Goal: Task Accomplishment & Management: Complete application form

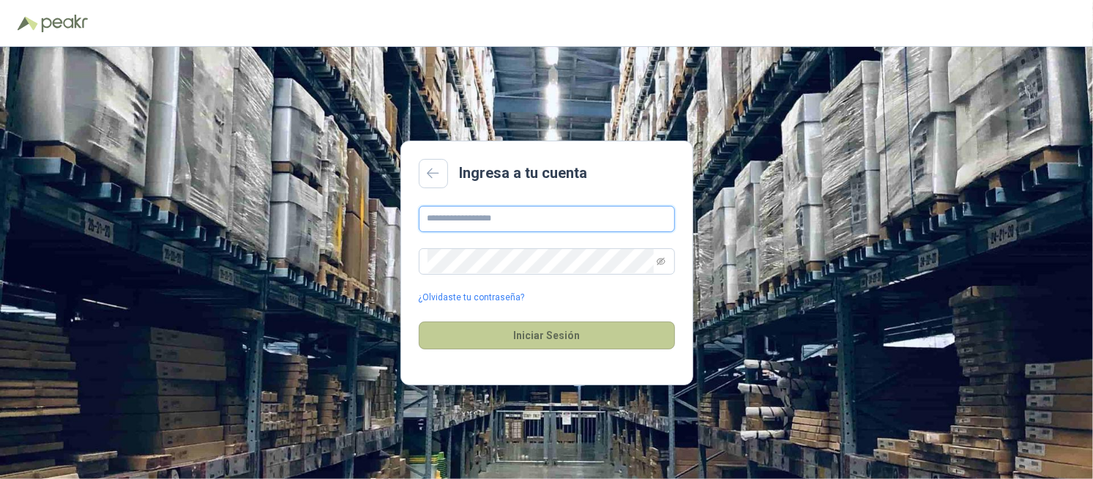
type input "**********"
click at [564, 323] on button "Iniciar Sesión" at bounding box center [547, 335] width 256 height 28
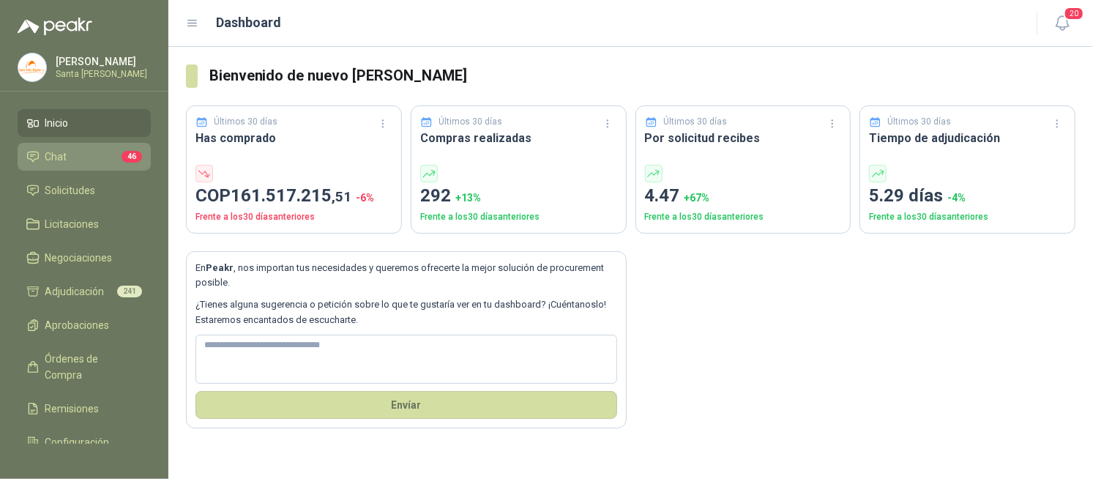
click at [106, 160] on li "Chat 46" at bounding box center [84, 157] width 116 height 16
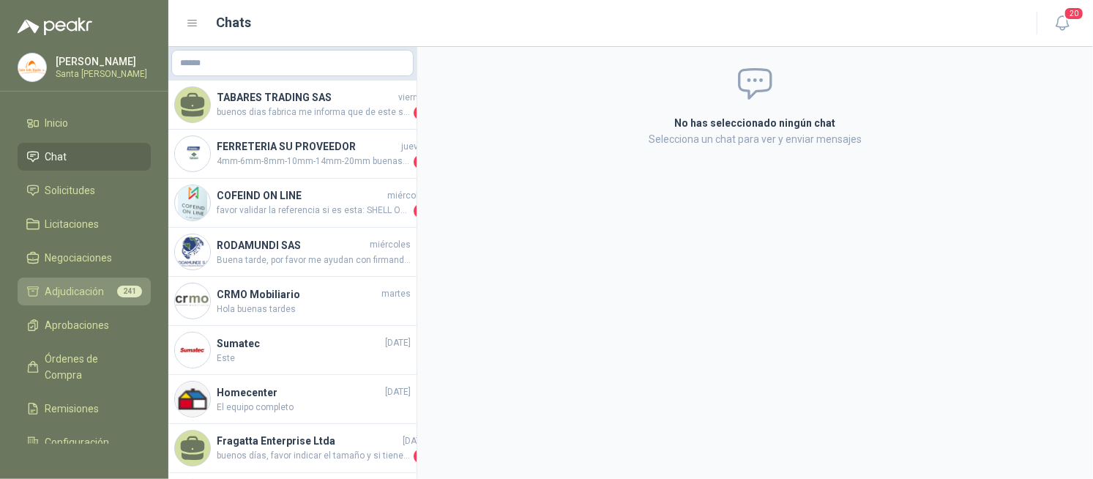
click at [100, 286] on span "Adjudicación" at bounding box center [74, 291] width 59 height 16
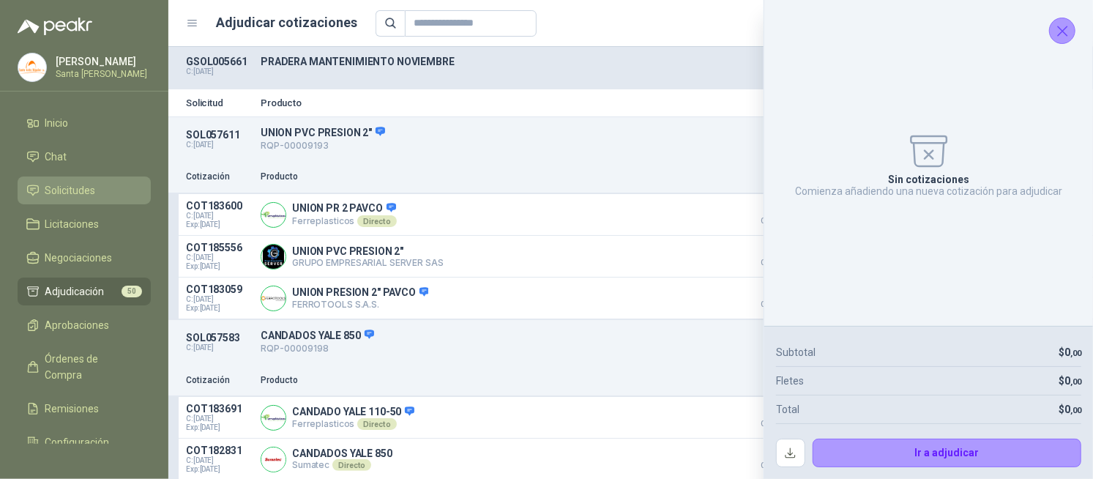
click at [86, 193] on span "Solicitudes" at bounding box center [70, 190] width 51 height 16
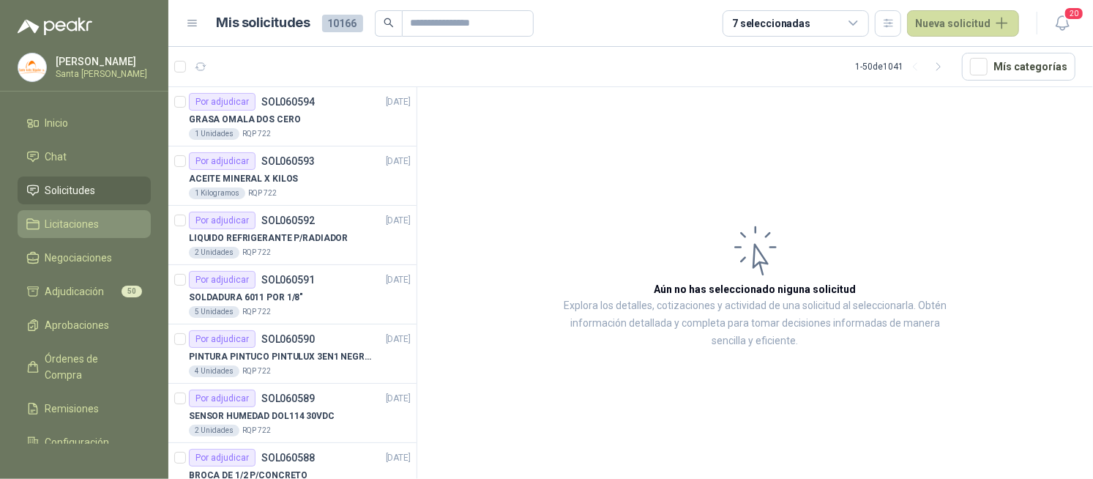
click at [75, 223] on span "Licitaciones" at bounding box center [72, 224] width 54 height 16
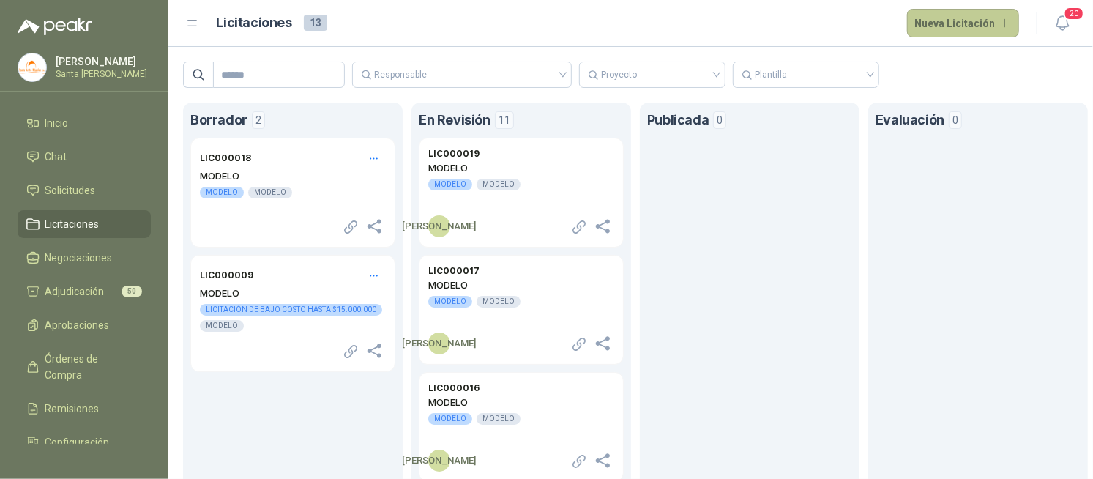
click at [961, 23] on button "Nueva Licitación" at bounding box center [963, 23] width 113 height 29
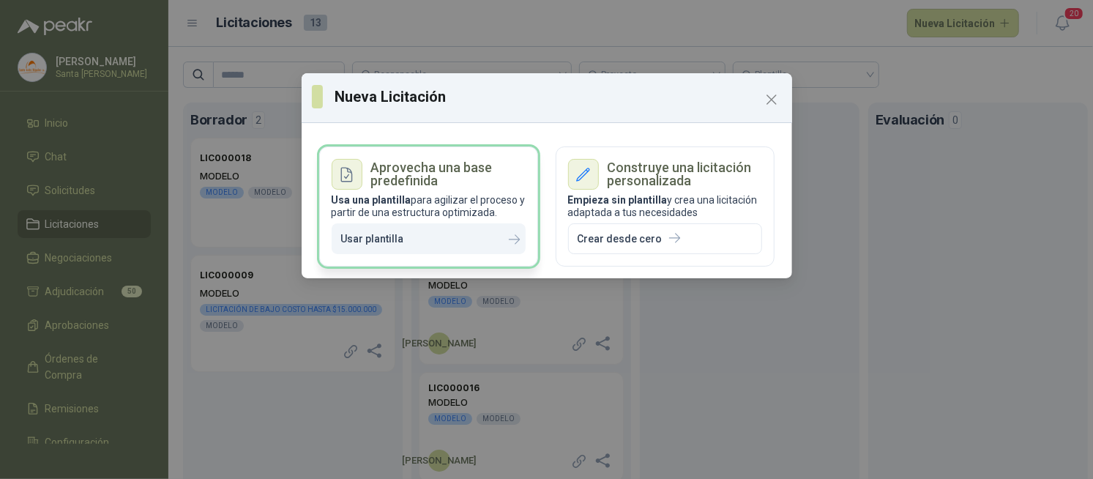
click at [390, 242] on p "Usar plantilla" at bounding box center [372, 239] width 63 height 12
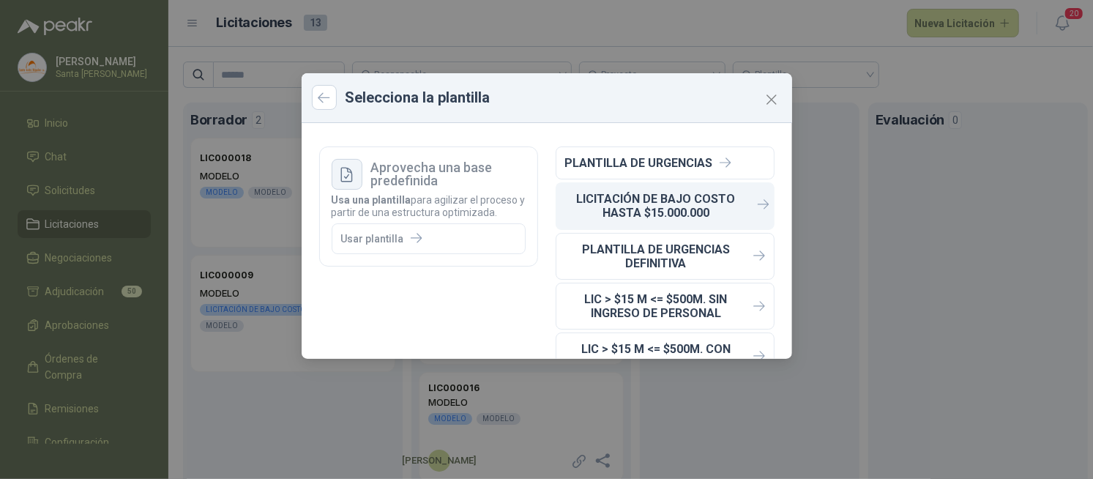
click at [653, 203] on p "LICITACIÓN DE BAJO COSTO HASTA $15.000.000" at bounding box center [656, 206] width 182 height 28
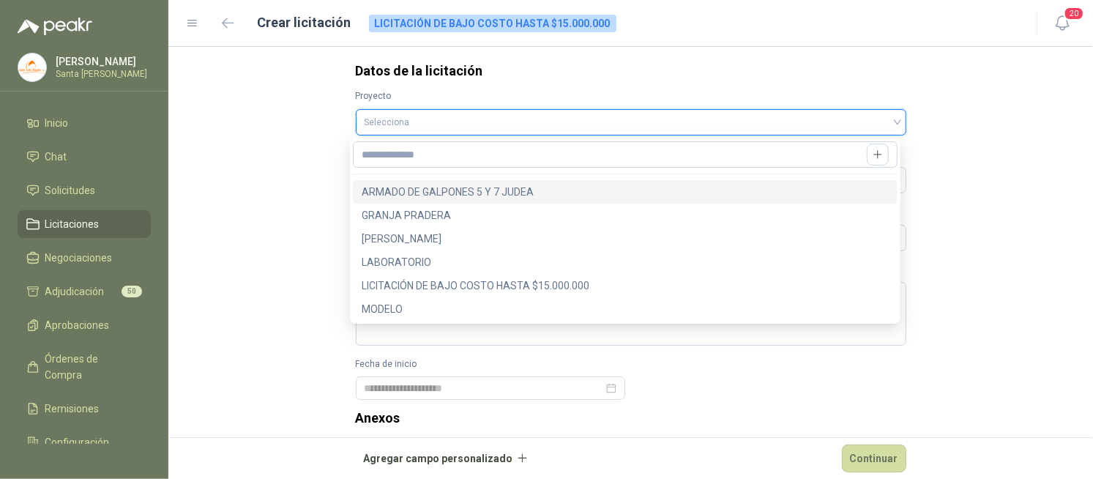
click at [376, 123] on input "search" at bounding box center [631, 121] width 533 height 22
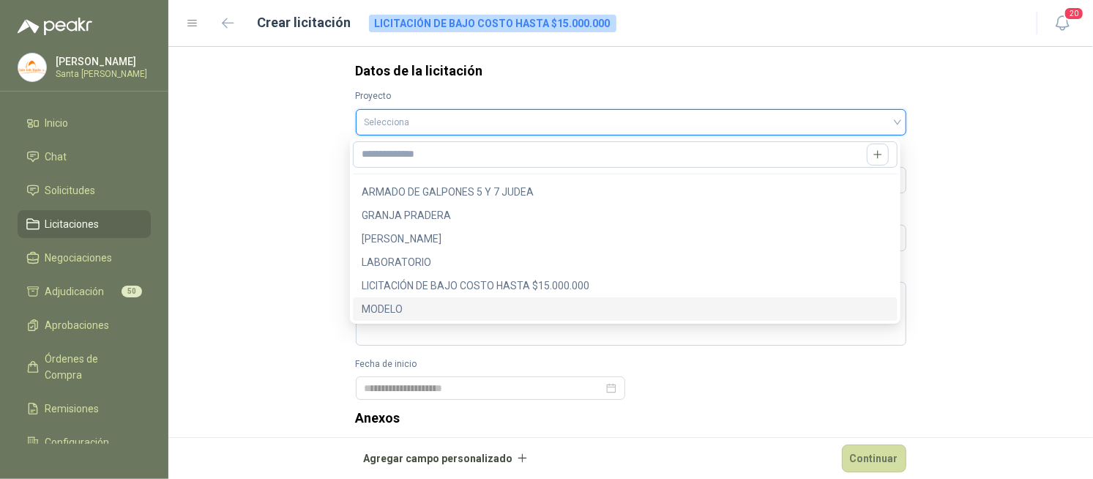
click at [379, 303] on div "MODELO" at bounding box center [625, 309] width 527 height 16
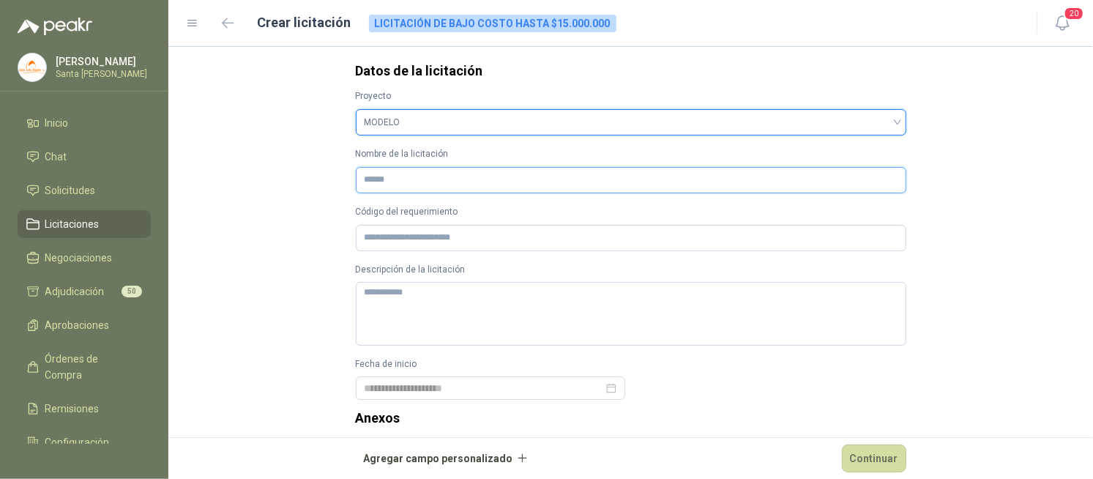
click at [393, 190] on input "Nombre de la licitación" at bounding box center [631, 180] width 551 height 26
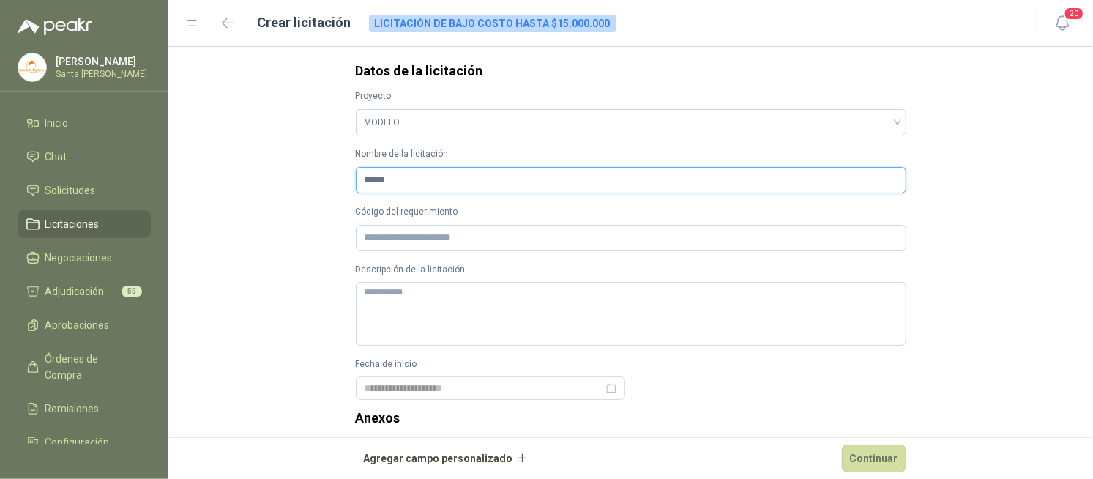
type input "******"
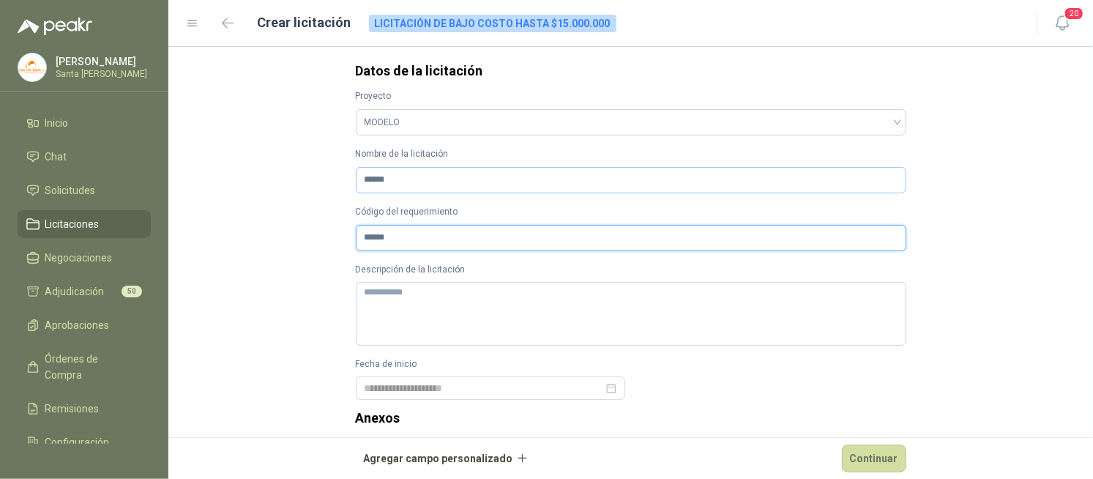
type input "******"
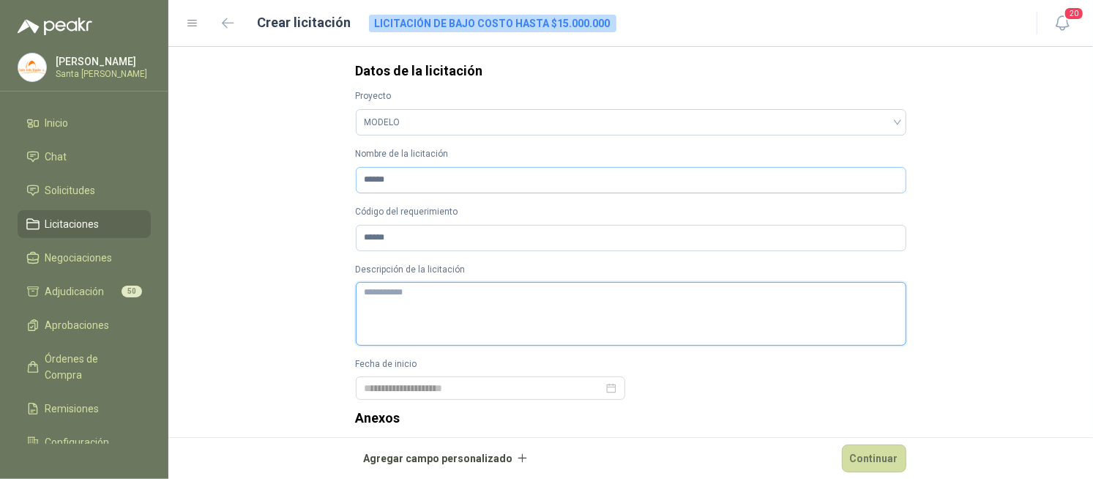
type textarea "*"
type textarea "**"
type textarea "***"
type textarea "****"
type textarea "*****"
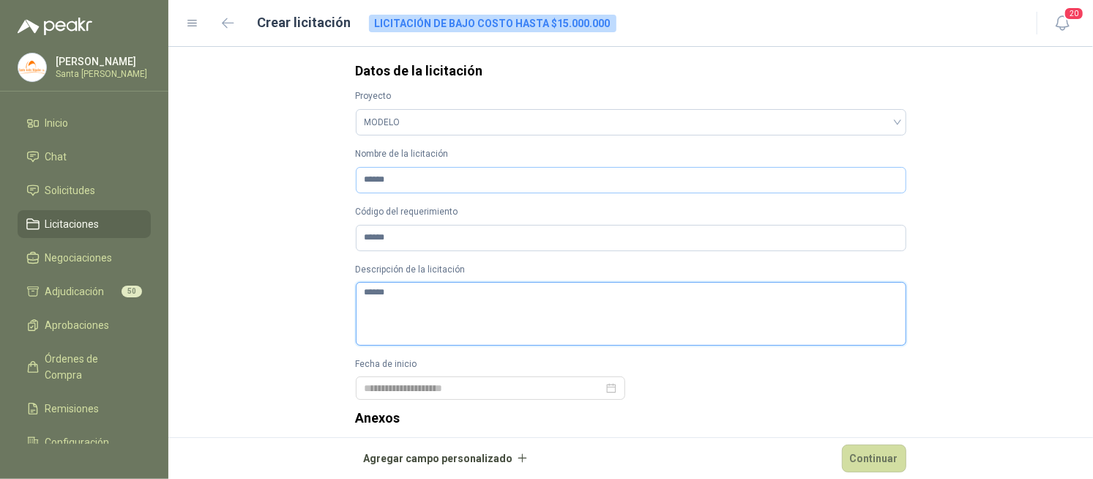
type textarea "******"
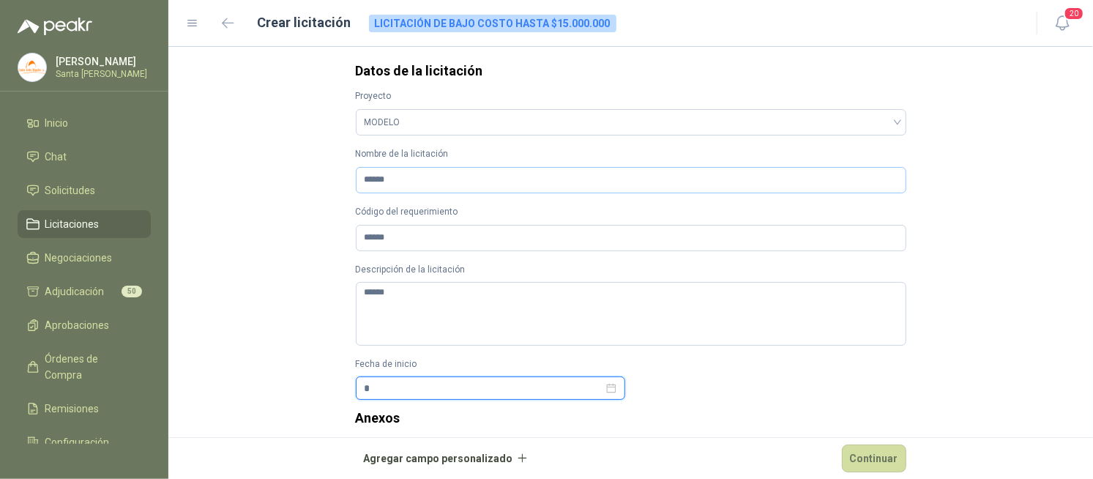
type input "**********"
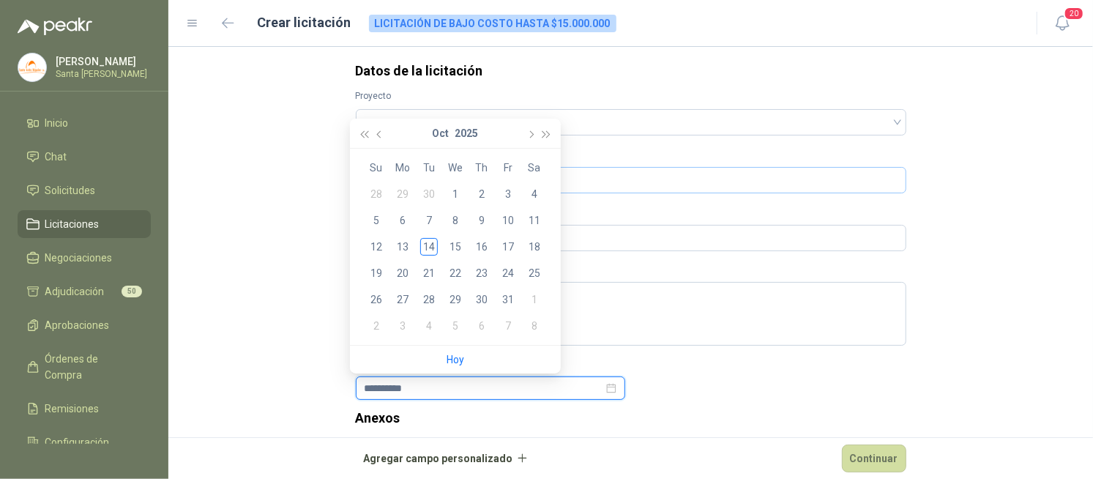
type input "**********"
click at [428, 249] on div "14" at bounding box center [429, 247] width 18 height 18
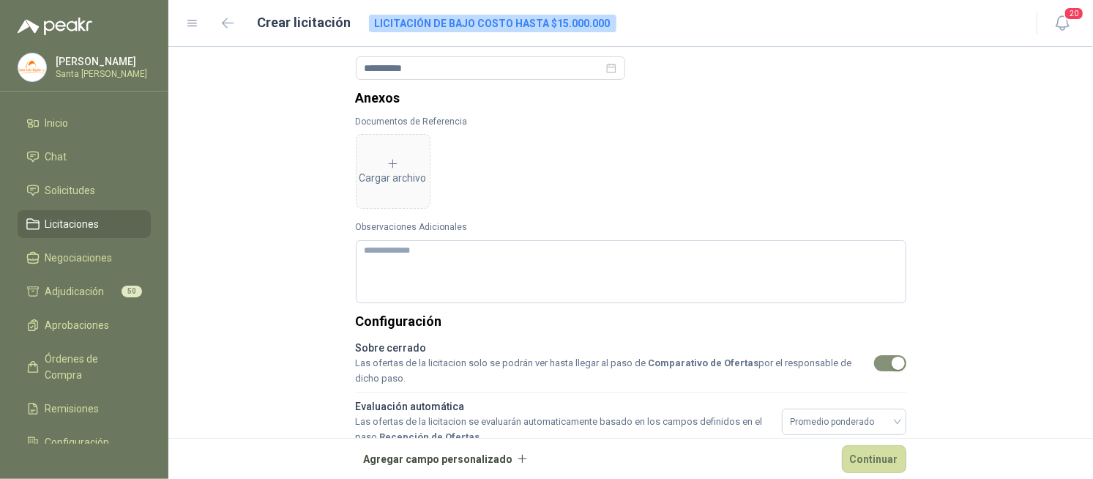
scroll to position [352, 0]
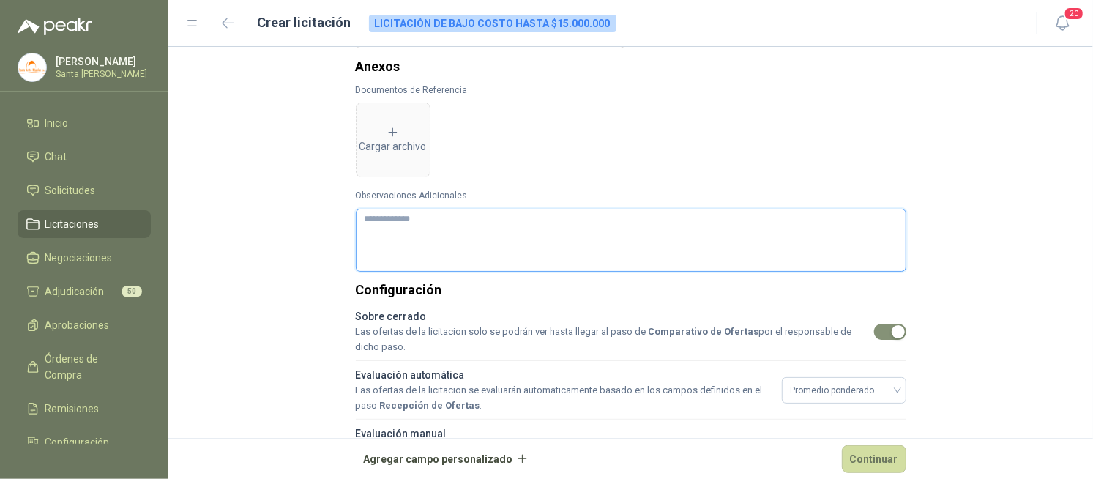
click at [457, 245] on textarea "Observaciones Adicionales" at bounding box center [631, 240] width 551 height 63
type textarea "*"
type textarea "**"
type textarea "***"
type textarea "****"
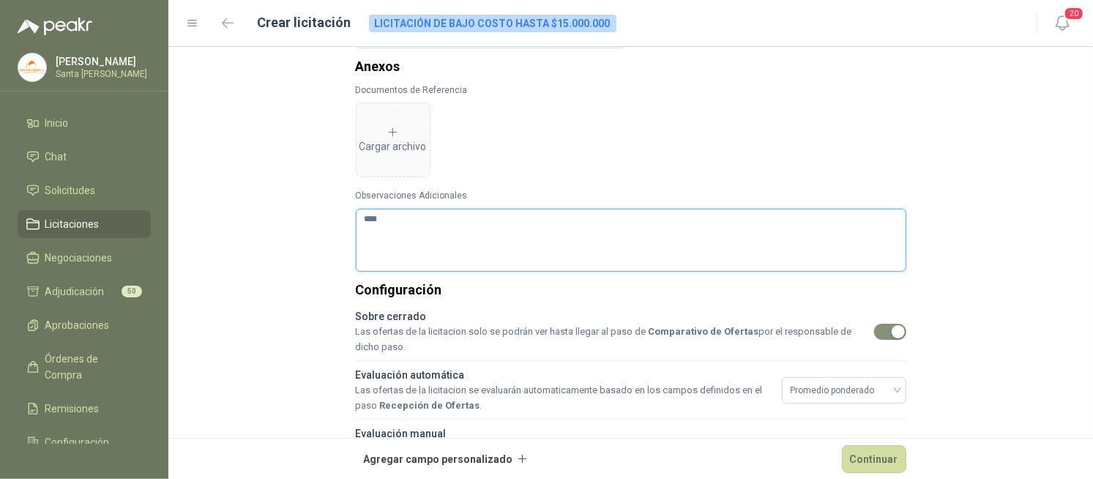
type textarea "*****"
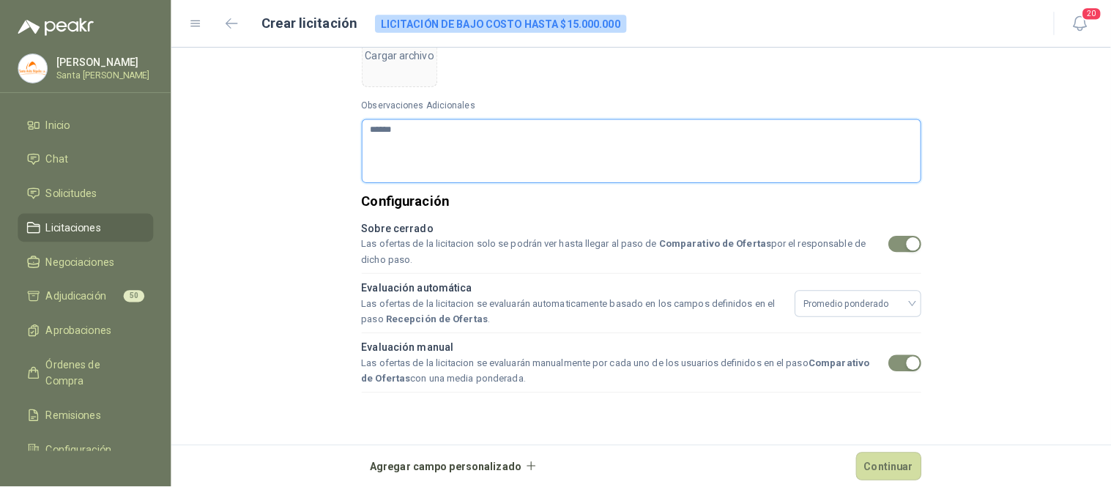
scroll to position [445, 0]
type textarea "******"
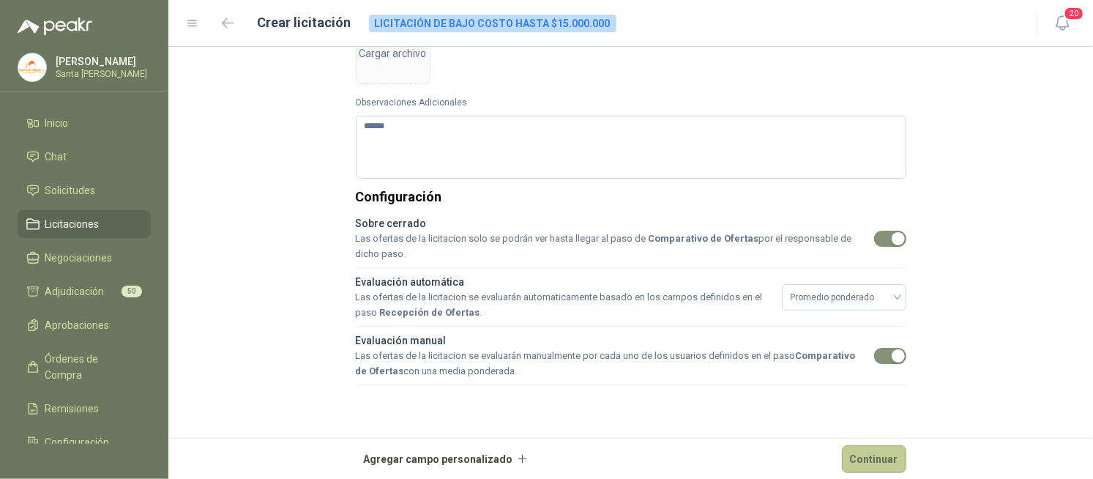
click at [853, 461] on button "Continuar" at bounding box center [874, 459] width 64 height 28
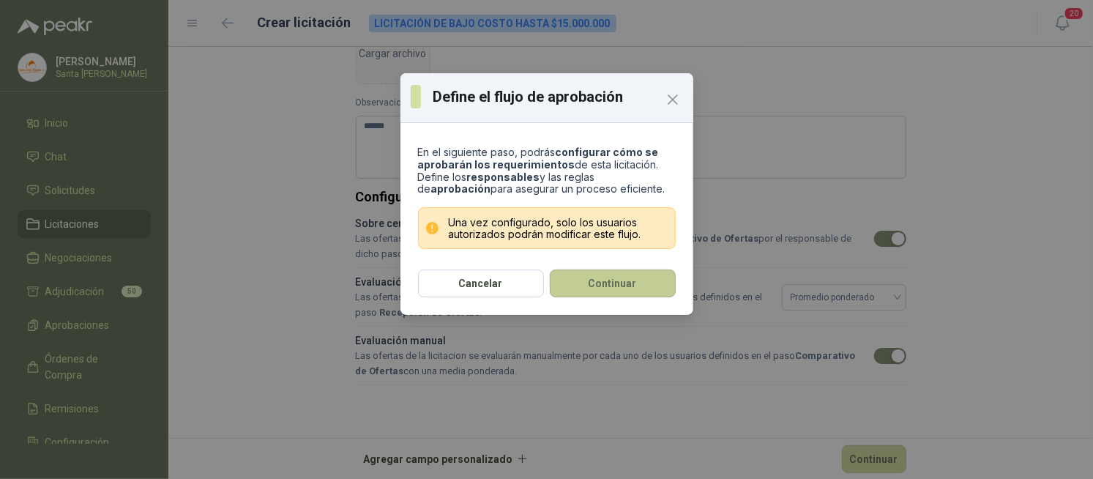
click at [633, 295] on button "Continuar" at bounding box center [613, 283] width 126 height 28
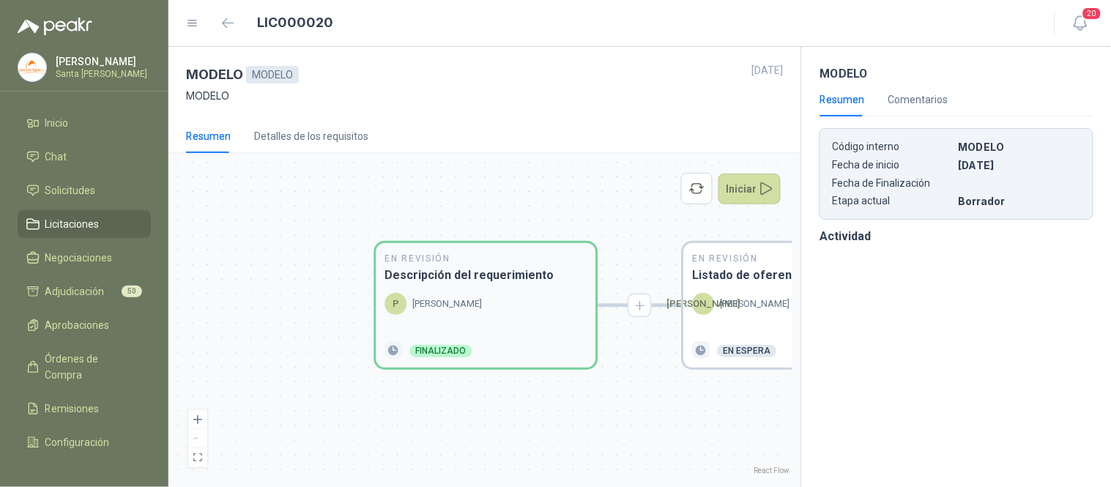
click at [454, 302] on p "[PERSON_NAME]" at bounding box center [448, 304] width 70 height 15
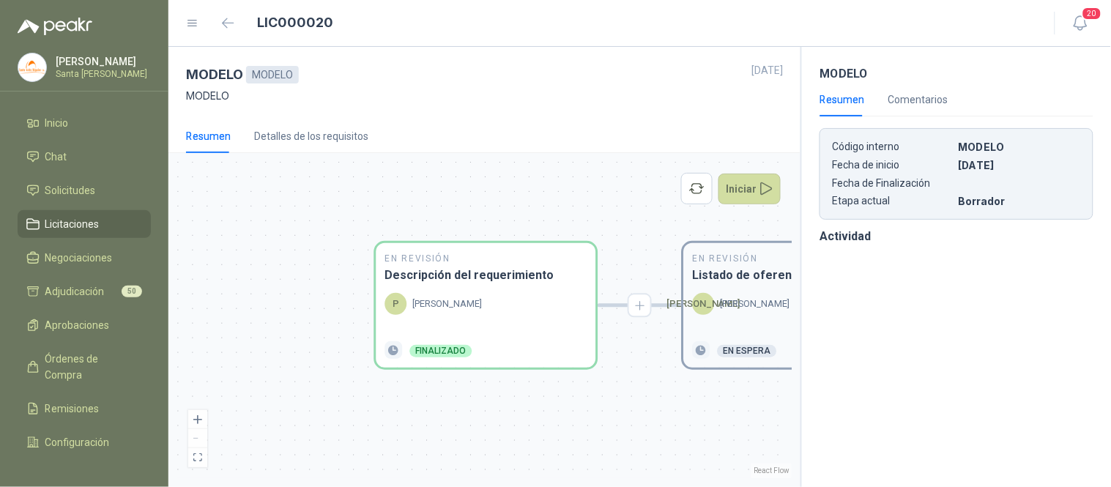
click at [728, 300] on p "[PERSON_NAME]" at bounding box center [756, 304] width 70 height 15
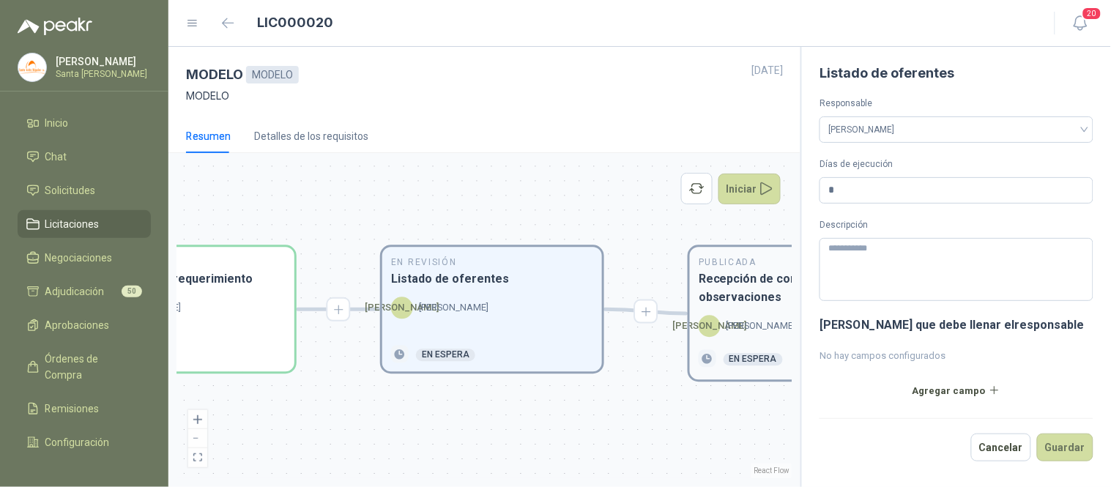
click at [745, 300] on h3 "Recepción de consultas y observaciones" at bounding box center [800, 288] width 202 height 37
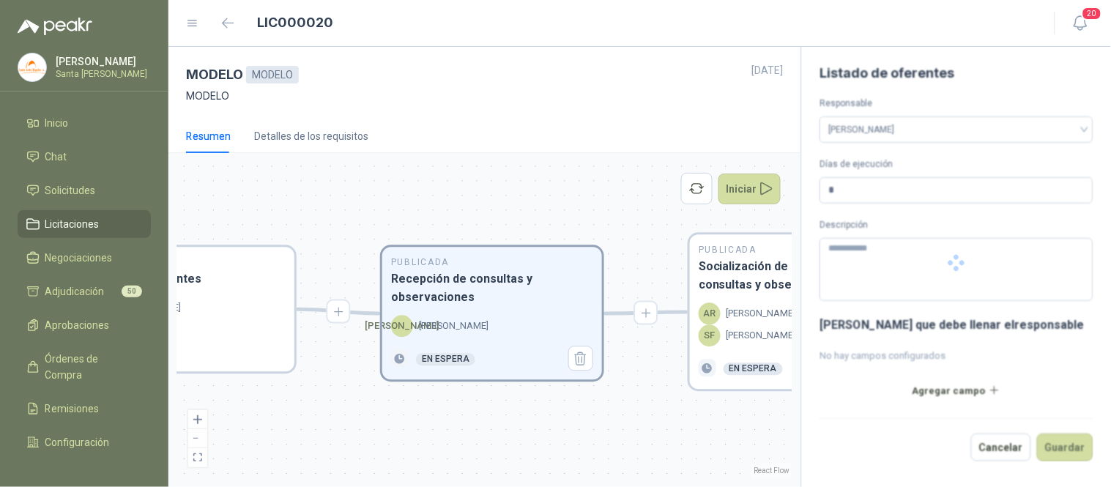
type input "*"
click at [745, 300] on div "Publicada Socialización de respuestas a consultas y observaciones AR [PERSON_NA…" at bounding box center [800, 312] width 220 height 155
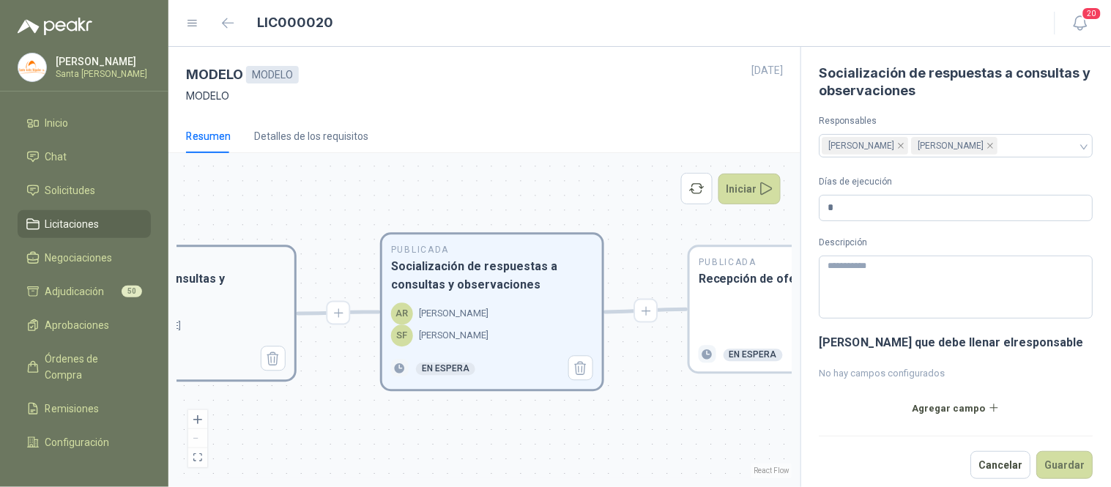
click at [745, 300] on div at bounding box center [800, 317] width 202 height 40
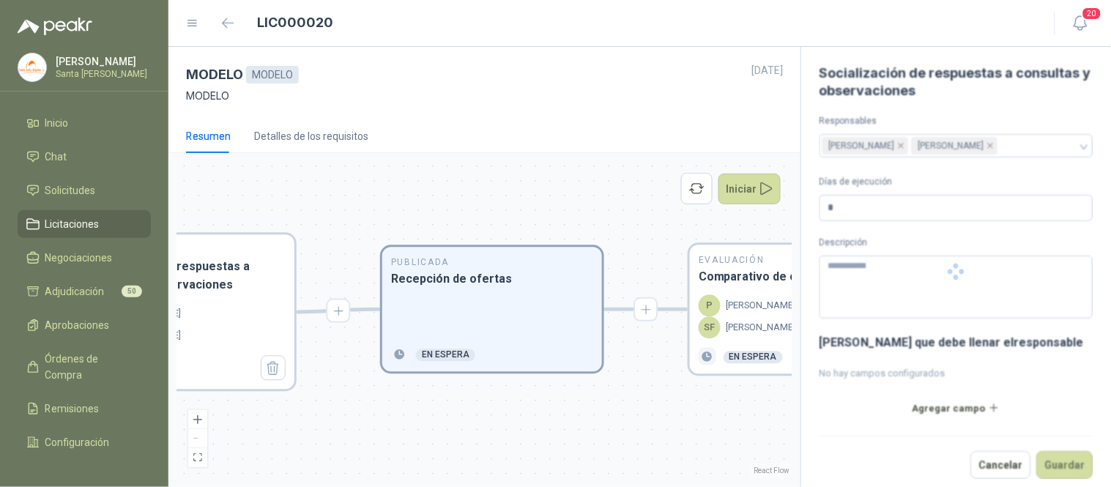
type input "*"
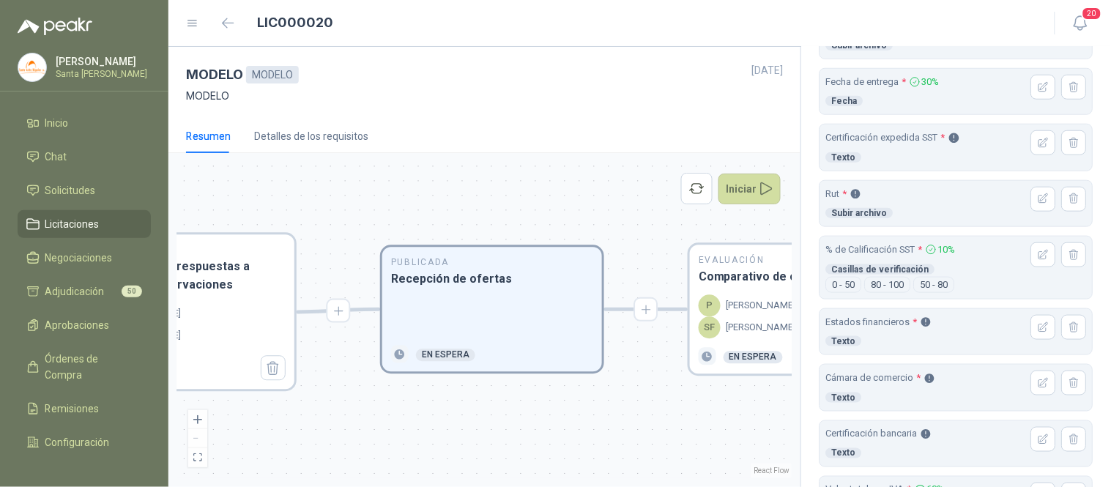
scroll to position [326, 0]
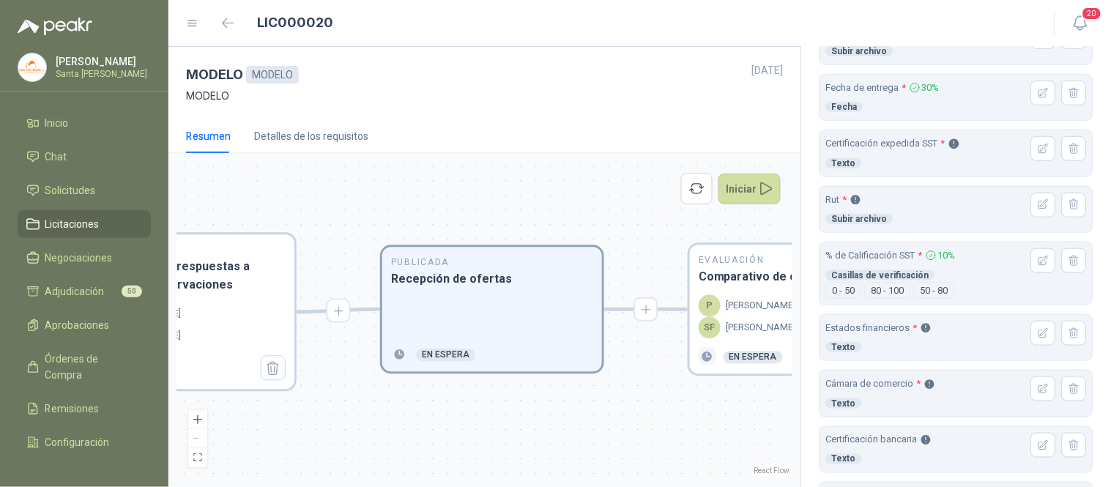
click at [980, 267] on header "% de Calificación SST * 10% Casillas de verificación" at bounding box center [956, 265] width 261 height 34
click at [1038, 264] on icon "button" at bounding box center [1044, 261] width 12 height 12
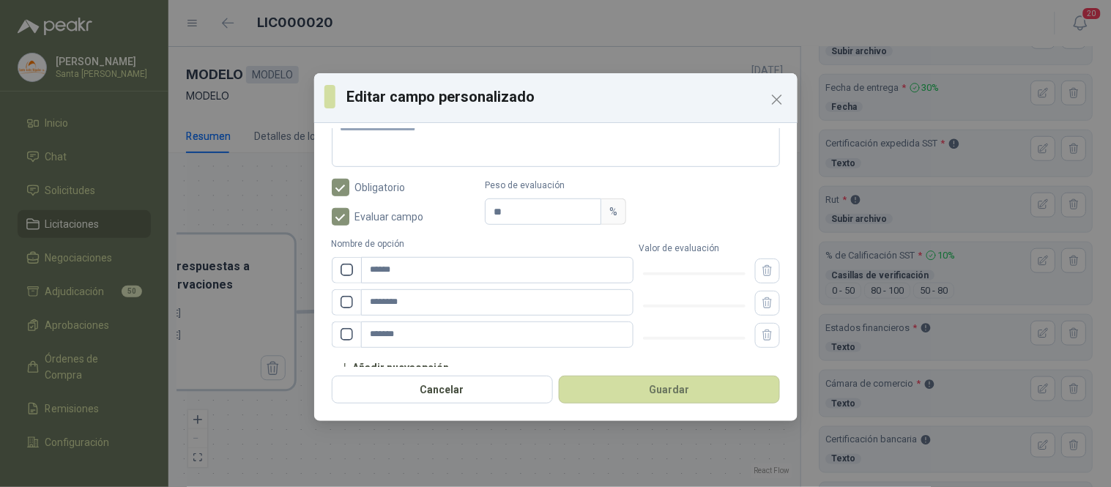
scroll to position [240, 0]
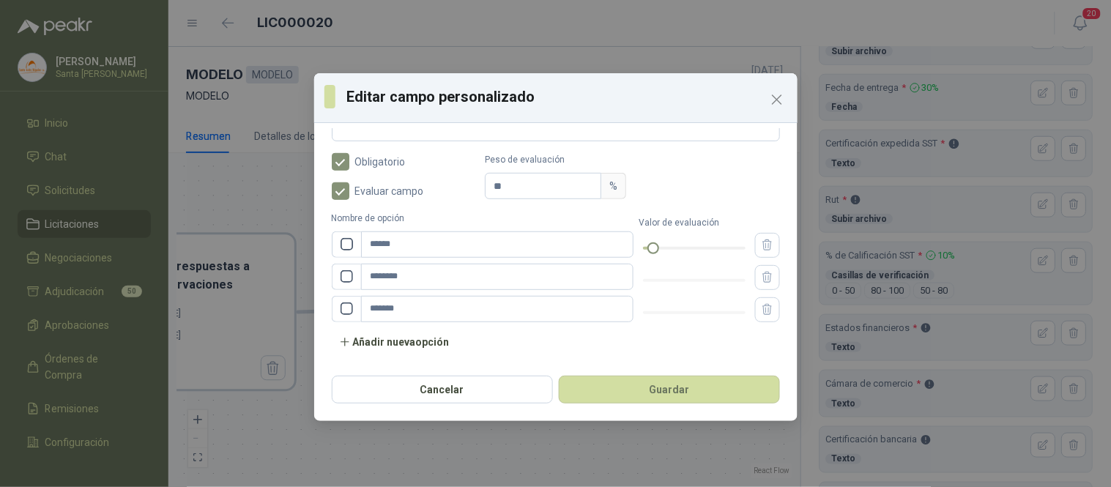
click at [643, 245] on div at bounding box center [694, 248] width 103 height 9
drag, startPoint x: 642, startPoint y: 250, endPoint x: 650, endPoint y: 250, distance: 8.1
click at [660, 250] on div at bounding box center [663, 248] width 7 height 7
click at [683, 281] on div at bounding box center [694, 280] width 103 height 9
click at [691, 281] on div at bounding box center [694, 280] width 7 height 7
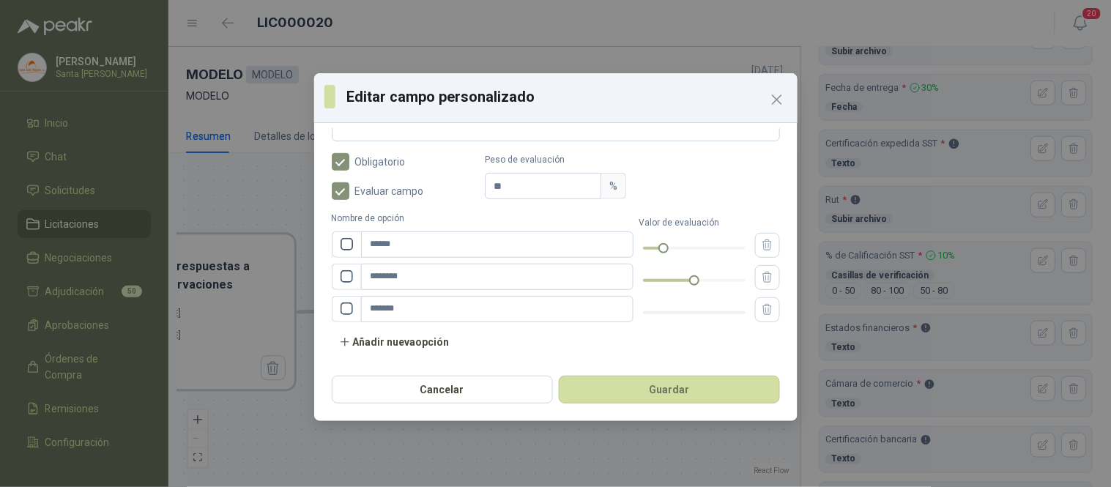
click at [729, 313] on div at bounding box center [694, 312] width 103 height 9
click at [737, 313] on div at bounding box center [740, 312] width 7 height 7
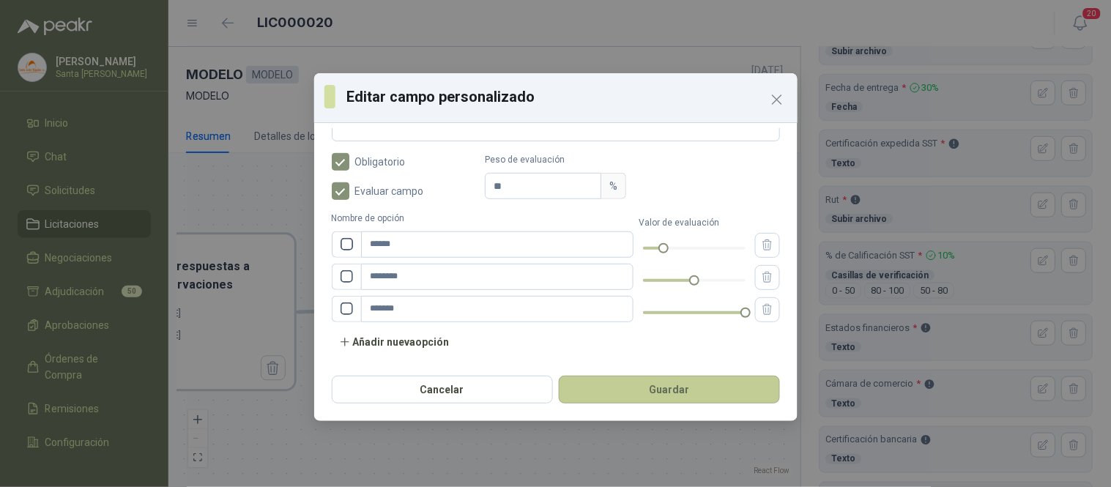
click at [681, 390] on button "Guardar" at bounding box center [669, 390] width 221 height 28
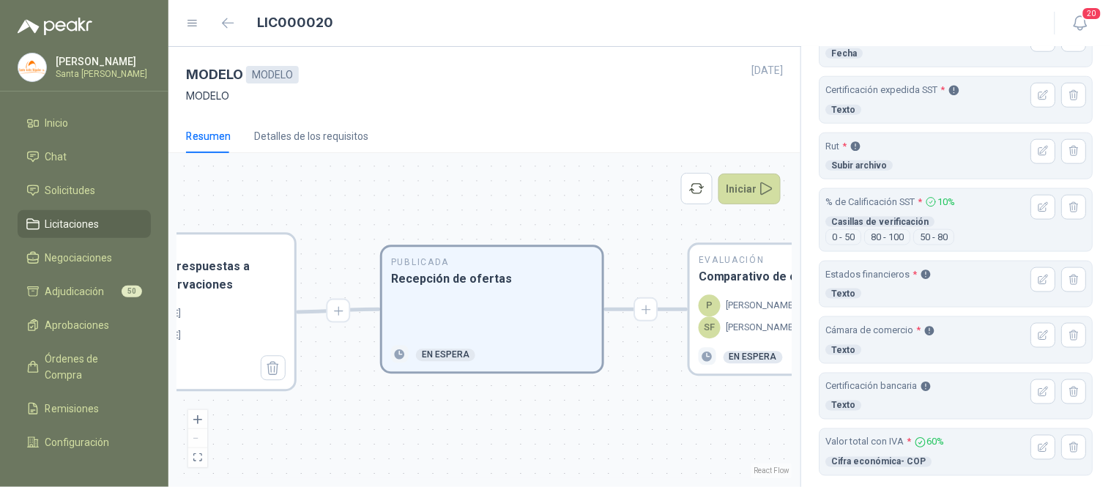
scroll to position [486, 0]
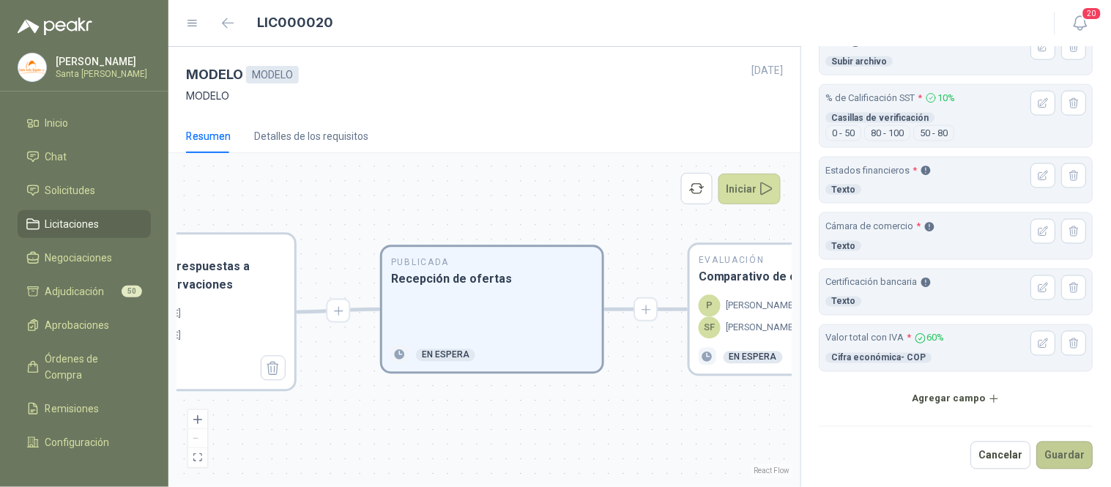
click at [1060, 457] on button "Guardar" at bounding box center [1065, 456] width 56 height 28
click at [759, 313] on div "P [PERSON_NAME]" at bounding box center [747, 306] width 97 height 22
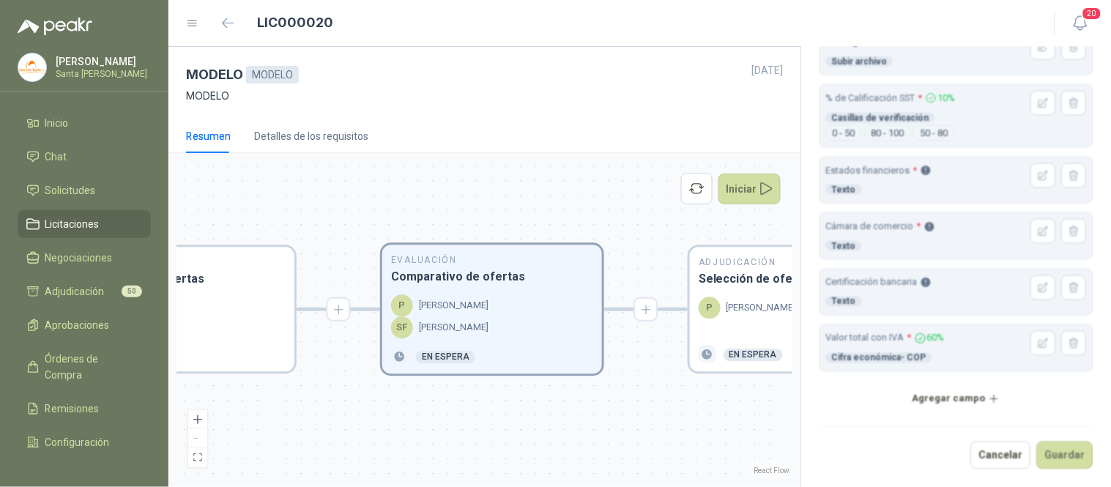
type input "*"
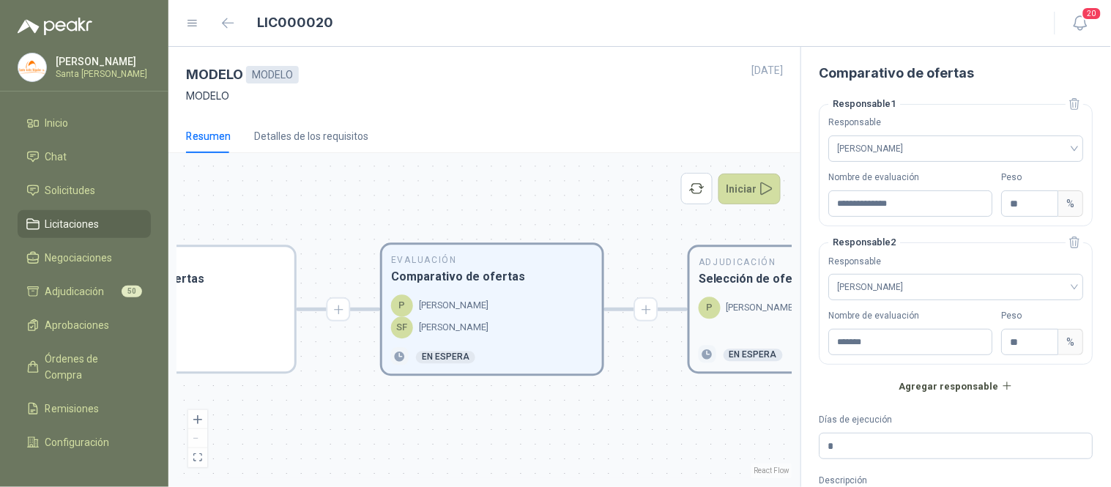
click at [754, 289] on div "Adjudicación Selección de oferta ganadora P [PERSON_NAME] En espera" at bounding box center [800, 310] width 220 height 124
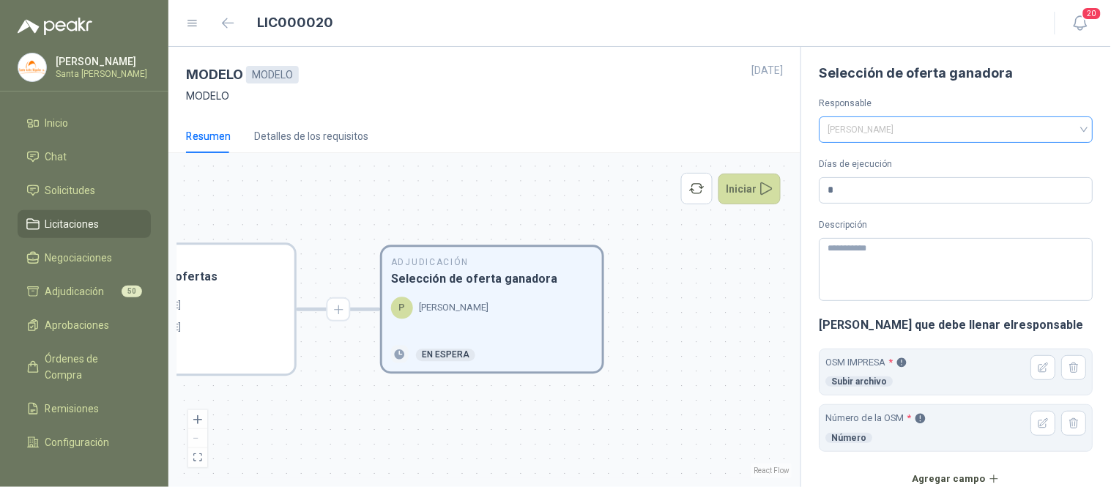
click at [1069, 124] on span "[PERSON_NAME]" at bounding box center [956, 130] width 256 height 22
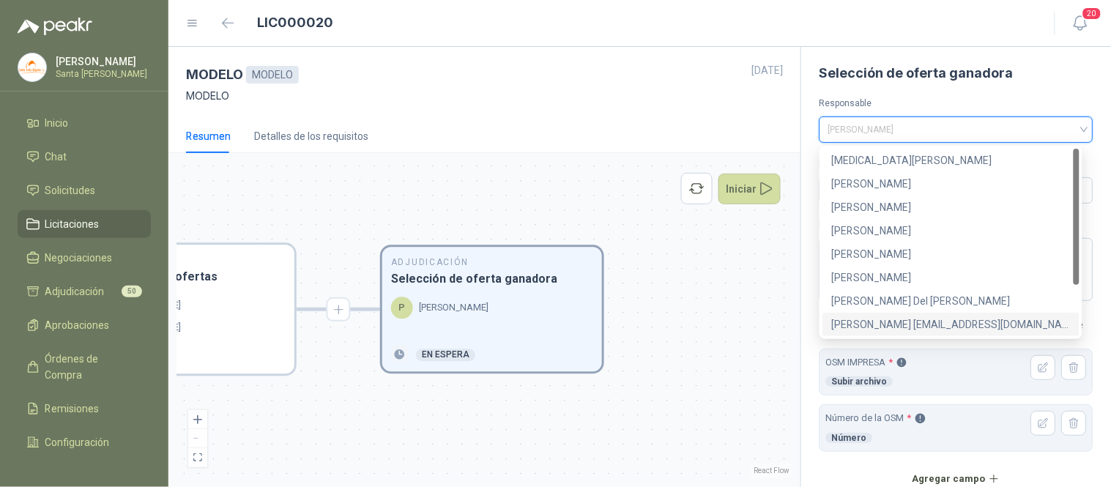
drag, startPoint x: 1077, startPoint y: 234, endPoint x: 1110, endPoint y: 132, distance: 107.9
click at [1093, 132] on body "Paula Hernandez Santa Anita Napoles Inicio Chat Solicitudes Licitaciones Negoci…" at bounding box center [555, 243] width 1111 height 487
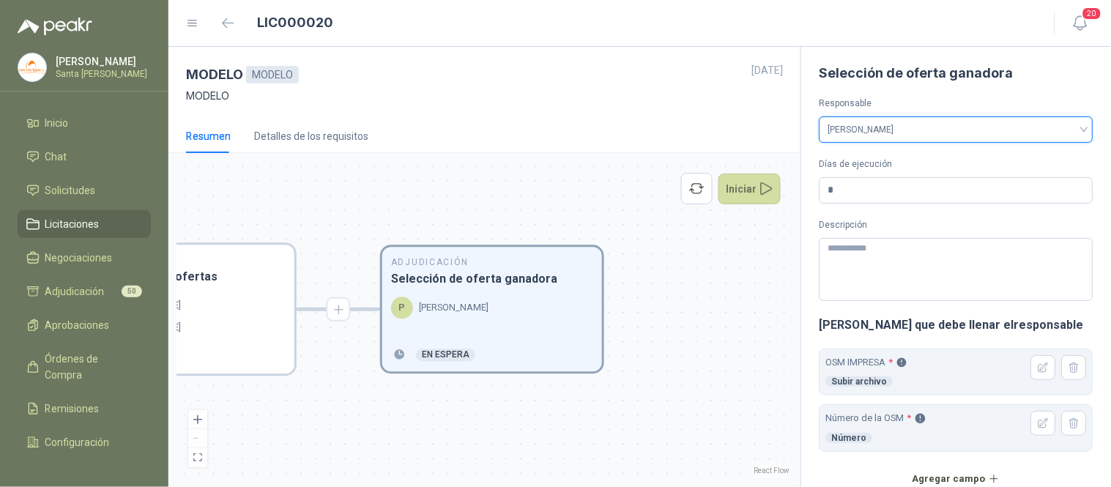
click at [910, 123] on span "[PERSON_NAME]" at bounding box center [956, 130] width 256 height 22
click at [1016, 126] on span "[PERSON_NAME]" at bounding box center [956, 130] width 256 height 22
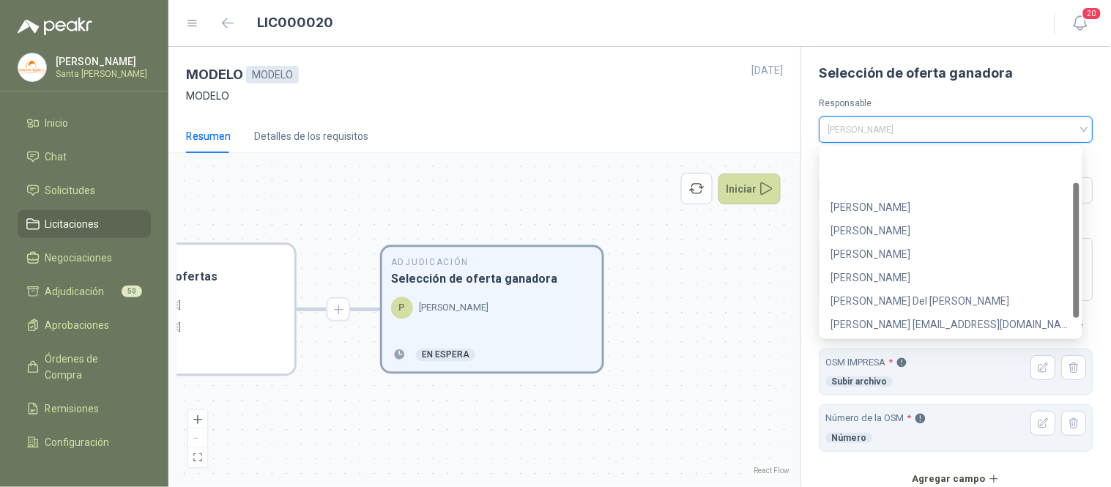
scroll to position [47, 0]
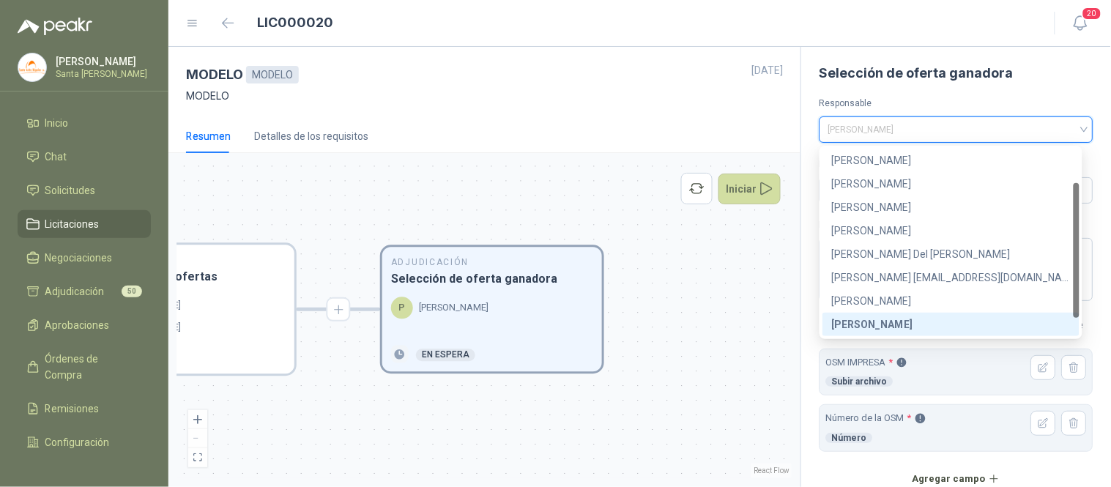
click at [1016, 126] on span "[PERSON_NAME]" at bounding box center [956, 130] width 256 height 22
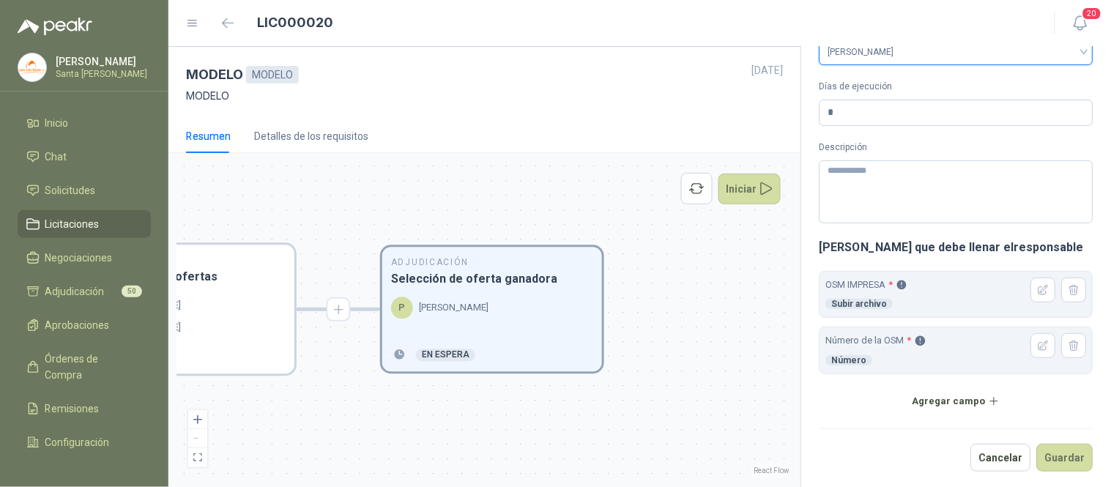
scroll to position [81, 0]
click at [1057, 450] on button "Guardar" at bounding box center [1065, 456] width 56 height 28
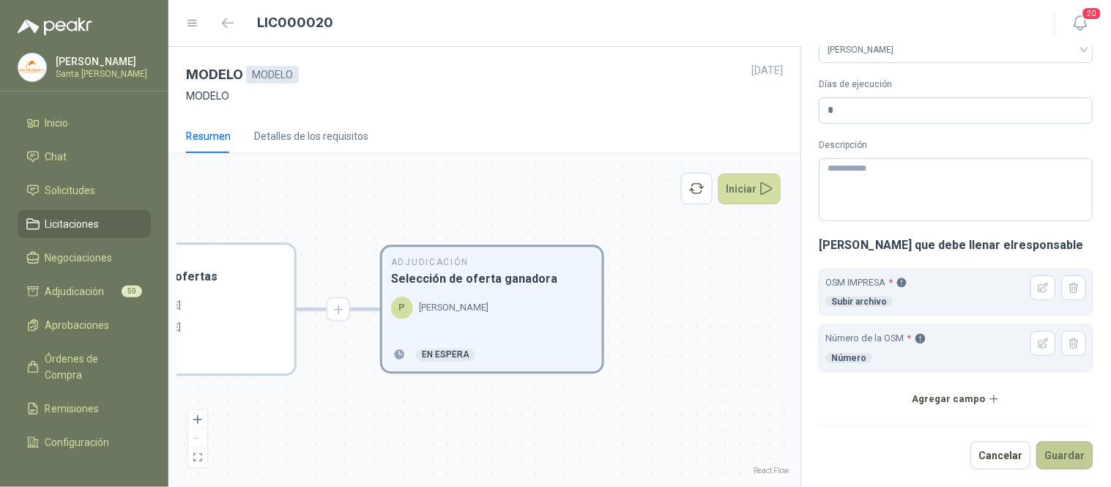
click at [1057, 456] on button "Guardar" at bounding box center [1065, 456] width 56 height 28
click at [743, 192] on button "Iniciar" at bounding box center [749, 189] width 63 height 31
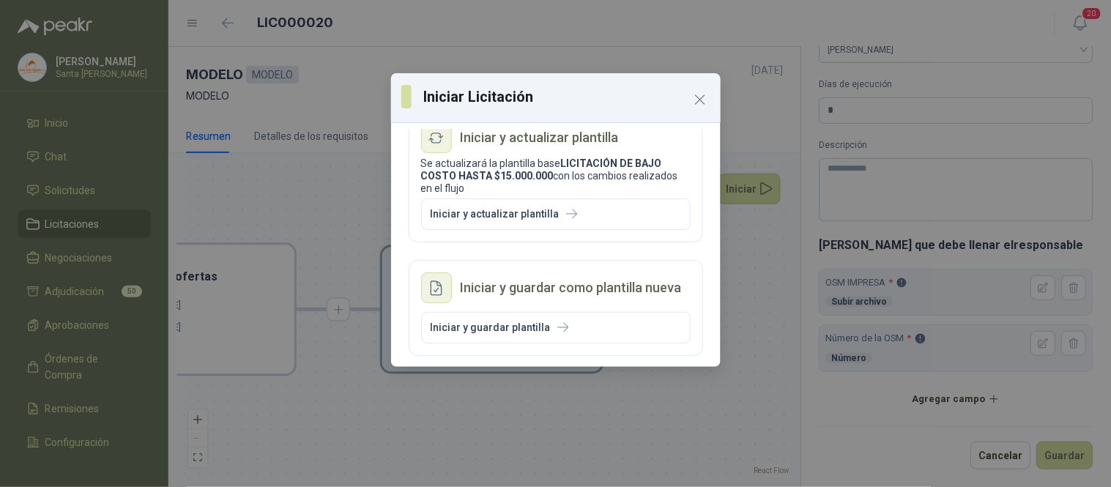
scroll to position [0, 0]
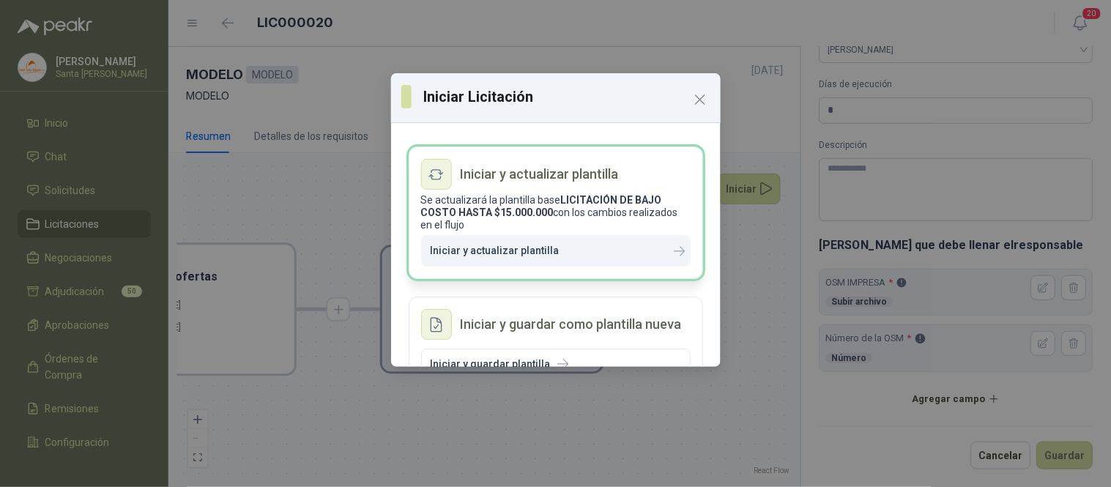
click at [543, 250] on p "Iniciar y actualizar plantilla" at bounding box center [495, 251] width 129 height 12
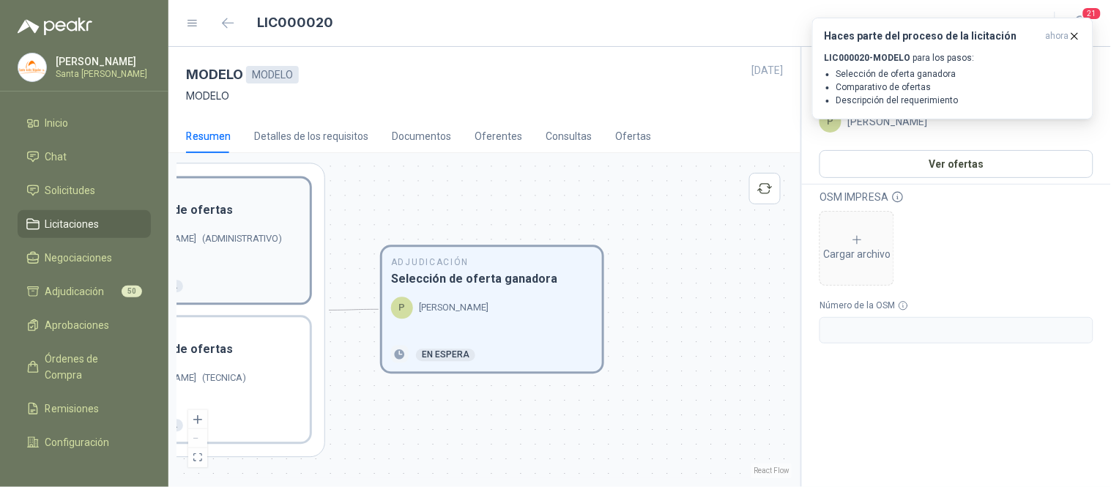
click at [281, 242] on span "( ADMINISTRATIVO )" at bounding box center [242, 239] width 80 height 15
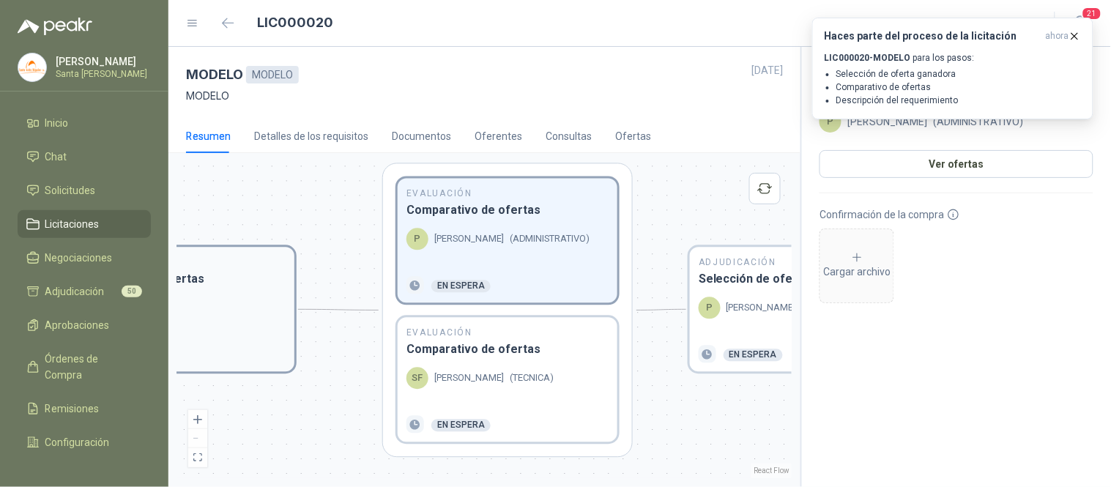
click at [220, 286] on h3 "Recepción de ofertas" at bounding box center [184, 279] width 202 height 18
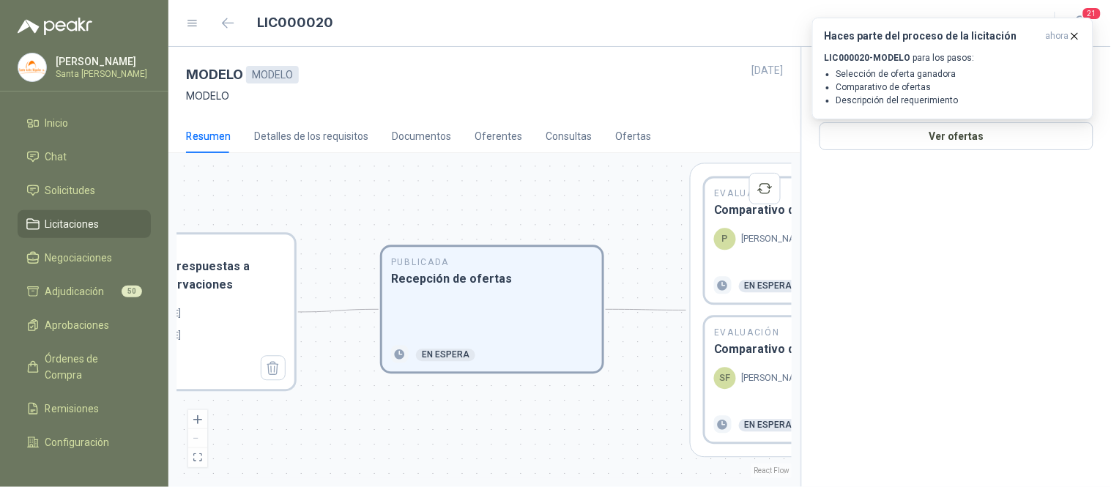
click at [220, 286] on h3 "Socialización de respuestas a consultas y observaciones" at bounding box center [184, 276] width 202 height 37
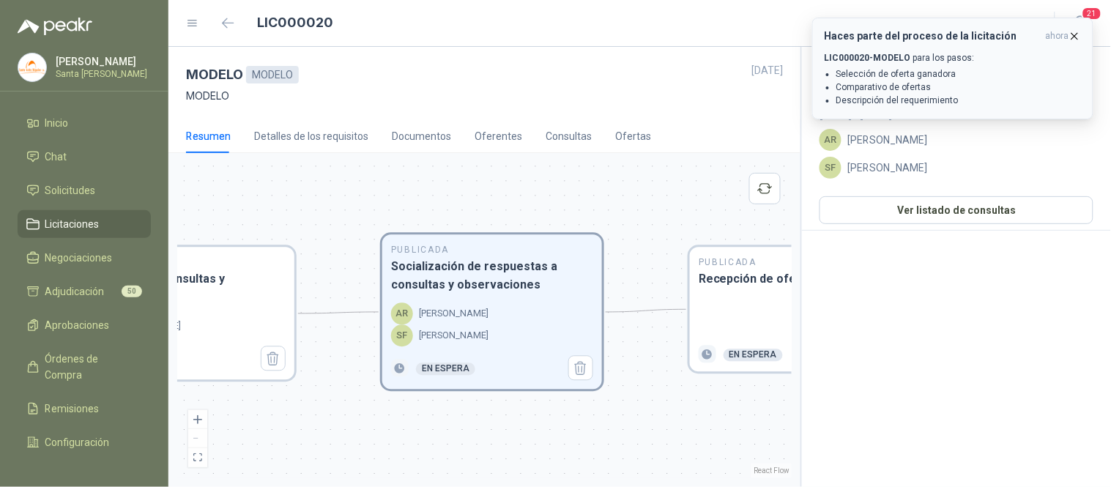
click at [1075, 34] on icon "button" at bounding box center [1074, 36] width 12 height 12
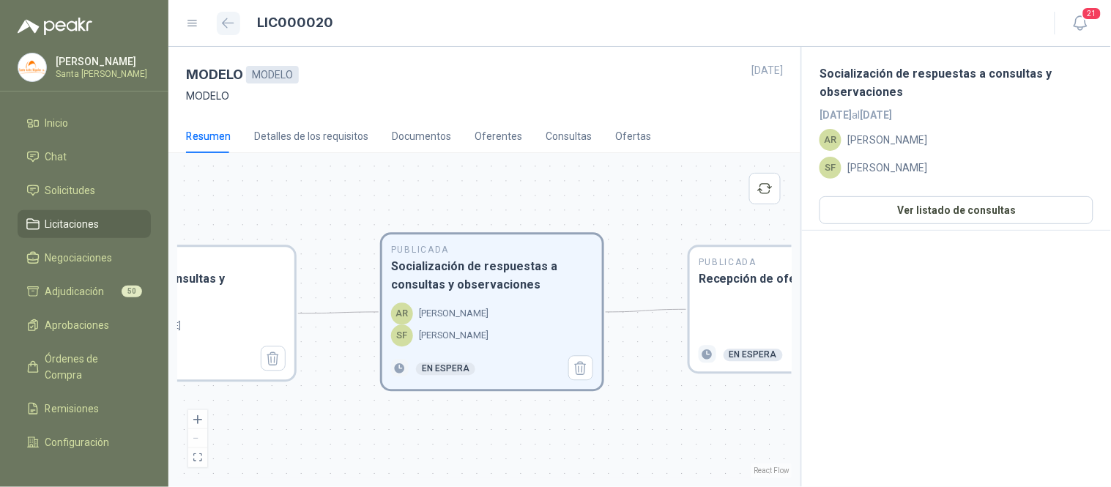
click at [229, 15] on button "button" at bounding box center [228, 23] width 23 height 23
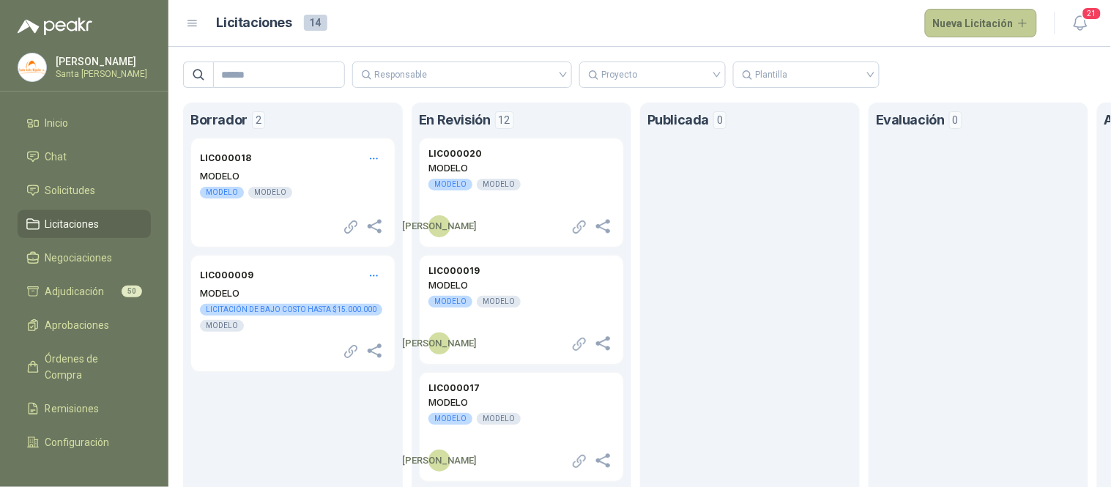
click at [943, 26] on button "Nueva Licitación" at bounding box center [981, 23] width 113 height 29
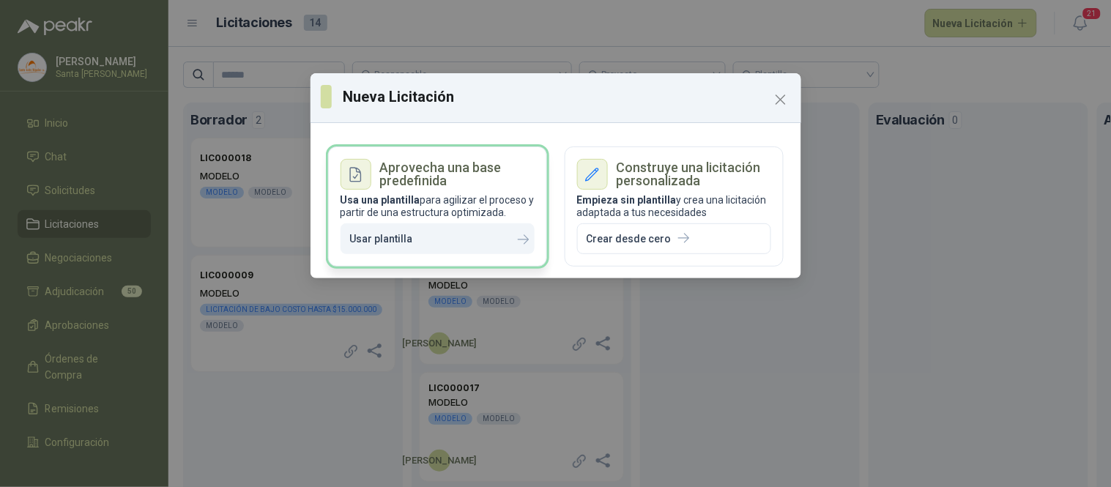
click at [447, 244] on button "Usar plantilla" at bounding box center [438, 238] width 194 height 31
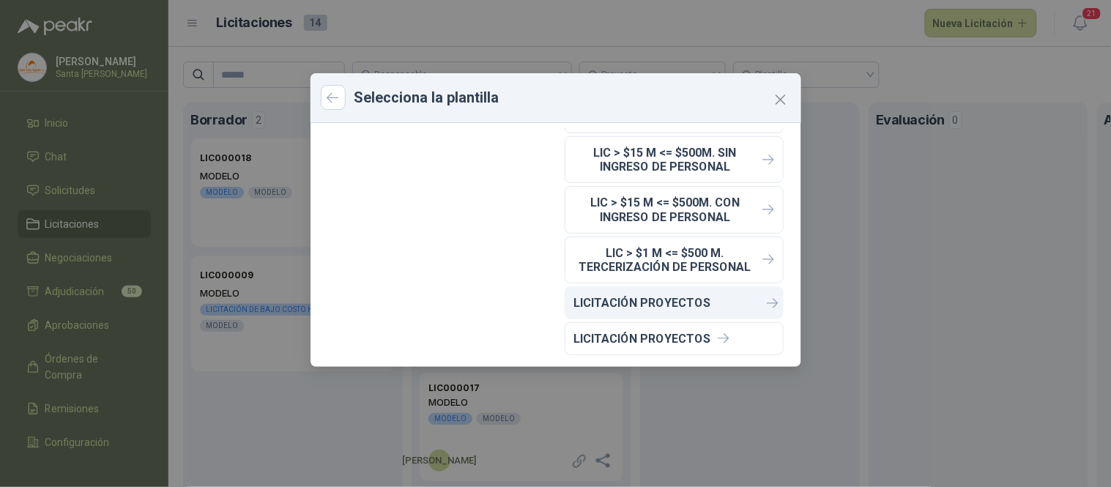
scroll to position [147, 0]
click at [643, 297] on p "LICITACIÓN PROYECTOS" at bounding box center [642, 303] width 137 height 14
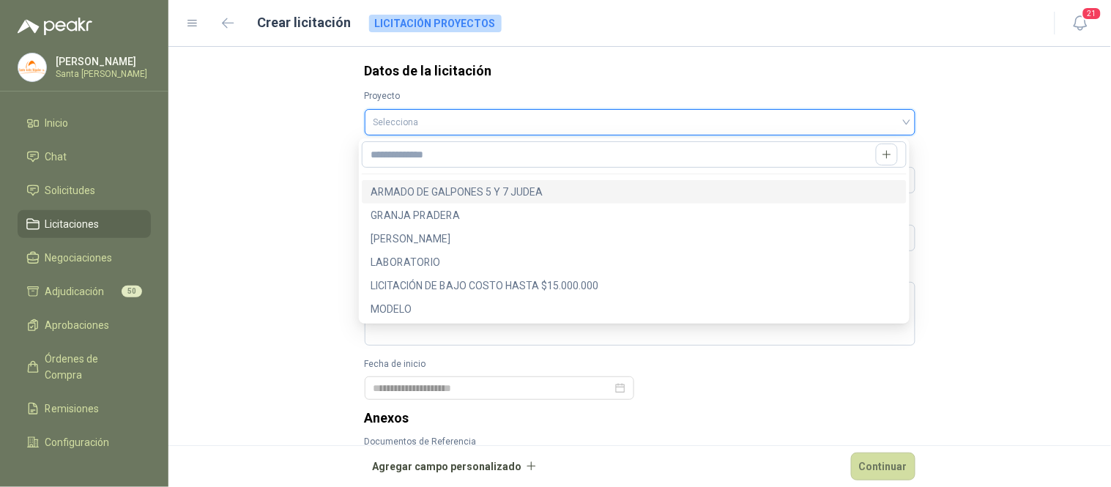
click at [434, 121] on input "search" at bounding box center [639, 121] width 533 height 22
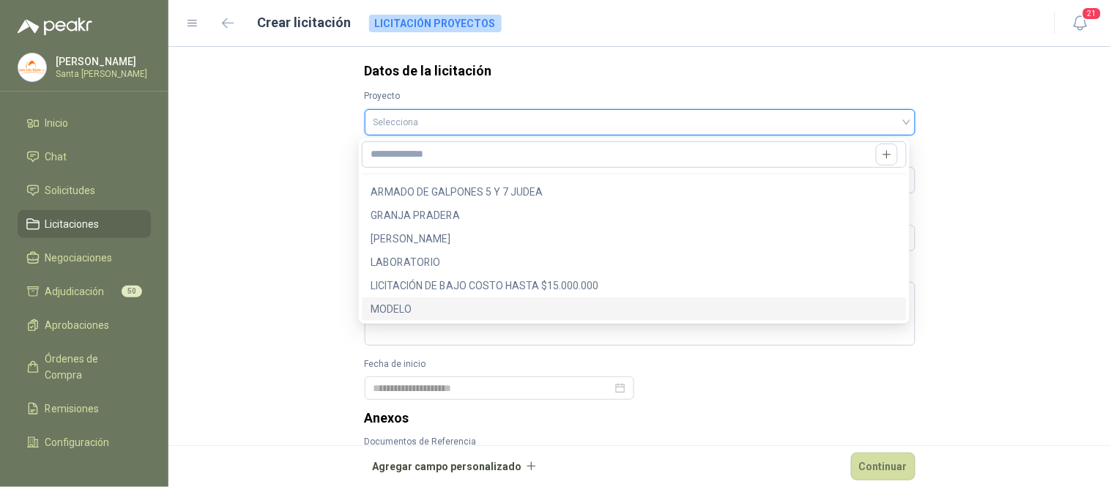
click at [411, 305] on div "MODELO" at bounding box center [634, 309] width 527 height 16
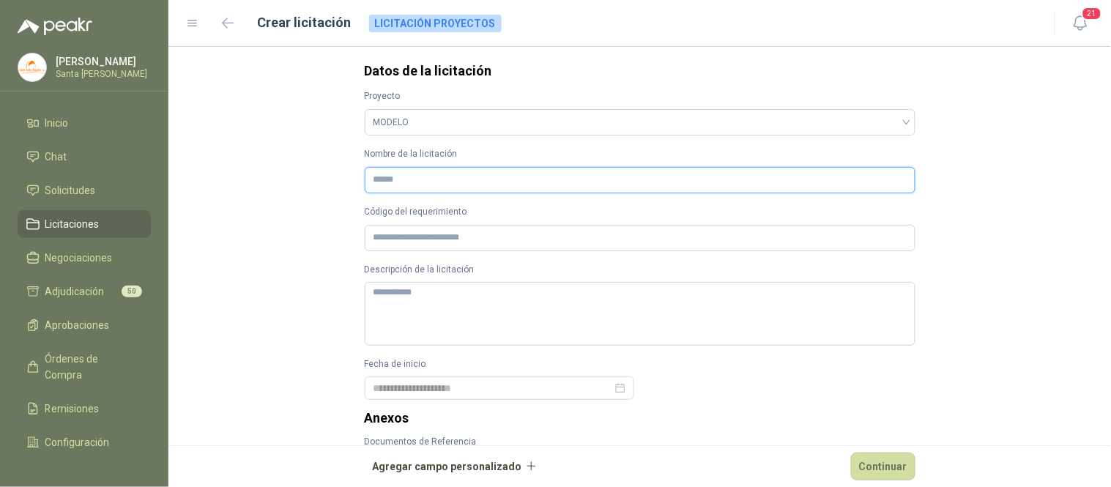
click at [398, 176] on input "Nombre de la licitación" at bounding box center [640, 180] width 551 height 26
type input "******"
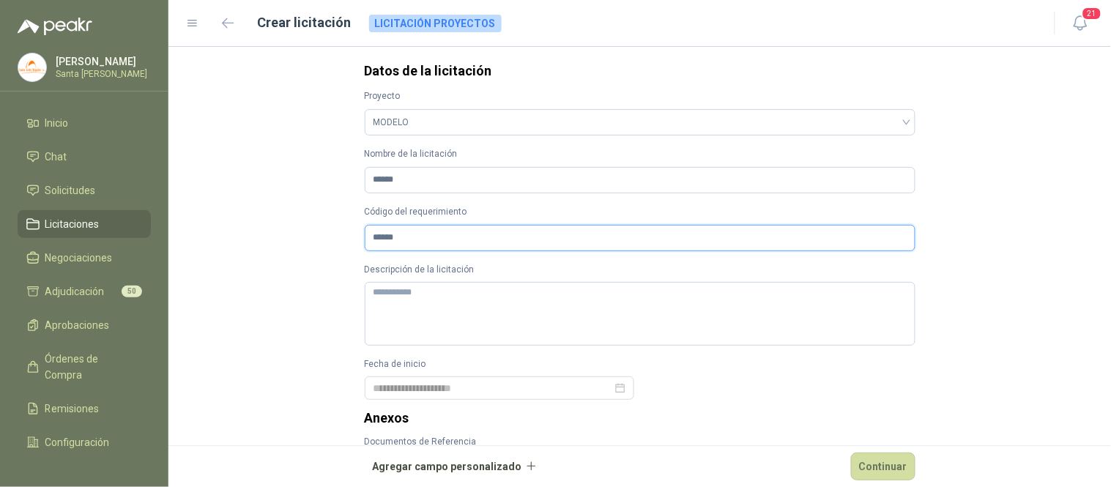
type input "******"
type textarea "*"
type textarea "**"
type textarea "***"
type textarea "****"
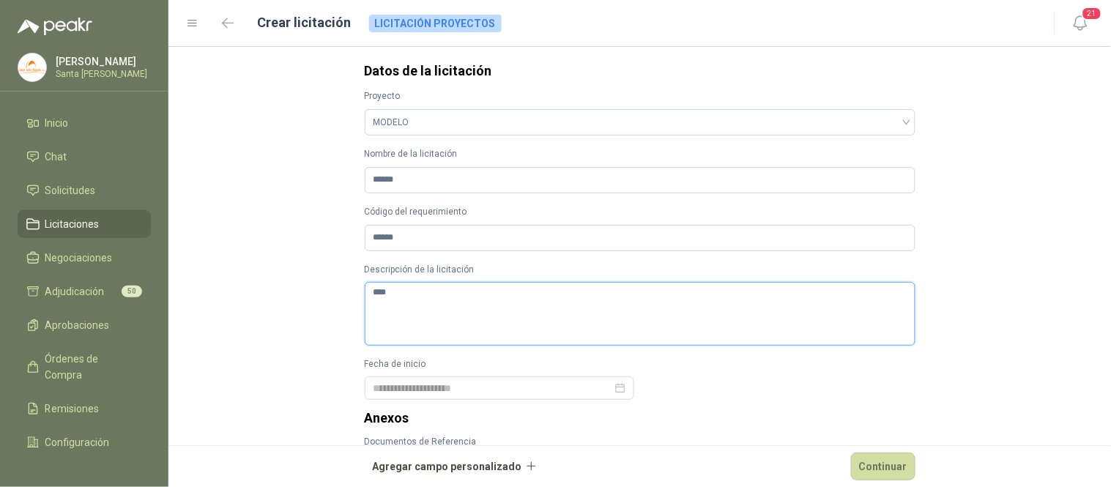
type textarea "*****"
type textarea "******"
click at [609, 387] on div at bounding box center [499, 388] width 252 height 16
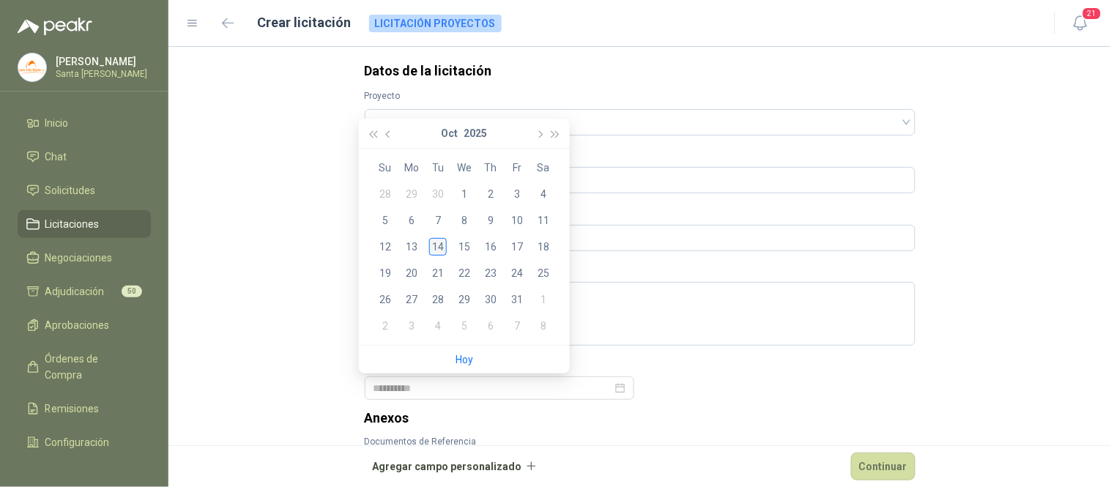
click at [438, 250] on div "14" at bounding box center [438, 247] width 18 height 18
type input "**********"
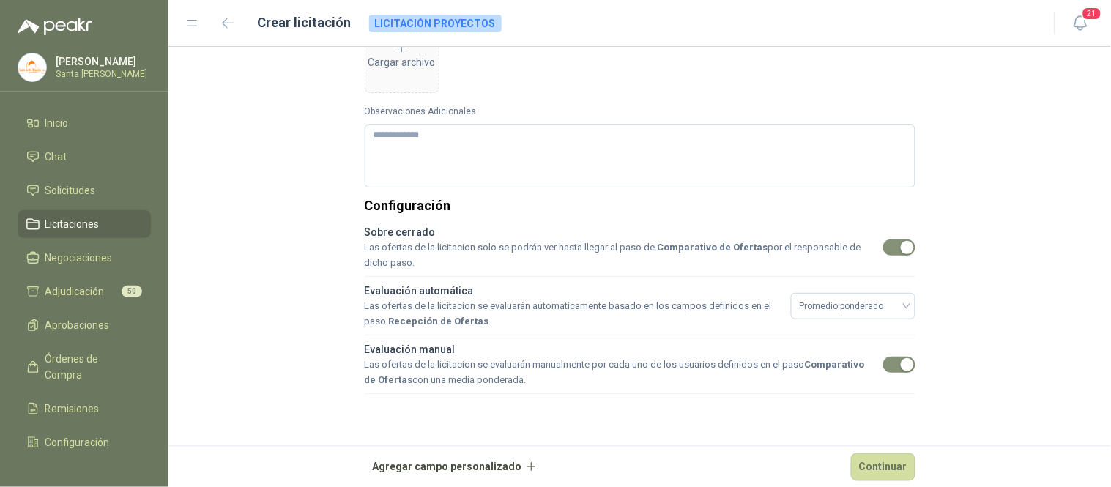
scroll to position [436, 0]
click at [411, 139] on textarea "Observaciones Adicionales" at bounding box center [640, 155] width 551 height 63
type textarea "*"
type textarea "**"
type textarea "***"
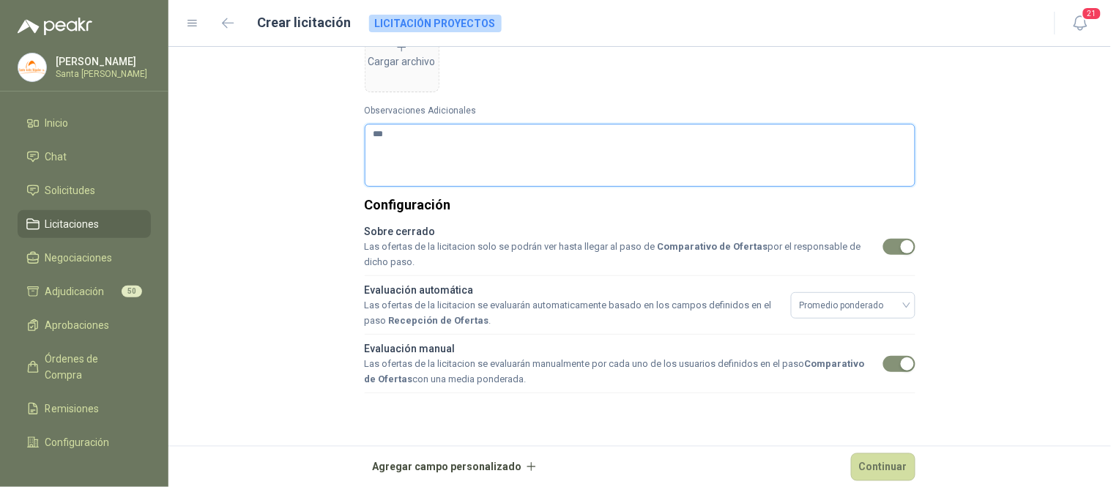
type textarea "****"
type textarea "*****"
type textarea "******"
click at [857, 466] on button "Continuar" at bounding box center [883, 467] width 64 height 28
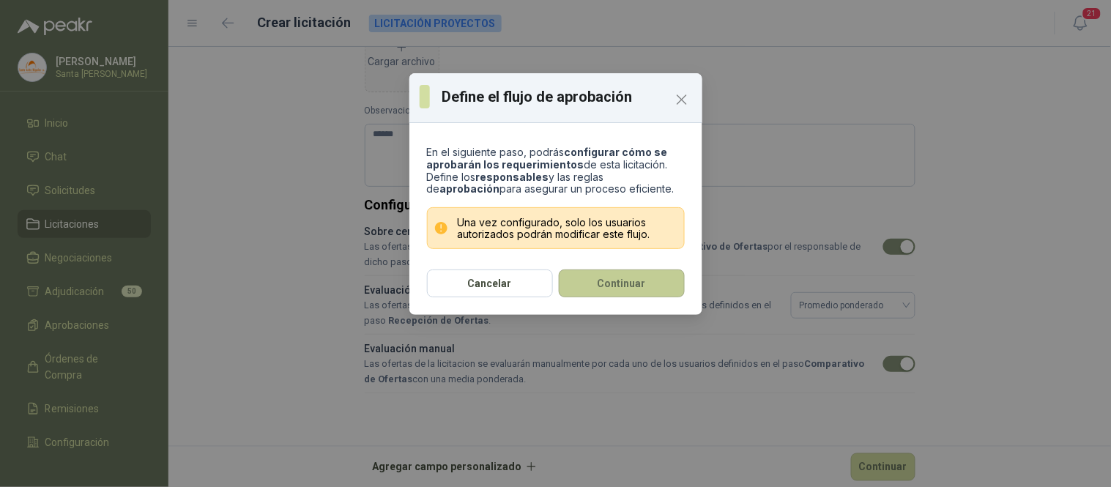
click at [626, 282] on button "Continuar" at bounding box center [622, 283] width 126 height 28
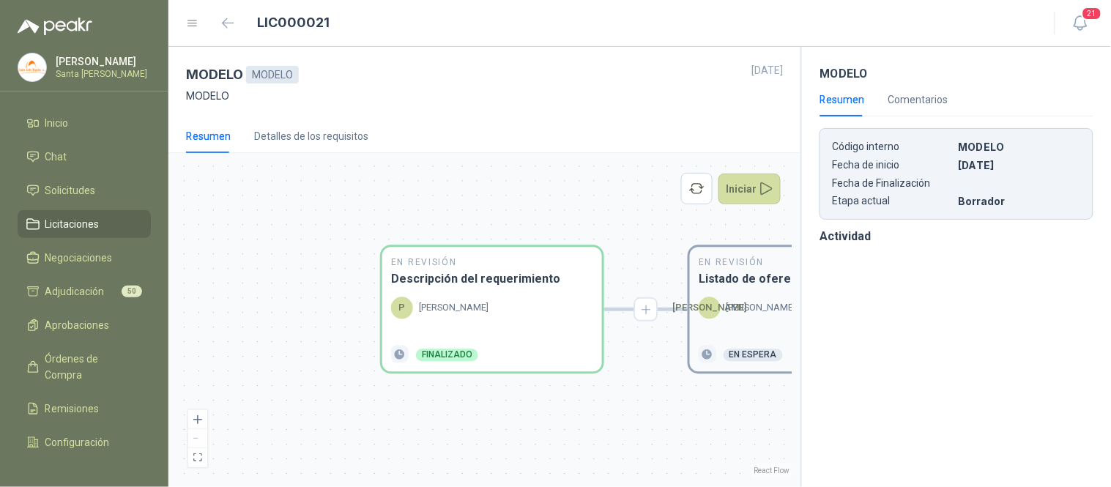
click at [729, 303] on p "[PERSON_NAME]" at bounding box center [761, 308] width 70 height 15
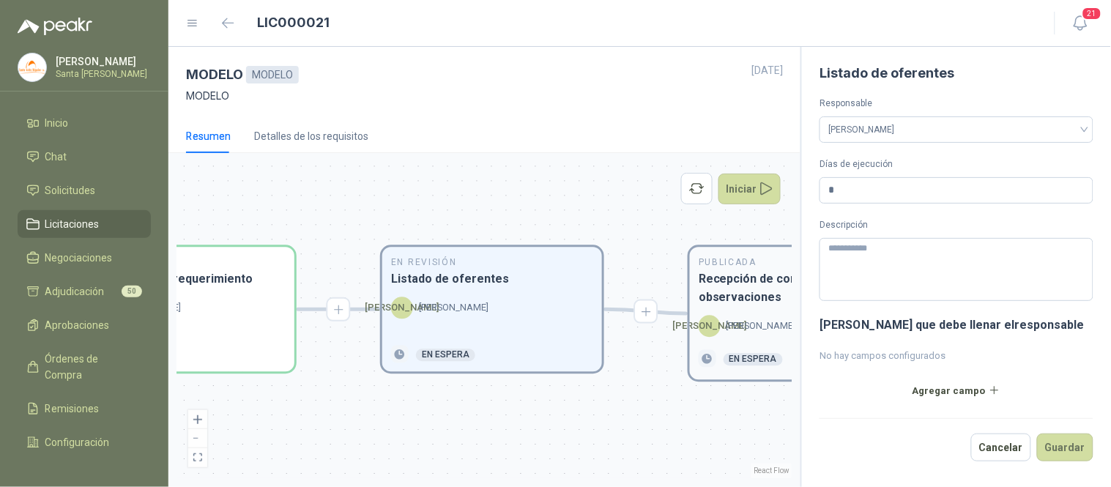
click at [724, 313] on div "Publicada Recepción de consultas y observaciones [PERSON_NAME] En espera" at bounding box center [800, 314] width 220 height 133
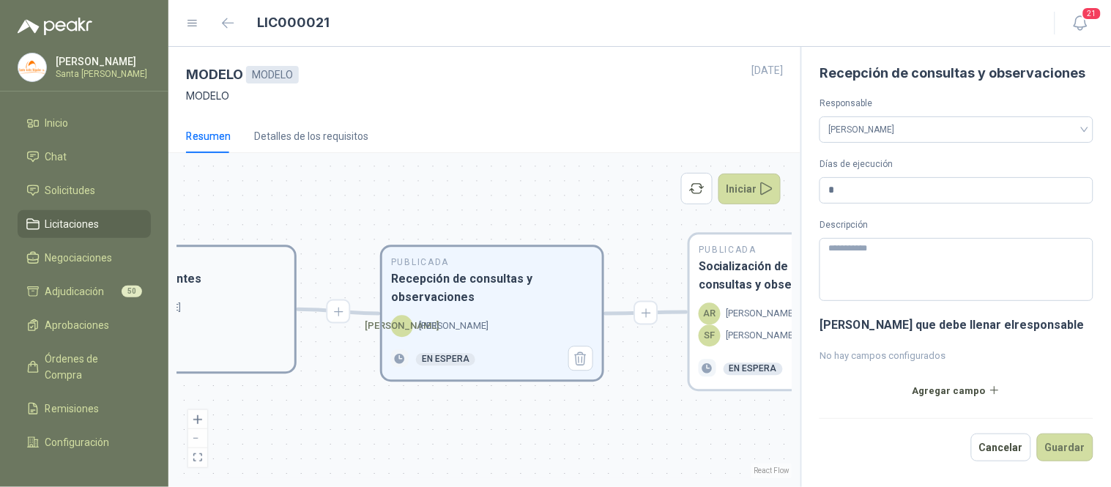
click at [188, 286] on h3 "Listado de oferentes" at bounding box center [184, 279] width 202 height 18
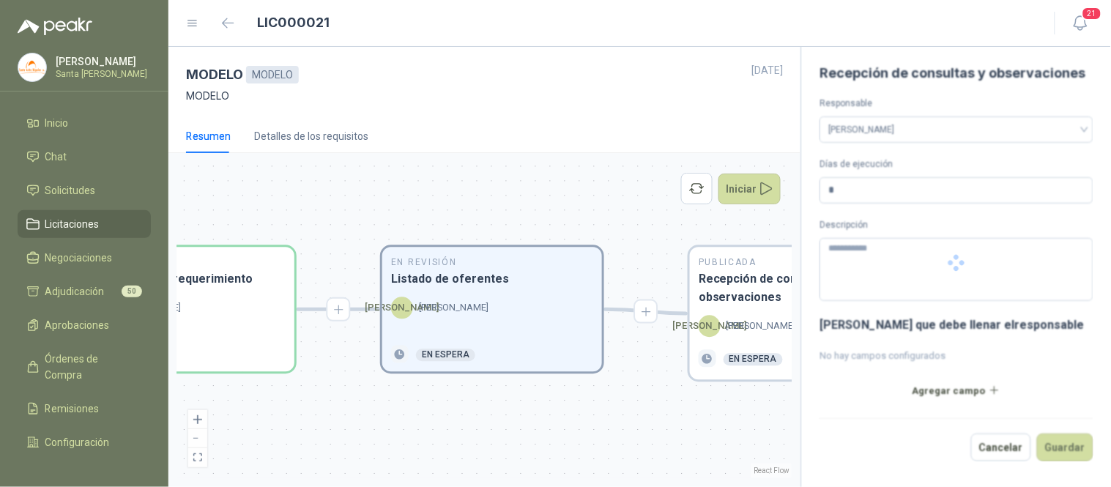
type input "*"
click at [646, 316] on icon "Agregar" at bounding box center [646, 312] width 10 height 10
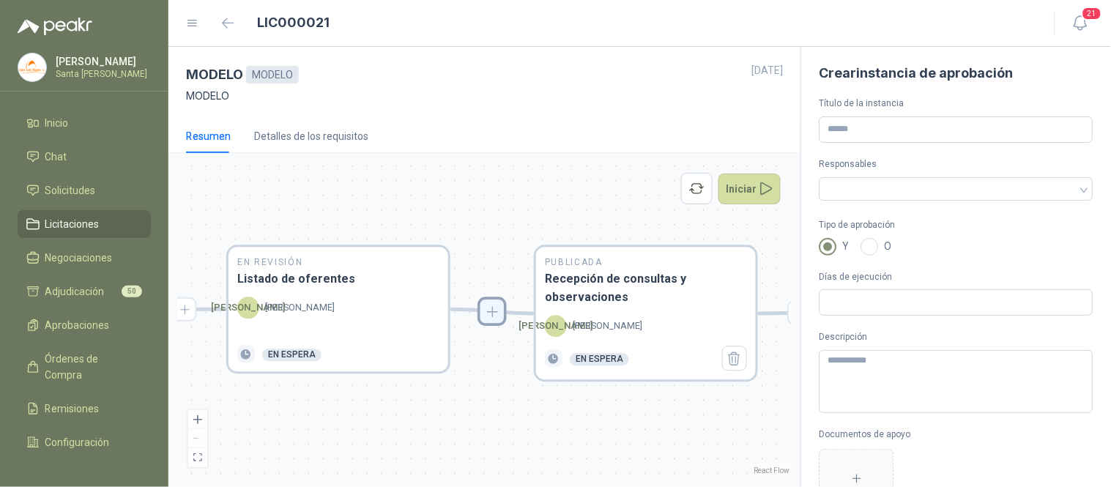
click at [491, 317] on icon "Agregar" at bounding box center [492, 312] width 16 height 16
click at [840, 137] on input "Título de la instancia" at bounding box center [956, 129] width 274 height 26
type input "**********"
click at [1073, 188] on div at bounding box center [956, 188] width 274 height 23
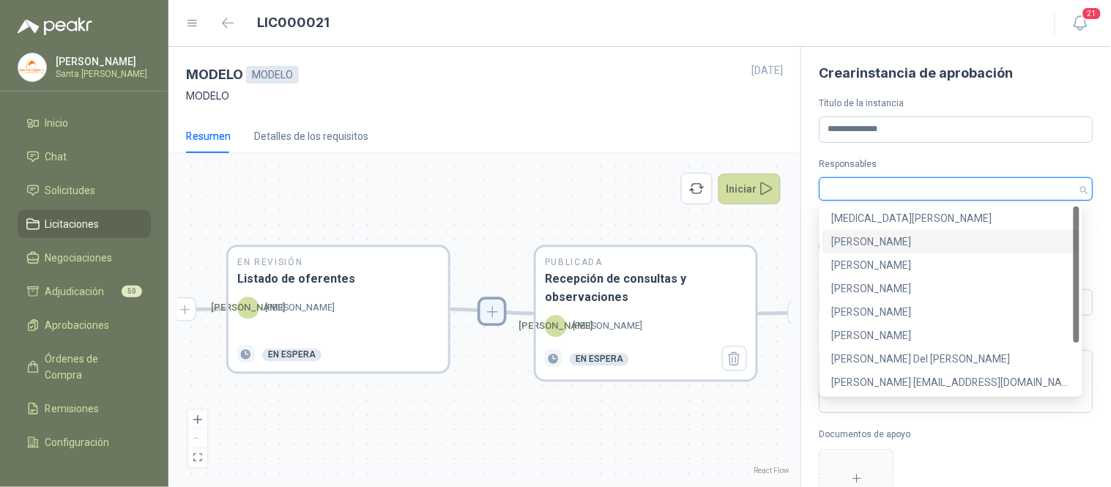
click at [880, 237] on div "[PERSON_NAME]" at bounding box center [950, 242] width 239 height 16
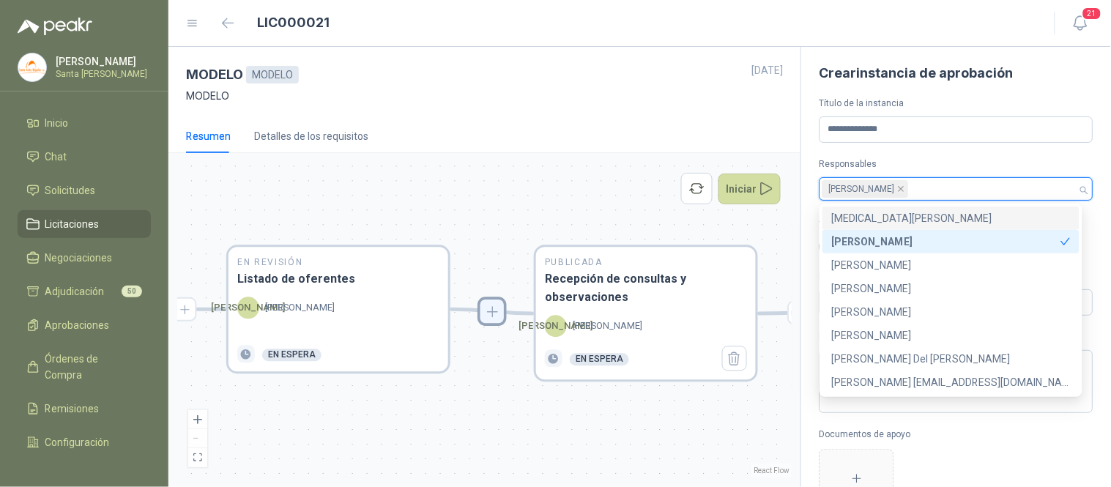
click at [1033, 158] on label "Responsables" at bounding box center [956, 164] width 274 height 14
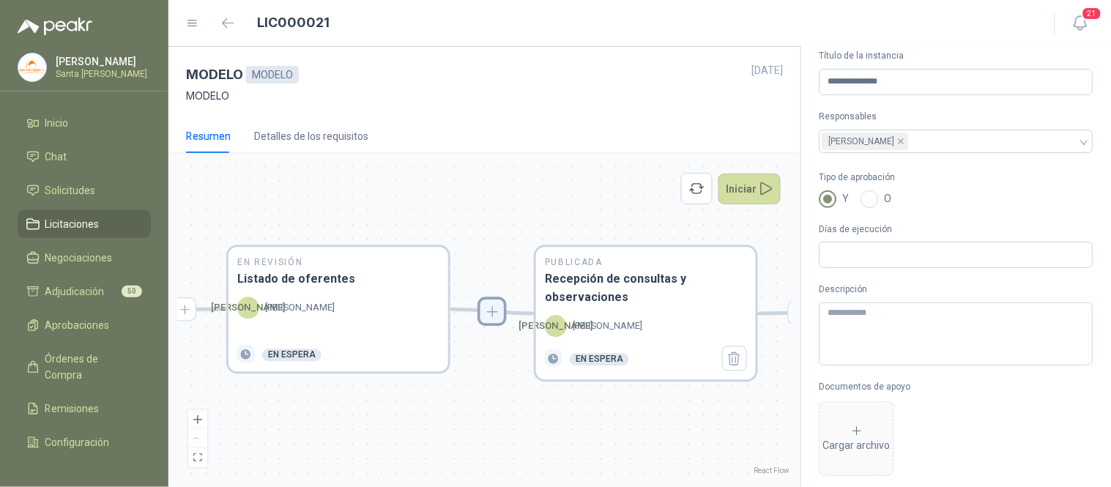
scroll to position [53, 0]
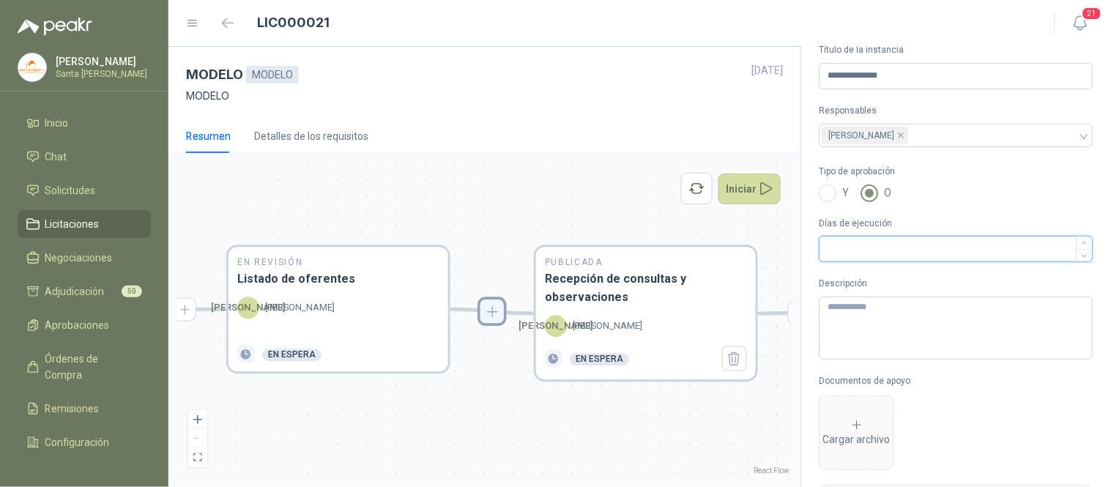
click at [859, 250] on input "Días de ejecución" at bounding box center [956, 249] width 272 height 25
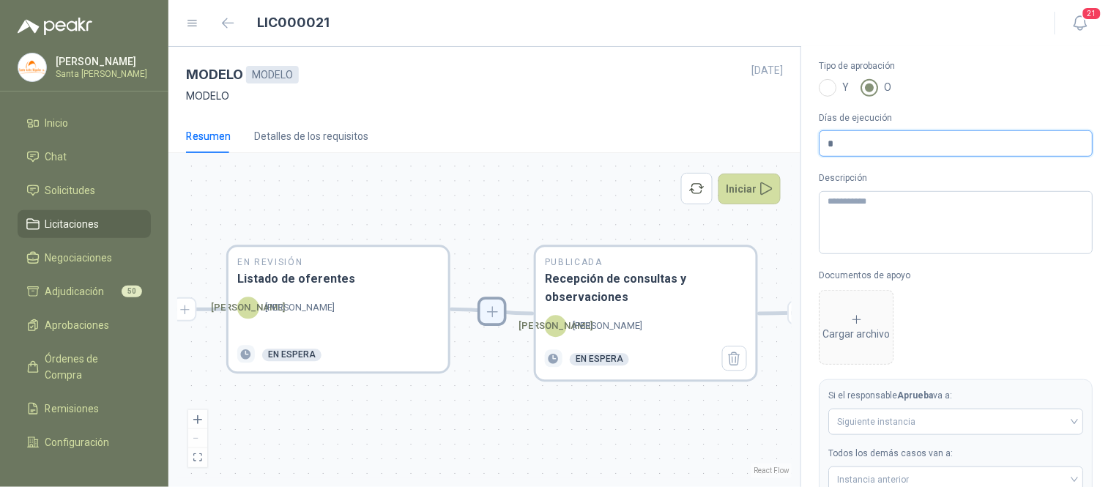
scroll to position [165, 0]
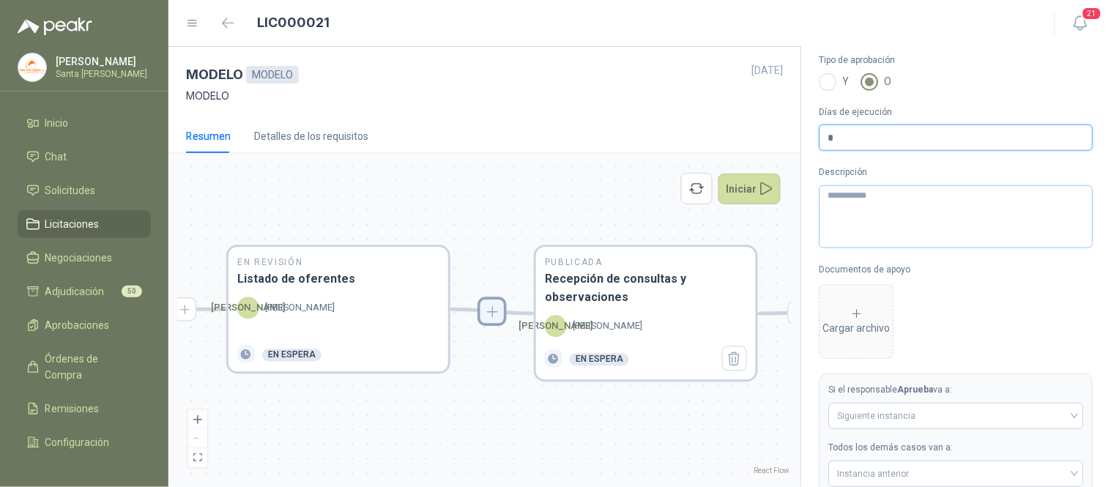
type input "*"
click at [842, 217] on textarea "Descripción" at bounding box center [956, 216] width 274 height 63
type textarea "*"
type textarea "**"
type textarea "***"
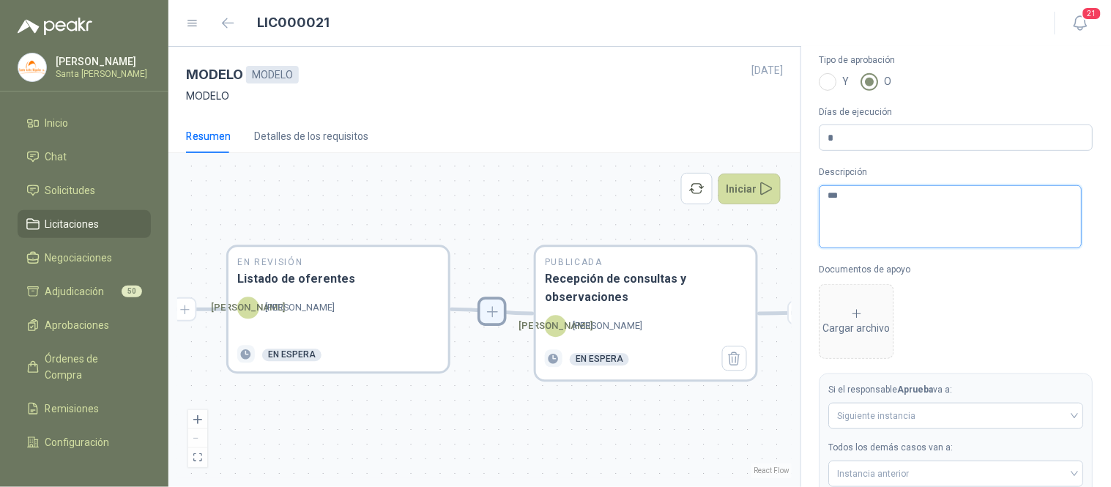
type textarea "****"
type textarea "*****"
type textarea "******"
type textarea "********"
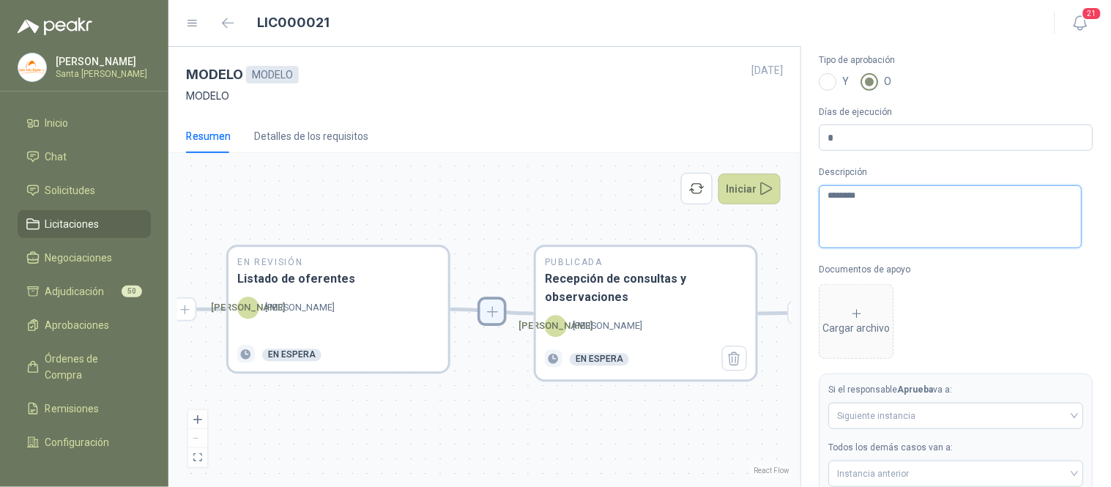
type textarea "*********"
type textarea "**********"
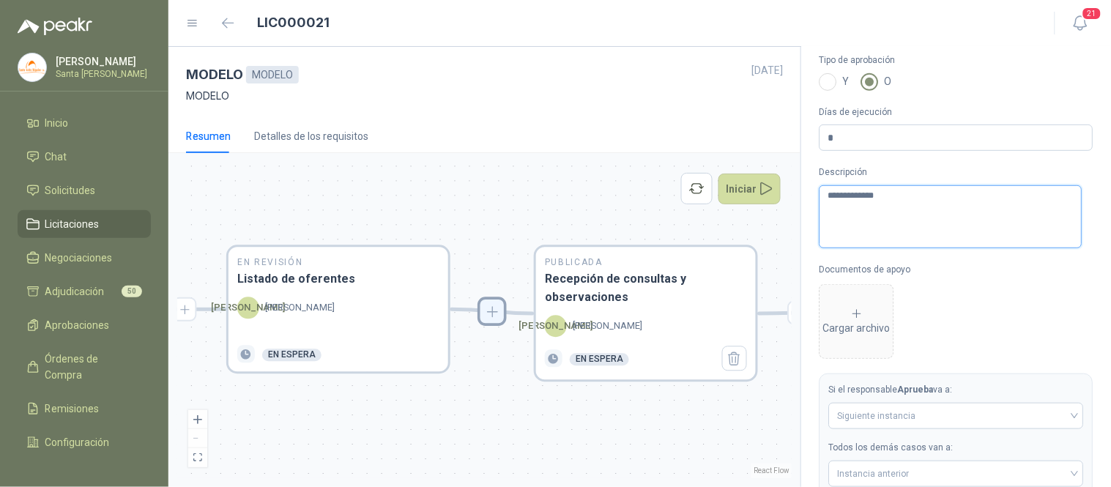
type textarea "**********"
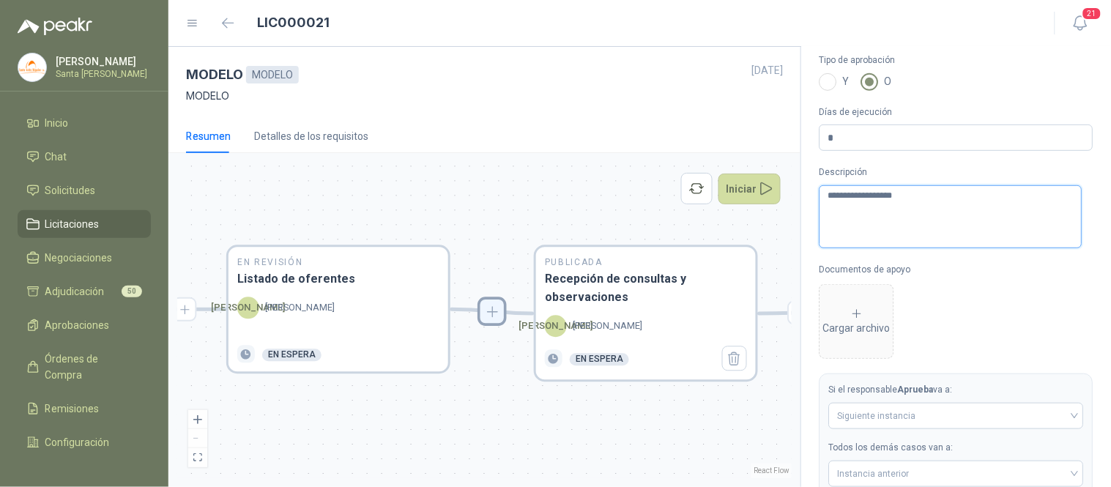
type textarea "**********"
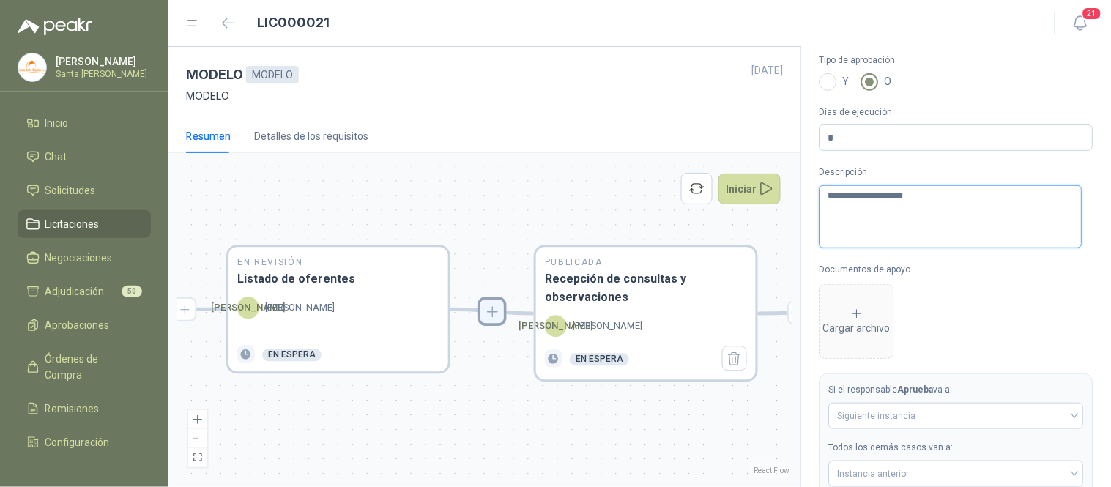
type textarea "**********"
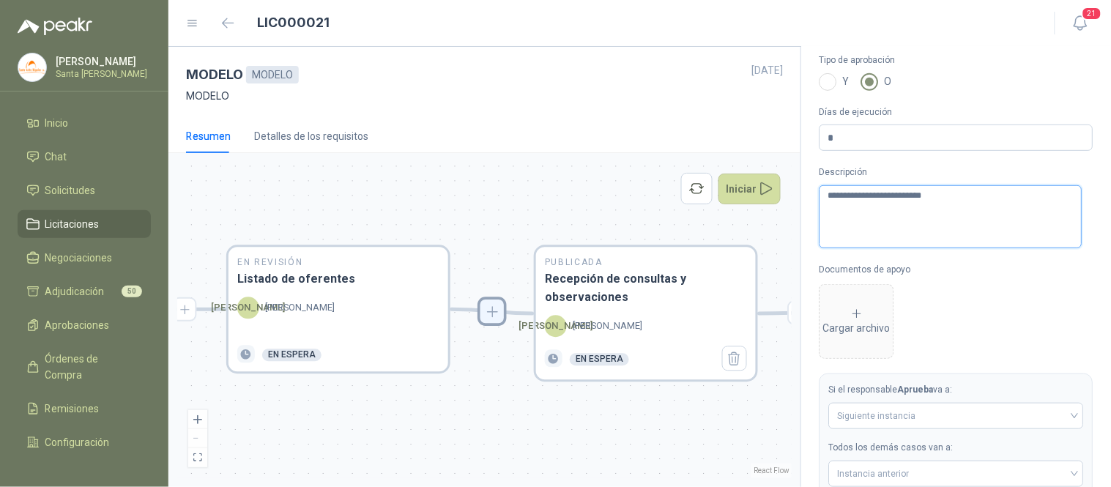
type textarea "**********"
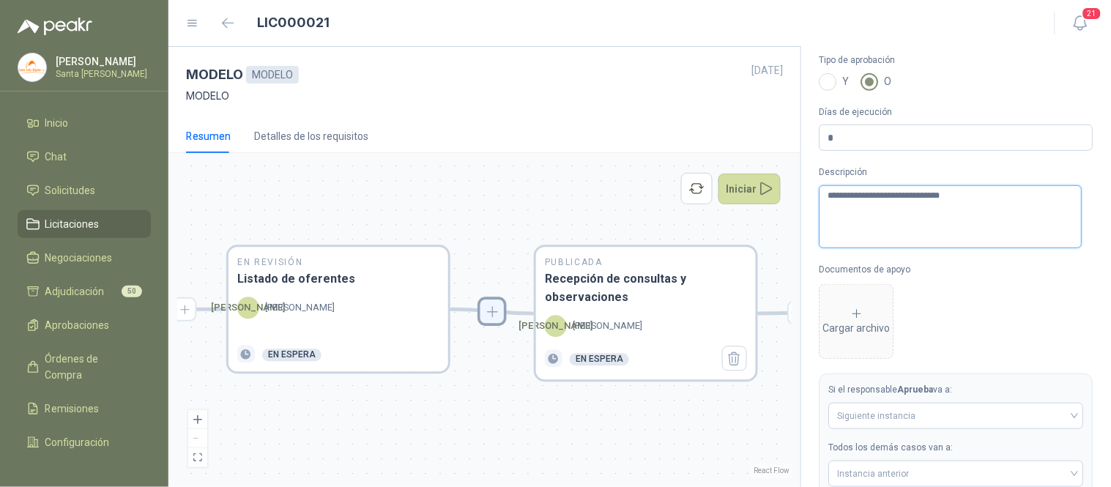
type textarea "**********"
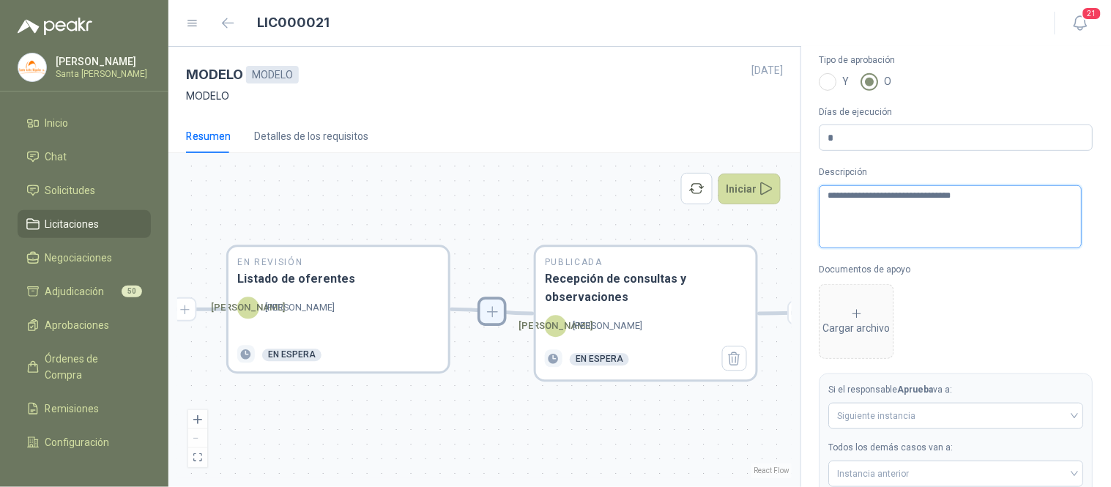
type textarea "**********"
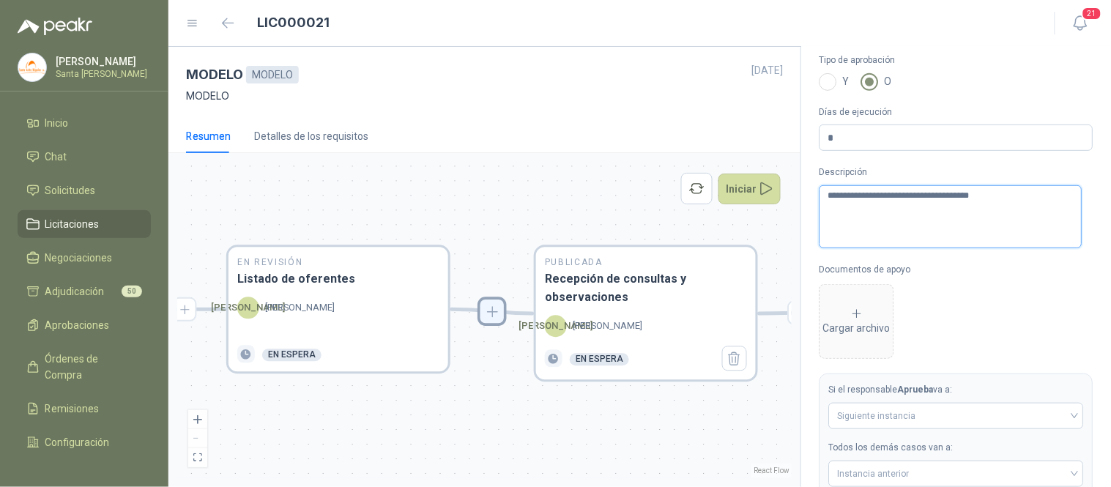
type textarea "**********"
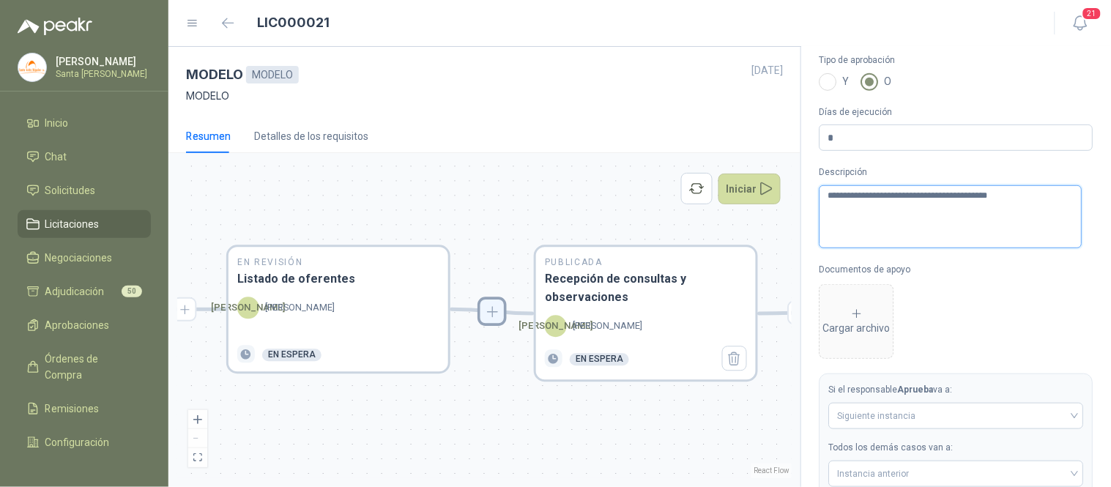
type textarea "**********"
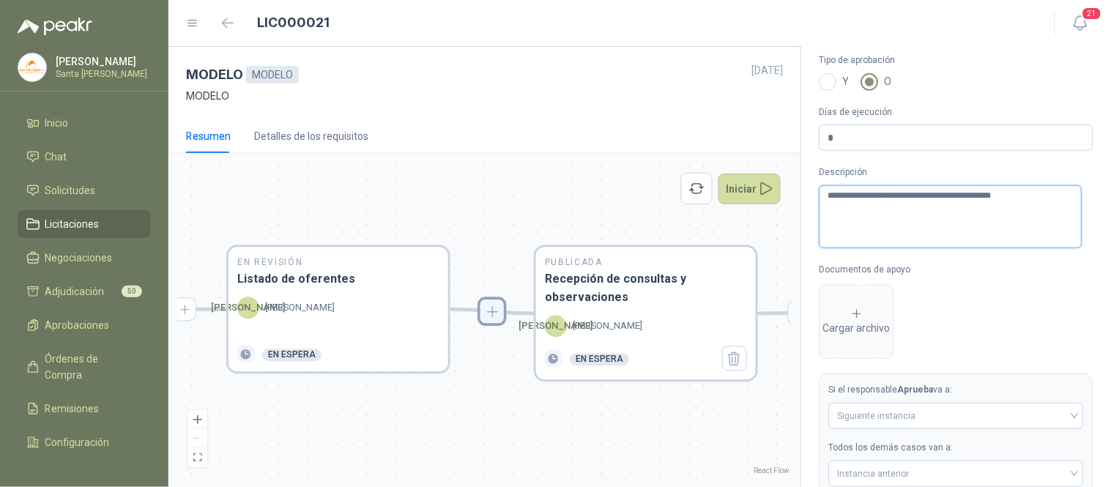
type textarea "**********"
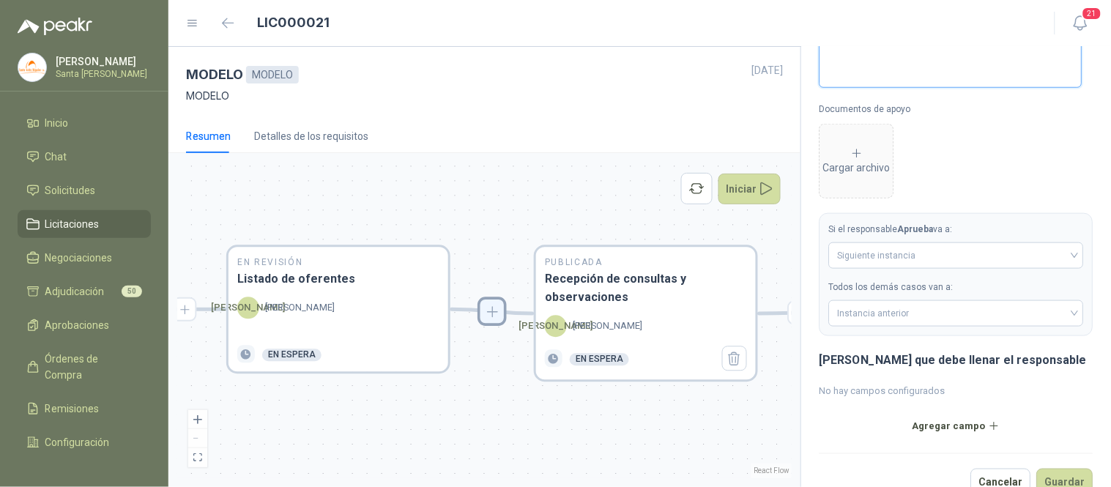
scroll to position [330, 0]
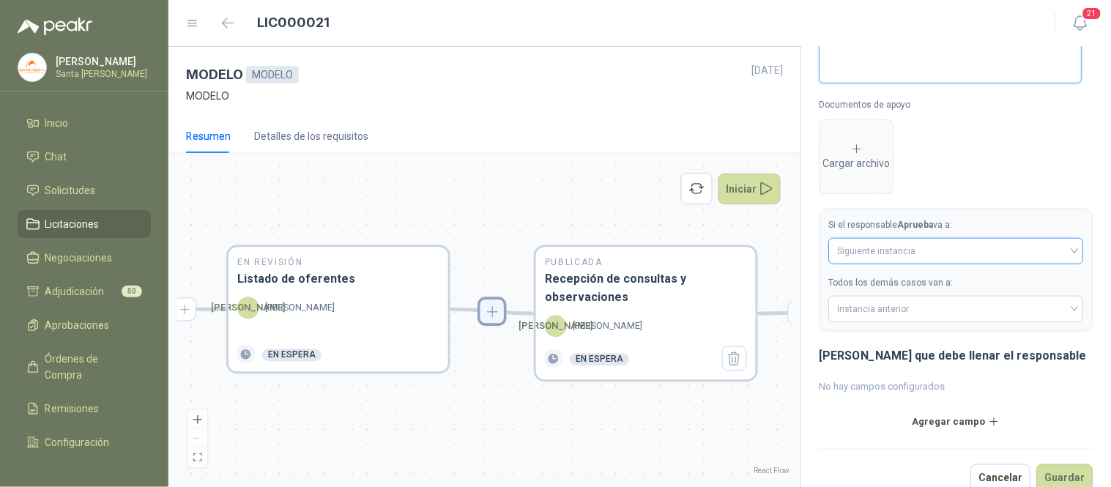
type textarea "**********"
click at [904, 260] on input "search" at bounding box center [956, 251] width 237 height 25
click at [962, 174] on div "Cargar archivo" at bounding box center [956, 153] width 274 height 82
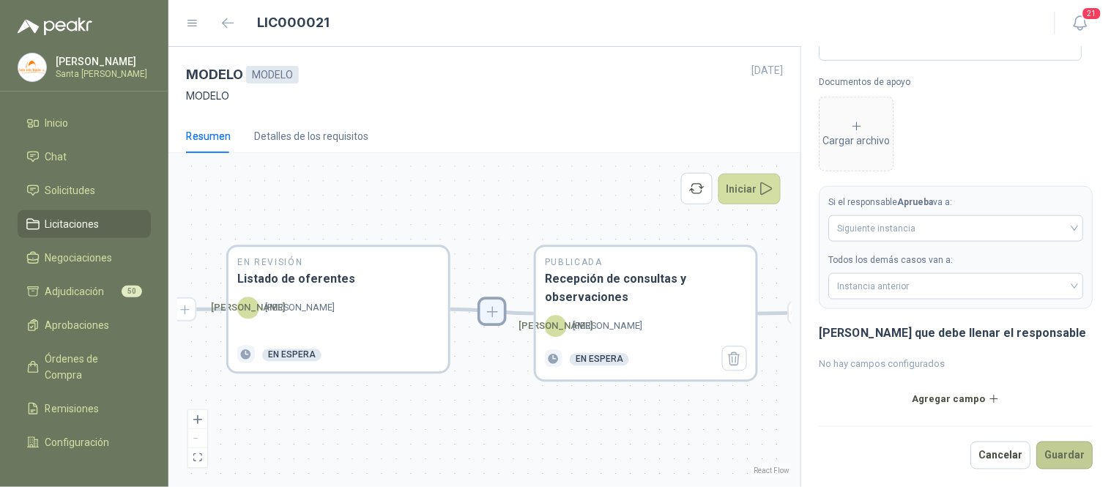
click at [1063, 456] on button "Guardar" at bounding box center [1065, 456] width 56 height 28
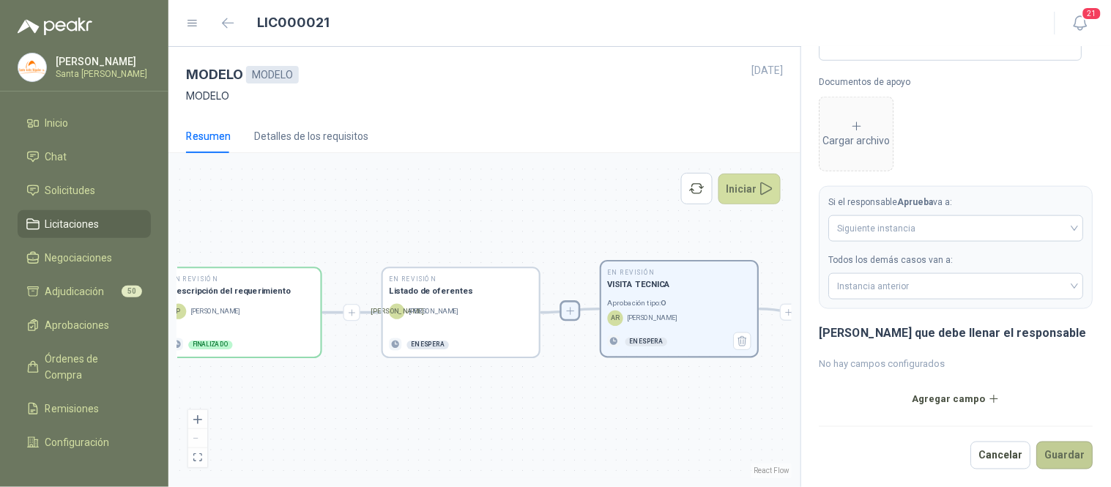
type input "**********"
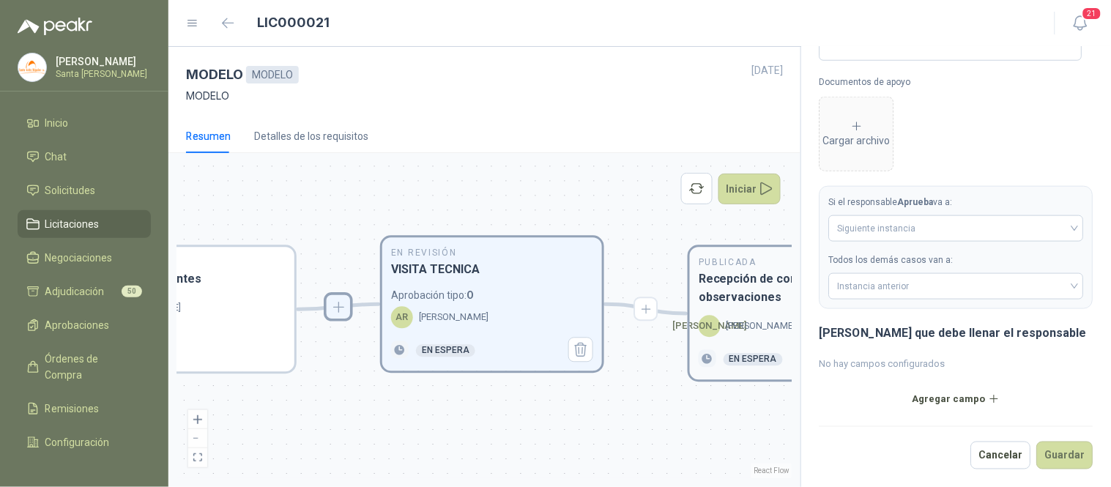
click at [740, 304] on h3 "Recepción de consultas y observaciones" at bounding box center [800, 288] width 202 height 37
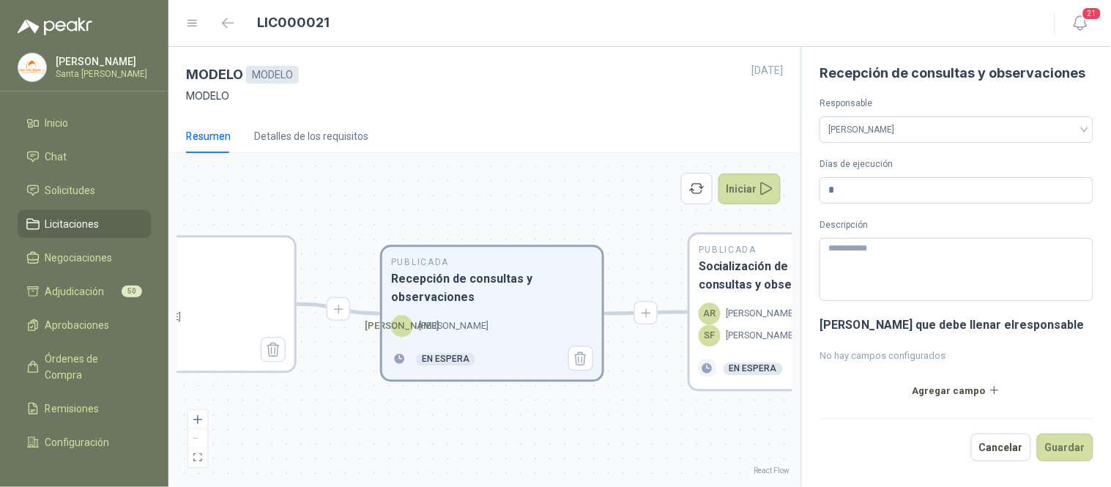
click at [740, 304] on div "AR alexander rivas" at bounding box center [747, 314] width 97 height 22
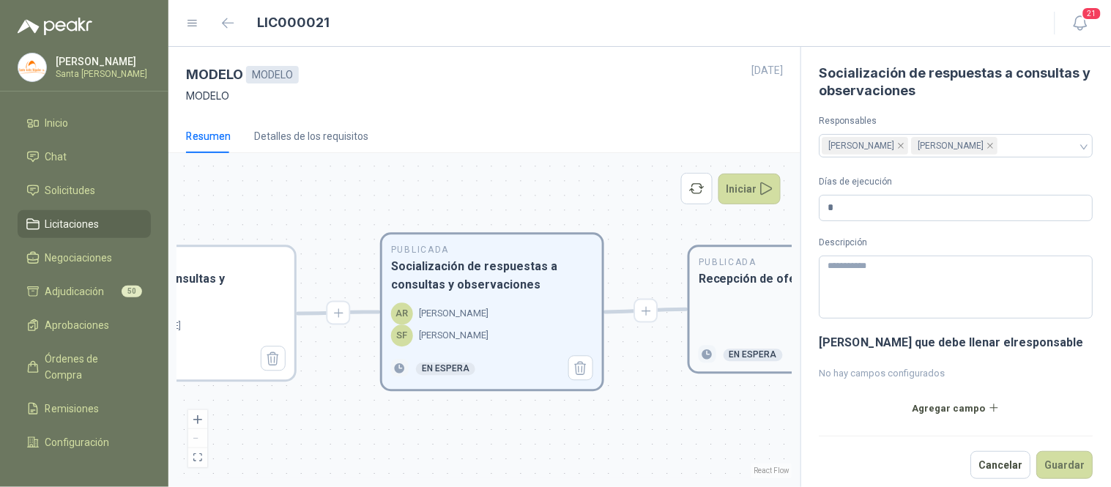
click at [740, 302] on div at bounding box center [800, 317] width 202 height 40
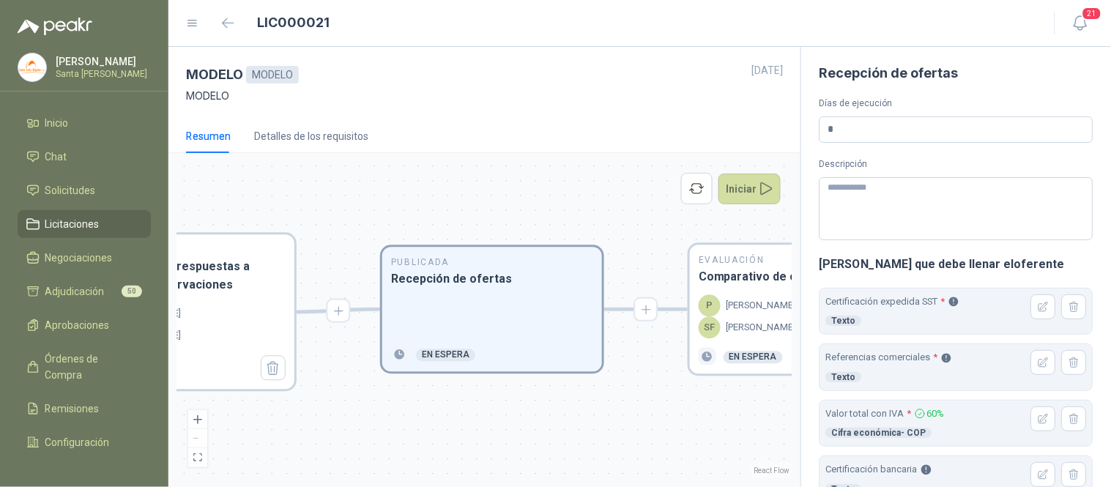
click at [740, 302] on p "[PERSON_NAME]" at bounding box center [761, 306] width 70 height 15
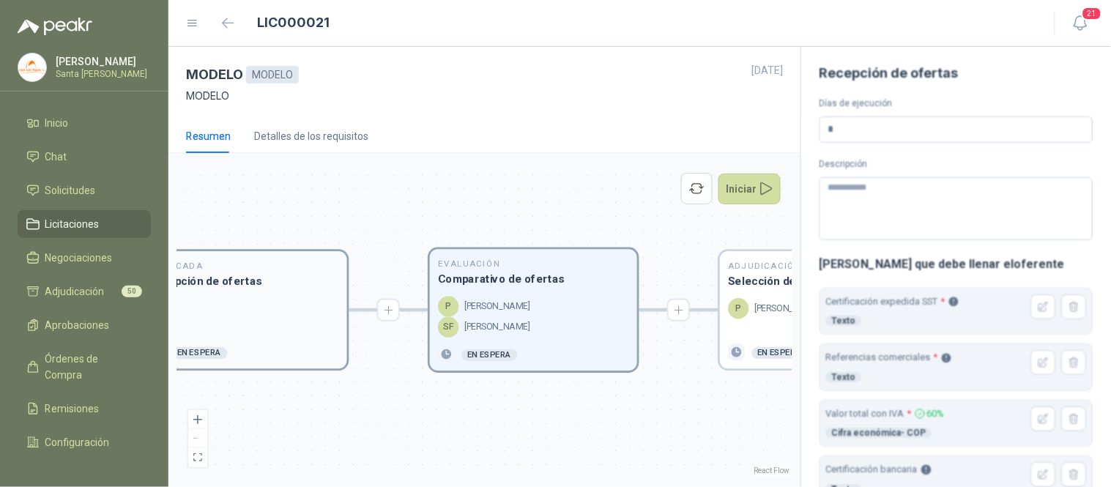
type input "*"
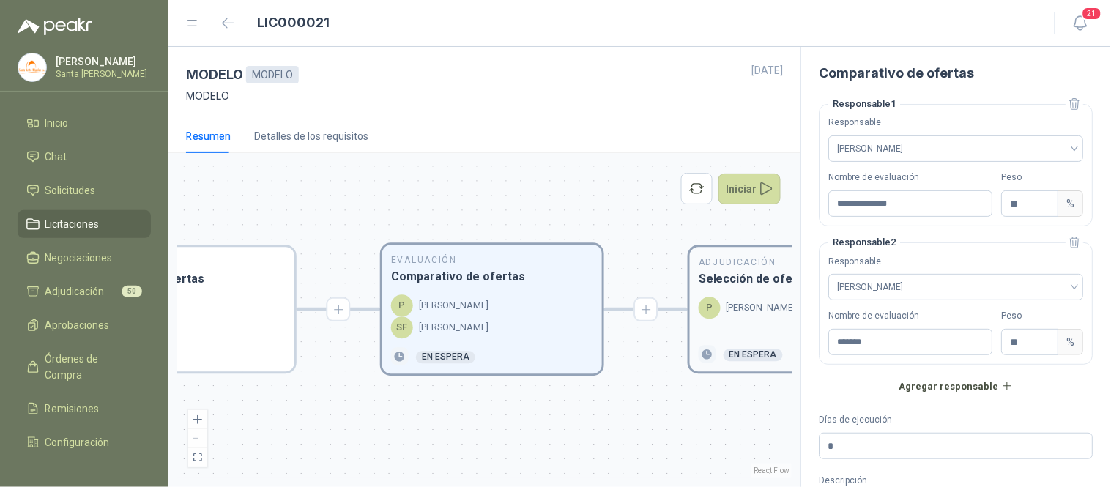
click at [755, 298] on div "P [PERSON_NAME]" at bounding box center [747, 308] width 97 height 22
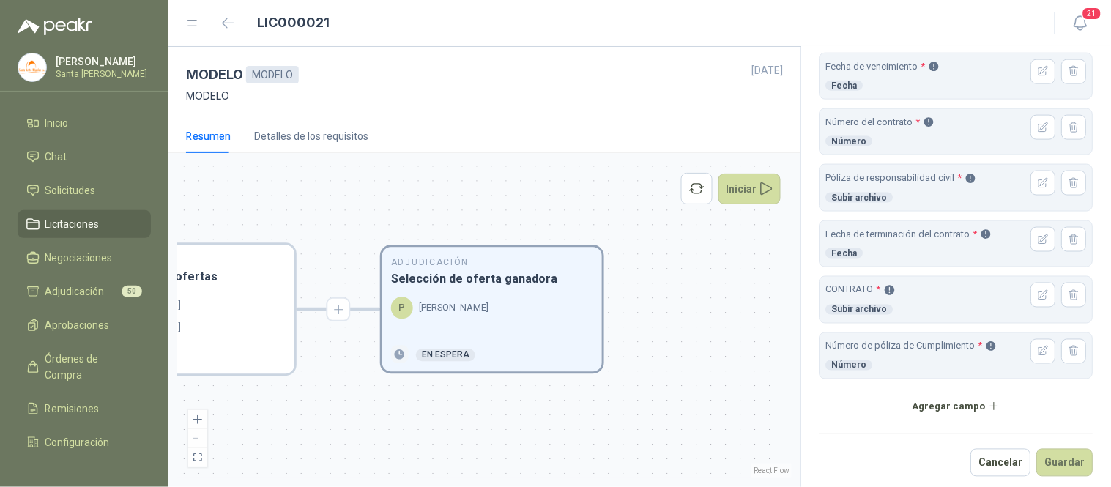
scroll to position [488, 0]
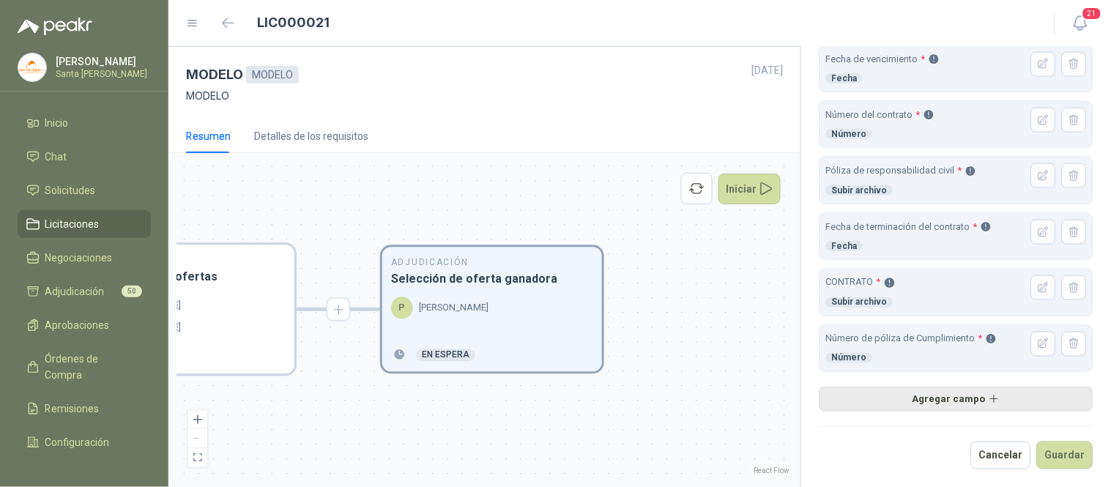
click at [935, 403] on button "Agregar campo" at bounding box center [956, 399] width 274 height 25
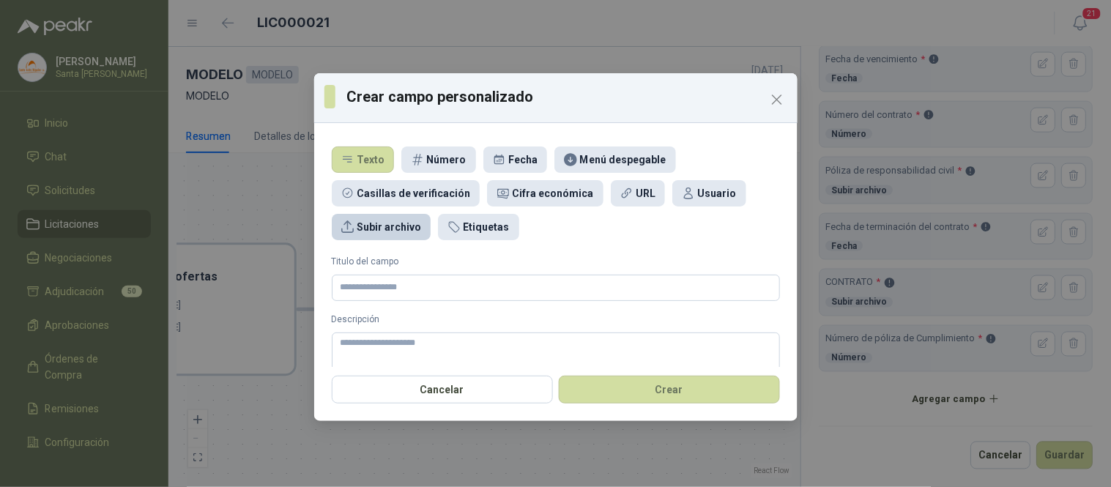
click at [383, 230] on div "Subir archivo" at bounding box center [389, 227] width 64 height 16
click at [428, 281] on input "Titulo del campo" at bounding box center [556, 288] width 448 height 26
type input "*"
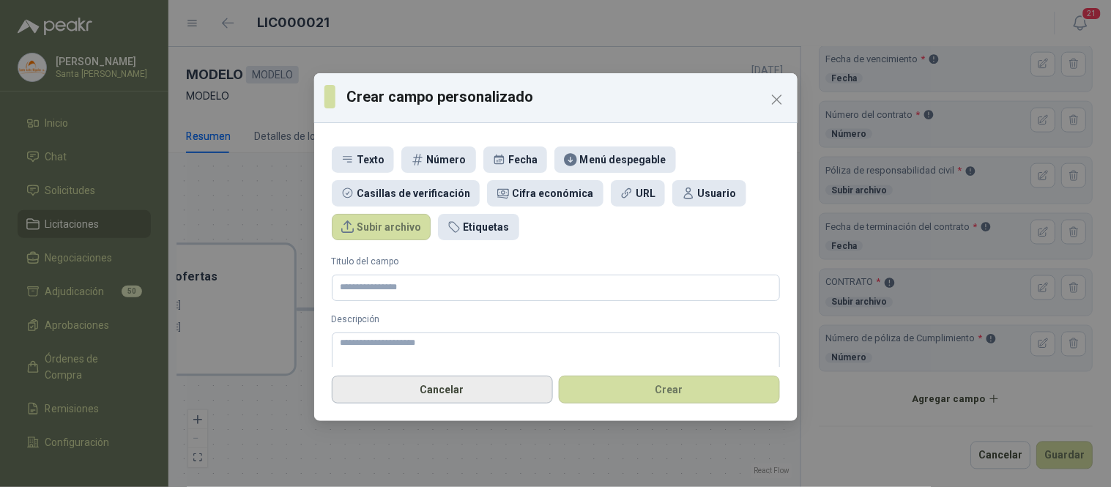
click at [495, 385] on button "Cancelar" at bounding box center [442, 390] width 221 height 28
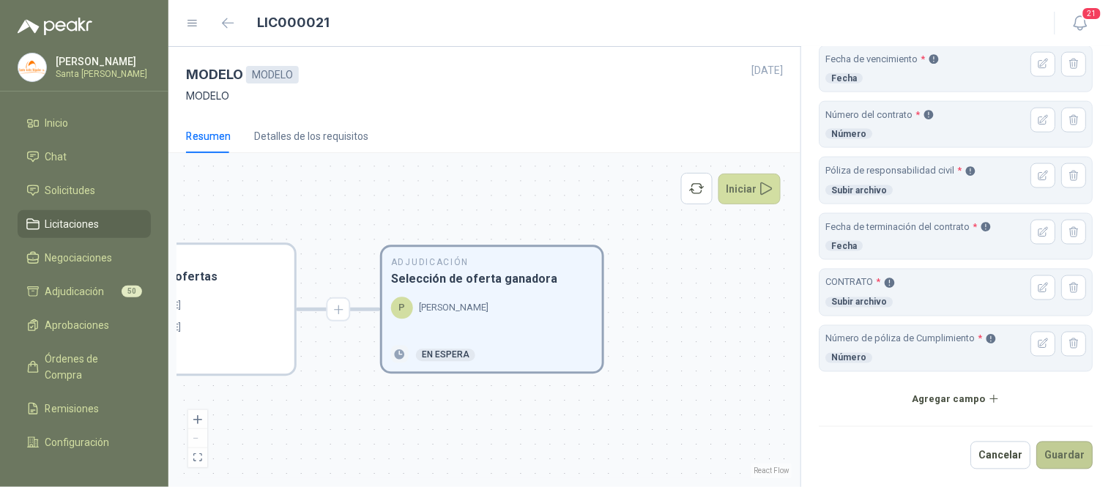
click at [1047, 449] on button "Guardar" at bounding box center [1065, 456] width 56 height 28
click at [759, 186] on button "Iniciar" at bounding box center [749, 189] width 63 height 31
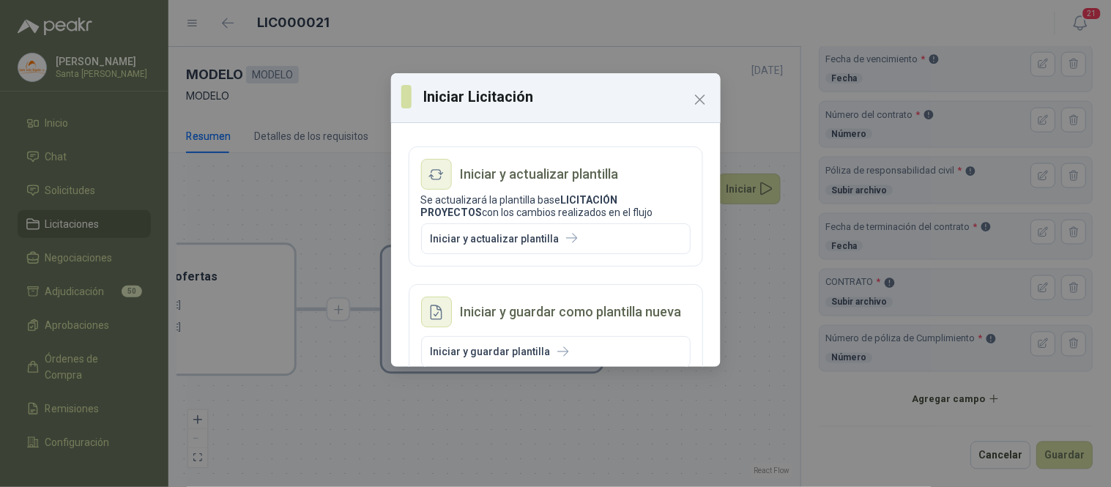
drag, startPoint x: 705, startPoint y: 196, endPoint x: 706, endPoint y: 214, distance: 18.3
click at [706, 214] on div "Iniciar y actualizar plantilla Se actualizará la plantilla base LICITACIÓN PROY…" at bounding box center [556, 248] width 330 height 238
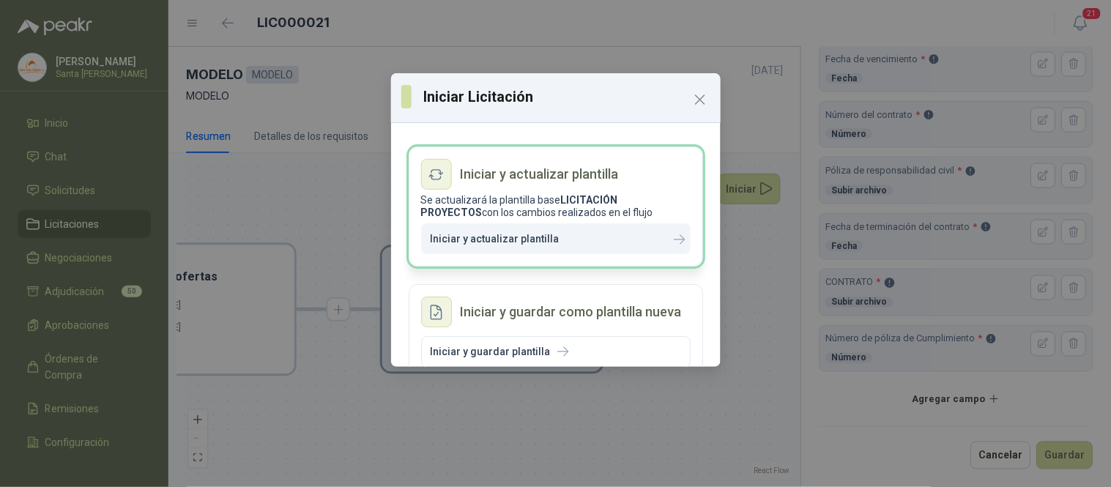
click at [538, 238] on p "Iniciar y actualizar plantilla" at bounding box center [495, 239] width 129 height 12
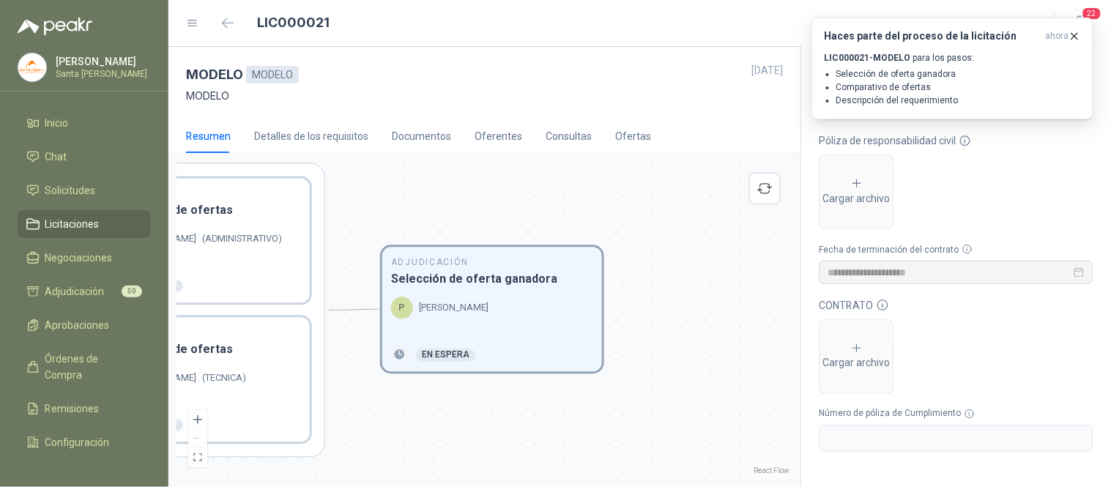
scroll to position [0, 0]
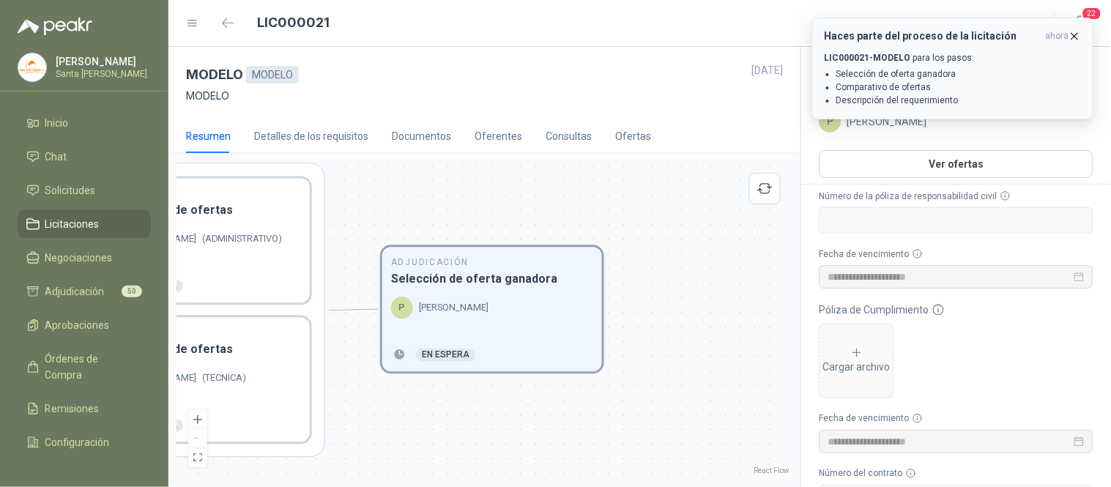
click at [1074, 34] on icon "button" at bounding box center [1074, 36] width 12 height 12
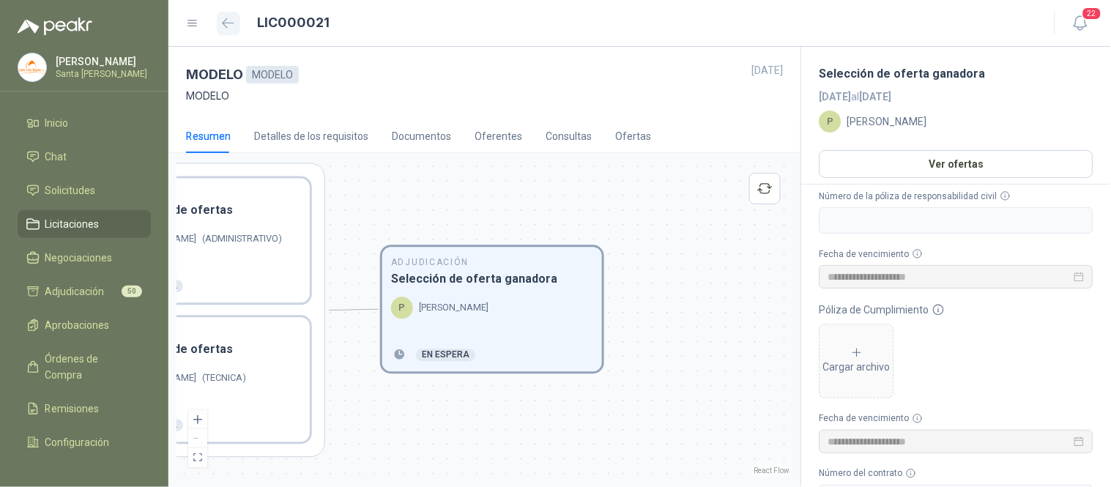
click at [228, 18] on icon "button" at bounding box center [228, 23] width 12 height 11
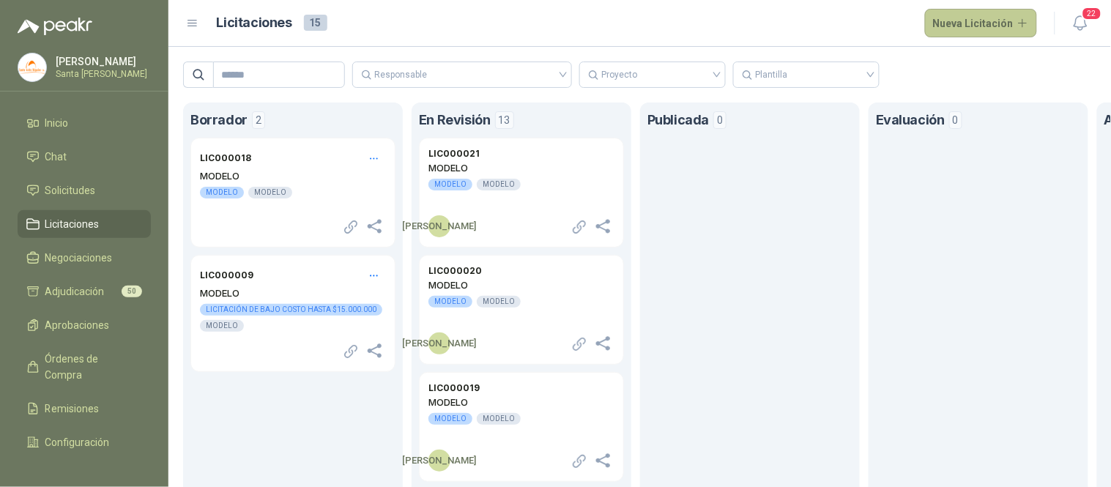
click at [951, 26] on button "Nueva Licitación" at bounding box center [981, 23] width 113 height 29
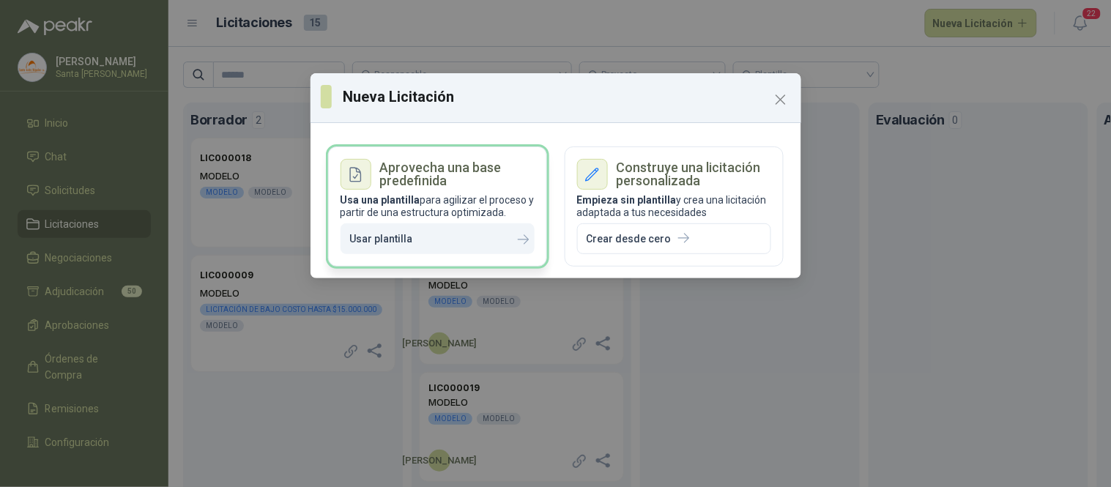
click at [406, 238] on p "Usar plantilla" at bounding box center [381, 239] width 63 height 12
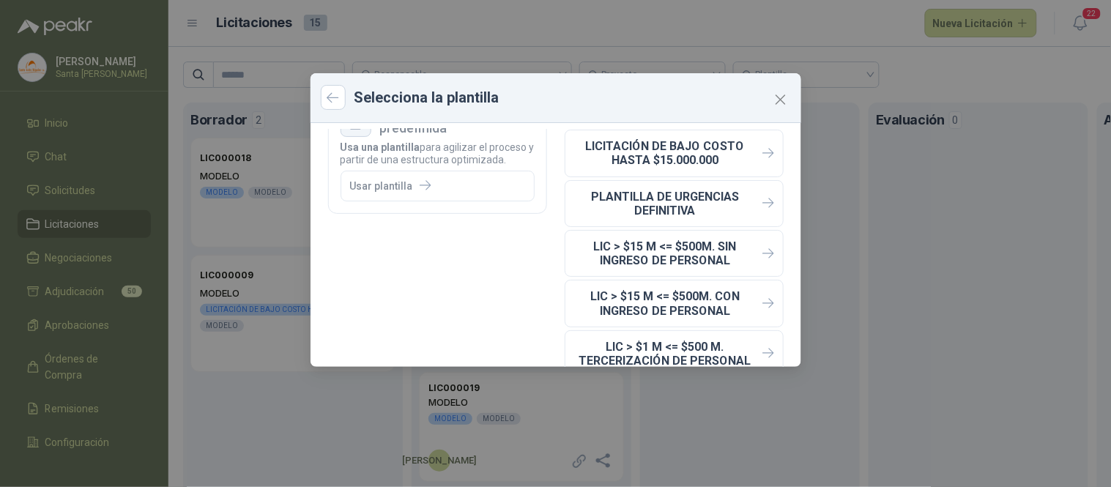
scroll to position [57, 0]
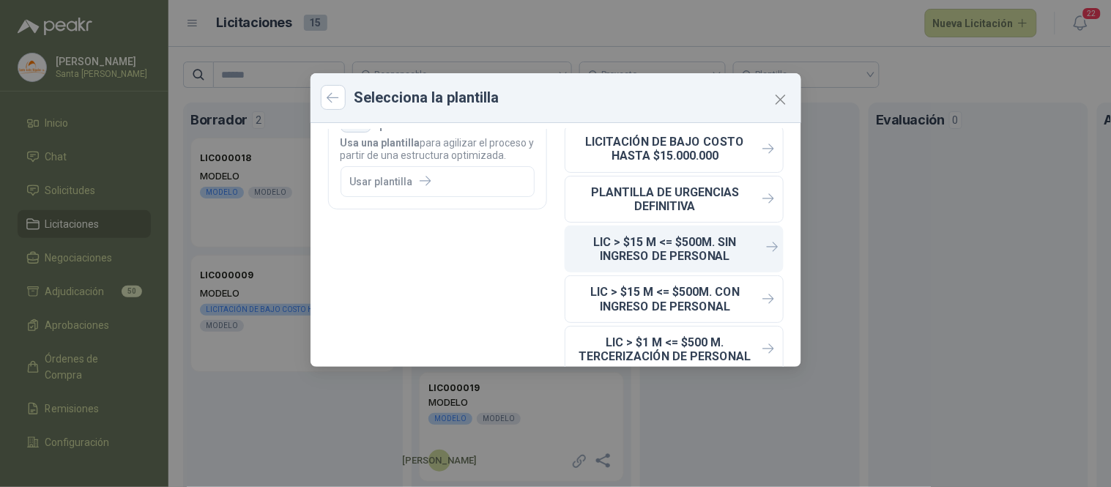
click at [635, 232] on button "LIC > $15 M <= $500M. SIN INGRESO DE PERSONAL" at bounding box center [674, 249] width 219 height 47
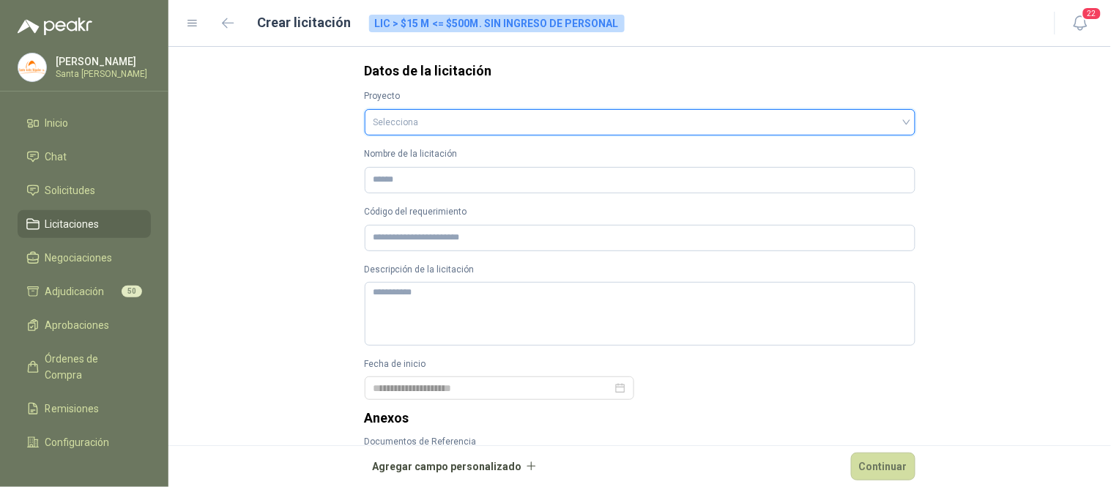
click at [397, 122] on input "search" at bounding box center [639, 121] width 533 height 22
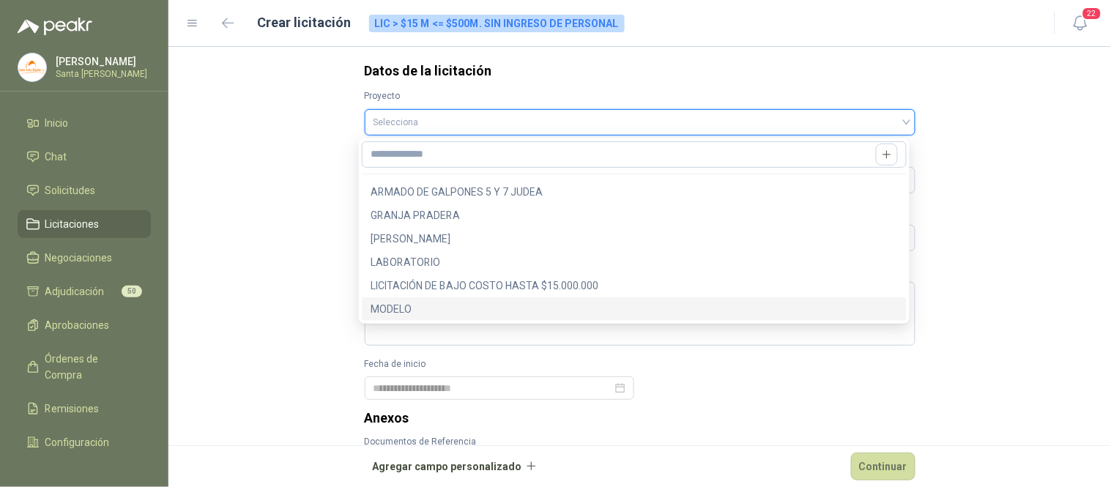
click at [408, 301] on div "MODELO" at bounding box center [634, 309] width 527 height 16
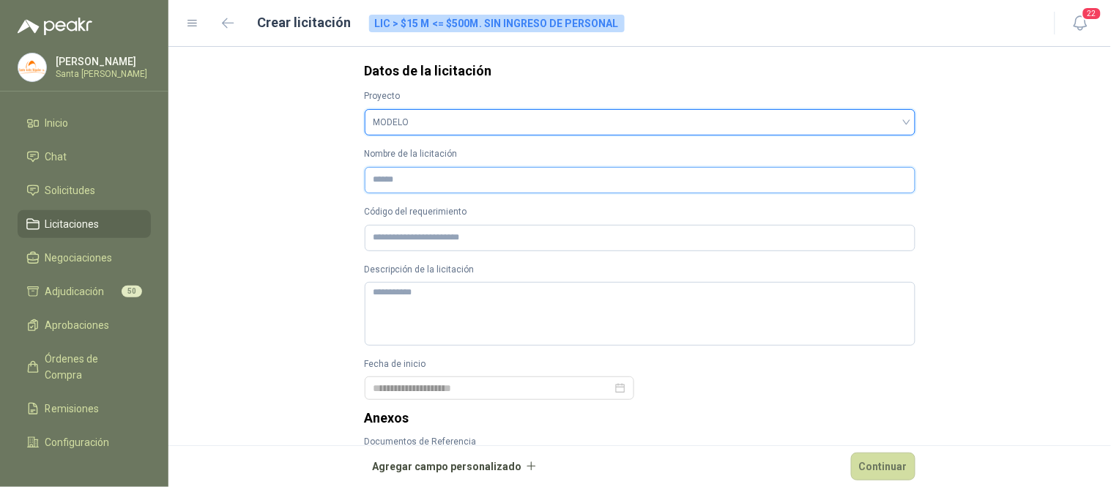
click at [395, 183] on input "Nombre de la licitación" at bounding box center [640, 180] width 551 height 26
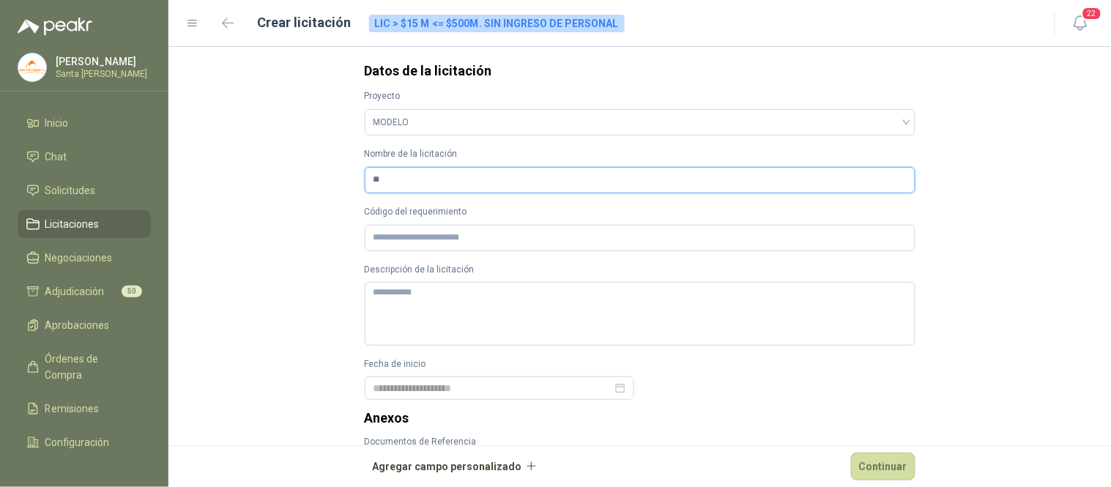
type input "*"
type input "******"
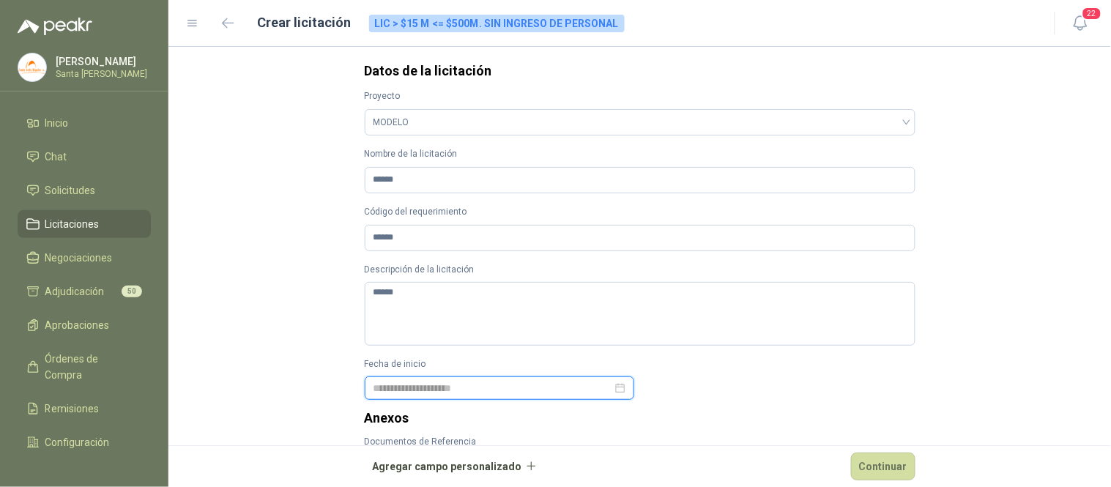
click at [611, 390] on div at bounding box center [499, 388] width 252 height 16
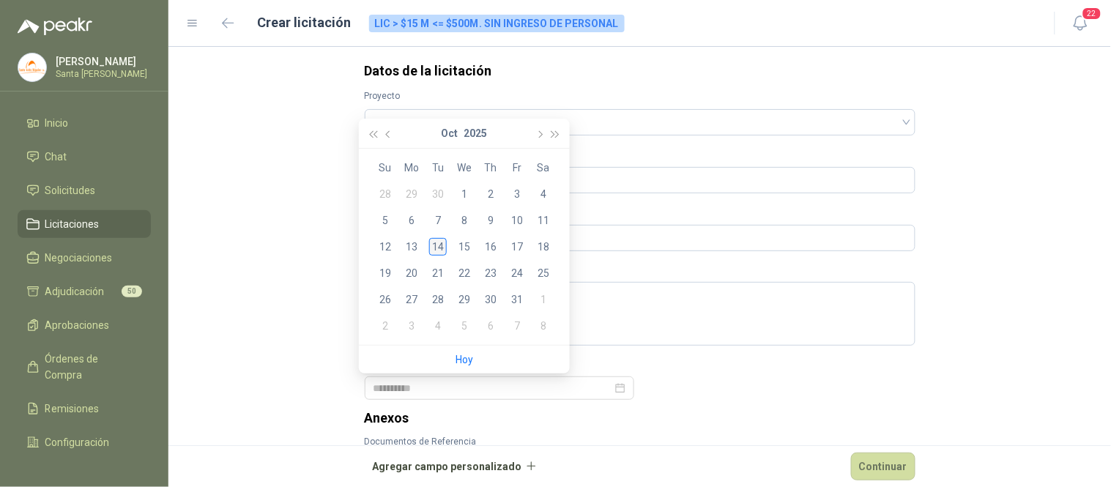
click at [436, 246] on div "14" at bounding box center [438, 247] width 18 height 18
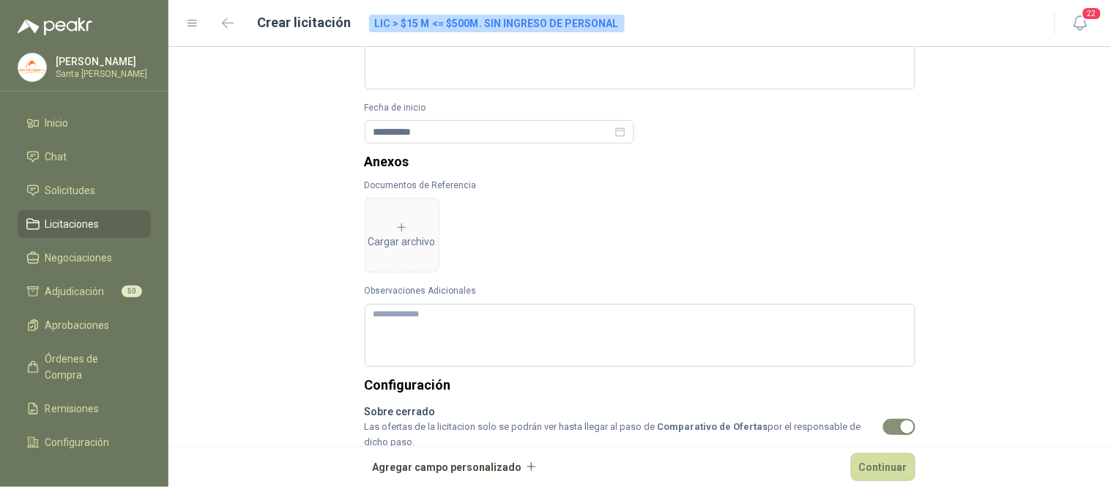
scroll to position [337, 0]
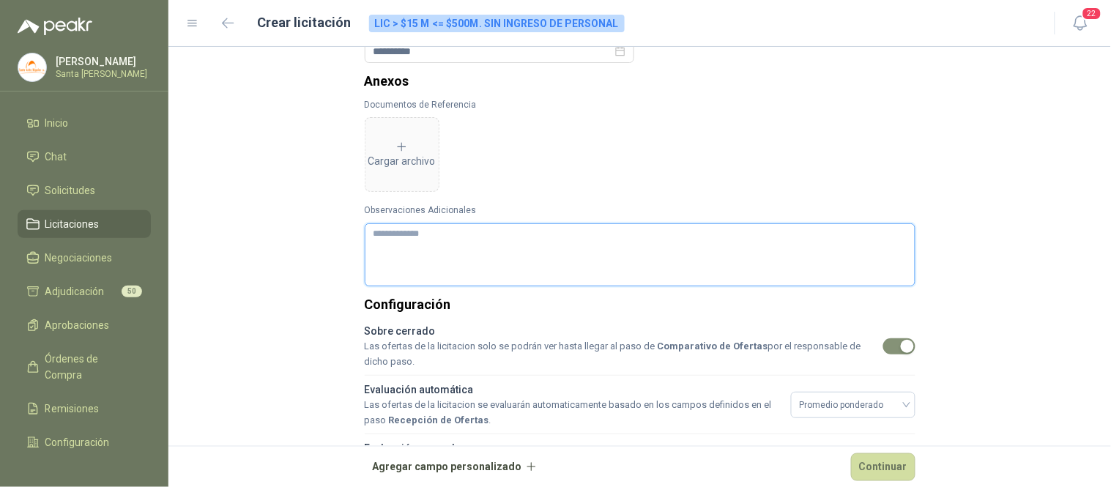
click at [422, 251] on textarea "Observaciones Adicionales" at bounding box center [640, 254] width 551 height 63
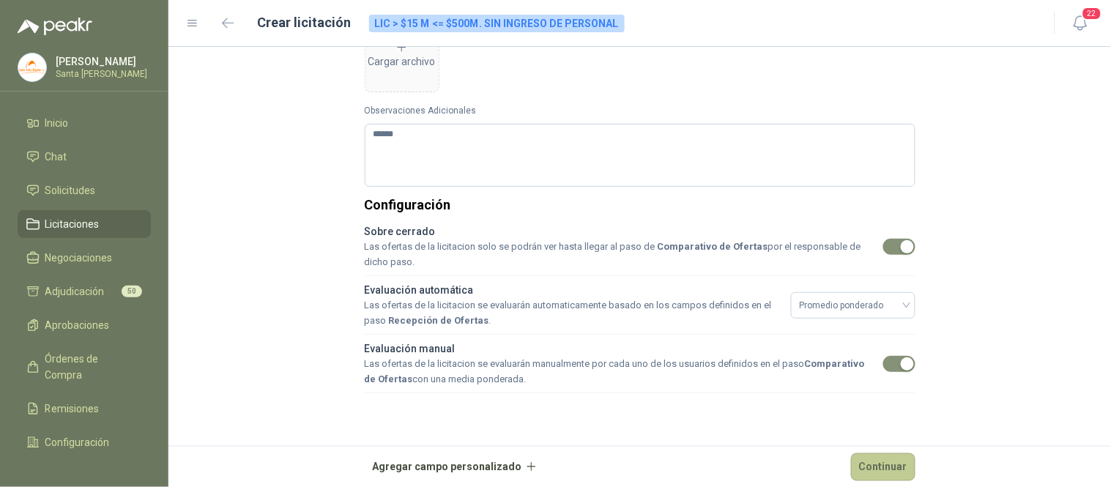
click at [882, 469] on button "Continuar" at bounding box center [883, 467] width 64 height 28
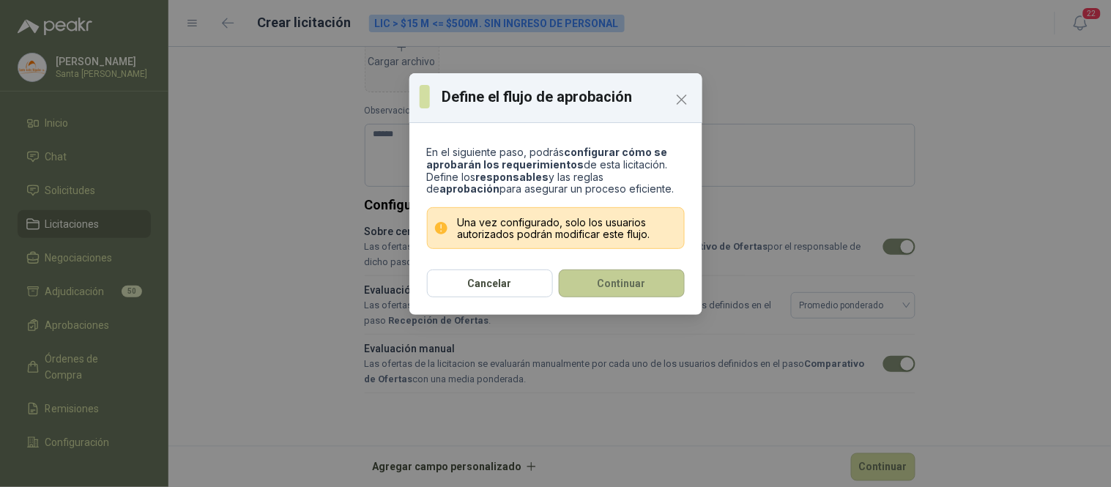
click at [631, 277] on button "Continuar" at bounding box center [622, 283] width 126 height 28
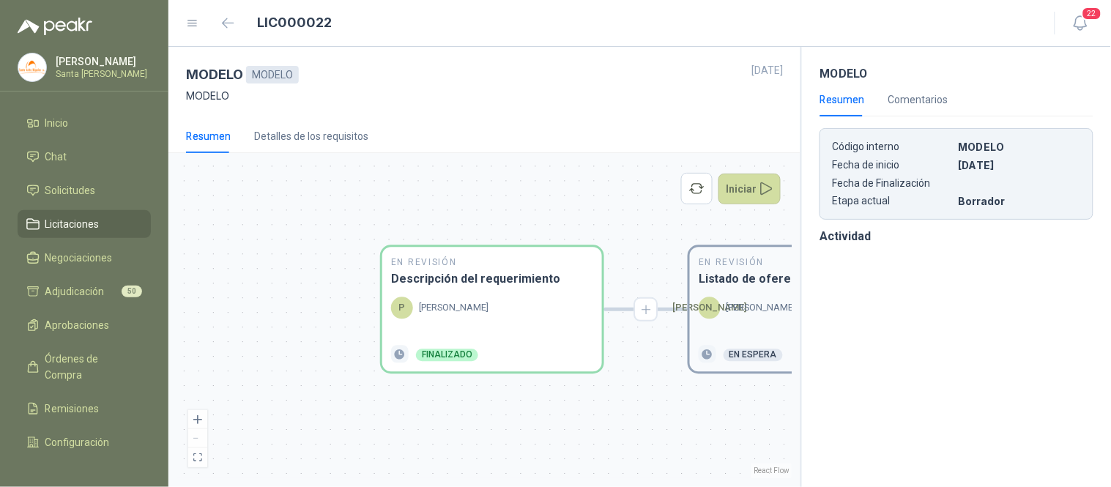
click at [740, 310] on p "[PERSON_NAME]" at bounding box center [761, 308] width 70 height 15
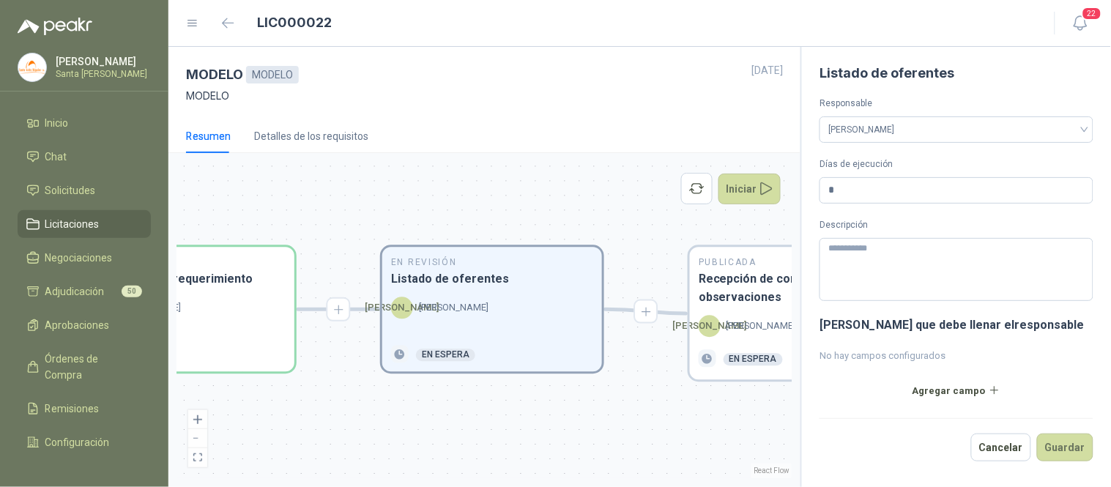
click at [740, 310] on div "Publicada Recepción de consultas y observaciones [PERSON_NAME] En espera" at bounding box center [800, 314] width 220 height 133
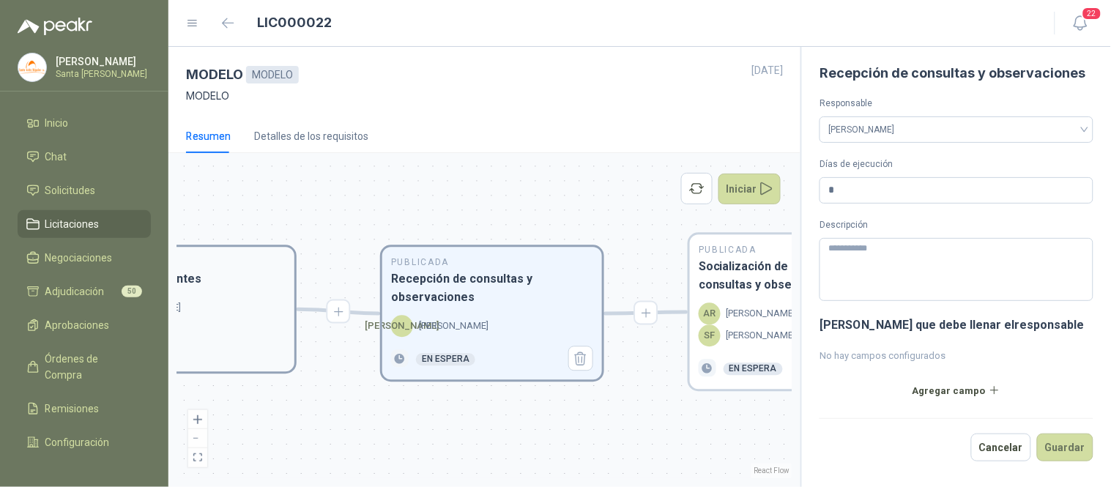
click at [740, 310] on p "[PERSON_NAME]" at bounding box center [761, 314] width 70 height 15
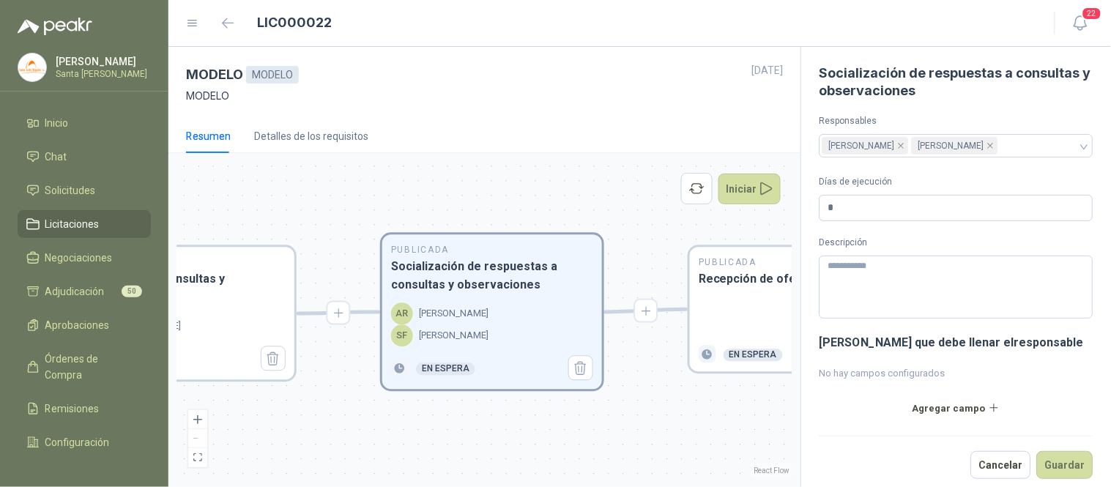
click at [740, 310] on div at bounding box center [800, 317] width 202 height 40
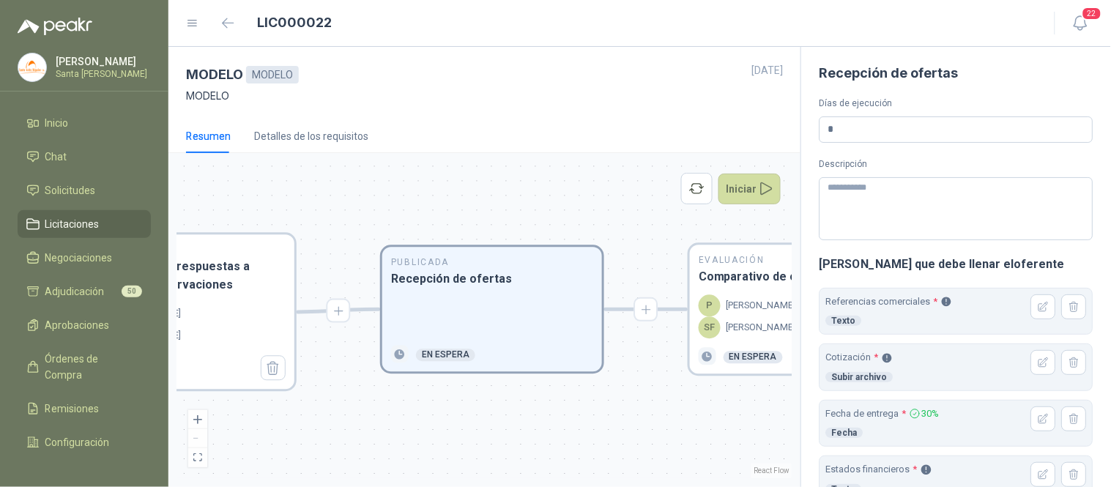
click at [740, 310] on p "[PERSON_NAME]" at bounding box center [761, 306] width 70 height 15
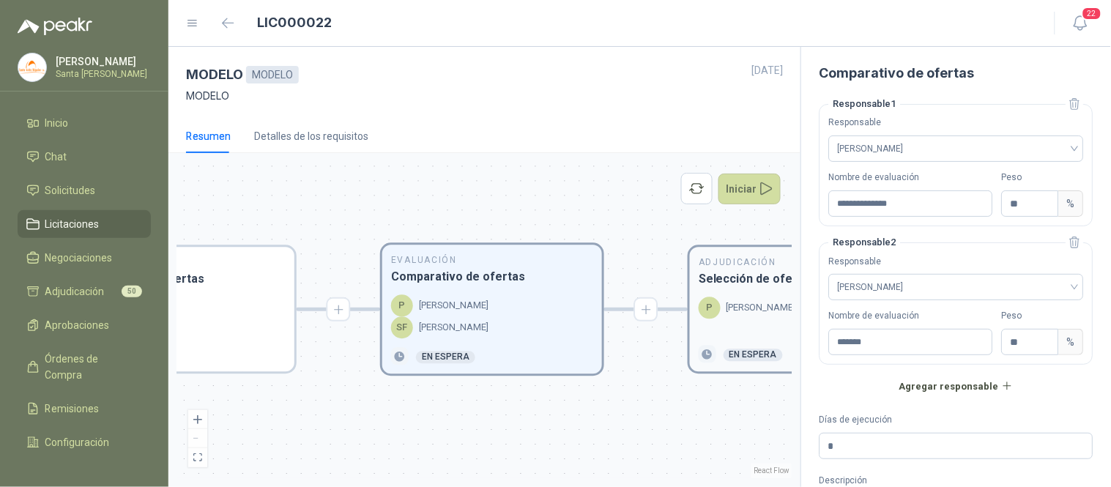
click at [738, 311] on p "[PERSON_NAME]" at bounding box center [761, 308] width 70 height 15
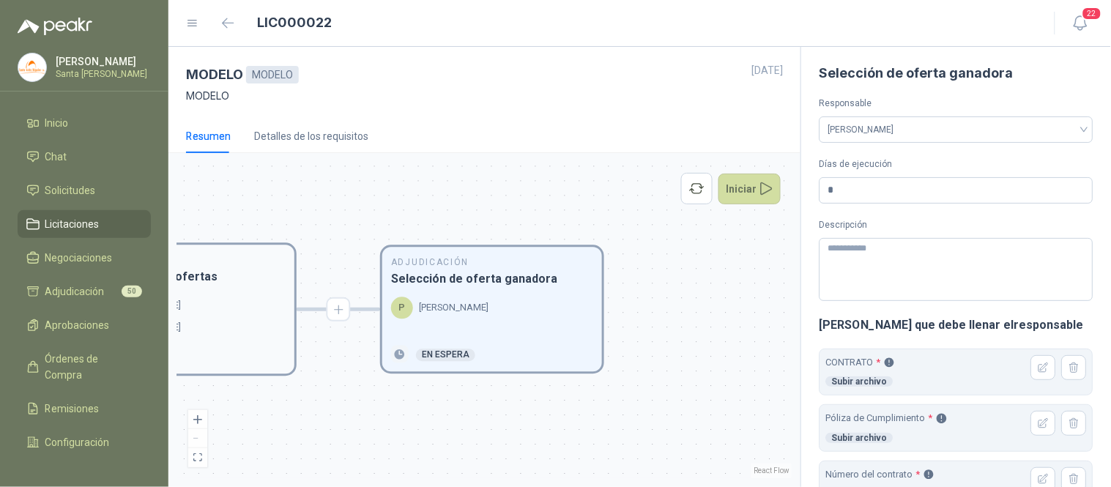
click at [196, 286] on div "Evaluación Comparativo de ofertas P [PERSON_NAME] SF Santiago [PERSON_NAME] En …" at bounding box center [185, 309] width 220 height 129
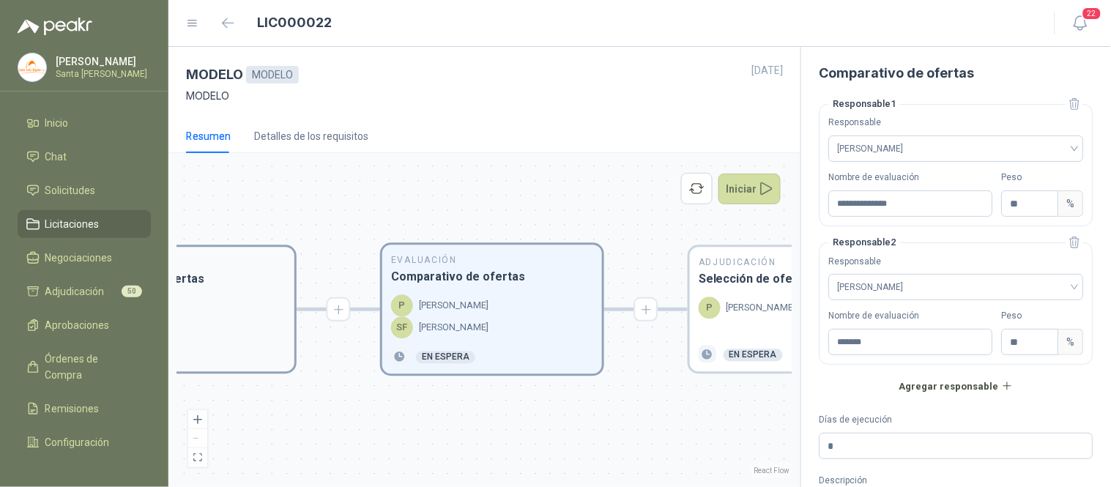
click at [222, 283] on h3 "Recepción de ofertas" at bounding box center [184, 279] width 202 height 18
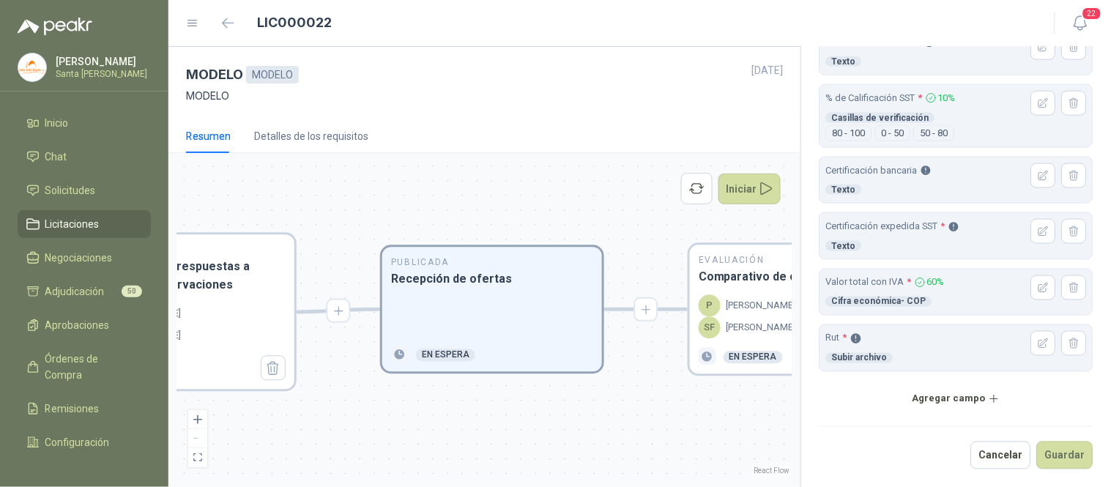
scroll to position [486, 0]
click at [762, 306] on p "[PERSON_NAME]" at bounding box center [761, 306] width 70 height 15
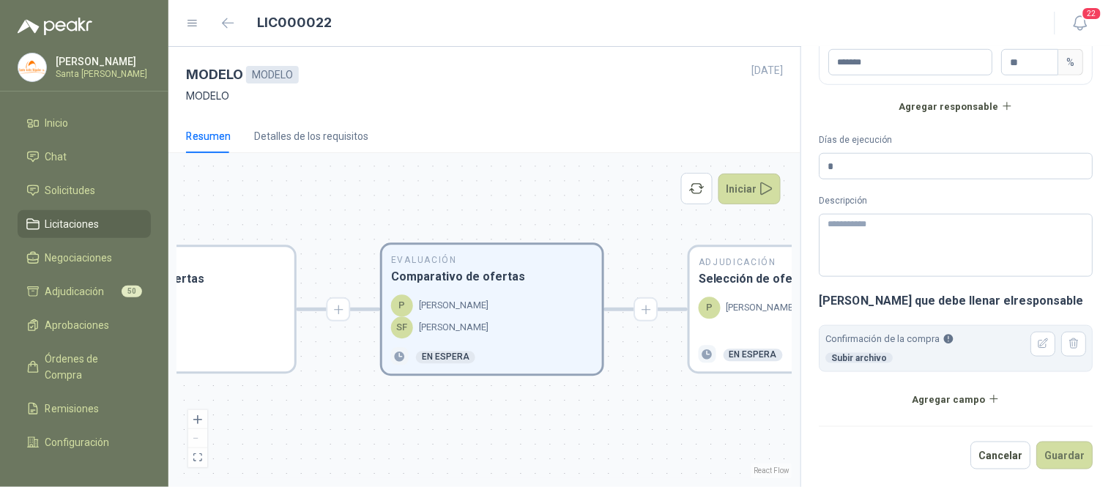
click at [762, 306] on p "[PERSON_NAME]" at bounding box center [761, 308] width 70 height 15
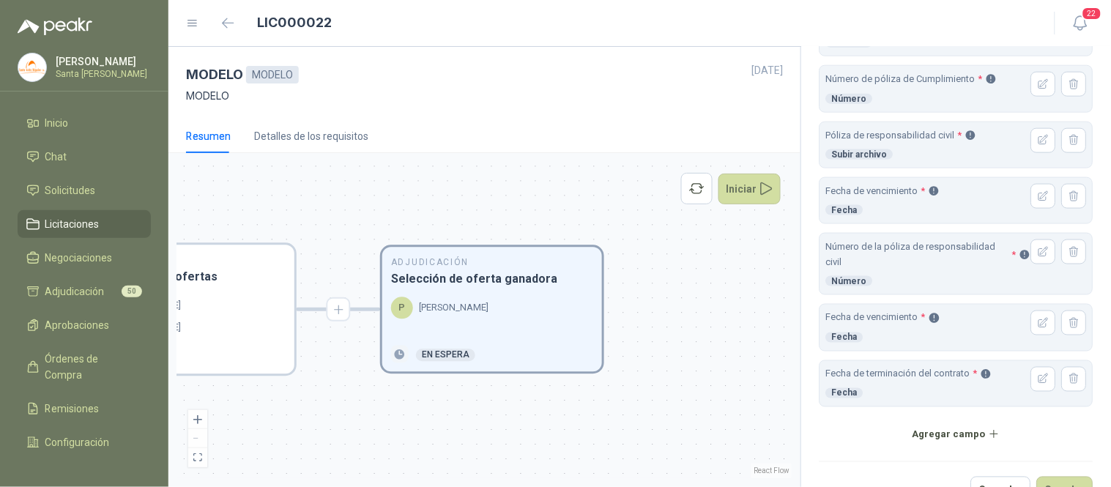
scroll to position [457, 0]
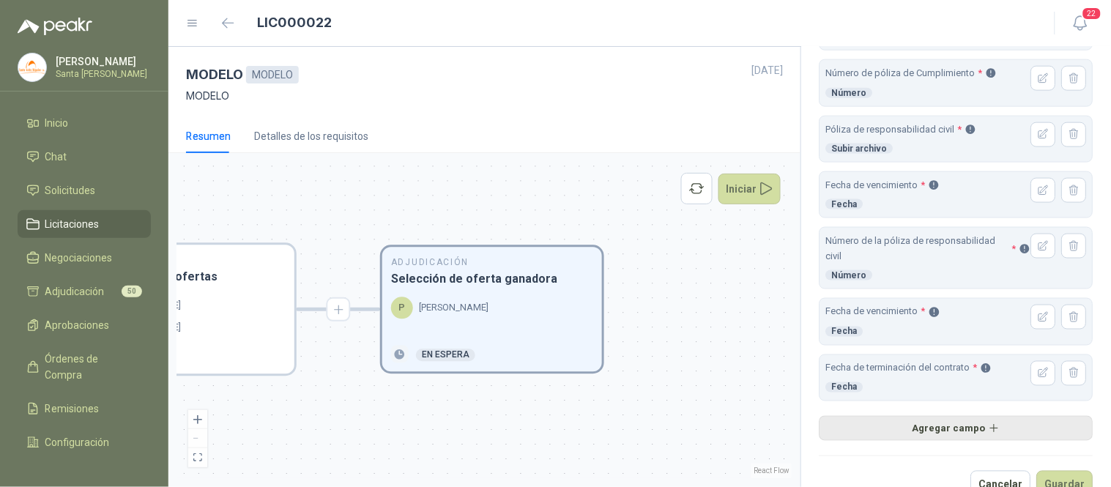
click at [936, 431] on button "Agregar campo" at bounding box center [956, 428] width 274 height 25
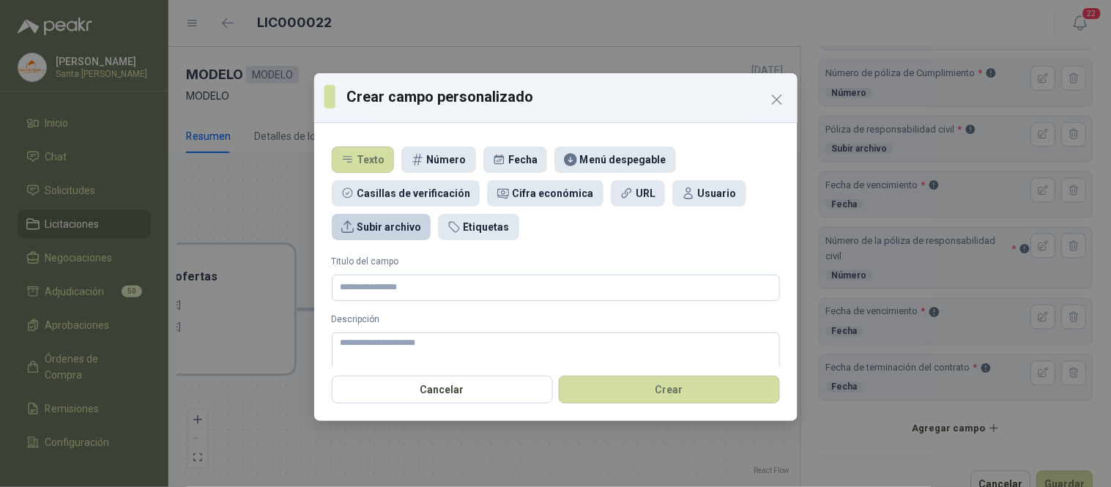
click at [379, 220] on div "Subir archivo" at bounding box center [389, 227] width 64 height 16
click at [396, 293] on input "Titulo del campo" at bounding box center [556, 288] width 448 height 26
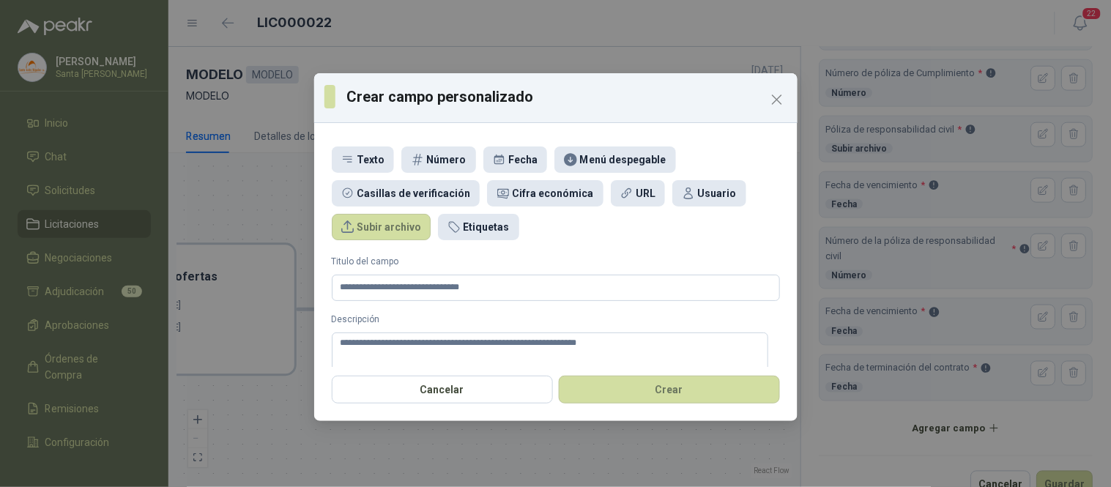
scroll to position [55, 0]
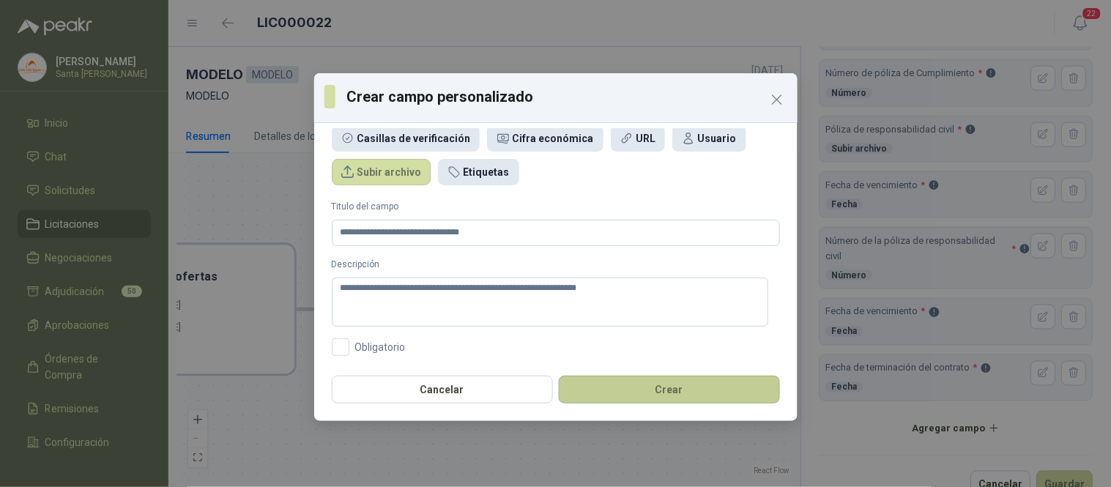
click at [679, 384] on button "Crear" at bounding box center [669, 390] width 221 height 28
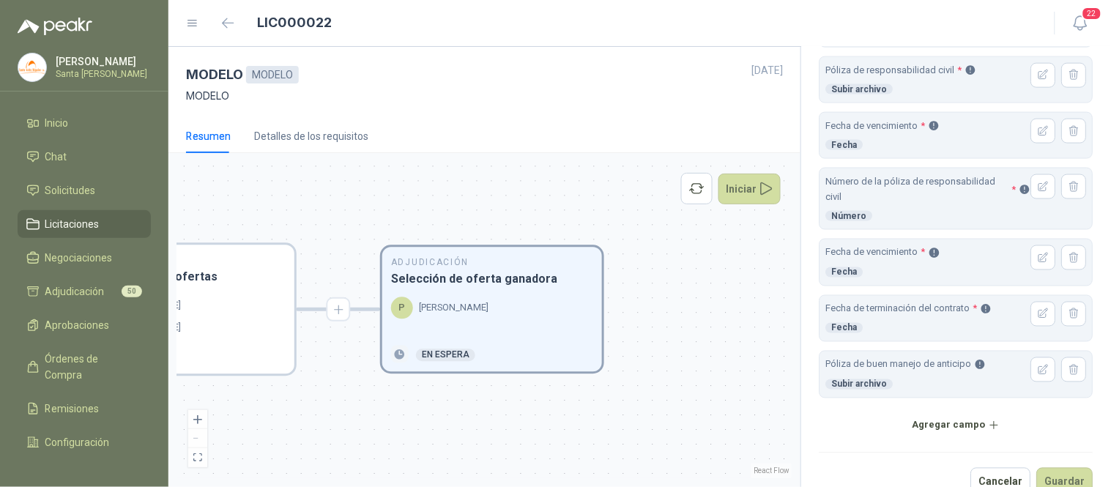
scroll to position [545, 0]
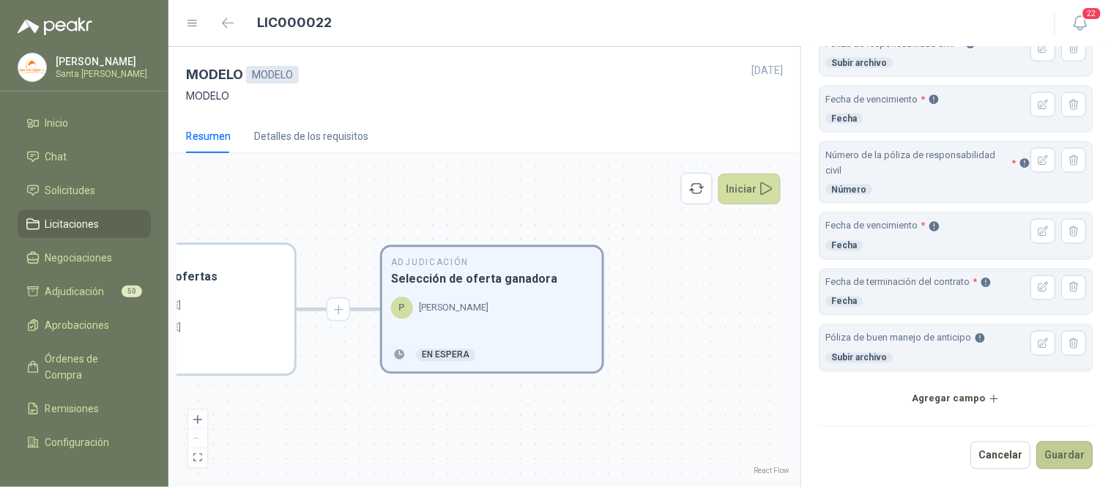
click at [1066, 456] on button "Guardar" at bounding box center [1065, 456] width 56 height 28
click at [1048, 452] on button "Guardar" at bounding box center [1065, 456] width 56 height 28
click at [1049, 450] on button "Guardar" at bounding box center [1065, 456] width 56 height 28
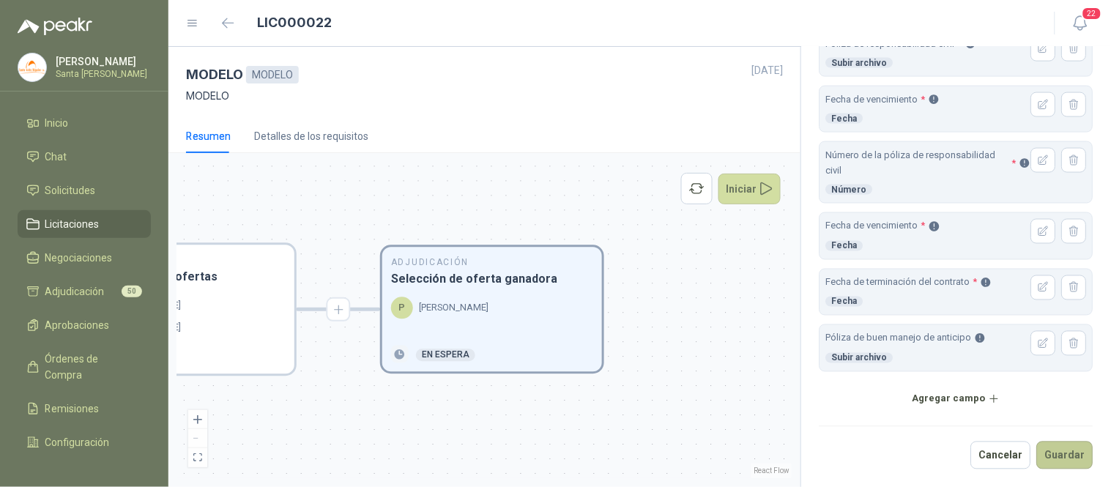
click at [1057, 455] on button "Guardar" at bounding box center [1065, 456] width 56 height 28
click at [1049, 459] on button "Guardar" at bounding box center [1065, 456] width 56 height 28
click at [221, 322] on div "SF [PERSON_NAME]" at bounding box center [184, 328] width 202 height 22
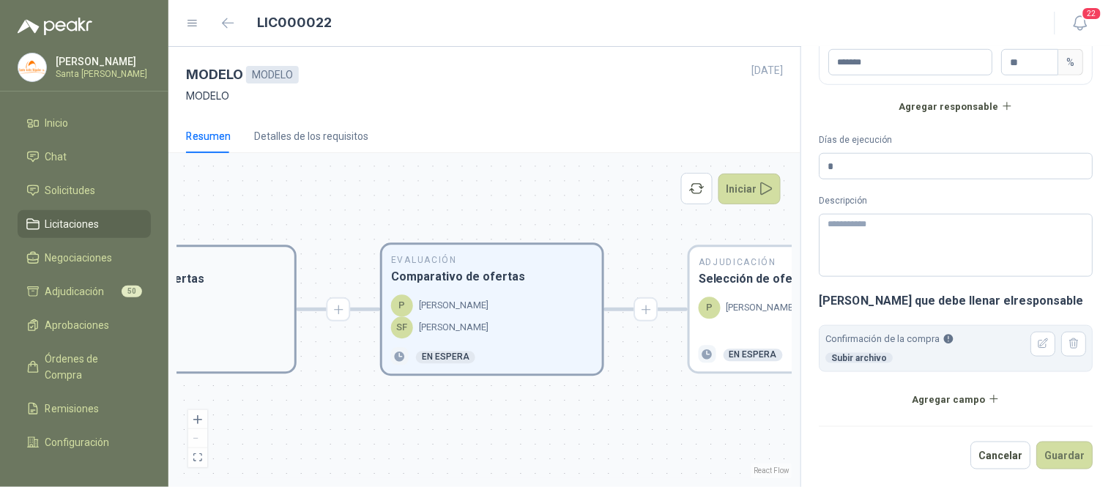
click at [220, 310] on div at bounding box center [184, 317] width 202 height 40
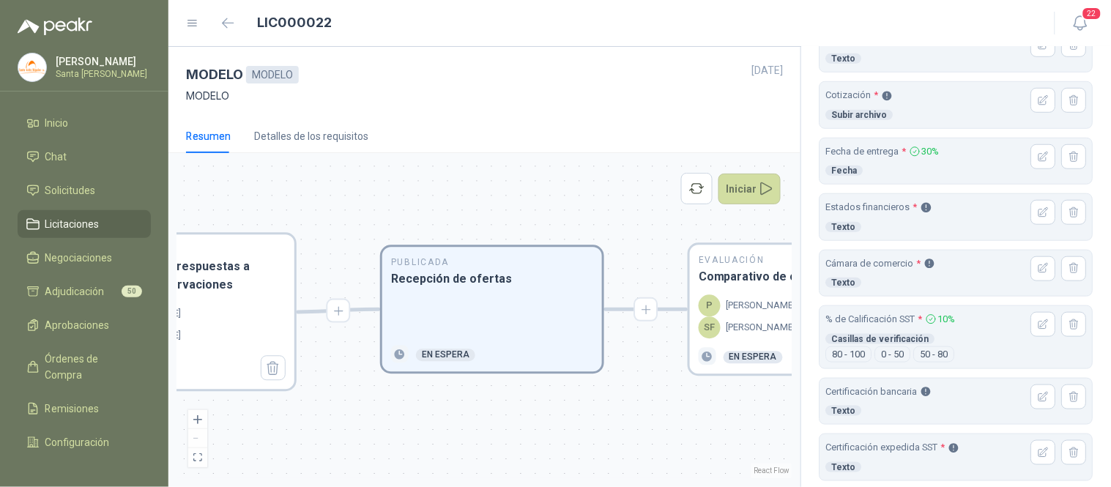
scroll to position [267, 0]
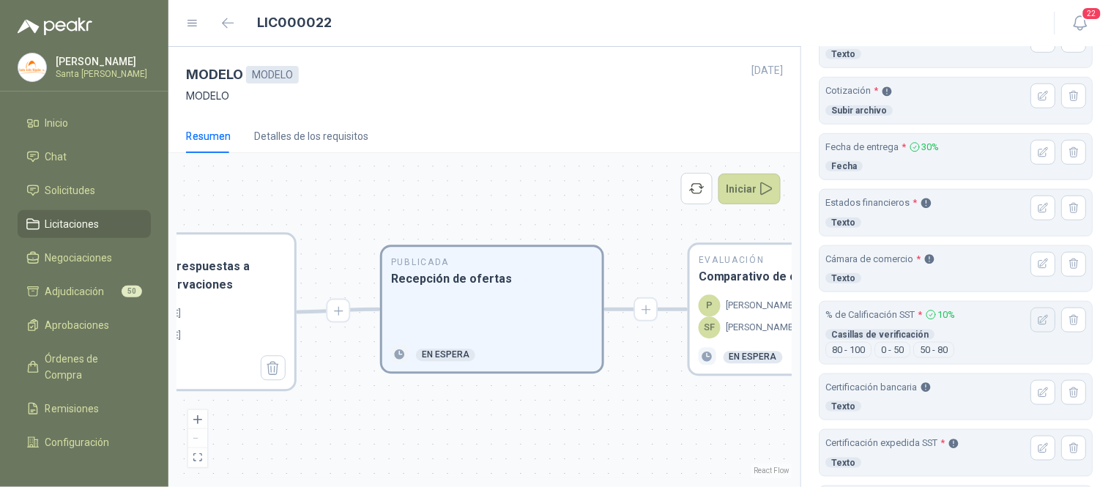
click at [1038, 324] on icon "button" at bounding box center [1044, 320] width 12 height 12
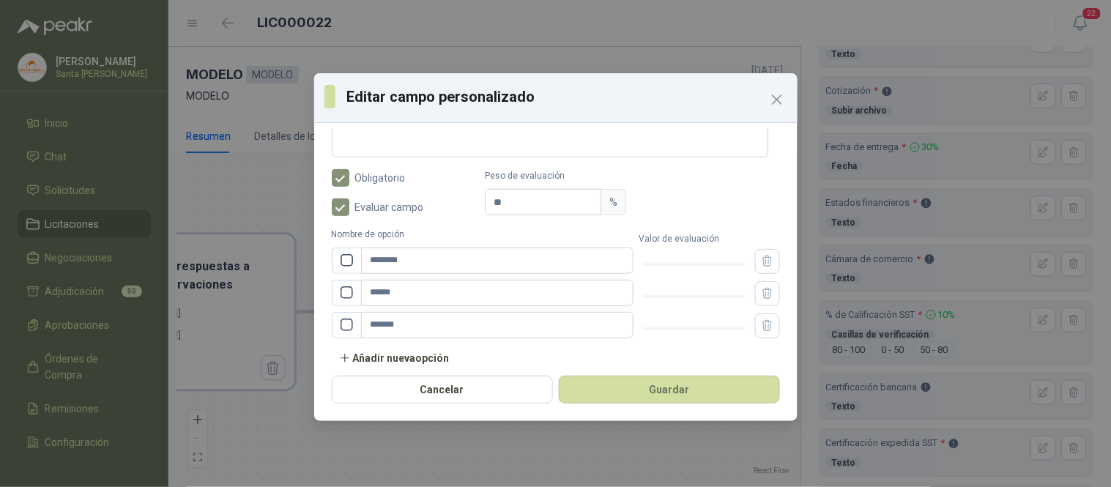
scroll to position [240, 0]
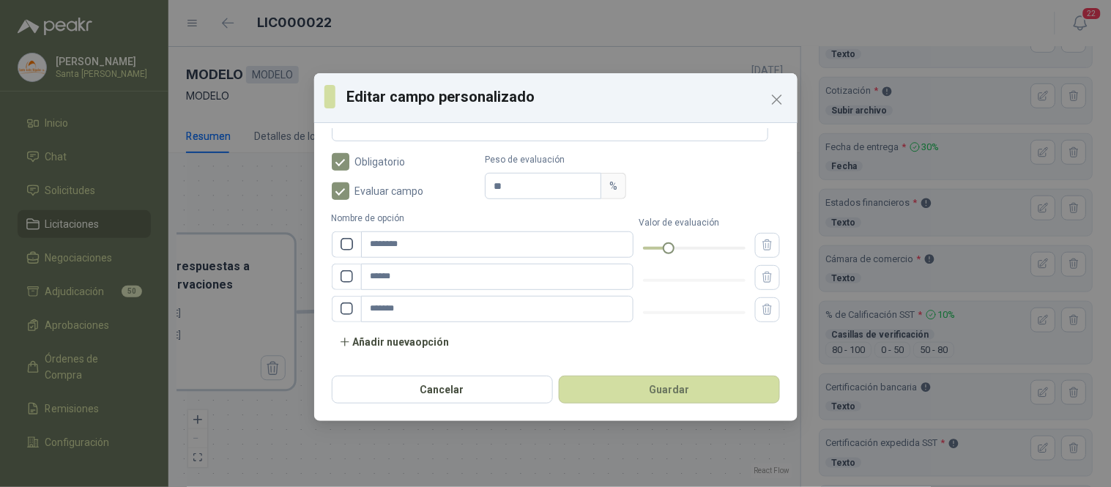
click at [659, 246] on div at bounding box center [694, 248] width 103 height 9
click at [665, 246] on div at bounding box center [668, 248] width 7 height 7
click at [687, 279] on div at bounding box center [694, 280] width 103 height 9
click at [701, 279] on div at bounding box center [704, 280] width 7 height 7
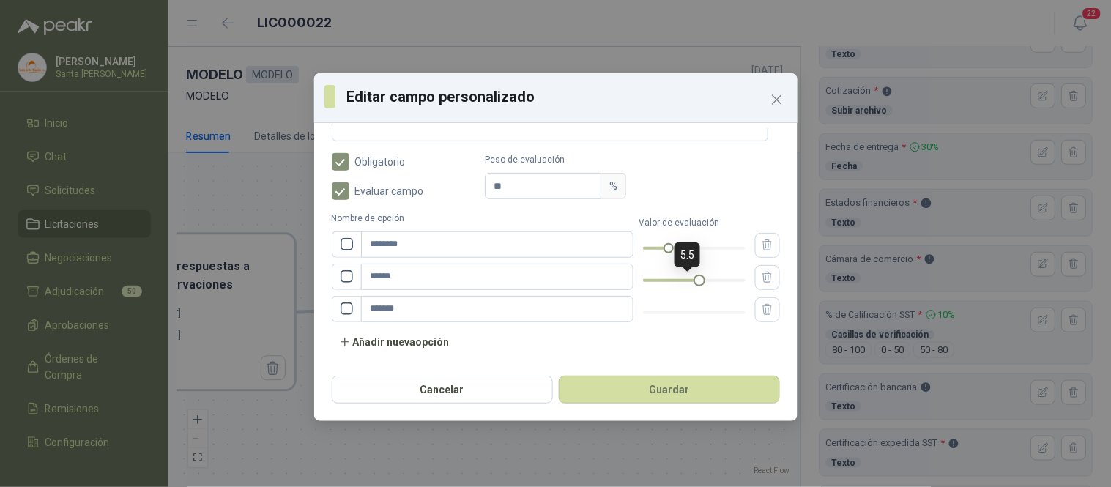
click at [696, 279] on div at bounding box center [699, 280] width 7 height 7
click at [733, 313] on div at bounding box center [694, 312] width 103 height 9
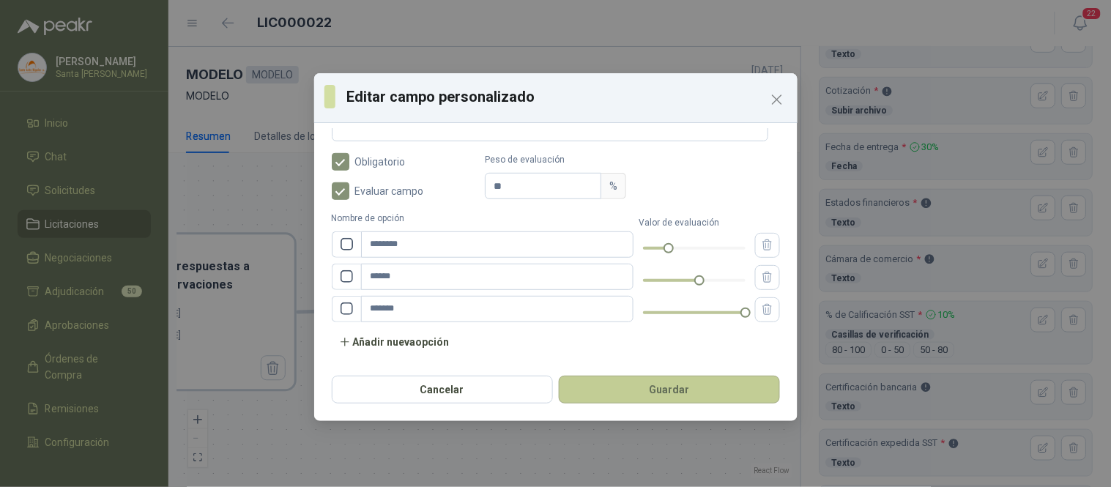
click at [679, 390] on button "Guardar" at bounding box center [669, 390] width 221 height 28
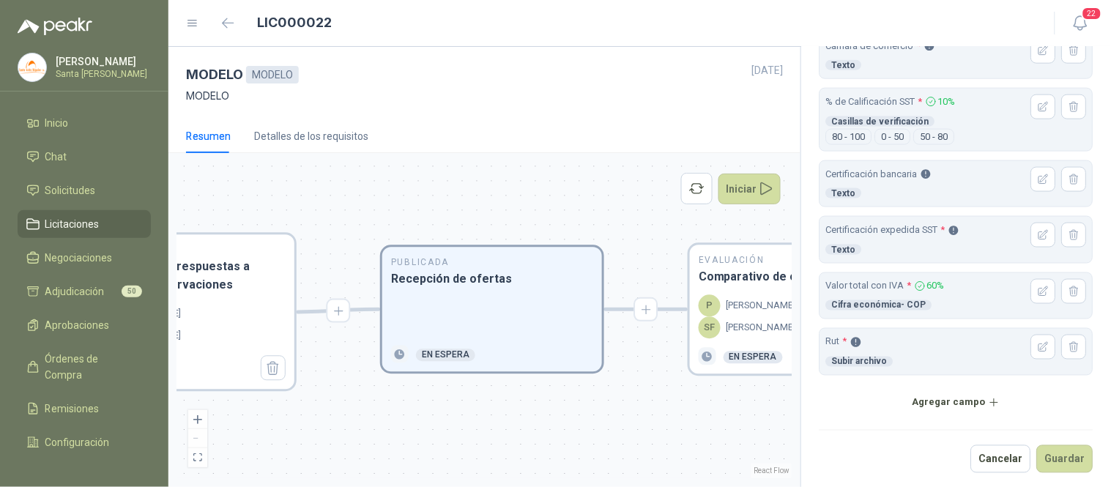
scroll to position [486, 0]
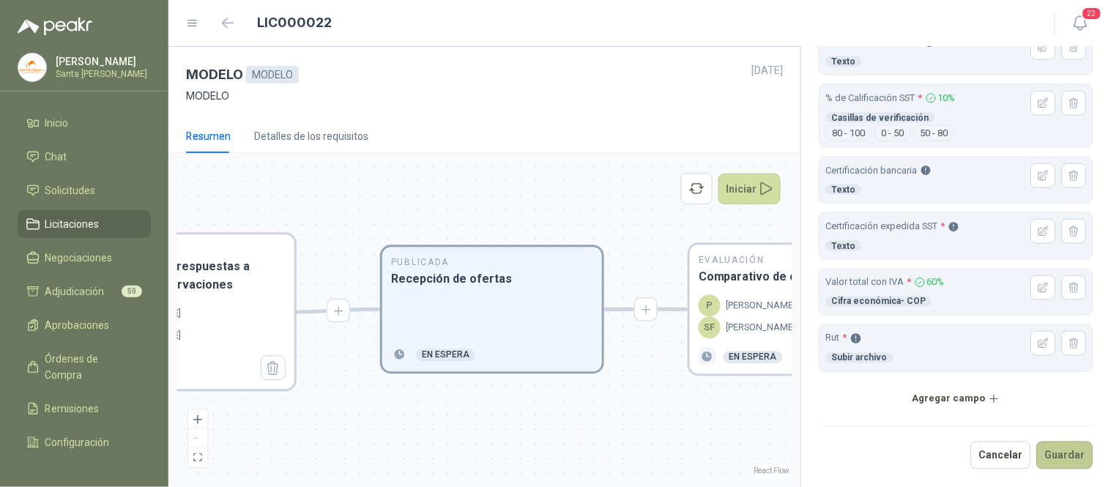
click at [1047, 451] on button "Guardar" at bounding box center [1065, 456] width 56 height 28
click at [759, 302] on p "[PERSON_NAME]" at bounding box center [761, 306] width 70 height 15
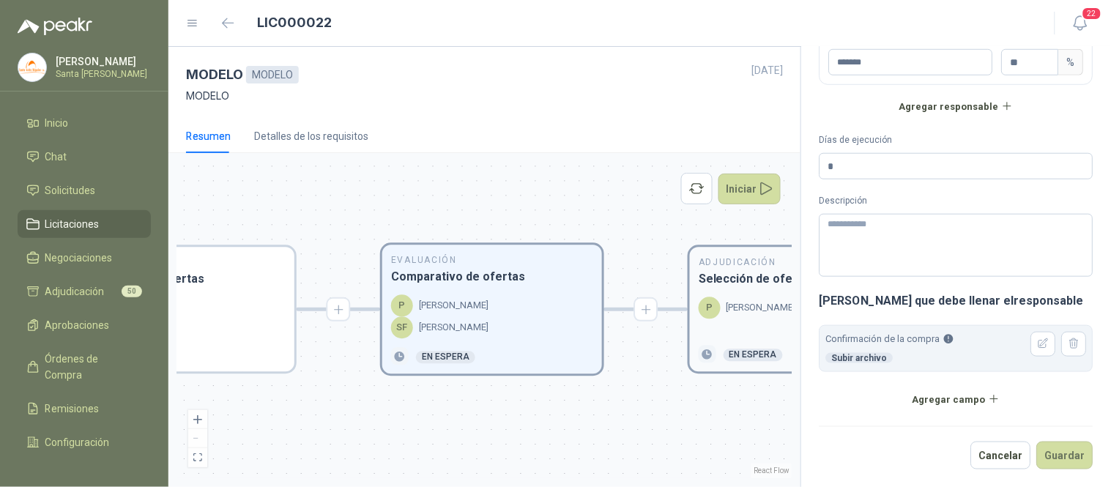
click at [726, 321] on div "P [PERSON_NAME]" at bounding box center [800, 317] width 202 height 40
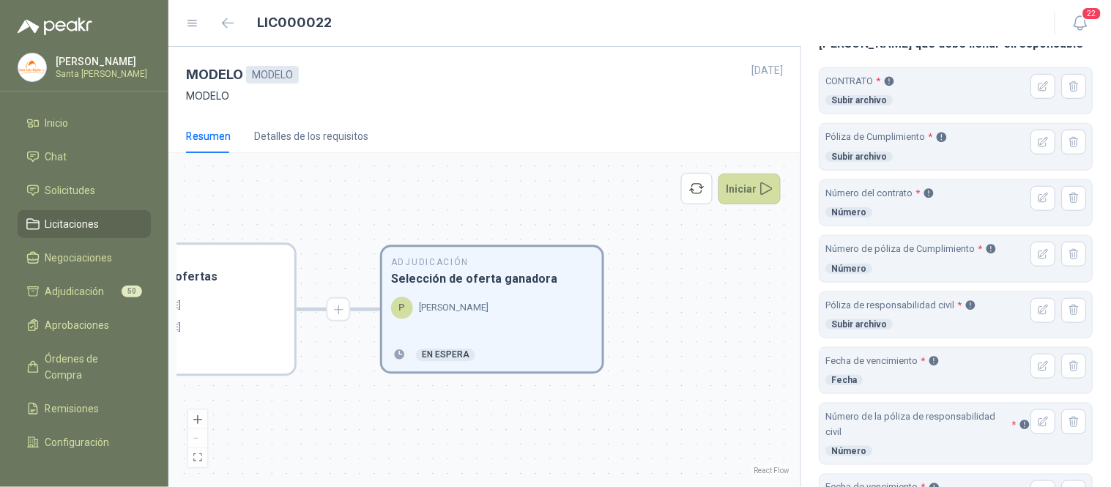
scroll to position [489, 0]
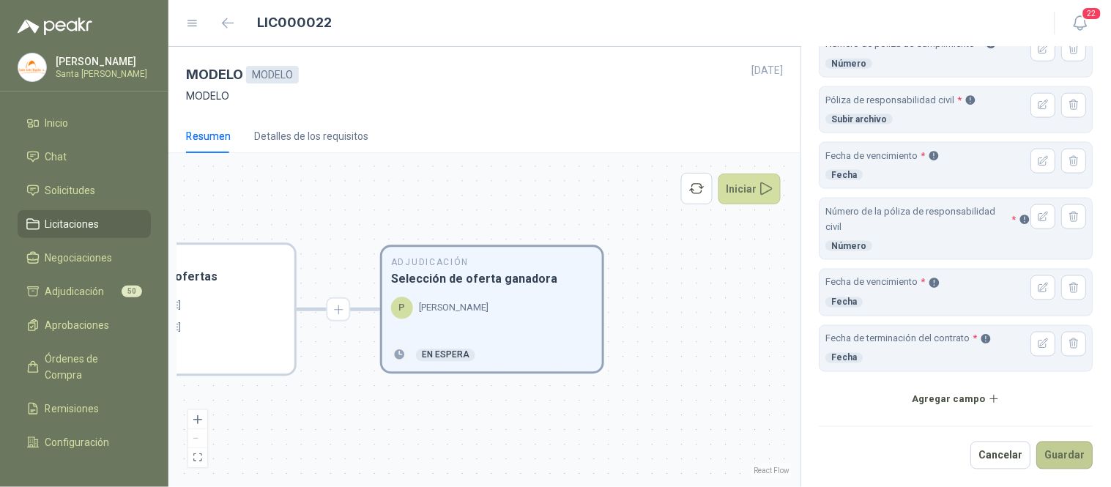
click at [1049, 452] on button "Guardar" at bounding box center [1065, 456] width 56 height 28
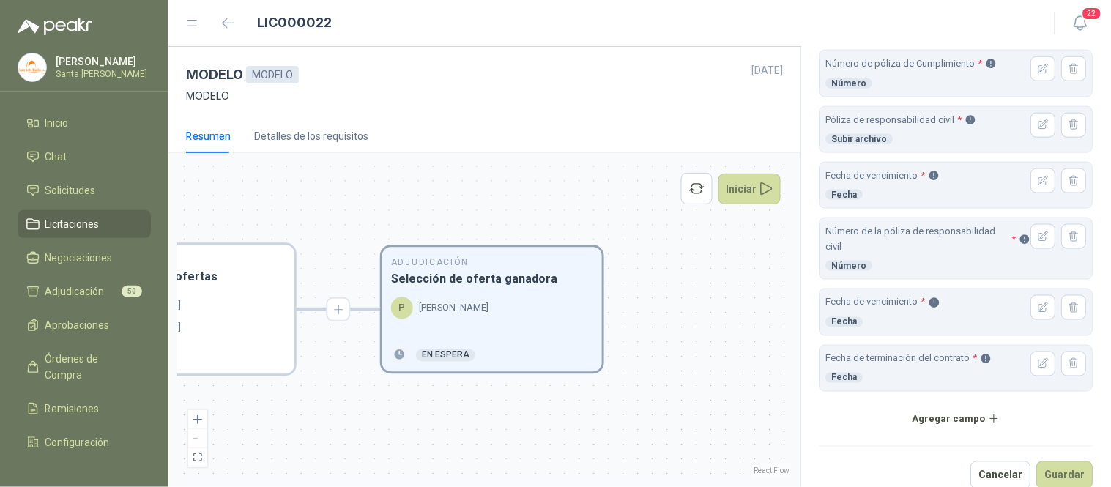
scroll to position [488, 0]
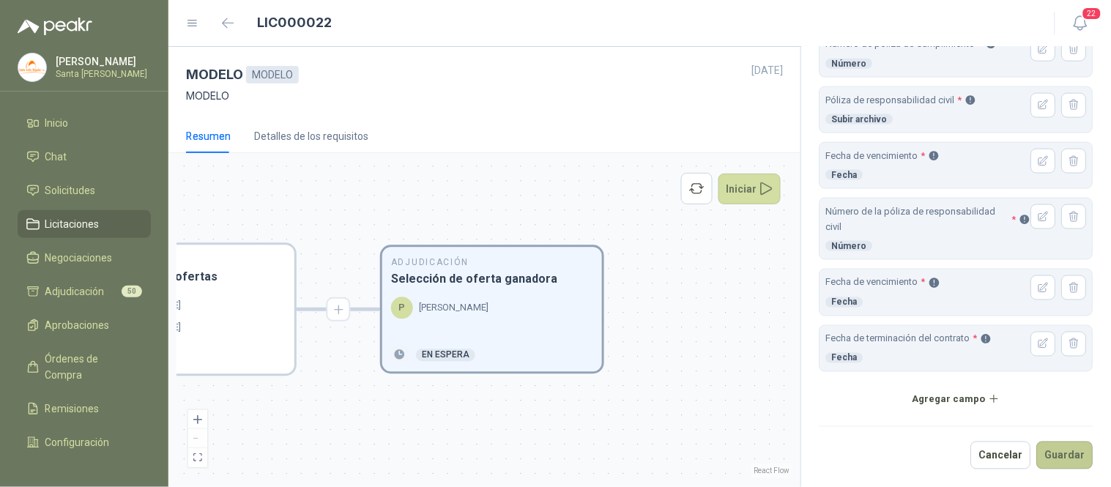
click at [1048, 455] on button "Guardar" at bounding box center [1065, 456] width 56 height 28
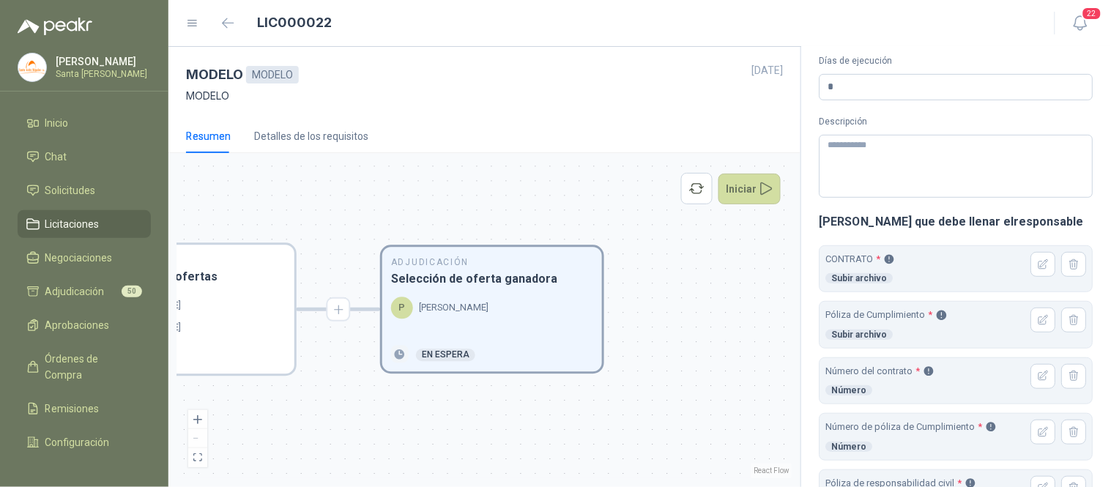
scroll to position [101, 0]
click at [927, 261] on header "CONTRATO * Subir archivo" at bounding box center [956, 271] width 261 height 34
click at [1038, 267] on icon "button" at bounding box center [1044, 267] width 12 height 12
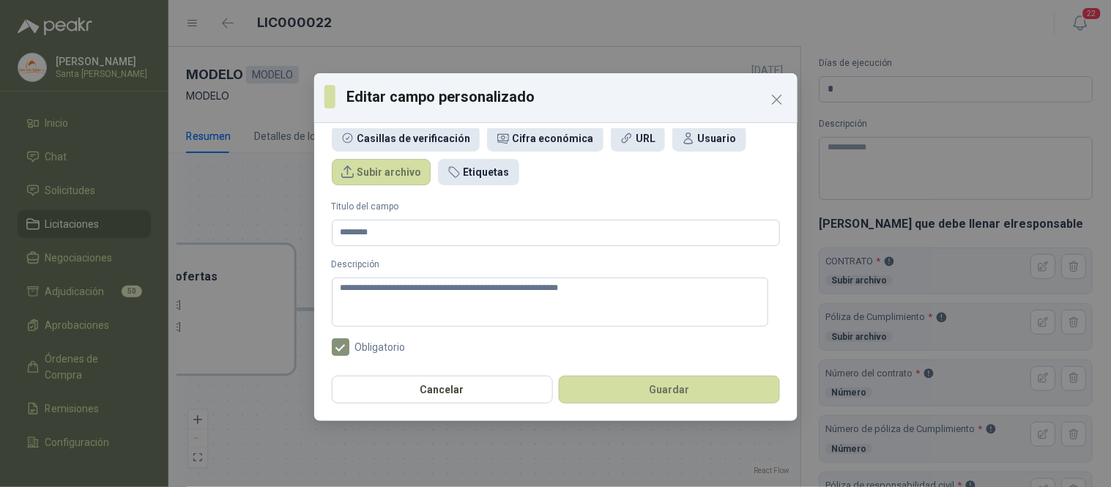
scroll to position [0, 0]
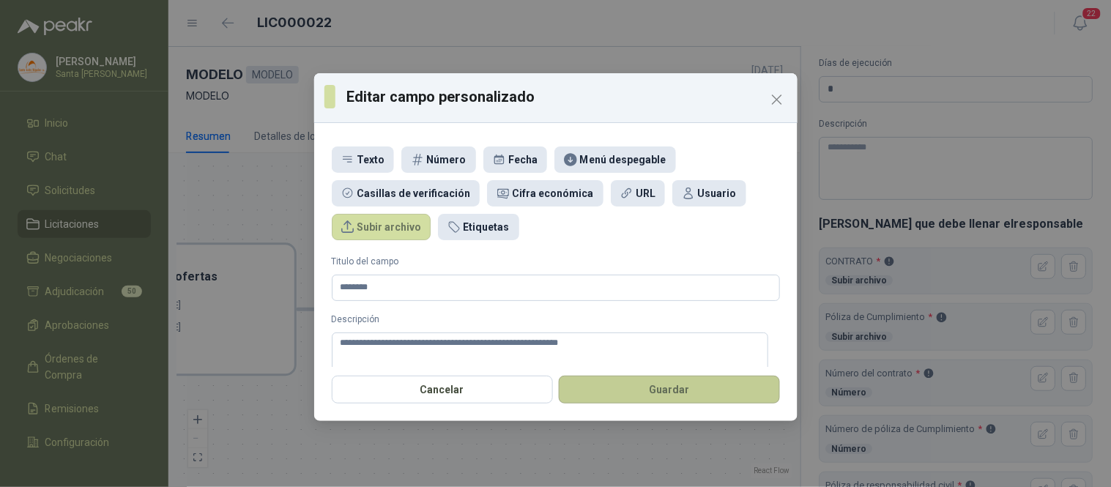
click at [680, 392] on button "Guardar" at bounding box center [669, 390] width 221 height 28
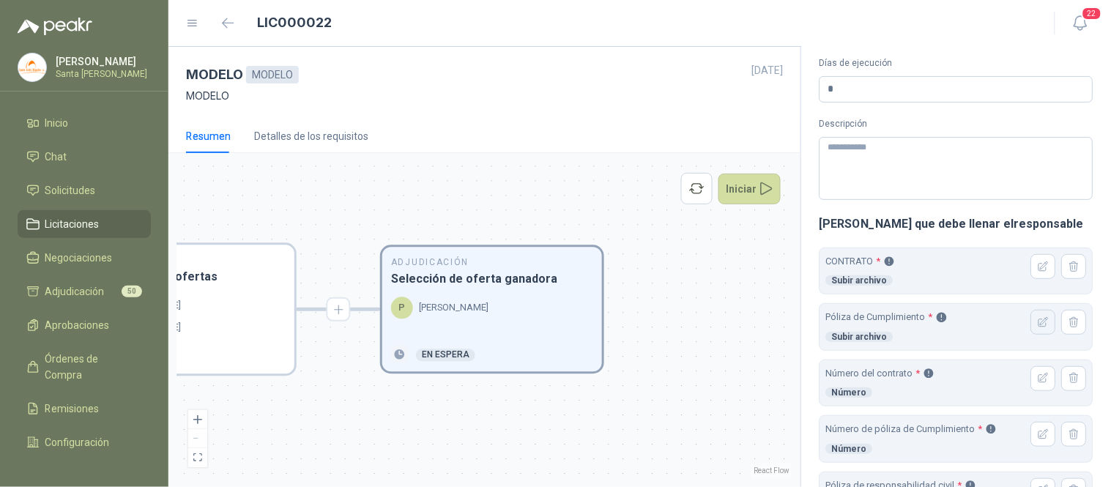
click at [1039, 324] on icon "button" at bounding box center [1044, 323] width 10 height 10
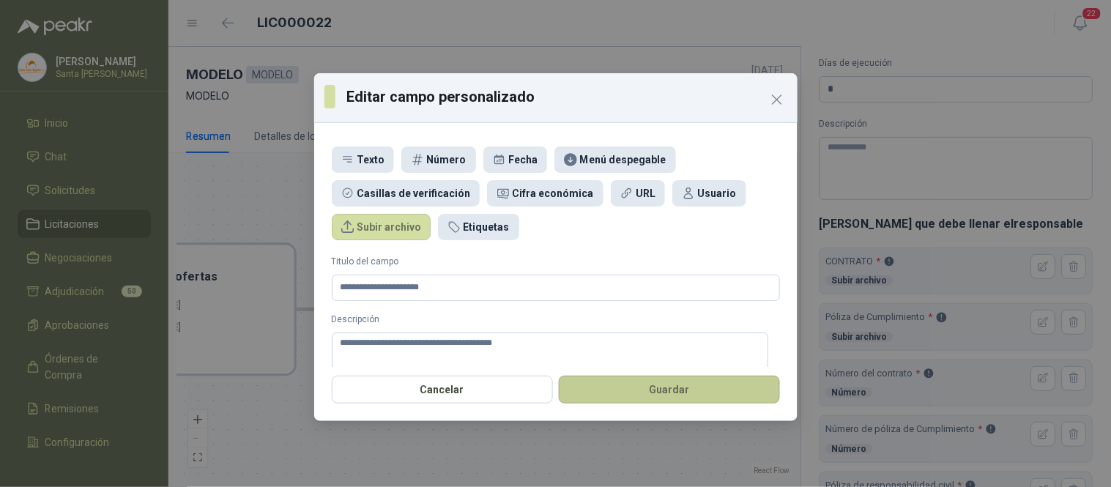
click at [691, 389] on button "Guardar" at bounding box center [669, 390] width 221 height 28
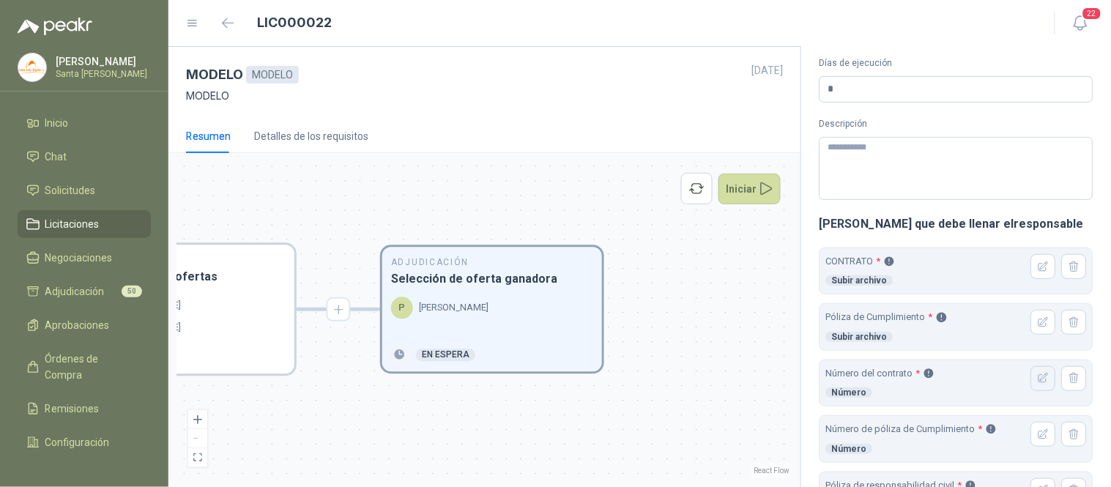
click at [1038, 382] on icon "button" at bounding box center [1044, 378] width 12 height 12
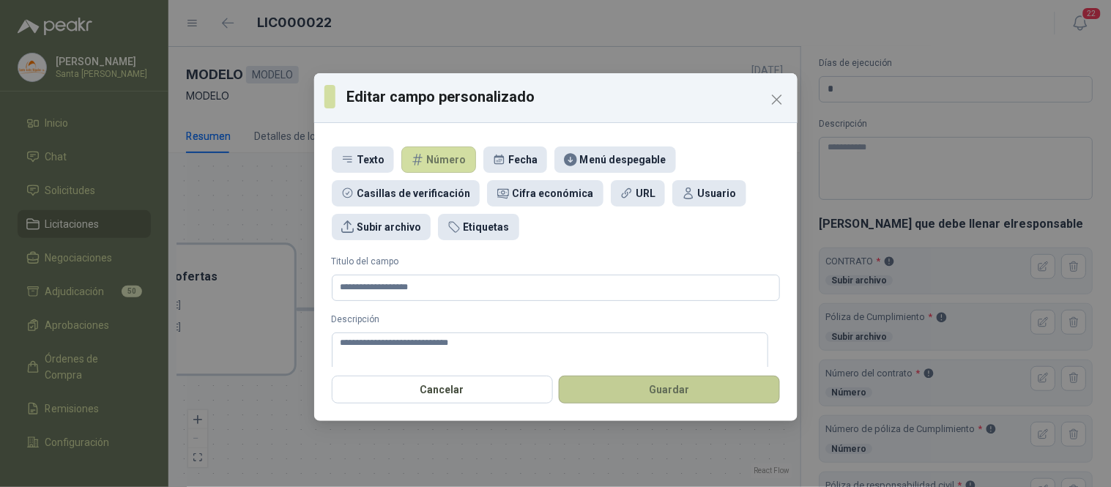
click at [696, 384] on button "Guardar" at bounding box center [669, 390] width 221 height 28
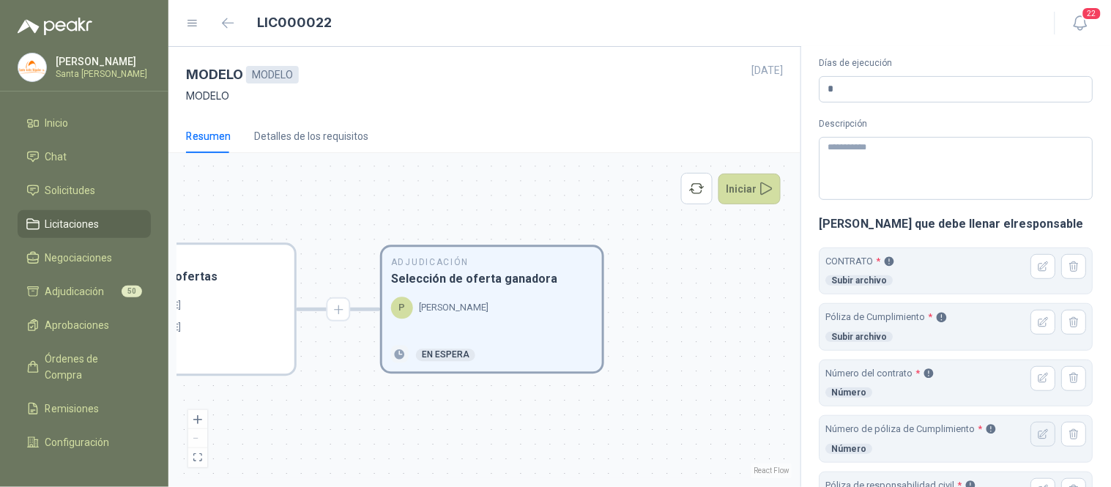
click at [1039, 435] on icon "button" at bounding box center [1044, 434] width 10 height 10
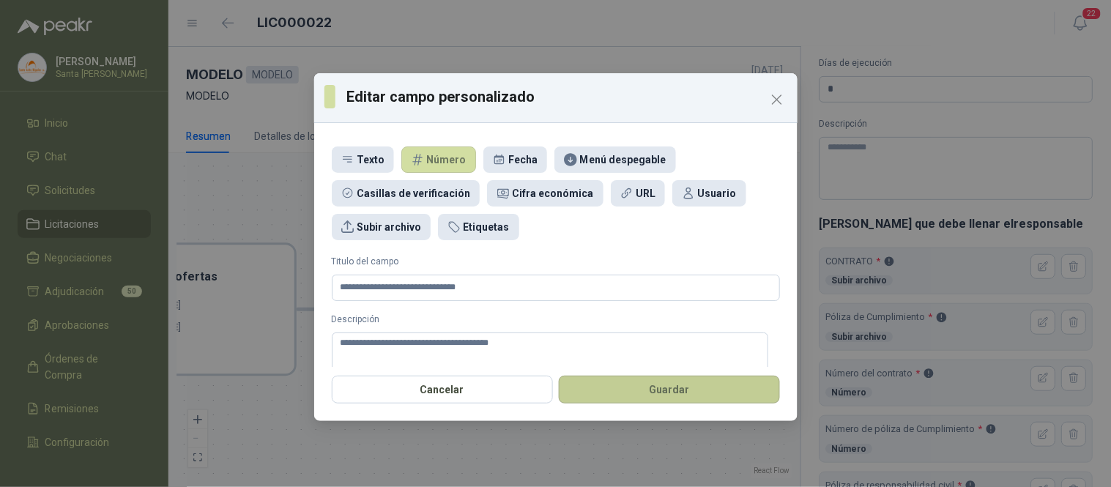
click at [669, 388] on button "Guardar" at bounding box center [669, 390] width 221 height 28
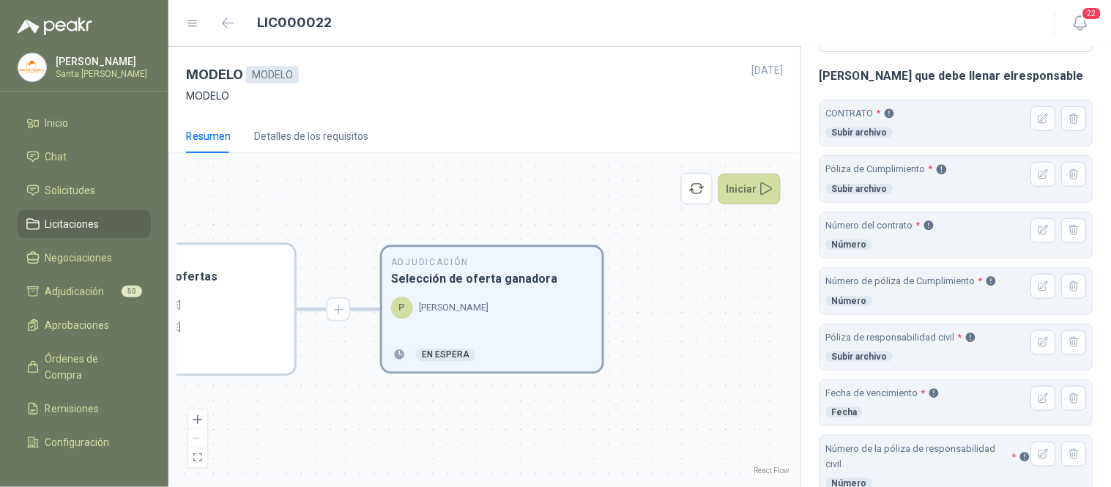
scroll to position [255, 0]
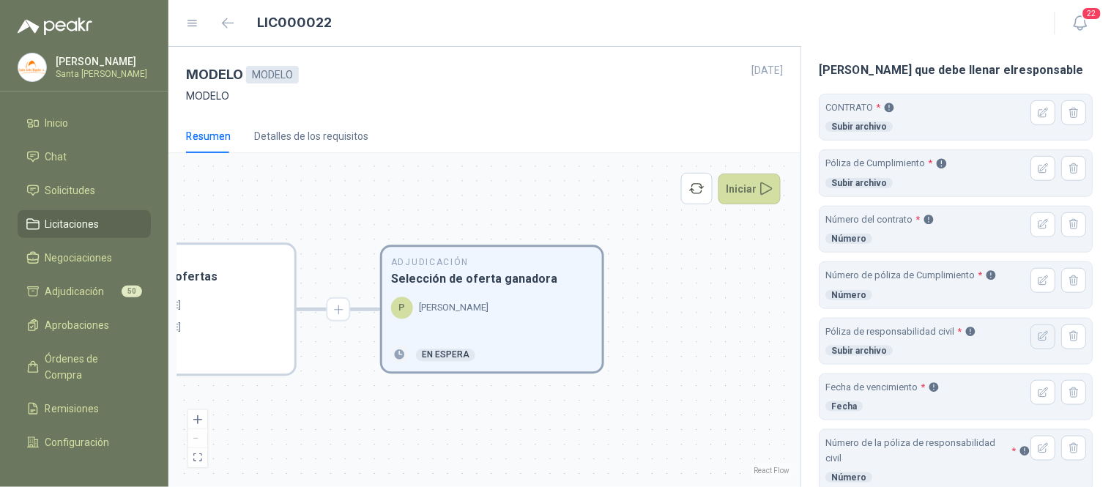
click at [1038, 339] on icon "button" at bounding box center [1044, 336] width 12 height 12
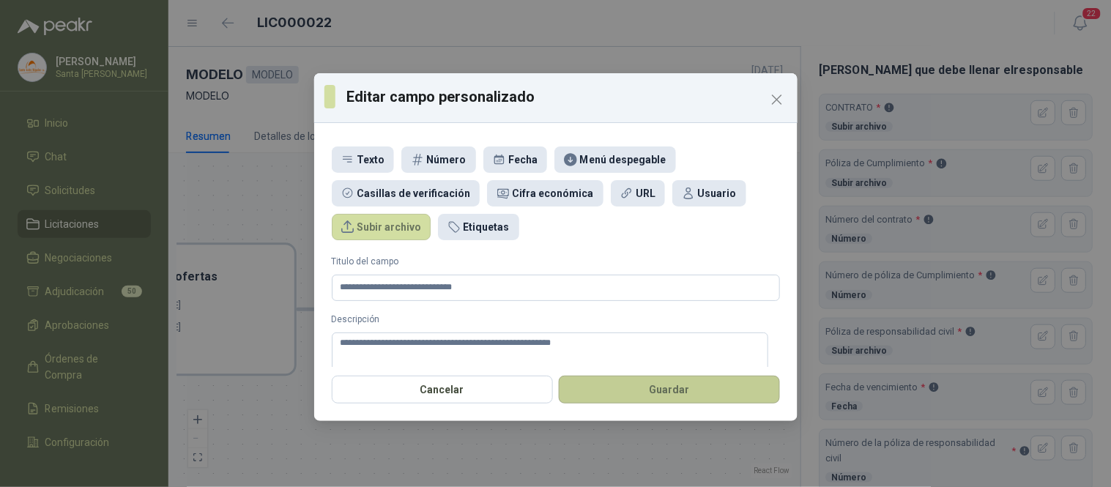
click at [637, 398] on button "Guardar" at bounding box center [669, 390] width 221 height 28
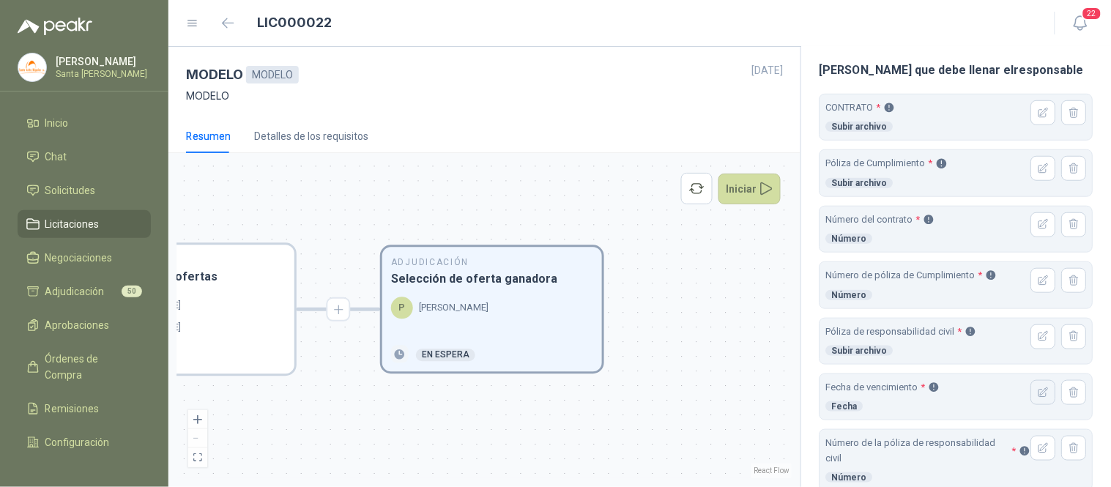
click at [1038, 398] on icon "button" at bounding box center [1044, 393] width 12 height 12
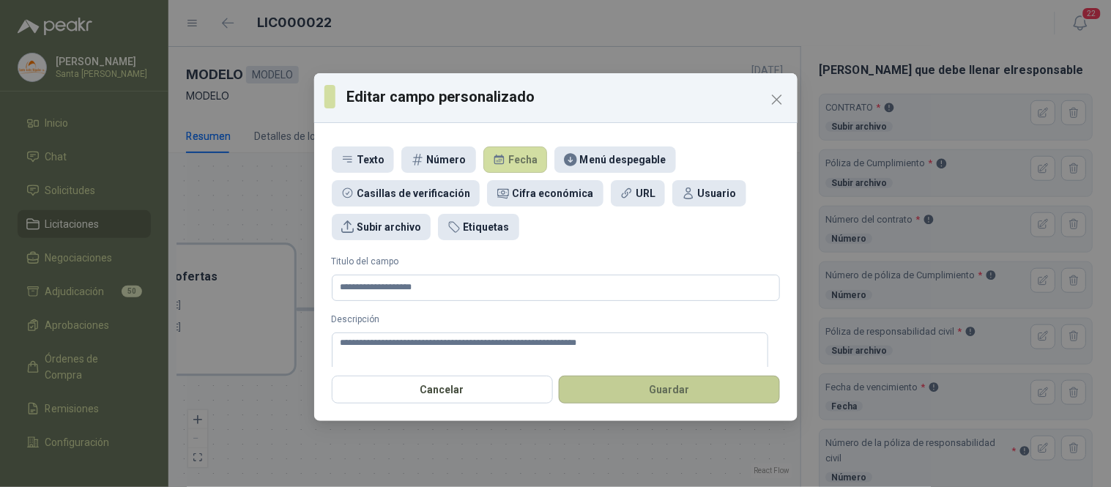
click at [667, 386] on button "Guardar" at bounding box center [669, 390] width 221 height 28
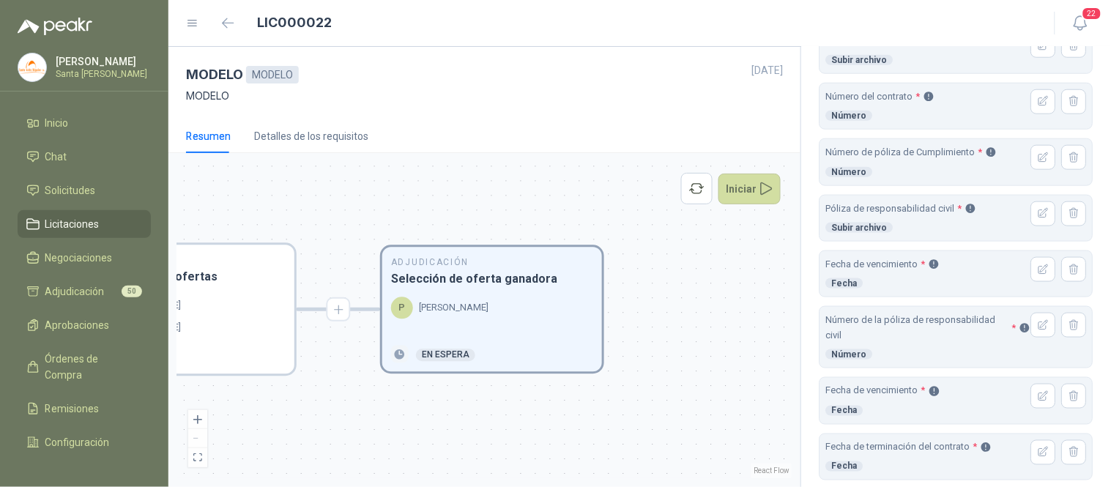
scroll to position [386, 0]
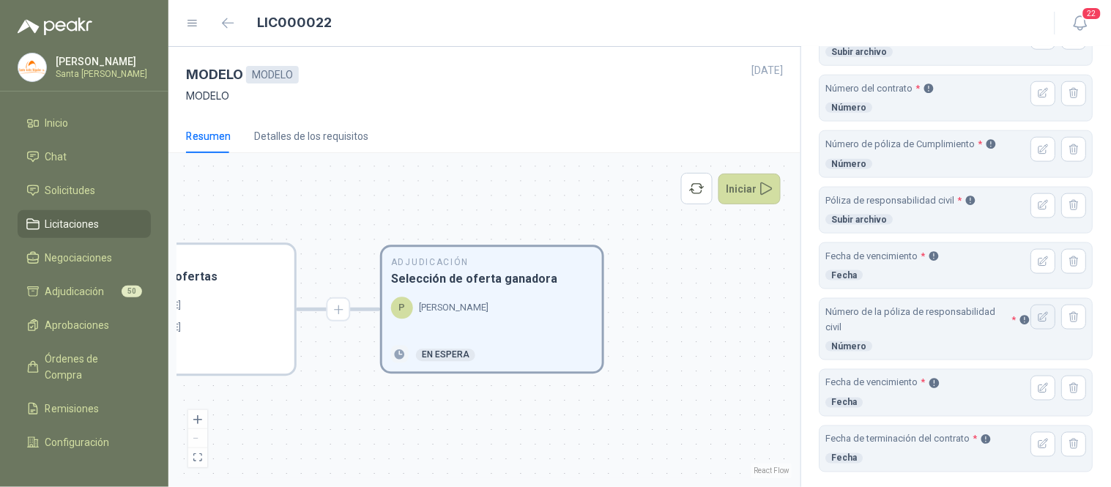
click at [1039, 316] on icon "button" at bounding box center [1044, 318] width 10 height 10
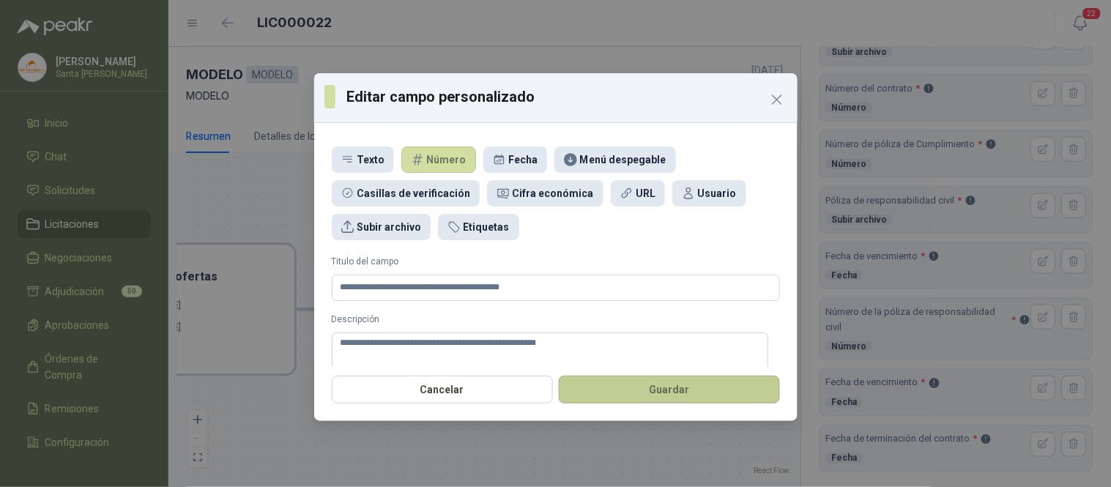
click at [692, 386] on button "Guardar" at bounding box center [669, 390] width 221 height 28
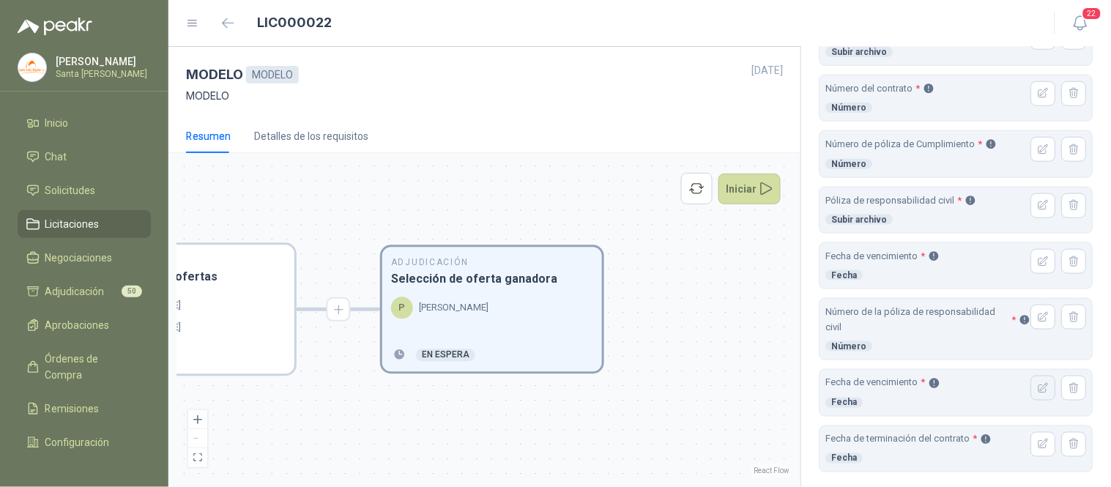
click at [1038, 389] on icon "button" at bounding box center [1044, 388] width 12 height 12
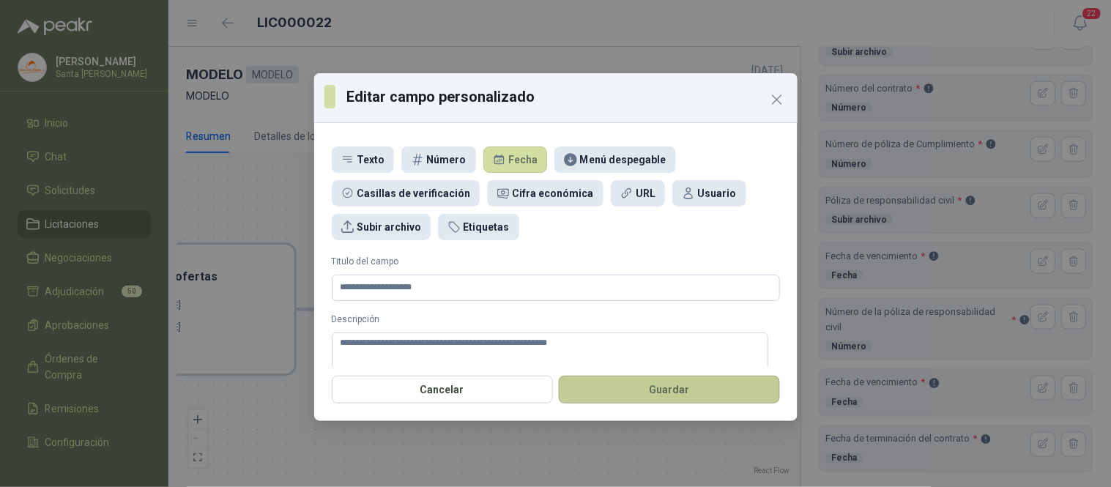
click at [711, 383] on button "Guardar" at bounding box center [669, 390] width 221 height 28
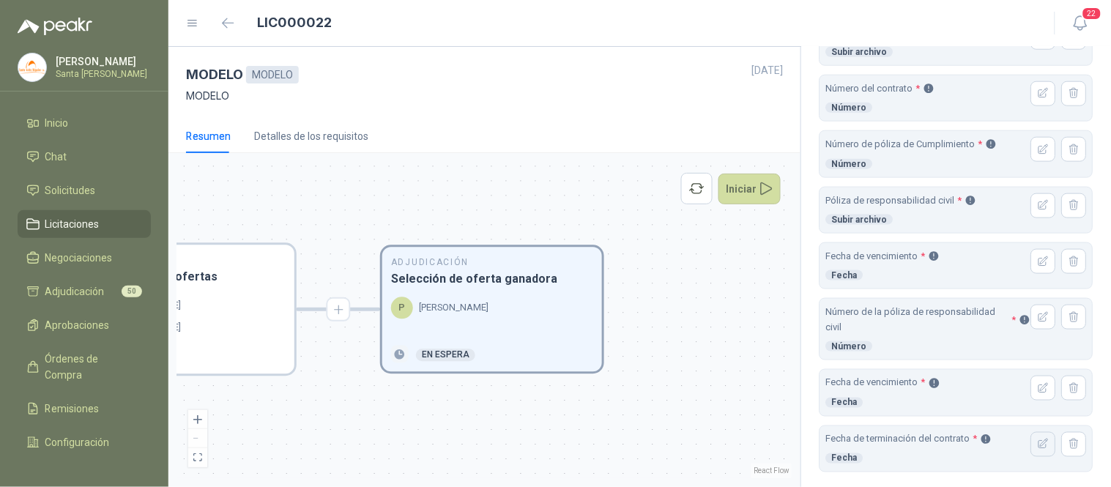
click at [1038, 444] on icon "button" at bounding box center [1044, 444] width 12 height 12
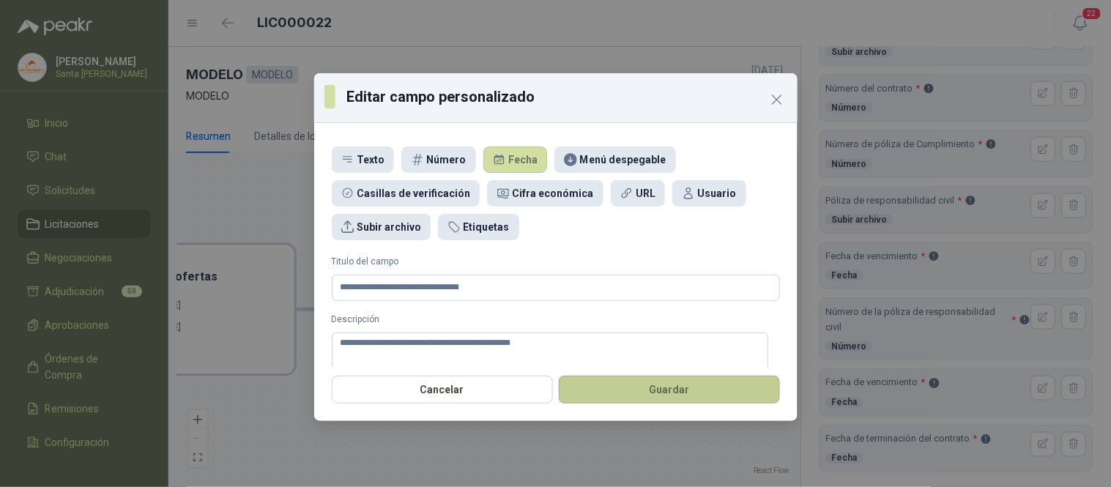
click at [644, 393] on button "Guardar" at bounding box center [669, 390] width 221 height 28
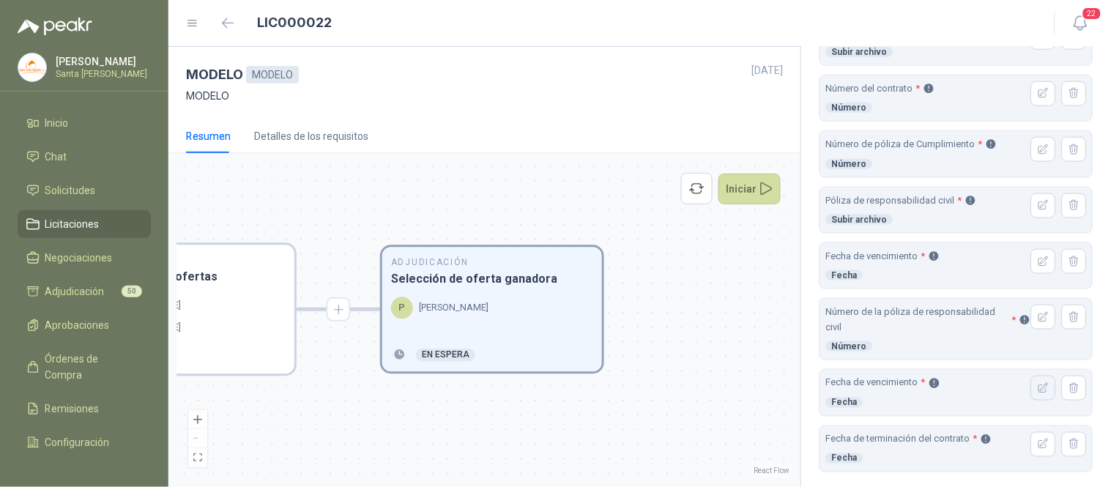
click at [1039, 392] on icon "button" at bounding box center [1044, 388] width 10 height 10
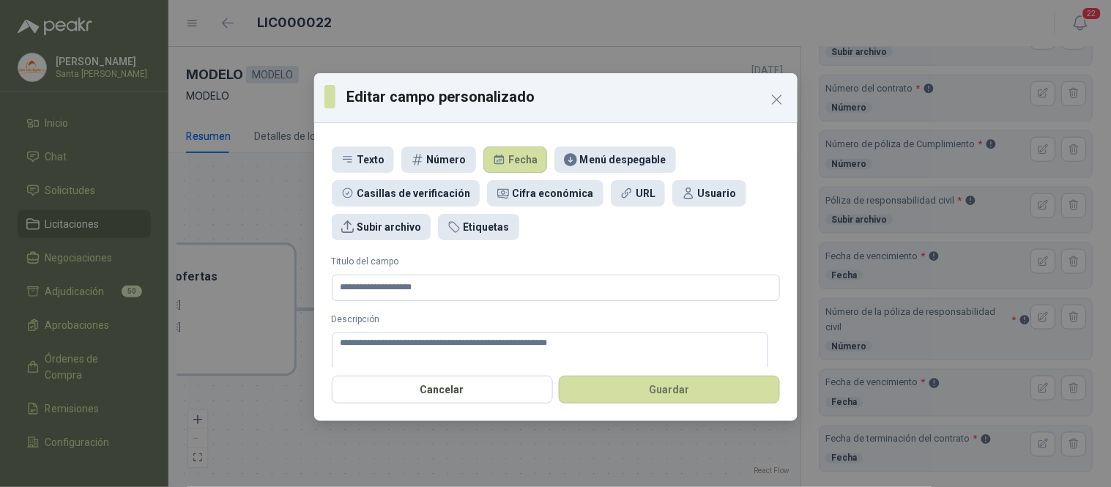
scroll to position [55, 0]
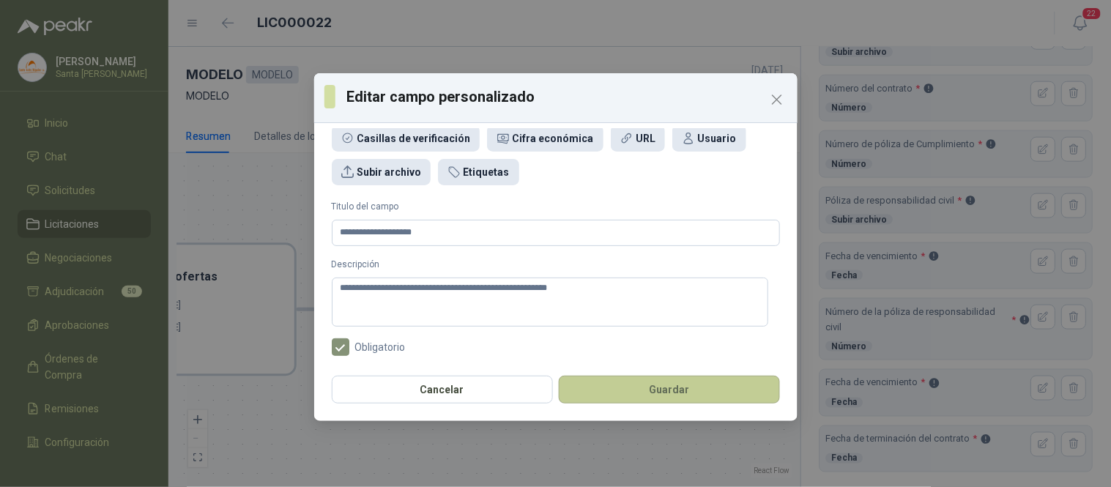
click at [714, 386] on button "Guardar" at bounding box center [669, 390] width 221 height 28
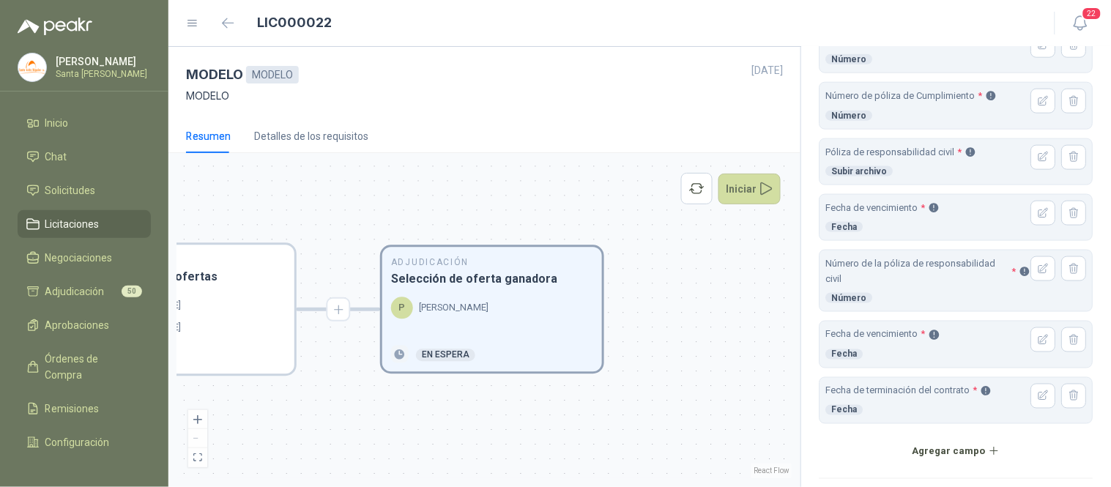
scroll to position [439, 0]
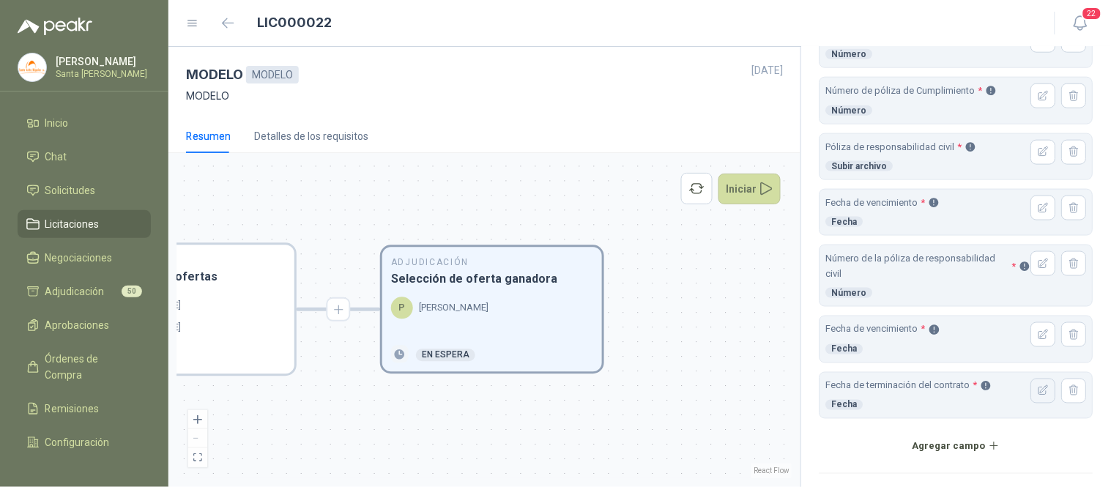
click at [1039, 390] on icon "button" at bounding box center [1044, 391] width 10 height 10
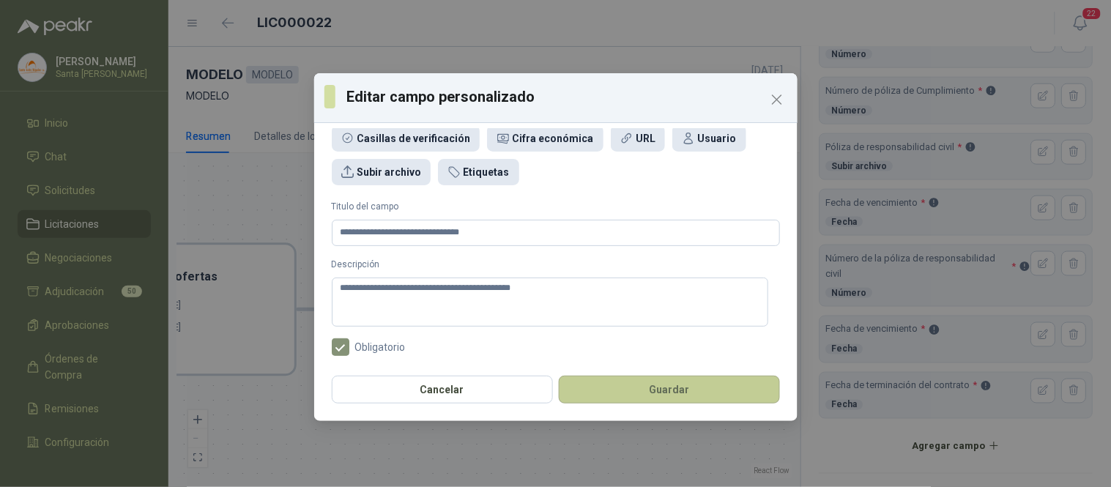
click at [745, 389] on button "Guardar" at bounding box center [669, 390] width 221 height 28
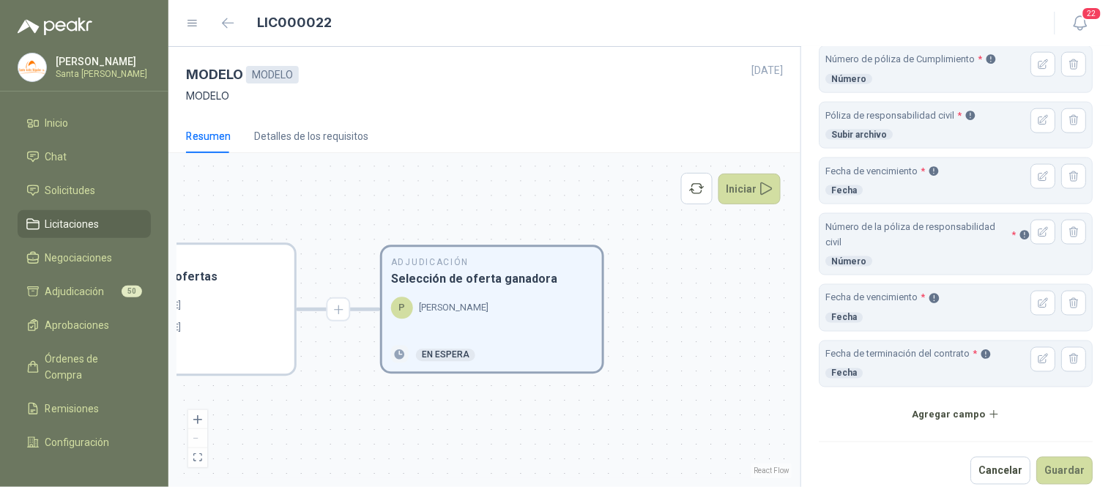
scroll to position [488, 0]
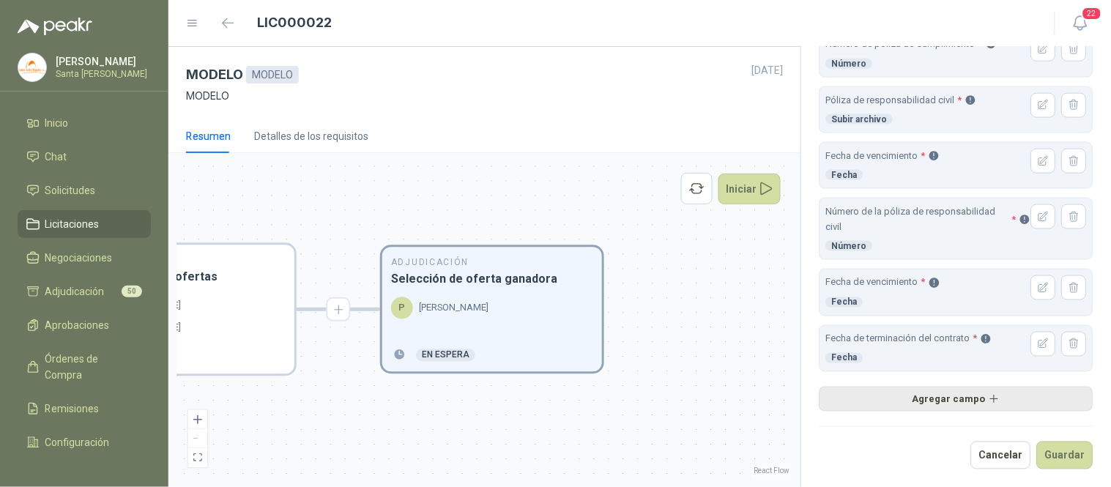
click at [964, 398] on button "Agregar campo" at bounding box center [956, 399] width 274 height 25
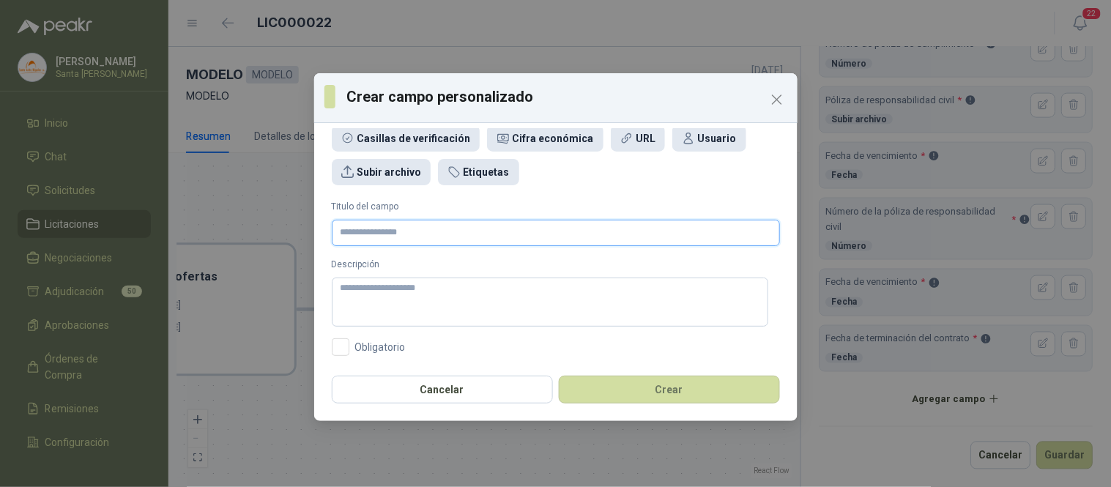
click at [436, 231] on input "Titulo del campo" at bounding box center [556, 233] width 448 height 26
click at [441, 302] on textarea "Descripción" at bounding box center [550, 302] width 436 height 49
click at [775, 100] on icon "Close" at bounding box center [777, 100] width 18 height 18
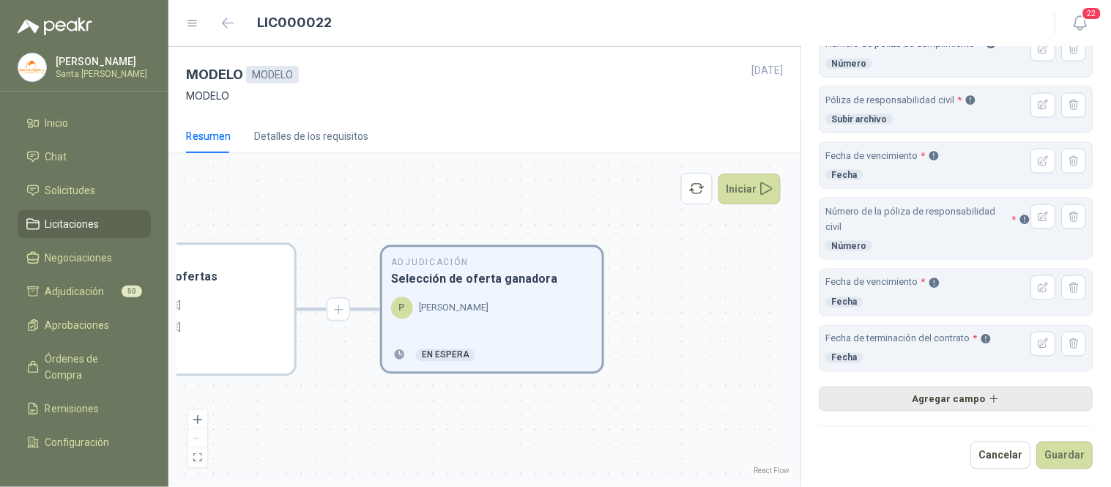
click at [931, 390] on button "Agregar campo" at bounding box center [956, 399] width 274 height 25
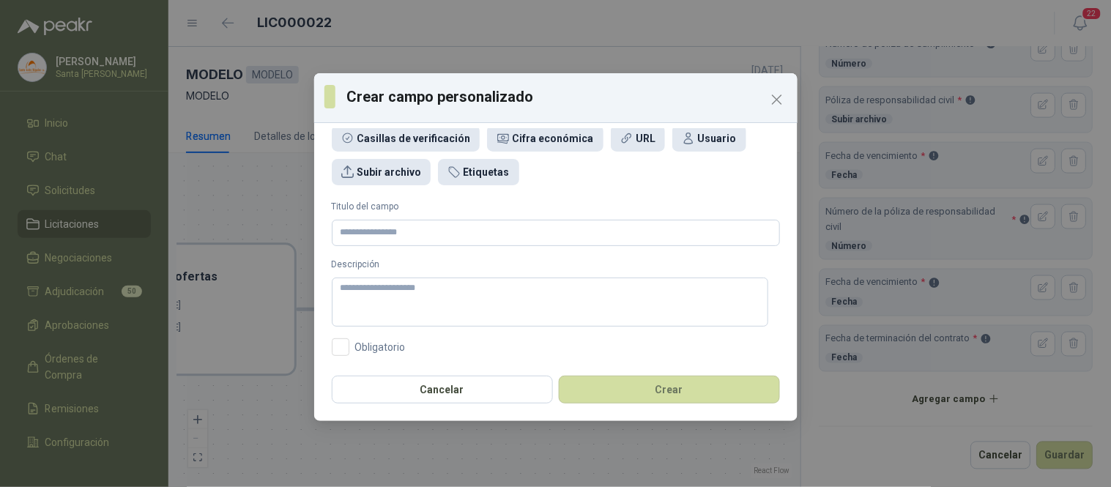
click at [436, 210] on label "Titulo del campo" at bounding box center [556, 207] width 448 height 14
click at [436, 220] on input "Titulo del campo" at bounding box center [556, 233] width 448 height 26
click at [430, 225] on input "Titulo del campo" at bounding box center [556, 233] width 448 height 26
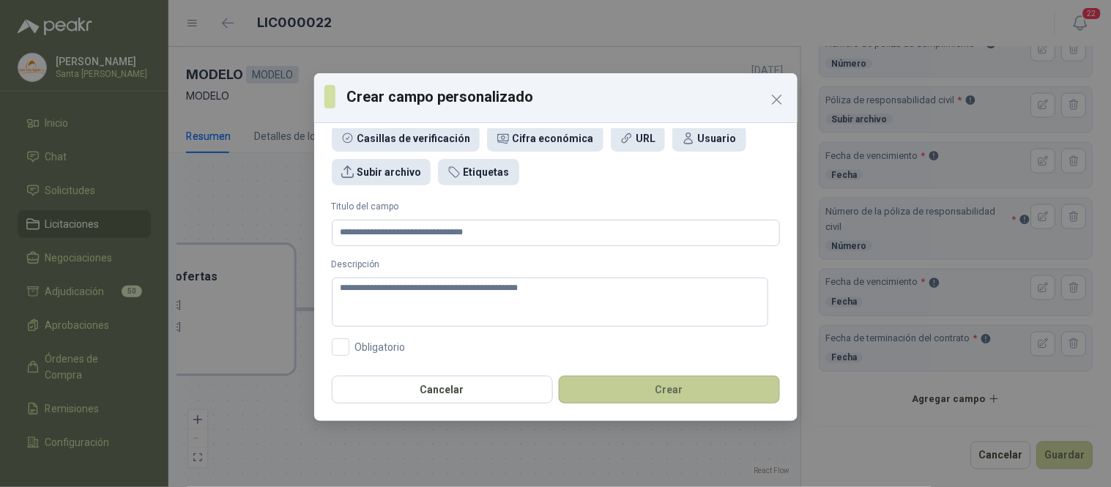
click at [647, 389] on button "Crear" at bounding box center [669, 390] width 221 height 28
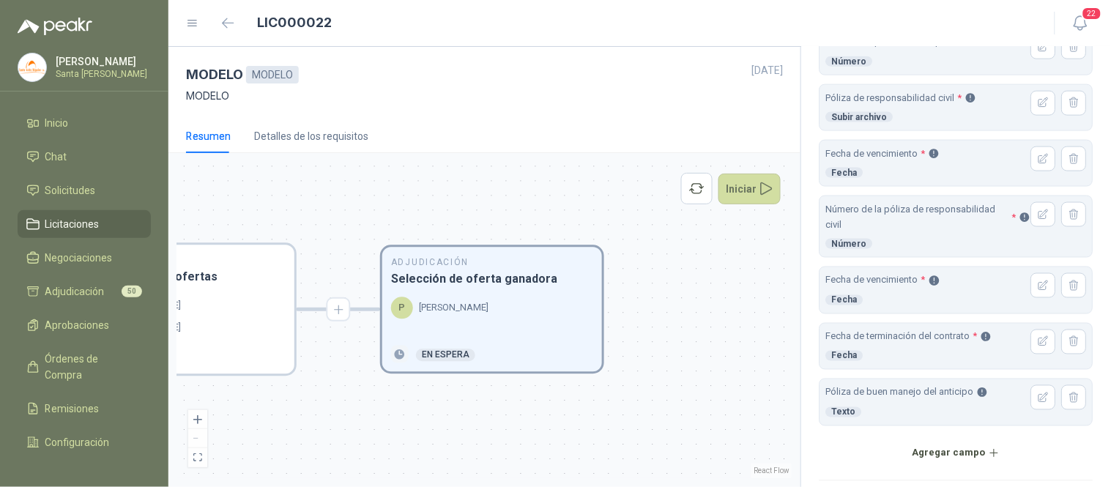
click at [1038, 400] on icon "button" at bounding box center [1044, 398] width 12 height 12
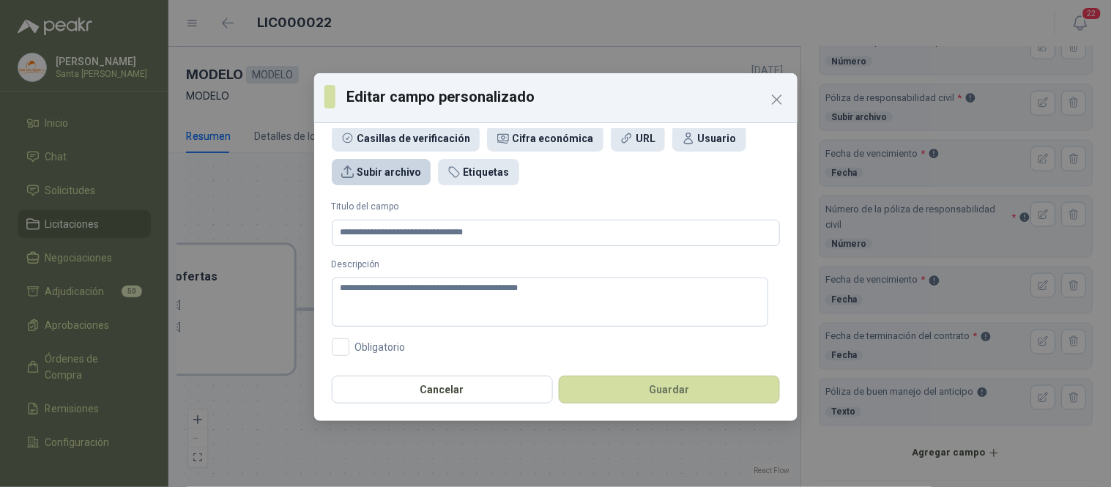
click at [357, 173] on div "Subir archivo" at bounding box center [389, 172] width 64 height 16
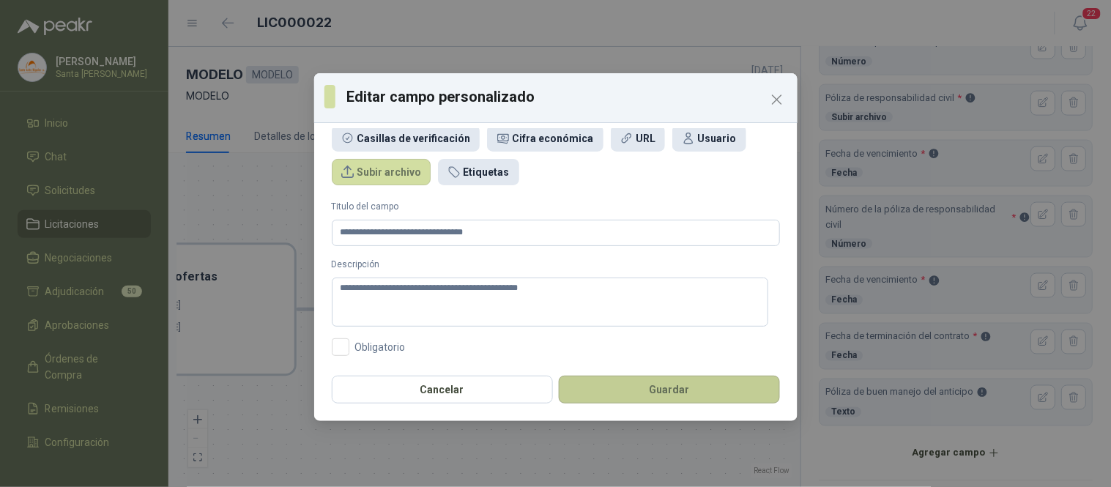
click at [650, 385] on button "Guardar" at bounding box center [669, 390] width 221 height 28
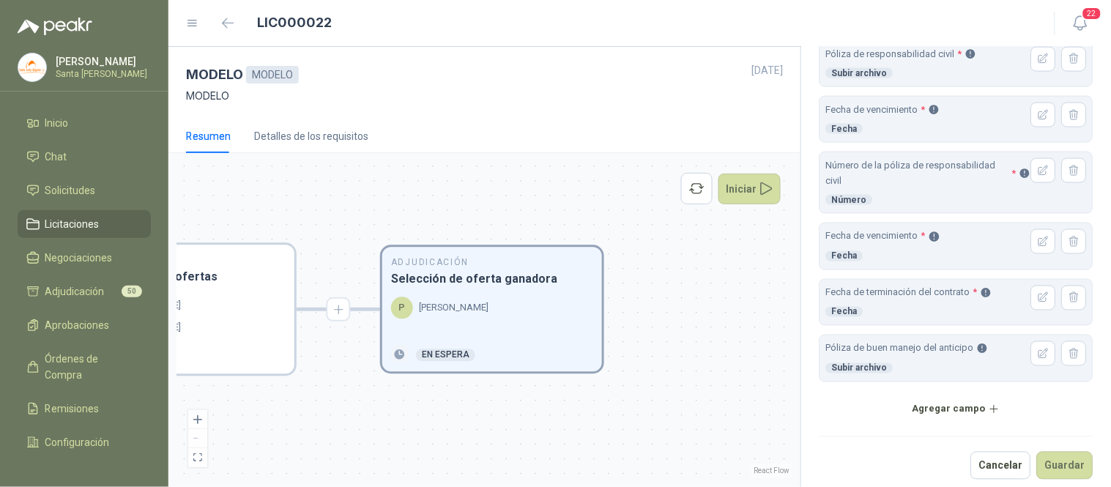
scroll to position [545, 0]
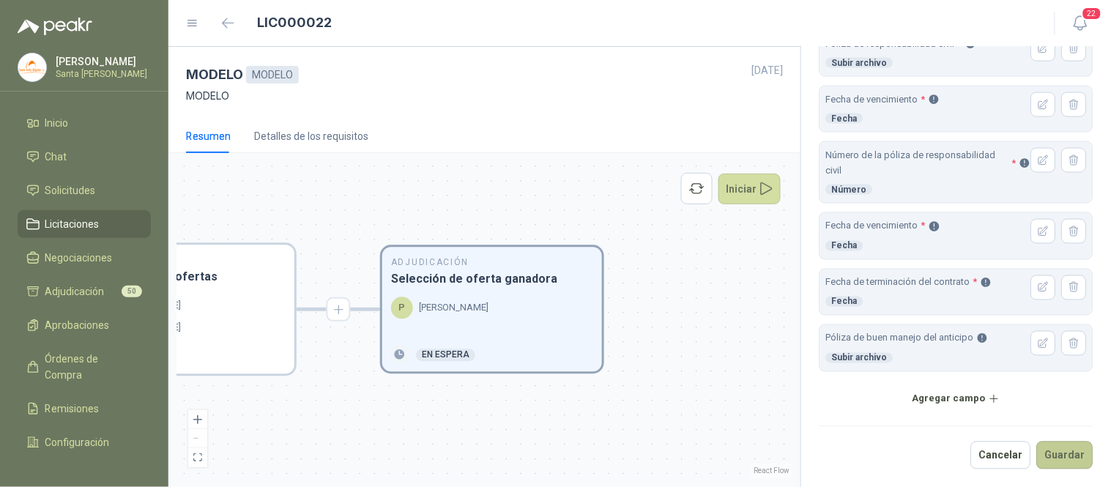
click at [1056, 452] on button "Guardar" at bounding box center [1065, 456] width 56 height 28
click at [227, 321] on div "SF [PERSON_NAME]" at bounding box center [184, 328] width 202 height 22
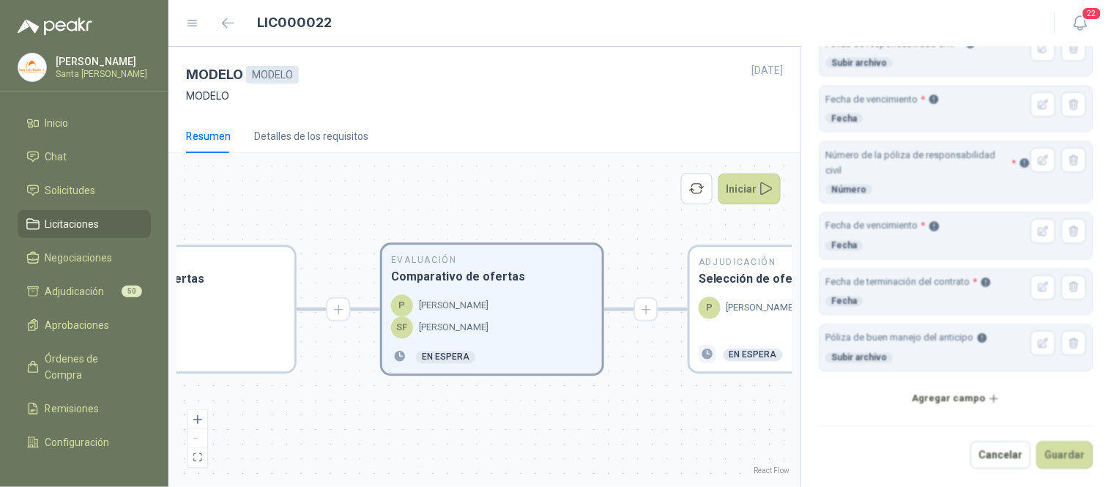
scroll to position [281, 0]
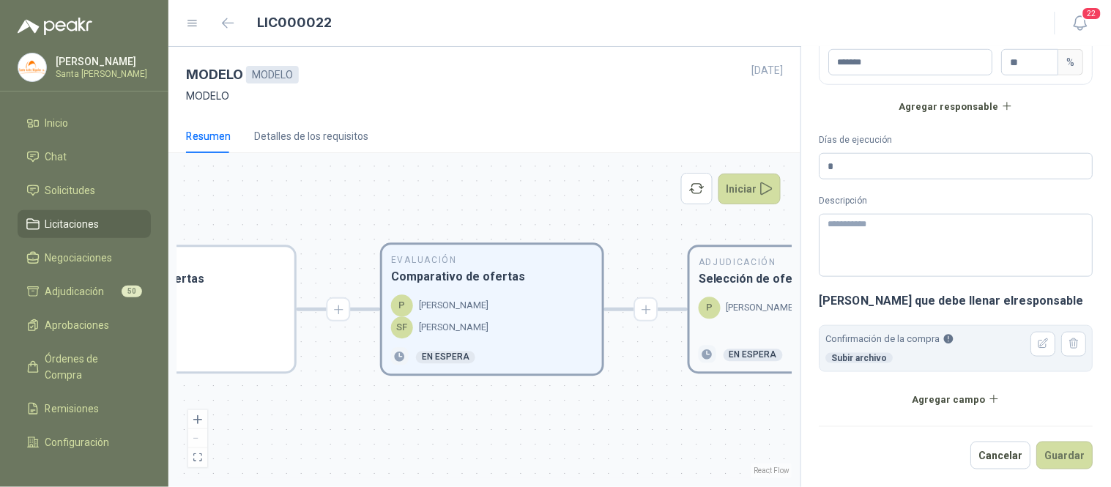
click at [738, 310] on p "[PERSON_NAME]" at bounding box center [761, 308] width 70 height 15
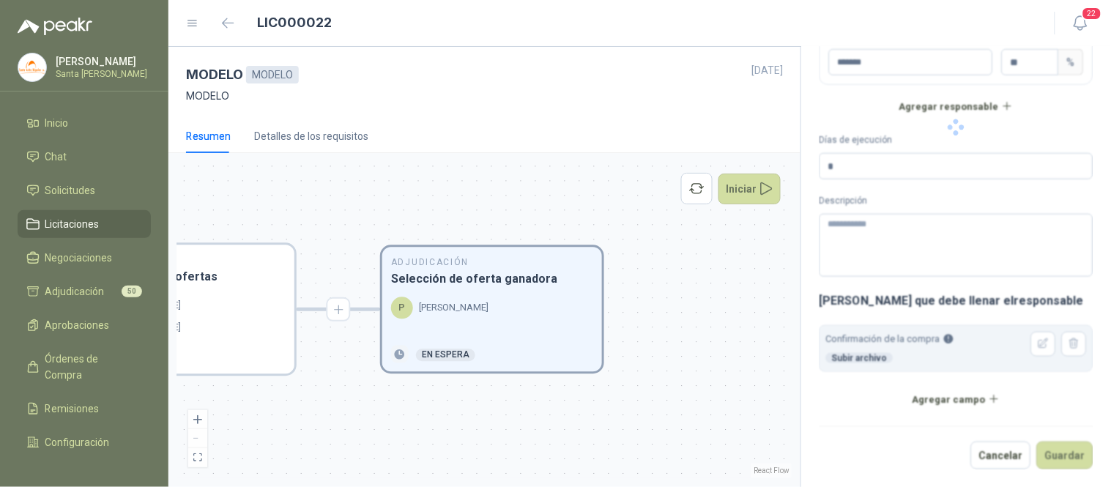
scroll to position [545, 0]
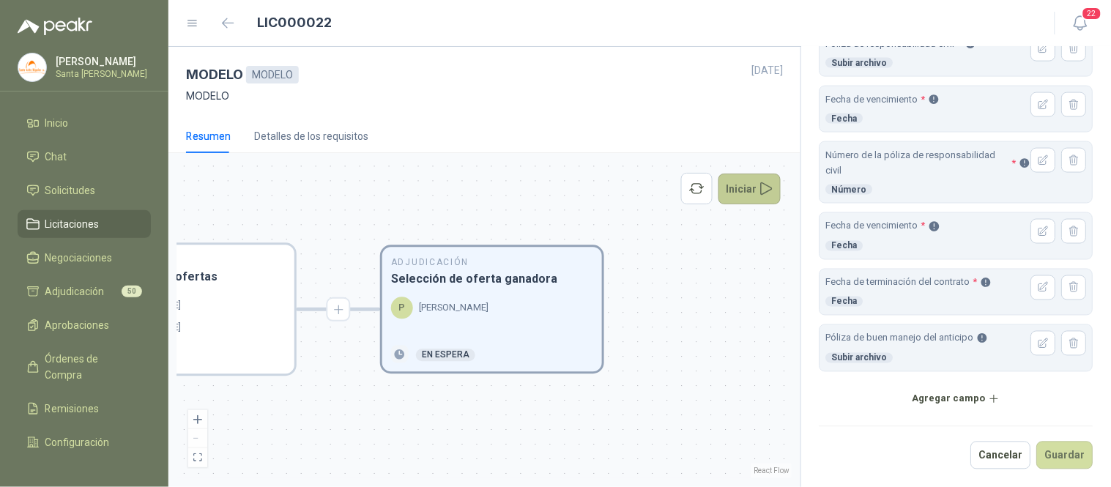
click at [755, 192] on button "Iniciar" at bounding box center [749, 189] width 63 height 31
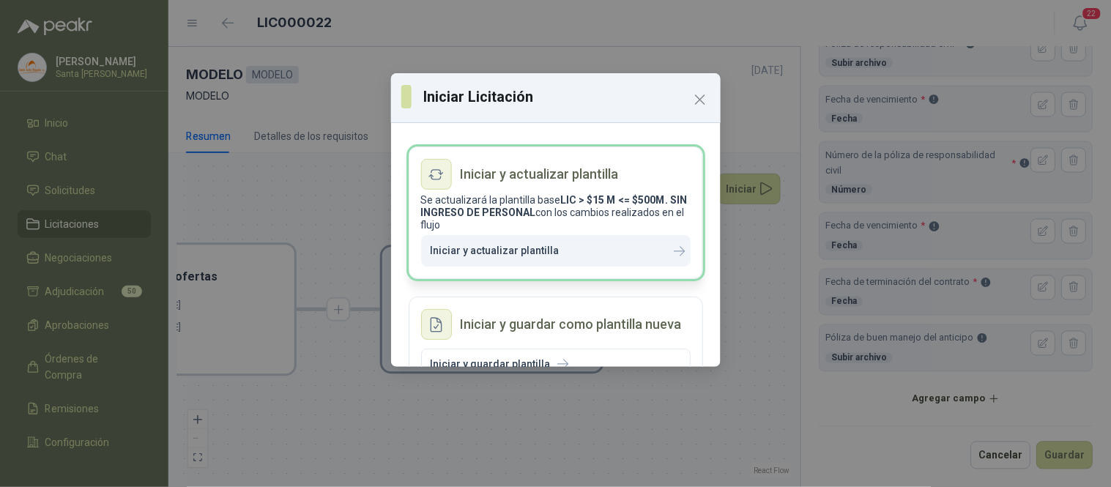
click at [532, 250] on p "Iniciar y actualizar plantilla" at bounding box center [495, 251] width 129 height 12
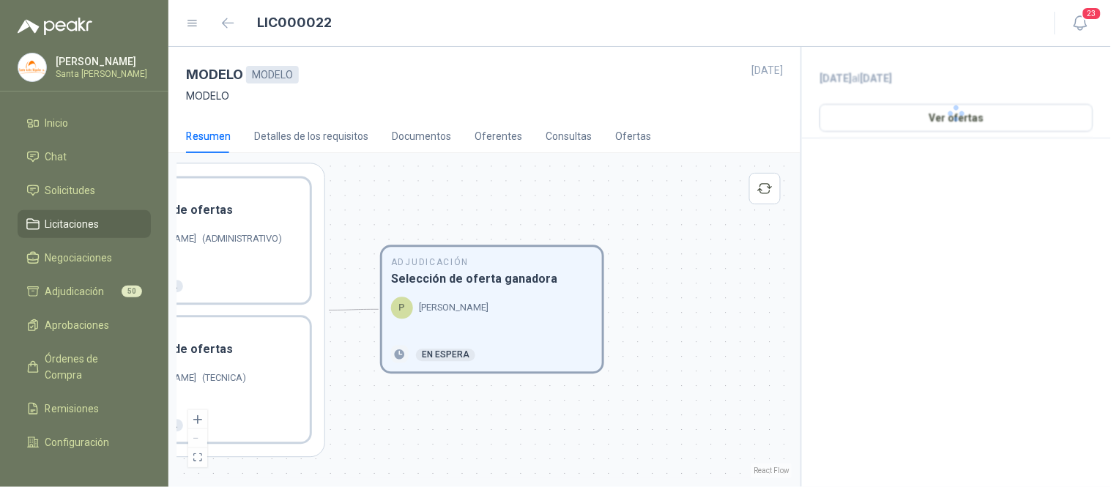
scroll to position [0, 0]
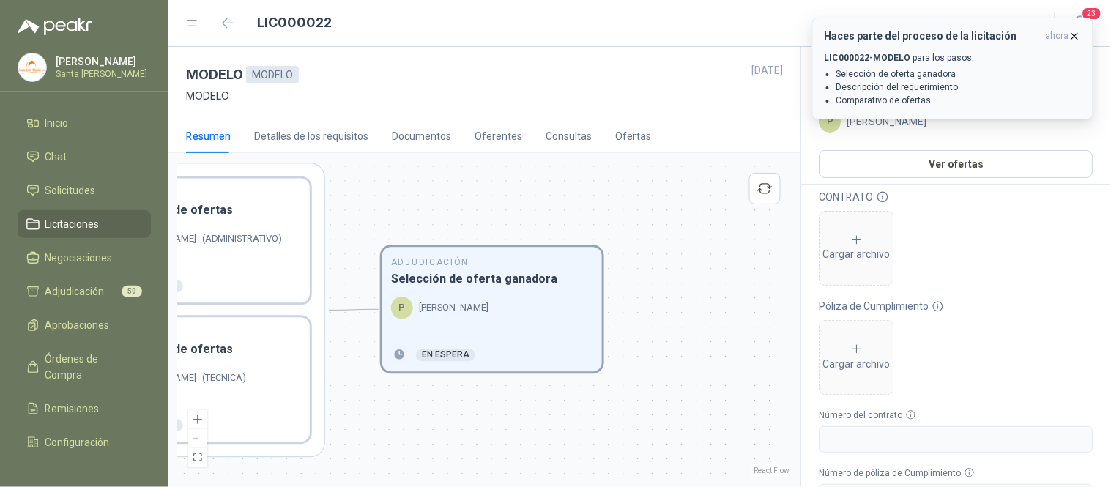
click at [1077, 34] on icon "button" at bounding box center [1075, 36] width 6 height 6
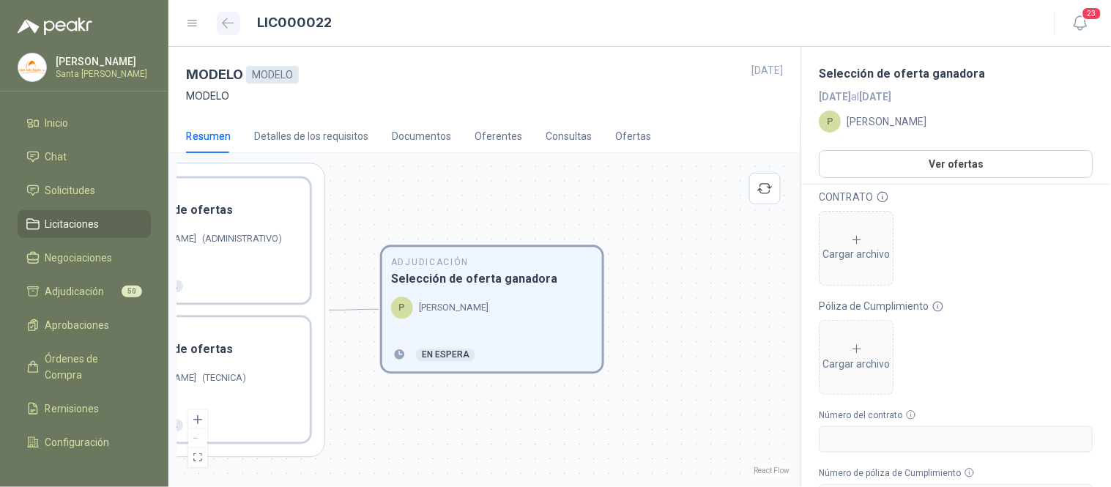
click at [230, 24] on icon "button" at bounding box center [228, 23] width 12 height 11
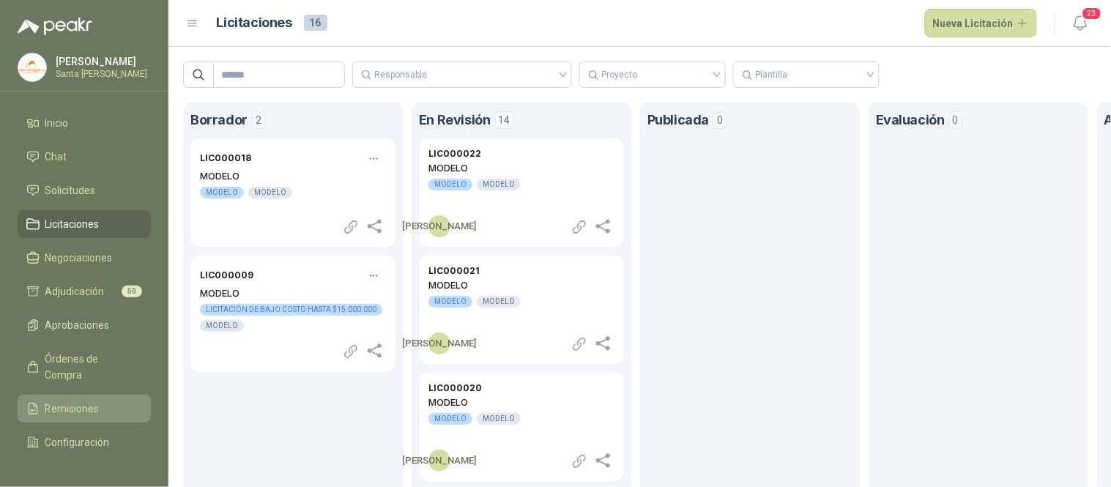
click at [90, 410] on span "Remisiones" at bounding box center [72, 409] width 54 height 16
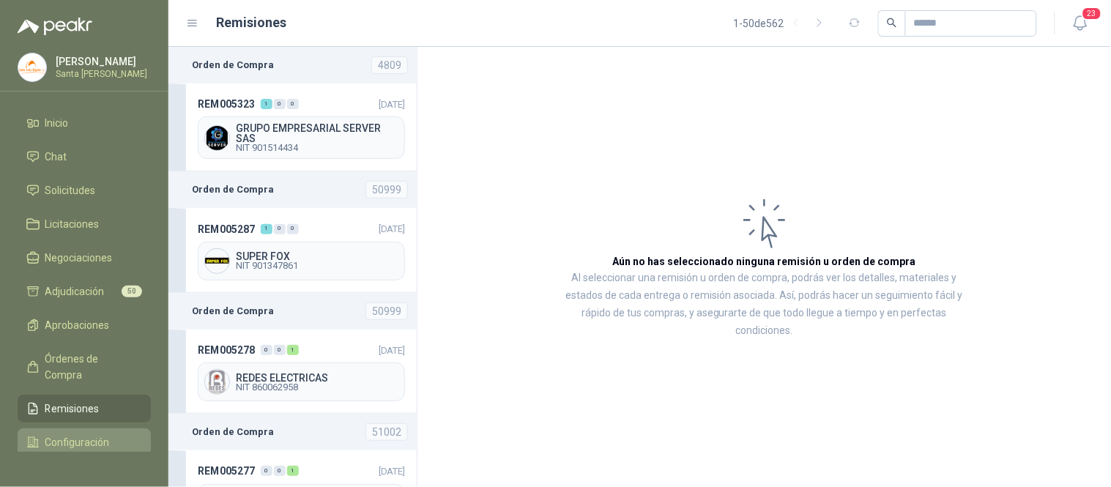
click at [81, 439] on span "Configuración" at bounding box center [77, 442] width 64 height 16
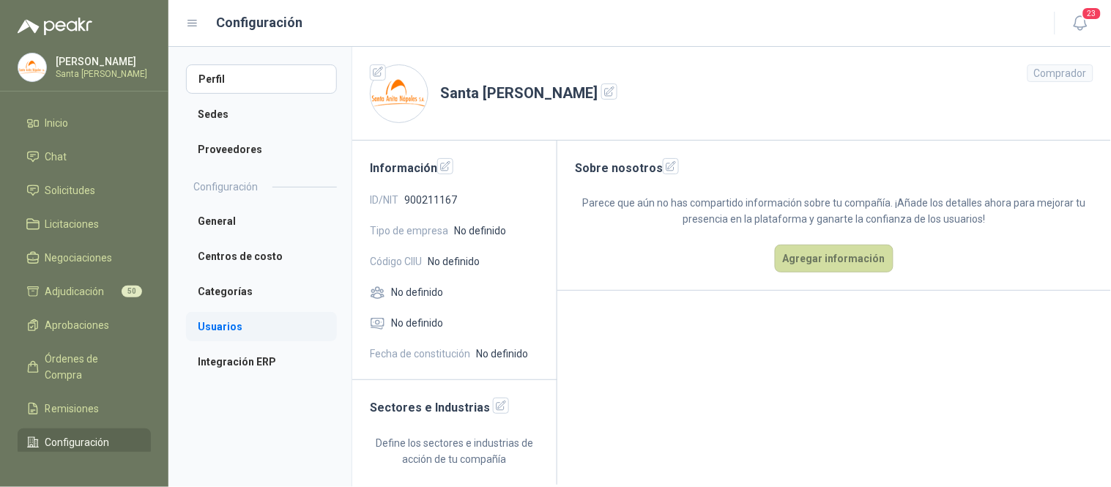
click at [223, 331] on li "Usuarios" at bounding box center [261, 326] width 151 height 29
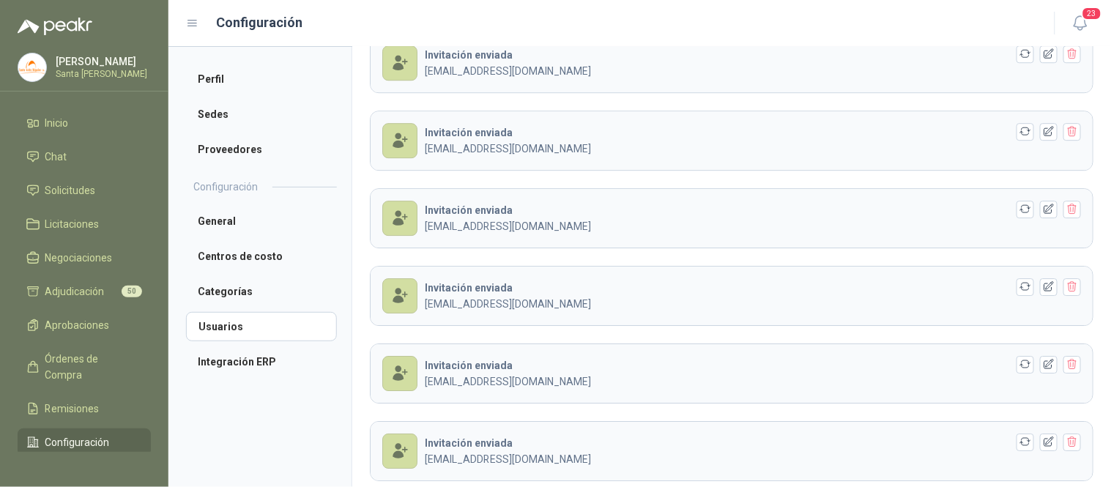
scroll to position [1085, 0]
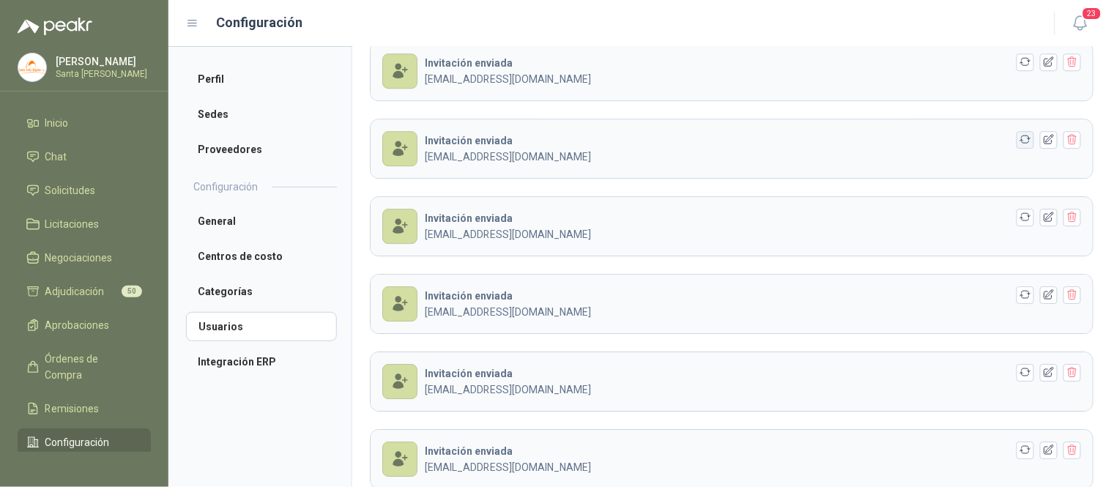
click at [1020, 144] on icon "button" at bounding box center [1025, 139] width 11 height 7
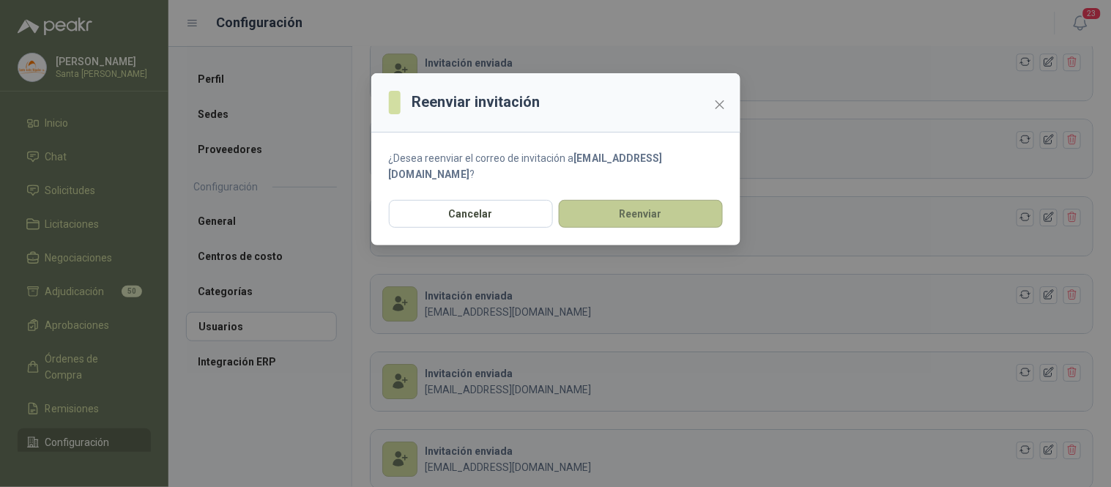
click at [649, 215] on button "Reenviar" at bounding box center [641, 214] width 164 height 28
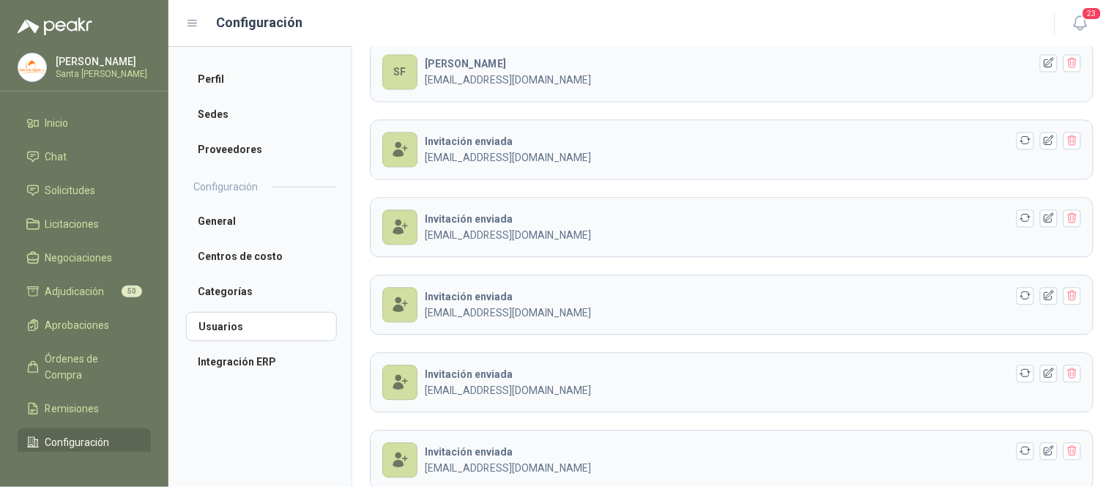
scroll to position [756, 0]
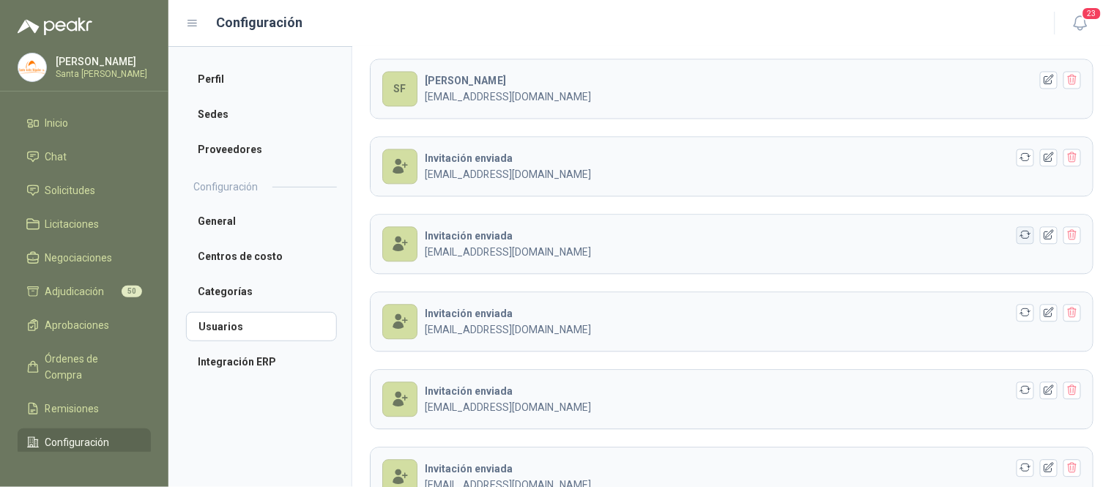
click at [1020, 239] on icon "button" at bounding box center [1025, 235] width 11 height 7
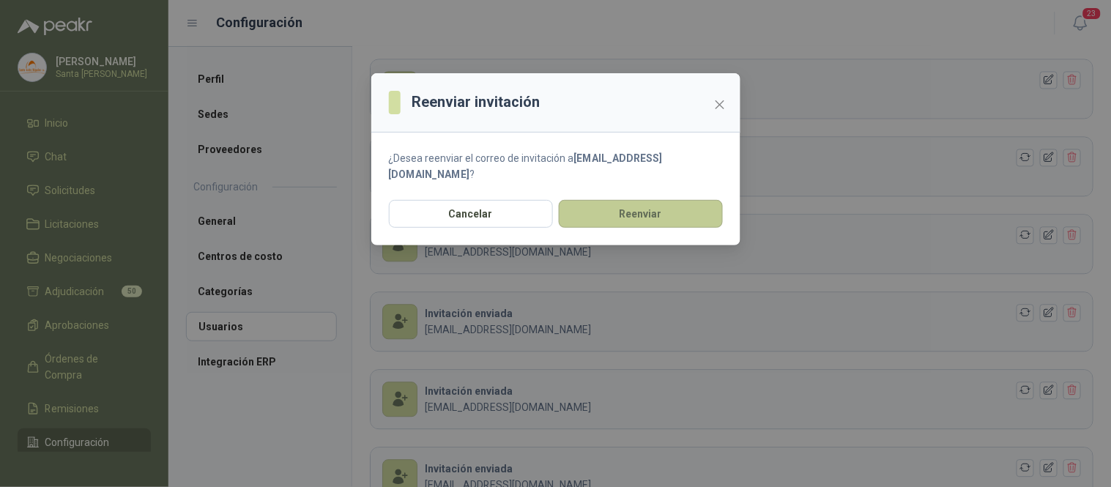
click at [685, 218] on button "Reenviar" at bounding box center [641, 214] width 164 height 28
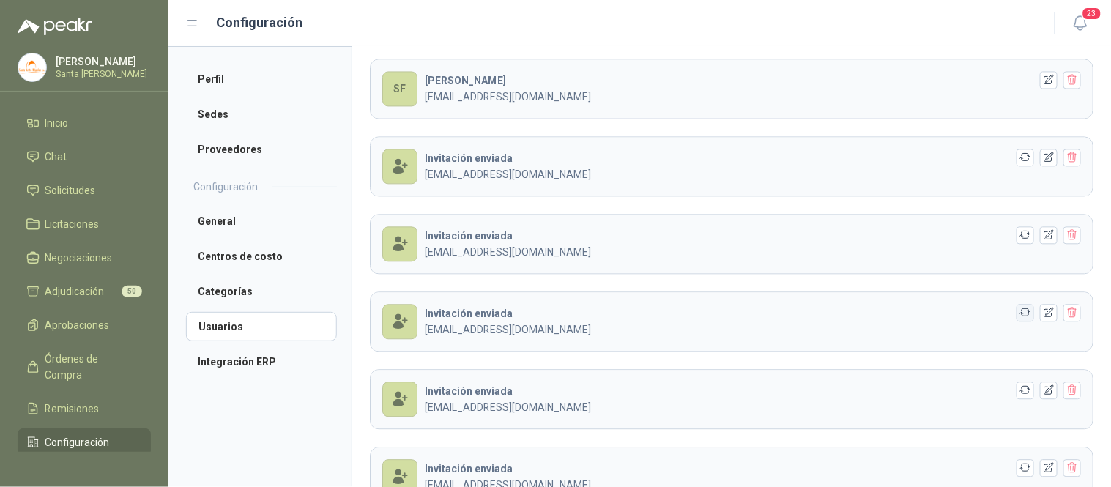
click at [1019, 311] on icon "button" at bounding box center [1025, 313] width 12 height 12
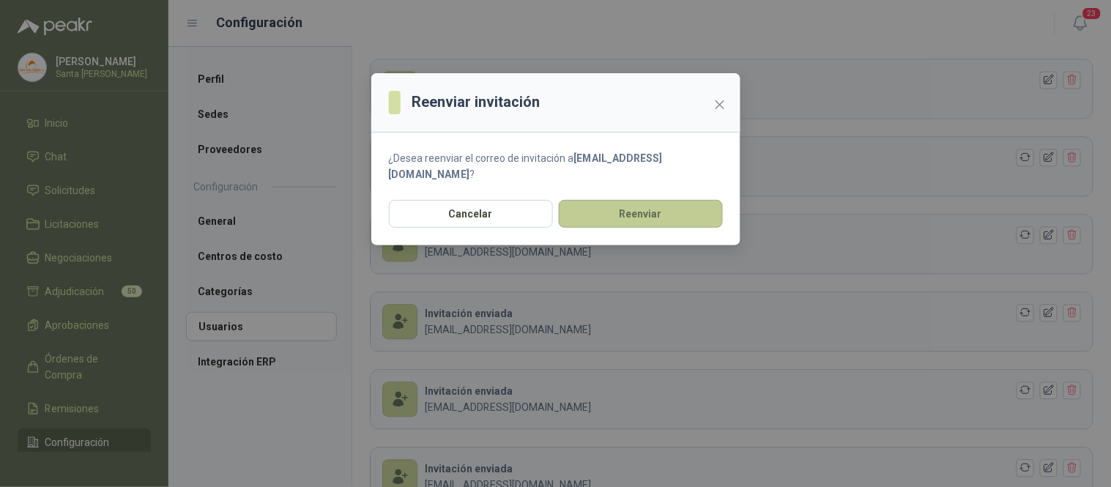
click at [664, 212] on button "Reenviar" at bounding box center [641, 214] width 164 height 28
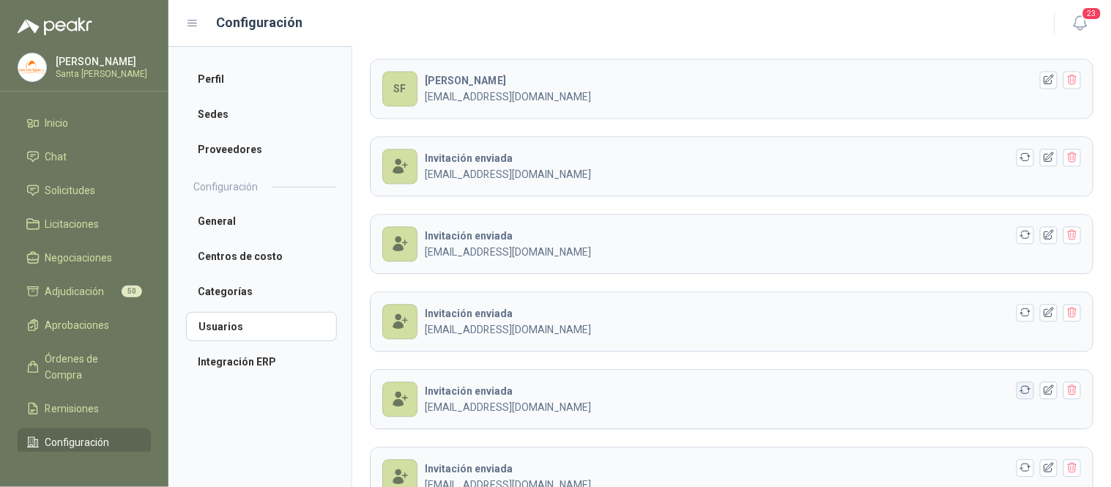
click at [1019, 390] on icon "button" at bounding box center [1025, 390] width 12 height 12
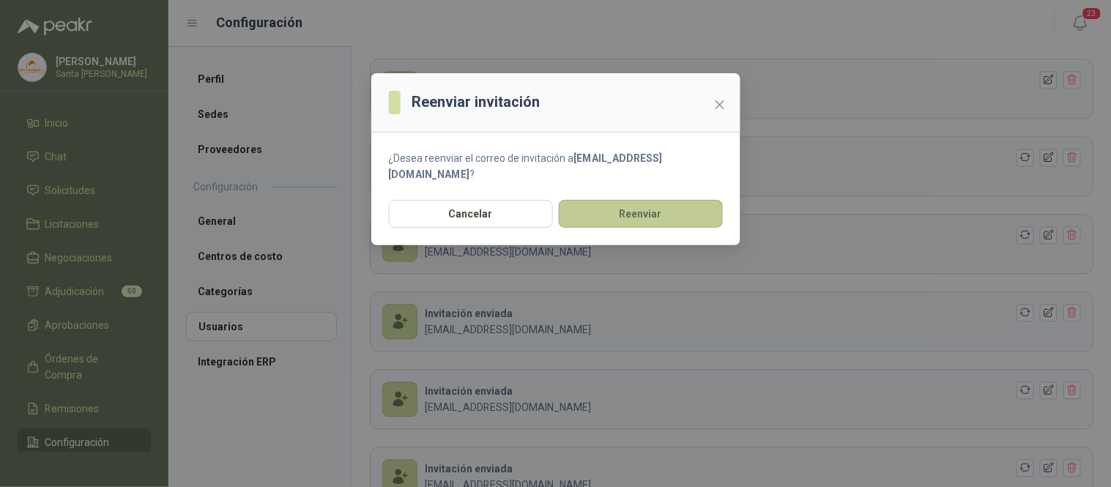
click at [644, 223] on button "Reenviar" at bounding box center [641, 214] width 164 height 28
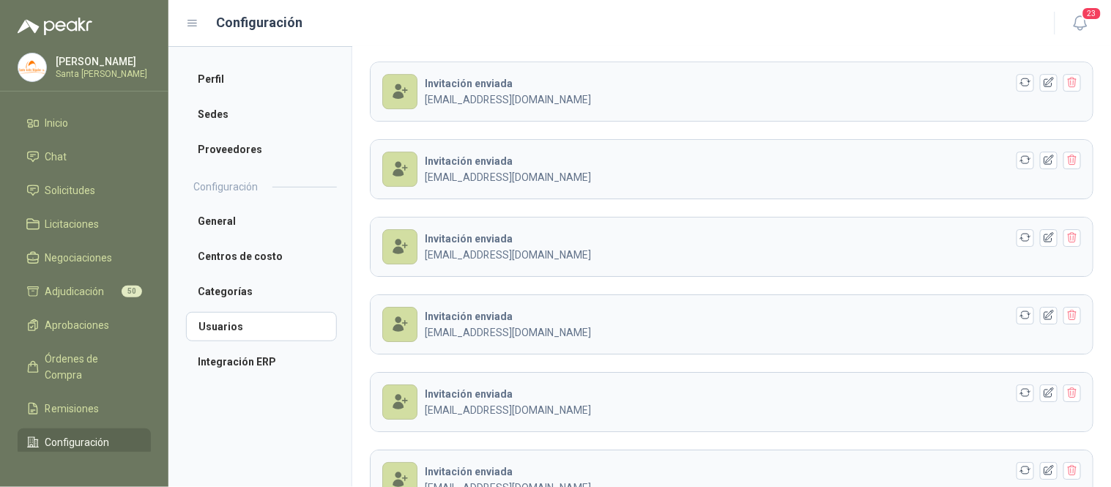
scroll to position [1225, 0]
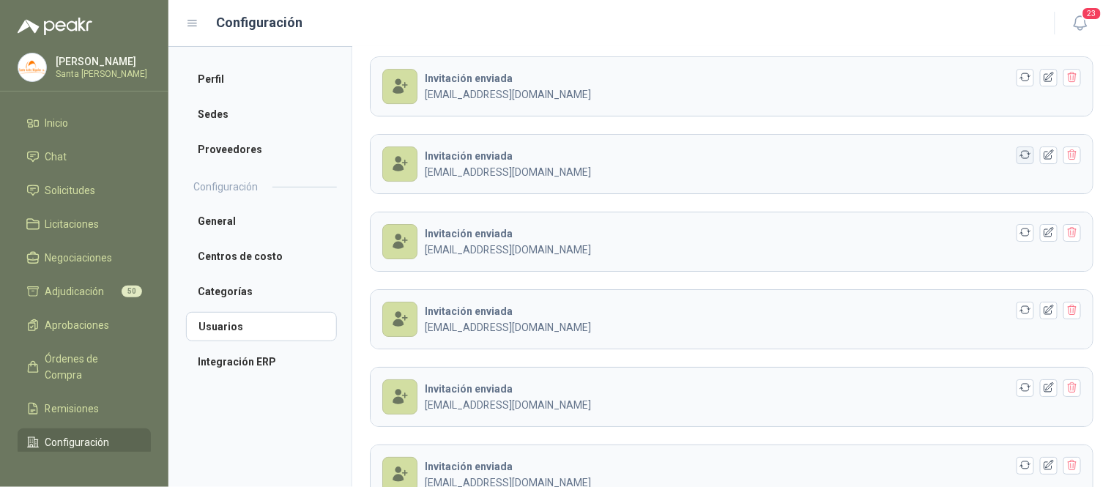
click at [1019, 156] on icon "button" at bounding box center [1025, 155] width 12 height 12
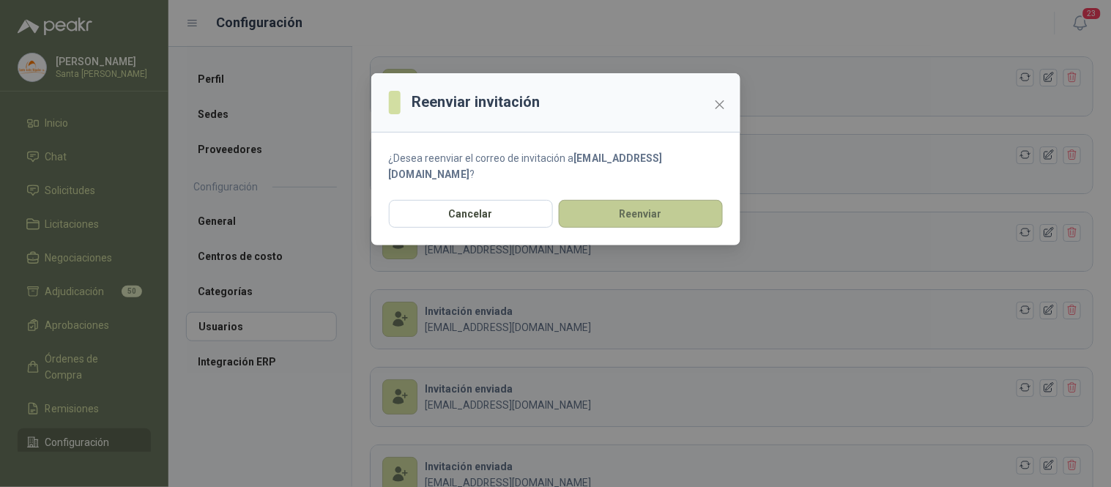
click at [638, 215] on button "Reenviar" at bounding box center [641, 214] width 164 height 28
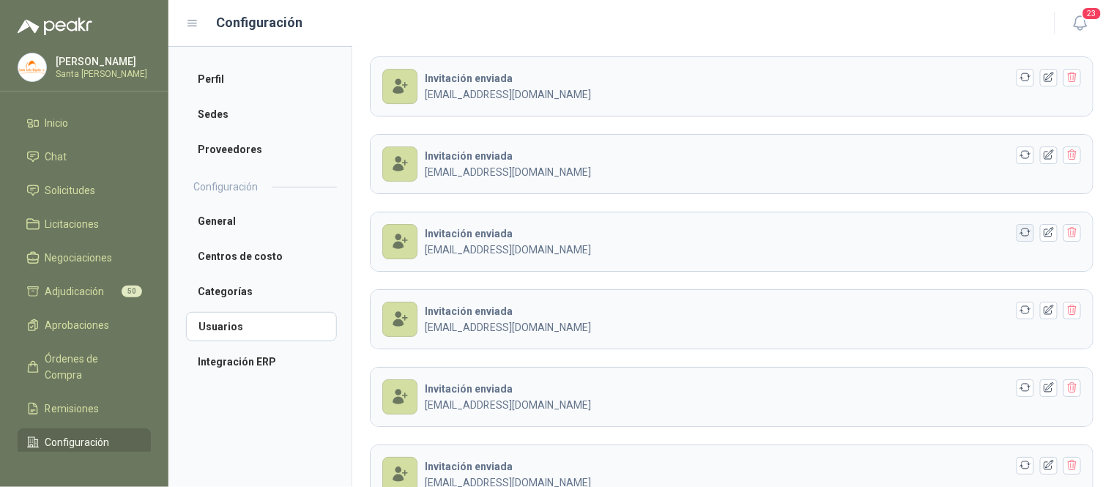
click at [1019, 237] on icon "button" at bounding box center [1025, 232] width 12 height 12
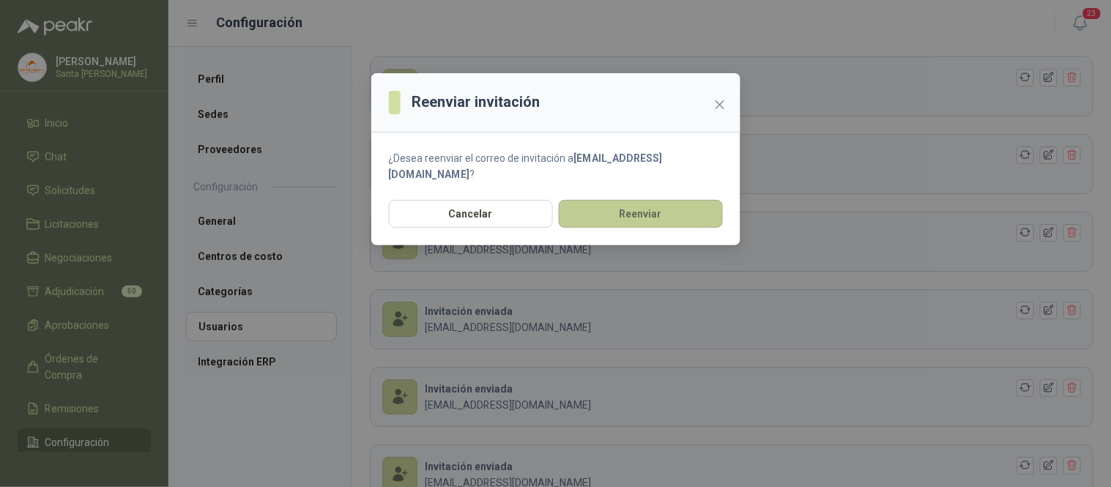
click at [693, 221] on button "Reenviar" at bounding box center [641, 214] width 164 height 28
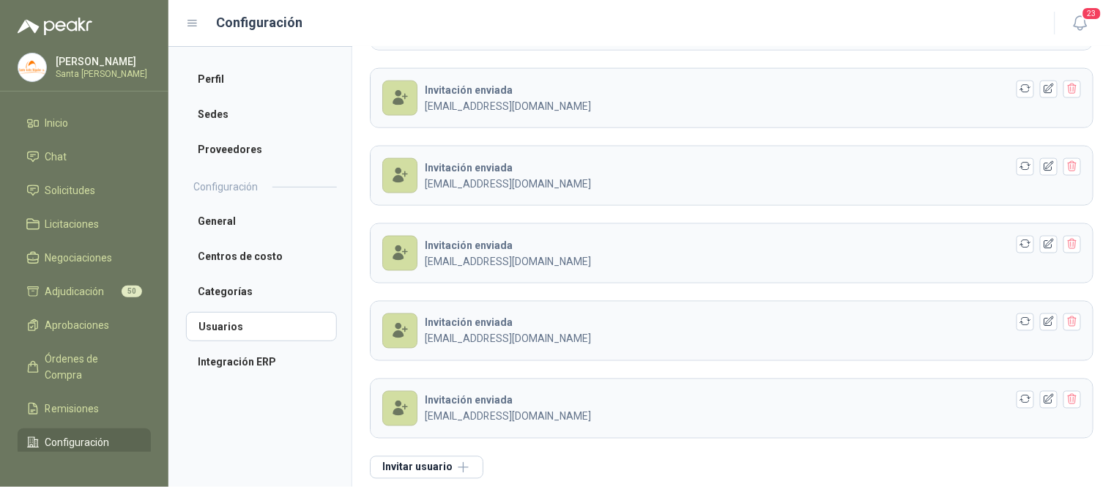
scroll to position [1925, 0]
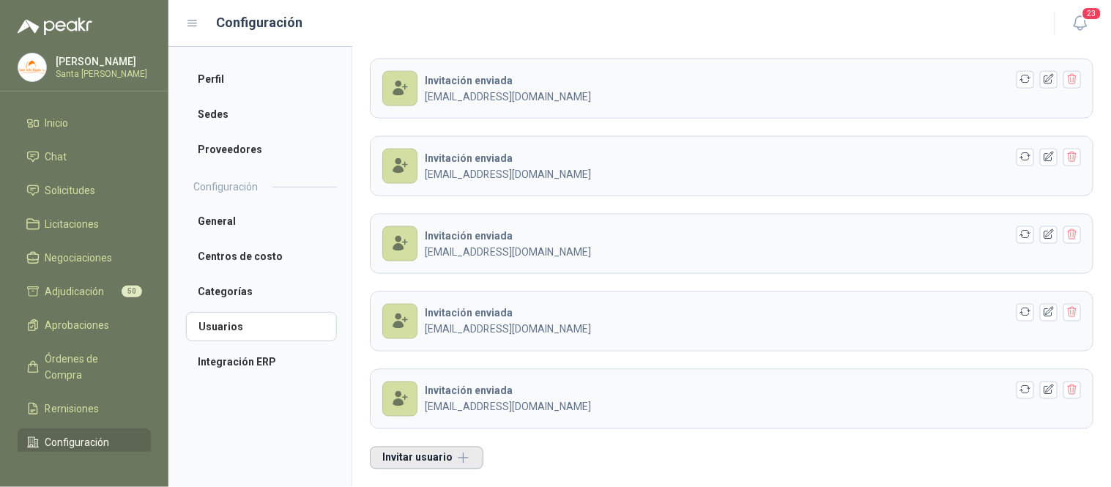
click at [426, 458] on button "Invitar usuario" at bounding box center [427, 458] width 114 height 23
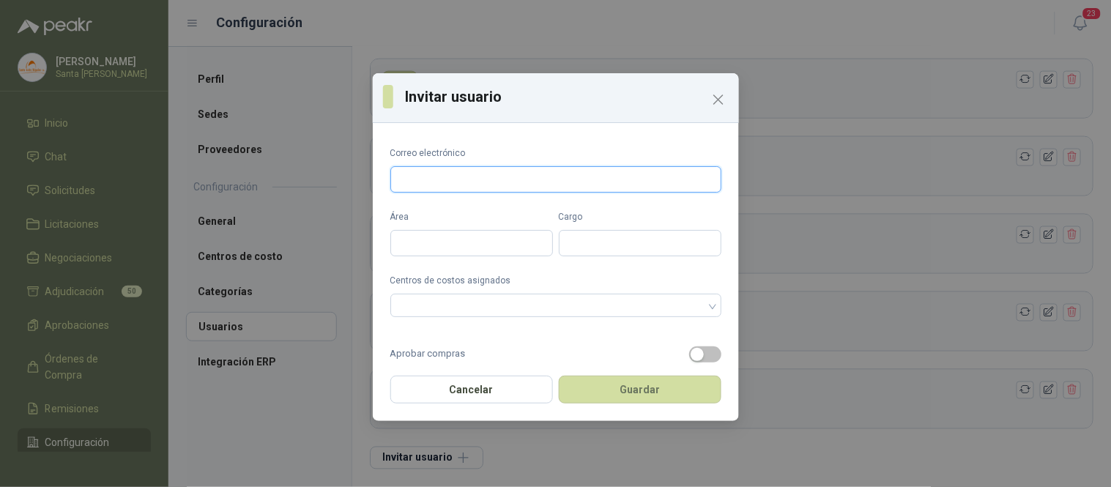
click at [434, 167] on input "Correo electrónico" at bounding box center [555, 179] width 331 height 26
paste input "**********"
click at [492, 178] on input "**********" at bounding box center [555, 179] width 331 height 26
click at [547, 178] on input "**********" at bounding box center [555, 179] width 331 height 26
click at [450, 245] on input "Área" at bounding box center [471, 243] width 163 height 26
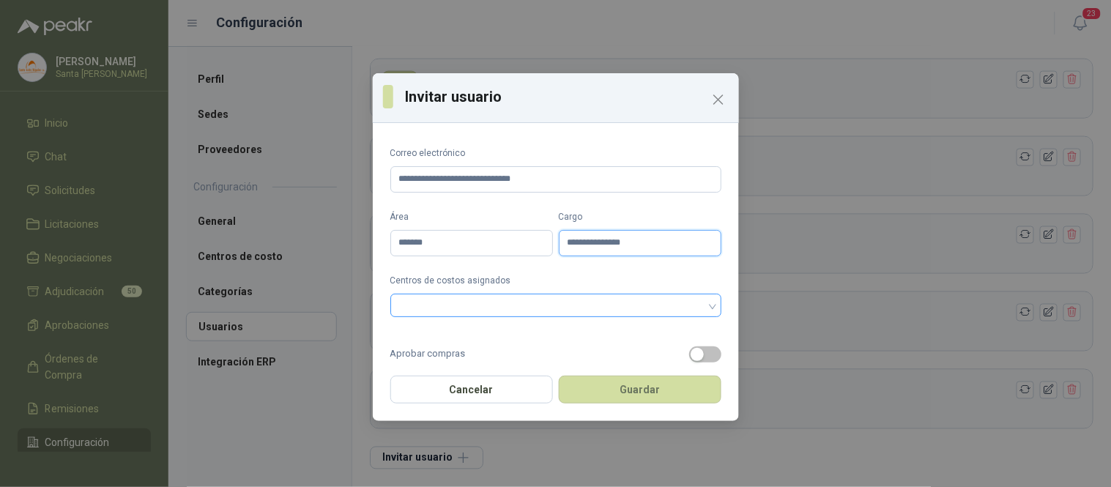
click at [693, 308] on div at bounding box center [555, 305] width 331 height 23
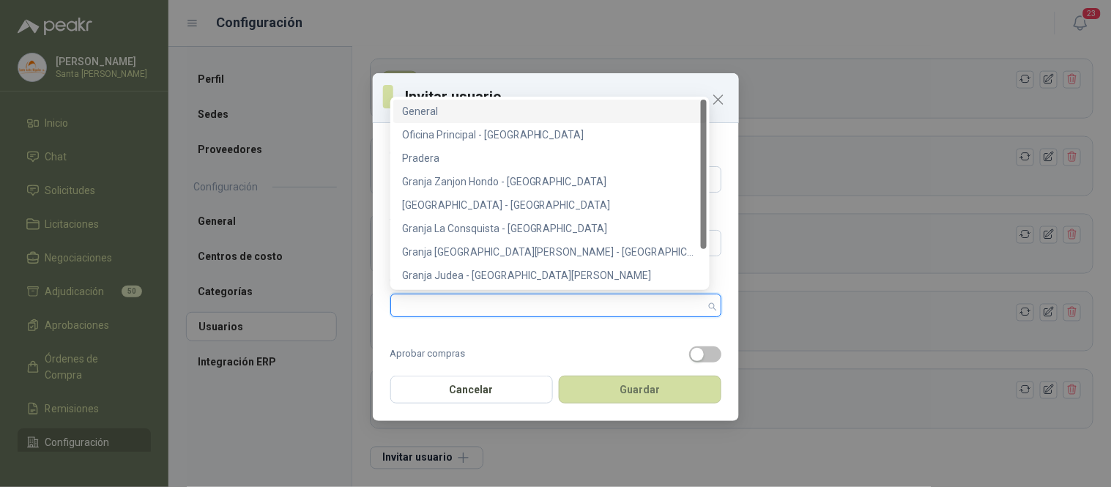
click at [451, 114] on div "General" at bounding box center [550, 111] width 296 height 16
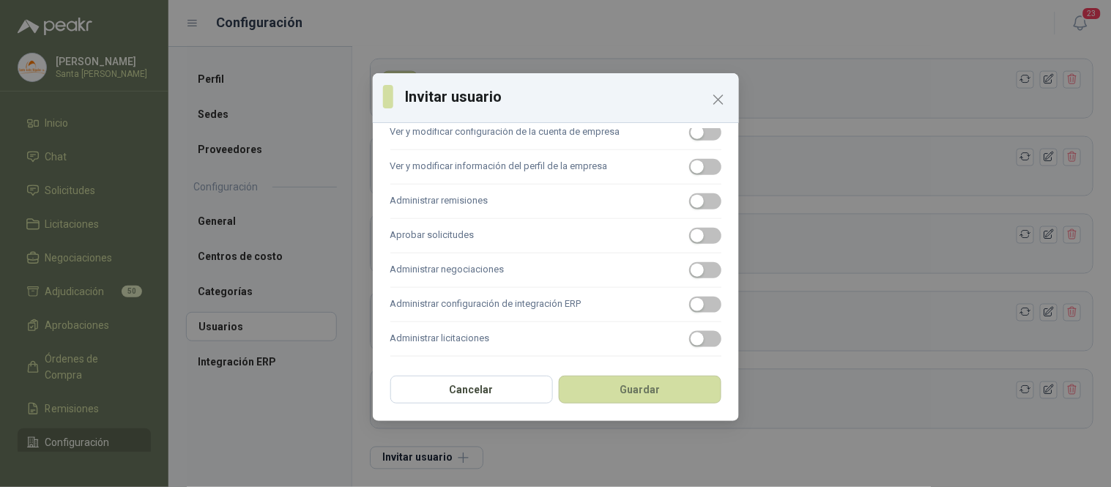
scroll to position [361, 0]
click at [665, 384] on button "Guardar" at bounding box center [640, 390] width 163 height 28
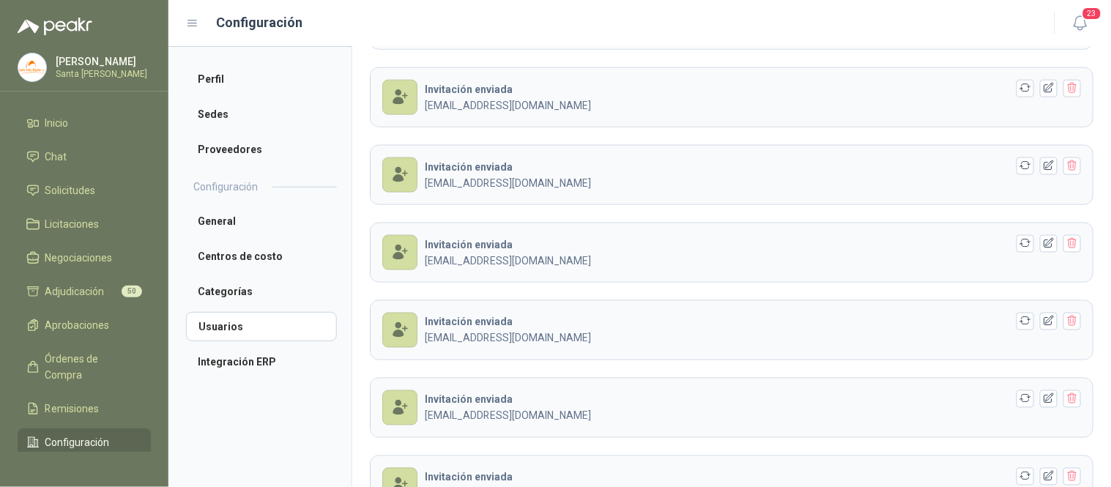
scroll to position [1904, 0]
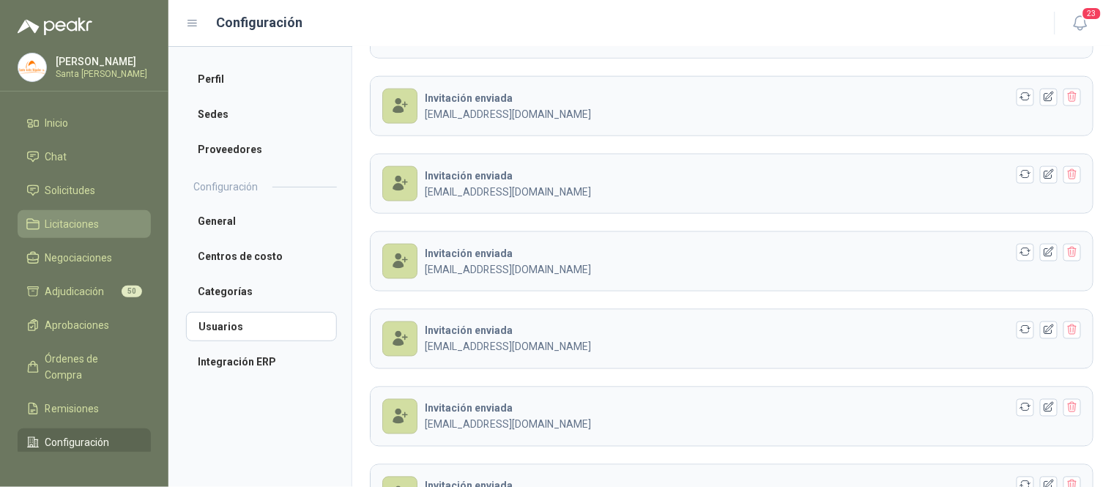
click at [77, 220] on span "Licitaciones" at bounding box center [72, 224] width 54 height 16
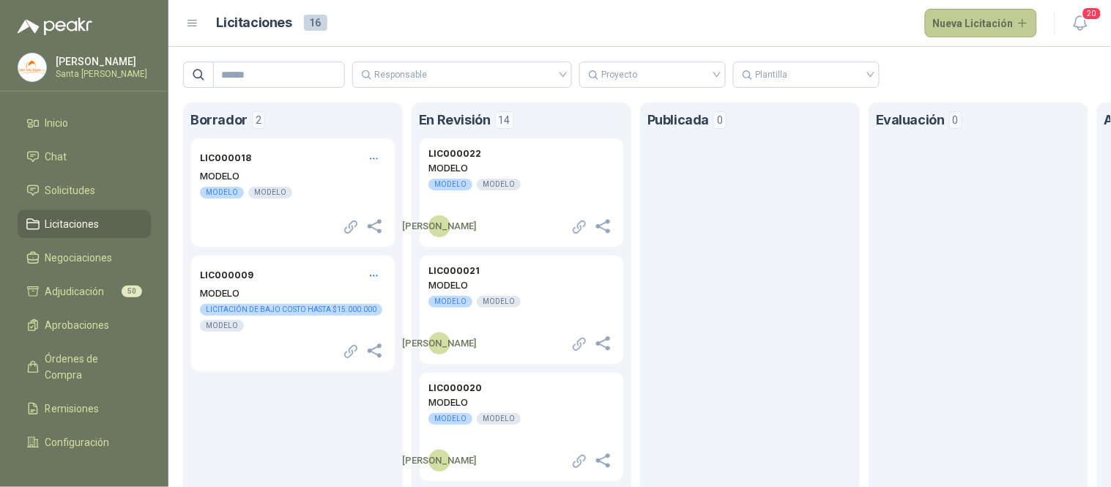
click at [962, 23] on button "Nueva Licitación" at bounding box center [981, 23] width 113 height 29
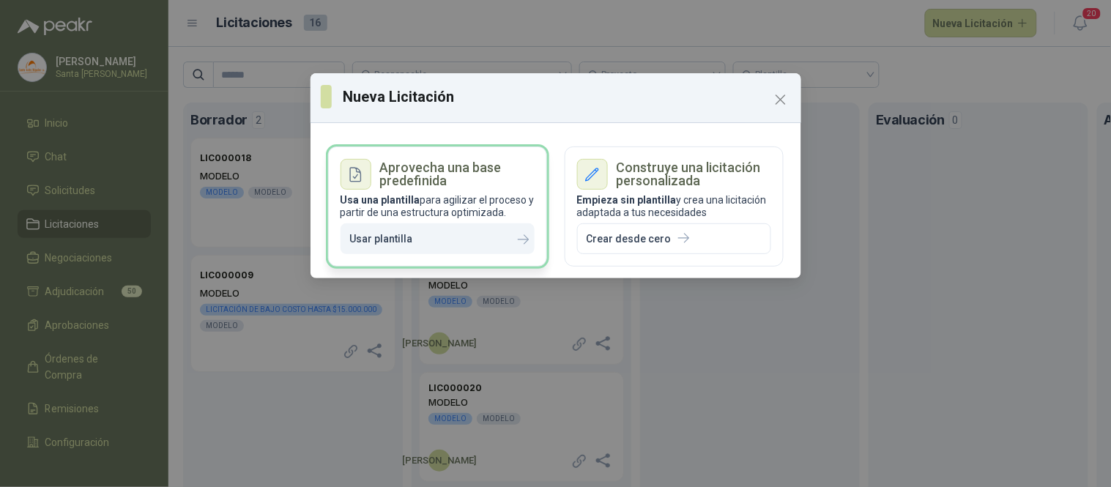
click at [428, 244] on button "Usar plantilla" at bounding box center [438, 238] width 194 height 31
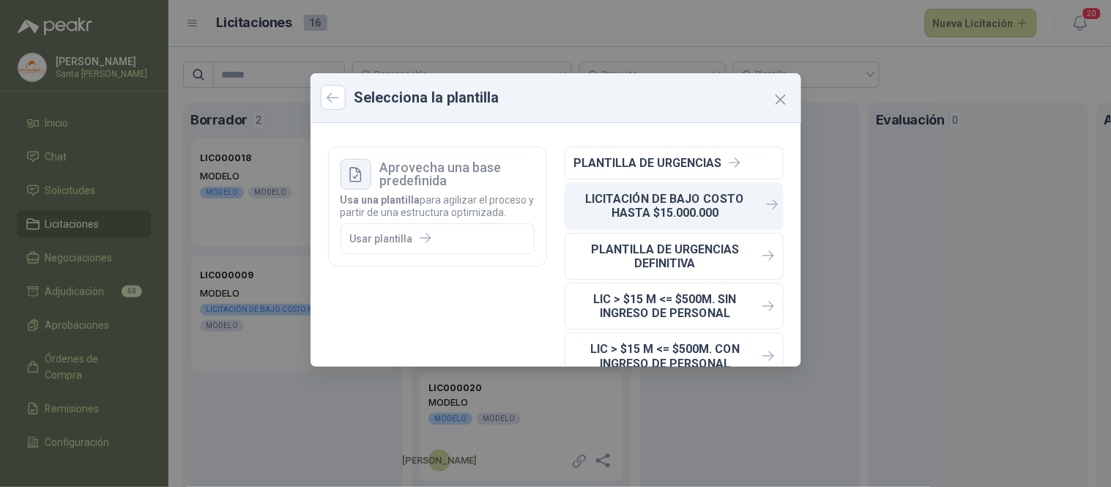
click at [635, 207] on p "LICITACIÓN DE BAJO COSTO HASTA $15.000.000" at bounding box center [665, 206] width 182 height 28
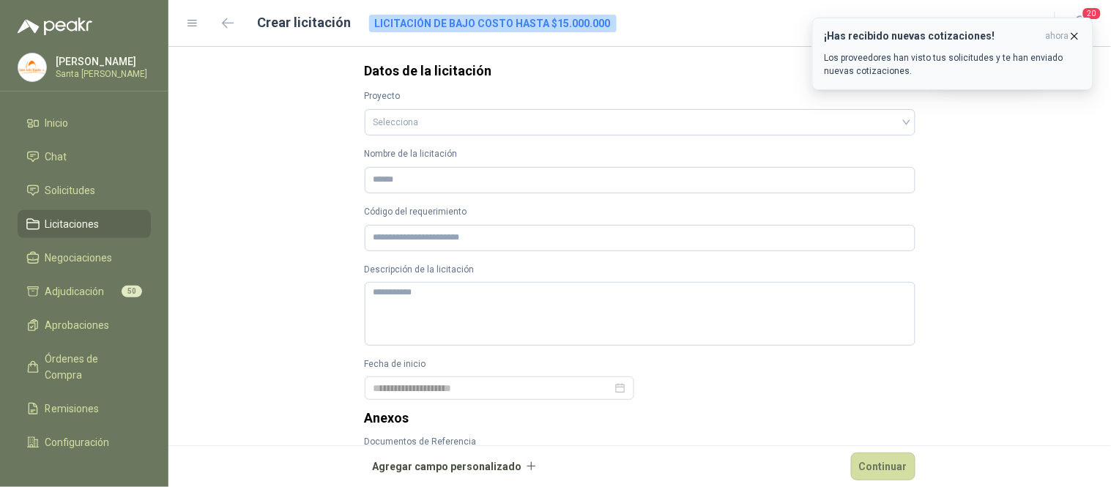
click at [1066, 34] on span "ahora" at bounding box center [1057, 36] width 23 height 12
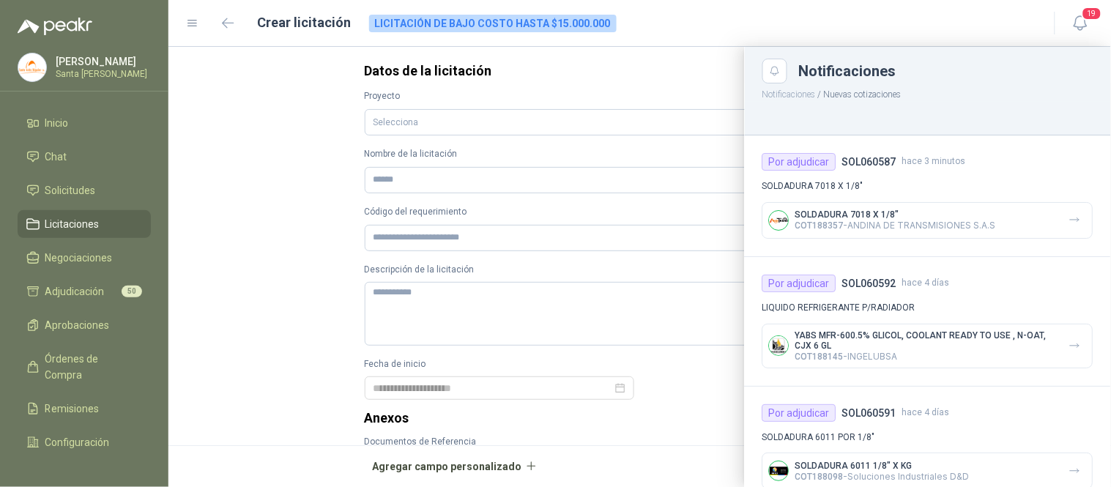
click at [710, 62] on div at bounding box center [639, 267] width 943 height 440
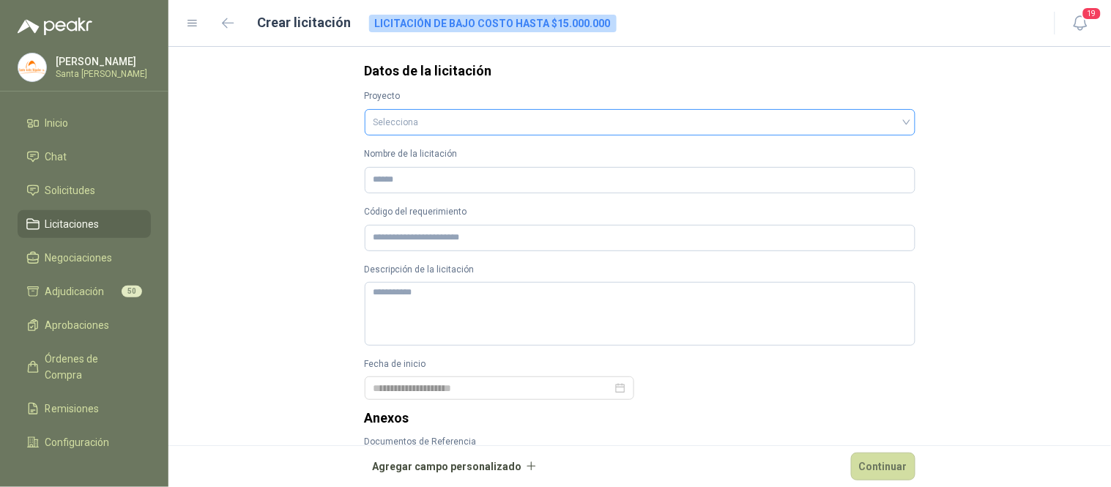
click at [426, 113] on input "search" at bounding box center [639, 121] width 533 height 22
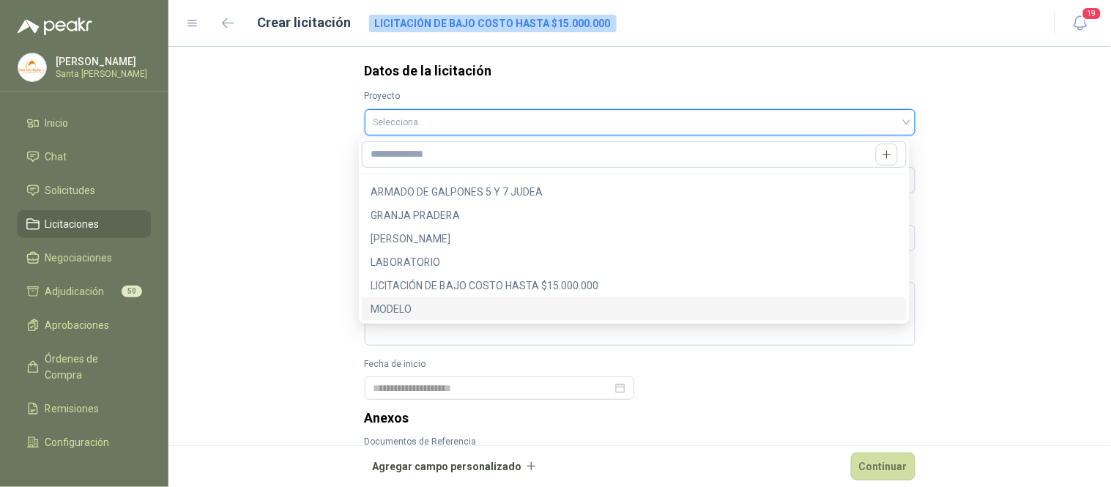
click at [391, 316] on div "MODELO" at bounding box center [634, 309] width 527 height 16
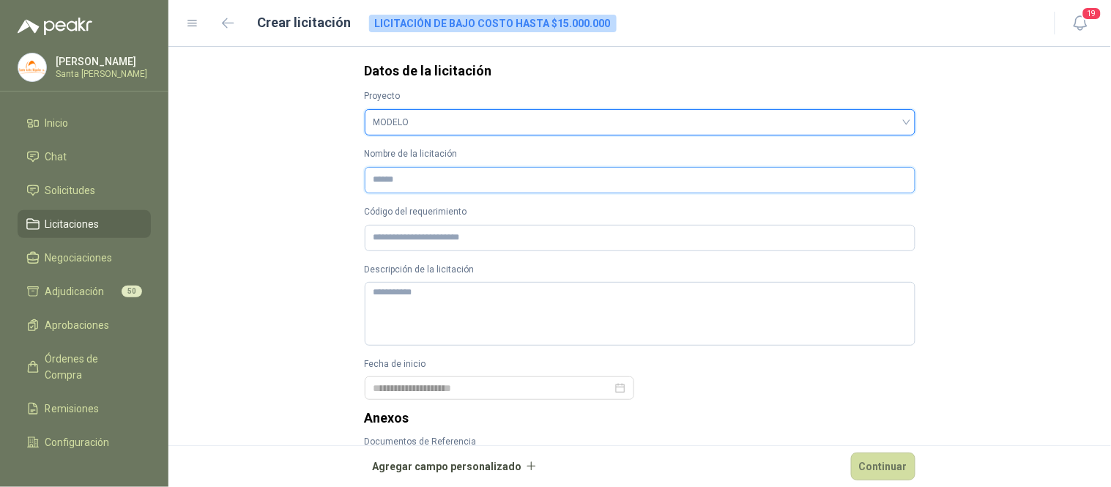
click at [382, 183] on input "Nombre de la licitación" at bounding box center [640, 180] width 551 height 26
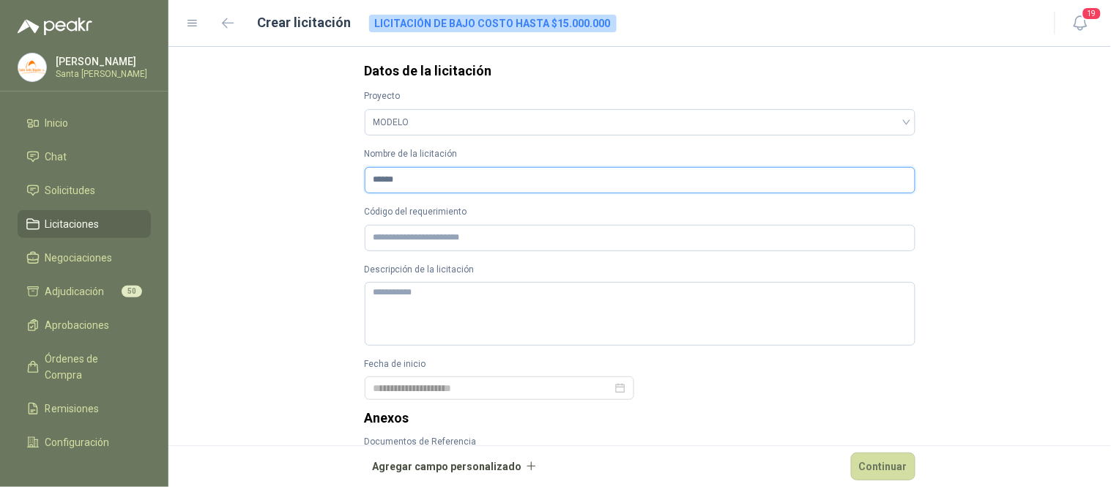
type input "******"
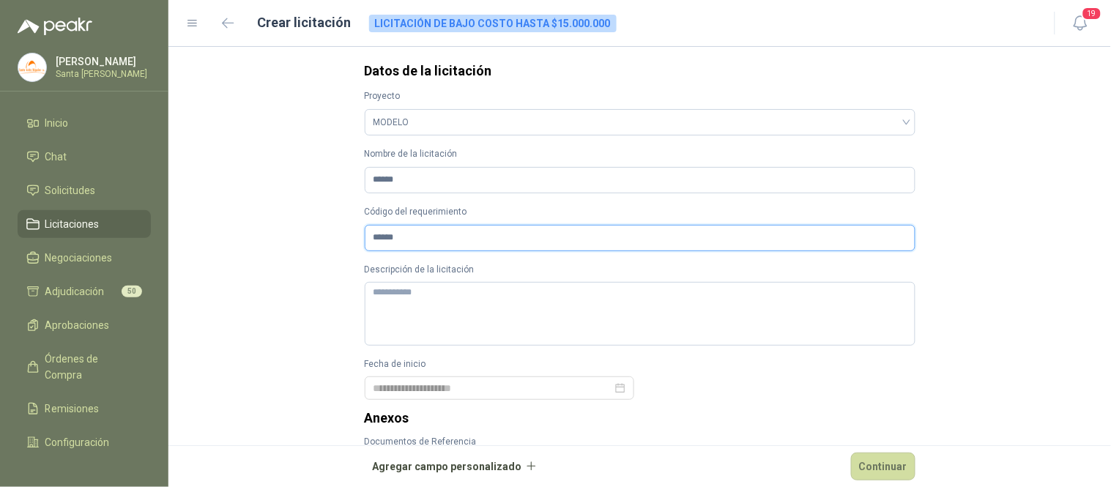
type input "******"
type textarea "*"
type textarea "**"
type textarea "***"
type textarea "****"
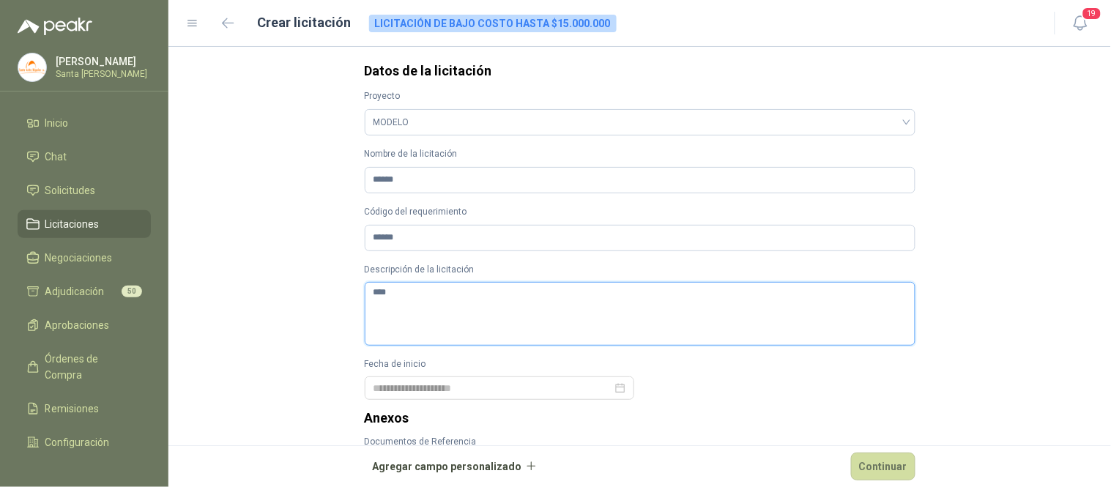
type textarea "*****"
type textarea "******"
click at [616, 391] on div at bounding box center [499, 388] width 252 height 16
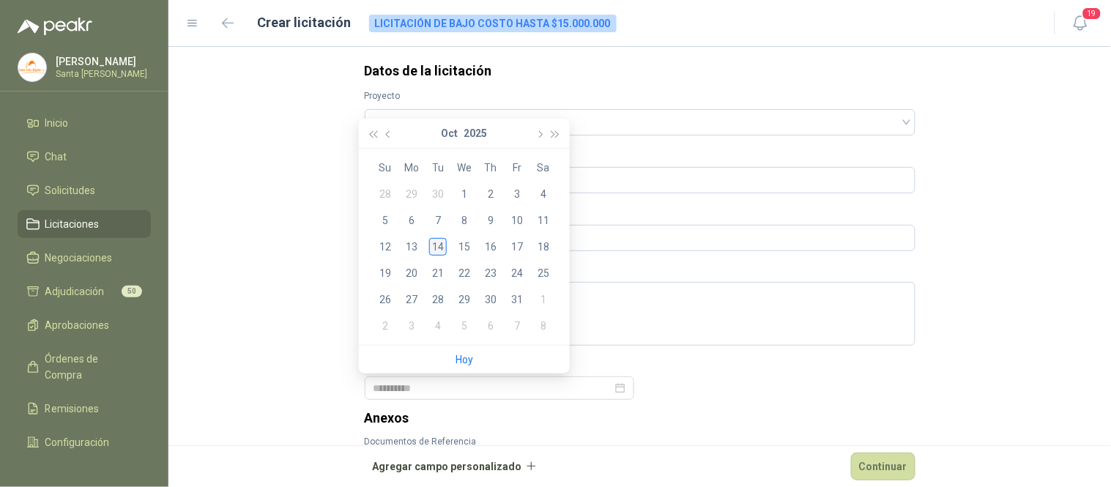
click at [443, 247] on div "14" at bounding box center [438, 247] width 18 height 18
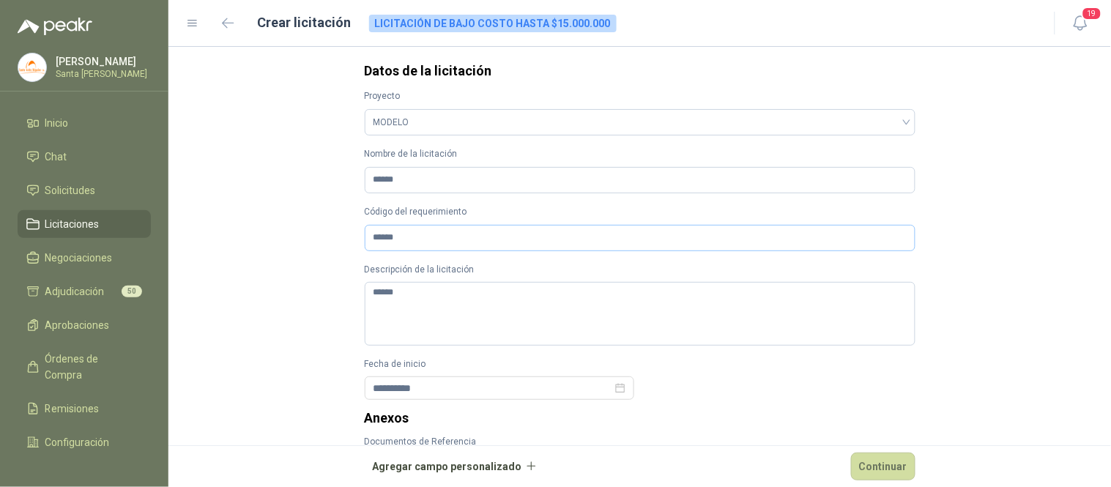
type input "**********"
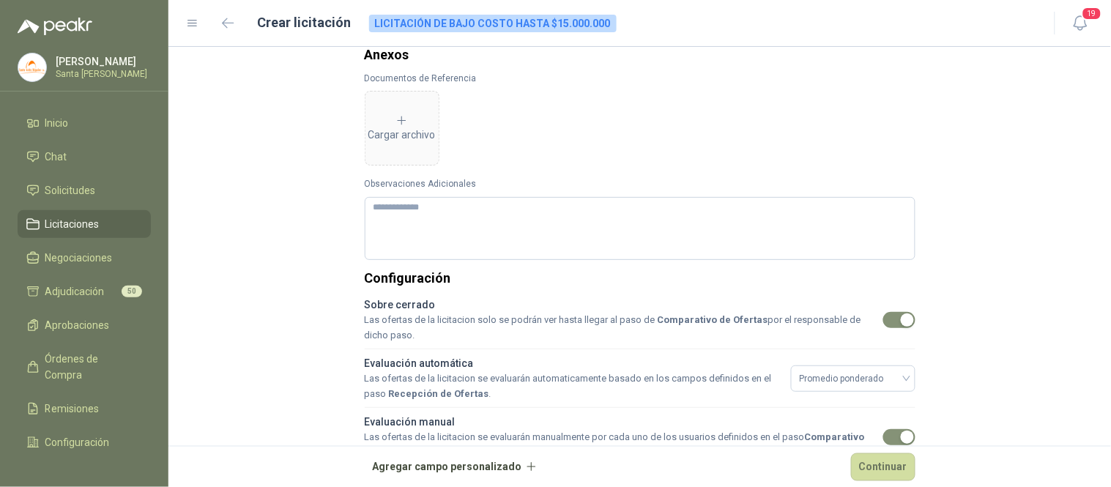
scroll to position [385, 0]
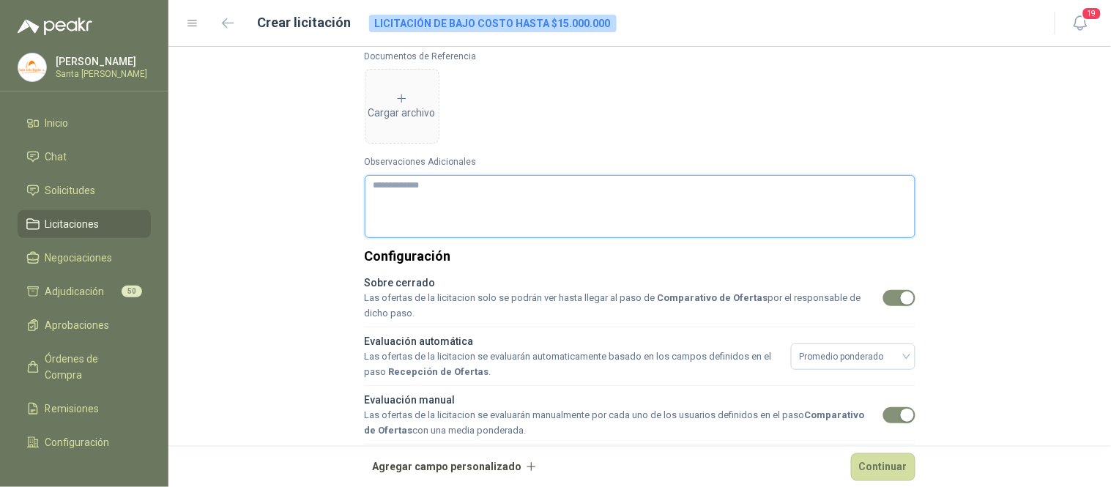
click at [398, 199] on textarea "Observaciones Adicionales" at bounding box center [640, 206] width 551 height 63
type textarea "*"
type textarea "**"
type textarea "***"
type textarea "****"
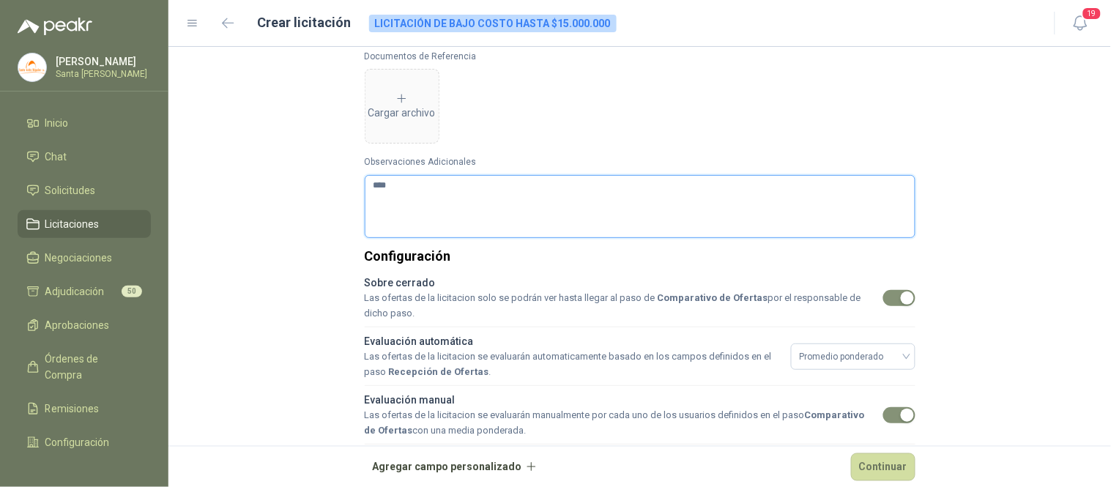
type textarea "*****"
type textarea "******"
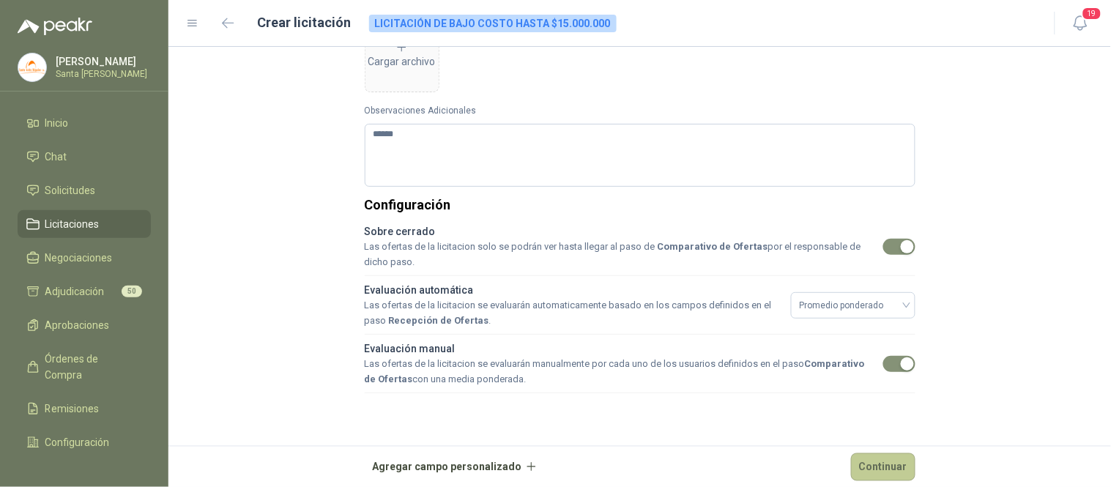
click at [875, 466] on button "Continuar" at bounding box center [883, 467] width 64 height 28
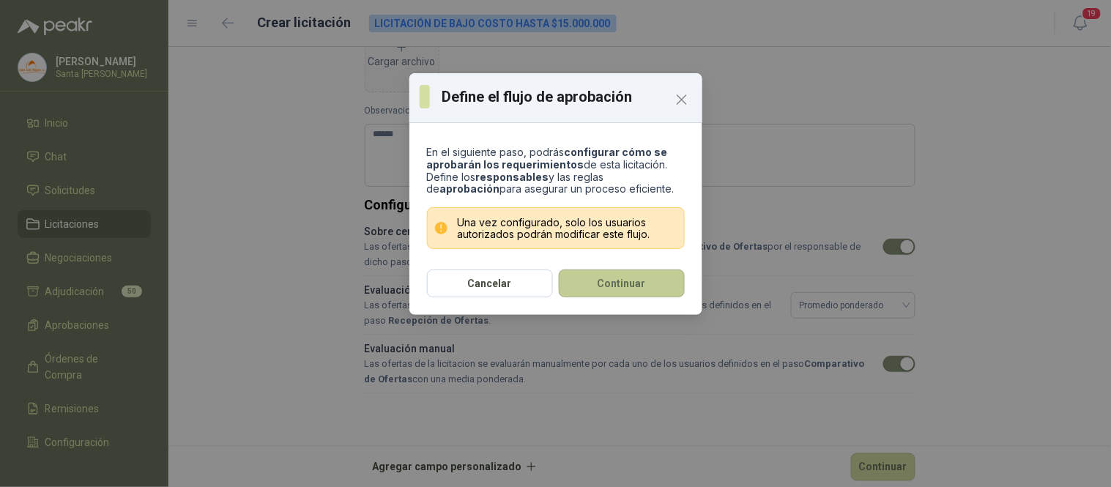
click at [598, 271] on button "Continuar" at bounding box center [622, 283] width 126 height 28
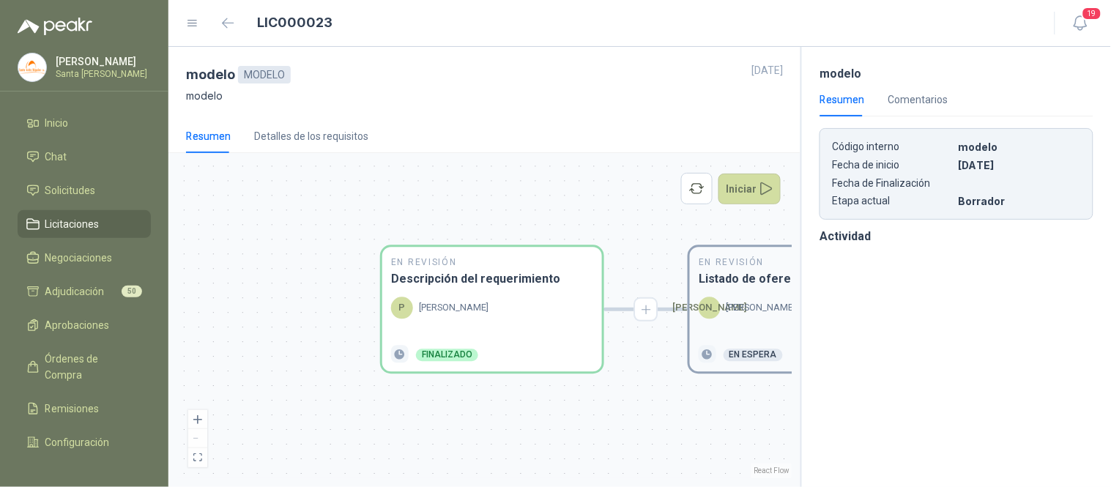
click at [748, 294] on div "En Revisión Listado de oferentes [PERSON_NAME] En espera" at bounding box center [800, 310] width 220 height 124
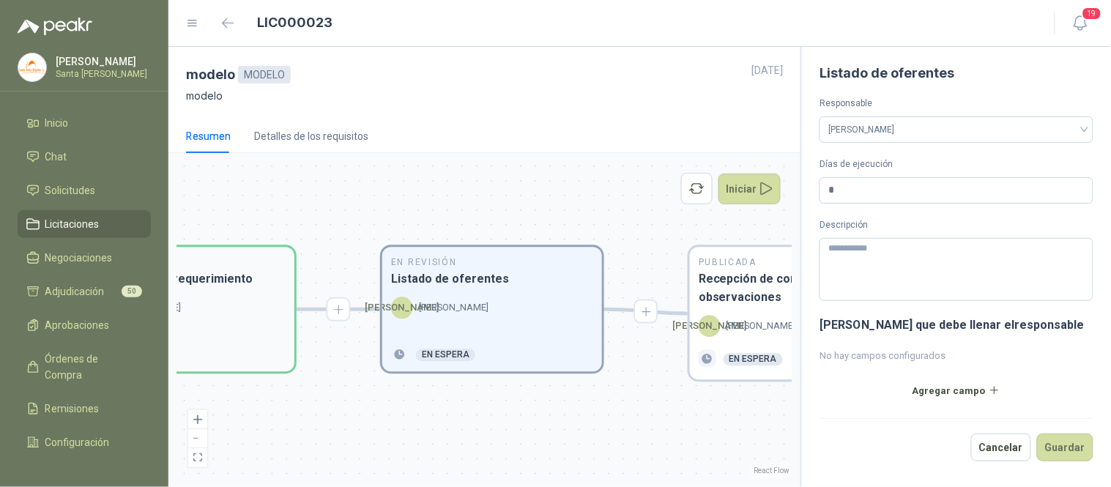
click at [230, 315] on div "P [PERSON_NAME]" at bounding box center [184, 308] width 202 height 22
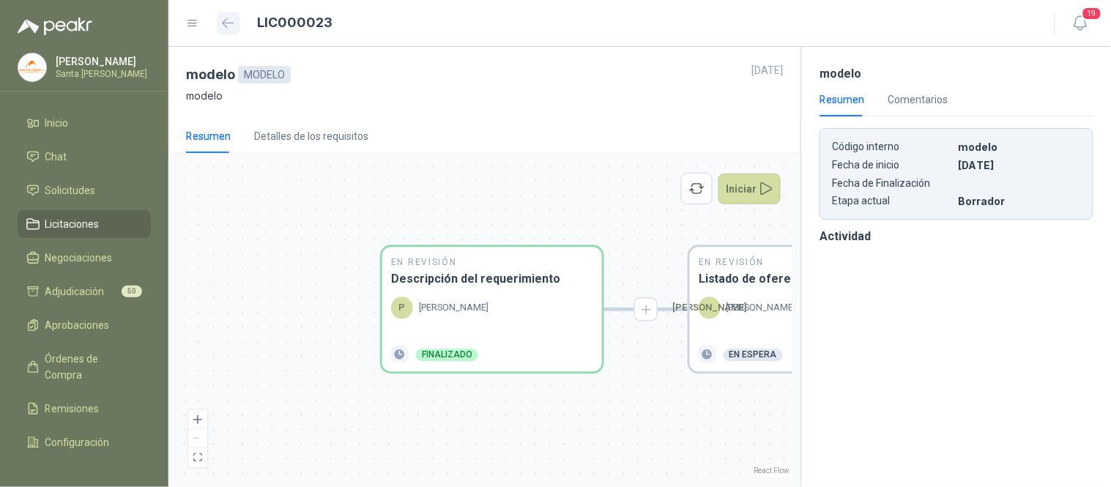
click at [223, 24] on icon "button" at bounding box center [228, 22] width 11 height 9
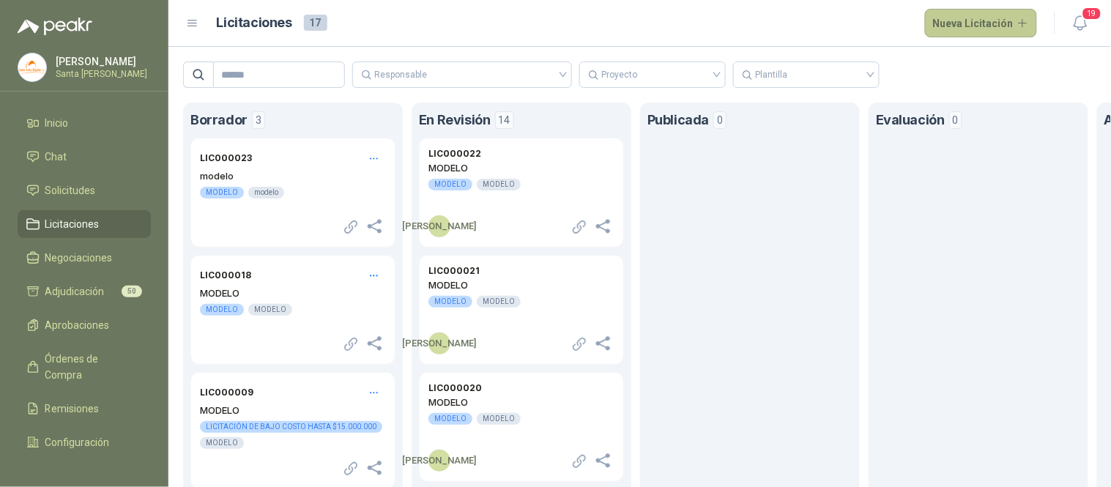
click at [953, 26] on button "Nueva Licitación" at bounding box center [981, 23] width 113 height 29
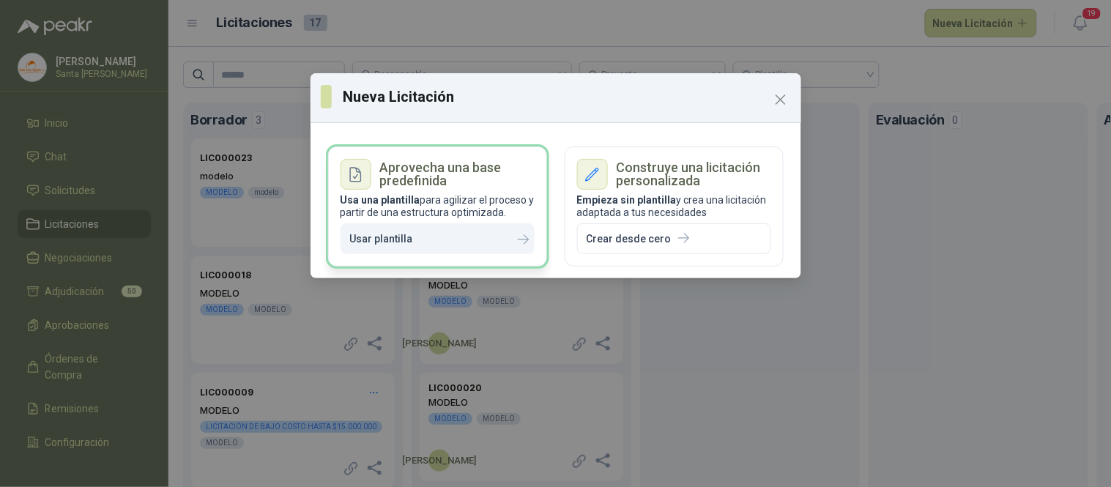
click at [427, 237] on icon "button" at bounding box center [425, 238] width 12 height 12
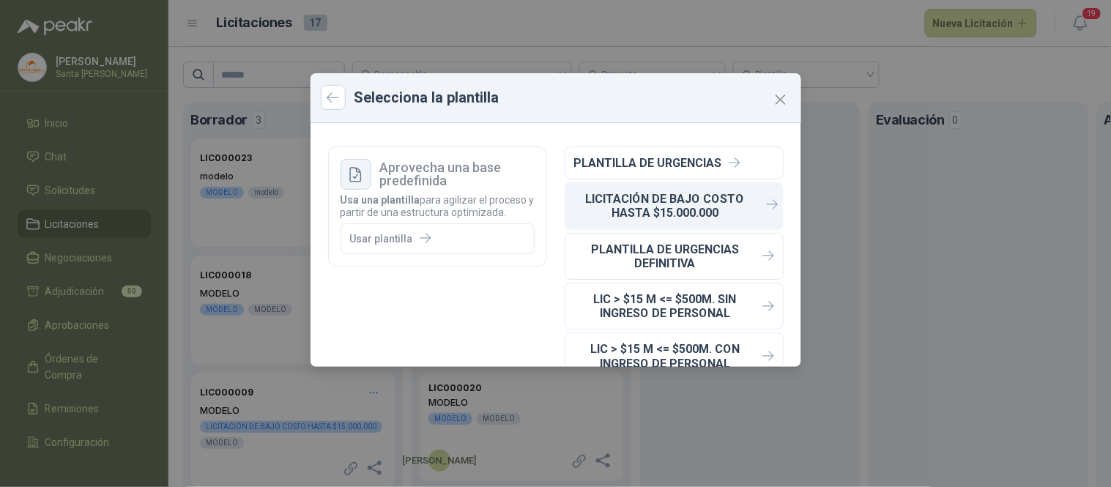
click at [661, 201] on p "LICITACIÓN DE BAJO COSTO HASTA $15.000.000" at bounding box center [665, 206] width 182 height 28
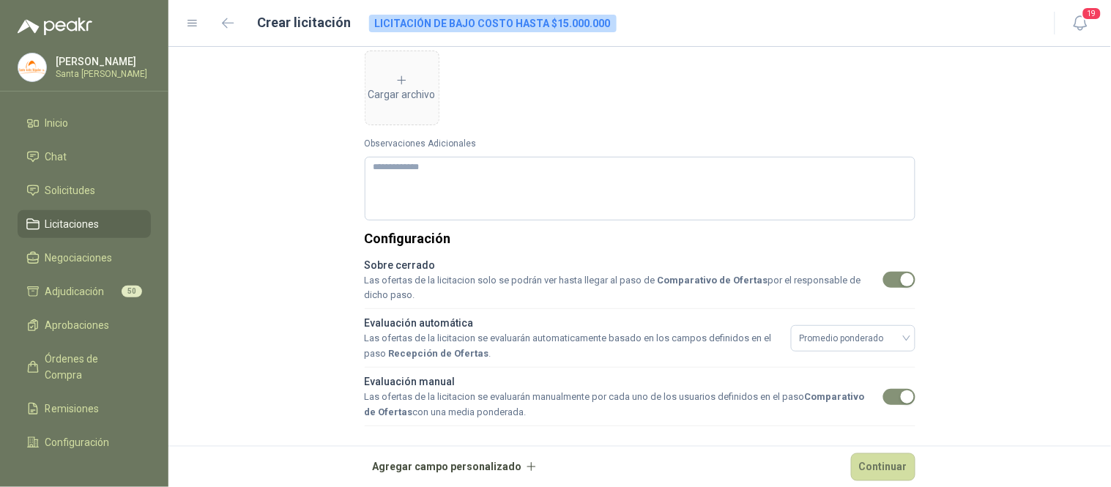
scroll to position [406, 0]
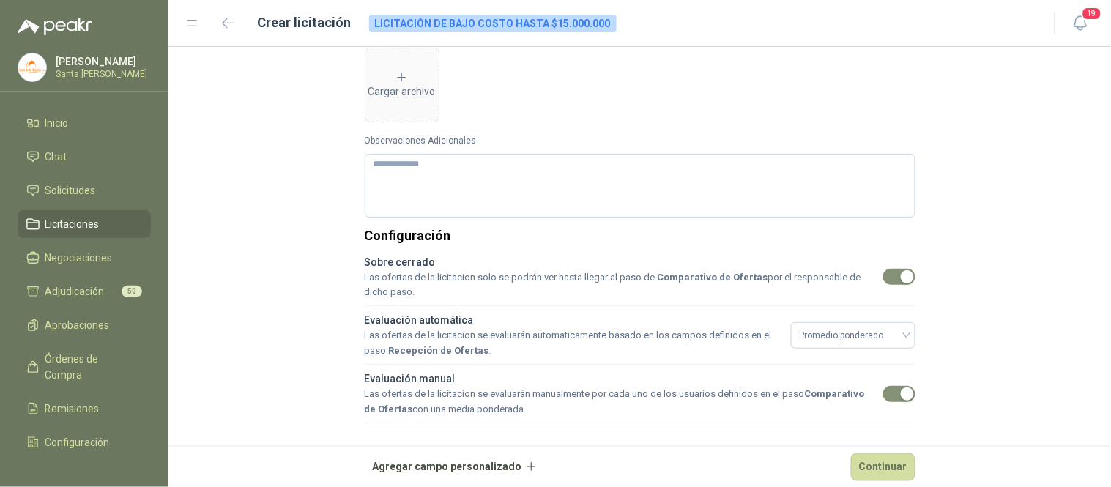
drag, startPoint x: 410, startPoint y: 294, endPoint x: 354, endPoint y: 277, distance: 58.9
click at [354, 277] on div "Datos de la licitación Proyecto Selecciona Nombre de la licitación Código del r…" at bounding box center [640, 58] width 586 height 836
copy span "Las ofertas de la licitacion solo se podrán ver hasta llegar al paso de Compara…"
drag, startPoint x: 475, startPoint y: 317, endPoint x: 353, endPoint y: 319, distance: 121.6
click at [353, 319] on div "Datos de la licitación Proyecto Selecciona Nombre de la licitación Código del r…" at bounding box center [640, 58] width 586 height 836
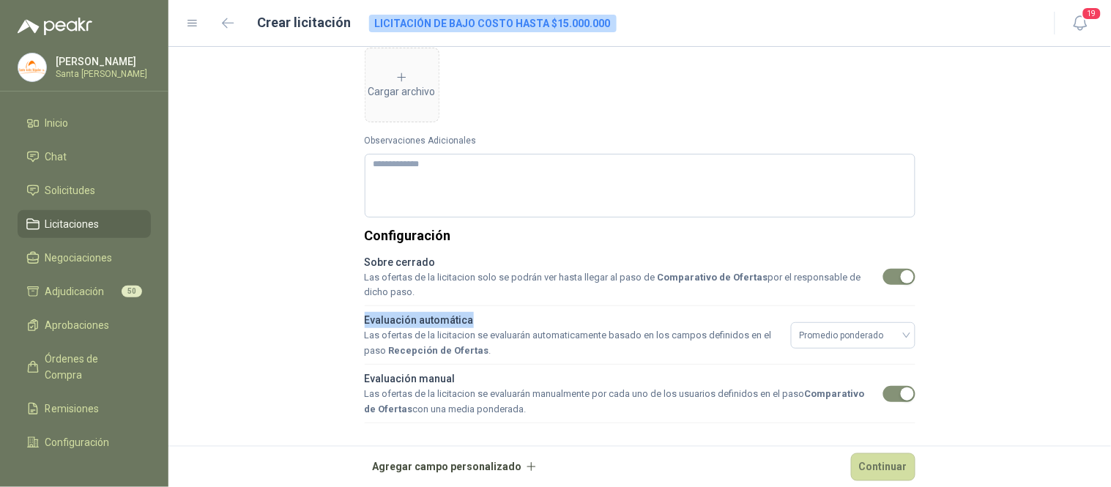
copy b "Evaluación automática"
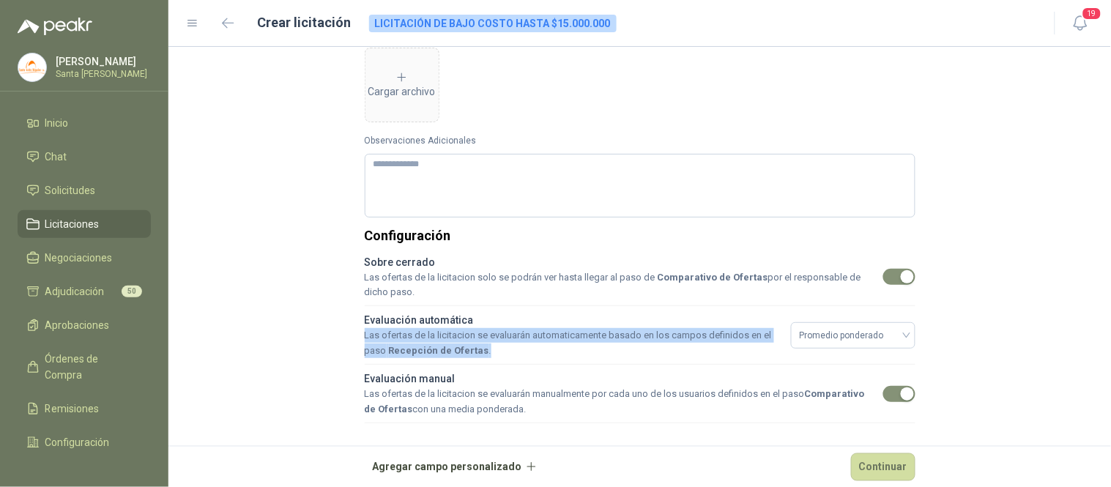
drag, startPoint x: 480, startPoint y: 353, endPoint x: 355, endPoint y: 328, distance: 127.7
click at [355, 328] on div "Datos de la licitación Proyecto Selecciona Nombre de la licitación Código del r…" at bounding box center [640, 58] width 586 height 836
copy span "Las ofertas de la licitacion se evaluarán automaticamente basado en los campos …"
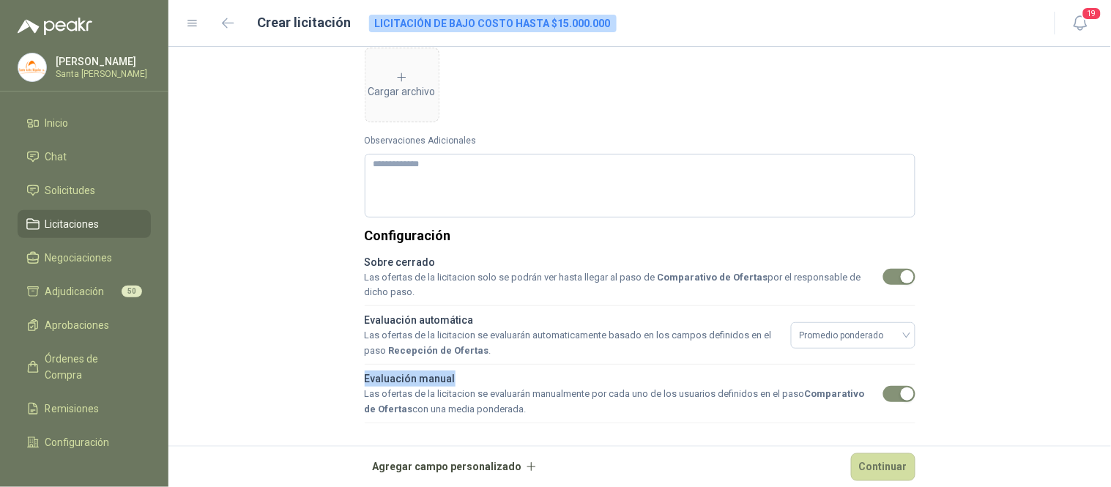
drag, startPoint x: 450, startPoint y: 382, endPoint x: 357, endPoint y: 376, distance: 93.2
click at [357, 376] on div "Datos de la licitación Proyecto Selecciona Nombre de la licitación Código del r…" at bounding box center [640, 58] width 586 height 836
copy b "Evaluación manual"
drag, startPoint x: 514, startPoint y: 410, endPoint x: 356, endPoint y: 398, distance: 158.6
click at [356, 398] on div "Datos de la licitación Proyecto Selecciona Nombre de la licitación Código del r…" at bounding box center [640, 58] width 586 height 836
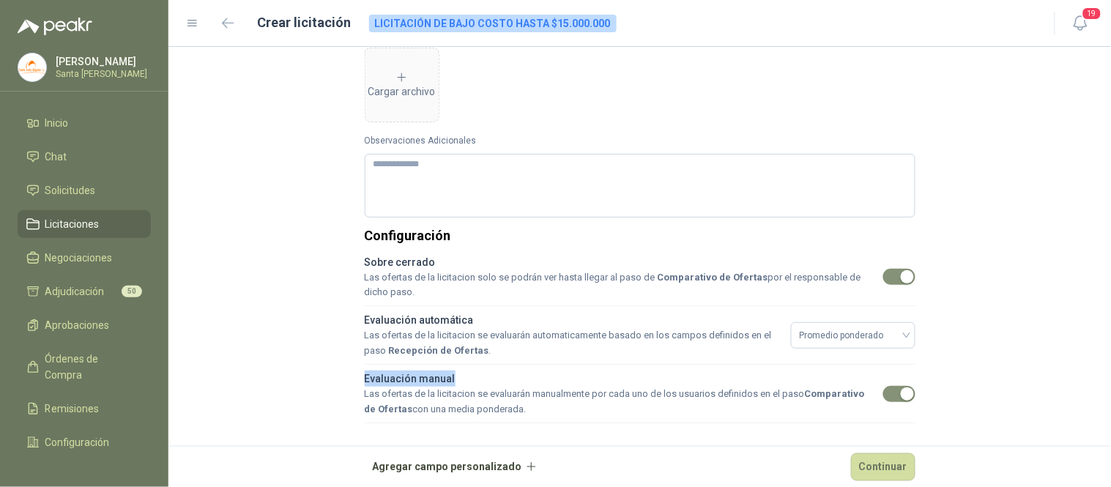
copy span "Las ofertas de la licitacion se evaluarán manualmente por cada uno de los usuar…"
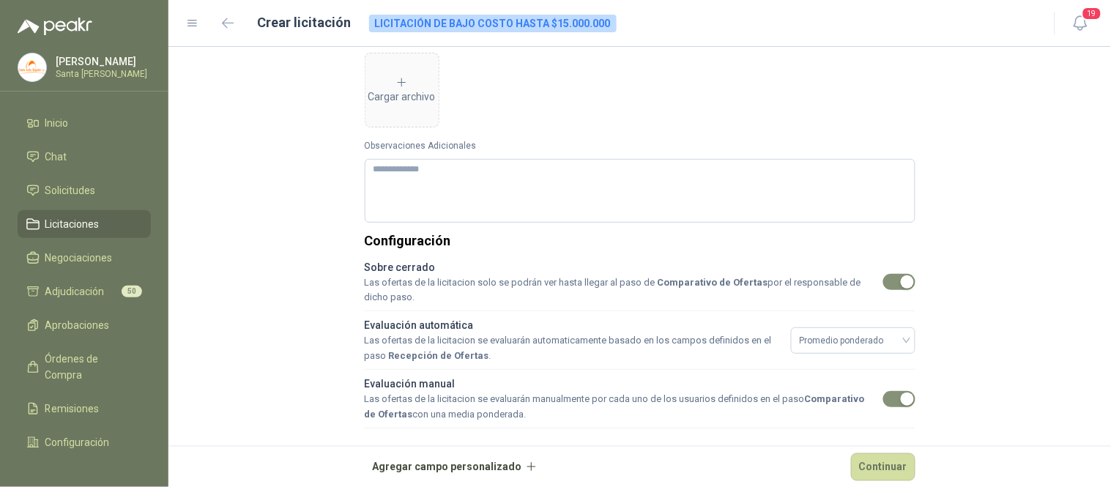
click at [1060, 323] on form "Datos de la licitación Proyecto Selecciona Nombre de la licitación Código del r…" at bounding box center [639, 267] width 943 height 440
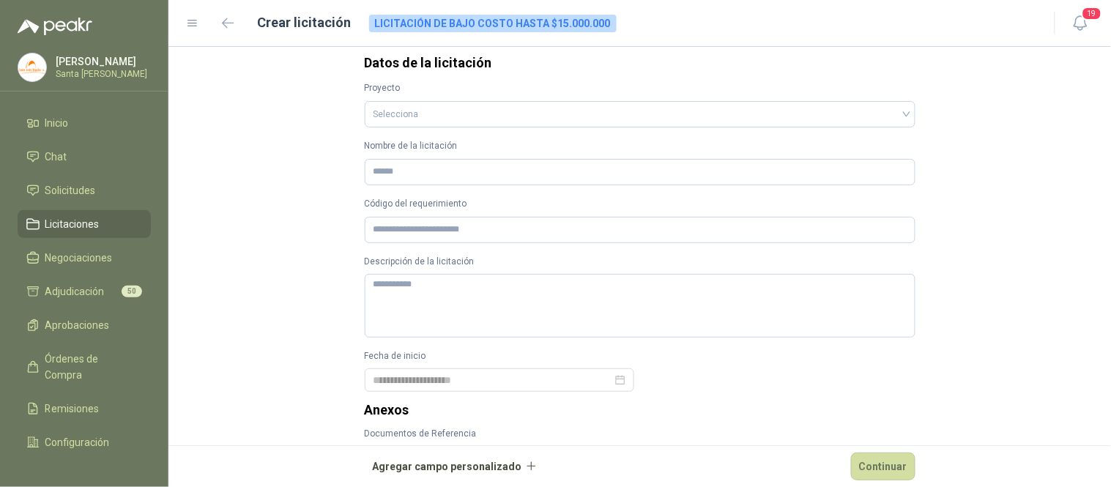
scroll to position [0, 0]
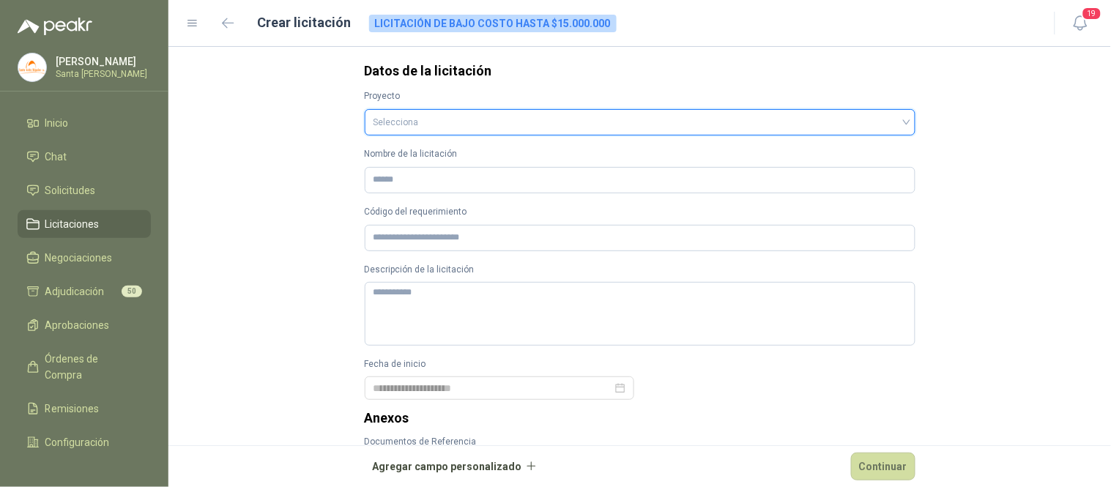
click at [391, 117] on input "search" at bounding box center [639, 121] width 533 height 22
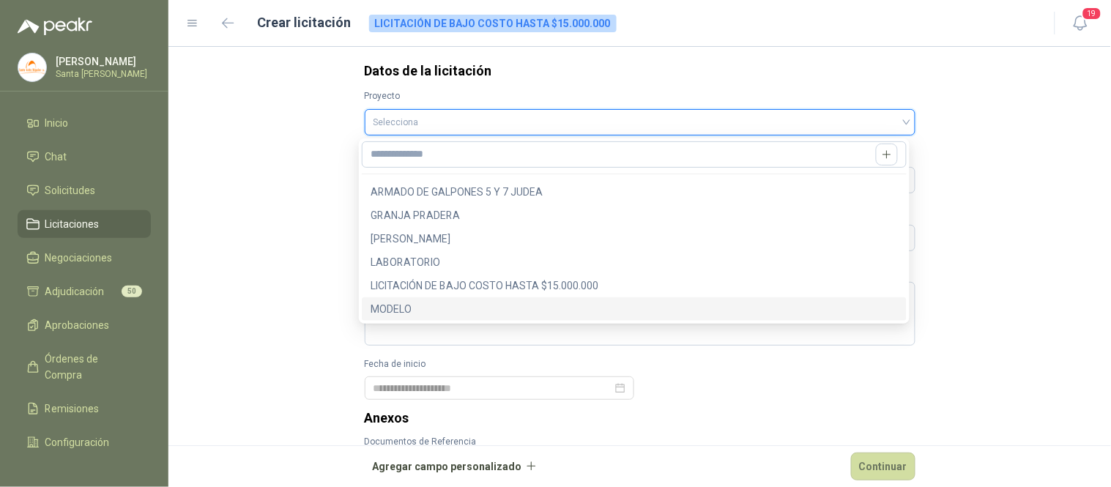
click at [399, 306] on div "MODELO" at bounding box center [634, 309] width 527 height 16
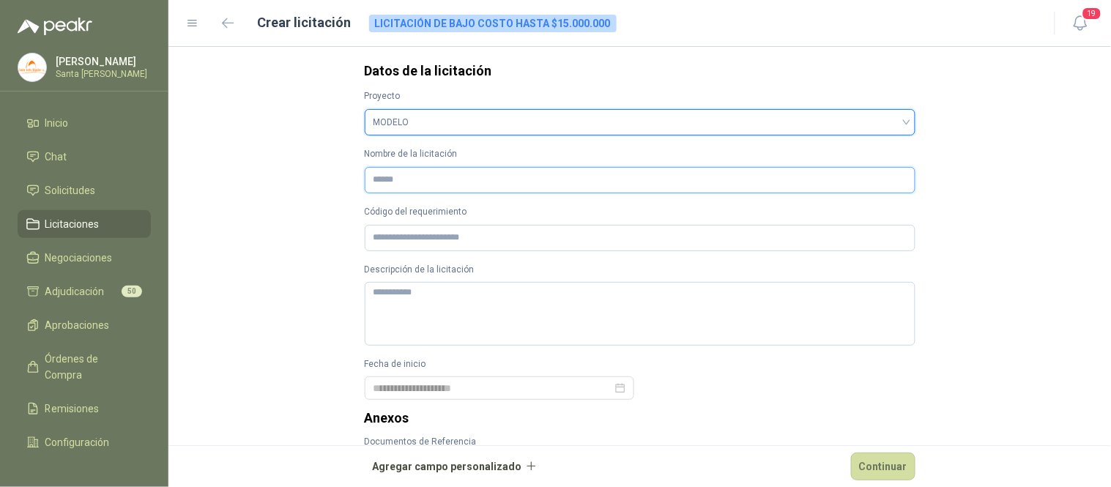
click at [379, 181] on input "Nombre de la licitación" at bounding box center [640, 180] width 551 height 26
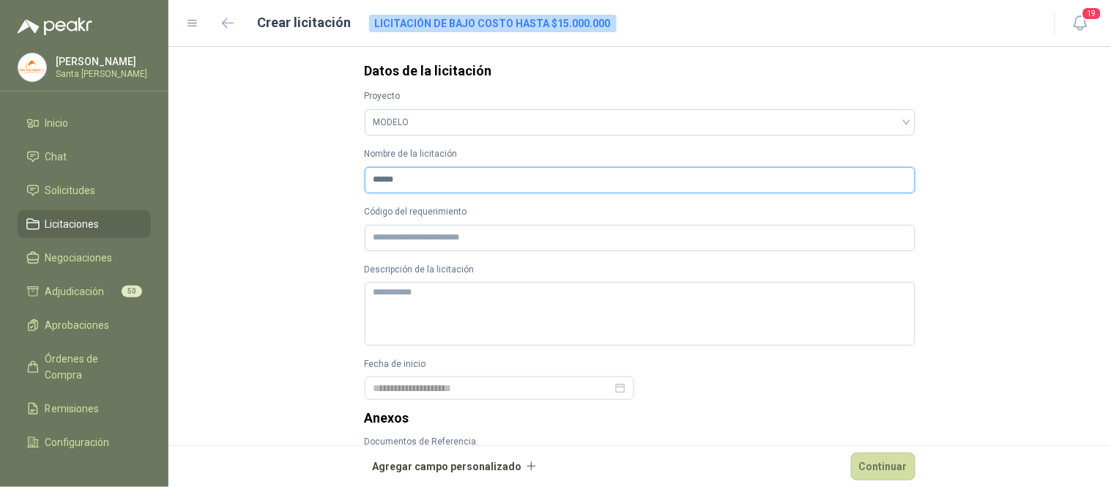
type input "******"
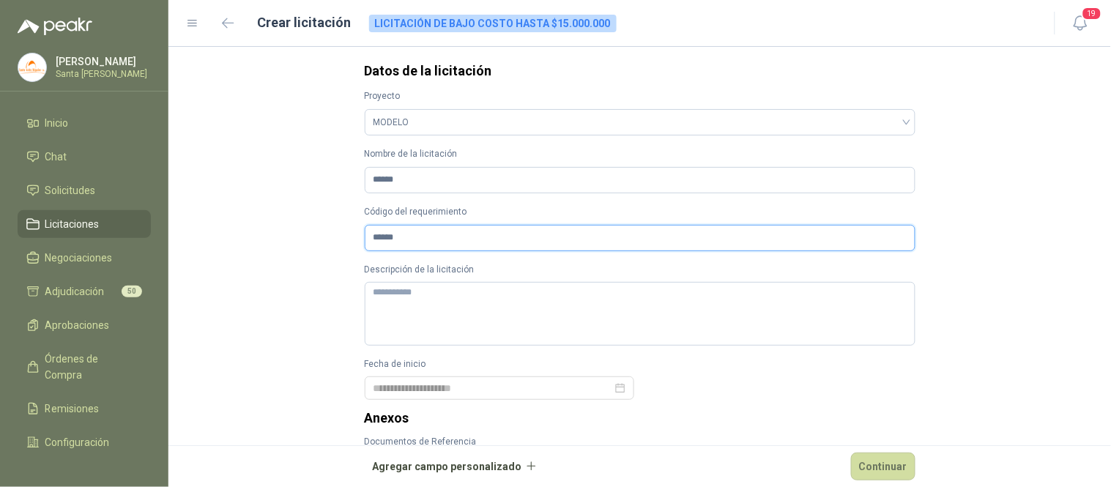
type input "******"
type textarea "*"
type textarea "**"
type textarea "***"
type textarea "****"
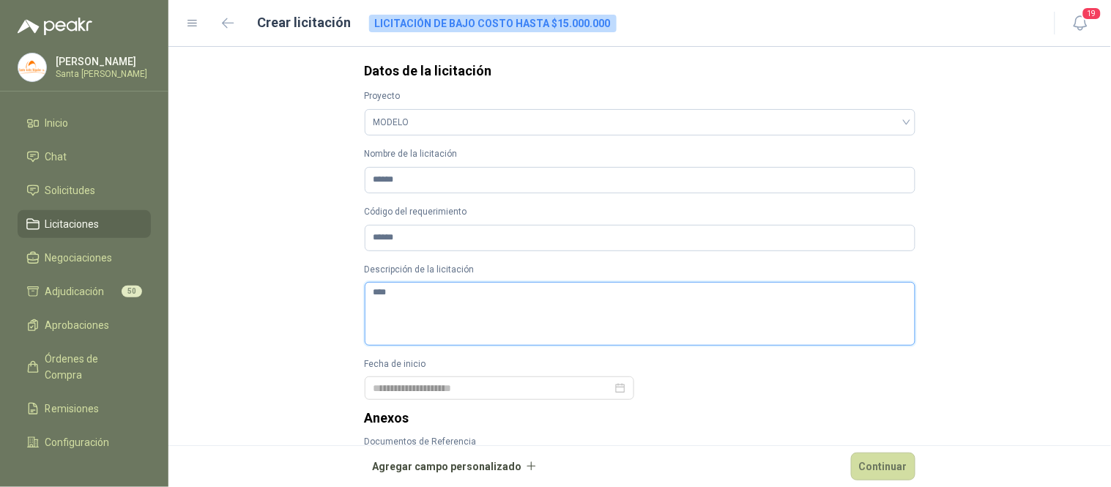
type textarea "*****"
type textarea "******"
click at [614, 386] on div at bounding box center [499, 388] width 252 height 16
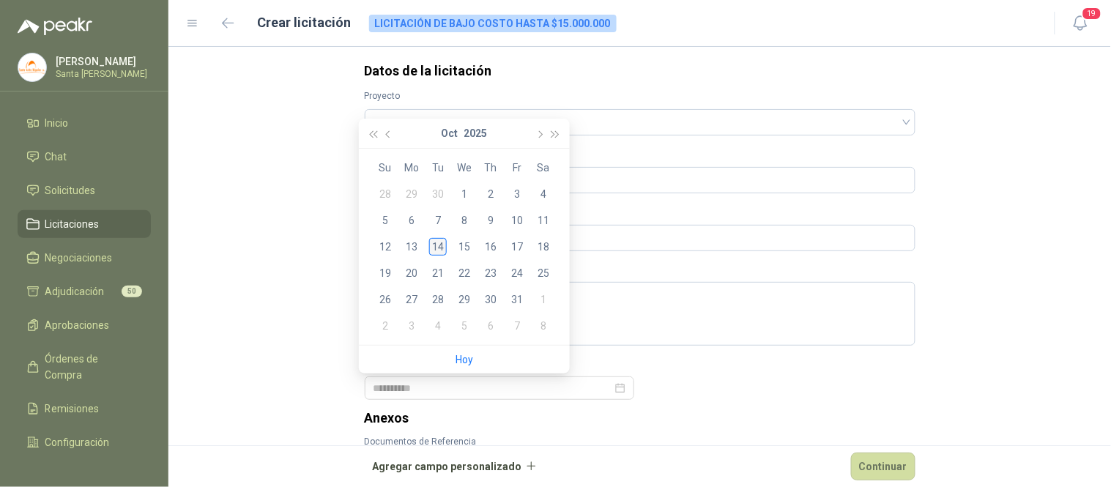
click at [437, 249] on div "14" at bounding box center [438, 247] width 18 height 18
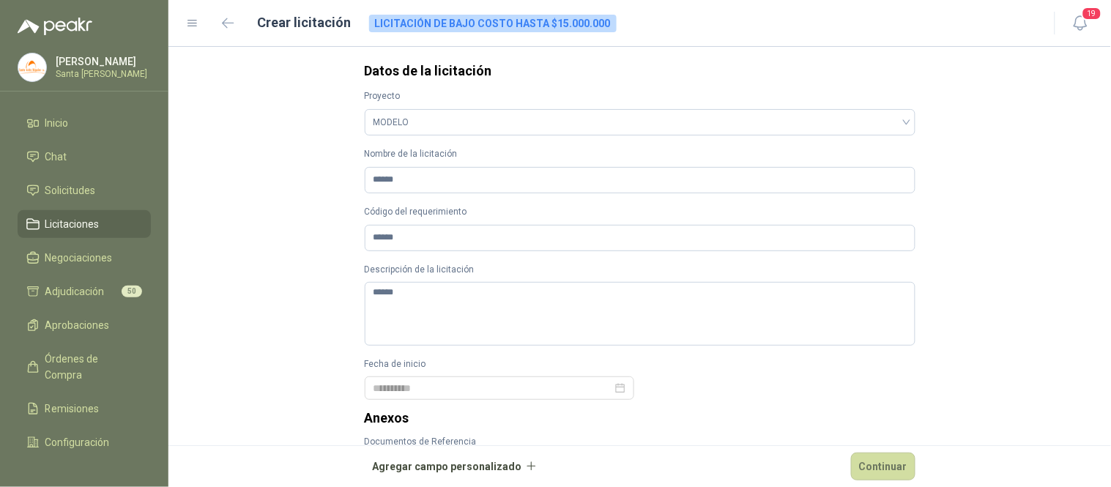
type input "**********"
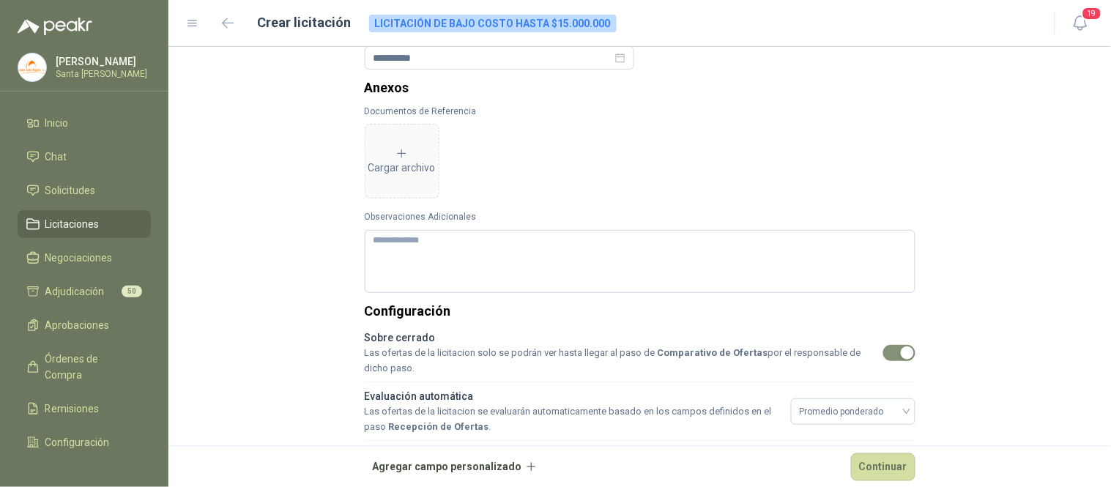
scroll to position [338, 0]
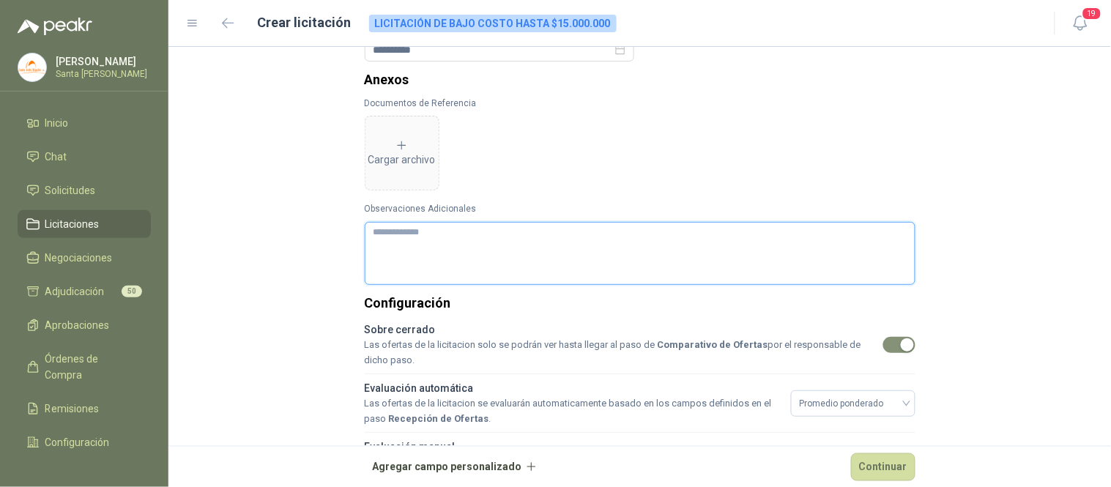
click at [396, 233] on textarea "Observaciones Adicionales" at bounding box center [640, 253] width 551 height 63
type textarea "*"
type textarea "***"
type textarea "****"
type textarea "*****"
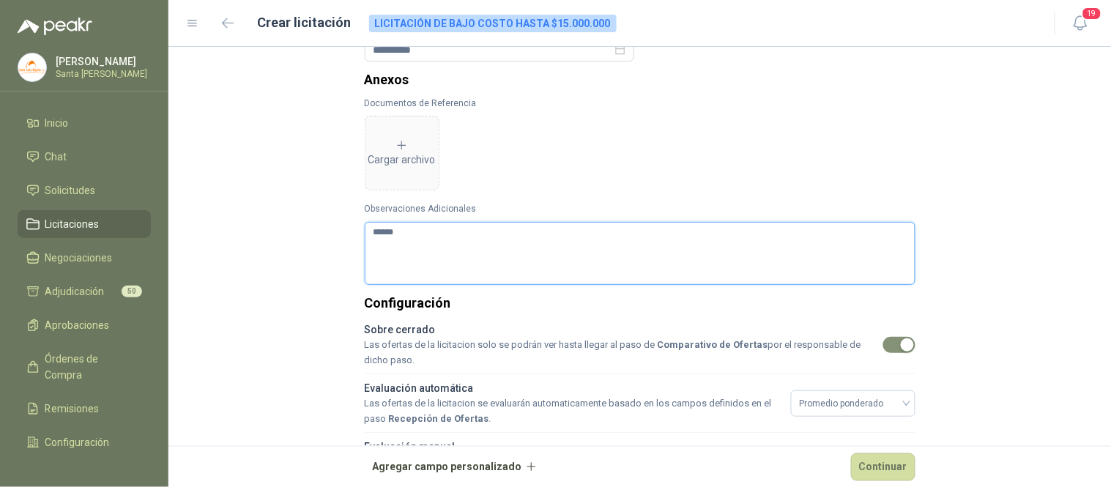
type textarea "******"
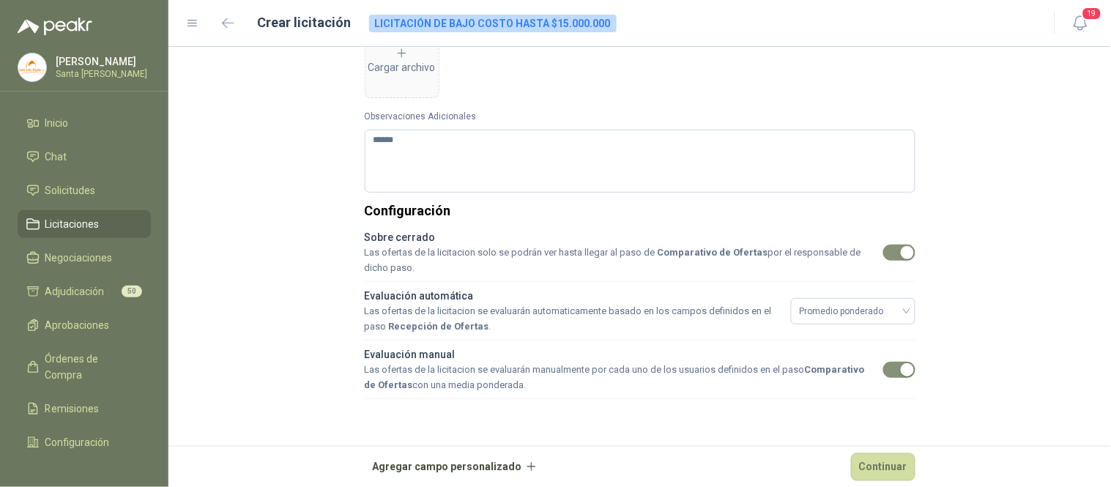
scroll to position [436, 0]
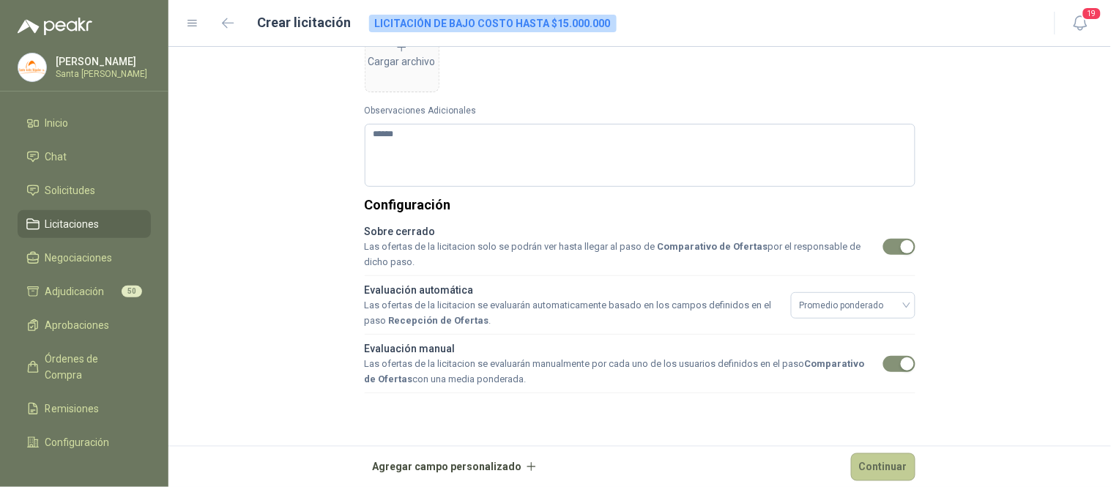
click at [870, 472] on button "Continuar" at bounding box center [883, 467] width 64 height 28
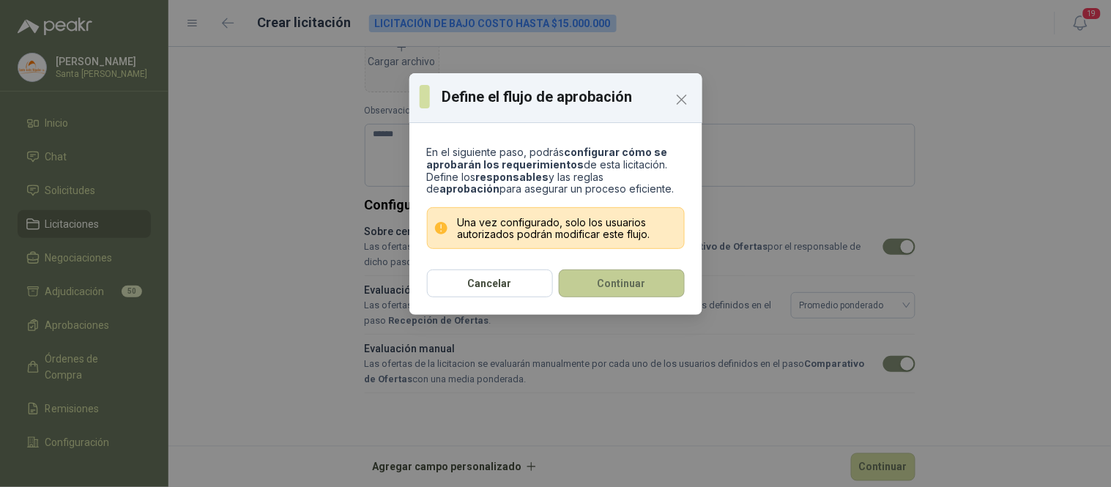
click at [589, 283] on button "Continuar" at bounding box center [622, 283] width 126 height 28
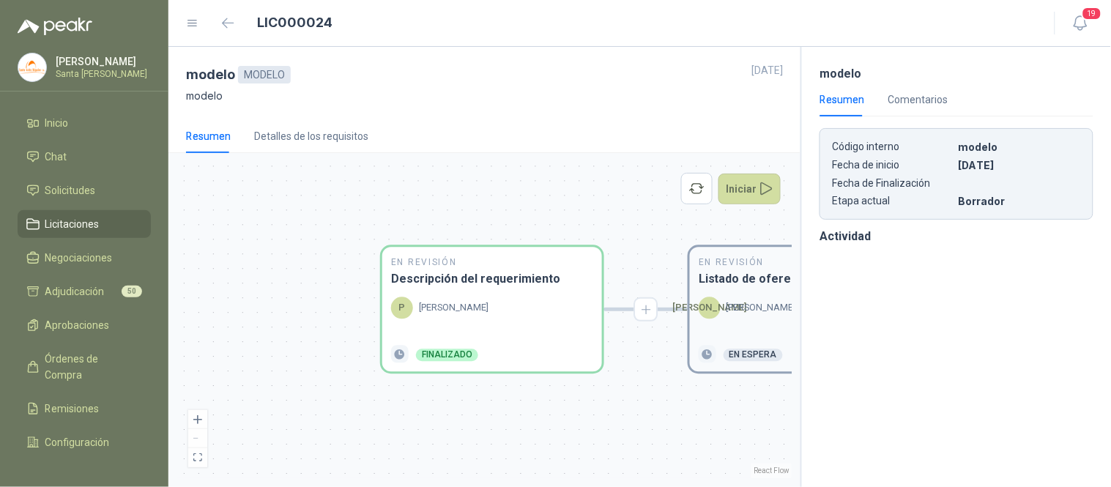
click at [746, 308] on p "[PERSON_NAME]" at bounding box center [761, 308] width 70 height 15
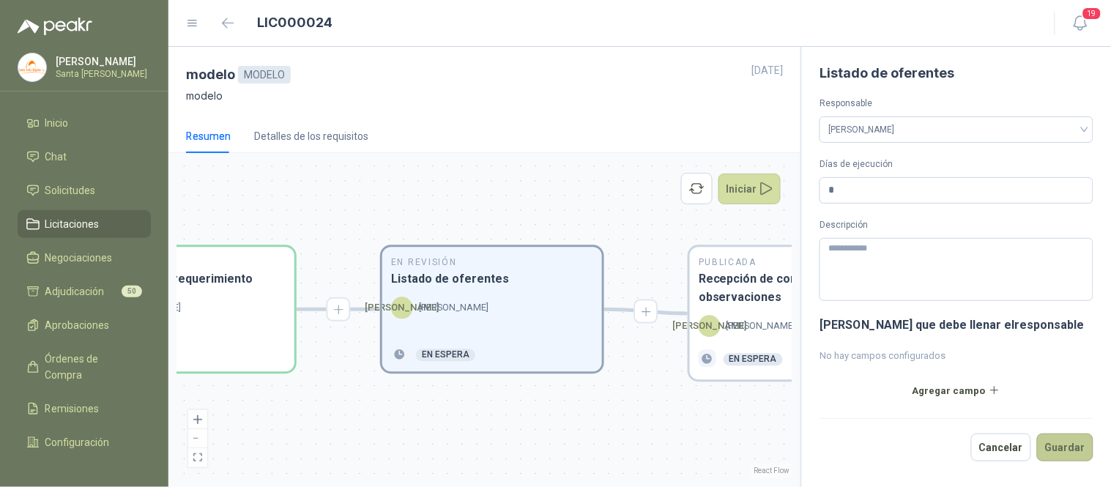
click at [1060, 445] on button "Guardar" at bounding box center [1065, 448] width 56 height 28
click at [733, 296] on h3 "Recepción de consultas y observaciones" at bounding box center [800, 288] width 202 height 37
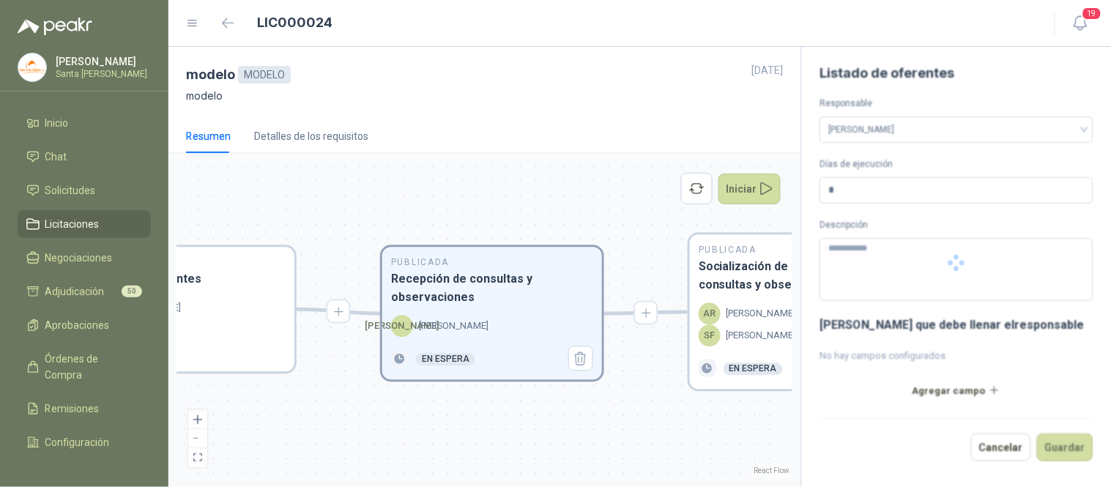
type input "*"
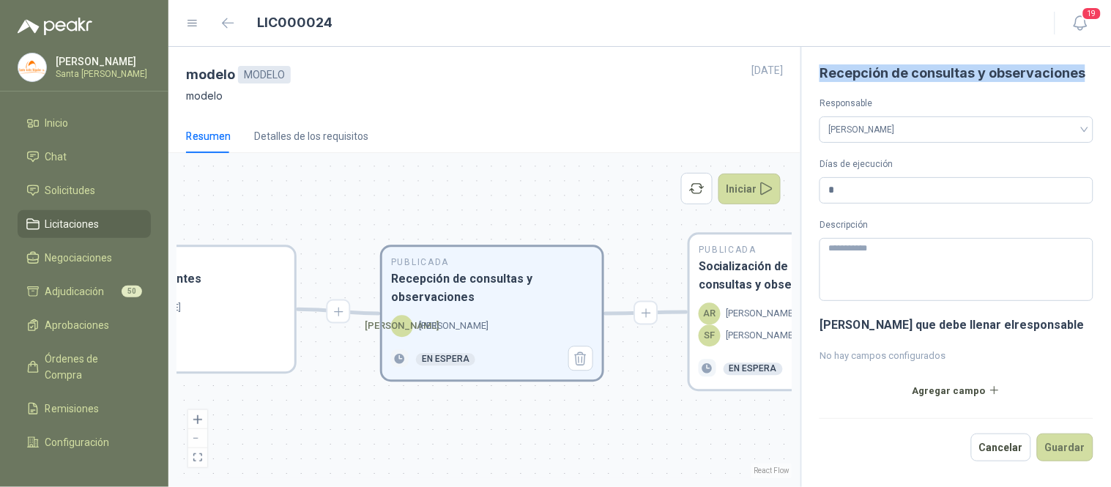
drag, startPoint x: 1085, startPoint y: 78, endPoint x: 820, endPoint y: 85, distance: 265.2
click at [820, 85] on form "Recepción de consultas y observaciones Responsable [PERSON_NAME] Días de ejecuc…" at bounding box center [956, 262] width 274 height 397
copy h1 "Recepción de consultas y observaciones"
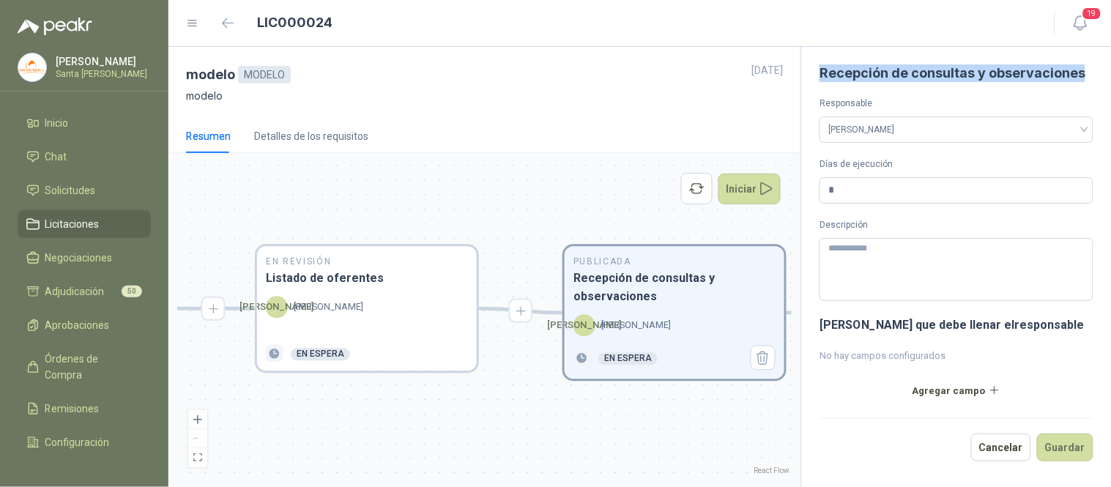
drag, startPoint x: 464, startPoint y: 423, endPoint x: 647, endPoint y: 422, distance: 182.4
click at [647, 422] on div "En Revisión Descripción del requerimiento P [PERSON_NAME] Finalizado En Revisió…" at bounding box center [484, 320] width 614 height 316
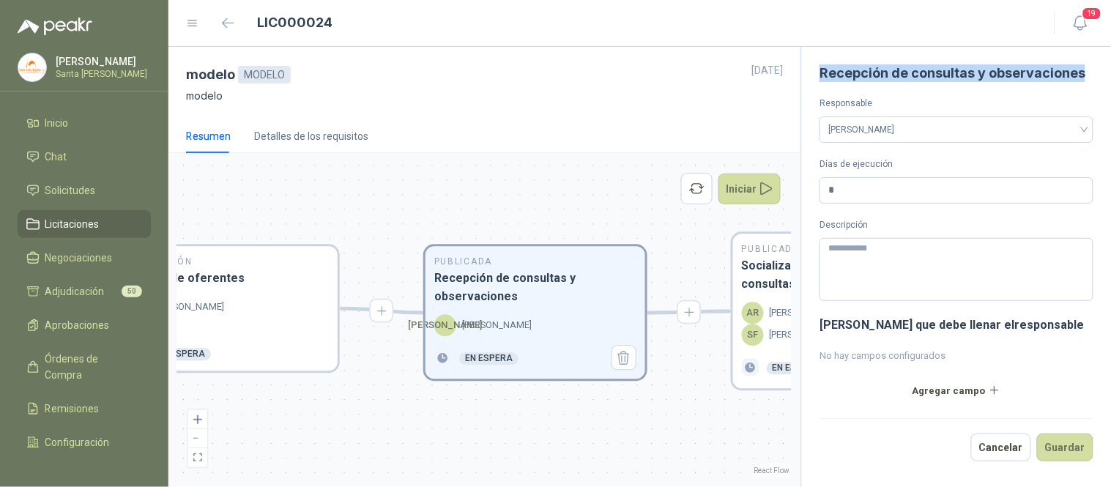
drag, startPoint x: 642, startPoint y: 420, endPoint x: 502, endPoint y: 420, distance: 139.1
click at [502, 420] on div "En Revisión Descripción del requerimiento P [PERSON_NAME] Finalizado En Revisió…" at bounding box center [484, 320] width 614 height 316
click at [508, 283] on h3 "Recepción de consultas y observaciones" at bounding box center [535, 287] width 202 height 37
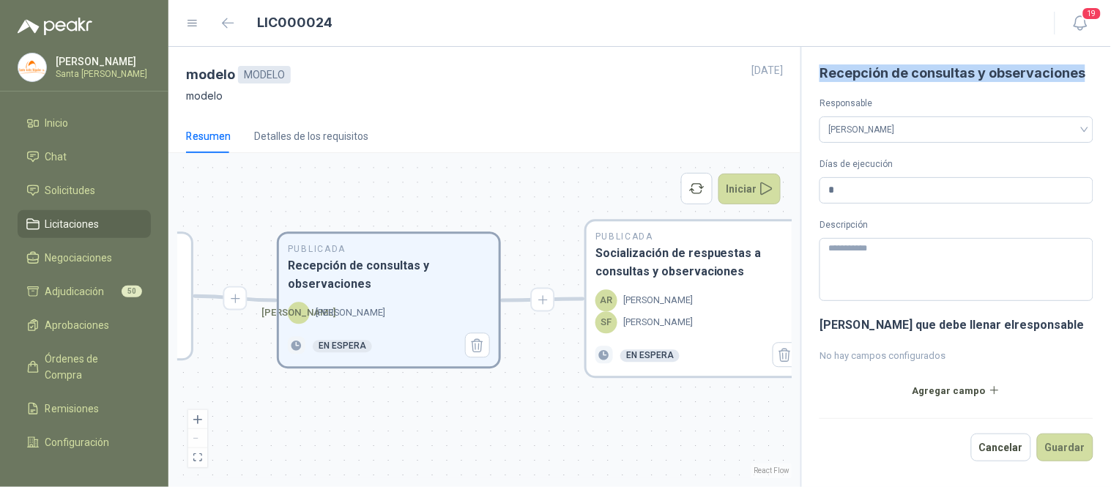
drag, startPoint x: 694, startPoint y: 421, endPoint x: 590, endPoint y: 408, distance: 104.1
click at [590, 408] on div "En Revisión Descripción del requerimiento P [PERSON_NAME] Finalizado En Revisió…" at bounding box center [484, 320] width 614 height 316
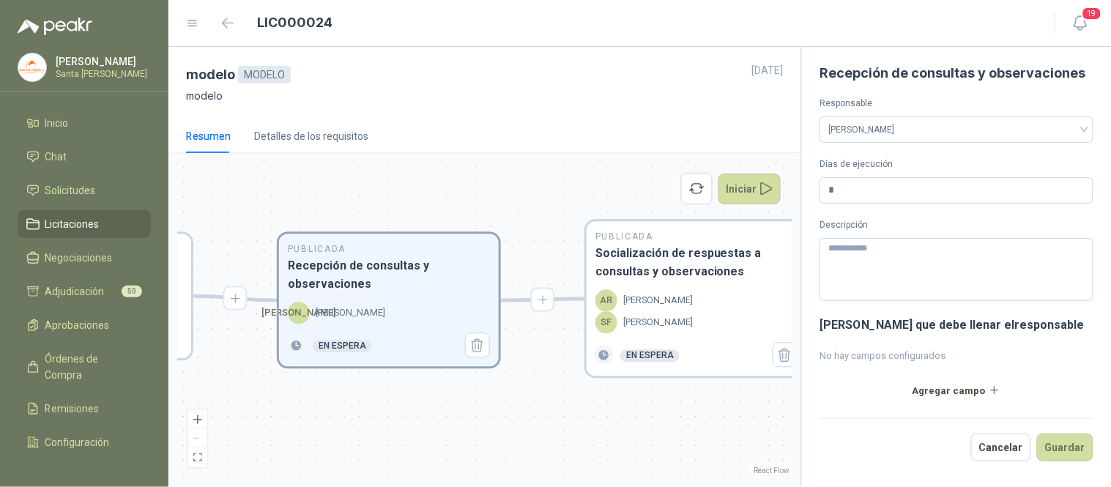
click at [890, 29] on div "LIC000024" at bounding box center [611, 23] width 851 height 23
click at [713, 261] on h3 "Socialización de respuestas a consultas y observaciones" at bounding box center [696, 263] width 202 height 37
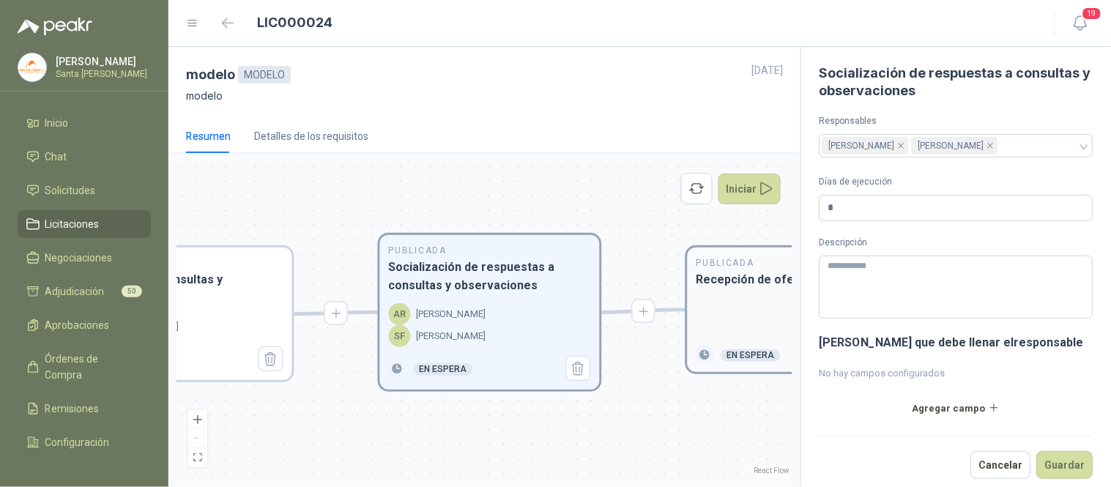
click at [722, 295] on div "Publicada Recepción de ofertas En espera" at bounding box center [798, 310] width 220 height 124
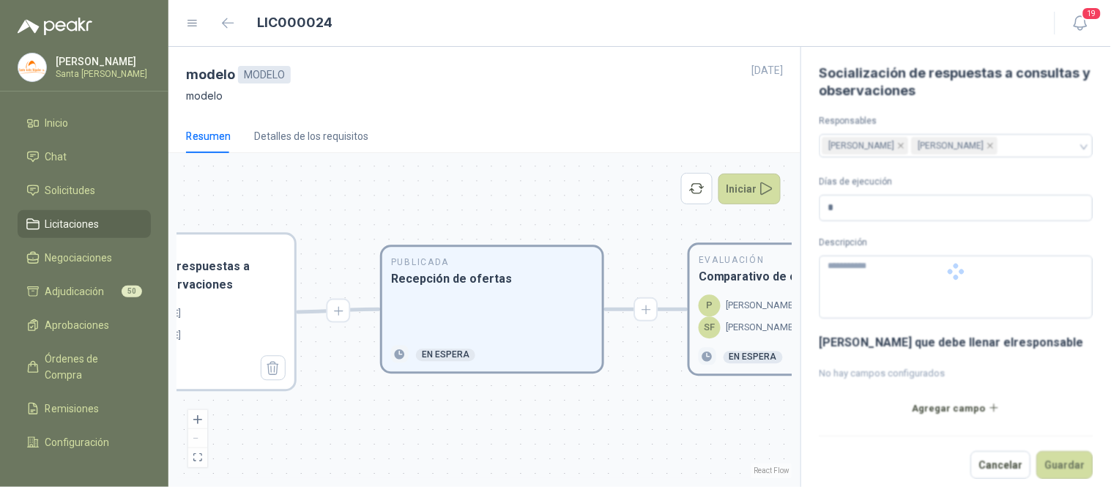
type input "*"
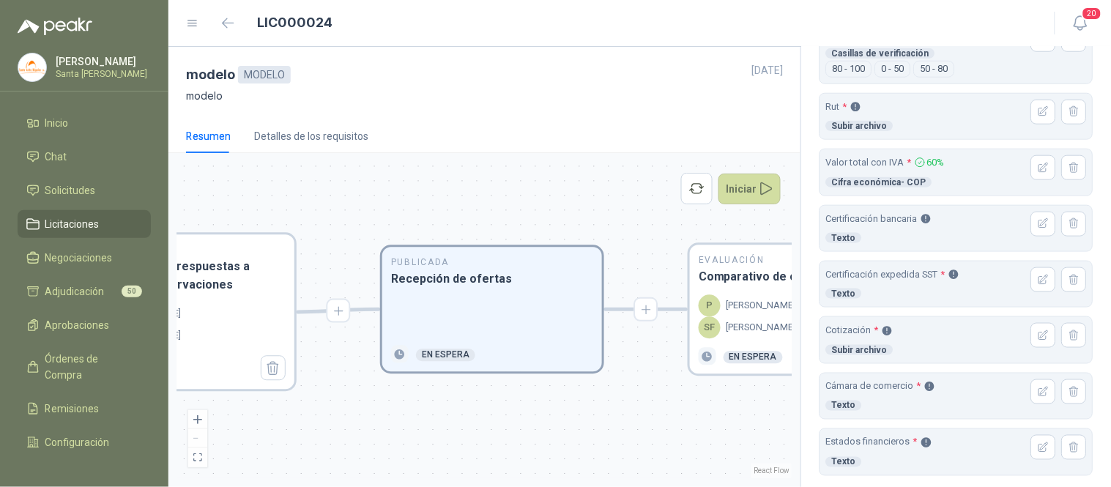
scroll to position [382, 0]
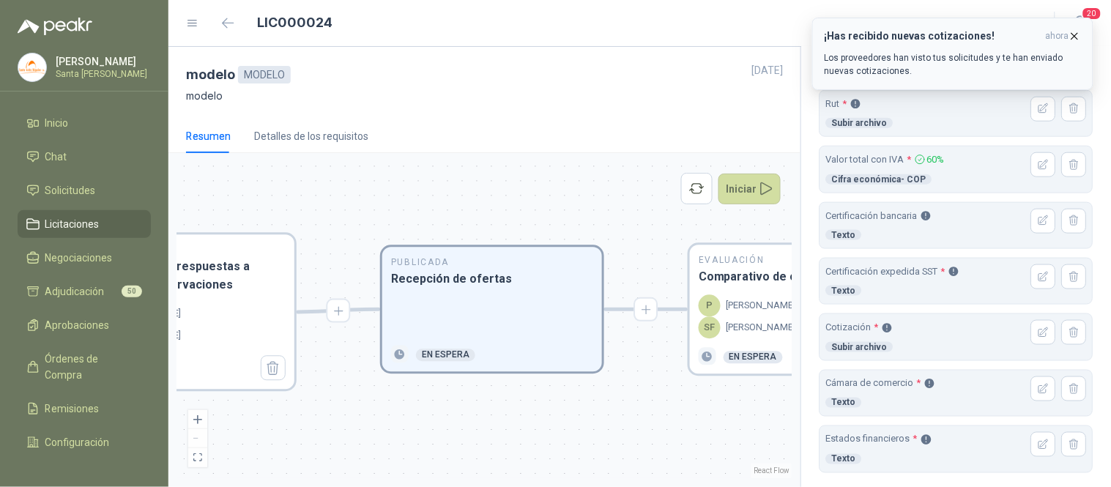
click at [1074, 37] on icon "button" at bounding box center [1075, 36] width 6 height 6
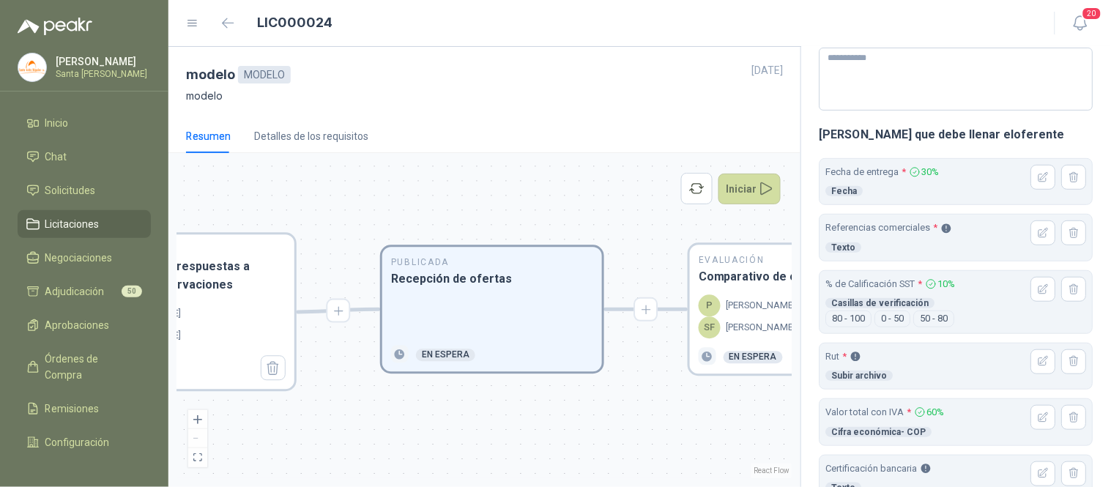
scroll to position [140, 0]
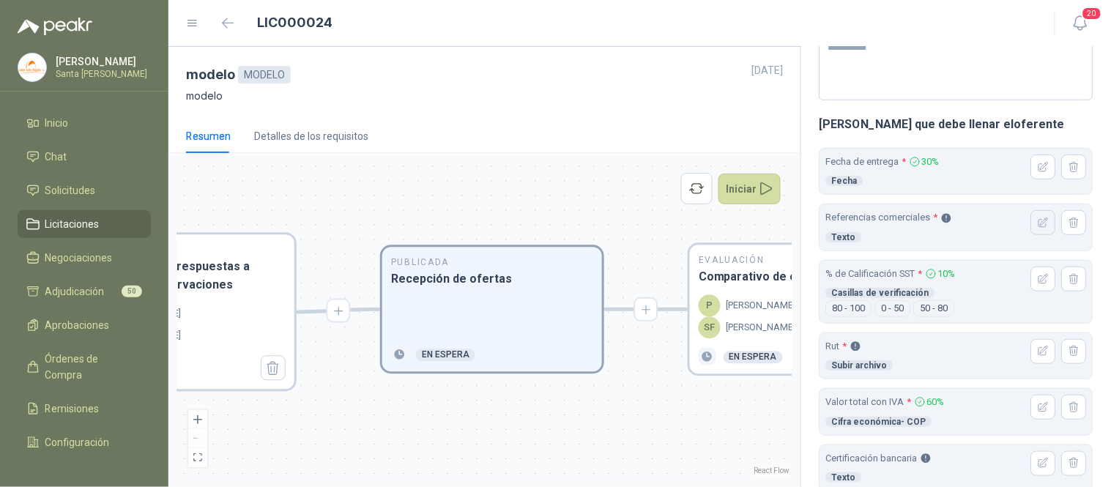
click at [1039, 226] on icon "button" at bounding box center [1044, 223] width 10 height 10
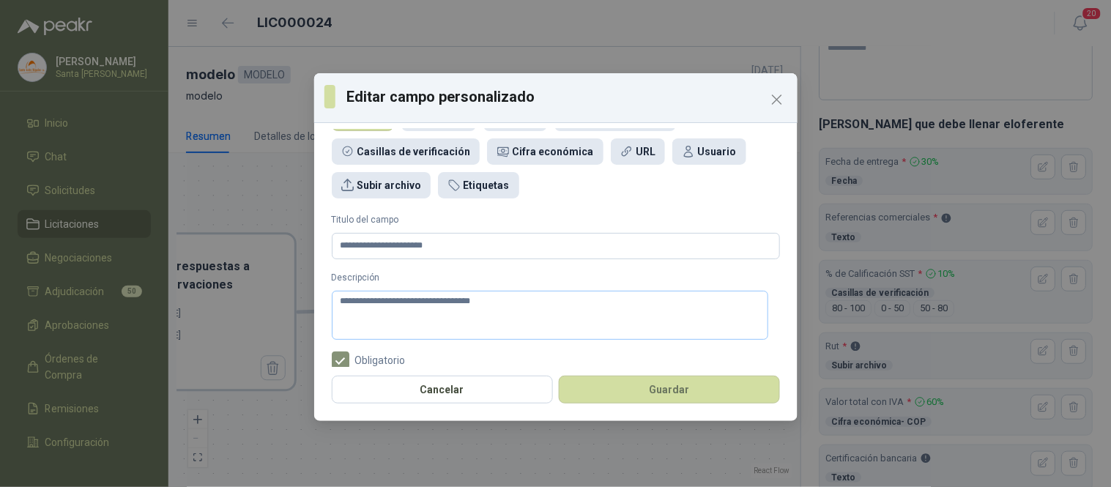
scroll to position [49, 0]
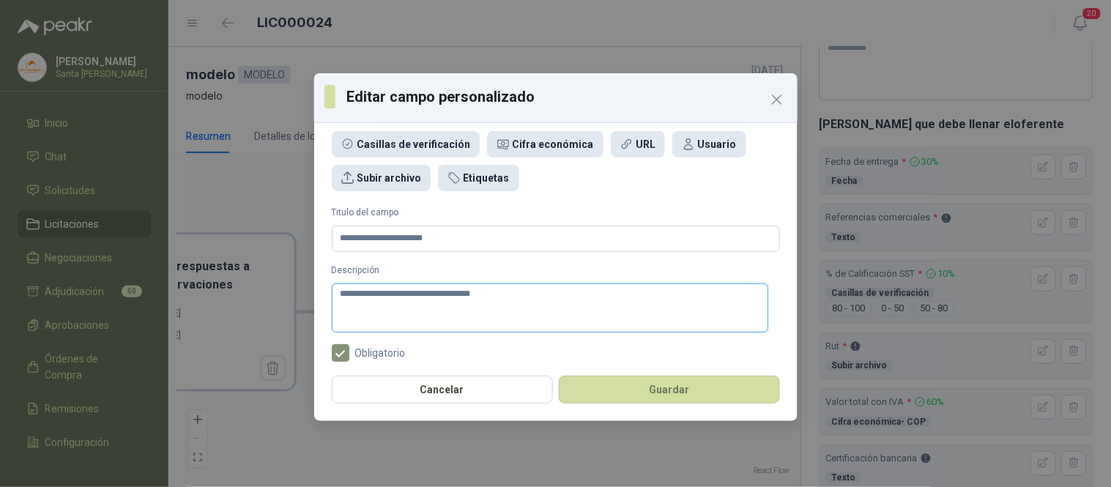
drag, startPoint x: 338, startPoint y: 294, endPoint x: 417, endPoint y: 320, distance: 83.1
click at [340, 295] on textarea "**********" at bounding box center [550, 307] width 436 height 49
type textarea "**********"
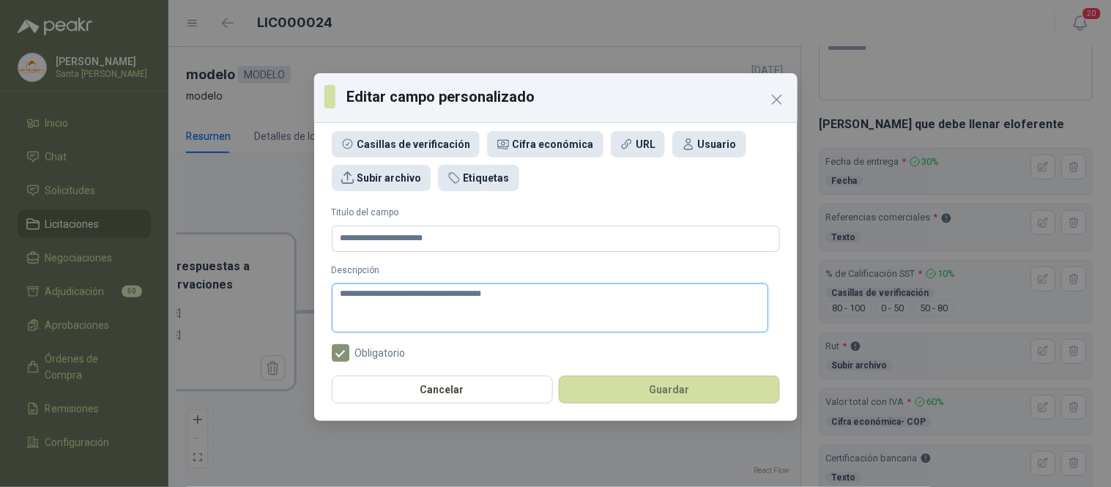
type textarea "**********"
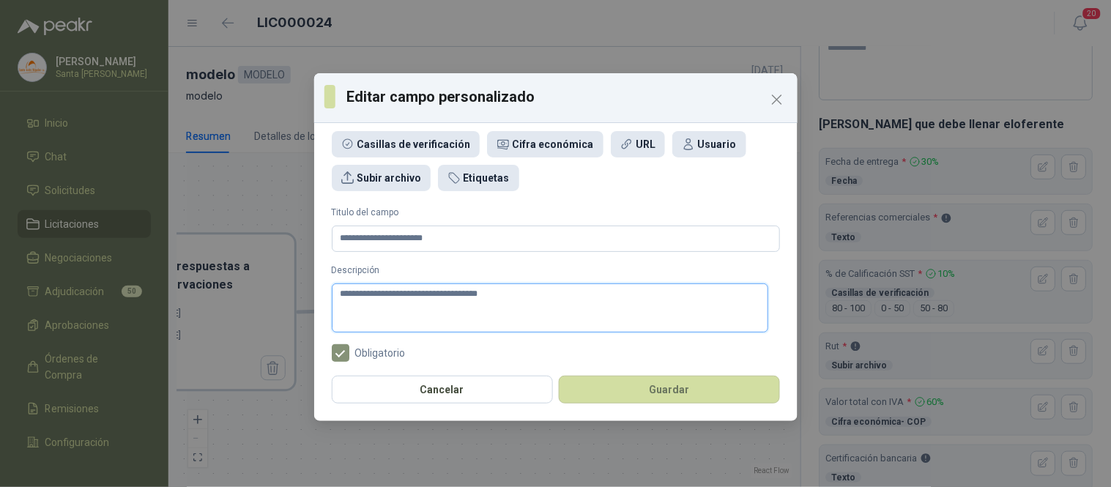
type textarea "**********"
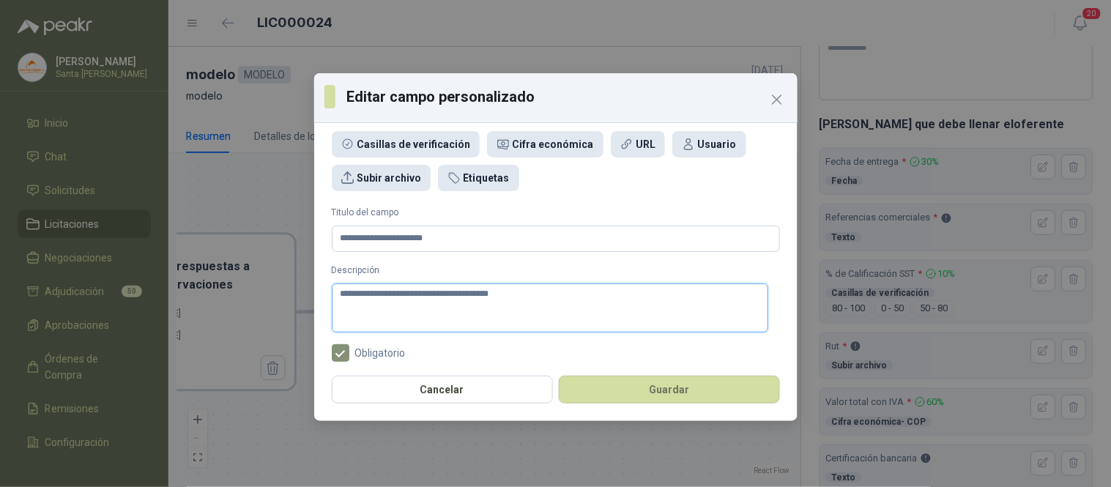
type textarea "**********"
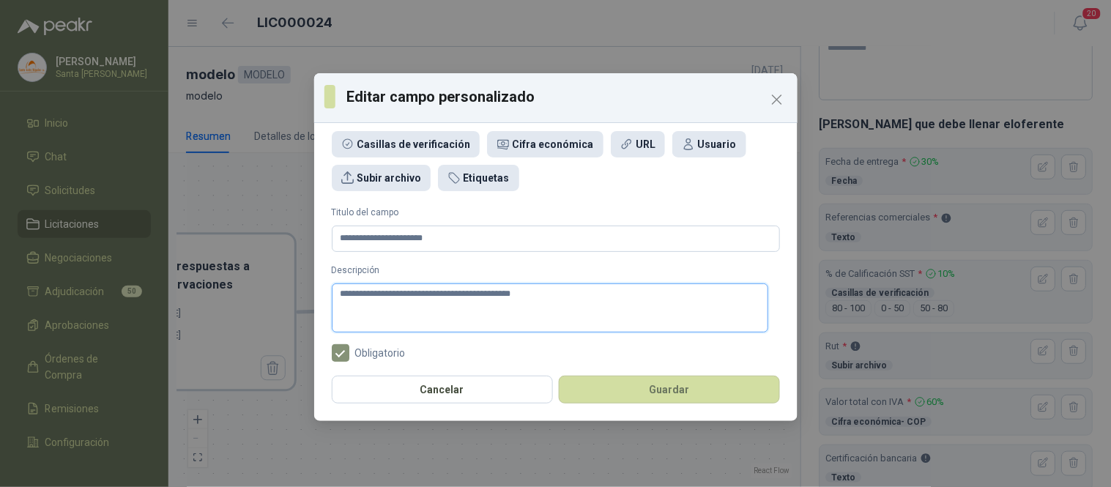
type textarea "**********"
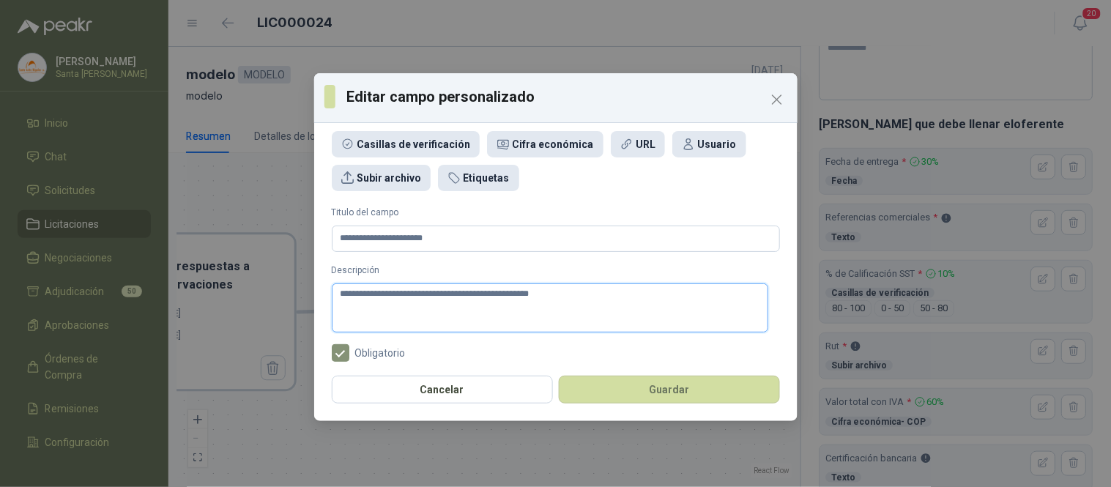
type textarea "**********"
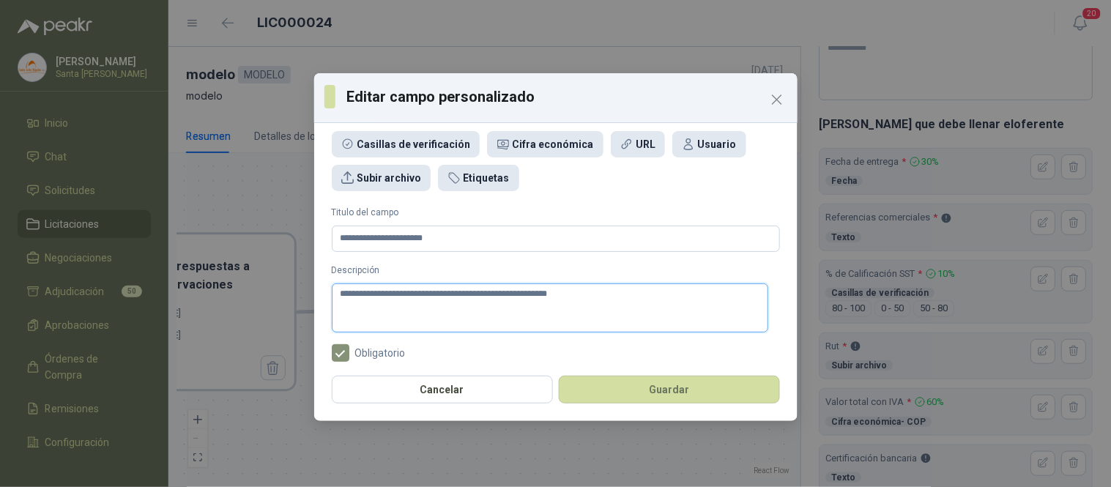
type textarea "**********"
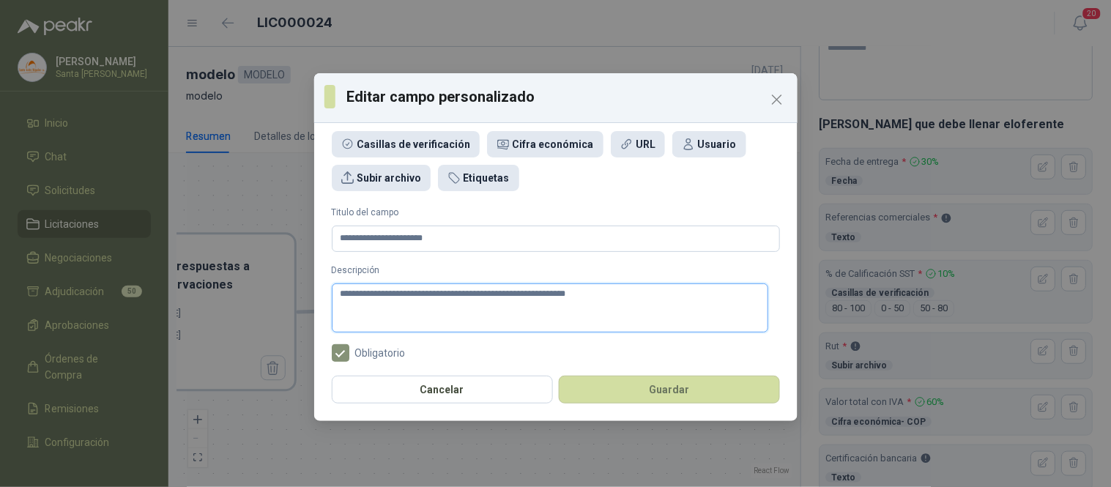
type textarea "**********"
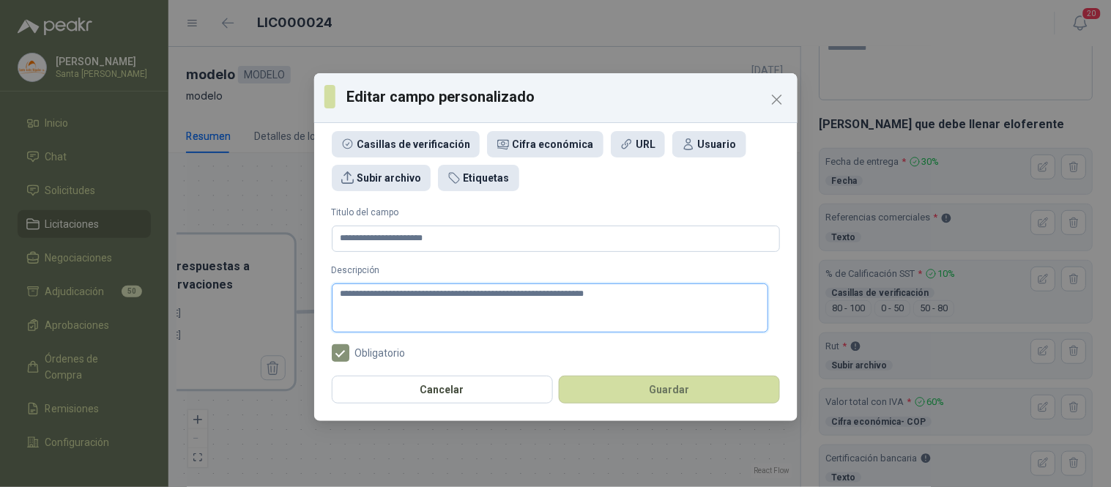
type textarea "**********"
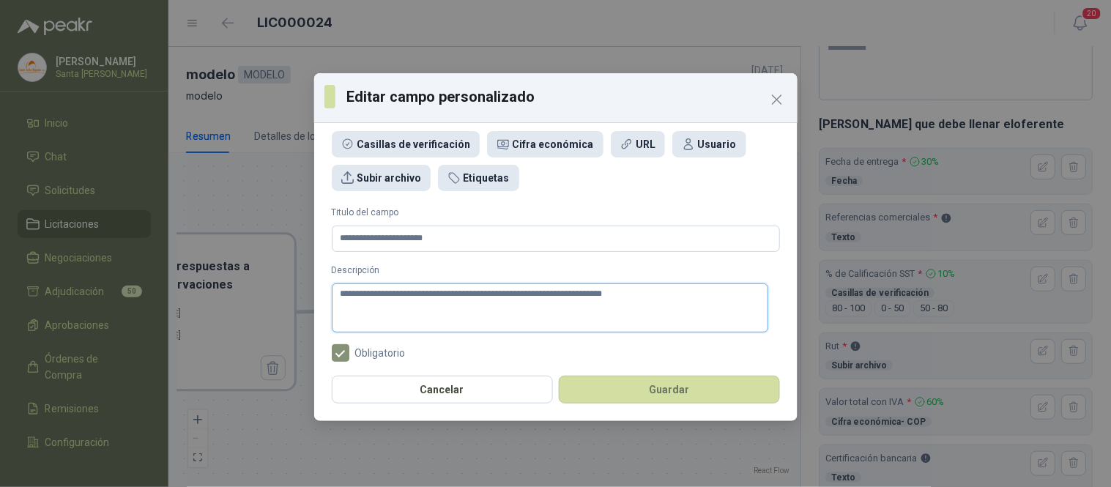
type textarea "**********"
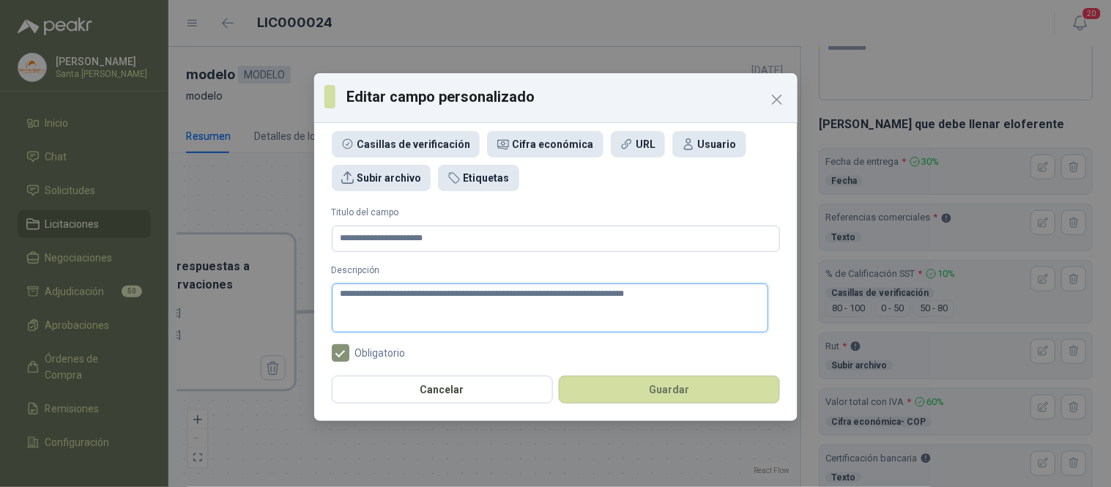
type textarea "**********"
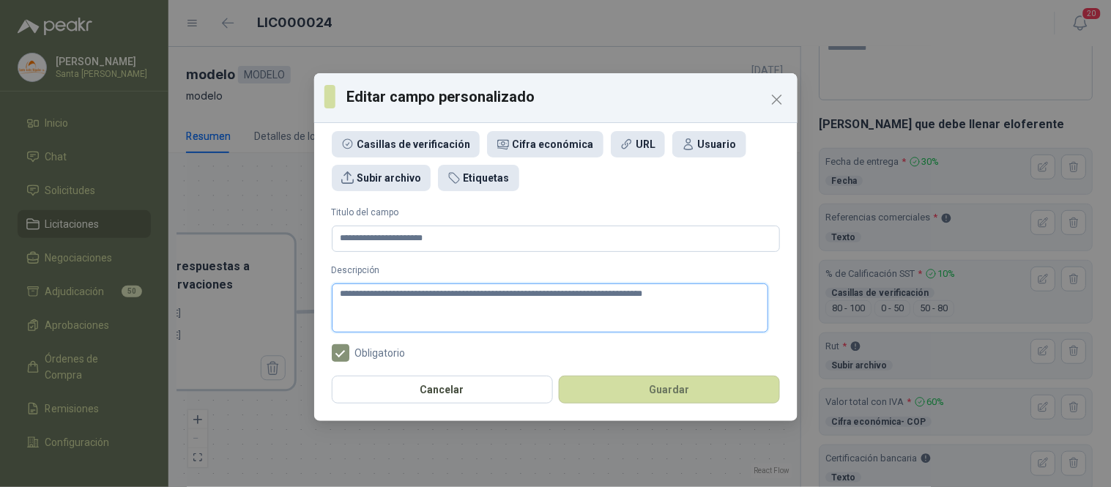
type textarea "**********"
drag, startPoint x: 540, startPoint y: 291, endPoint x: 332, endPoint y: 293, distance: 208.0
click at [332, 293] on textarea "**********" at bounding box center [550, 307] width 436 height 49
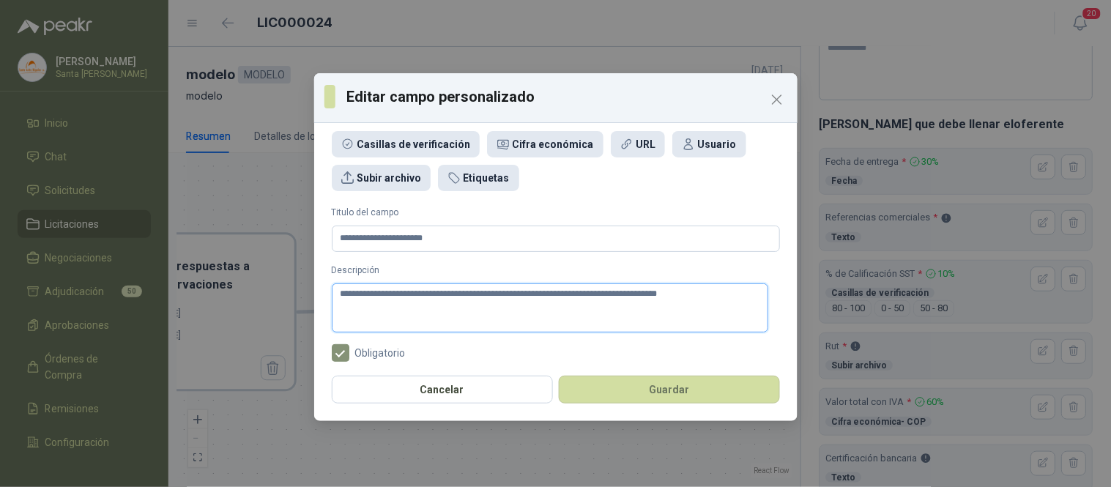
type textarea "**********"
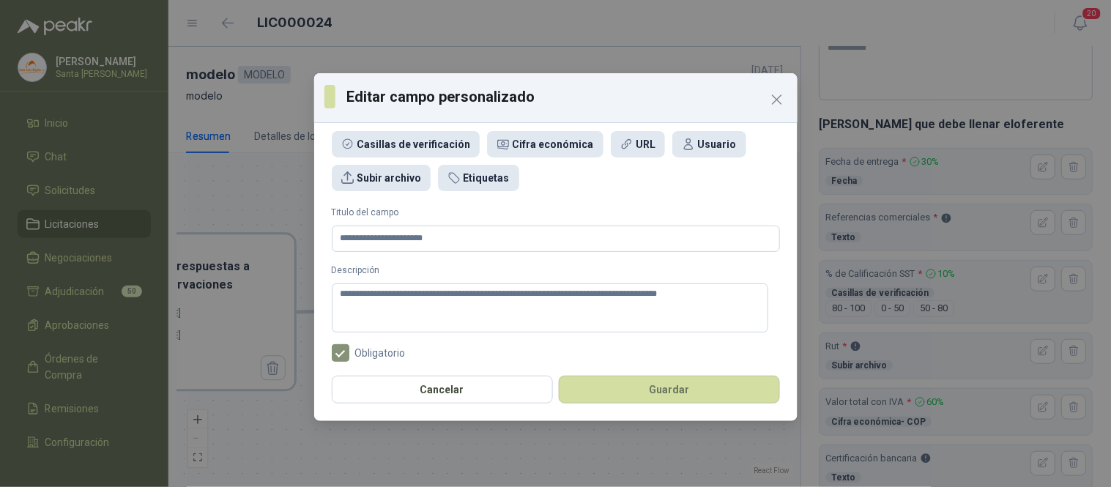
scroll to position [55, 0]
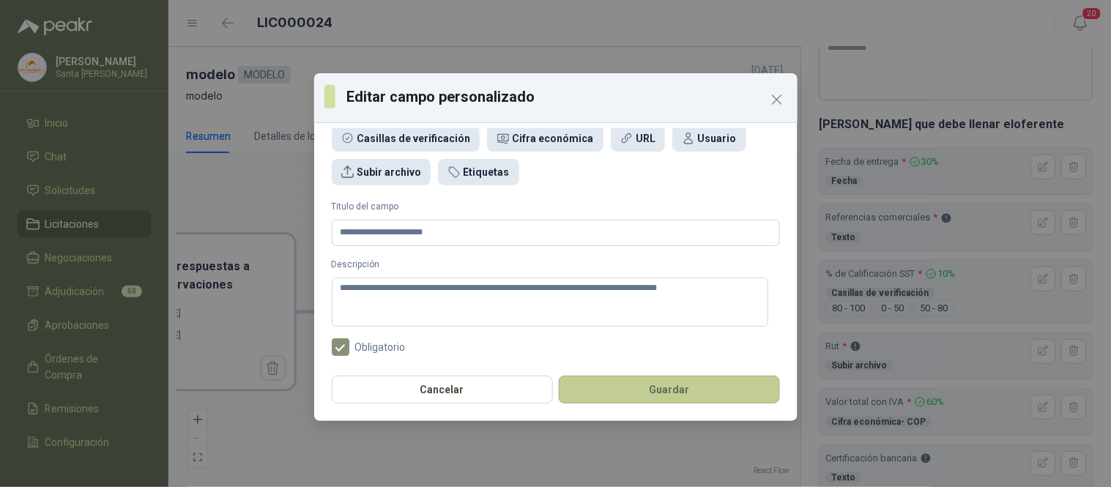
click at [663, 387] on button "Guardar" at bounding box center [669, 390] width 221 height 28
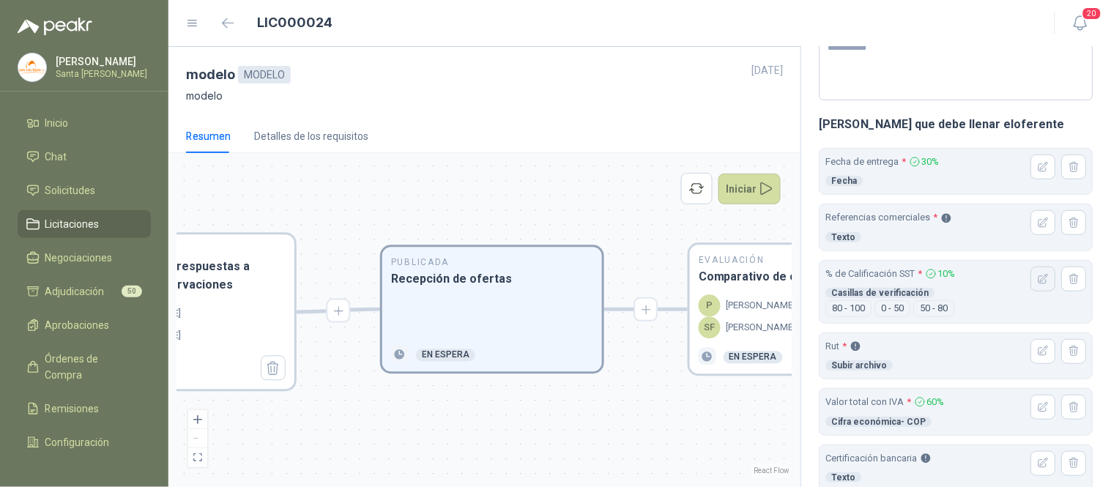
click at [1031, 275] on button "button" at bounding box center [1043, 279] width 25 height 25
type input "**********"
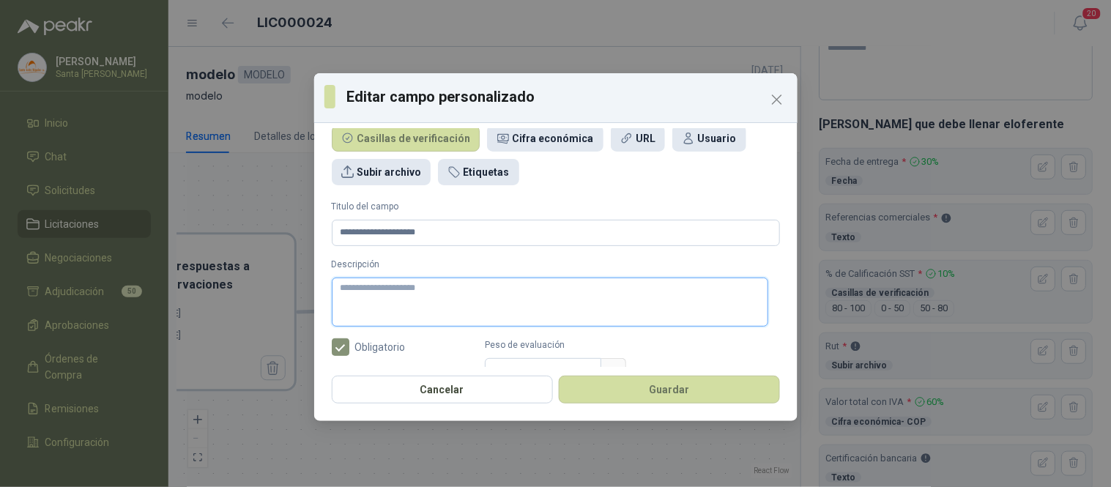
click at [339, 286] on textarea "Descripción" at bounding box center [550, 302] width 436 height 49
paste textarea "**********"
type textarea "**********"
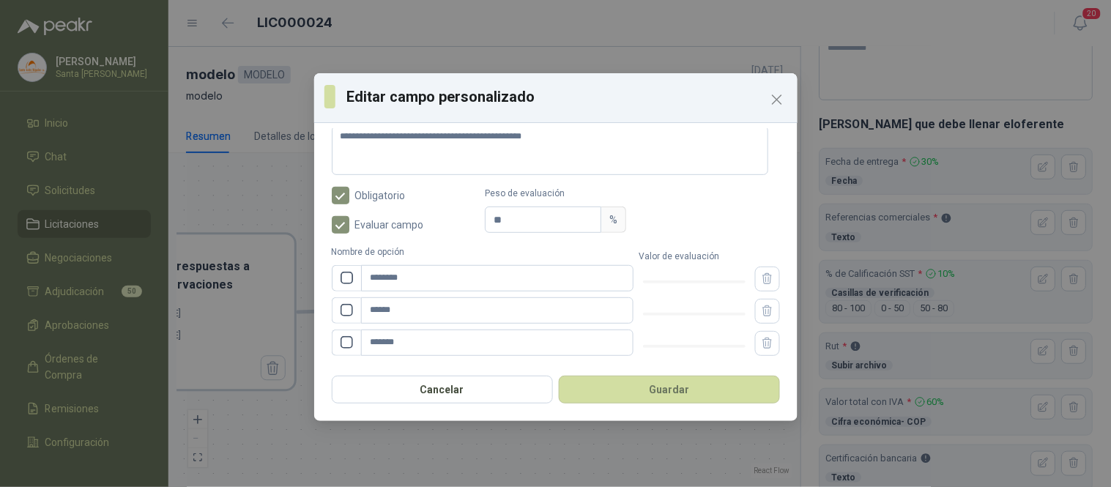
scroll to position [240, 0]
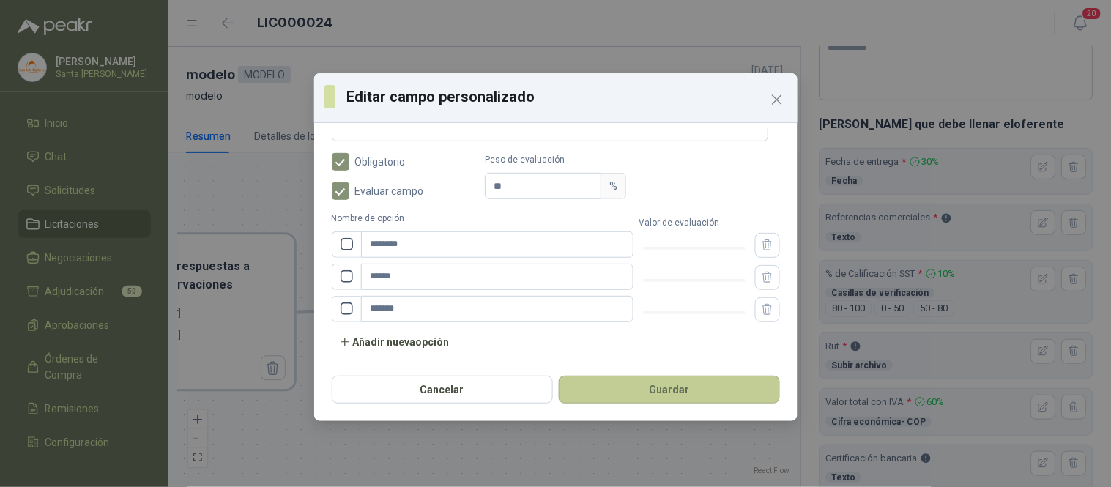
click at [669, 400] on button "Guardar" at bounding box center [669, 390] width 221 height 28
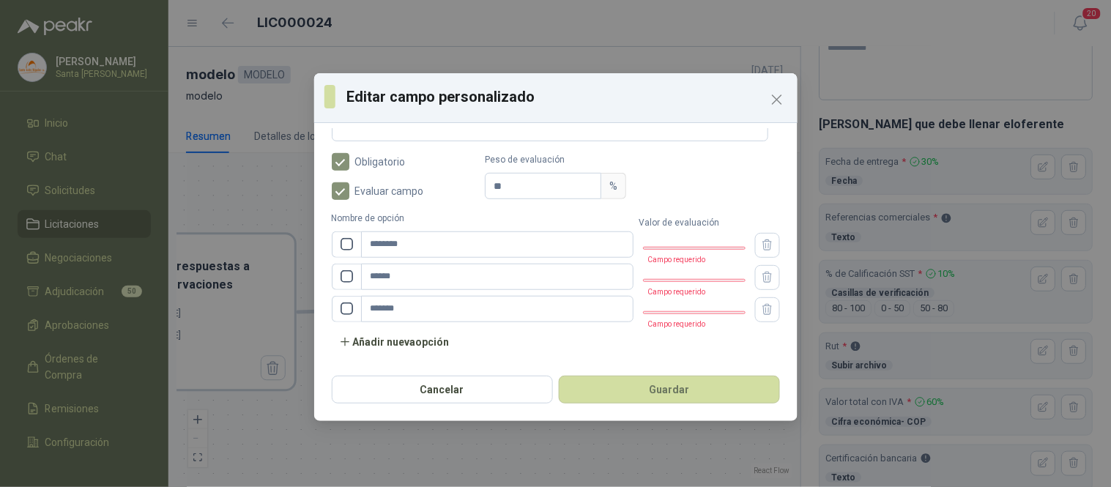
click at [648, 246] on div at bounding box center [694, 248] width 103 height 9
drag, startPoint x: 646, startPoint y: 246, endPoint x: 656, endPoint y: 247, distance: 10.3
click at [665, 247] on div at bounding box center [668, 248] width 7 height 7
click at [691, 280] on div at bounding box center [694, 280] width 103 height 9
click at [683, 278] on div at bounding box center [694, 280] width 103 height 9
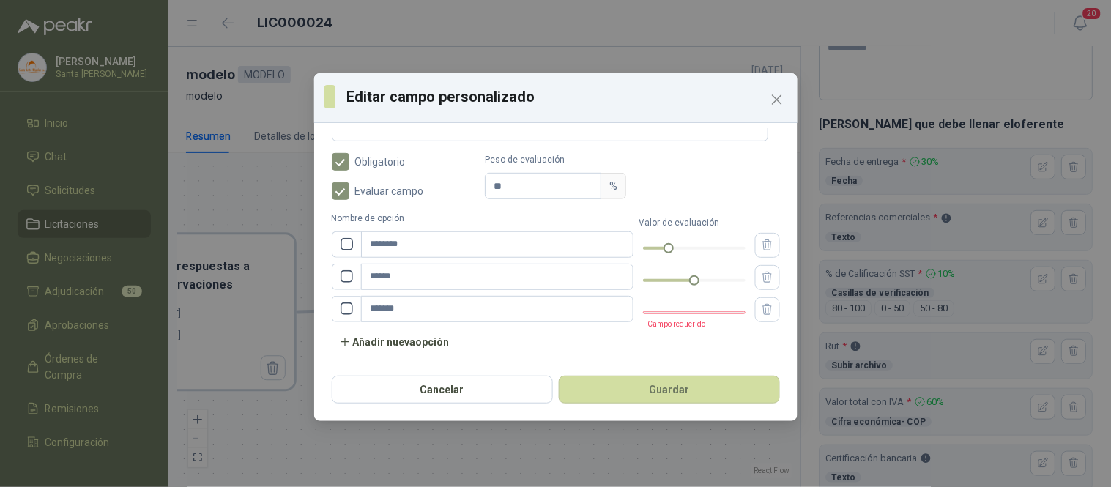
click at [732, 313] on div at bounding box center [694, 312] width 103 height 9
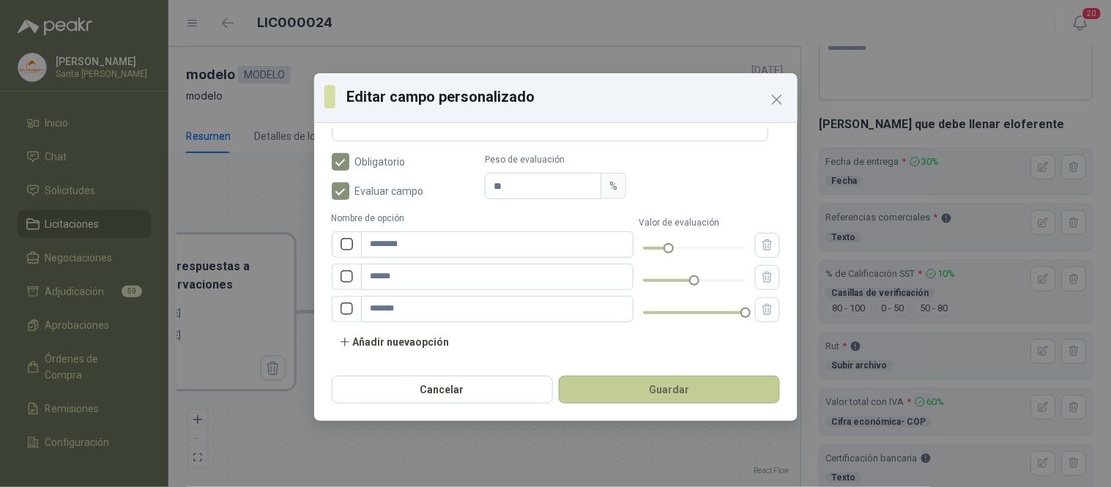
click at [689, 389] on button "Guardar" at bounding box center [669, 390] width 221 height 28
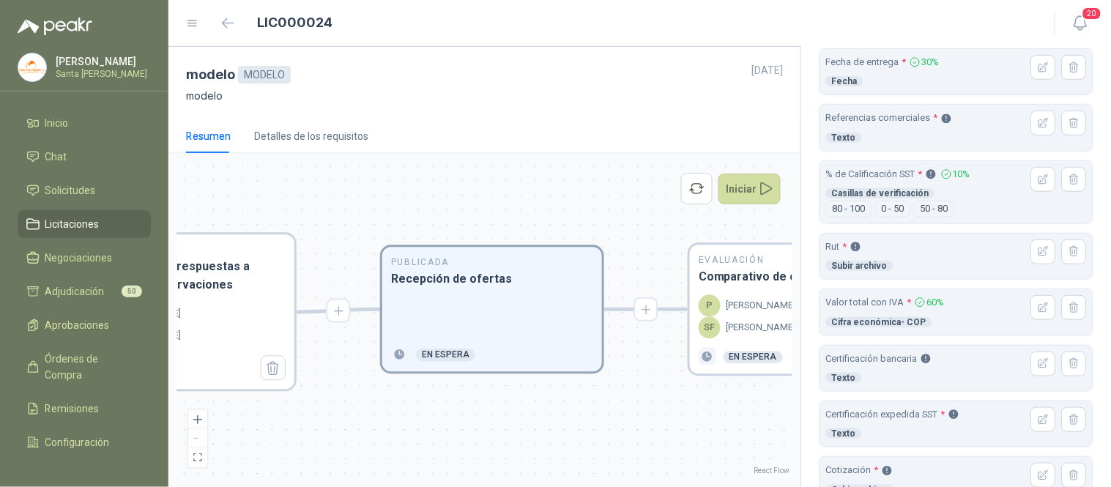
scroll to position [246, 0]
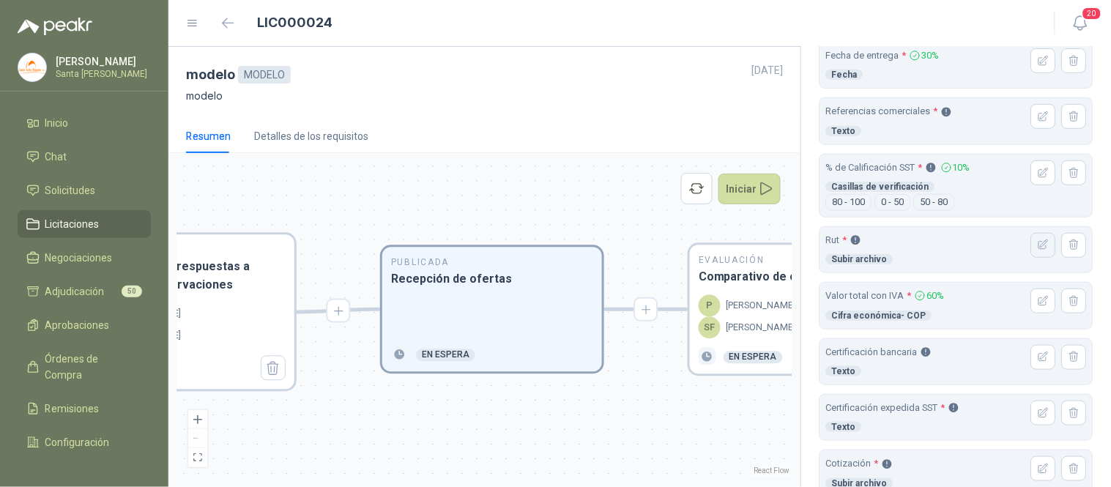
click at [1038, 245] on icon "button" at bounding box center [1044, 245] width 12 height 12
type input "***"
type textarea "**********"
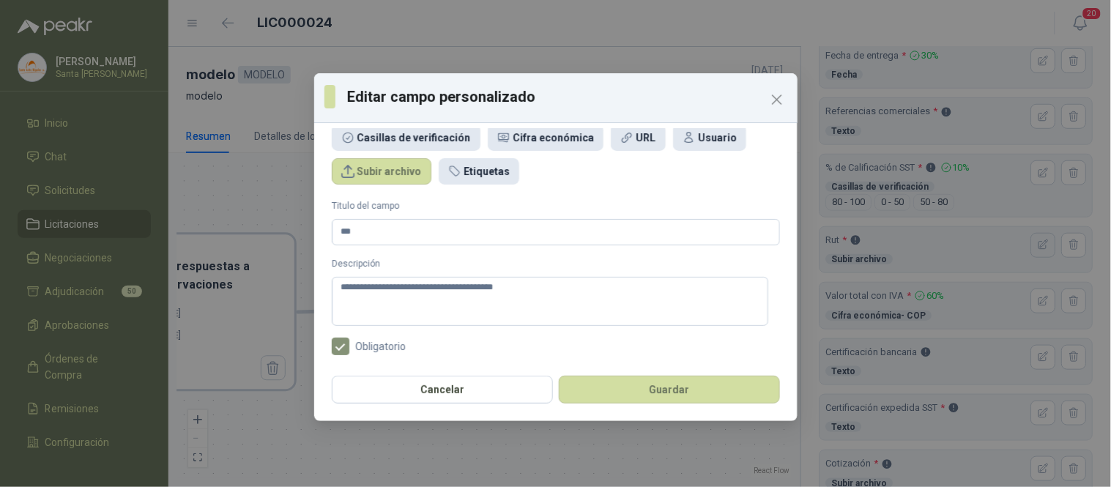
scroll to position [55, 0]
click at [339, 290] on textarea "**********" at bounding box center [550, 302] width 436 height 49
paste textarea "**********"
type textarea "**********"
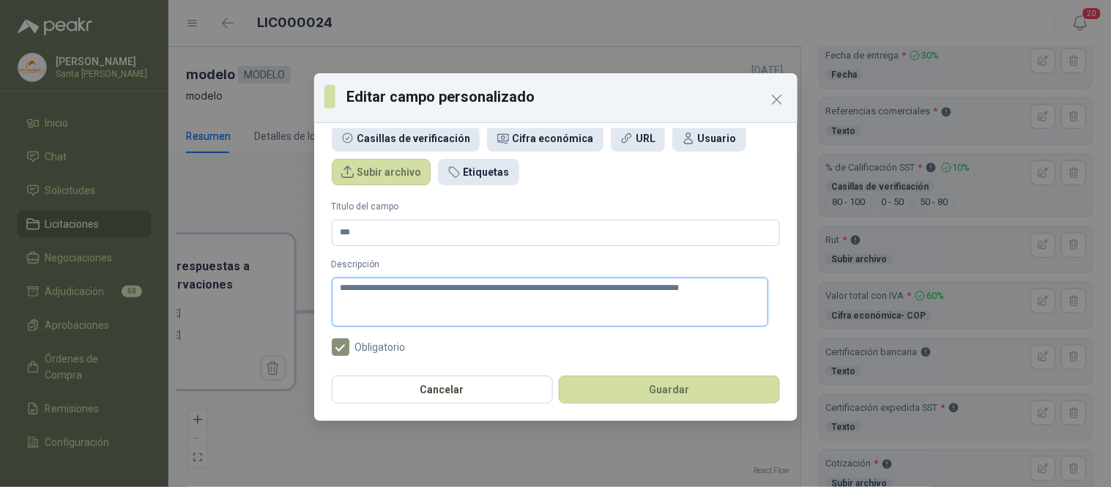
type textarea "**********"
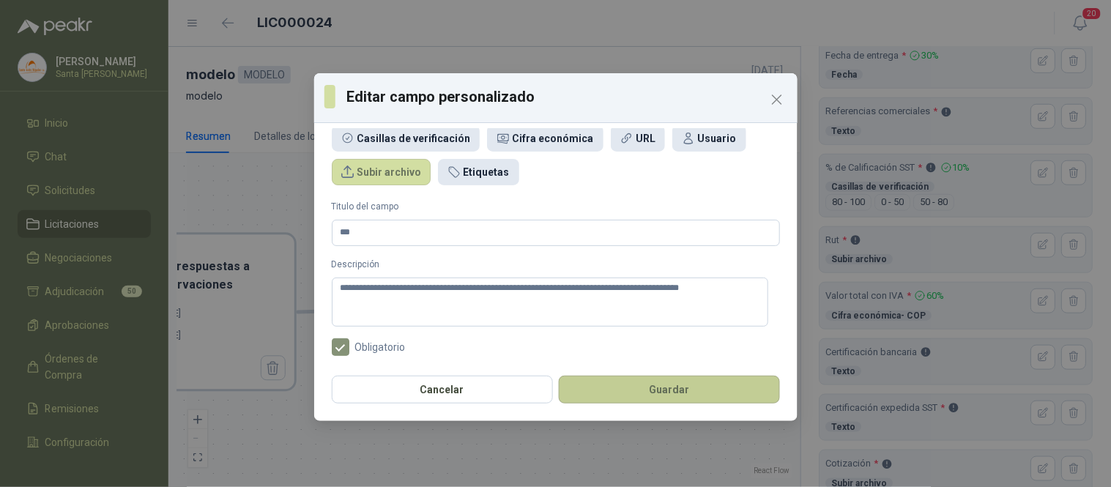
click at [648, 382] on button "Guardar" at bounding box center [669, 390] width 221 height 28
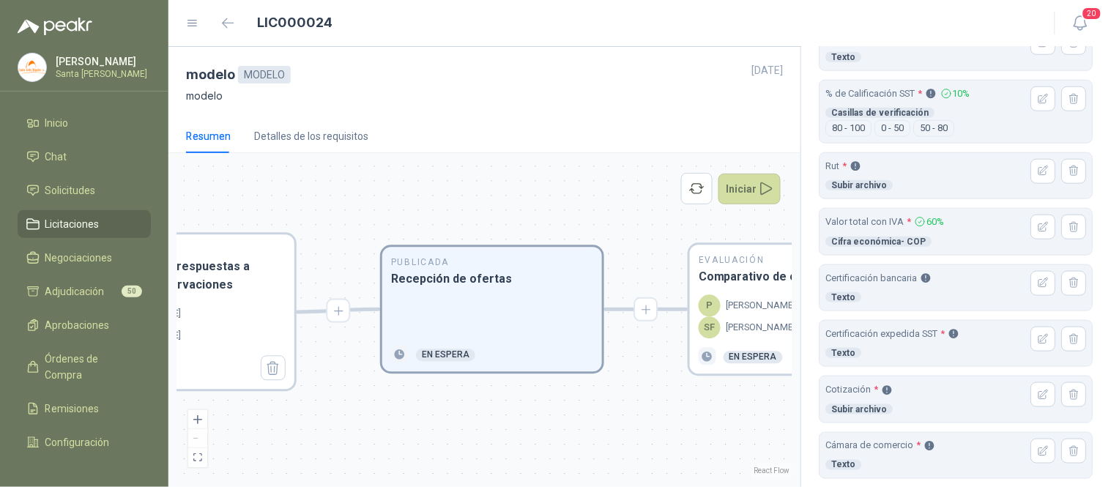
scroll to position [350, 0]
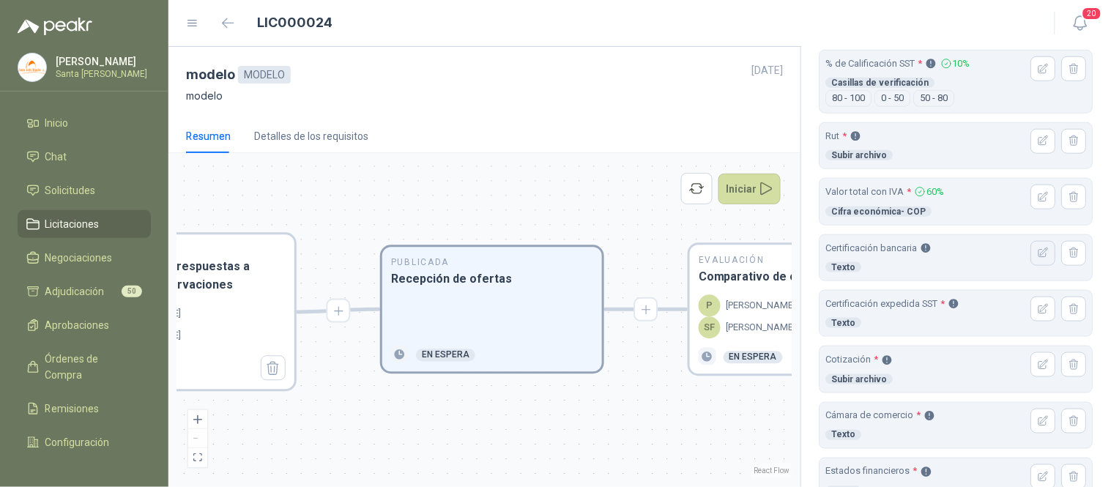
click at [1038, 253] on icon "button" at bounding box center [1044, 253] width 12 height 12
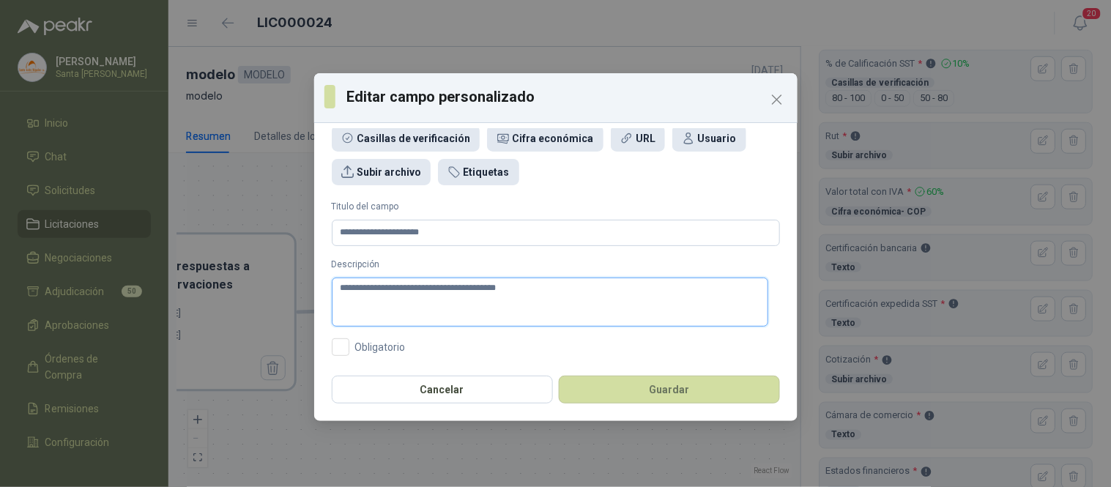
click at [338, 290] on textarea "**********" at bounding box center [550, 302] width 436 height 49
paste textarea "**********"
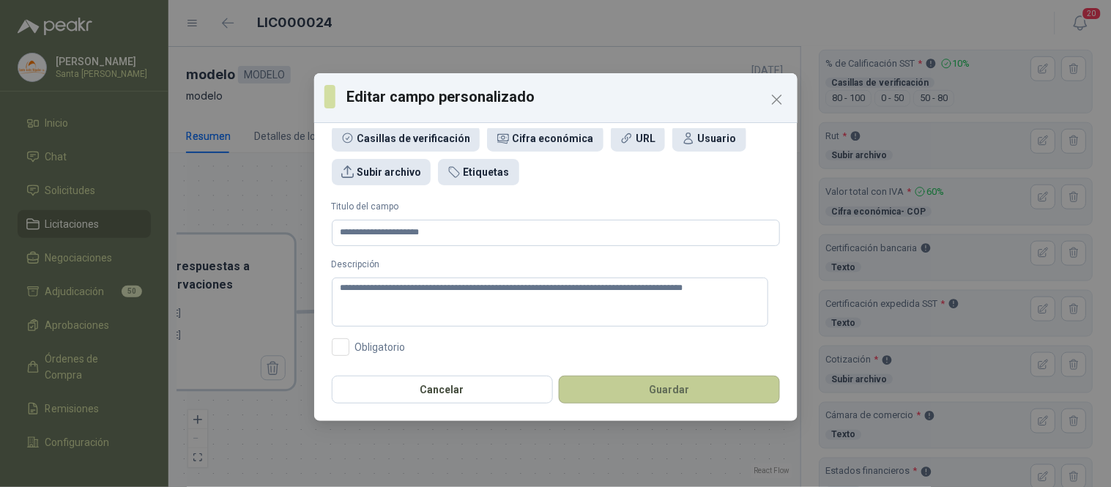
click at [674, 393] on button "Guardar" at bounding box center [669, 390] width 221 height 28
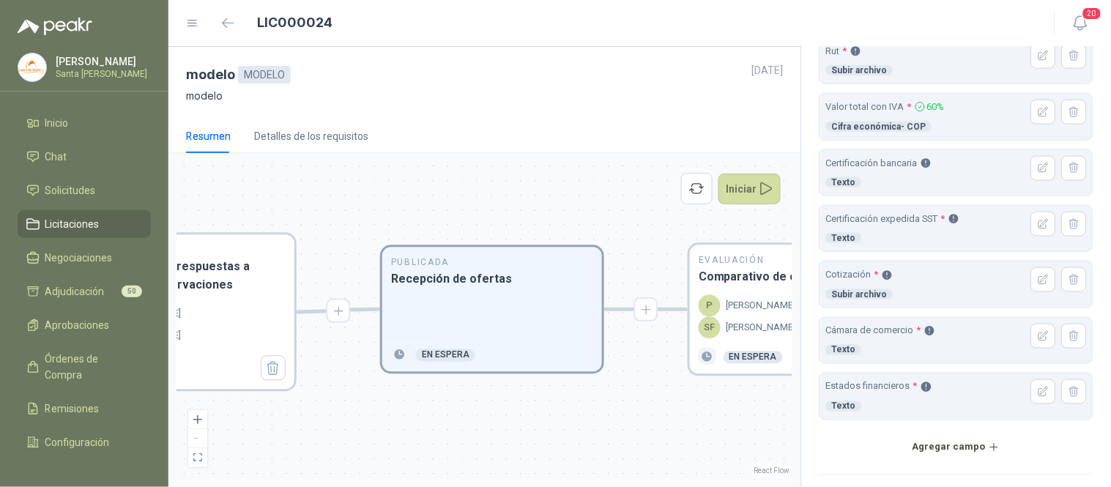
scroll to position [486, 0]
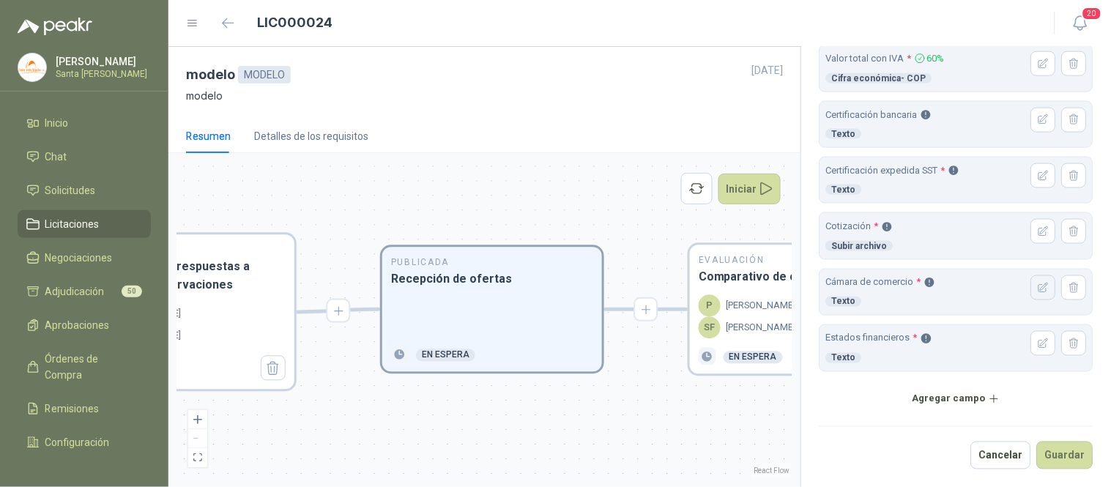
click at [1038, 289] on icon "button" at bounding box center [1044, 288] width 12 height 12
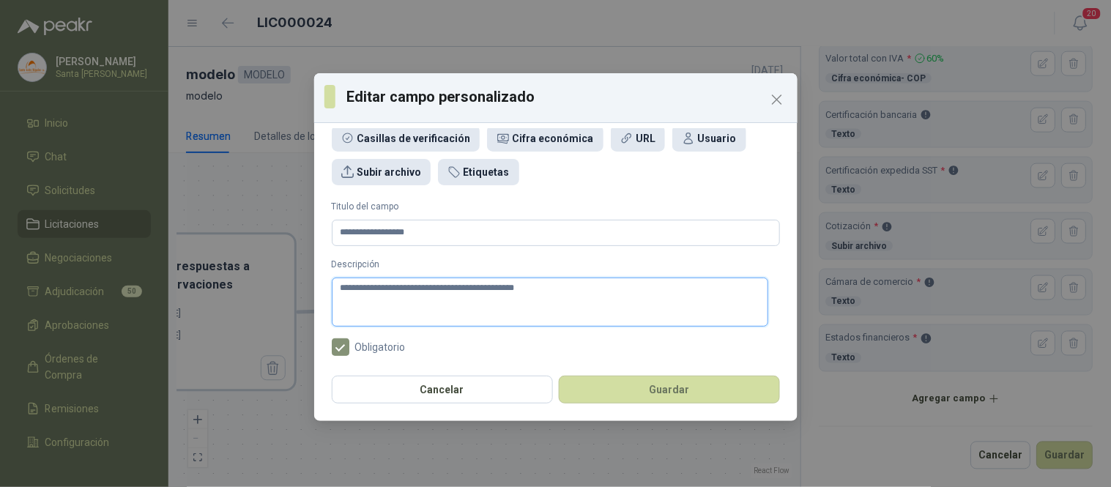
click at [340, 291] on textarea "**********" at bounding box center [550, 302] width 436 height 49
paste textarea "**********"
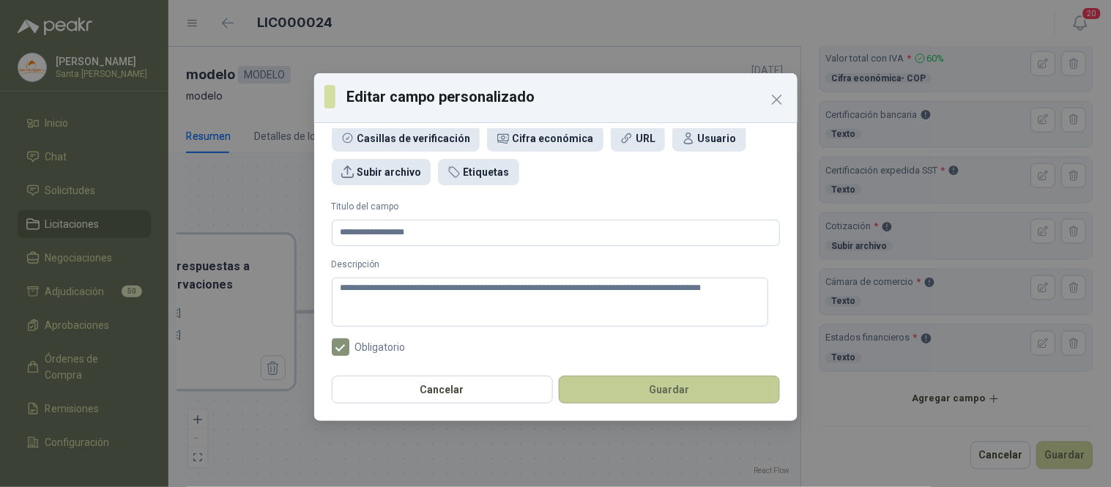
click at [663, 390] on button "Guardar" at bounding box center [669, 390] width 221 height 28
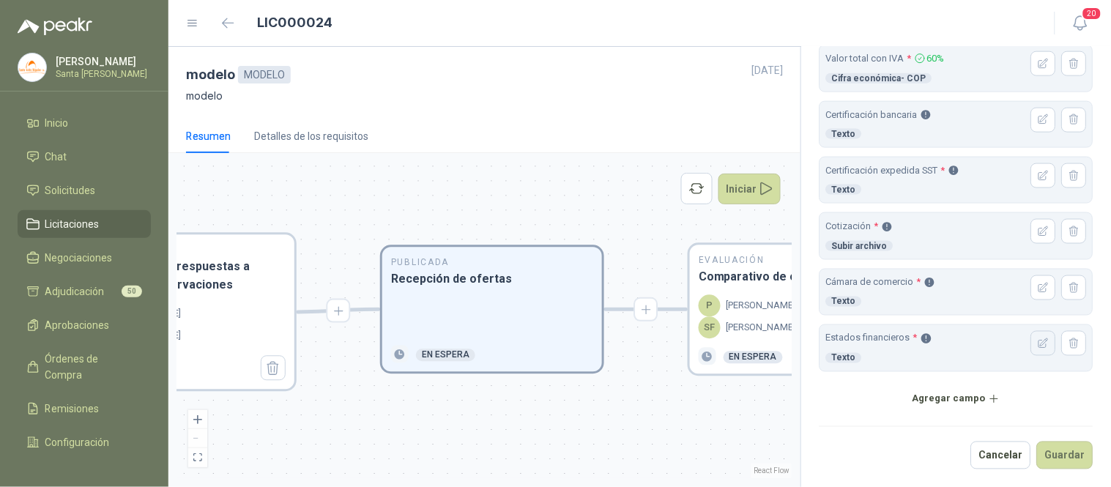
click at [1038, 346] on icon "button" at bounding box center [1044, 344] width 12 height 12
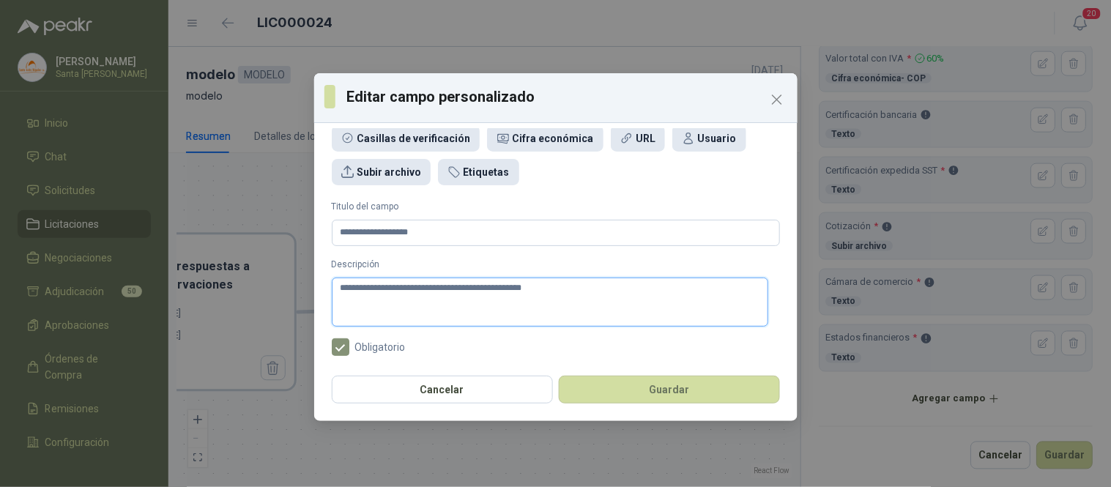
click at [337, 286] on textarea "**********" at bounding box center [550, 302] width 436 height 49
paste textarea "**********"
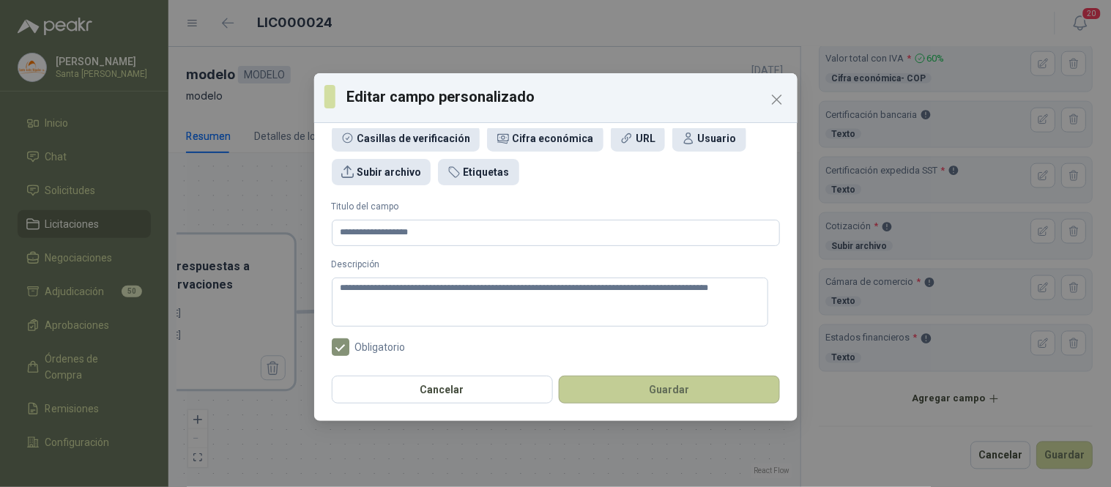
click at [677, 385] on button "Guardar" at bounding box center [669, 390] width 221 height 28
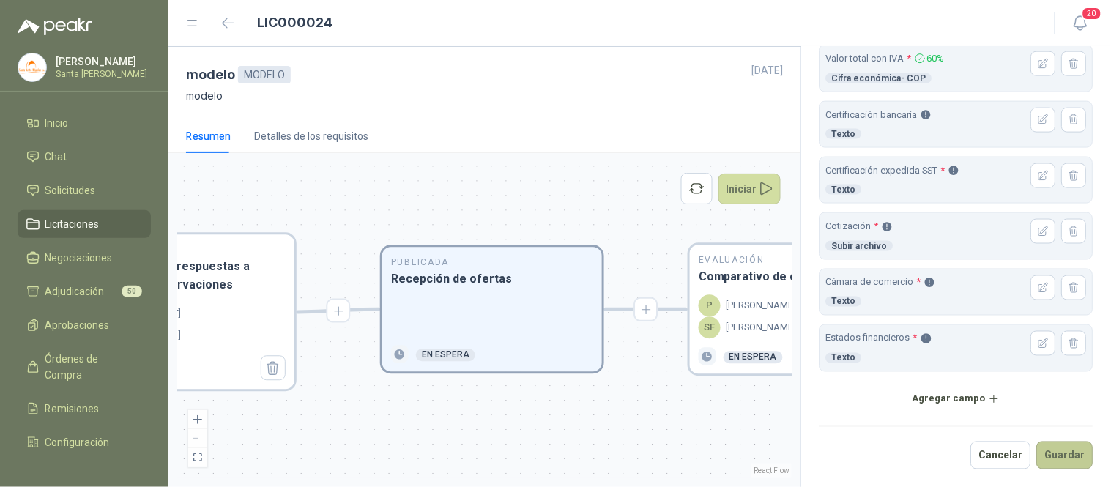
click at [1052, 455] on button "Guardar" at bounding box center [1065, 456] width 56 height 28
click at [1063, 458] on button "Guardar" at bounding box center [1065, 456] width 56 height 28
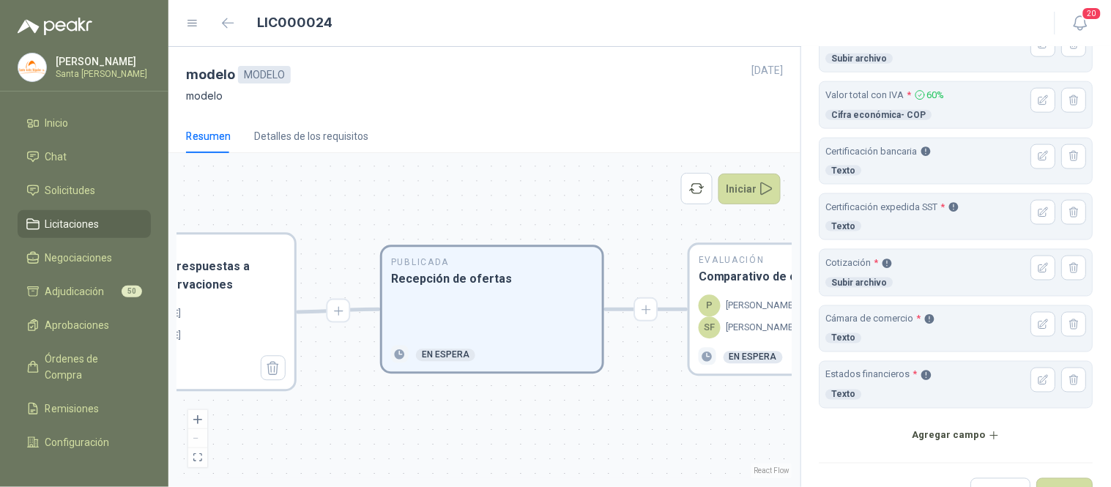
scroll to position [411, 0]
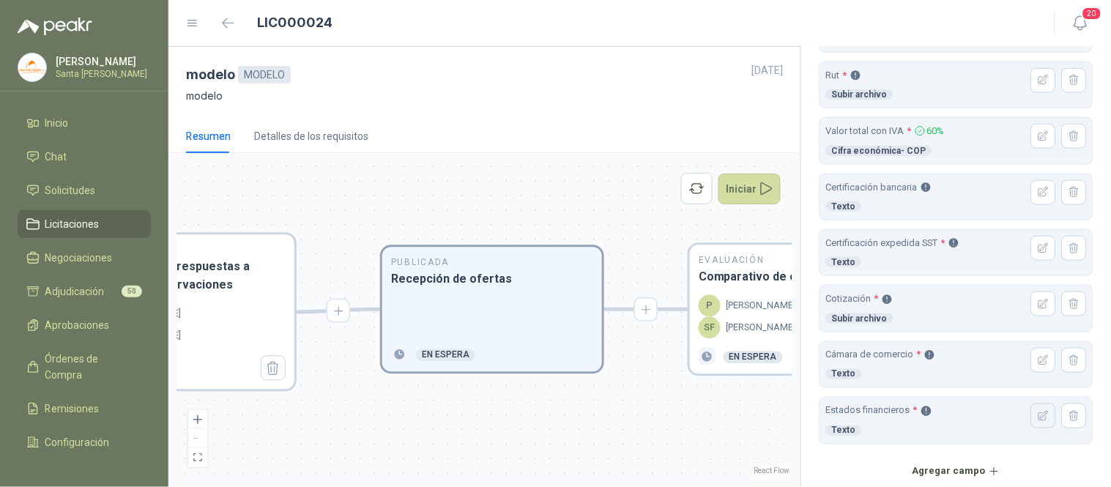
click at [1038, 415] on icon "button" at bounding box center [1044, 416] width 12 height 12
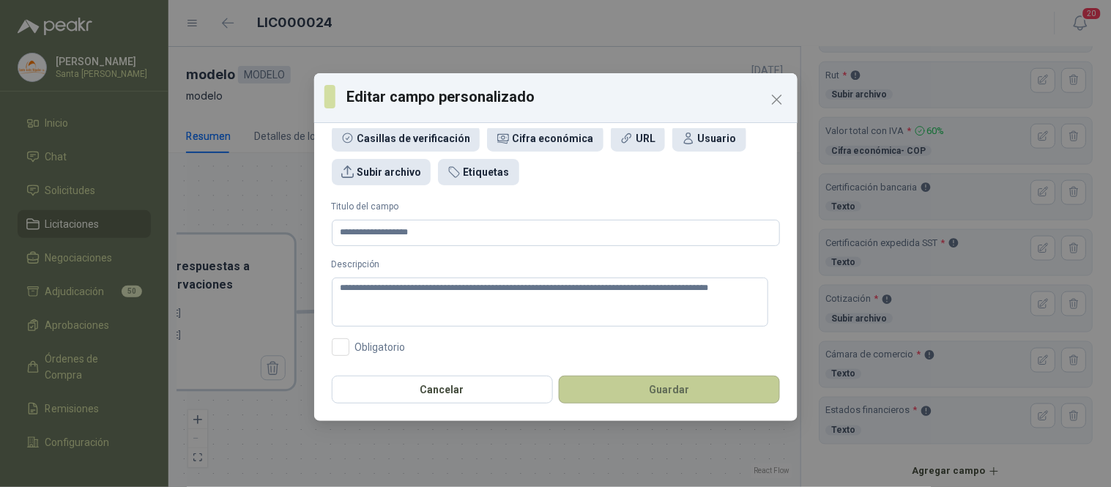
click at [686, 392] on button "Guardar" at bounding box center [669, 390] width 221 height 28
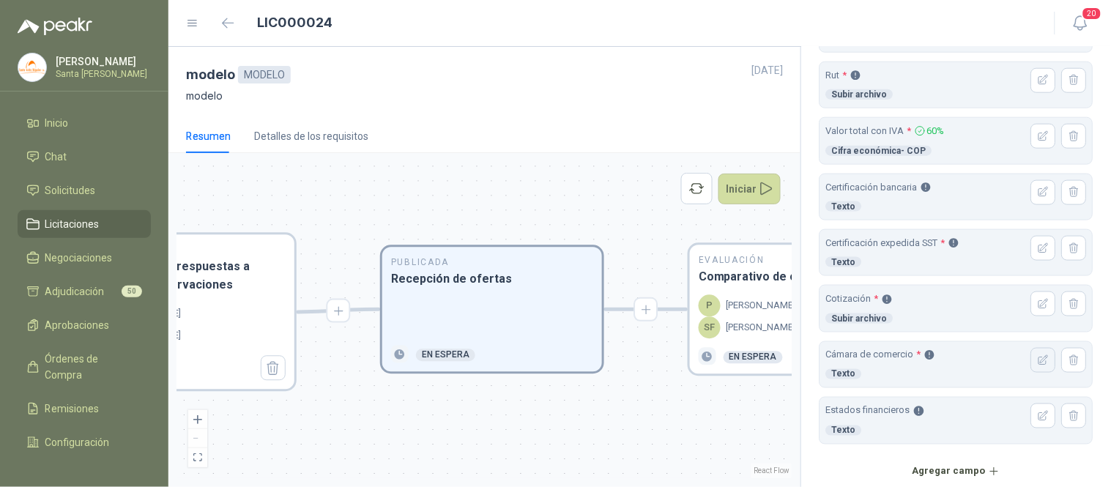
click at [1038, 359] on icon "button" at bounding box center [1044, 360] width 12 height 12
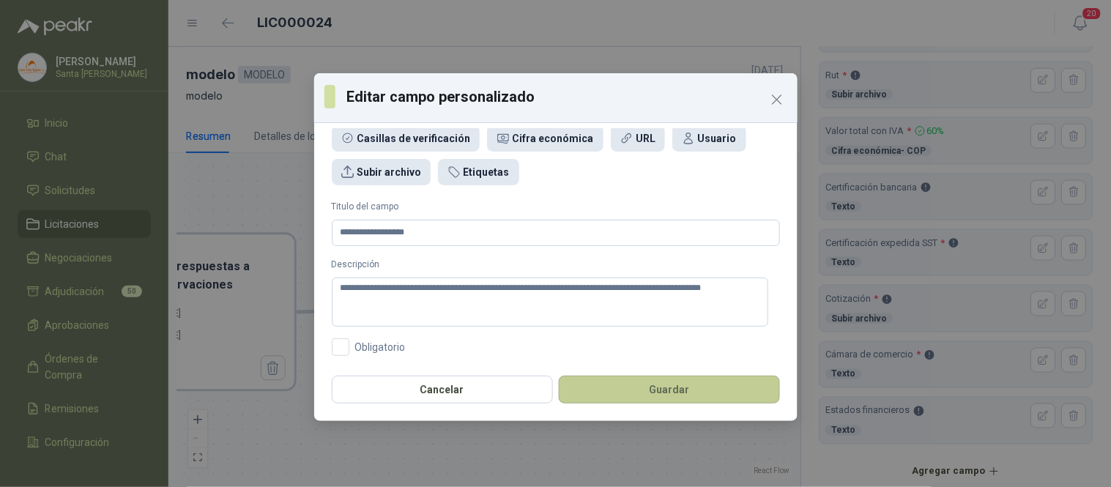
click at [661, 392] on button "Guardar" at bounding box center [669, 390] width 221 height 28
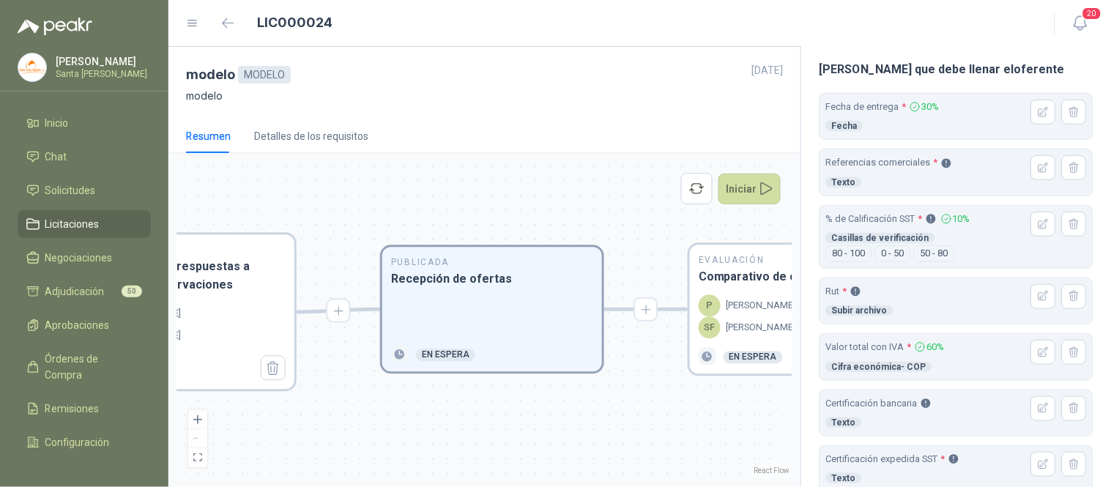
scroll to position [192, 0]
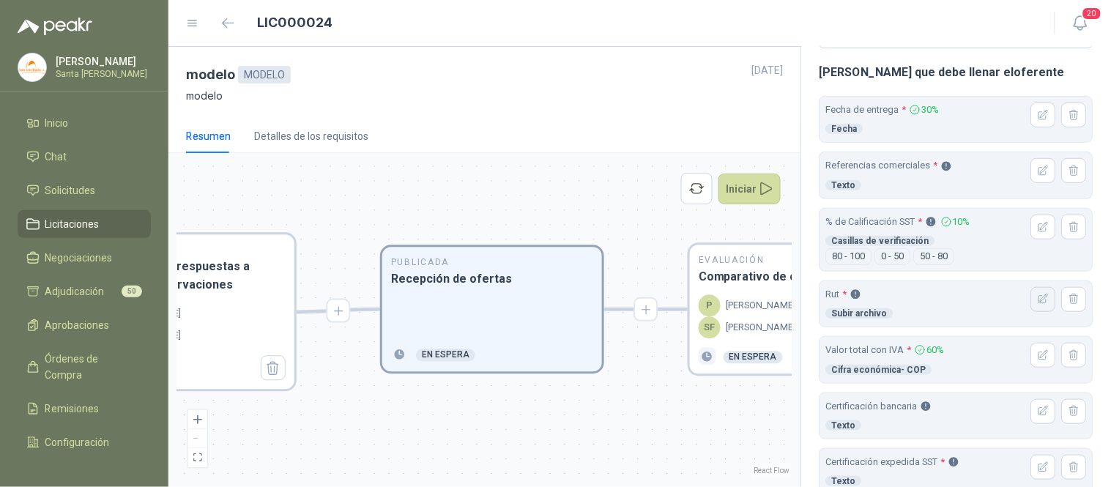
click at [1038, 302] on button "button" at bounding box center [1043, 299] width 25 height 25
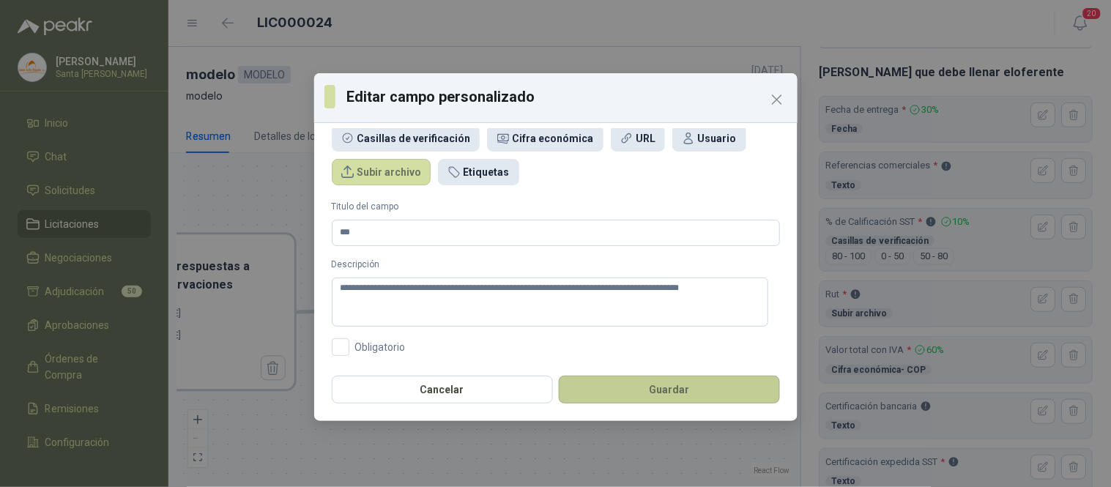
click at [682, 393] on button "Guardar" at bounding box center [669, 390] width 221 height 28
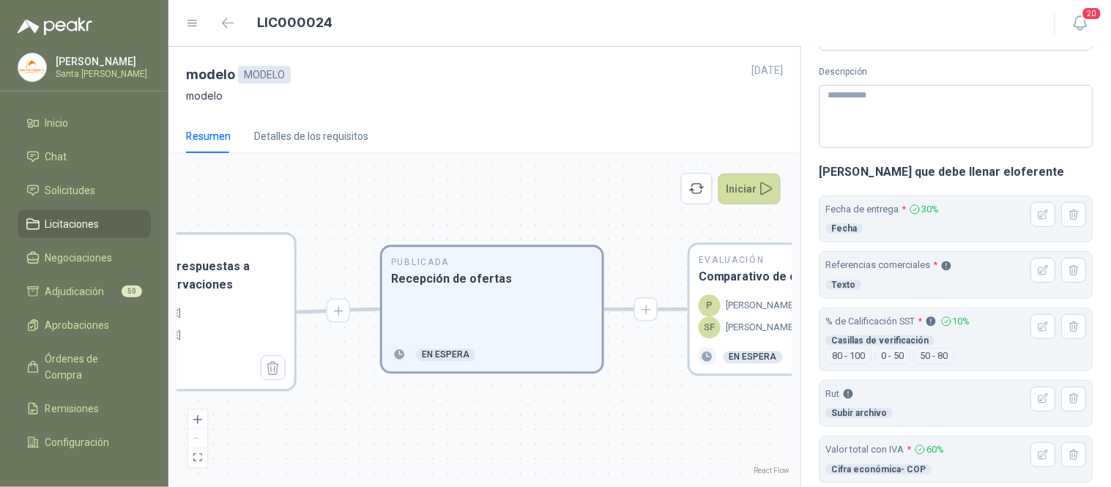
scroll to position [88, 0]
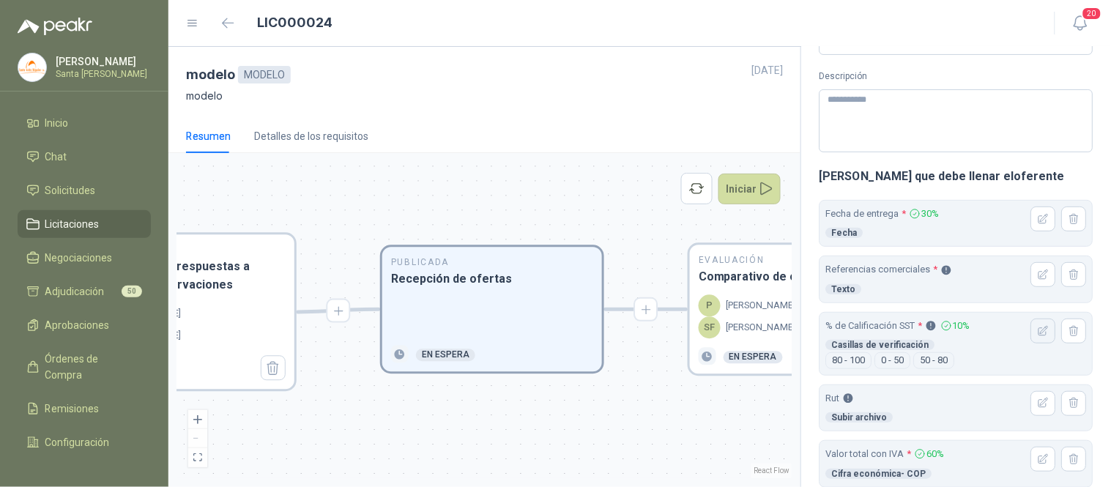
click at [1038, 330] on icon "button" at bounding box center [1044, 331] width 12 height 12
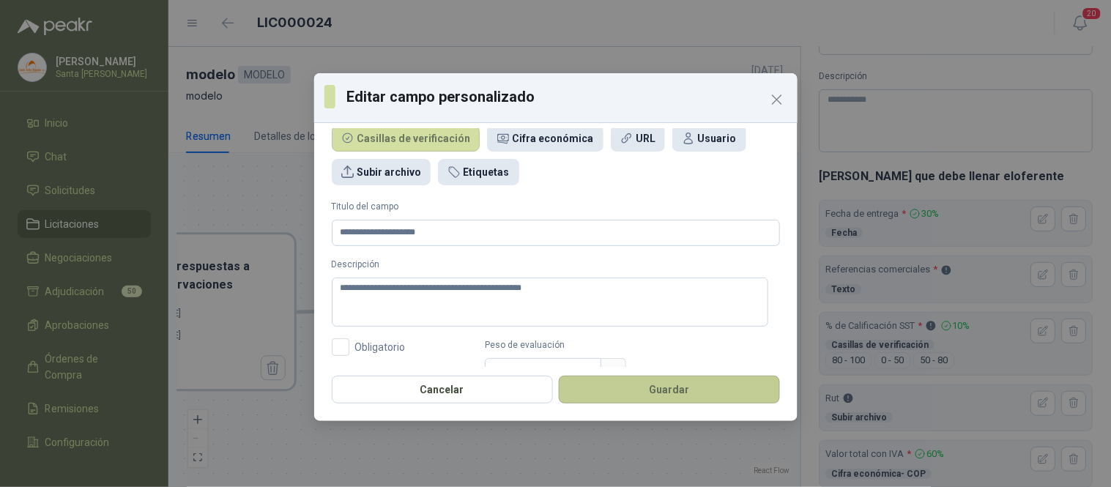
click at [694, 385] on button "Guardar" at bounding box center [669, 390] width 221 height 28
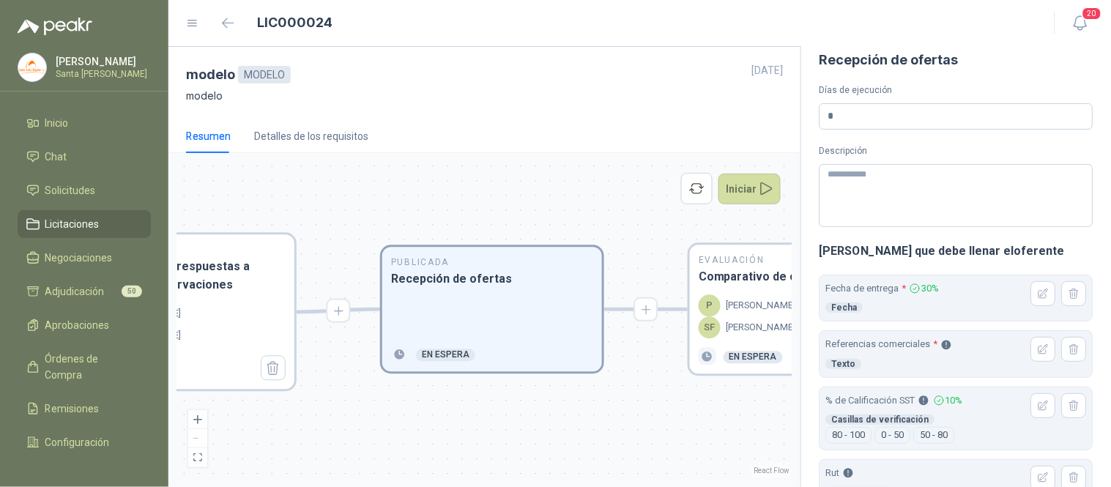
scroll to position [9, 0]
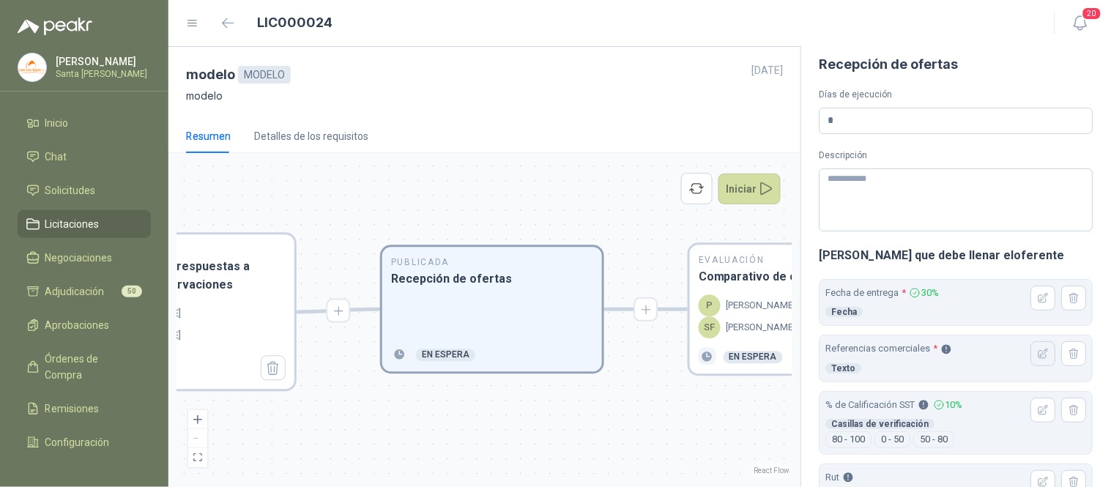
click at [1039, 352] on icon "button" at bounding box center [1044, 354] width 10 height 10
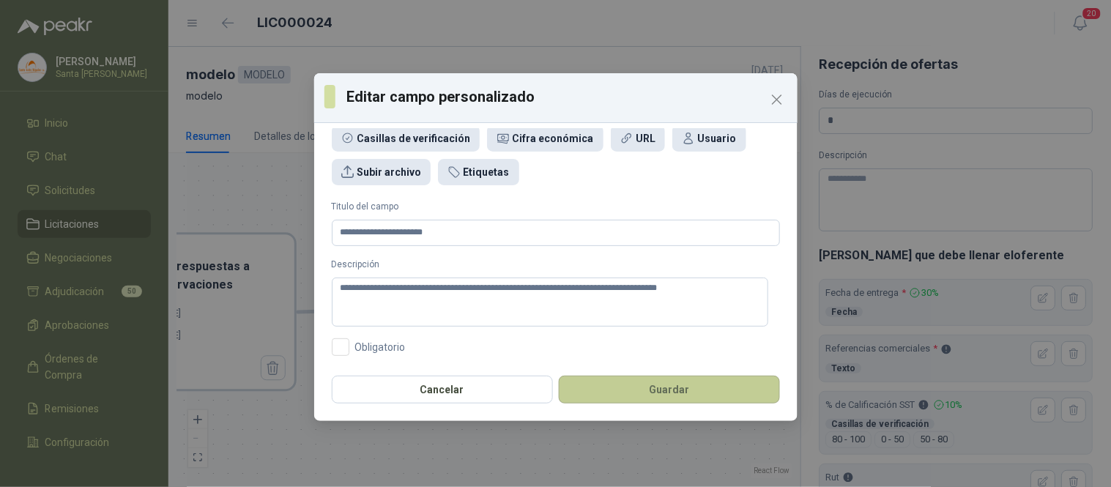
click at [660, 393] on button "Guardar" at bounding box center [669, 390] width 221 height 28
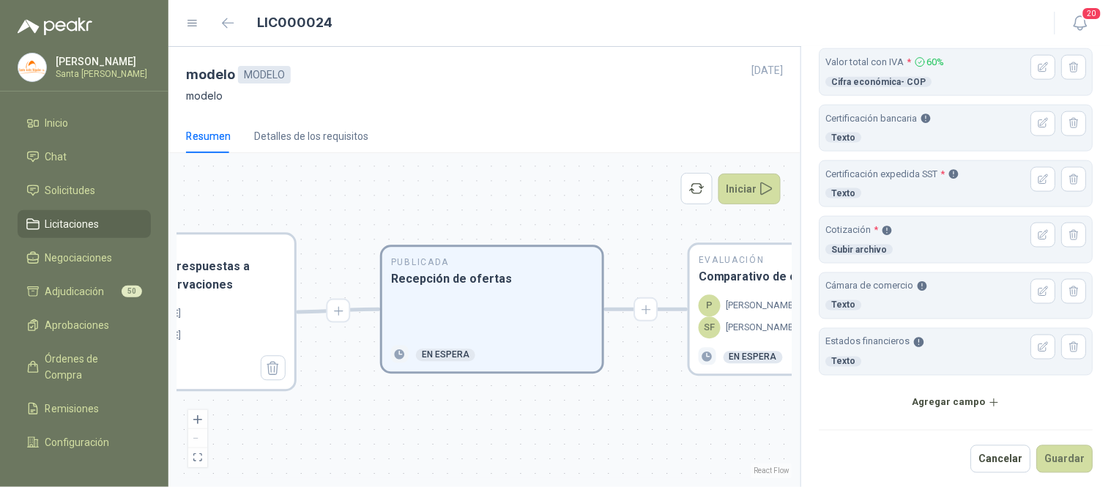
scroll to position [486, 0]
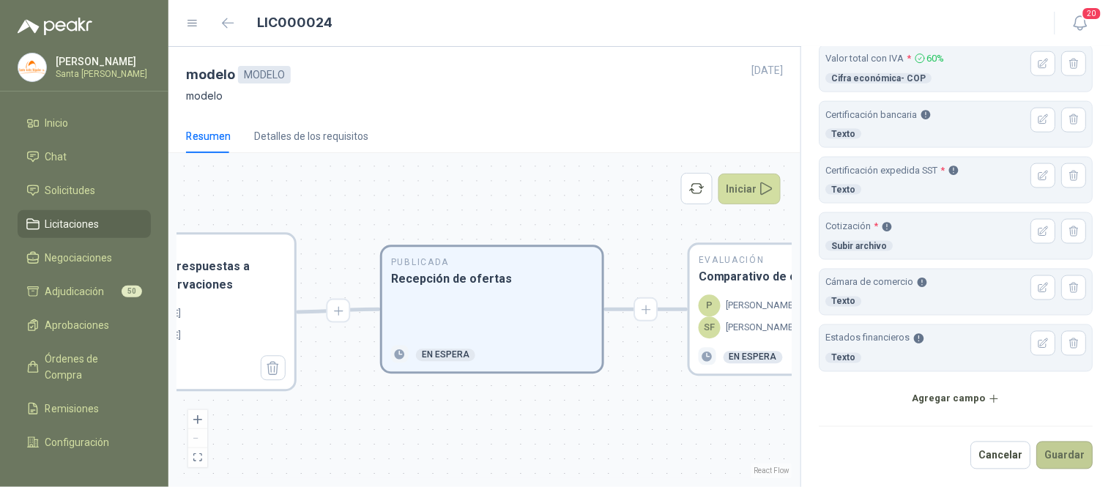
click at [1052, 458] on button "Guardar" at bounding box center [1065, 456] width 56 height 28
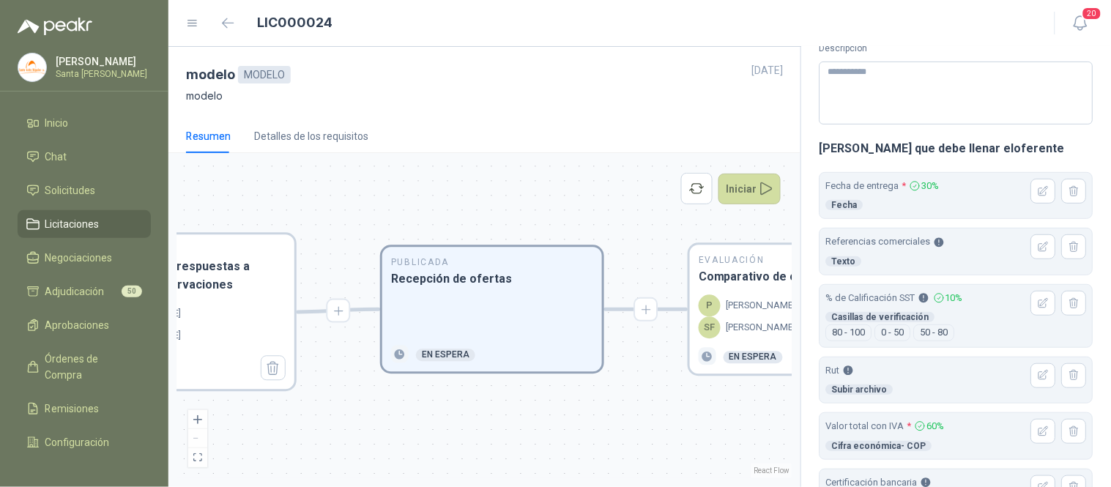
scroll to position [0, 0]
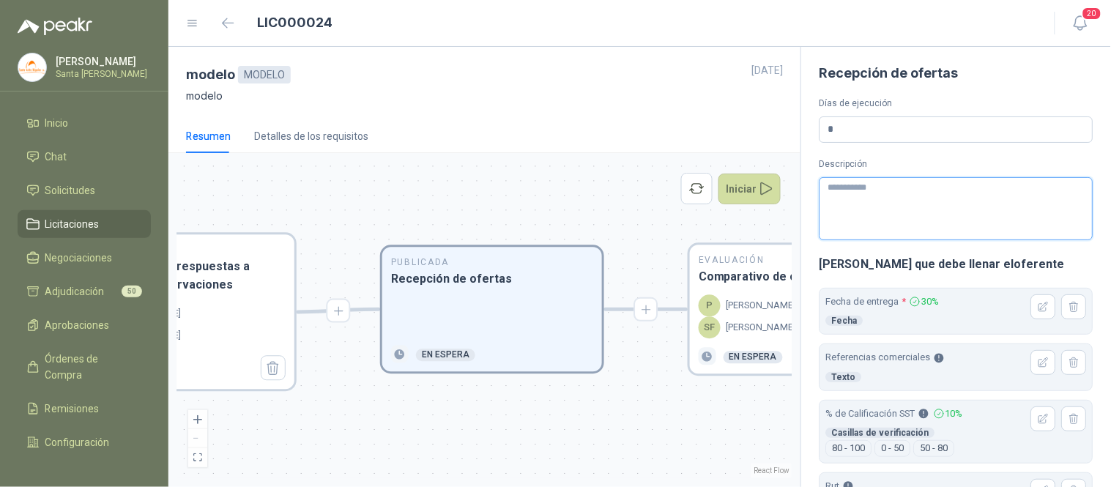
click at [932, 207] on textarea "Descripción" at bounding box center [956, 208] width 274 height 63
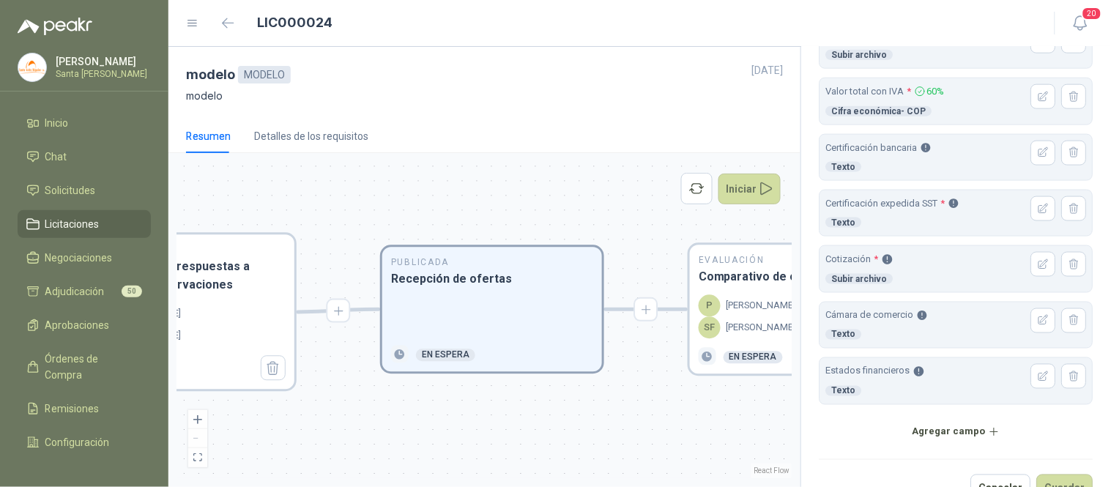
scroll to position [486, 0]
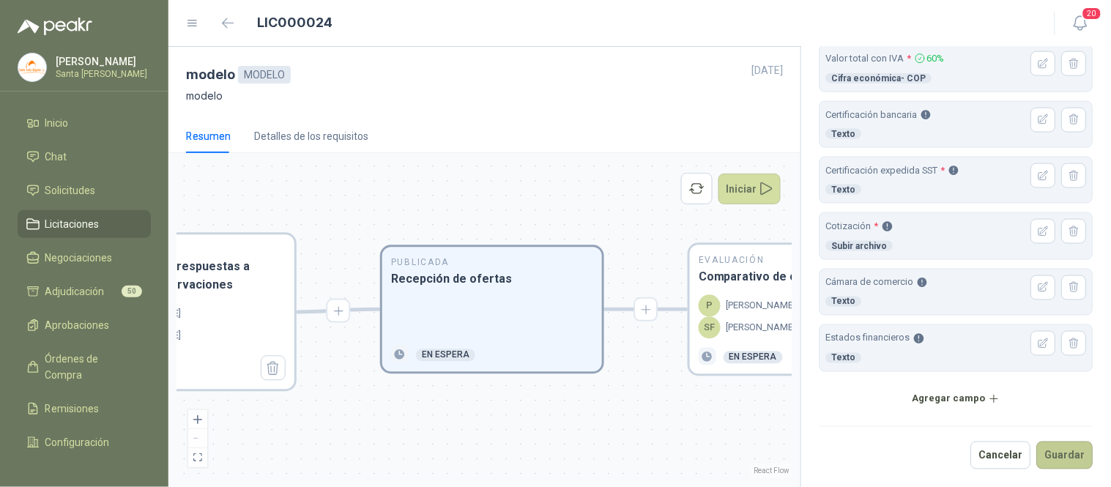
click at [1055, 444] on button "Guardar" at bounding box center [1065, 456] width 56 height 28
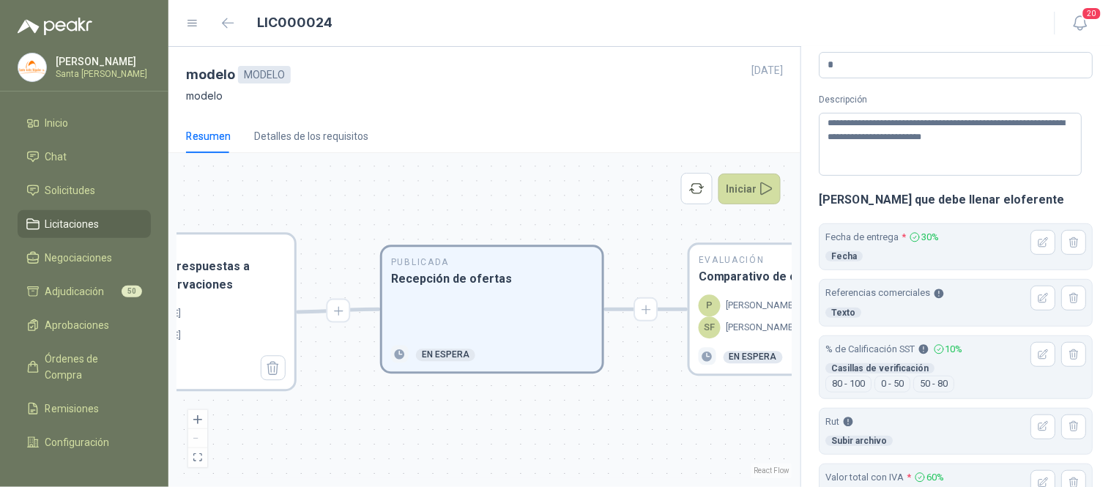
scroll to position [0, 0]
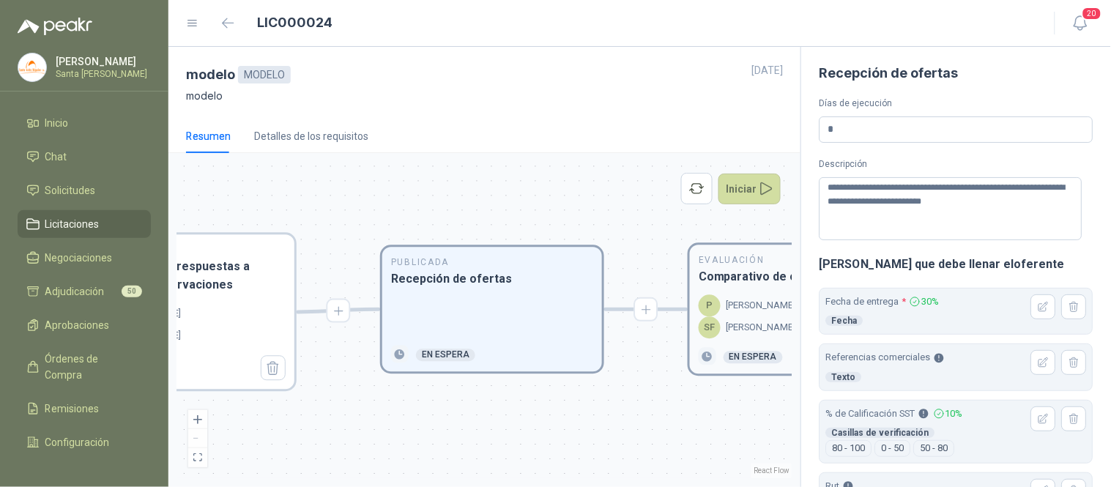
click at [721, 282] on h3 "Comparativo de ofertas" at bounding box center [800, 277] width 202 height 18
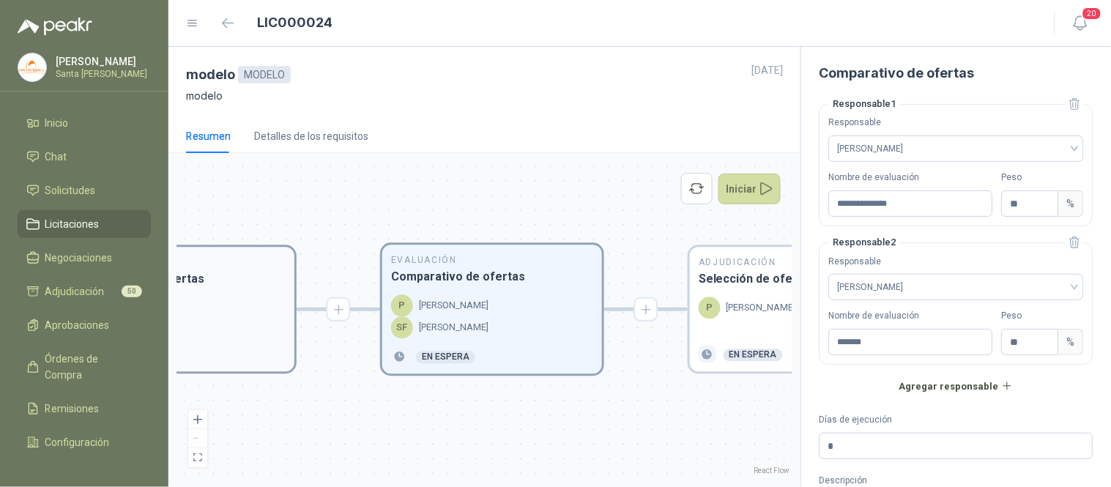
click at [251, 302] on div at bounding box center [184, 317] width 202 height 40
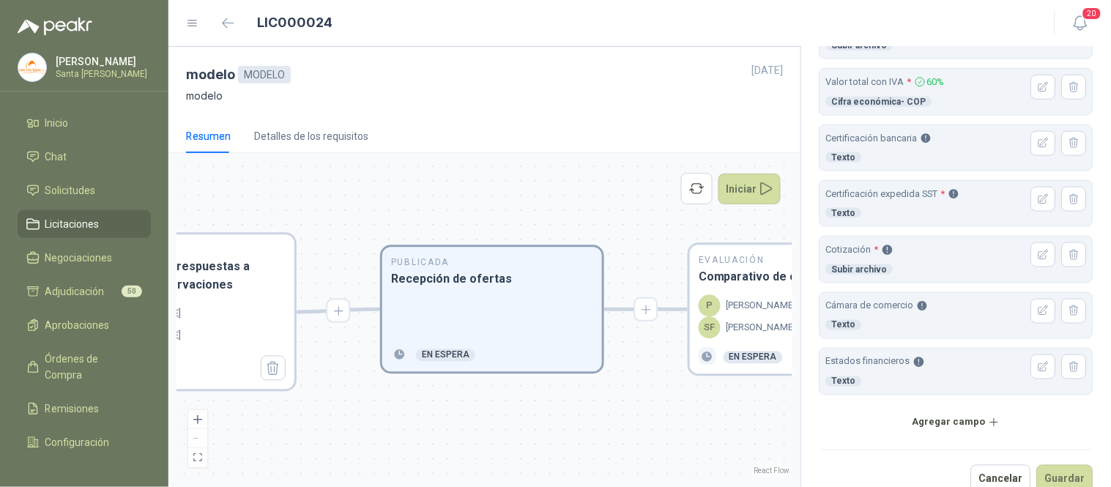
scroll to position [486, 0]
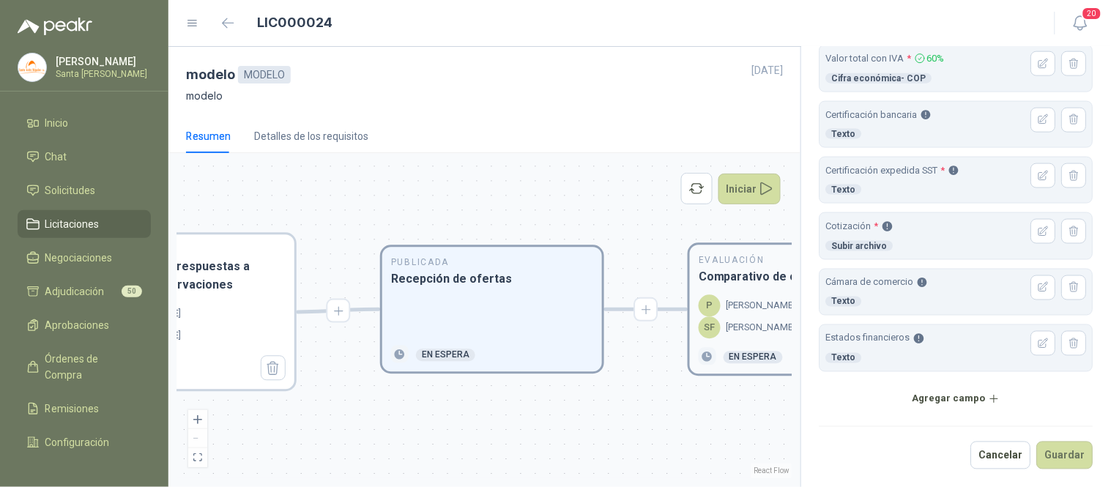
click at [744, 283] on h3 "Comparativo de ofertas" at bounding box center [800, 277] width 202 height 18
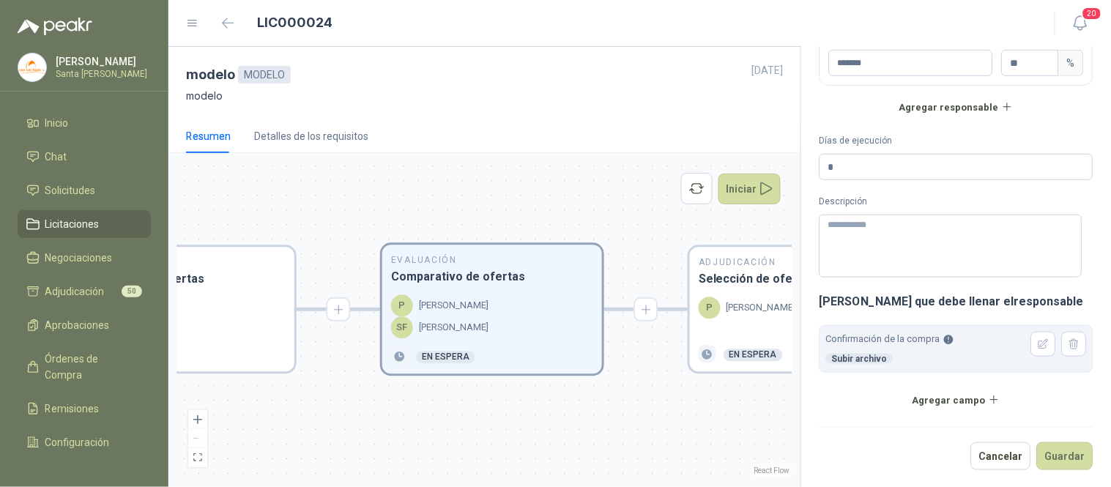
scroll to position [280, 0]
click at [1039, 341] on icon "button" at bounding box center [1044, 344] width 10 height 10
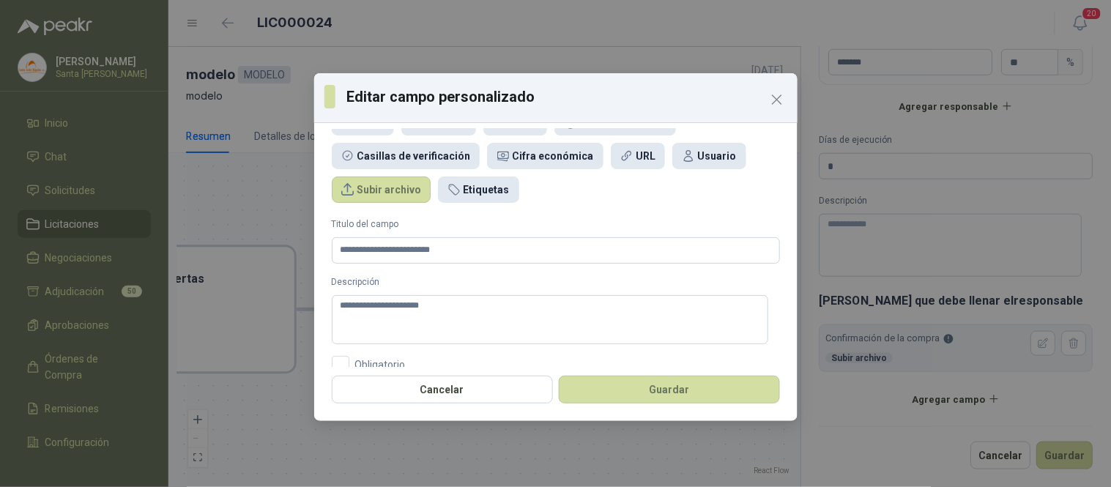
scroll to position [55, 0]
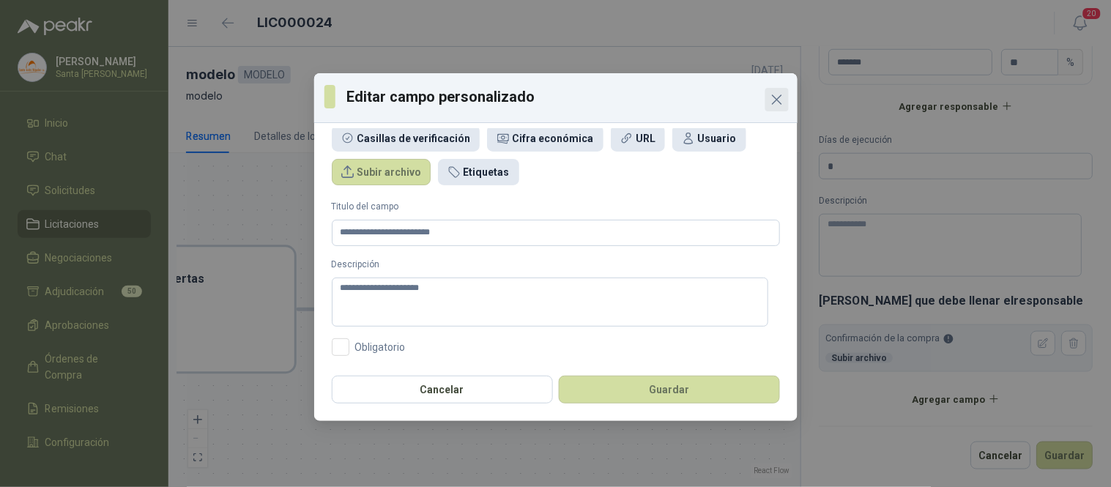
click at [770, 100] on icon "Close" at bounding box center [777, 100] width 18 height 18
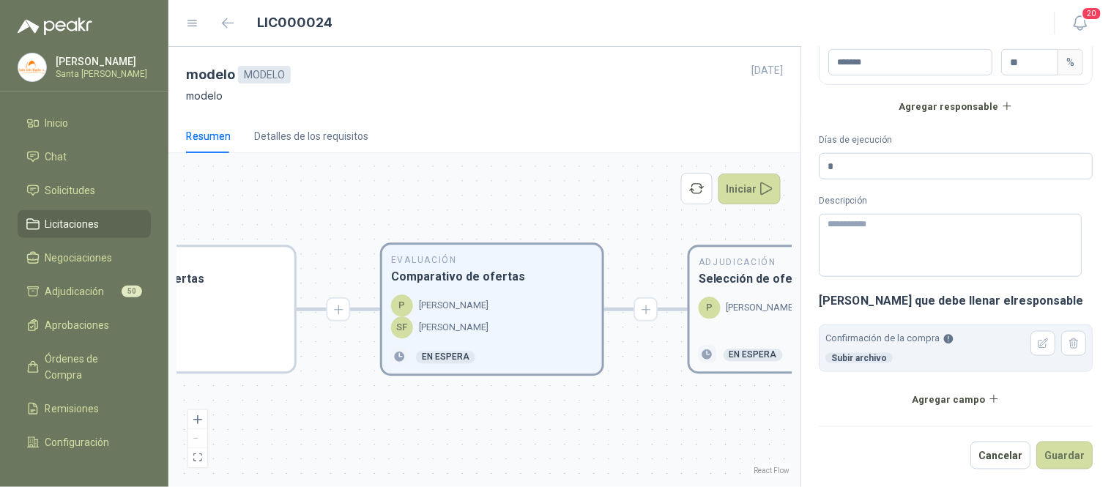
click at [760, 311] on p "[PERSON_NAME]" at bounding box center [761, 308] width 70 height 15
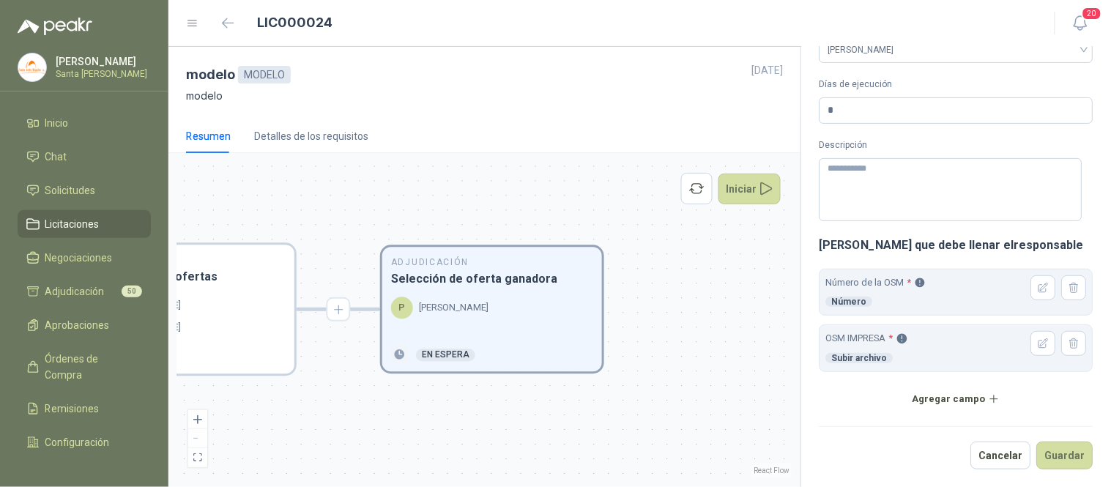
scroll to position [81, 0]
click at [244, 327] on div "SF [PERSON_NAME]" at bounding box center [184, 328] width 202 height 22
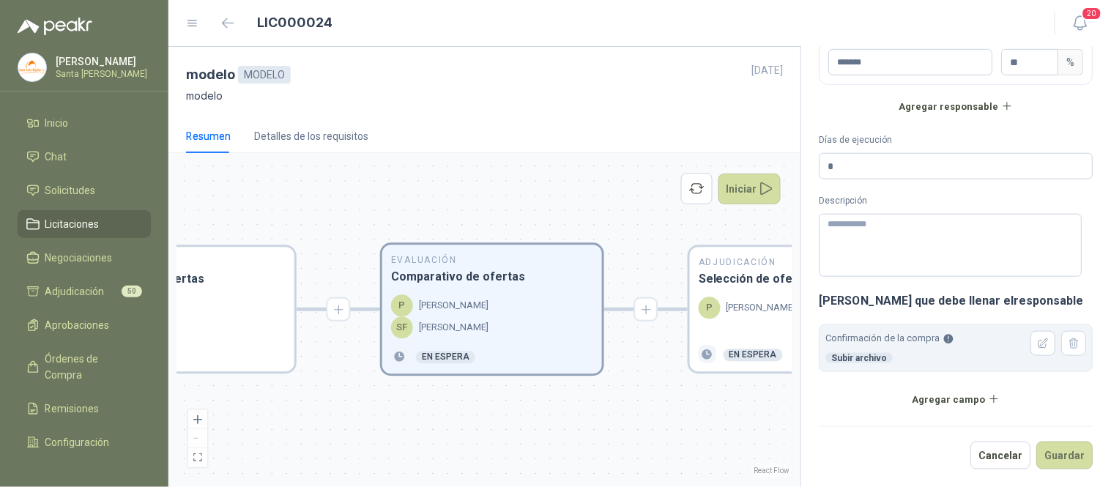
scroll to position [280, 0]
click at [1057, 448] on button "Guardar" at bounding box center [1065, 456] width 56 height 28
click at [749, 293] on div "Adjudicación Selección de oferta ganadora P [PERSON_NAME] En espera" at bounding box center [800, 310] width 220 height 124
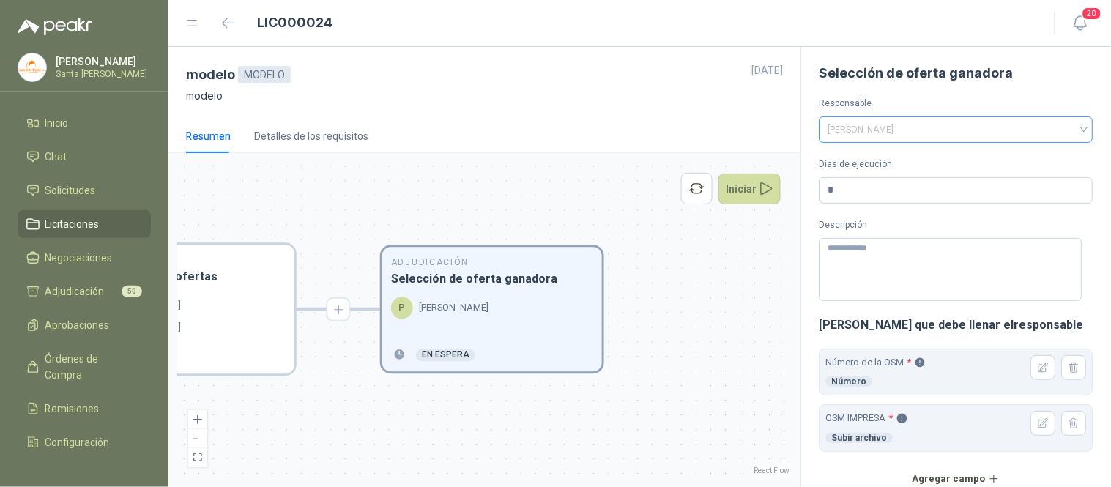
click at [1070, 132] on span "[PERSON_NAME]" at bounding box center [956, 130] width 256 height 22
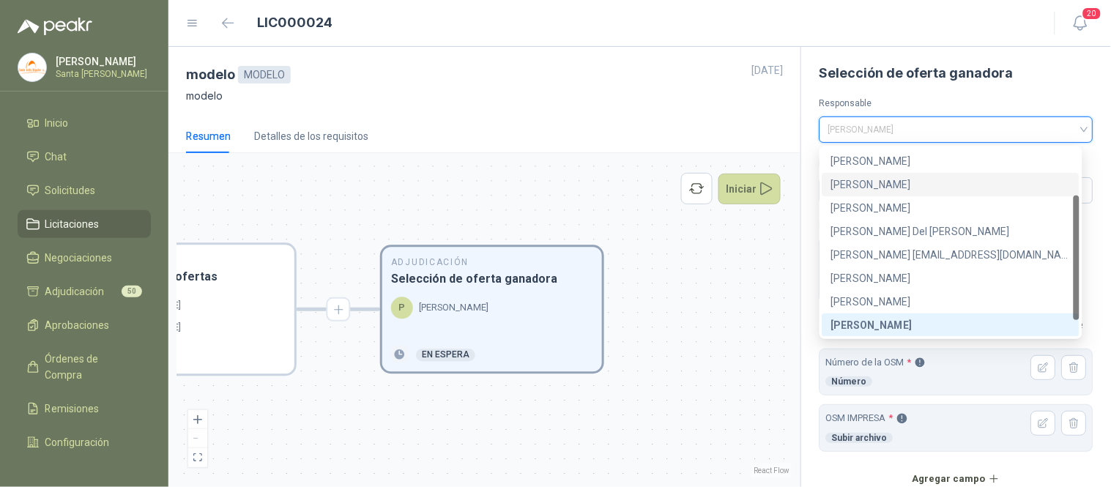
click at [871, 185] on div "[PERSON_NAME]" at bounding box center [950, 184] width 239 height 16
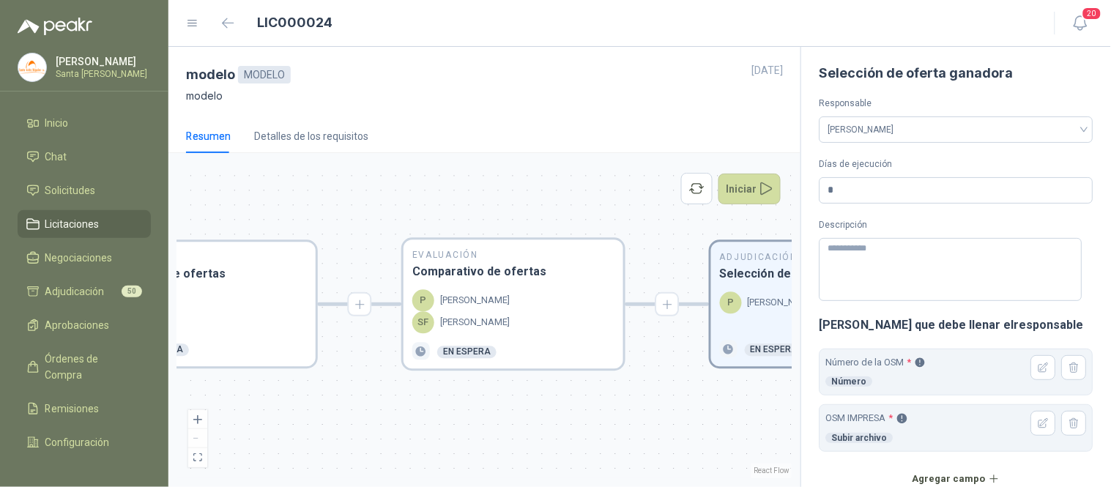
drag, startPoint x: 363, startPoint y: 419, endPoint x: 628, endPoint y: 400, distance: 265.1
click at [628, 400] on div "En Revisión Descripción del requerimiento P [PERSON_NAME] Finalizado En Revisió…" at bounding box center [484, 320] width 614 height 316
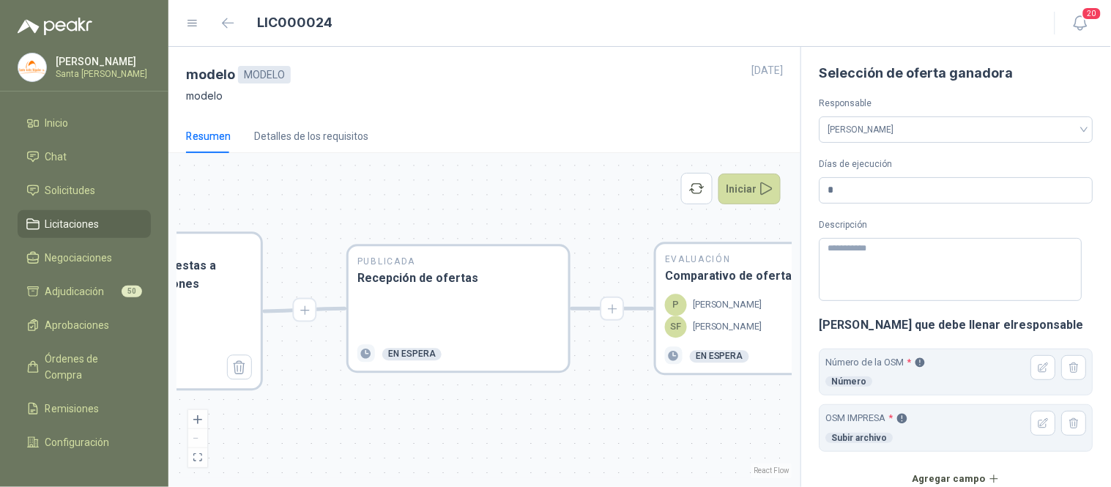
drag, startPoint x: 382, startPoint y: 423, endPoint x: 631, endPoint y: 428, distance: 248.3
click at [631, 428] on div "En Revisión Descripción del requerimiento P [PERSON_NAME] Finalizado En Revisió…" at bounding box center [484, 320] width 614 height 316
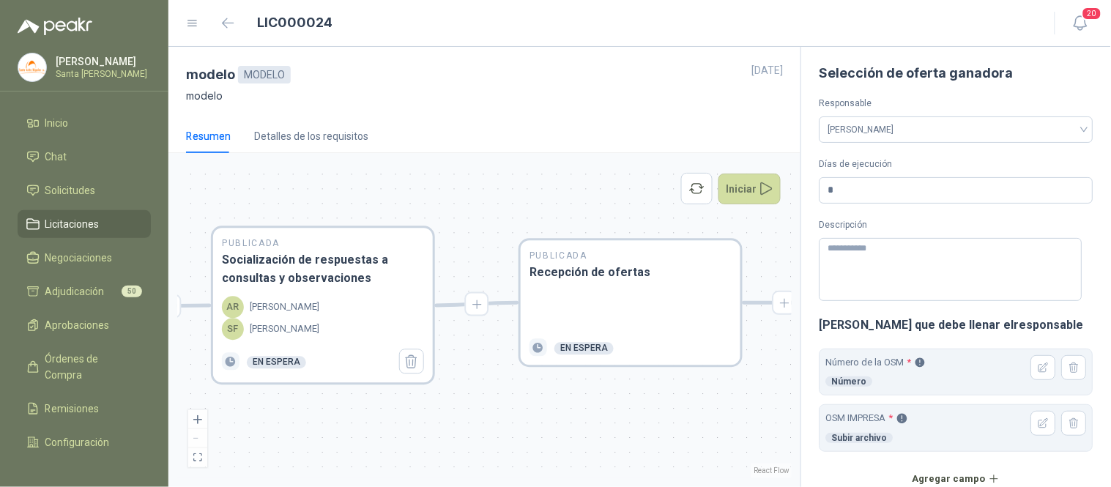
drag, startPoint x: 384, startPoint y: 428, endPoint x: 557, endPoint y: 422, distance: 172.2
click at [557, 422] on div "En Revisión Descripción del requerimiento P [PERSON_NAME] Finalizado En Revisió…" at bounding box center [484, 320] width 614 height 316
click at [611, 309] on div at bounding box center [630, 311] width 202 height 40
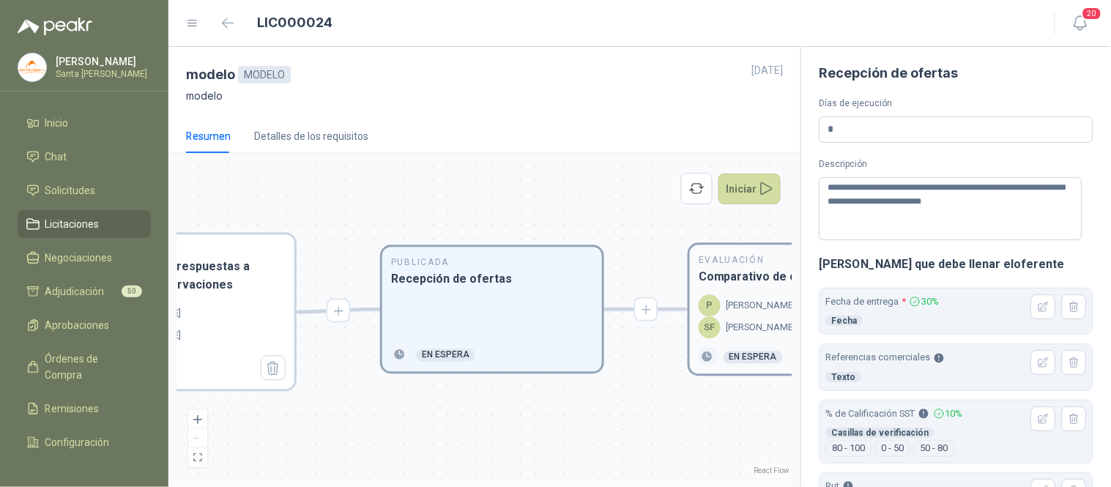
click at [734, 297] on div "P [PERSON_NAME]" at bounding box center [747, 306] width 97 height 22
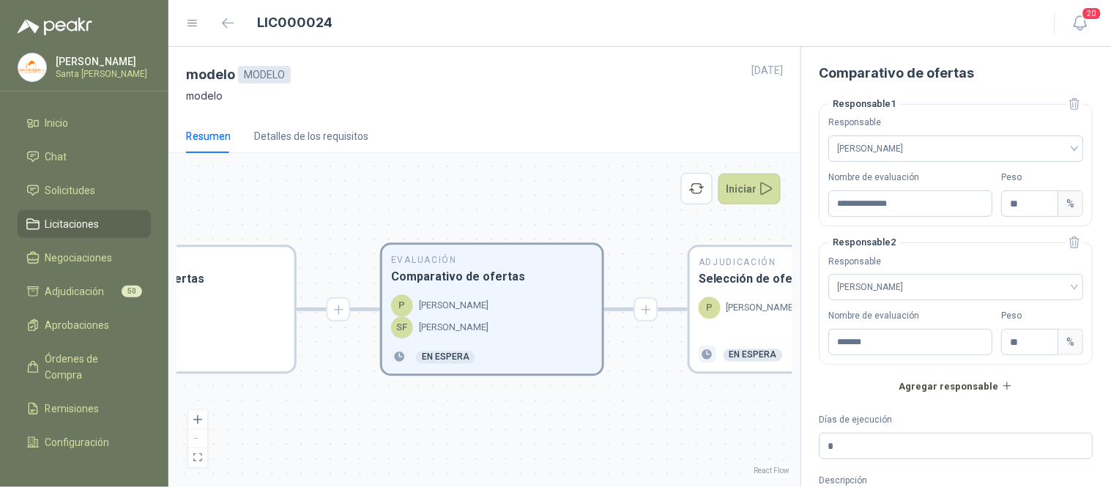
click at [734, 297] on div "P [PERSON_NAME]" at bounding box center [747, 308] width 97 height 22
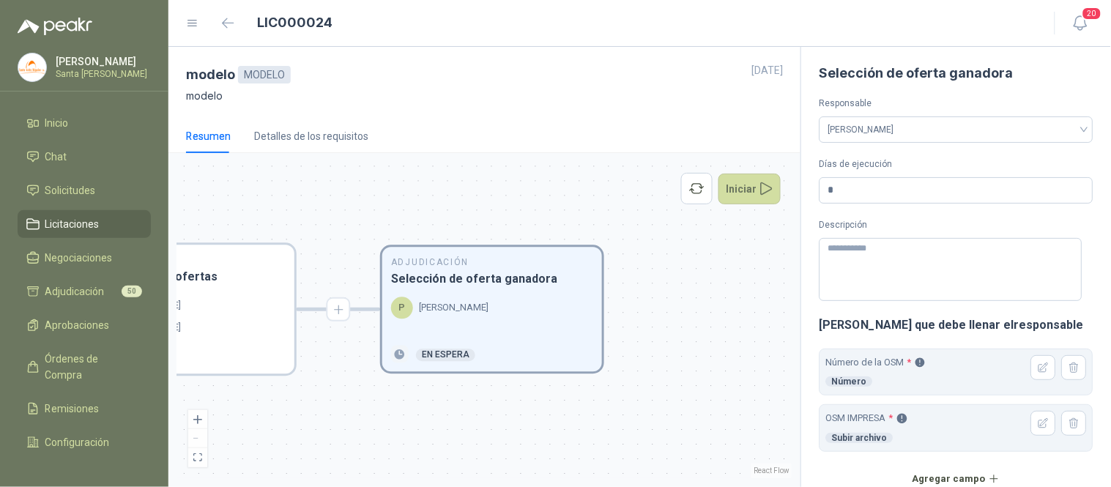
scroll to position [81, 0]
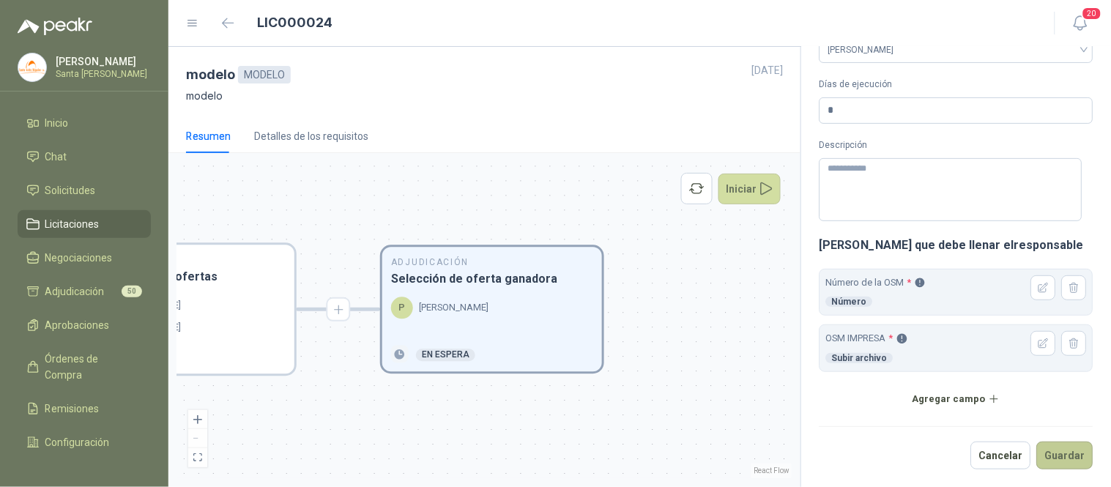
click at [1052, 447] on button "Guardar" at bounding box center [1065, 456] width 56 height 28
click at [754, 192] on button "Iniciar" at bounding box center [749, 189] width 63 height 31
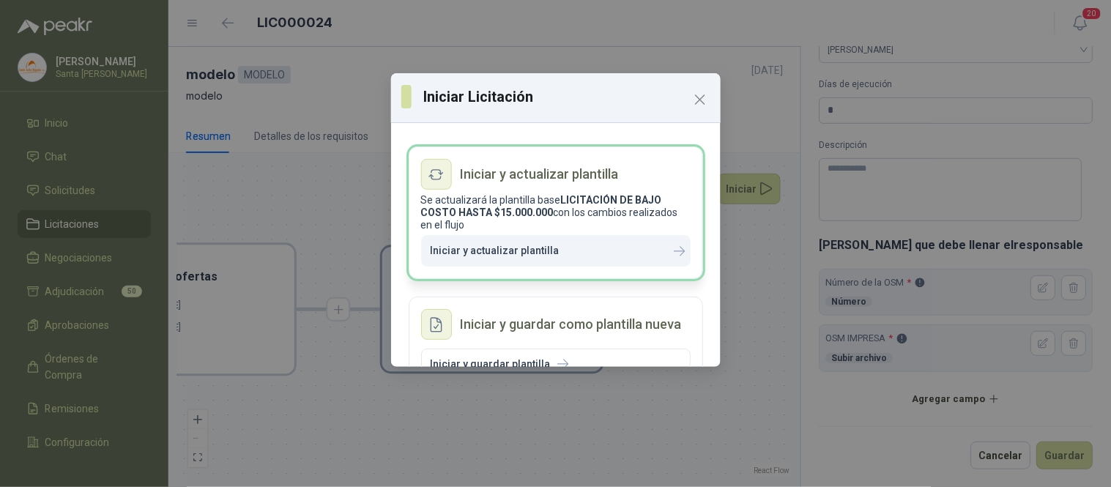
click at [499, 258] on button "Iniciar y actualizar plantilla" at bounding box center [555, 250] width 269 height 31
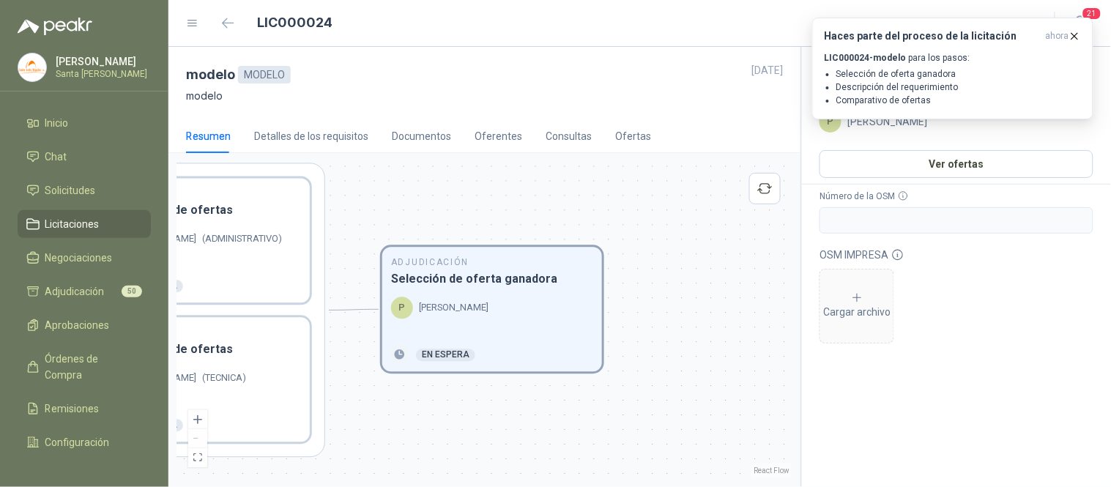
scroll to position [0, 0]
click at [1070, 38] on icon "button" at bounding box center [1074, 36] width 12 height 12
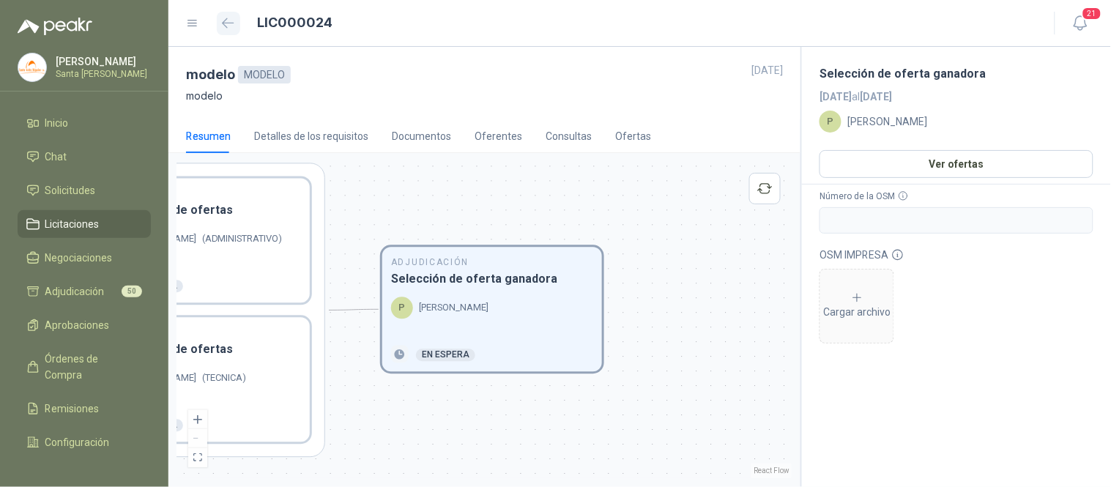
click at [222, 27] on icon "button" at bounding box center [228, 23] width 12 height 11
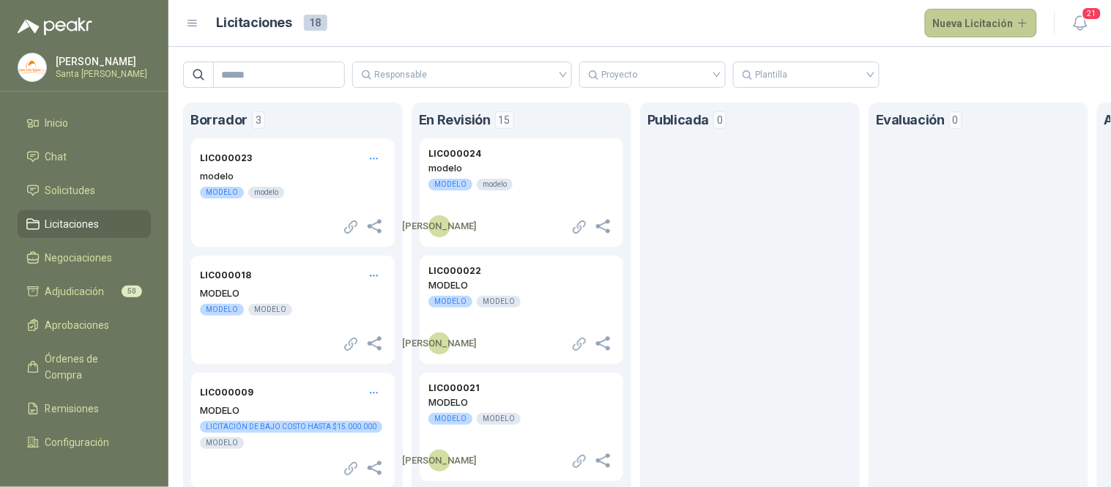
click at [983, 26] on button "Nueva Licitación" at bounding box center [981, 23] width 113 height 29
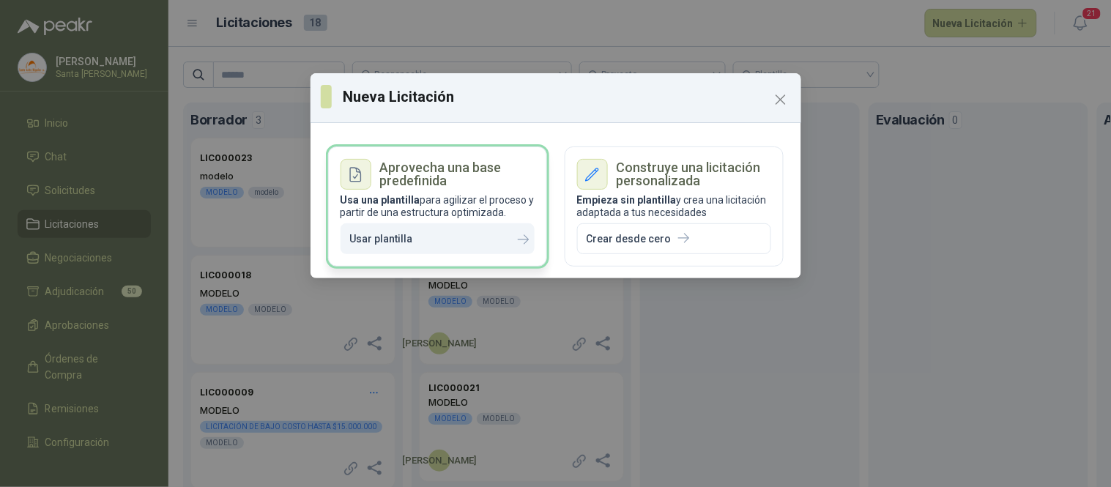
click at [394, 237] on p "Usar plantilla" at bounding box center [381, 239] width 63 height 12
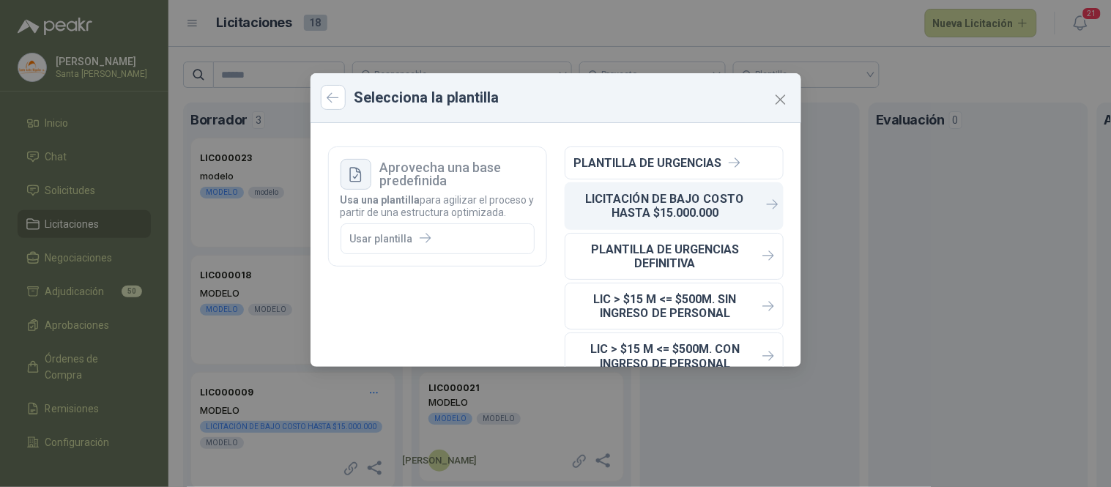
click at [663, 205] on p "LICITACIÓN DE BAJO COSTO HASTA $15.000.000" at bounding box center [665, 206] width 182 height 28
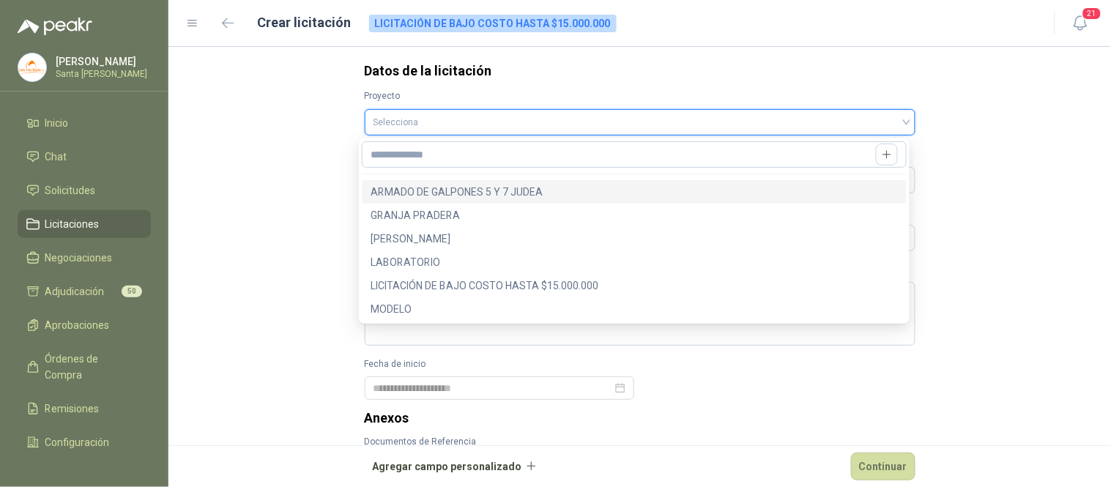
click at [390, 119] on input "search" at bounding box center [639, 121] width 533 height 22
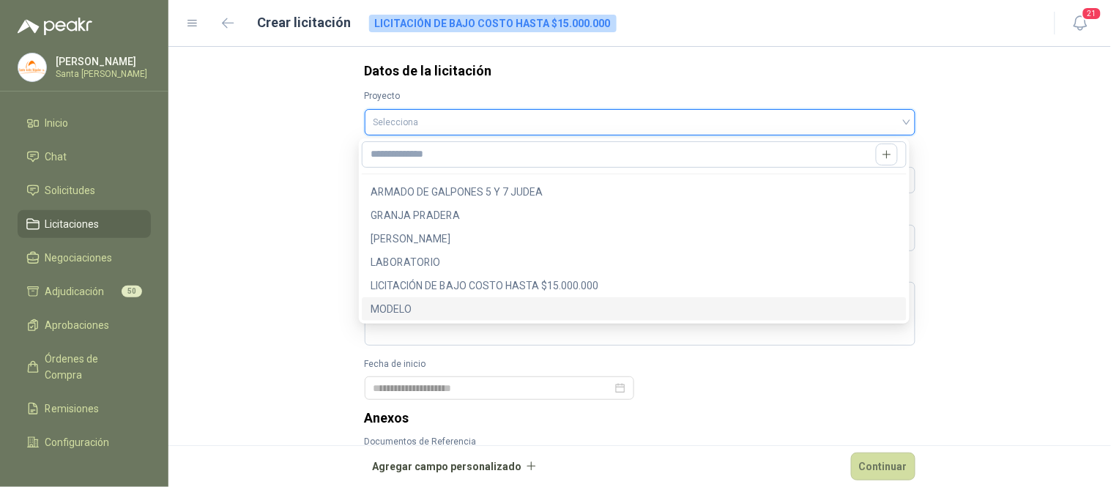
click at [385, 316] on div "MODELO" at bounding box center [634, 309] width 527 height 16
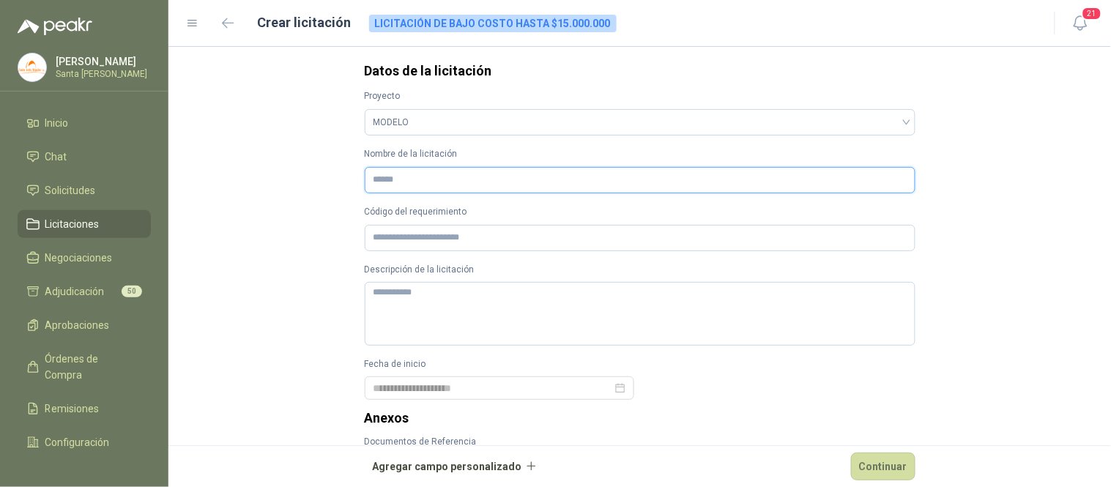
click at [393, 180] on input "Nombre de la licitación" at bounding box center [640, 180] width 551 height 26
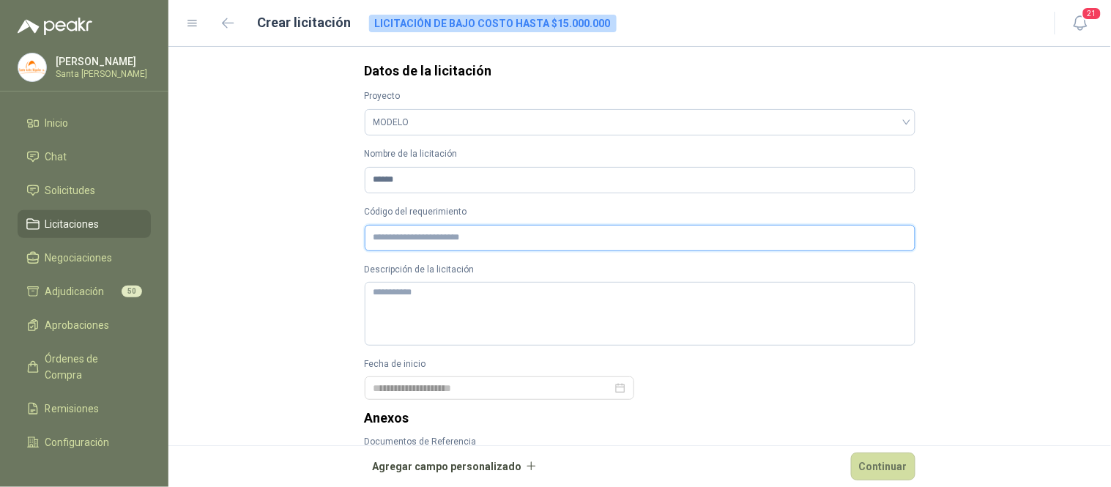
click at [411, 231] on input "Código del requerimiento" at bounding box center [640, 238] width 551 height 26
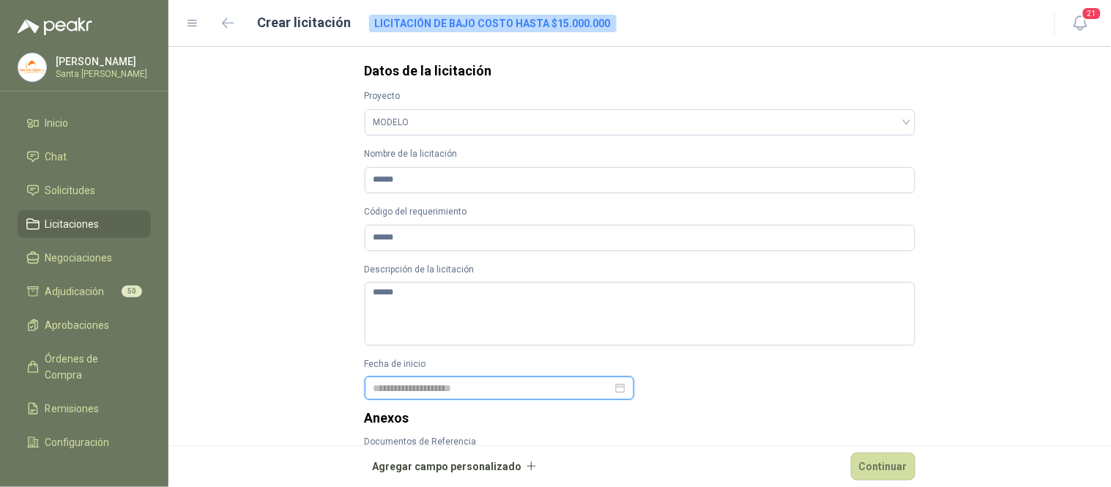
click at [608, 384] on div at bounding box center [499, 388] width 252 height 16
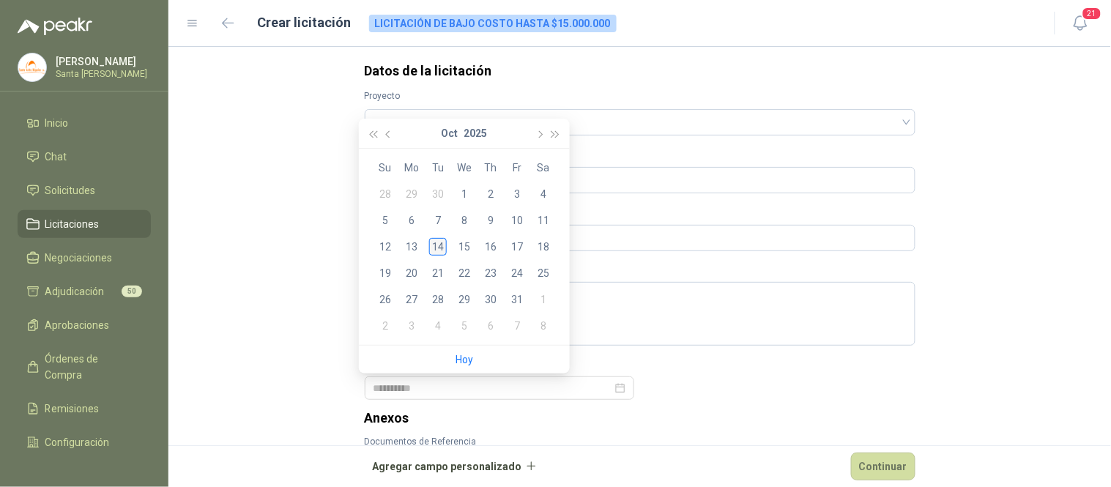
click at [436, 245] on div "14" at bounding box center [438, 247] width 18 height 18
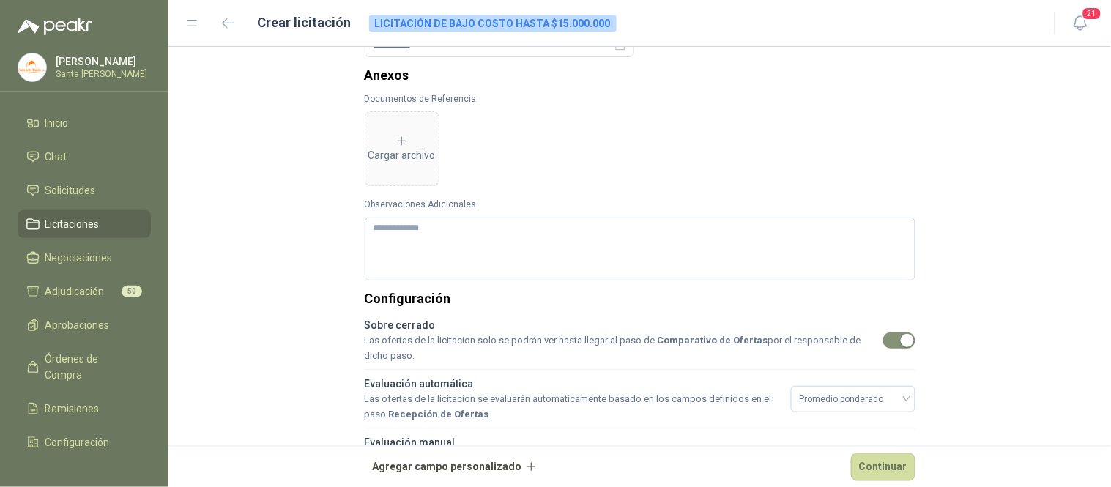
scroll to position [346, 0]
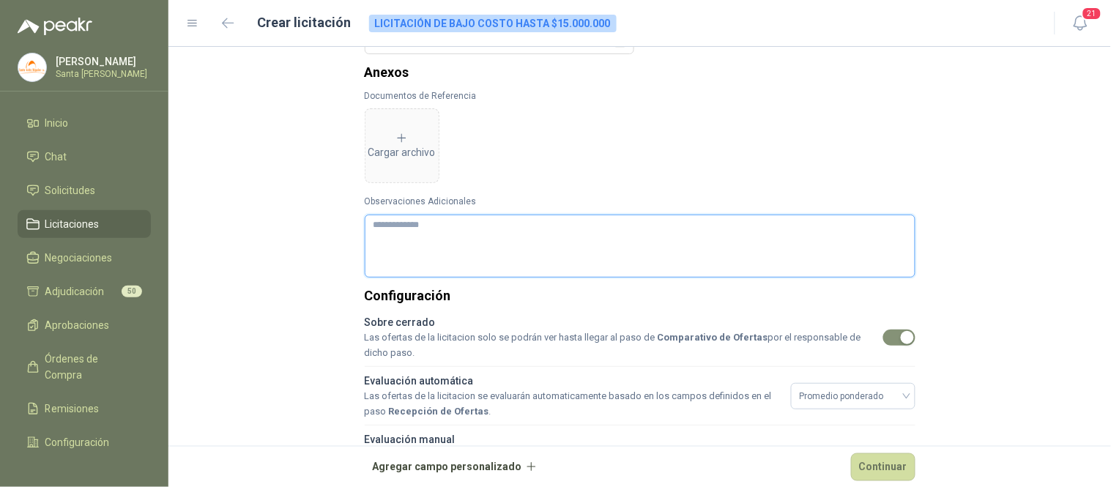
click at [406, 250] on textarea "Observaciones Adicionales" at bounding box center [640, 246] width 551 height 63
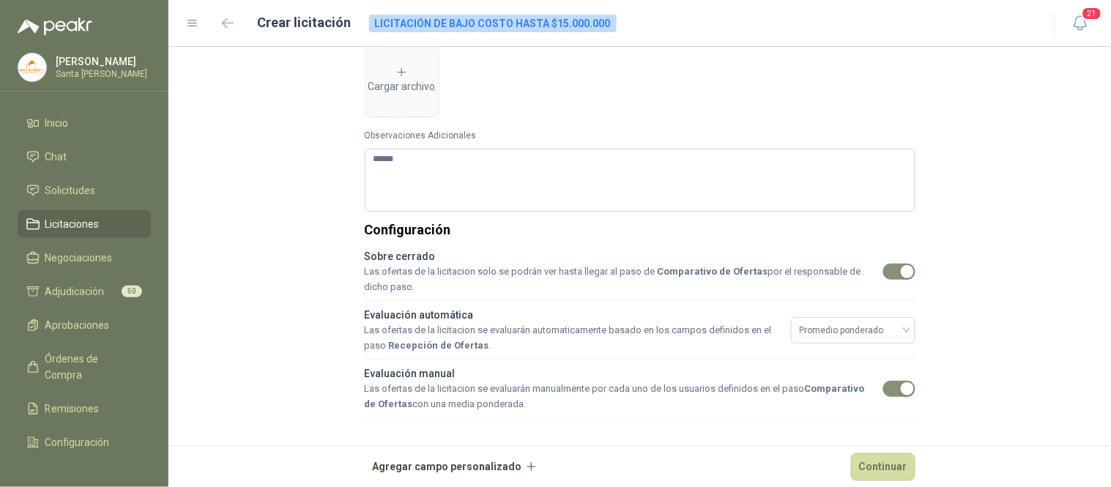
scroll to position [436, 0]
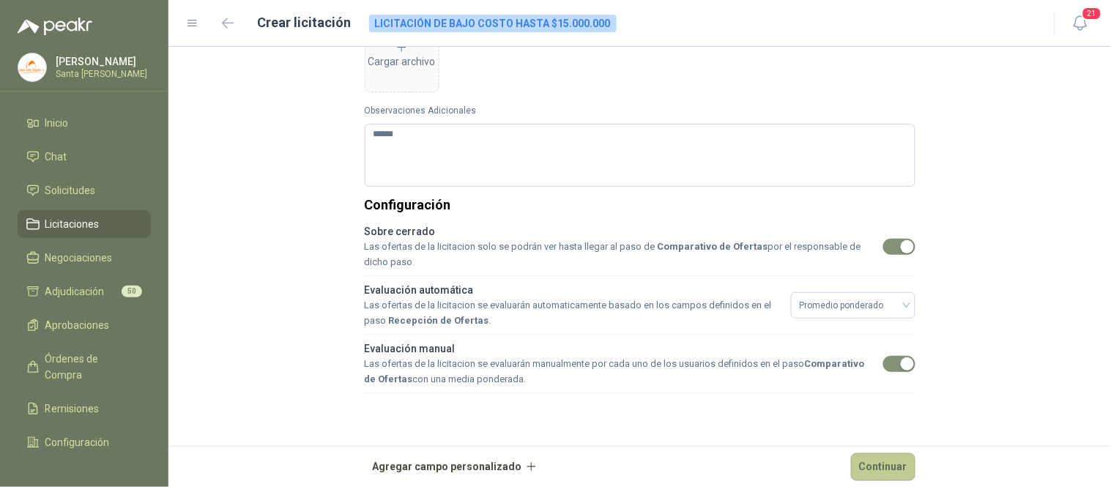
click at [874, 459] on button "Continuar" at bounding box center [883, 467] width 64 height 28
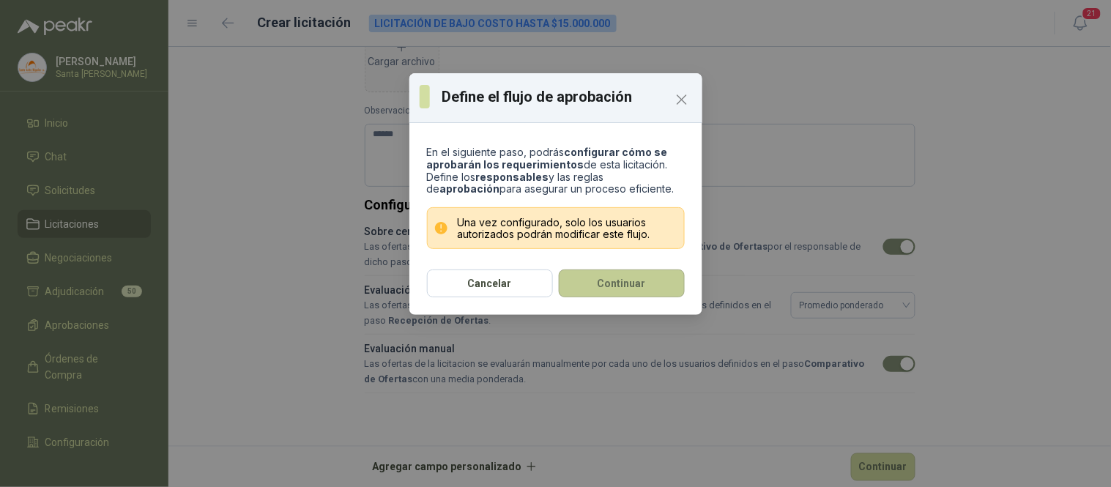
click at [609, 280] on button "Continuar" at bounding box center [622, 283] width 126 height 28
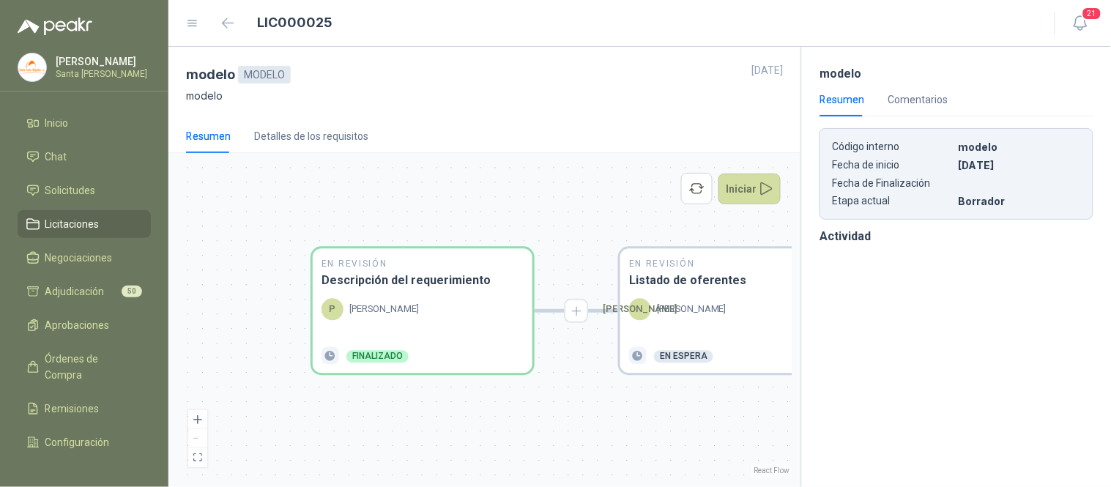
drag, startPoint x: 685, startPoint y: 416, endPoint x: 157, endPoint y: 406, distance: 528.8
click at [157, 406] on div "[PERSON_NAME] Santa [PERSON_NAME] Inicio Chat Solicitudes Licitaciones Negociac…" at bounding box center [555, 243] width 1111 height 487
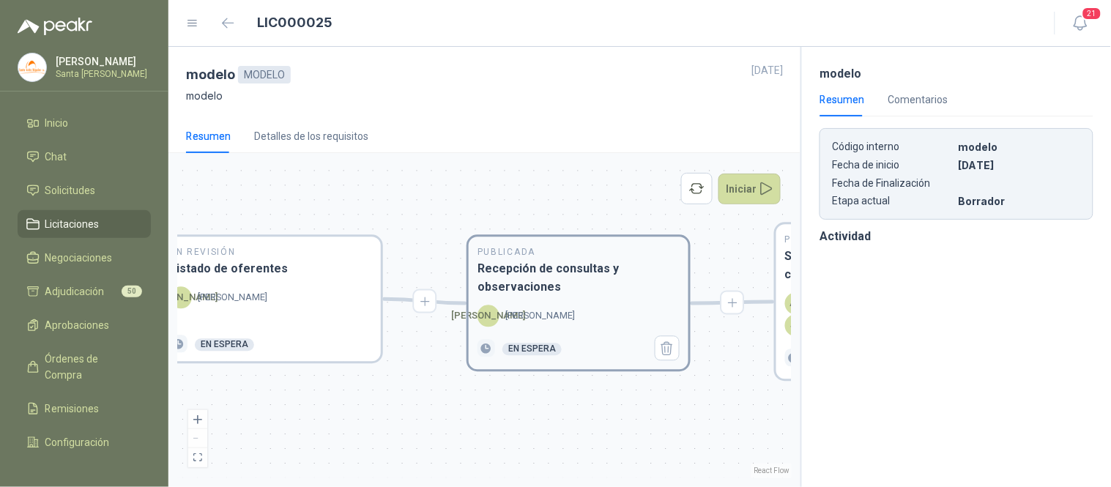
click at [514, 302] on div "Publicada Recepción de consultas y observaciones [PERSON_NAME] En espera" at bounding box center [579, 303] width 220 height 133
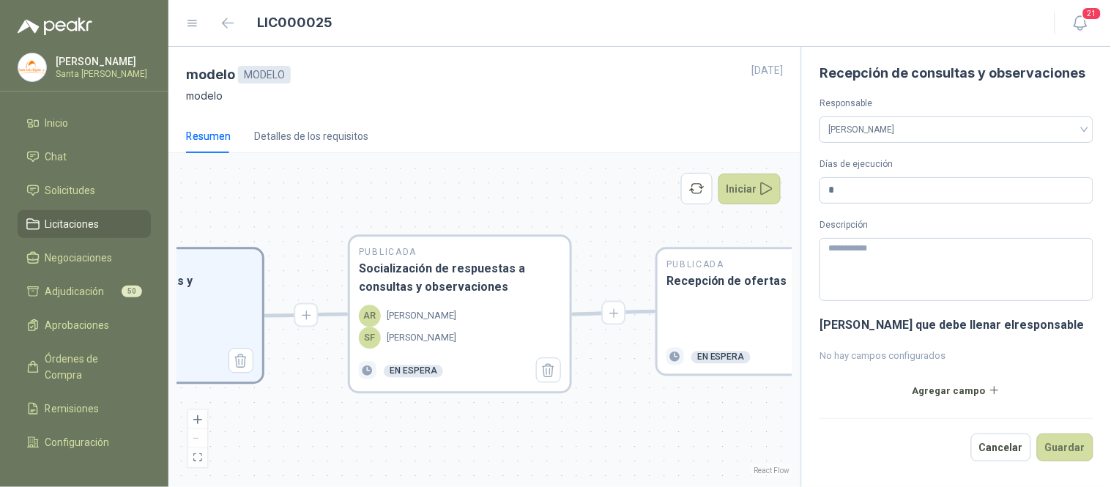
drag, startPoint x: 689, startPoint y: 406, endPoint x: 349, endPoint y: 409, distance: 339.8
click at [349, 409] on div "En Revisión Descripción del requerimiento P [PERSON_NAME] Finalizado En Revisió…" at bounding box center [484, 320] width 614 height 316
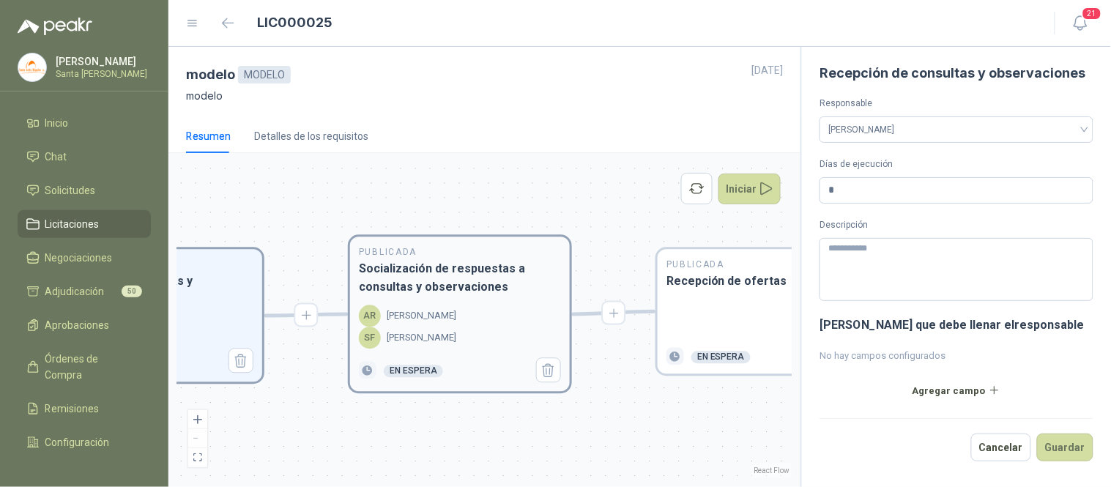
click at [403, 316] on p "[PERSON_NAME]" at bounding box center [422, 316] width 70 height 15
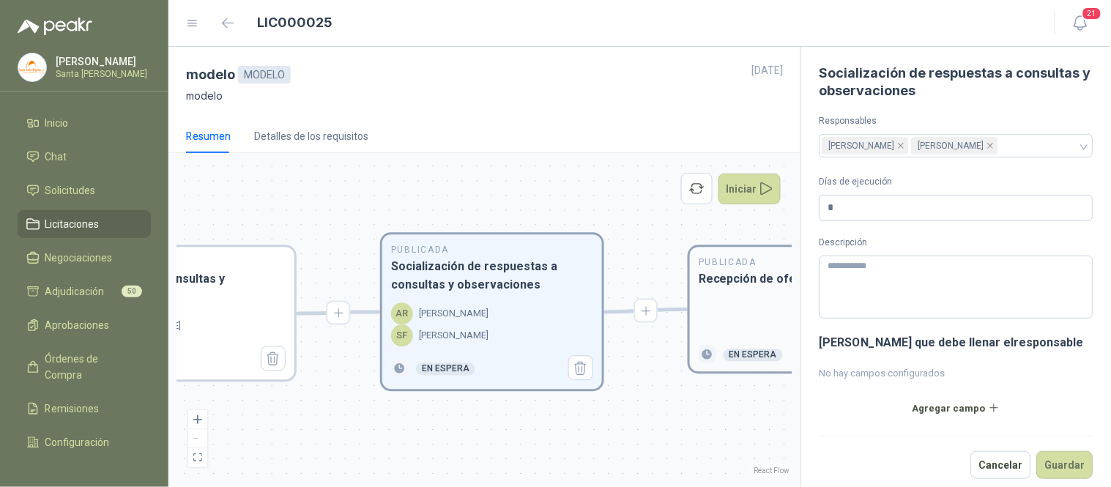
click at [735, 288] on h3 "Recepción de ofertas" at bounding box center [800, 279] width 202 height 18
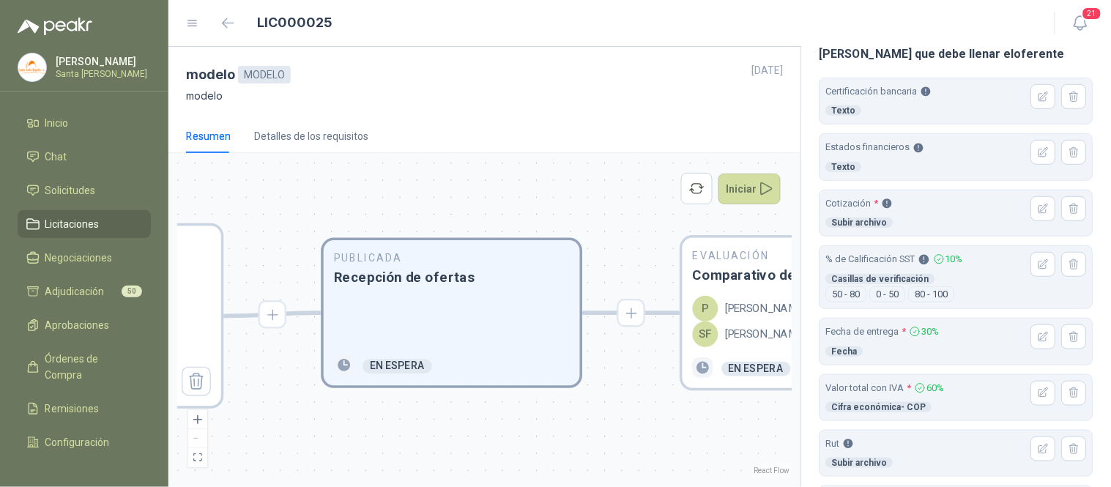
scroll to position [233, 0]
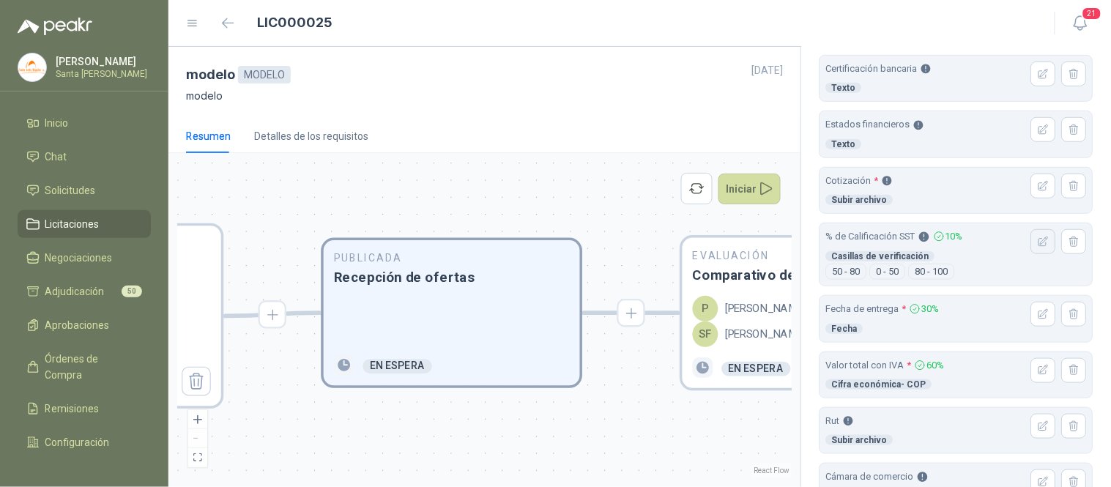
click at [1039, 239] on icon "button" at bounding box center [1044, 242] width 10 height 10
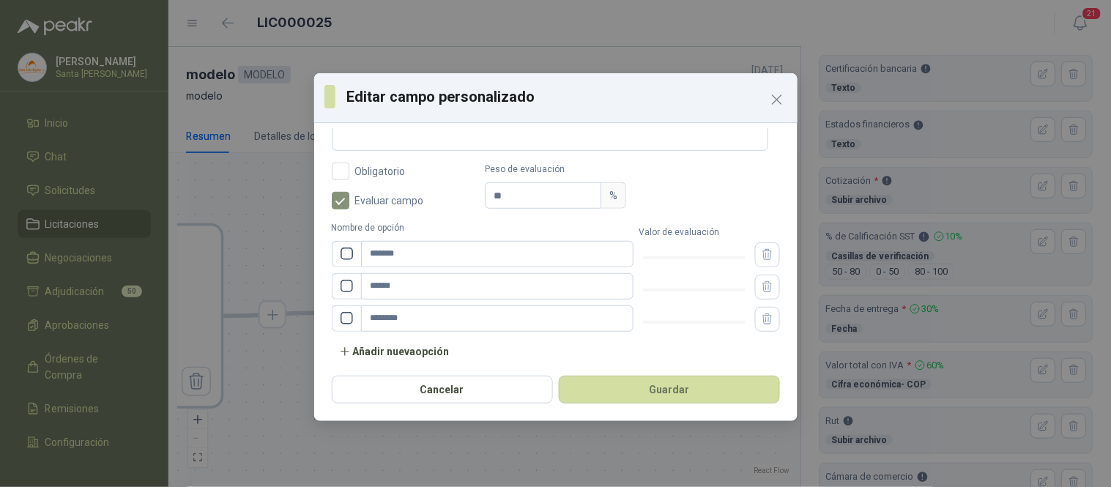
scroll to position [237, 0]
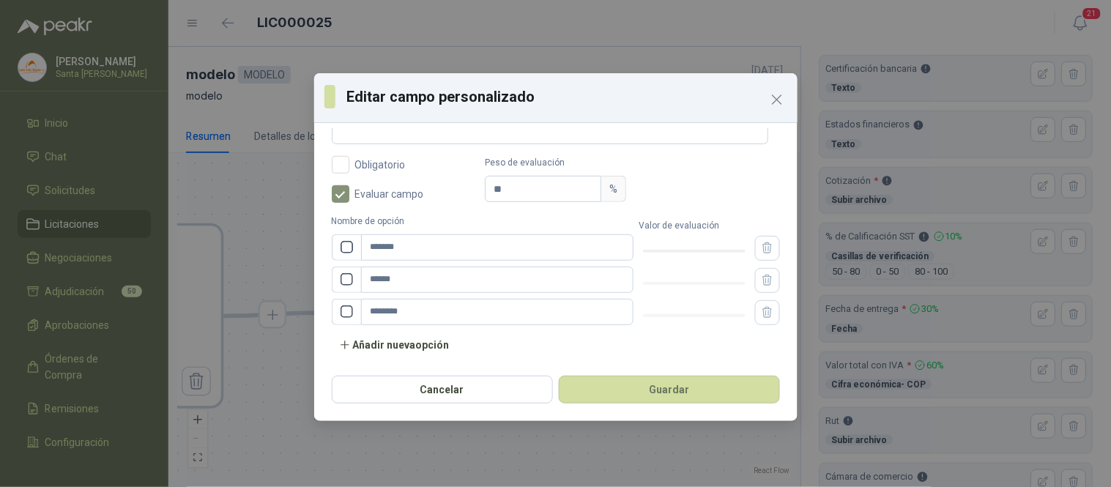
click at [655, 249] on div at bounding box center [694, 251] width 103 height 9
click at [689, 281] on div at bounding box center [694, 283] width 103 height 9
click at [734, 316] on div at bounding box center [694, 311] width 110 height 17
click at [733, 316] on div at bounding box center [694, 315] width 103 height 9
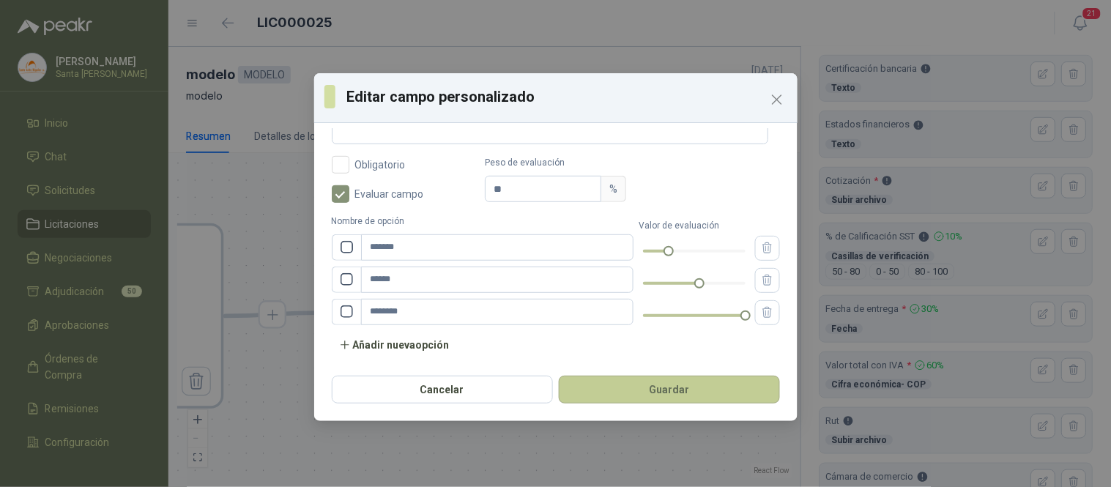
click at [699, 389] on button "Guardar" at bounding box center [669, 390] width 221 height 28
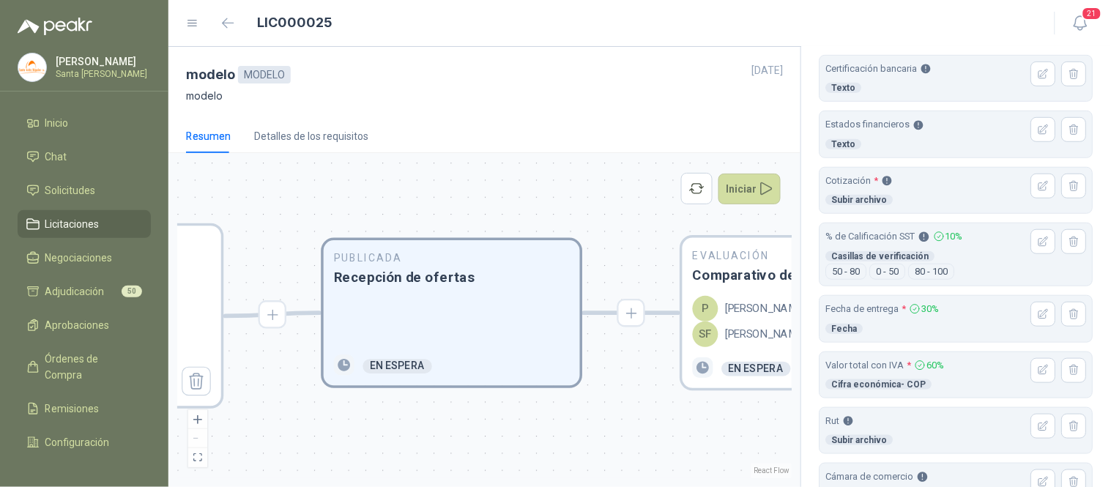
scroll to position [486, 0]
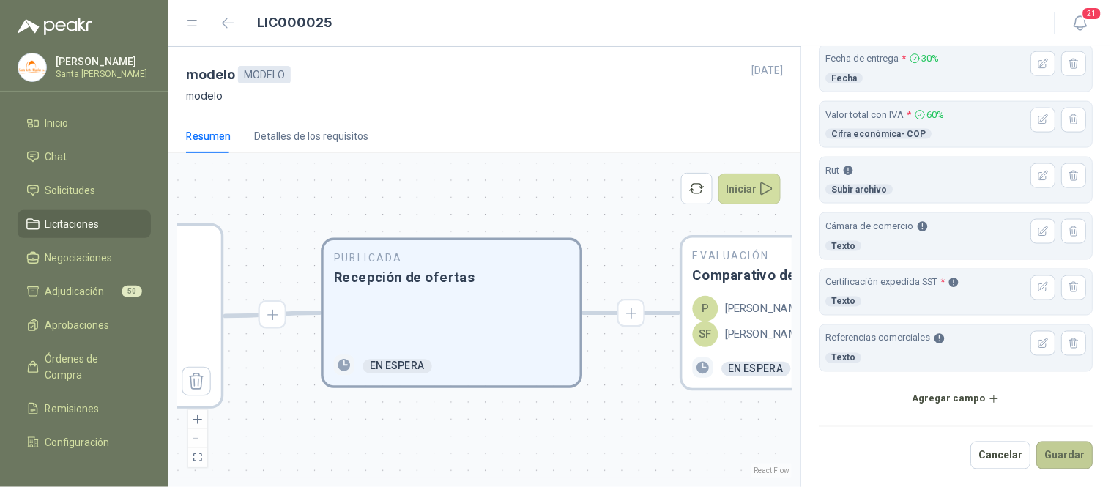
click at [1052, 462] on button "Guardar" at bounding box center [1065, 456] width 56 height 28
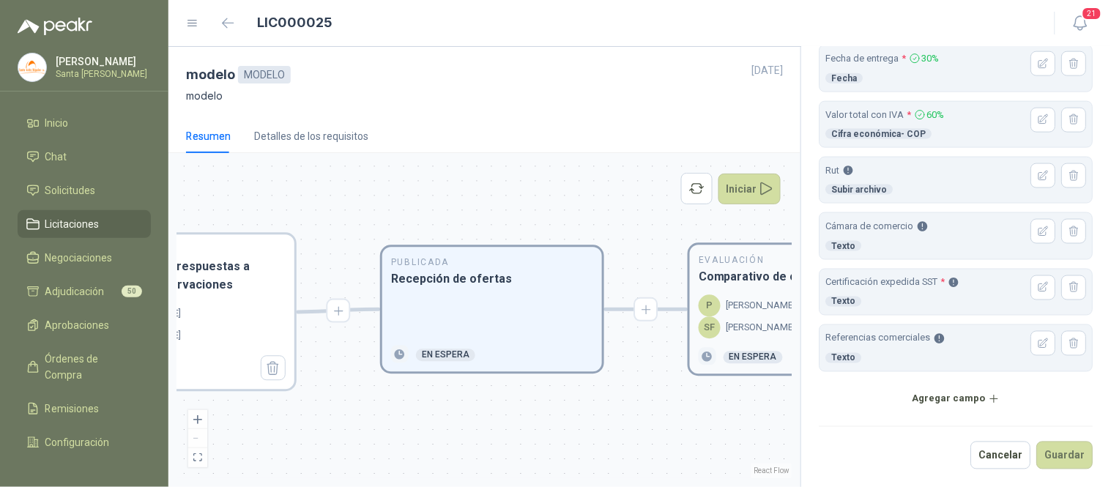
click at [733, 299] on p "[PERSON_NAME]" at bounding box center [761, 306] width 70 height 15
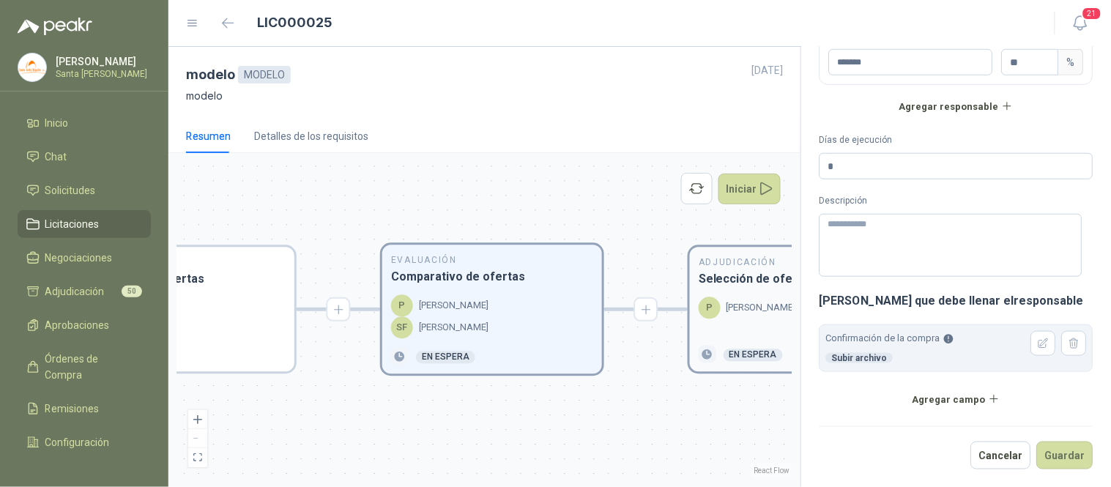
scroll to position [281, 0]
click at [749, 293] on div "Adjudicación Selección de oferta ganadora P [PERSON_NAME] En espera" at bounding box center [800, 310] width 220 height 124
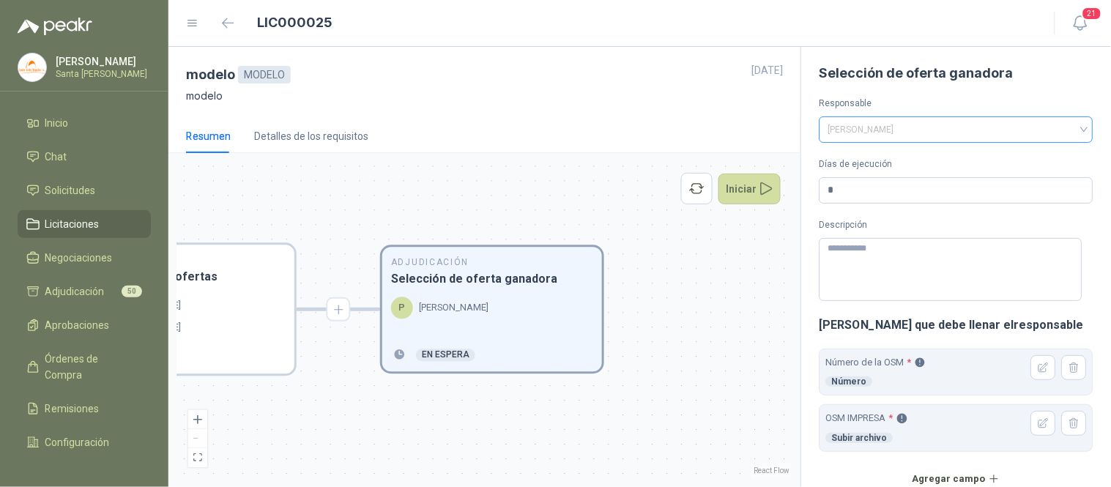
click at [1029, 130] on span "[PERSON_NAME]" at bounding box center [956, 130] width 256 height 22
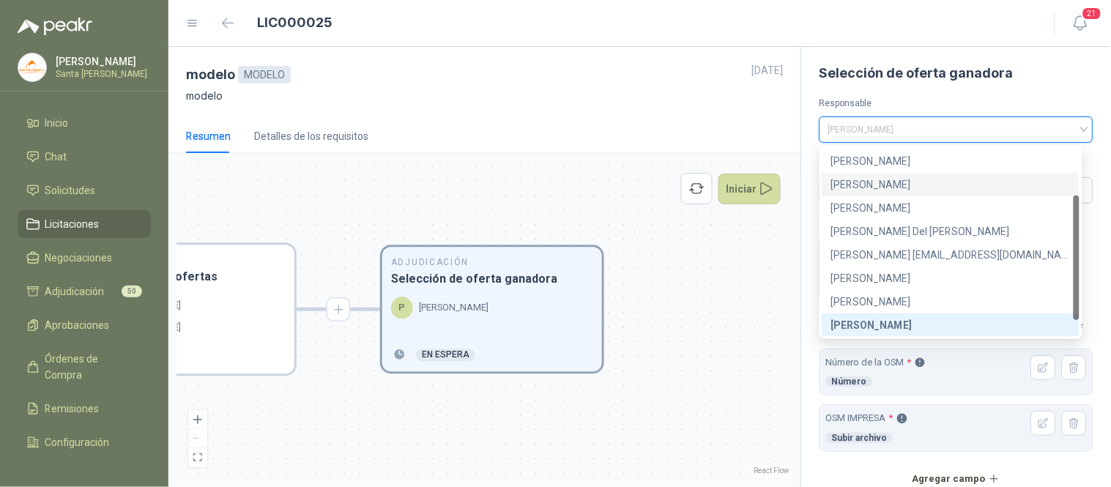
click at [887, 185] on div "[PERSON_NAME]" at bounding box center [950, 184] width 239 height 16
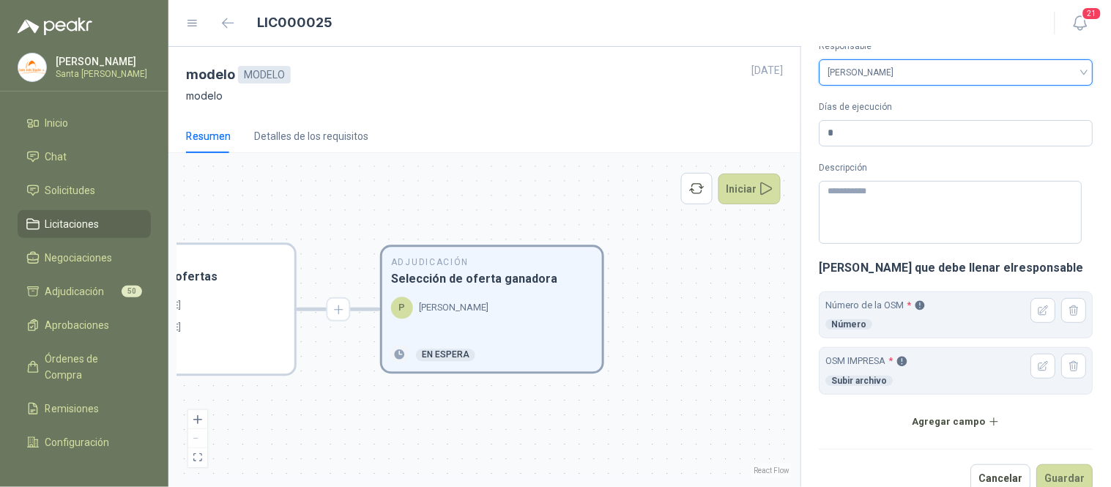
scroll to position [81, 0]
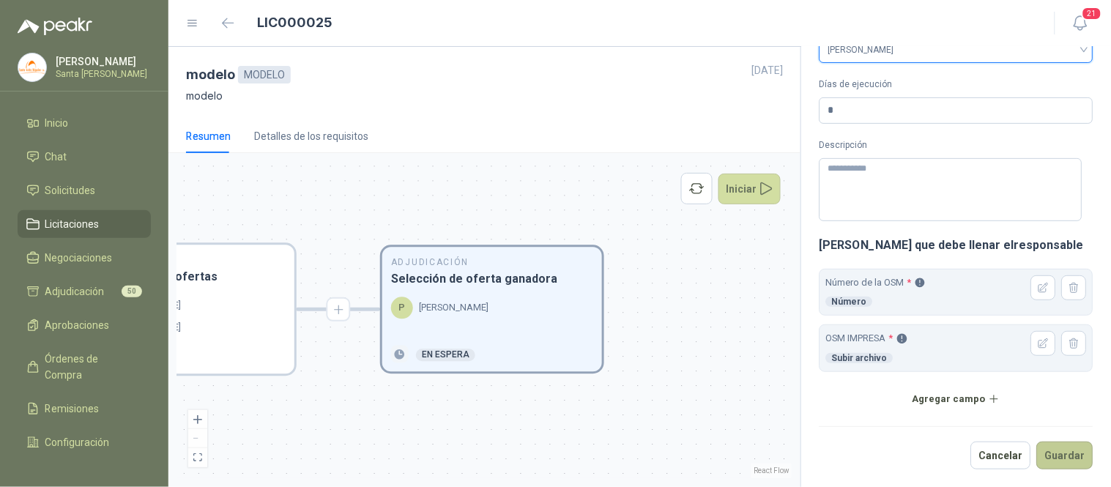
click at [1046, 461] on button "Guardar" at bounding box center [1065, 456] width 56 height 28
click at [1036, 294] on button "button" at bounding box center [1043, 287] width 25 height 25
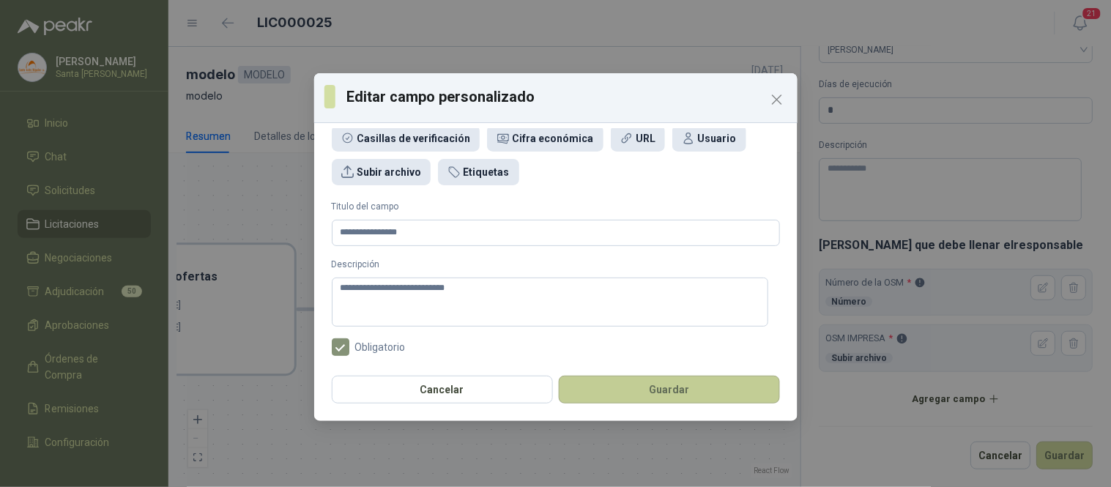
click at [668, 394] on button "Guardar" at bounding box center [669, 390] width 221 height 28
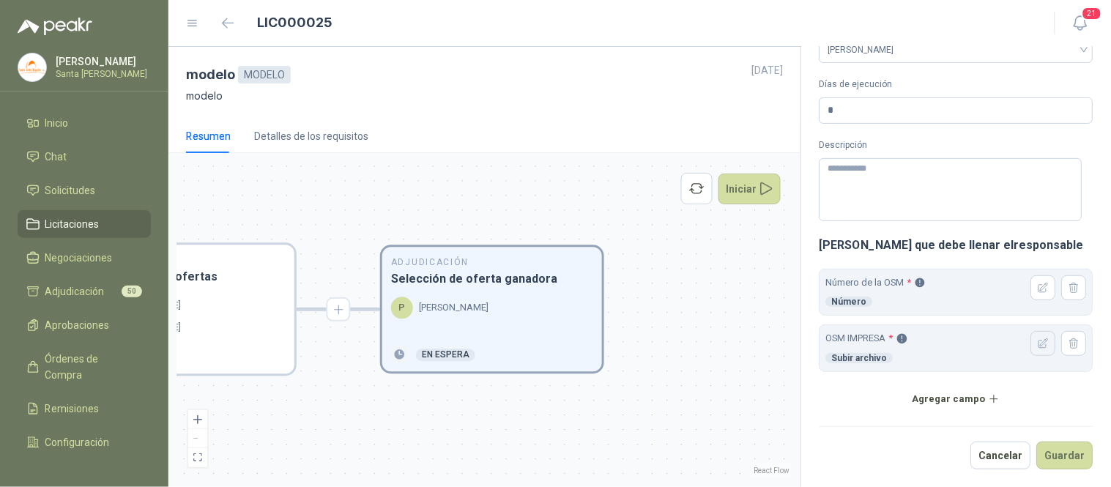
click at [1031, 346] on button "button" at bounding box center [1043, 343] width 25 height 25
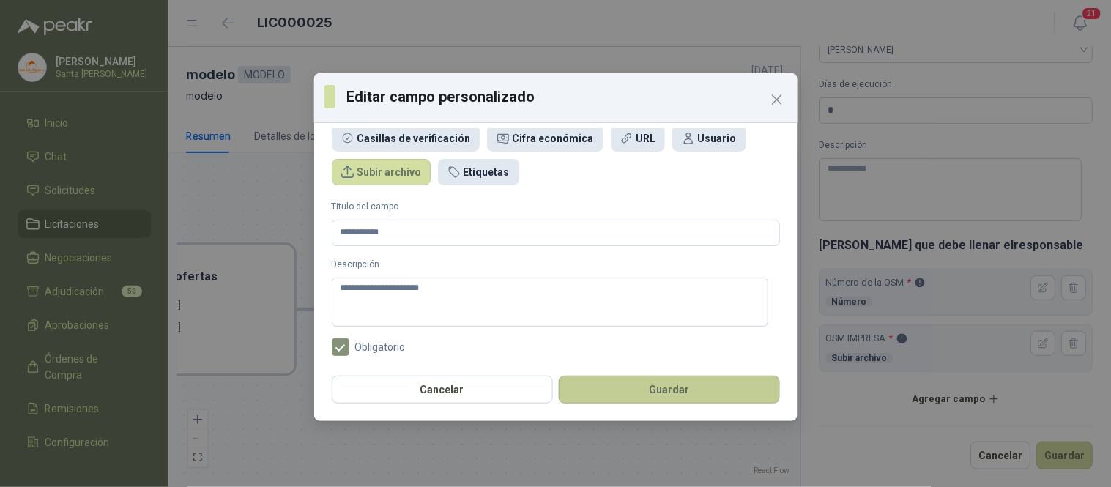
click at [654, 390] on button "Guardar" at bounding box center [669, 390] width 221 height 28
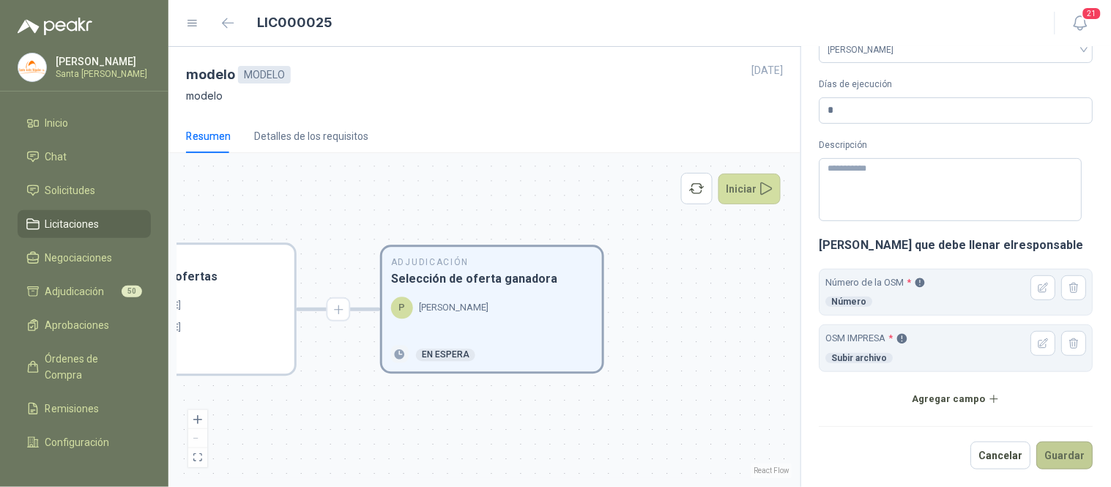
click at [1074, 458] on button "Guardar" at bounding box center [1065, 456] width 56 height 28
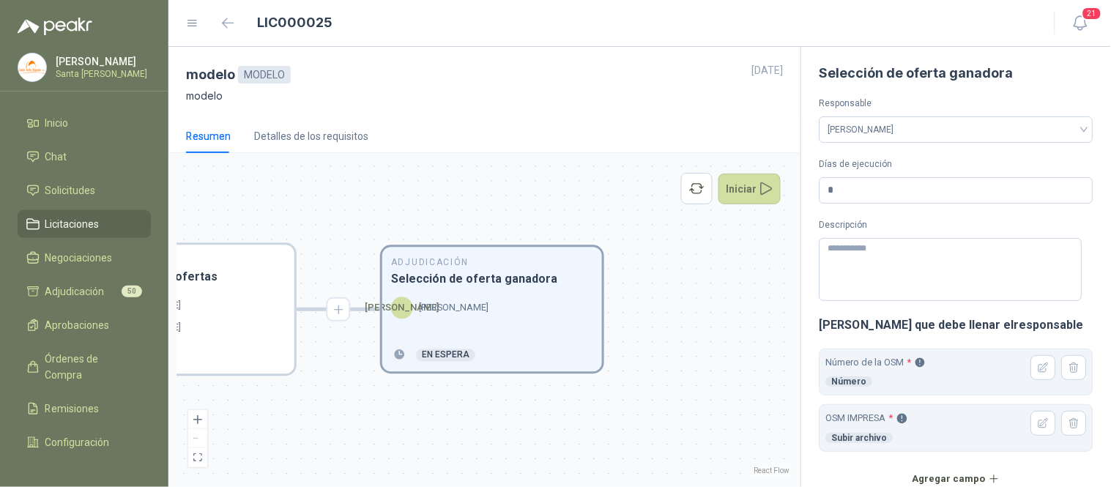
scroll to position [81, 0]
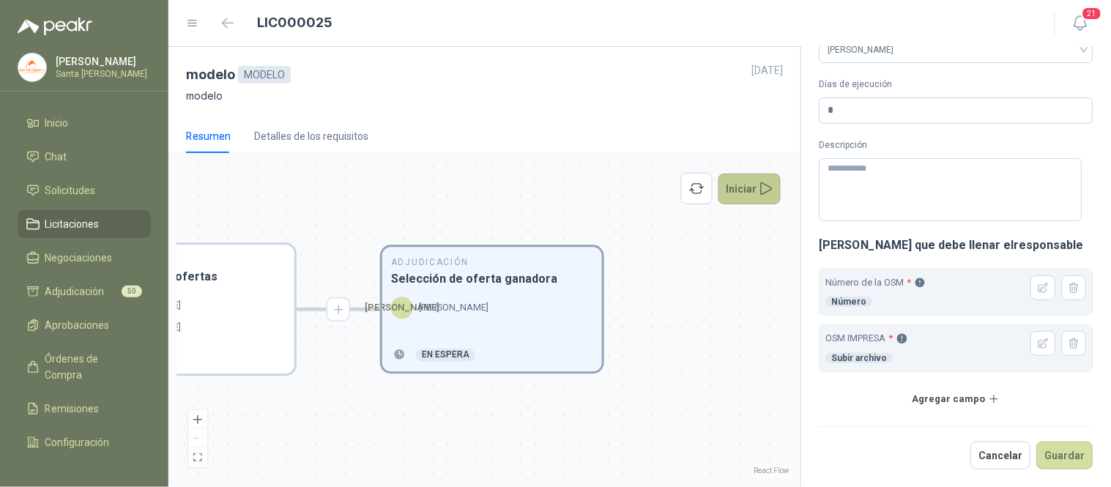
click at [740, 200] on button "Iniciar" at bounding box center [749, 189] width 63 height 31
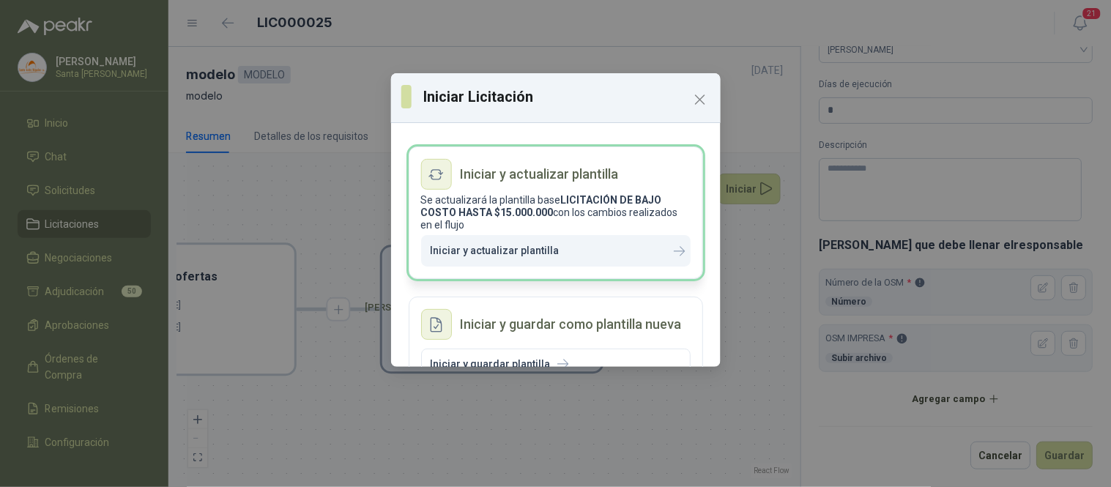
click at [547, 256] on p "Iniciar y actualizar plantilla" at bounding box center [495, 251] width 129 height 12
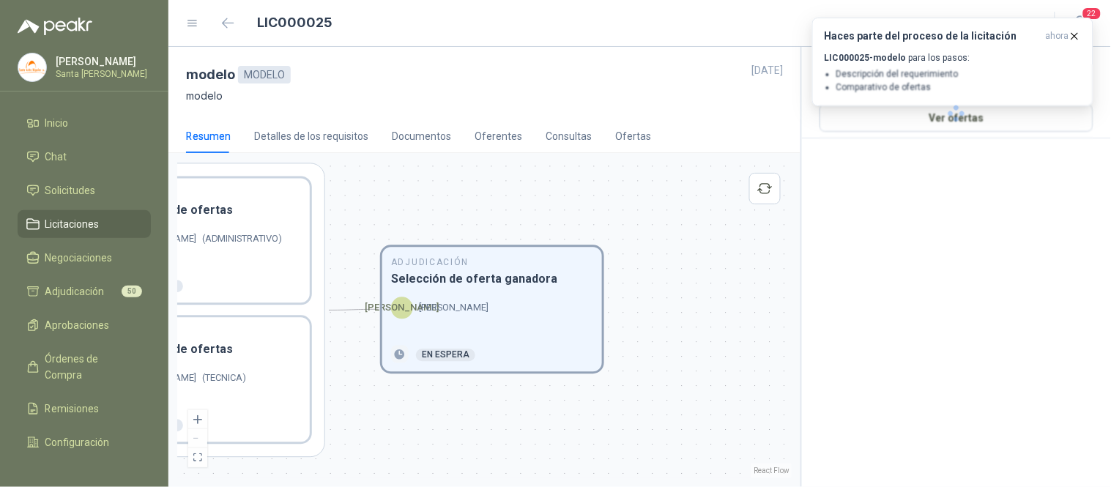
scroll to position [0, 0]
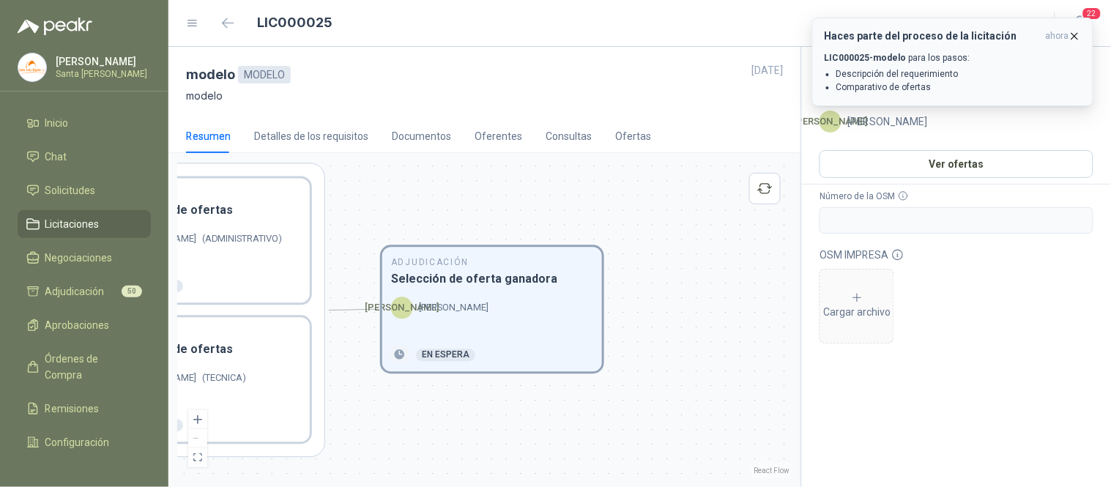
click at [1071, 38] on icon "button" at bounding box center [1074, 36] width 12 height 12
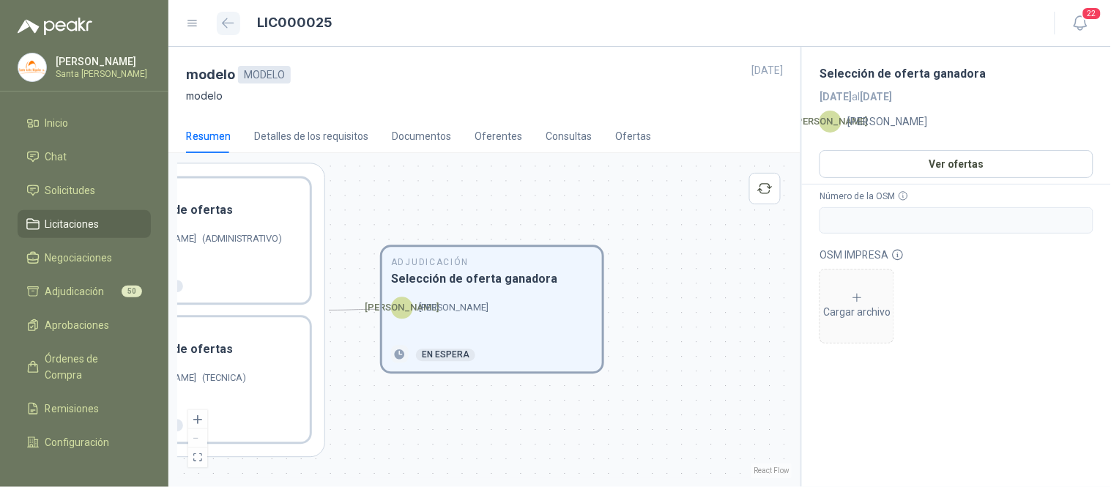
click at [228, 22] on icon "button" at bounding box center [228, 23] width 12 height 11
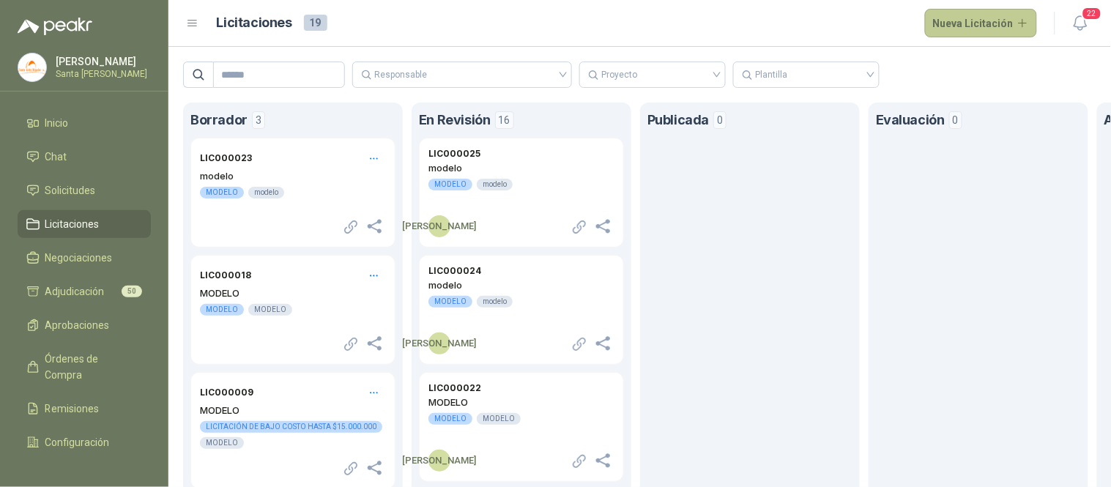
click at [969, 18] on button "Nueva Licitación" at bounding box center [981, 23] width 113 height 29
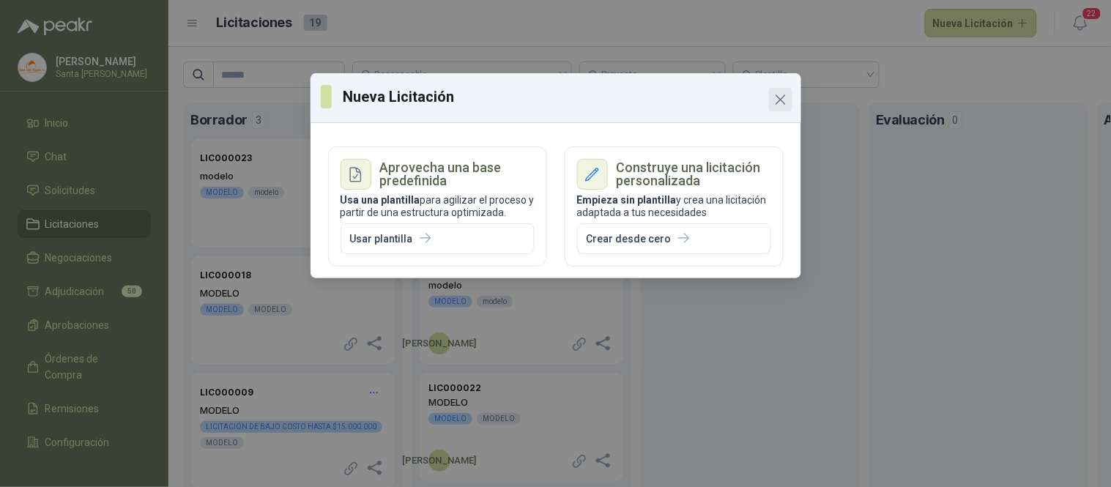
click at [784, 99] on icon "Close" at bounding box center [781, 100] width 18 height 18
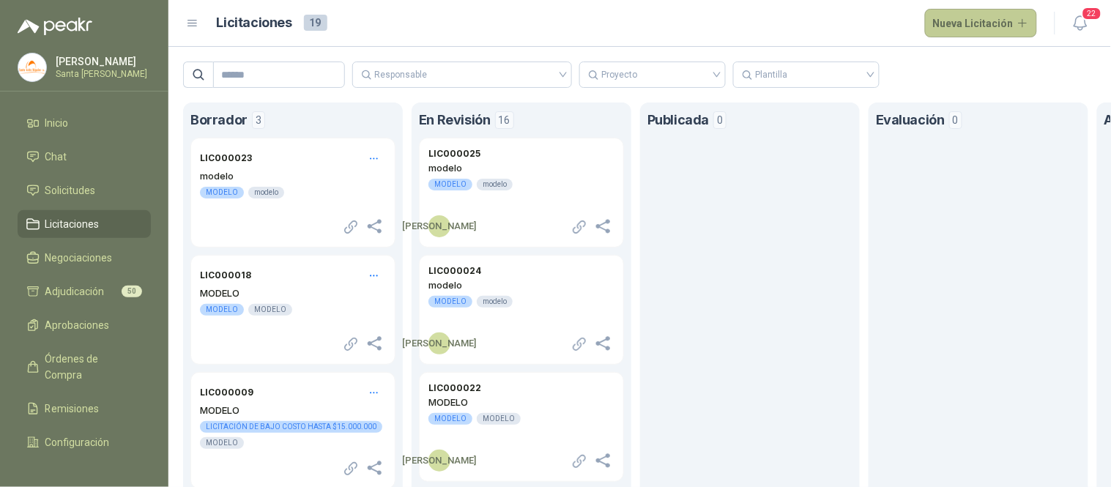
click at [955, 27] on button "Nueva Licitación" at bounding box center [981, 23] width 113 height 29
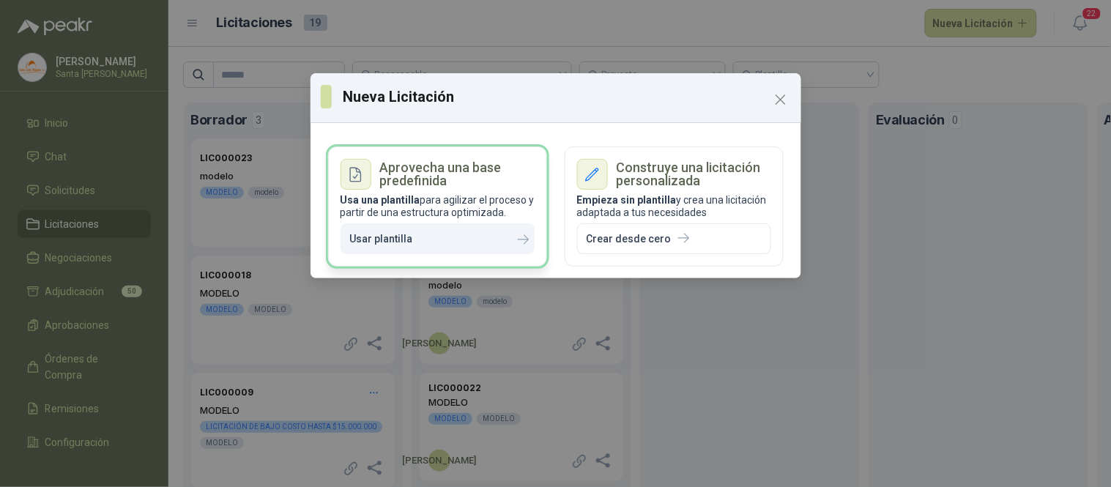
click at [432, 237] on button "Usar plantilla" at bounding box center [438, 238] width 194 height 31
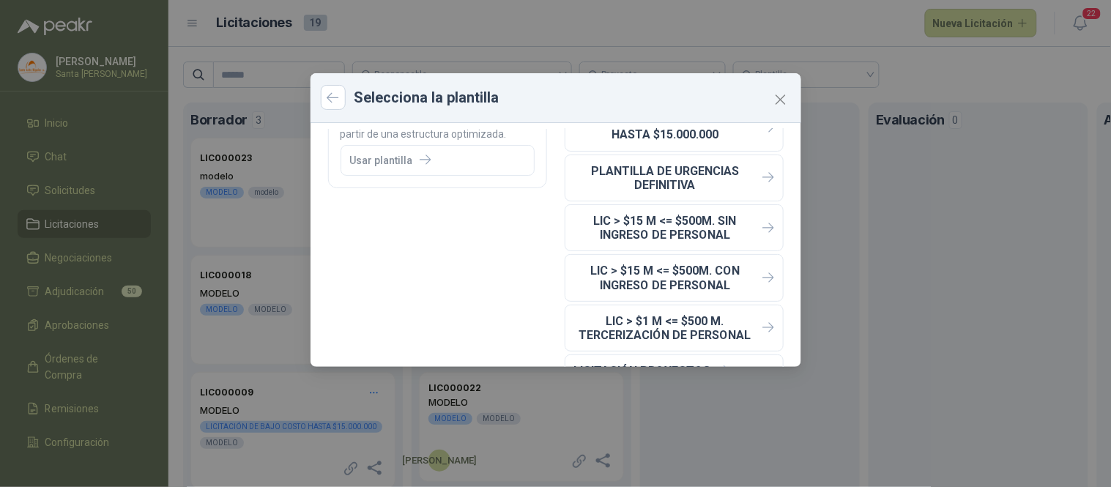
scroll to position [86, 0]
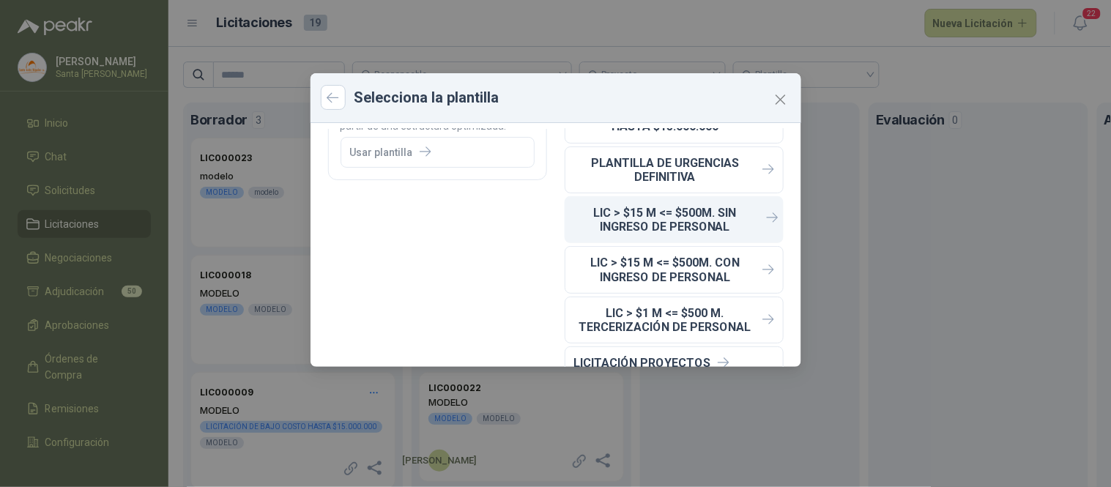
click at [653, 218] on p "LIC > $15 M <= $500M. SIN INGRESO DE PERSONAL" at bounding box center [665, 220] width 182 height 28
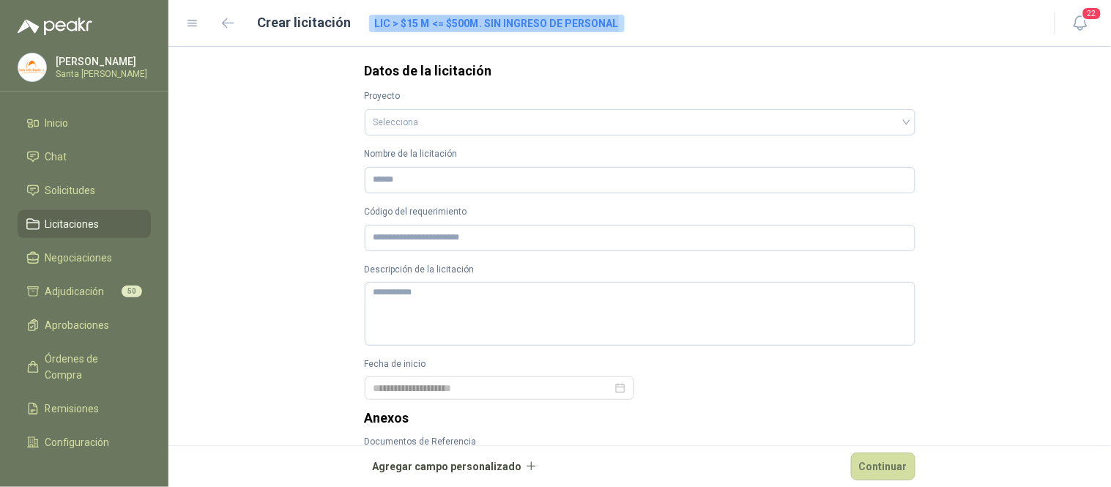
drag, startPoint x: 614, startPoint y: 23, endPoint x: 361, endPoint y: 31, distance: 252.8
click at [361, 31] on div "Crear licitación LIC > $15 M <= $500M. SIN INGRESO DE PERSONAL" at bounding box center [611, 23] width 851 height 23
copy span "LIC > $15 M <= $500M. SIN INGRESO DE PERSONAL"
click at [404, 126] on input "search" at bounding box center [639, 121] width 533 height 22
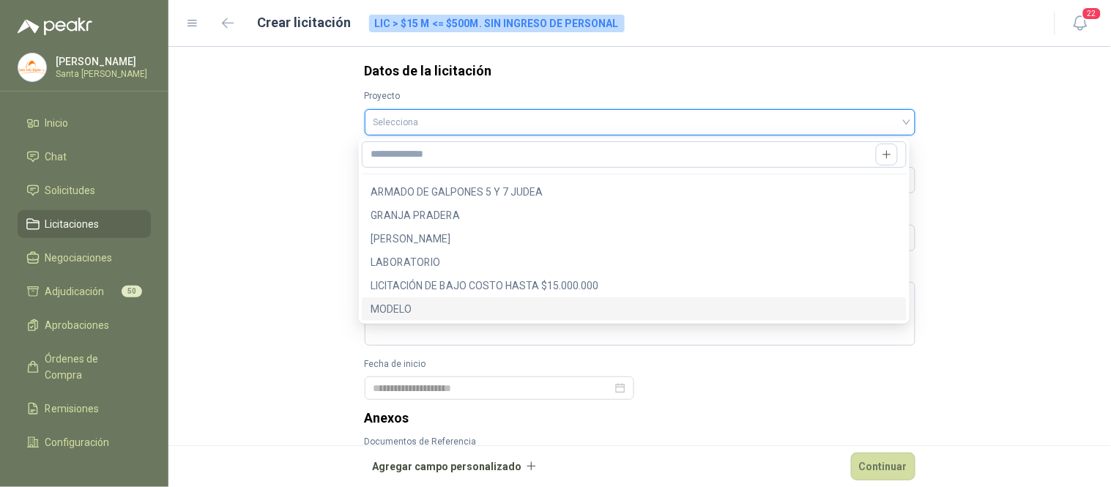
click at [420, 310] on div "MODELO" at bounding box center [634, 309] width 527 height 16
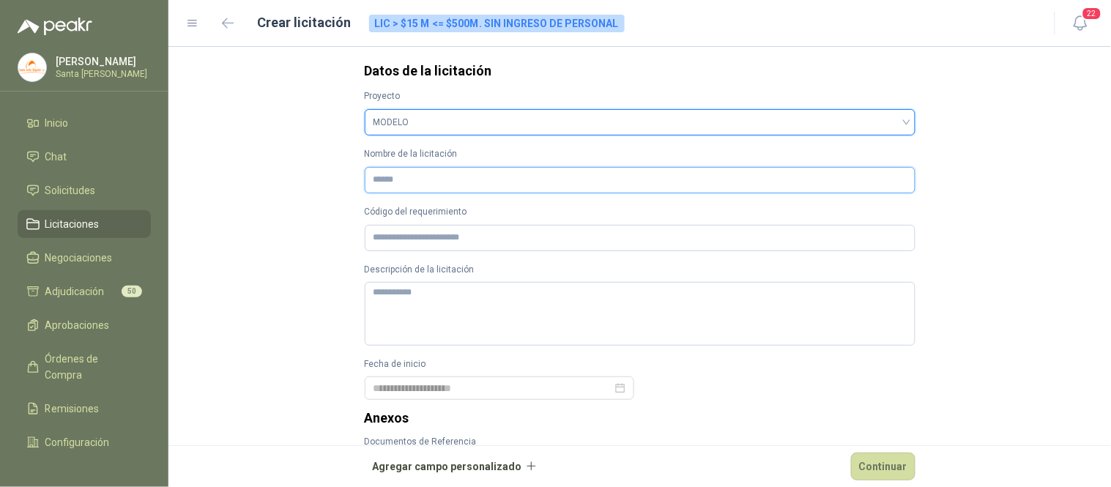
click at [395, 174] on input "Nombre de la licitación" at bounding box center [640, 180] width 551 height 26
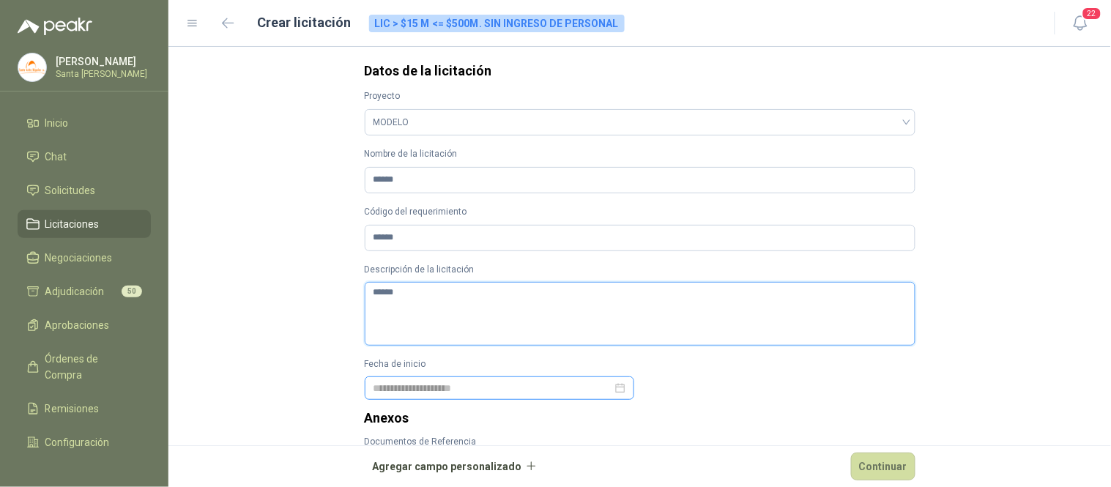
click at [614, 390] on div at bounding box center [499, 388] width 252 height 16
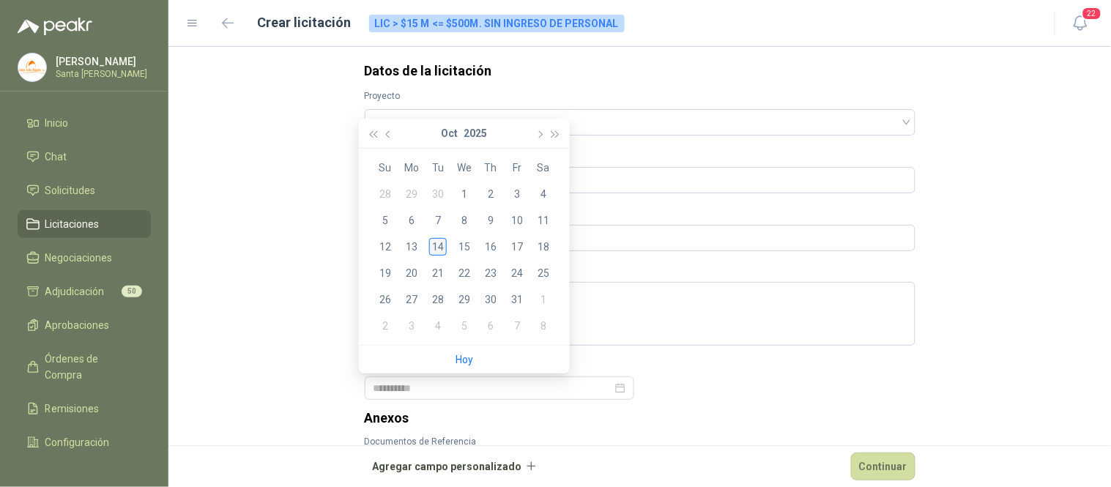
click at [441, 252] on div "14" at bounding box center [438, 247] width 18 height 18
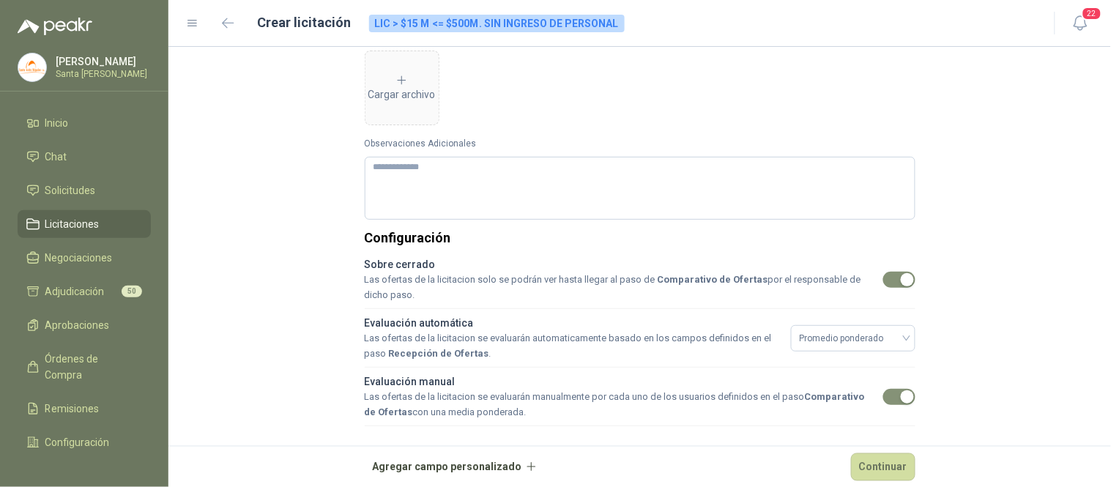
scroll to position [436, 0]
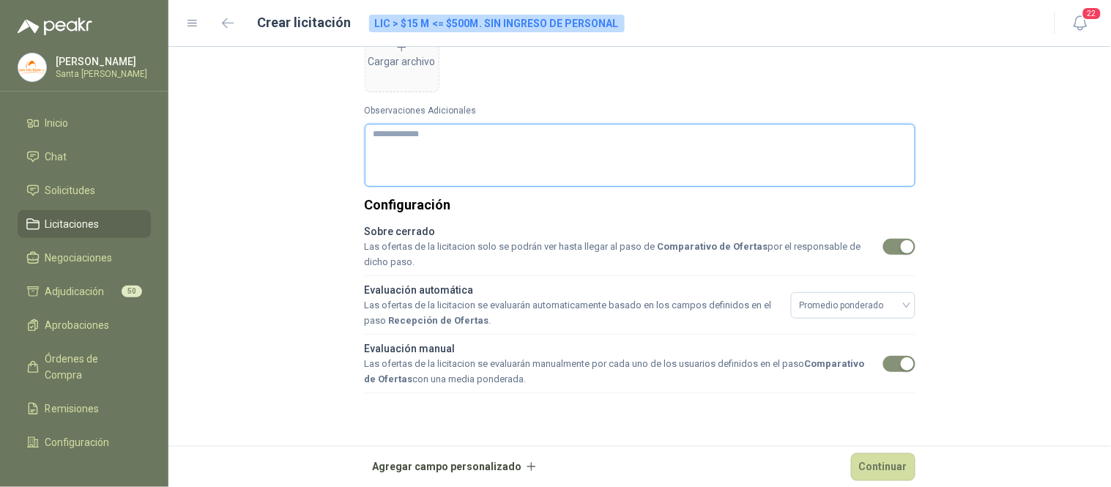
click at [469, 172] on textarea "Observaciones Adicionales" at bounding box center [640, 155] width 551 height 63
click at [876, 464] on button "Continuar" at bounding box center [883, 467] width 64 height 28
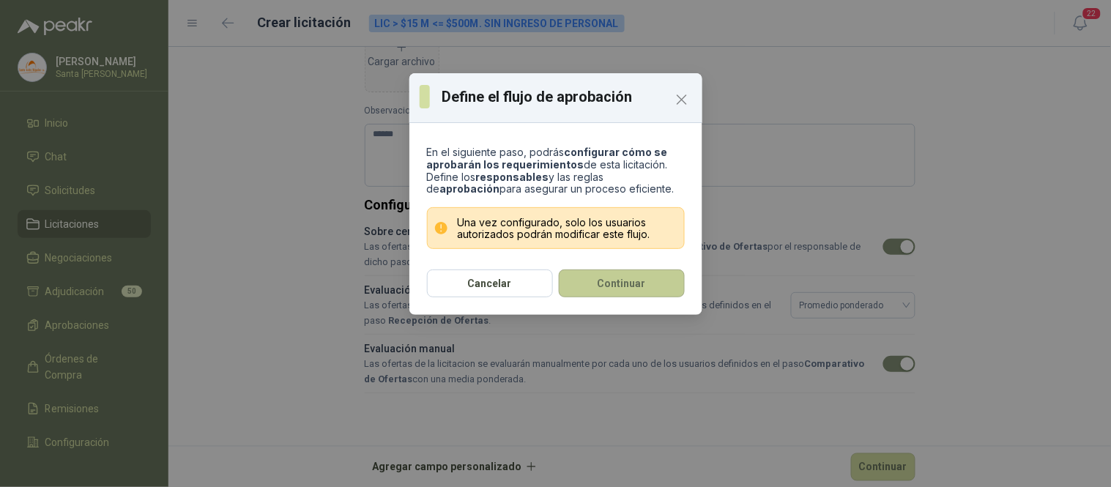
click at [612, 283] on button "Continuar" at bounding box center [622, 283] width 126 height 28
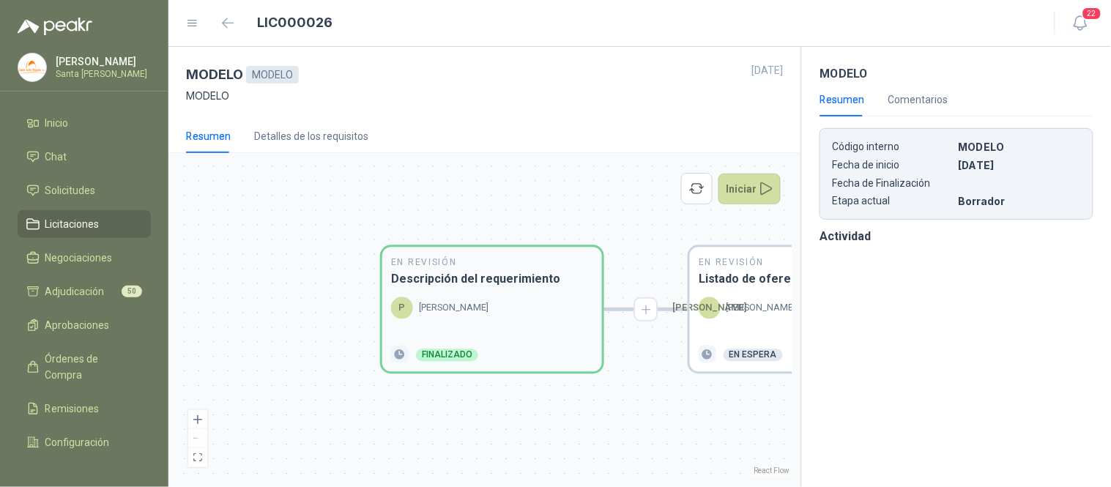
click at [471, 297] on div "P [PERSON_NAME]" at bounding box center [439, 308] width 97 height 22
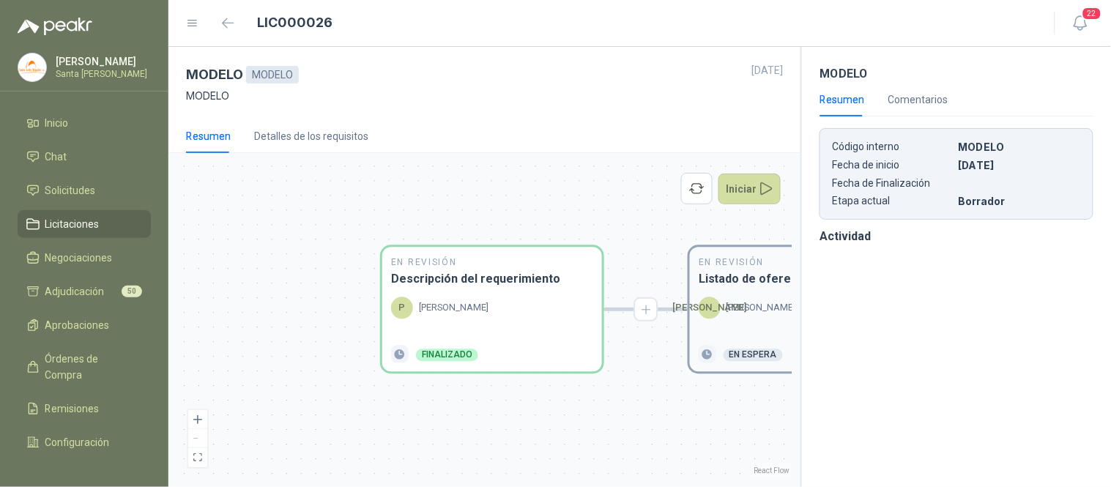
click at [756, 294] on div "En Revisión Listado de oferentes [PERSON_NAME] En espera" at bounding box center [800, 310] width 220 height 124
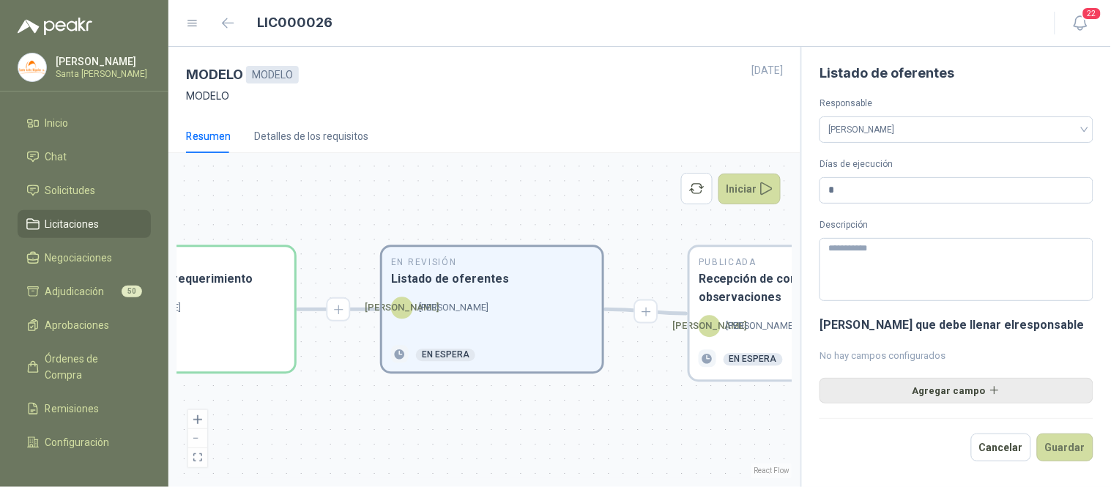
click at [949, 394] on button "Agregar campo" at bounding box center [956, 390] width 274 height 25
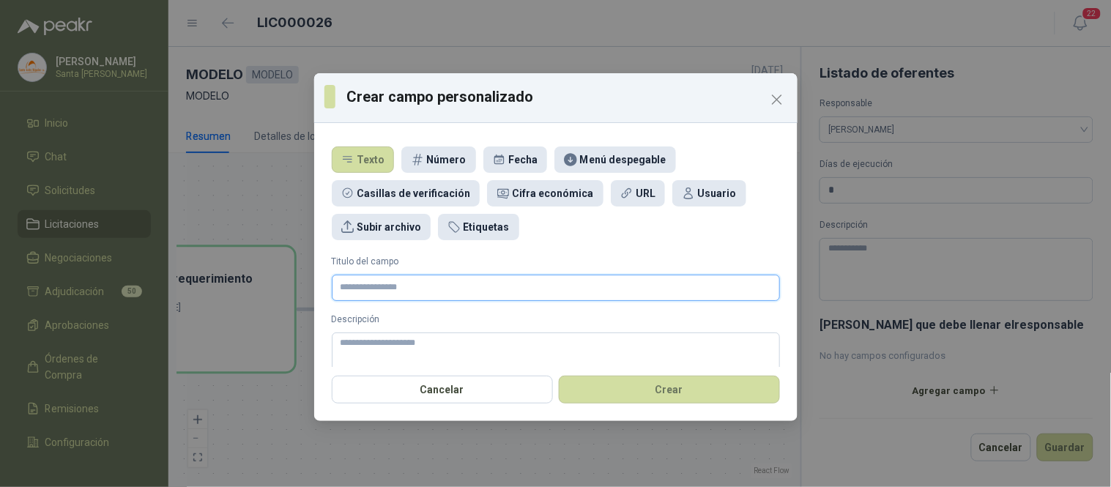
click at [367, 290] on input "Titulo del campo" at bounding box center [556, 288] width 448 height 26
click at [379, 222] on div "Subir archivo" at bounding box center [389, 227] width 64 height 16
click at [383, 291] on input "Titulo del campo" at bounding box center [556, 288] width 448 height 26
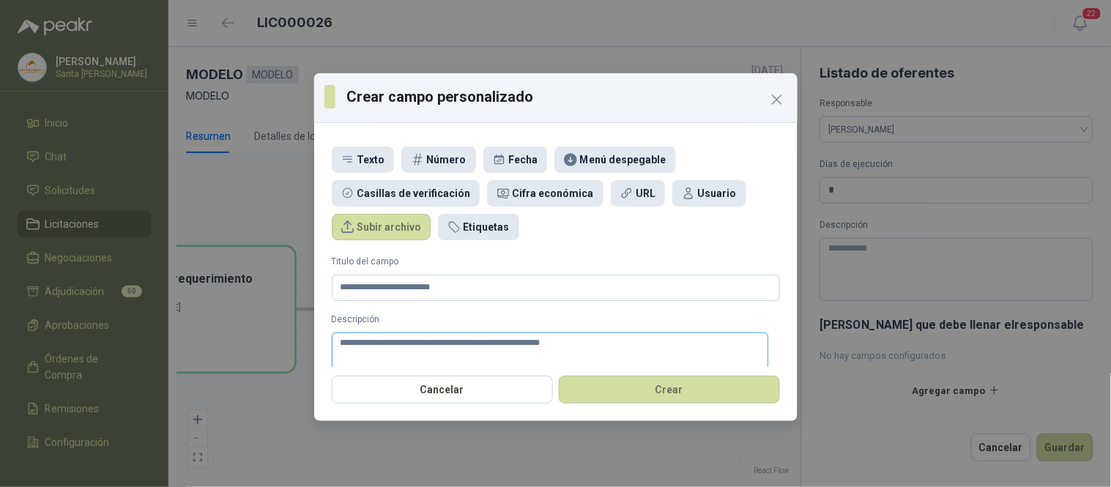
click at [509, 343] on textarea "**********" at bounding box center [550, 356] width 436 height 49
click at [562, 343] on textarea "**********" at bounding box center [550, 356] width 436 height 49
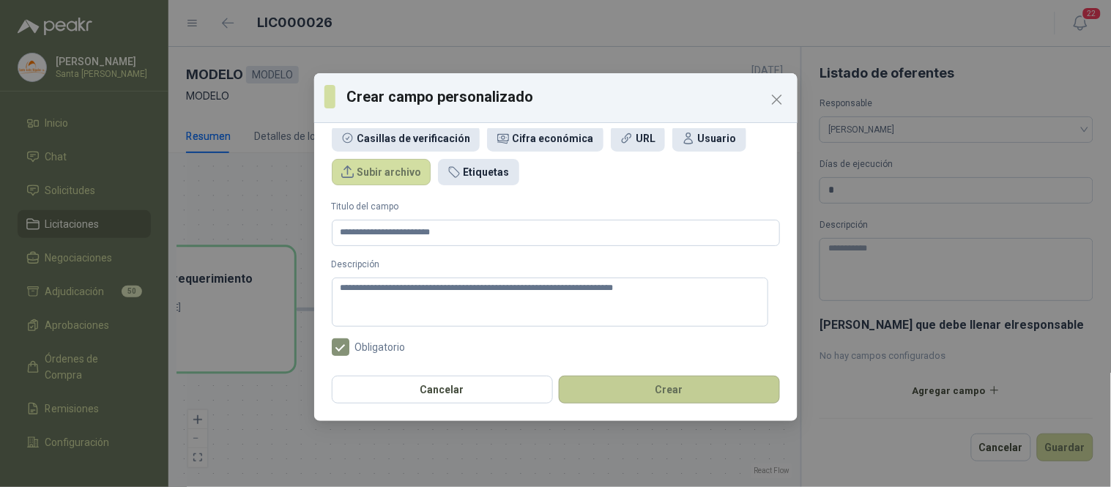
click at [661, 388] on button "Crear" at bounding box center [669, 390] width 221 height 28
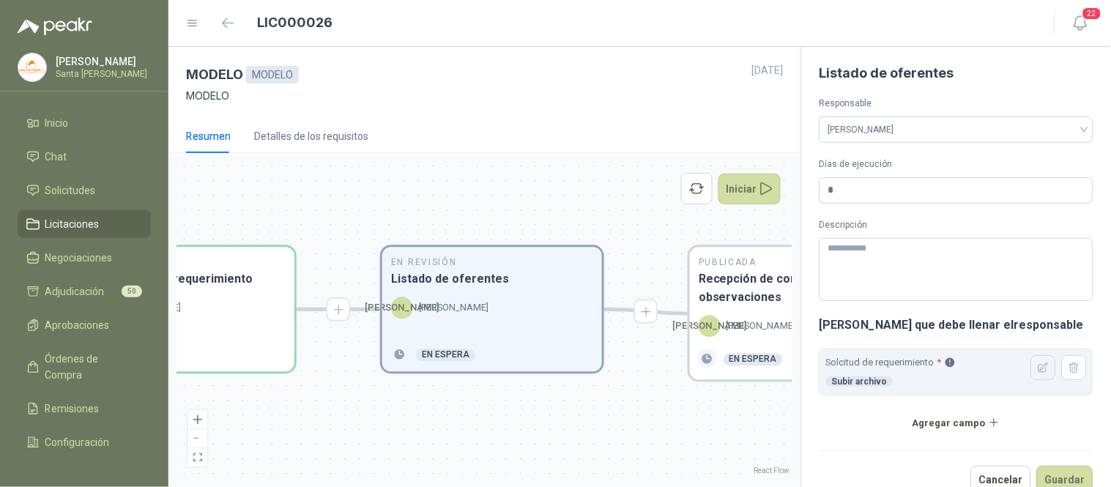
click at [1038, 371] on icon "button" at bounding box center [1044, 368] width 12 height 12
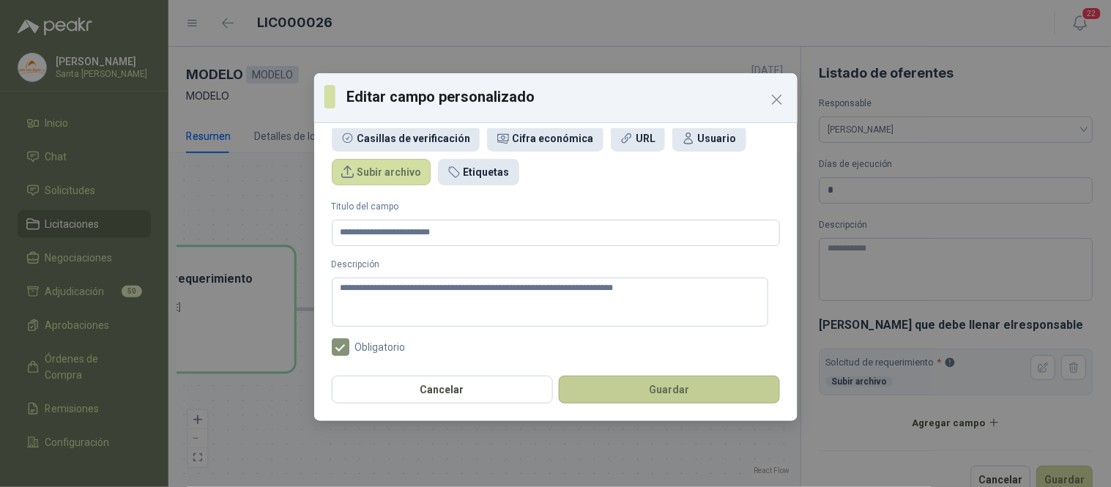
click at [664, 393] on button "Guardar" at bounding box center [669, 390] width 221 height 28
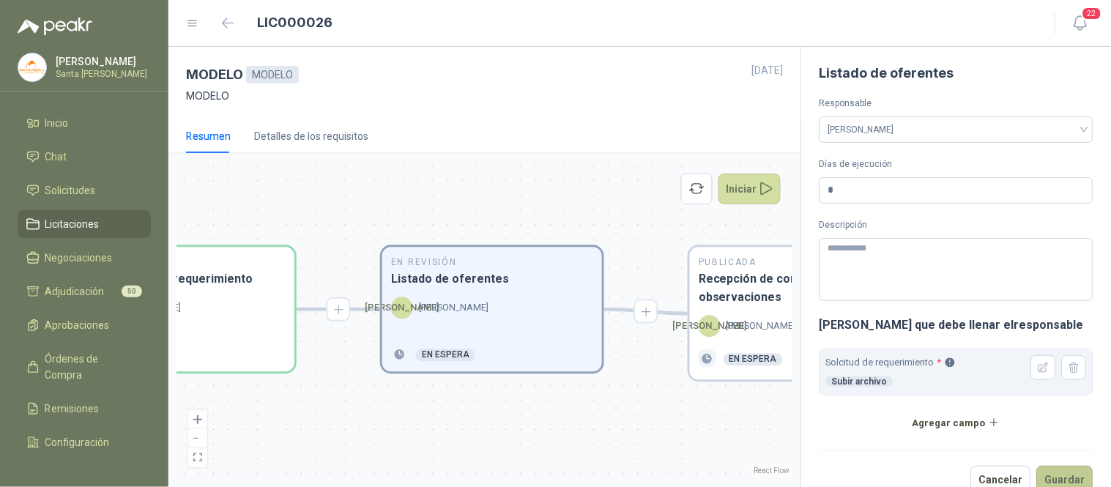
click at [1065, 473] on button "Guardar" at bounding box center [1065, 480] width 56 height 28
click at [759, 191] on button "Iniciar" at bounding box center [749, 189] width 63 height 31
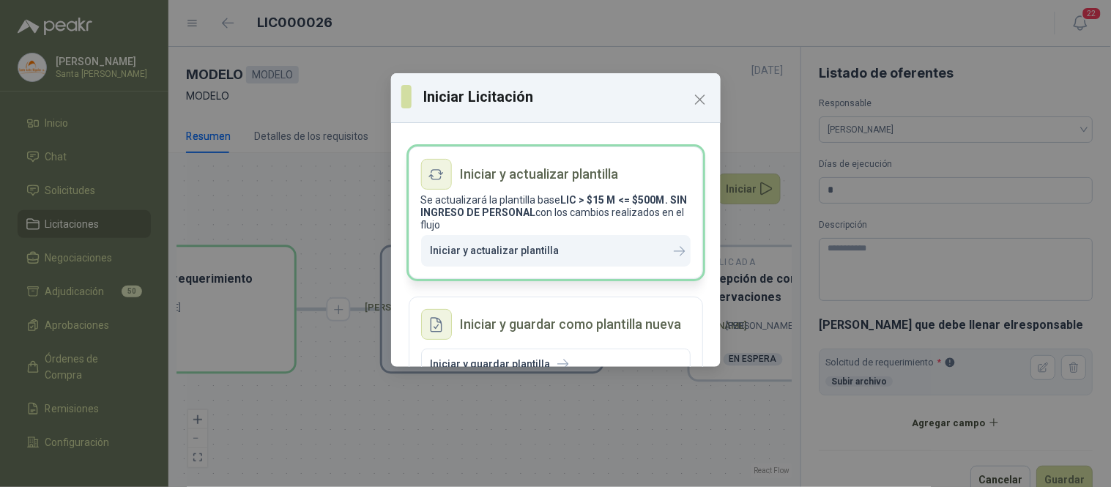
click at [523, 256] on p "Iniciar y actualizar plantilla" at bounding box center [495, 251] width 129 height 12
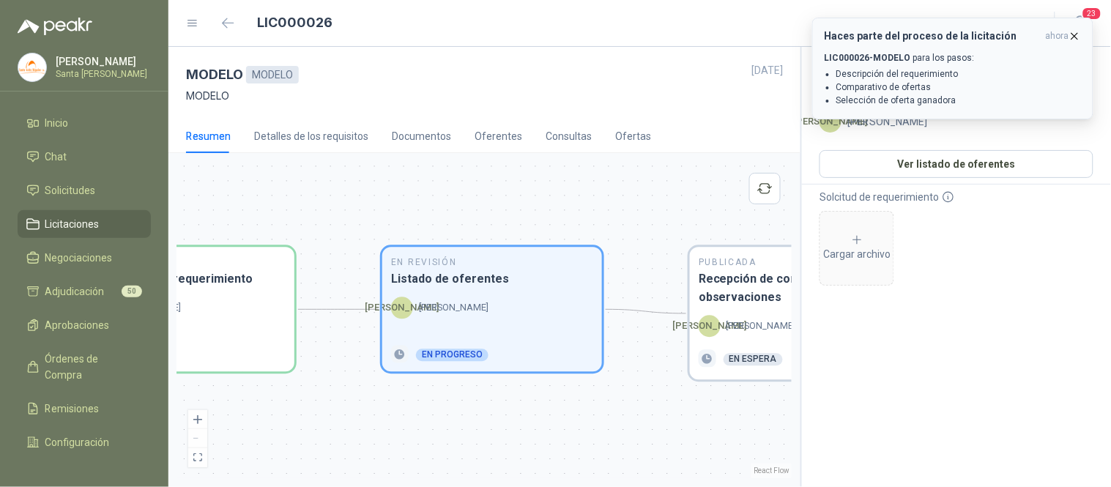
click at [1072, 37] on icon "button" at bounding box center [1074, 36] width 12 height 12
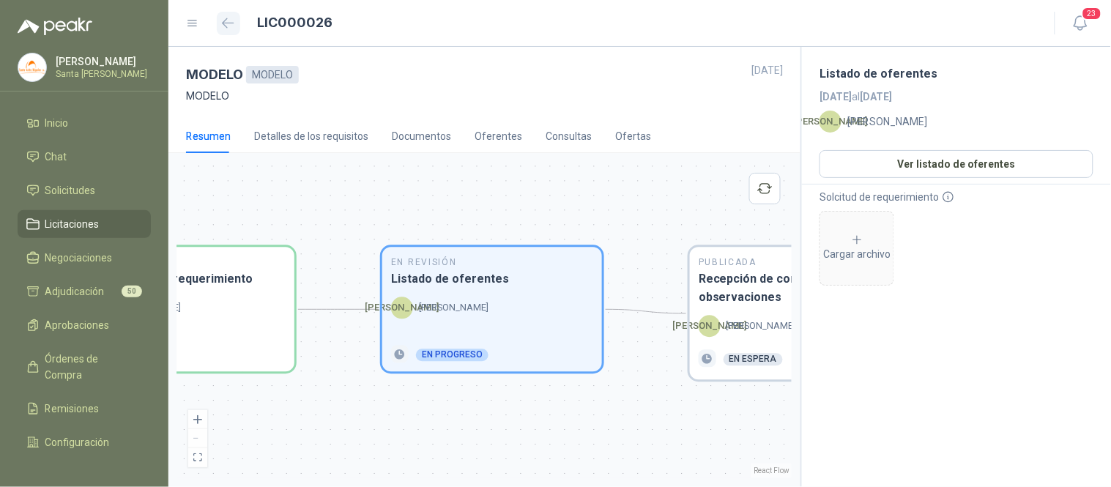
click at [224, 18] on icon "button" at bounding box center [228, 23] width 12 height 11
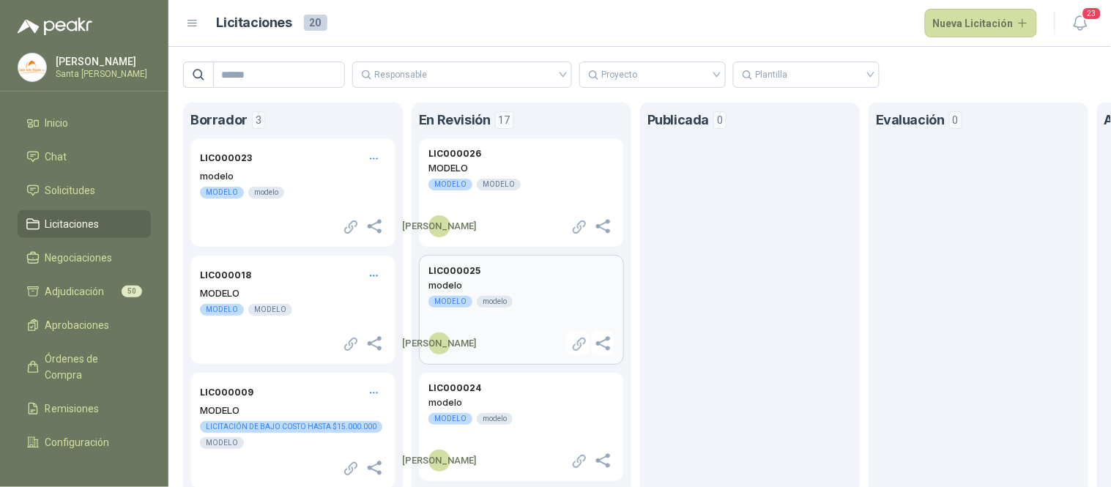
click at [503, 281] on h2 "modelo" at bounding box center [521, 284] width 186 height 13
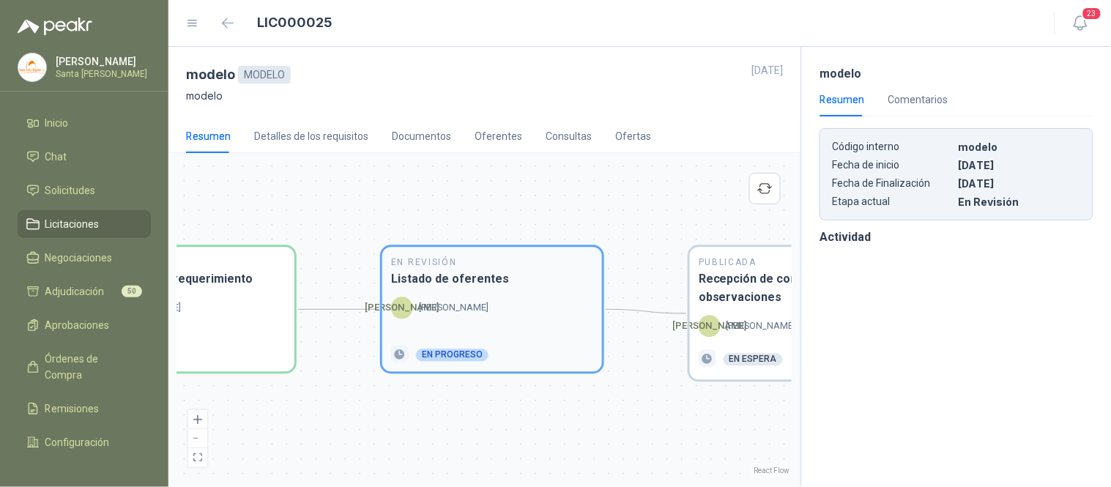
click at [481, 306] on div "[PERSON_NAME]" at bounding box center [492, 308] width 202 height 22
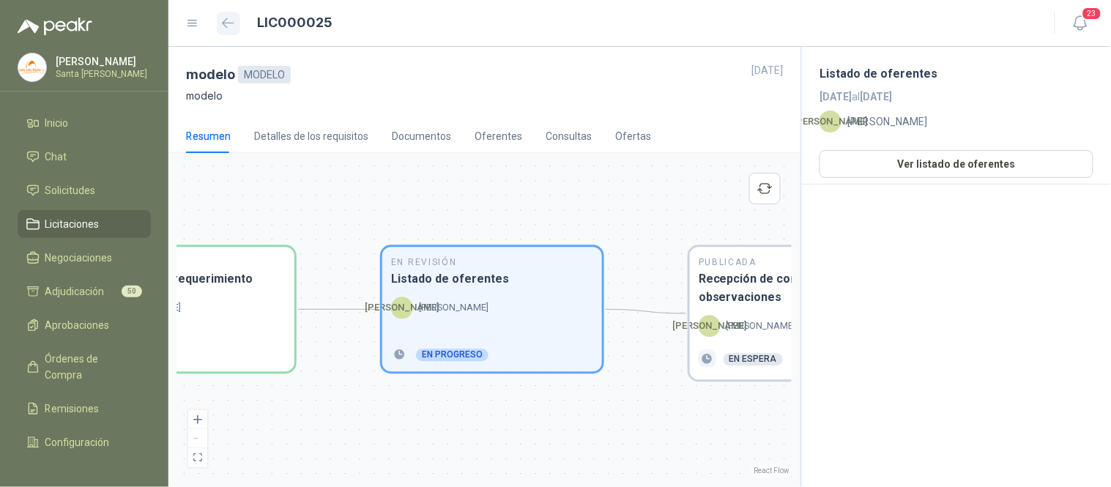
click at [229, 20] on icon "button" at bounding box center [228, 23] width 12 height 11
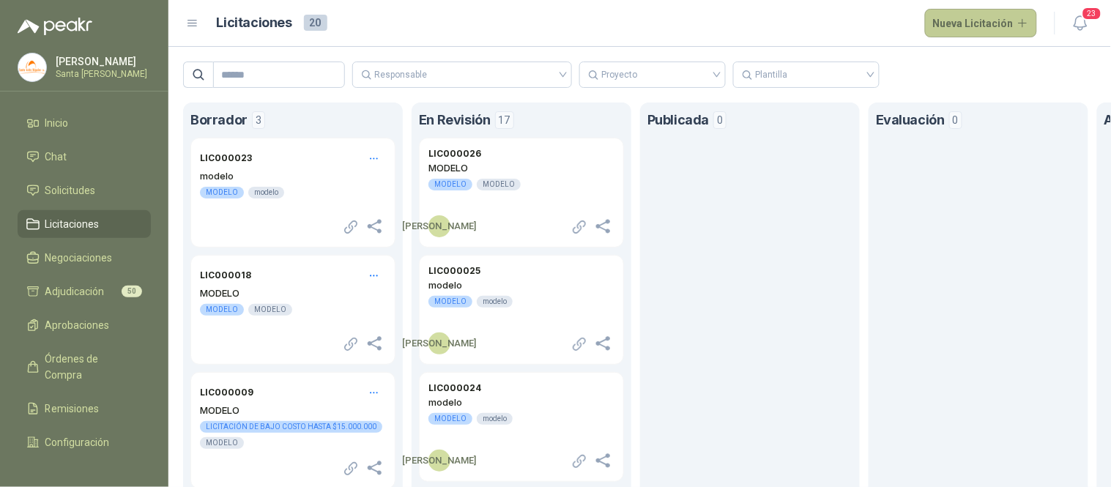
click at [993, 25] on button "Nueva Licitación" at bounding box center [981, 23] width 113 height 29
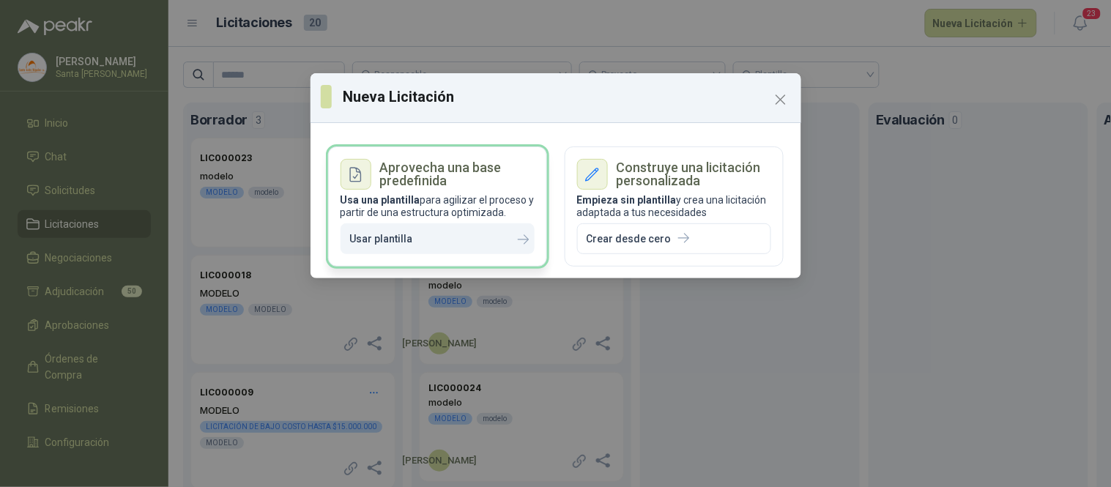
click at [421, 247] on button "Usar plantilla" at bounding box center [438, 238] width 194 height 31
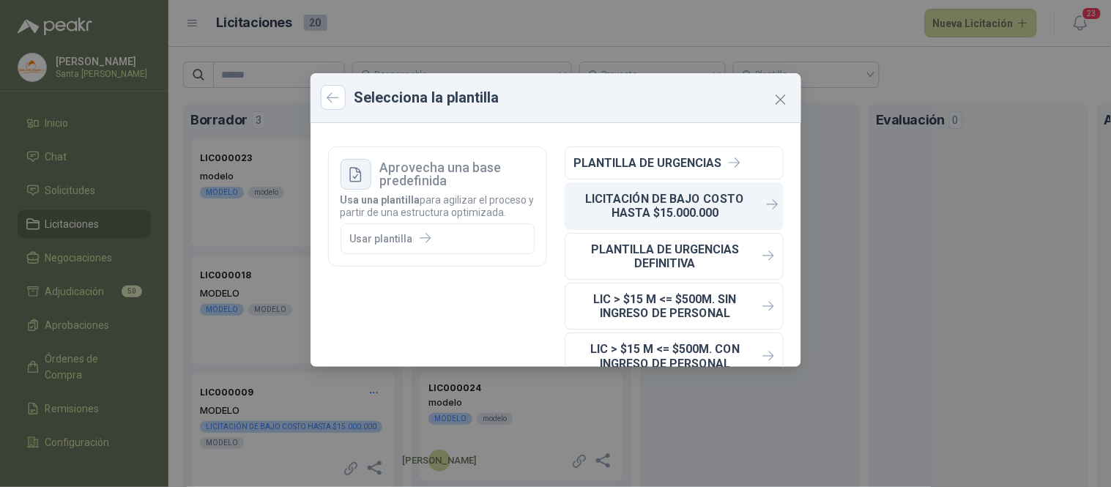
click at [663, 202] on p "LICITACIÓN DE BAJO COSTO HASTA $15.000.000" at bounding box center [665, 206] width 182 height 28
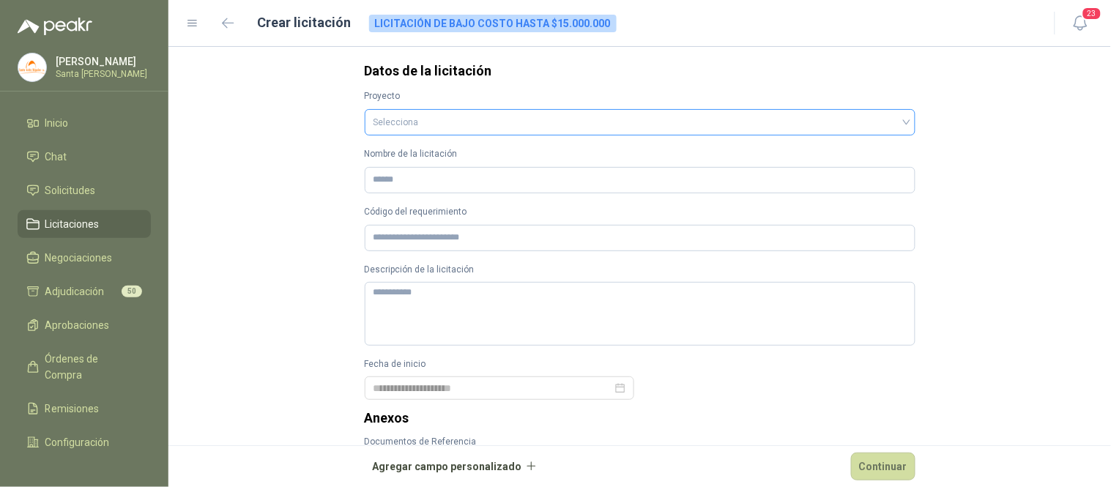
click at [413, 127] on input "search" at bounding box center [639, 121] width 533 height 22
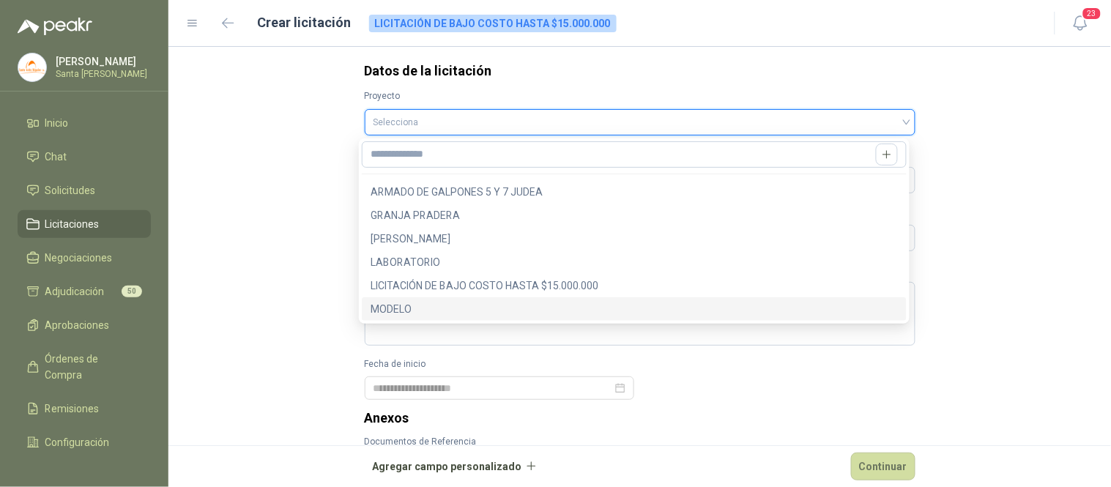
click at [386, 309] on div "MODELO" at bounding box center [634, 309] width 527 height 16
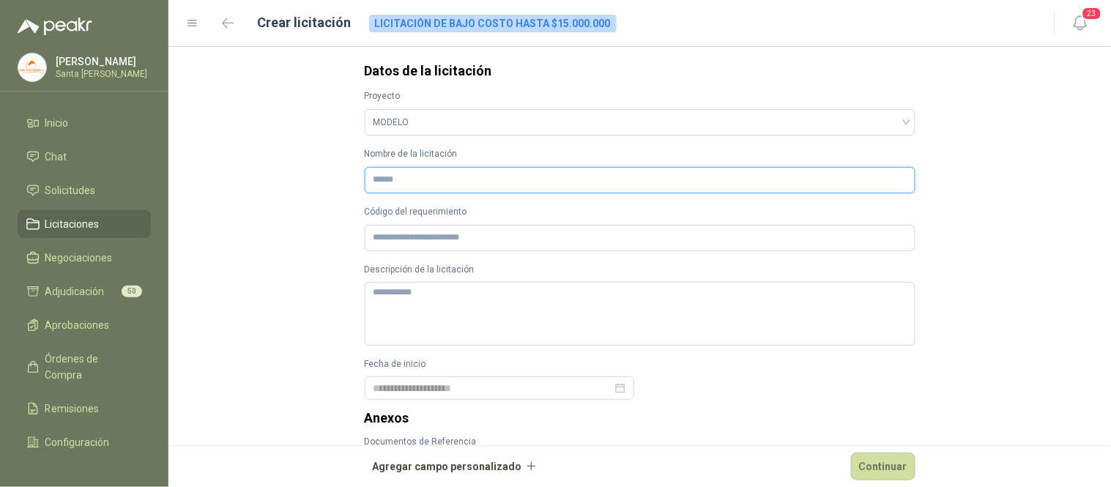
click at [384, 183] on input "Nombre de la licitación" at bounding box center [640, 180] width 551 height 26
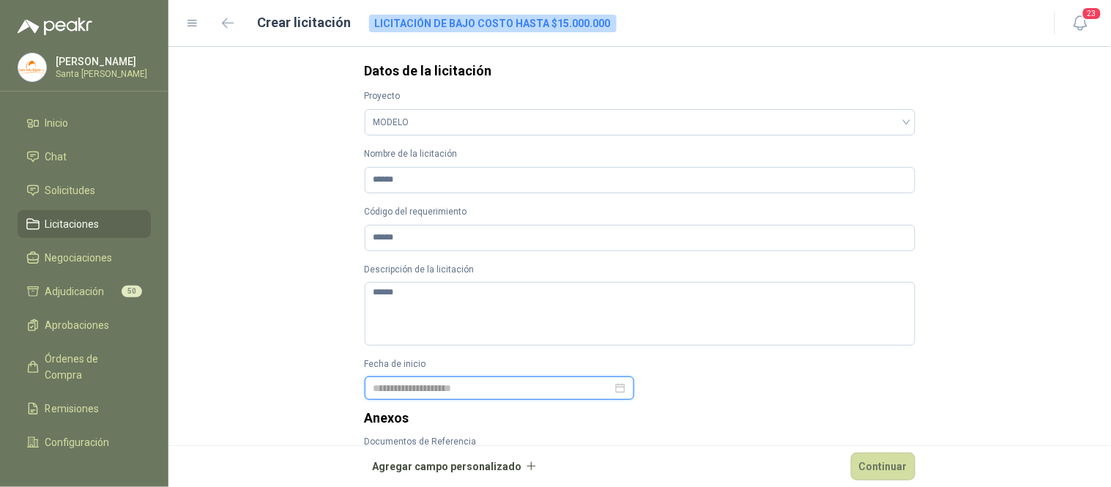
click at [616, 383] on div at bounding box center [499, 388] width 252 height 16
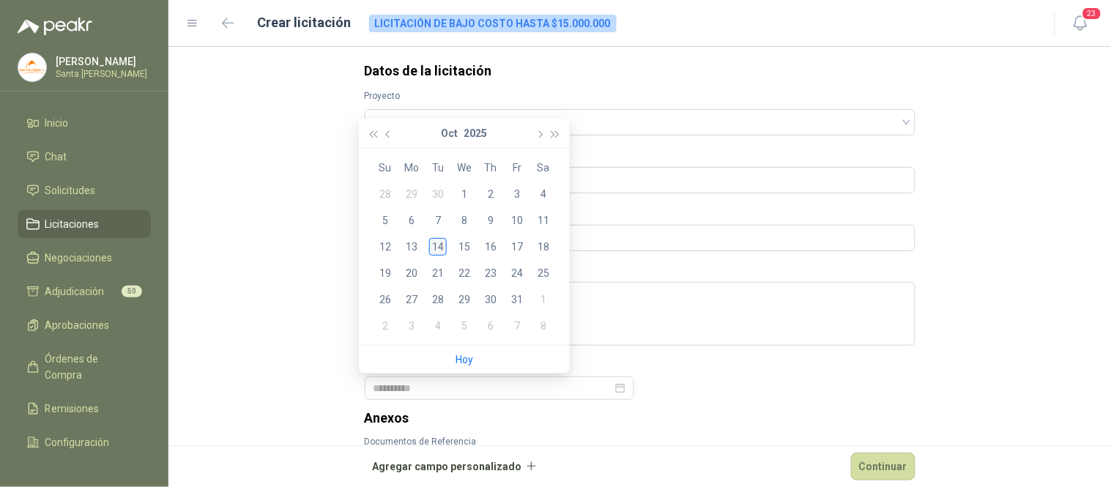
click at [442, 251] on div "14" at bounding box center [438, 247] width 18 height 18
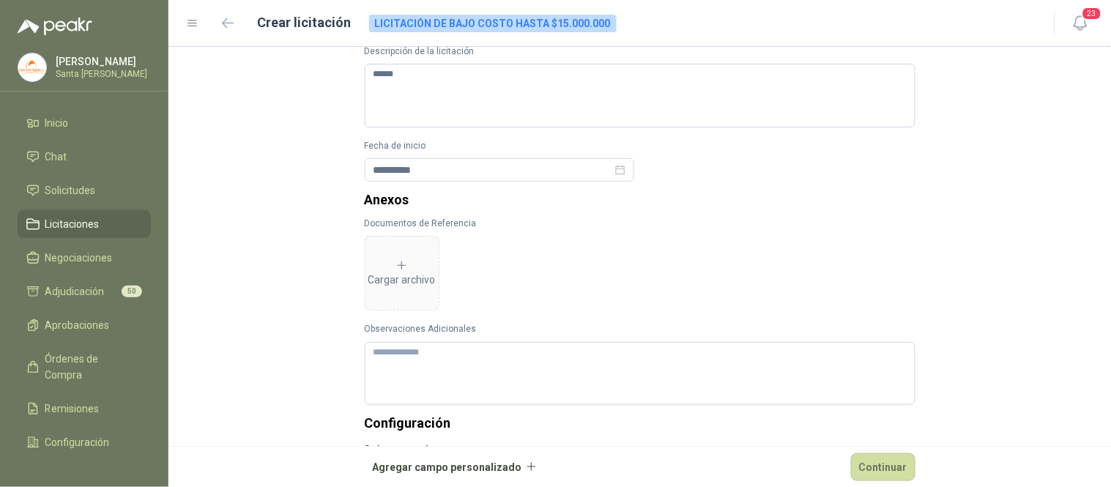
scroll to position [261, 0]
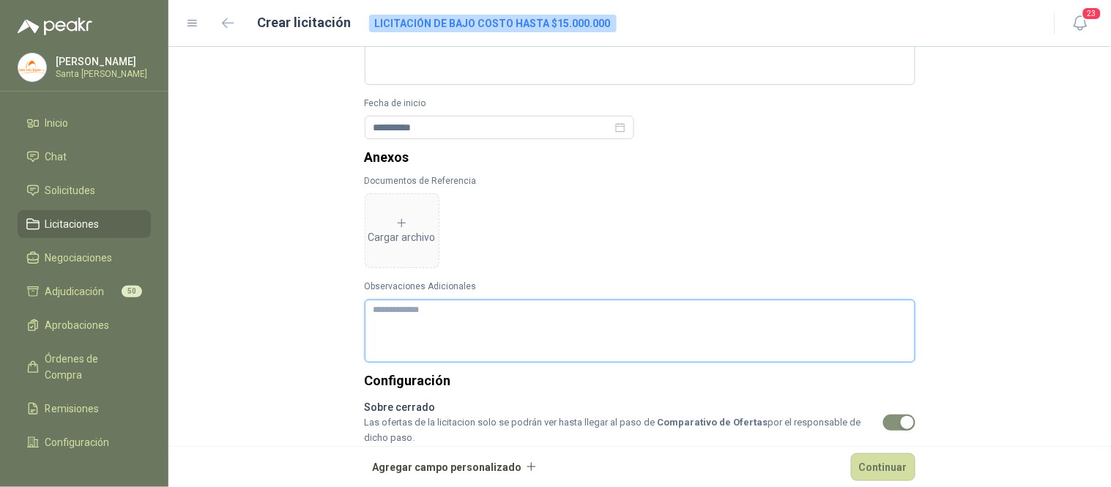
click at [428, 343] on textarea "Observaciones Adicionales" at bounding box center [640, 331] width 551 height 63
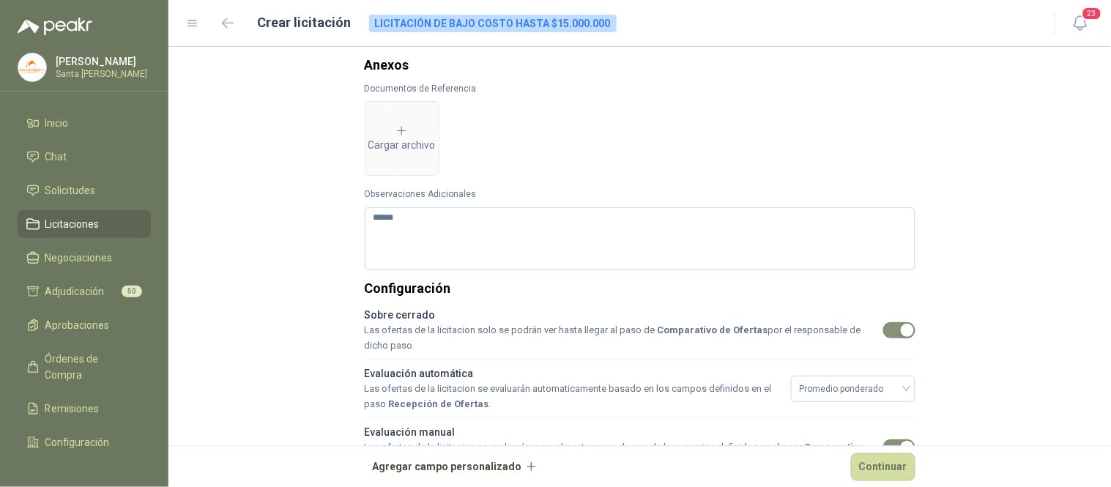
scroll to position [436, 0]
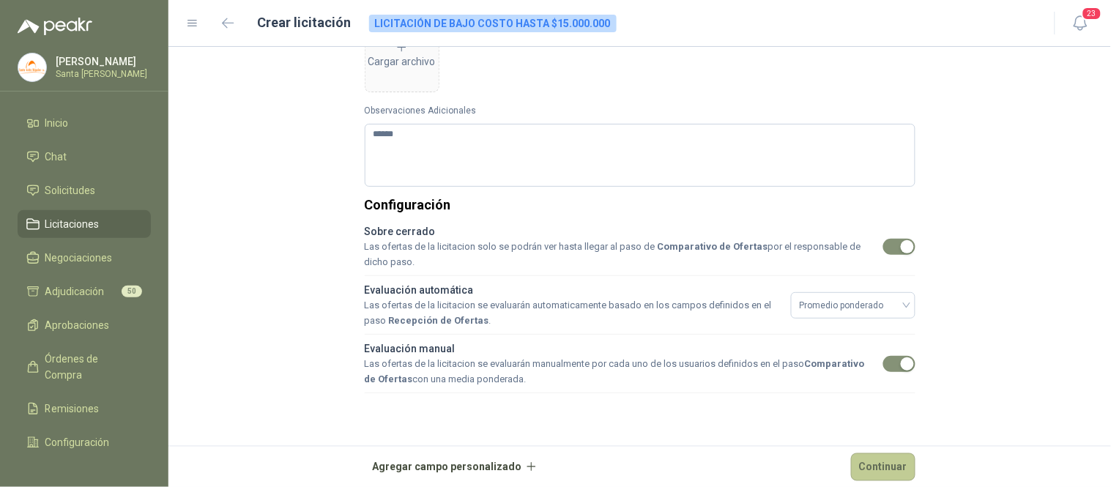
click at [886, 469] on button "Continuar" at bounding box center [883, 467] width 64 height 28
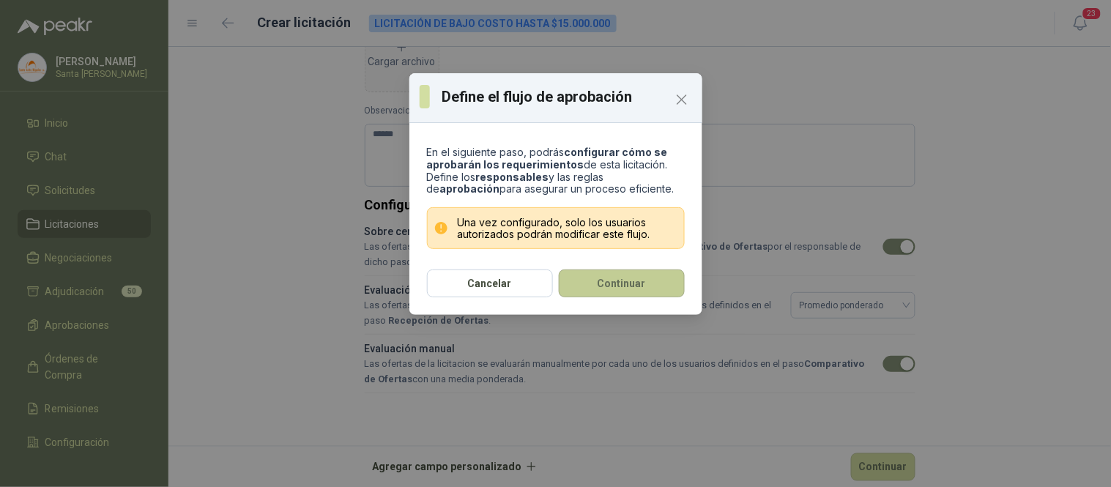
click at [614, 287] on button "Continuar" at bounding box center [622, 283] width 126 height 28
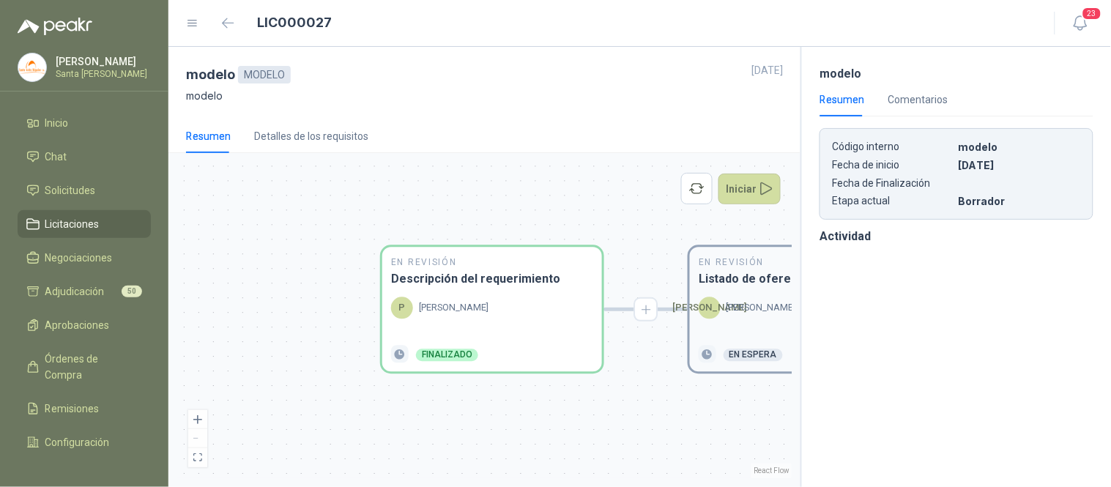
click at [759, 299] on div "[PERSON_NAME]" at bounding box center [747, 308] width 97 height 22
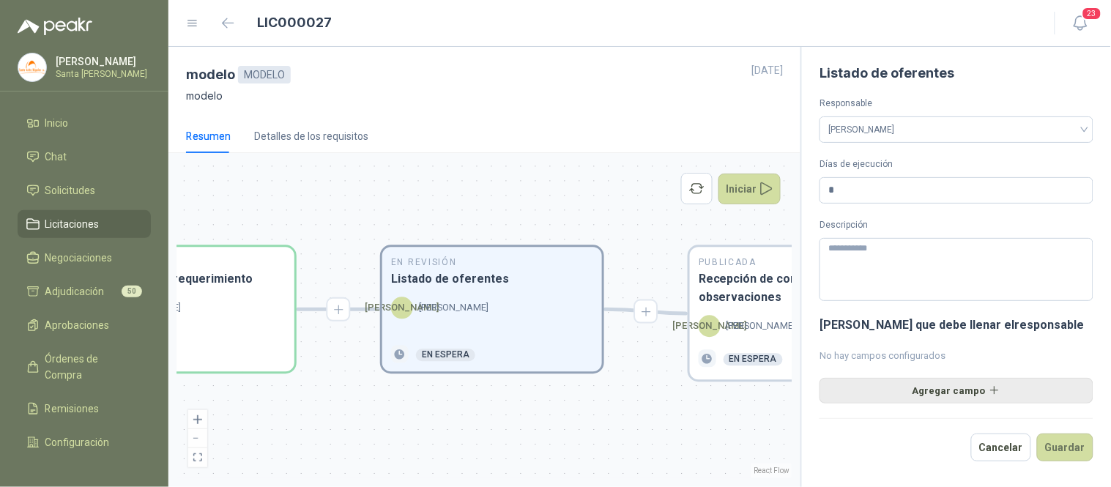
click at [951, 394] on button "Agregar campo" at bounding box center [956, 390] width 274 height 25
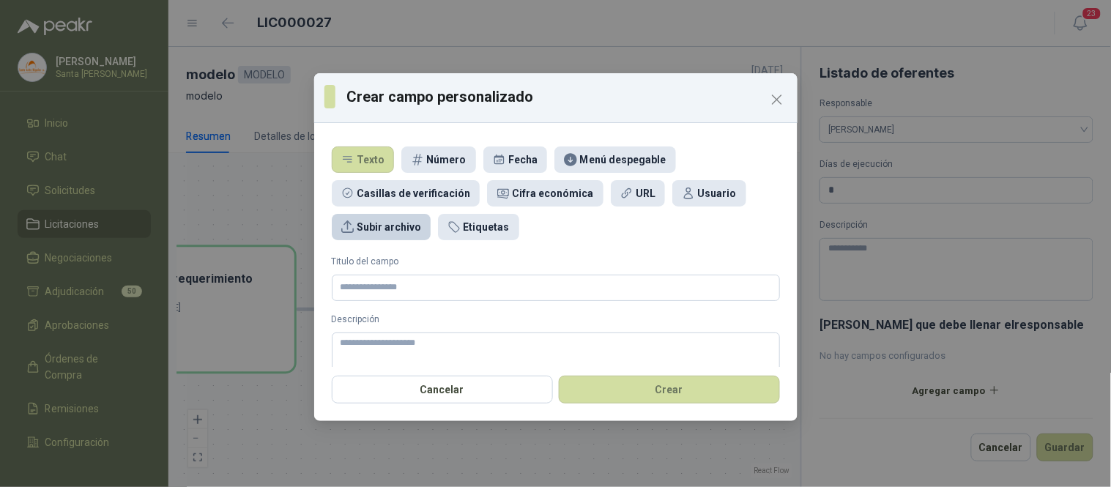
click at [366, 222] on div "Subir archivo" at bounding box center [389, 227] width 64 height 16
click at [359, 286] on input "Titulo del campo" at bounding box center [556, 288] width 448 height 26
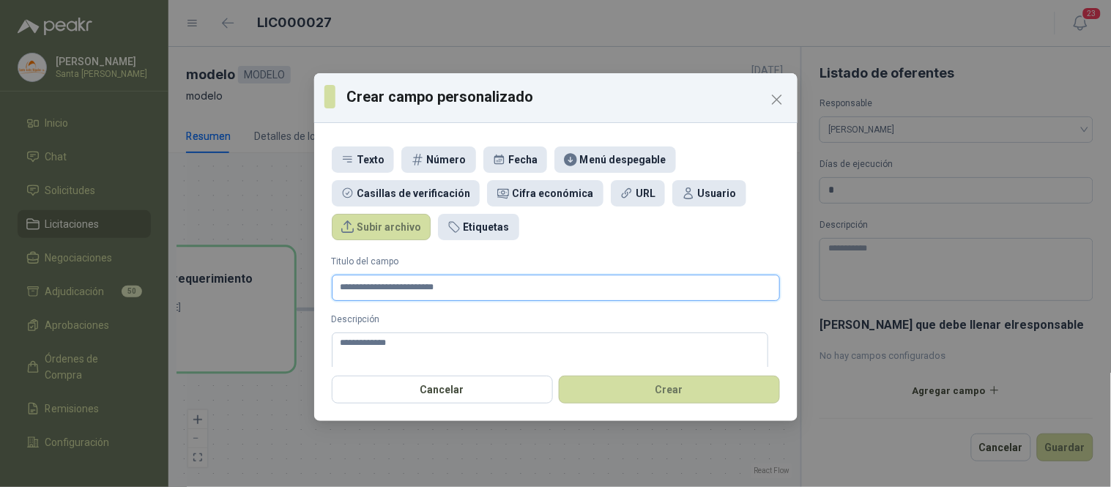
click at [458, 291] on input "**********" at bounding box center [556, 288] width 448 height 26
click at [437, 343] on textarea "**********" at bounding box center [550, 356] width 436 height 49
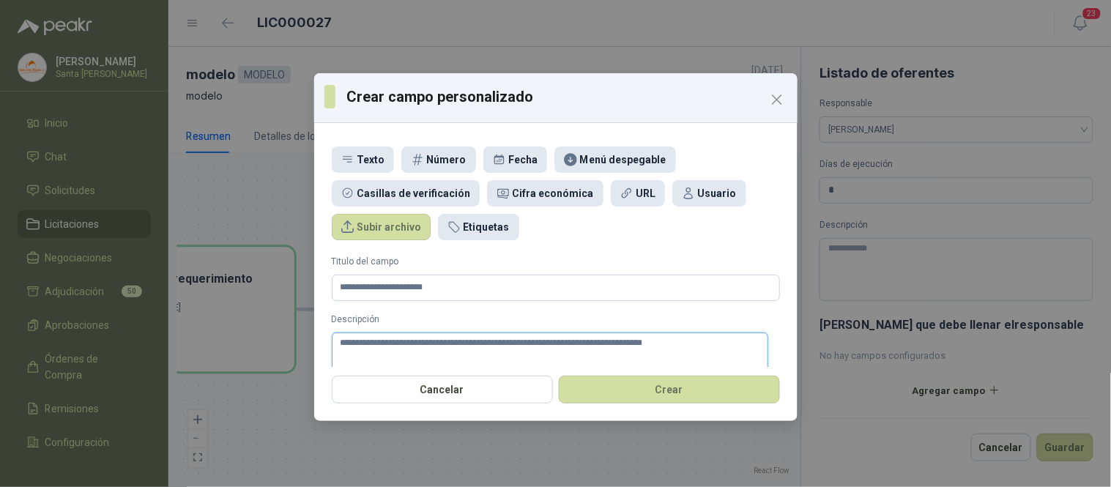
click at [505, 343] on textarea "**********" at bounding box center [550, 356] width 436 height 49
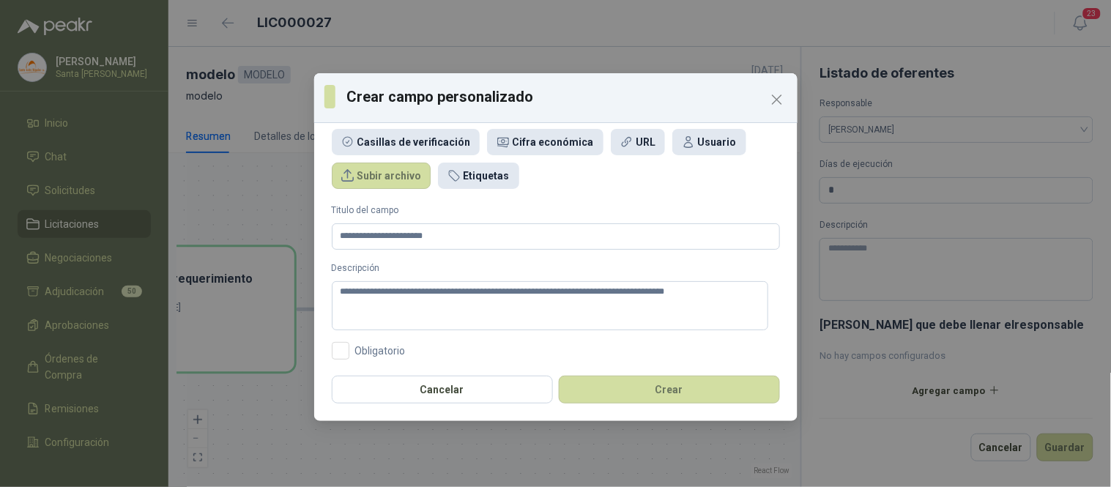
scroll to position [55, 0]
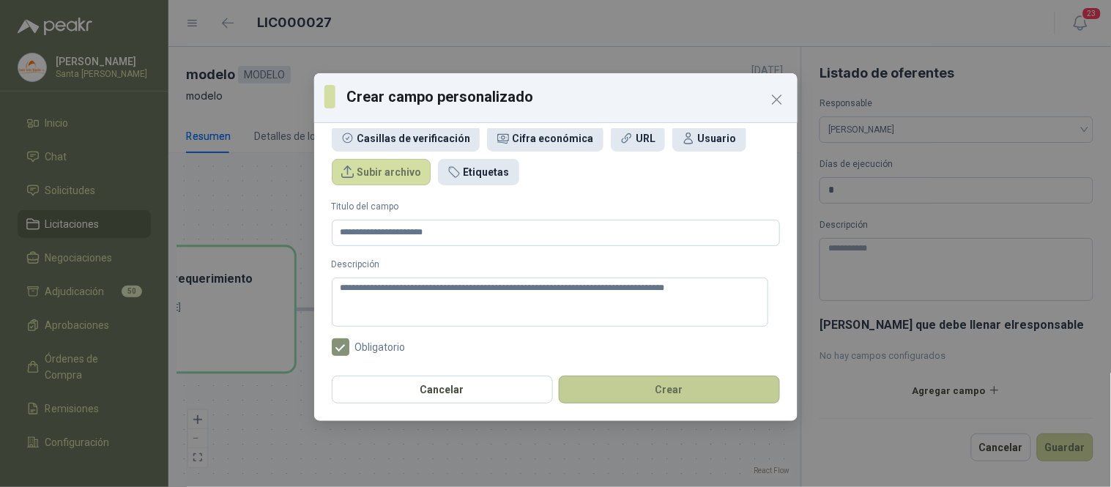
click at [644, 392] on button "Crear" at bounding box center [669, 390] width 221 height 28
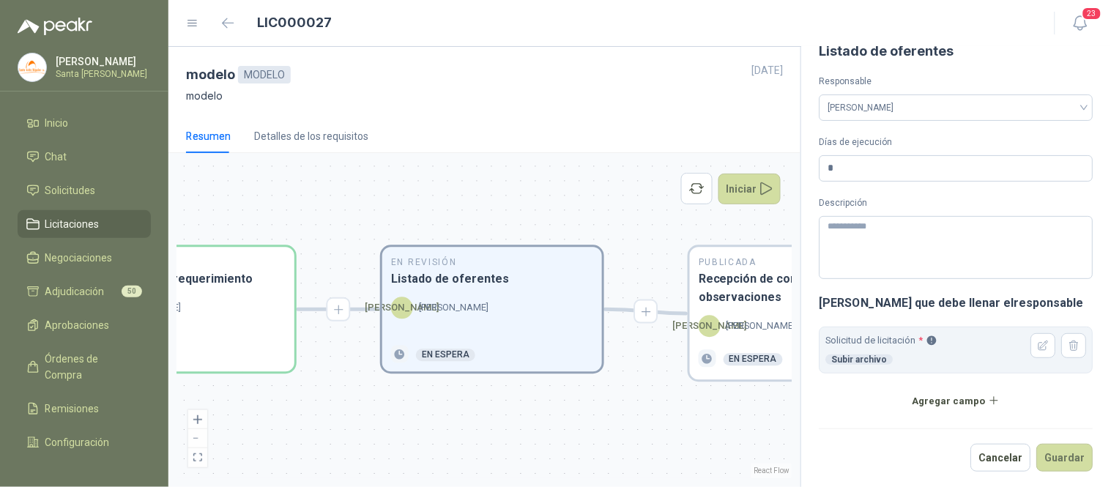
scroll to position [24, 0]
click at [1049, 458] on button "Guardar" at bounding box center [1065, 456] width 56 height 28
click at [1038, 344] on icon "button" at bounding box center [1044, 344] width 12 height 12
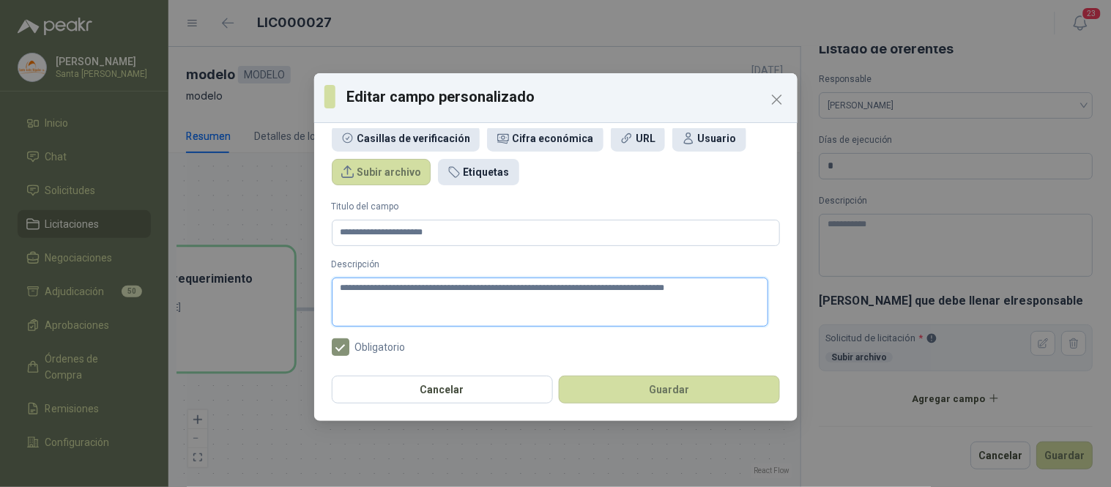
click at [689, 293] on textarea "**********" at bounding box center [550, 302] width 436 height 49
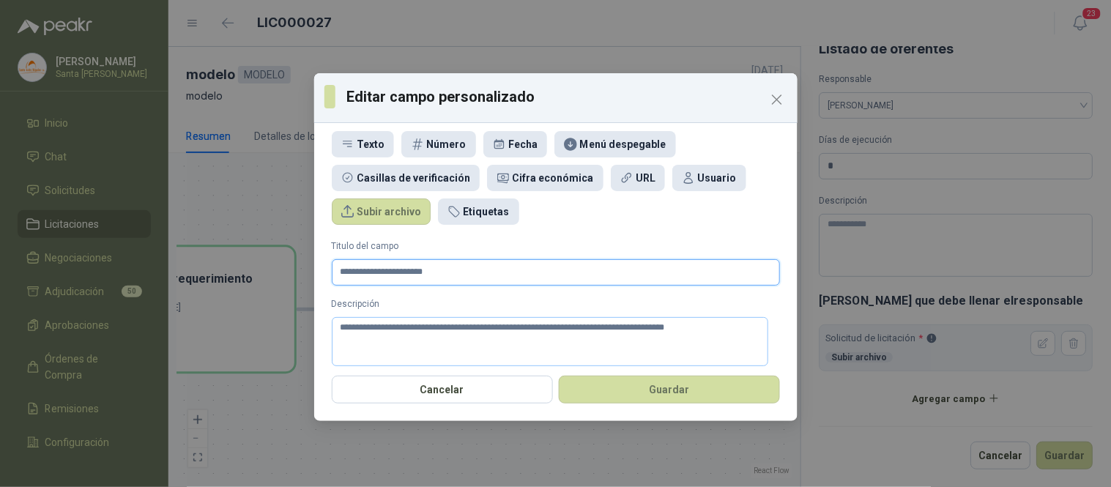
scroll to position [0, 0]
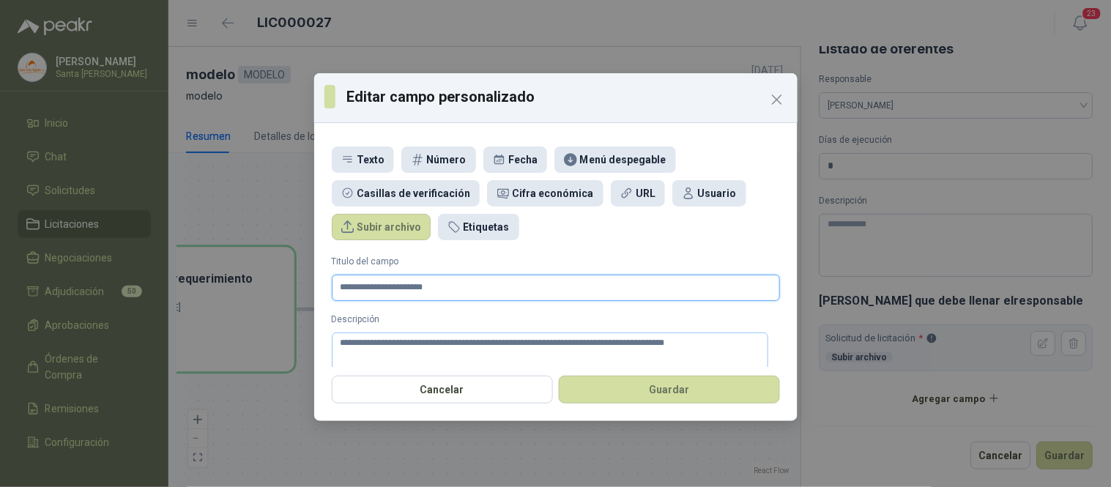
click at [681, 294] on input "**********" at bounding box center [556, 288] width 448 height 26
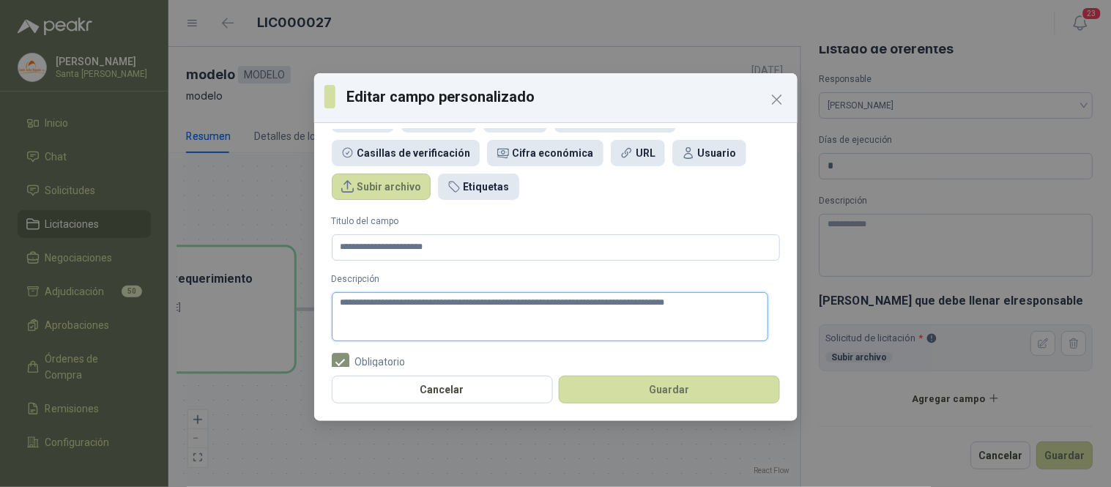
click at [691, 330] on form "**********" at bounding box center [556, 293] width 448 height 156
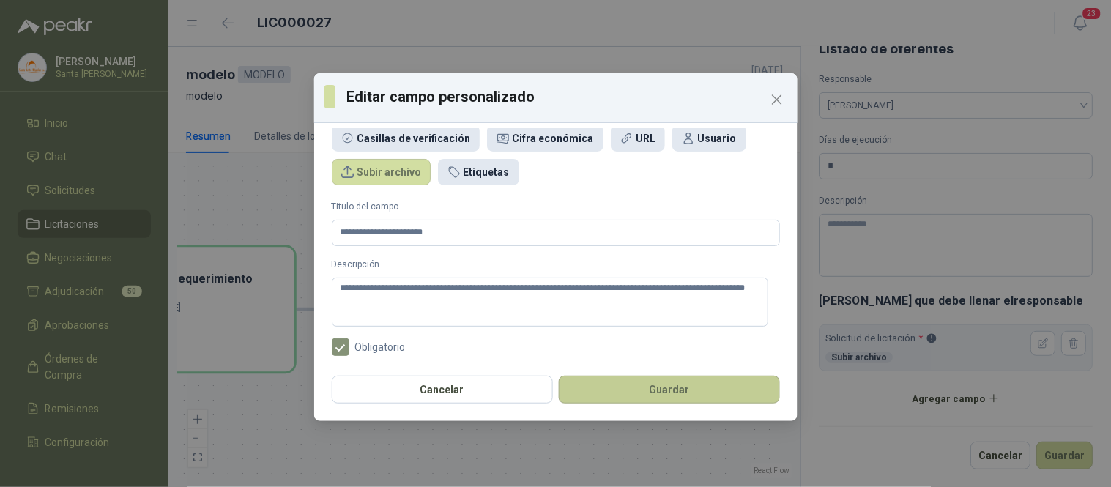
click at [699, 384] on button "Guardar" at bounding box center [669, 390] width 221 height 28
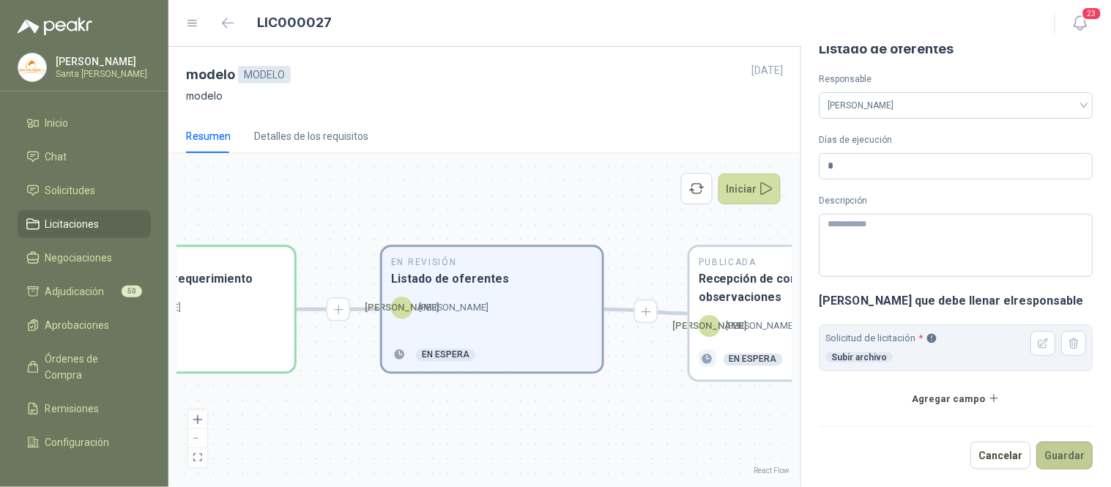
click at [1048, 456] on button "Guardar" at bounding box center [1065, 456] width 56 height 28
click at [1031, 343] on button "button" at bounding box center [1043, 343] width 25 height 25
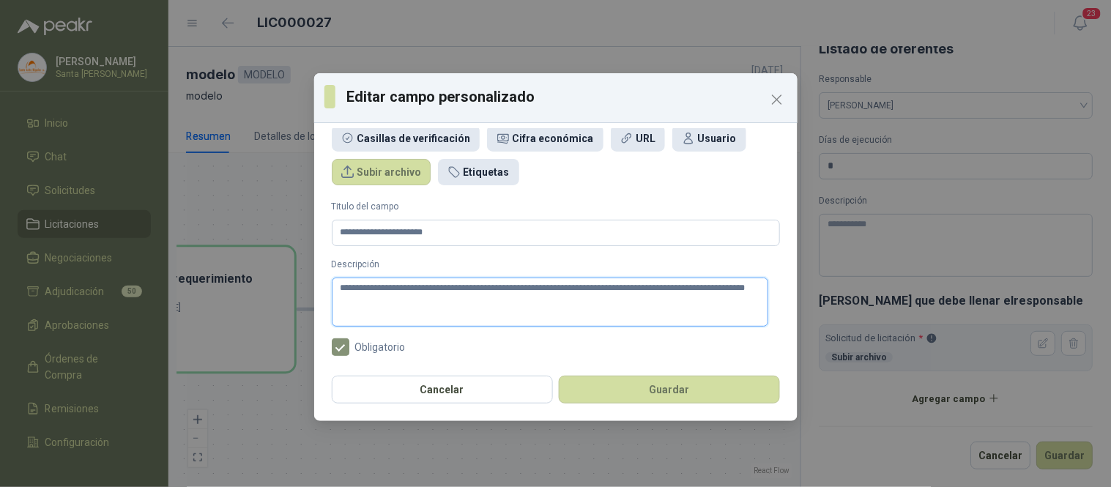
drag, startPoint x: 754, startPoint y: 287, endPoint x: 339, endPoint y: 283, distance: 415.2
click at [339, 283] on textarea "**********" at bounding box center [550, 302] width 436 height 49
click at [718, 390] on button "Guardar" at bounding box center [669, 390] width 221 height 28
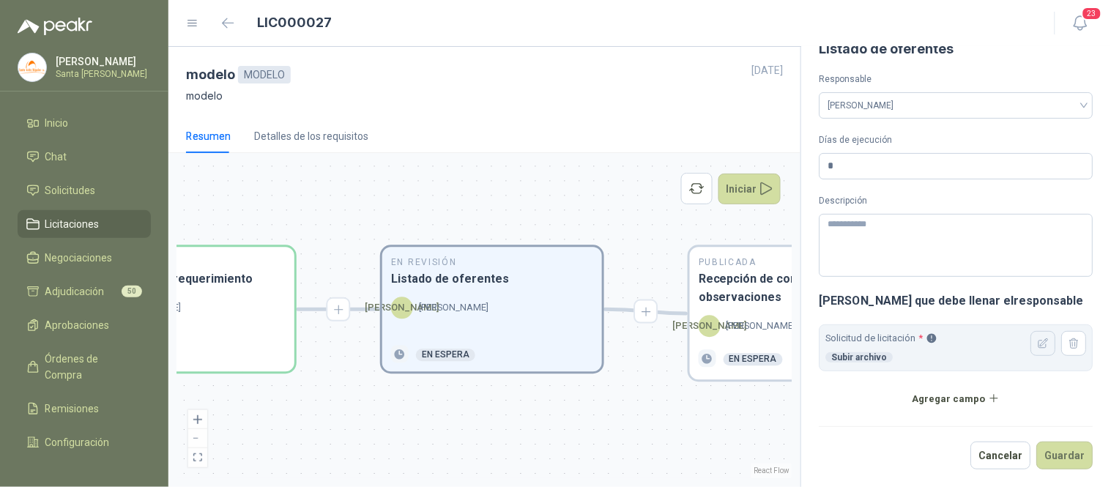
click at [1038, 345] on icon "button" at bounding box center [1044, 344] width 12 height 12
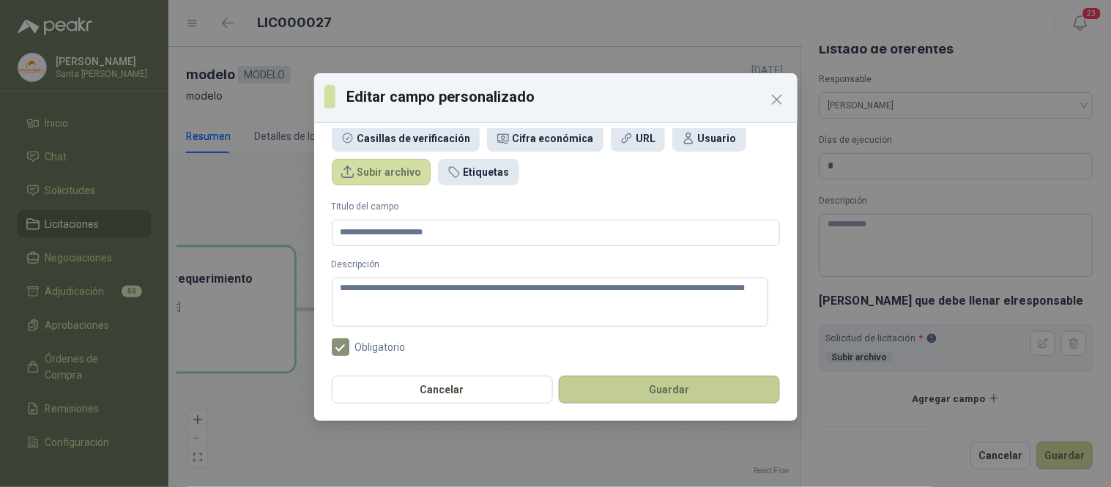
click at [669, 387] on button "Guardar" at bounding box center [669, 390] width 221 height 28
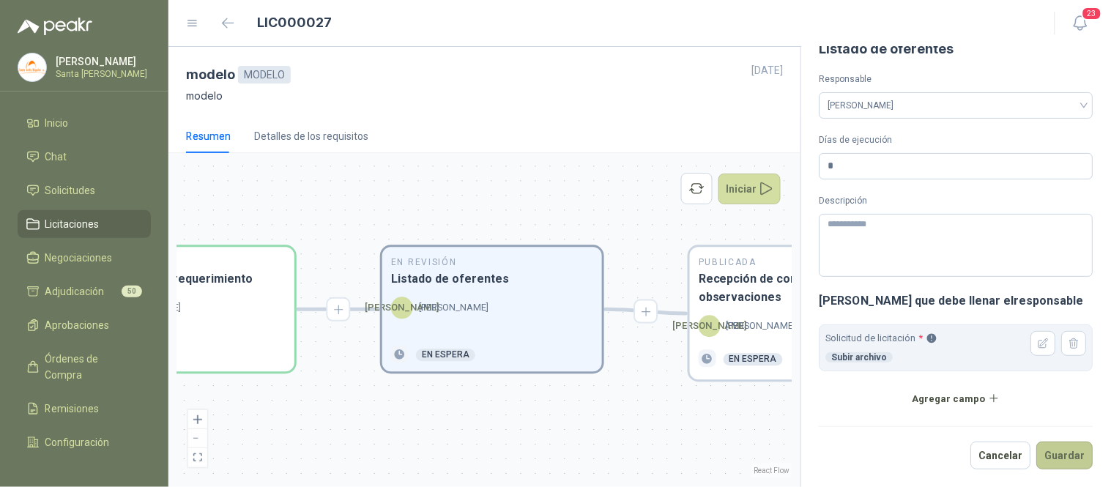
click at [1055, 454] on button "Guardar" at bounding box center [1065, 456] width 56 height 28
click at [753, 310] on div "Publicada Recepción de consultas y observaciones [PERSON_NAME] En espera" at bounding box center [800, 314] width 220 height 133
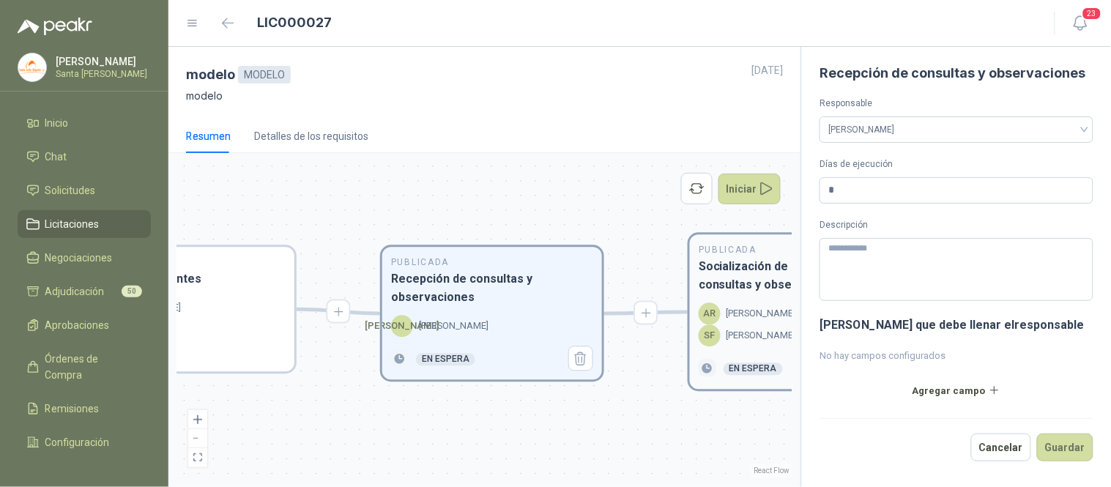
scroll to position [10, 0]
click at [760, 297] on div "Publicada Socialización de respuestas a consultas y observaciones AR [PERSON_NA…" at bounding box center [800, 312] width 220 height 155
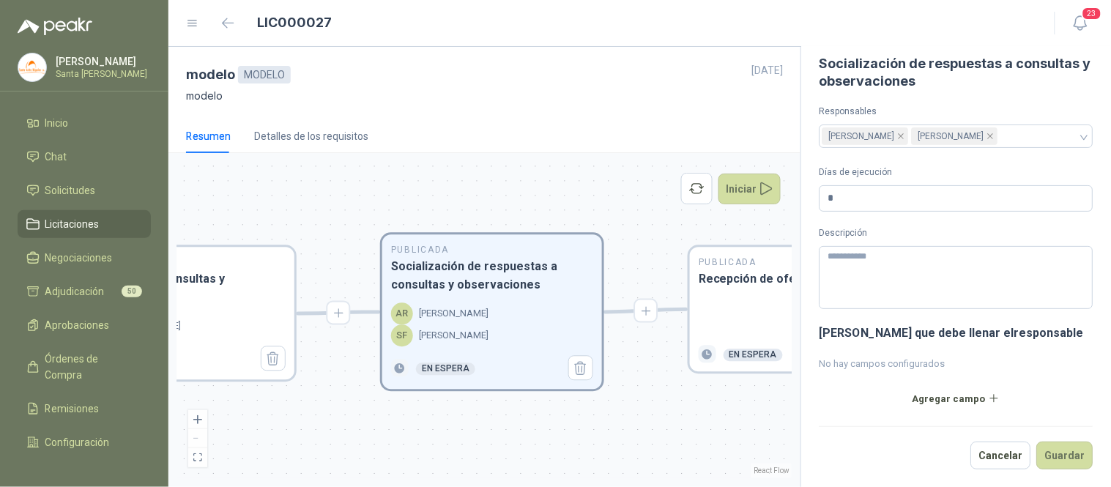
click at [760, 297] on div at bounding box center [800, 317] width 202 height 40
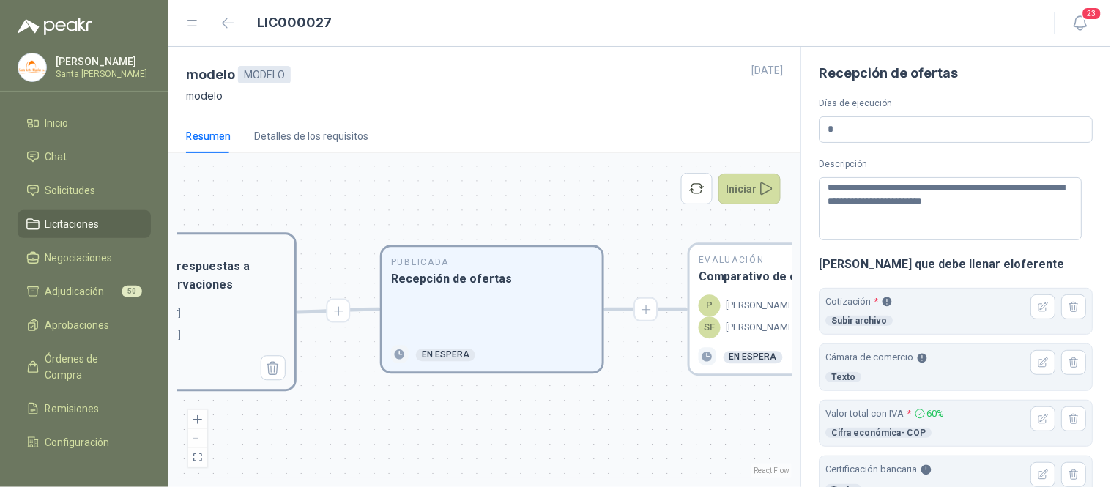
click at [760, 299] on p "[PERSON_NAME]" at bounding box center [761, 306] width 70 height 15
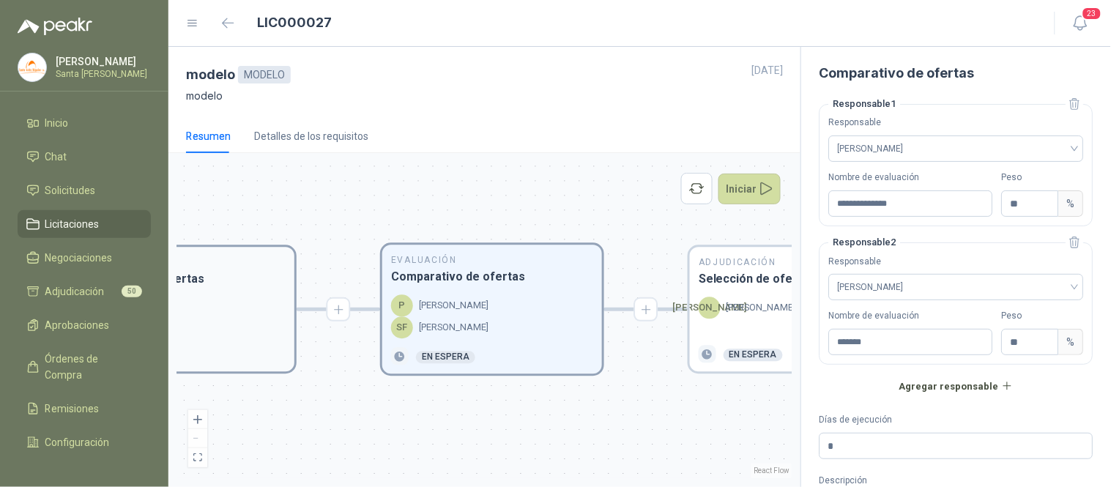
click at [229, 300] on div at bounding box center [184, 317] width 202 height 40
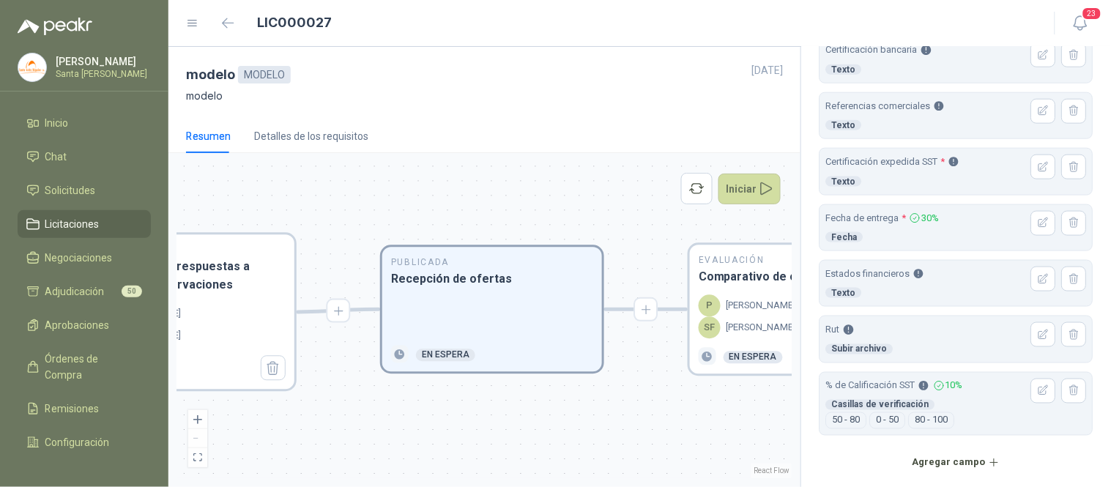
scroll to position [421, 0]
click at [1038, 391] on icon "button" at bounding box center [1044, 389] width 12 height 12
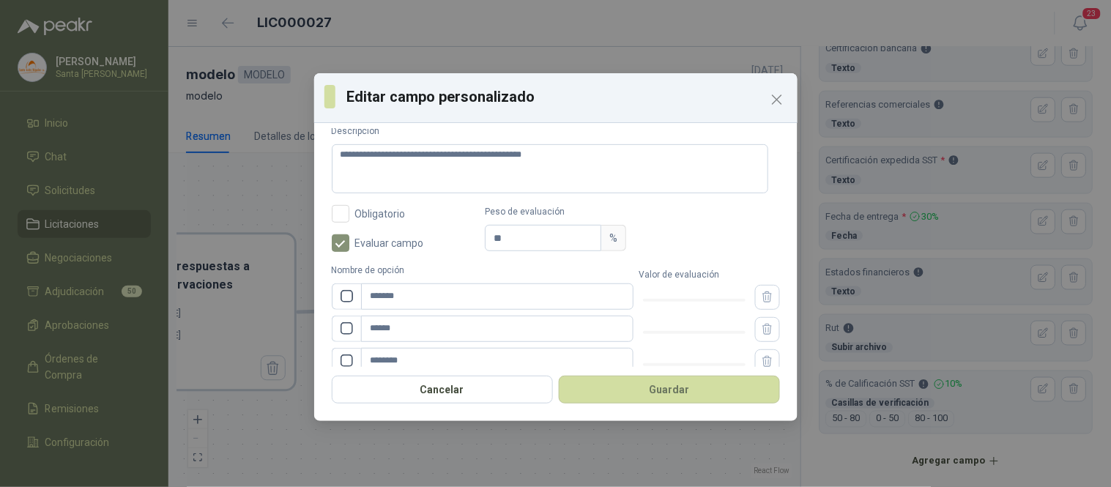
scroll to position [229, 0]
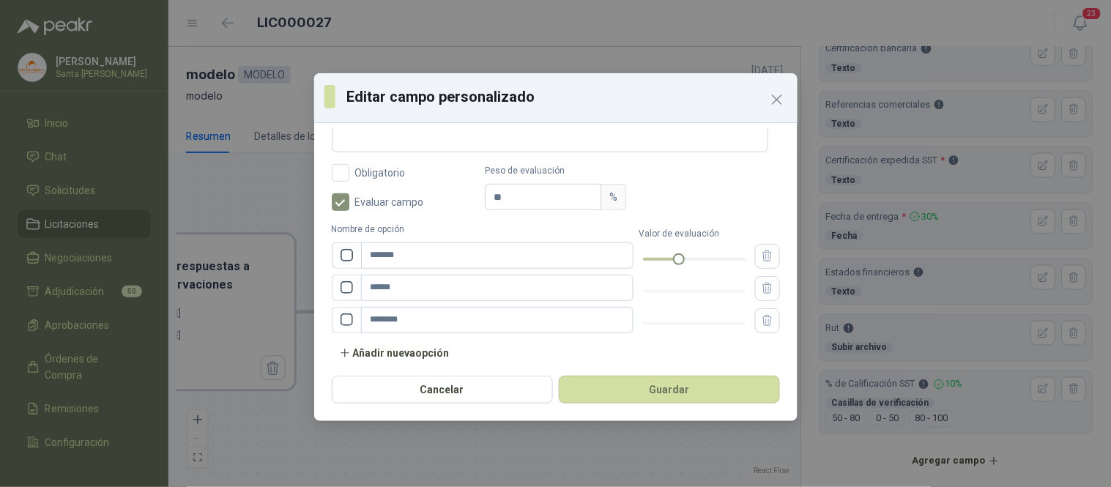
click at [667, 259] on div at bounding box center [694, 259] width 103 height 9
click at [670, 259] on div at bounding box center [673, 259] width 7 height 7
click at [690, 290] on div at bounding box center [694, 291] width 103 height 9
click at [731, 323] on div at bounding box center [694, 323] width 103 height 9
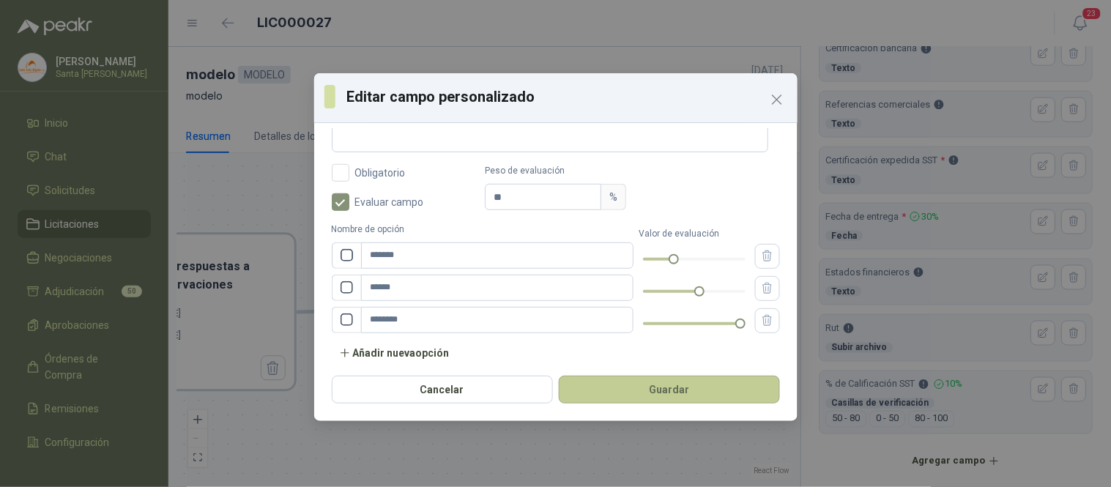
click at [675, 390] on button "Guardar" at bounding box center [669, 390] width 221 height 28
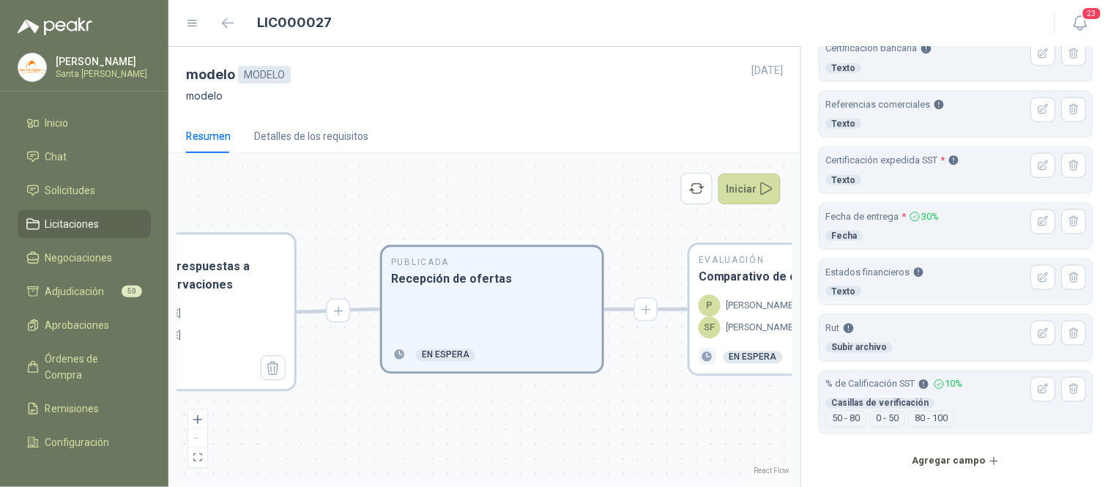
scroll to position [486, 0]
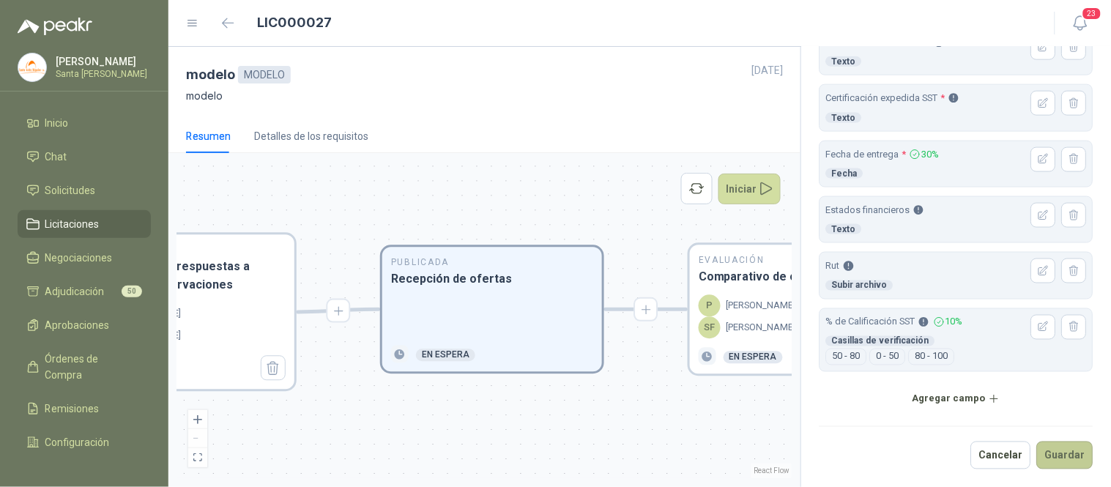
click at [1060, 463] on button "Guardar" at bounding box center [1065, 456] width 56 height 28
click at [732, 415] on div "En Revisión Descripción del requerimiento P [PERSON_NAME] Finalizado En Revisió…" at bounding box center [484, 320] width 614 height 316
click at [744, 327] on p "[PERSON_NAME]" at bounding box center [761, 328] width 70 height 15
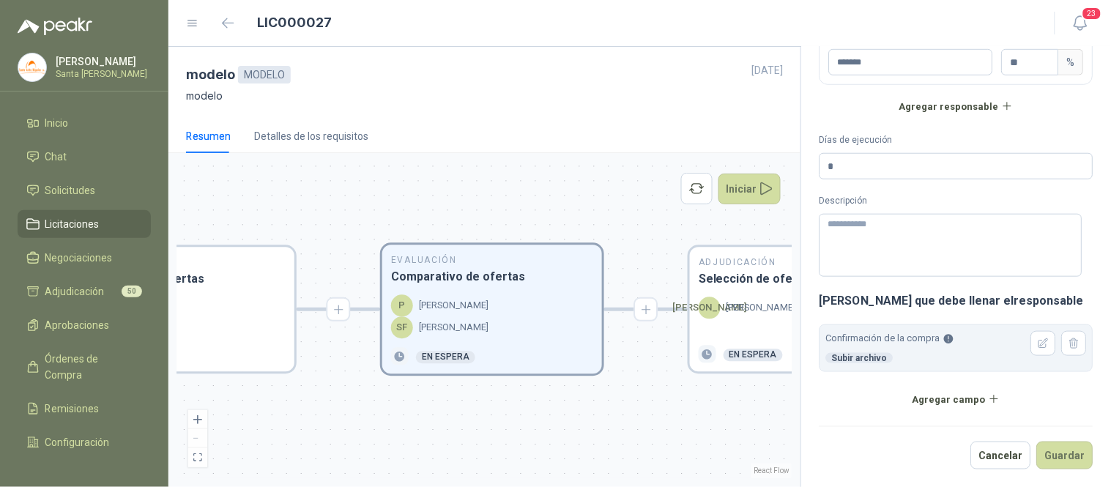
scroll to position [281, 0]
click at [1039, 346] on icon "button" at bounding box center [1044, 344] width 10 height 10
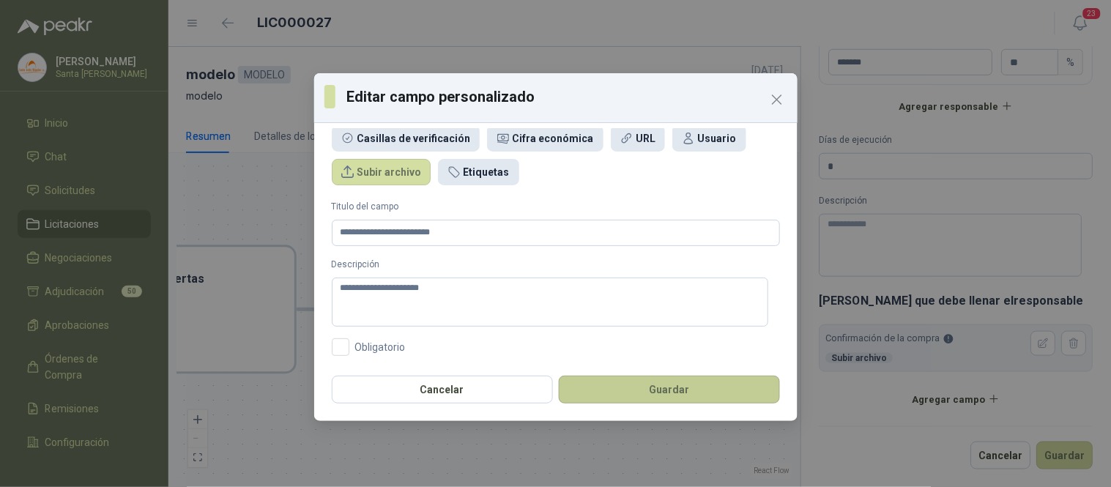
click at [650, 384] on button "Guardar" at bounding box center [669, 390] width 221 height 28
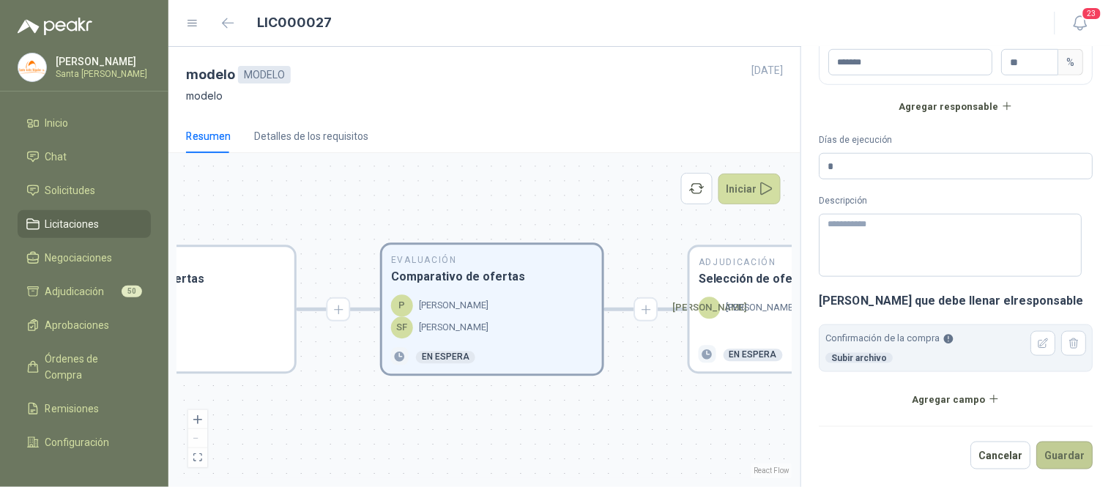
click at [1052, 449] on button "Guardar" at bounding box center [1065, 456] width 56 height 28
click at [745, 308] on p "[PERSON_NAME]" at bounding box center [761, 308] width 70 height 15
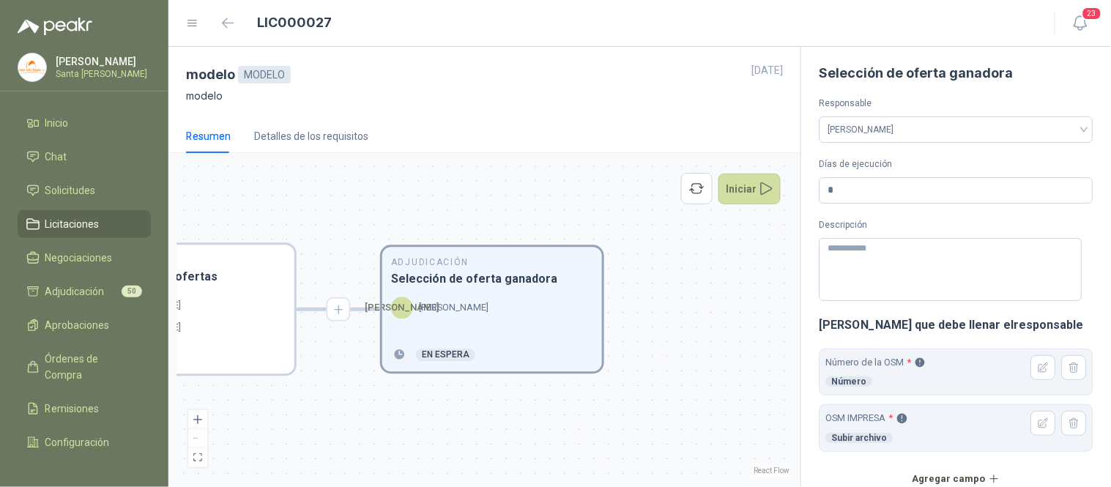
scroll to position [81, 0]
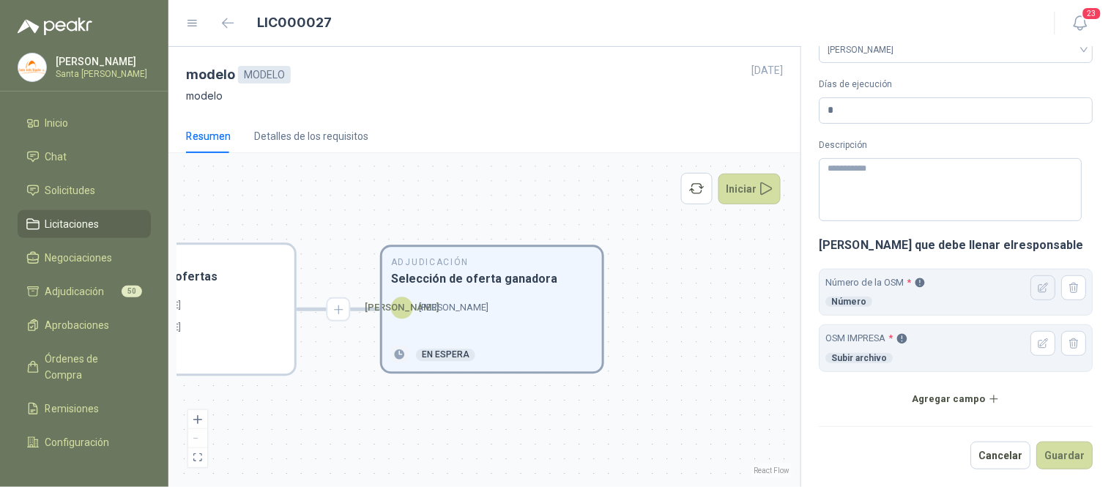
click at [1031, 295] on button "button" at bounding box center [1043, 287] width 25 height 25
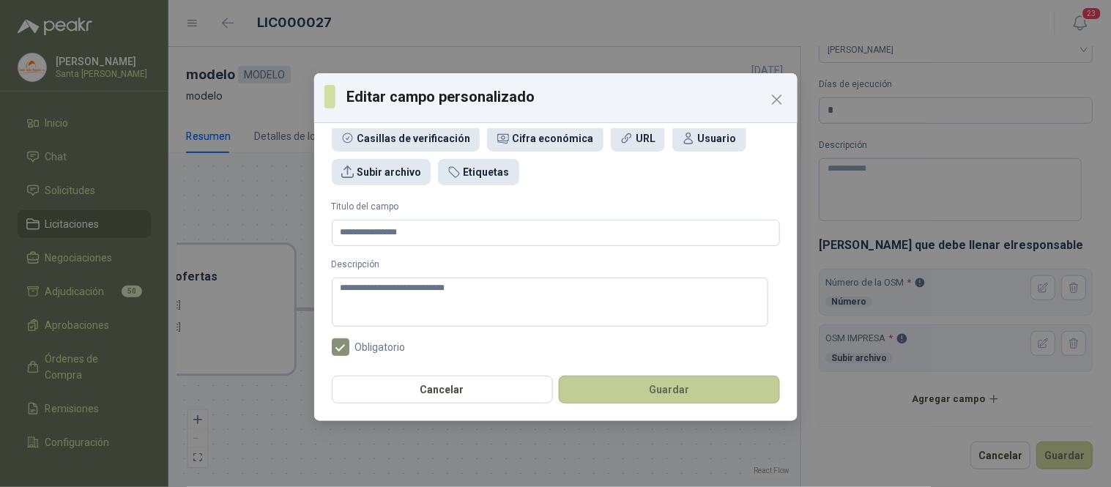
click at [679, 391] on button "Guardar" at bounding box center [669, 390] width 221 height 28
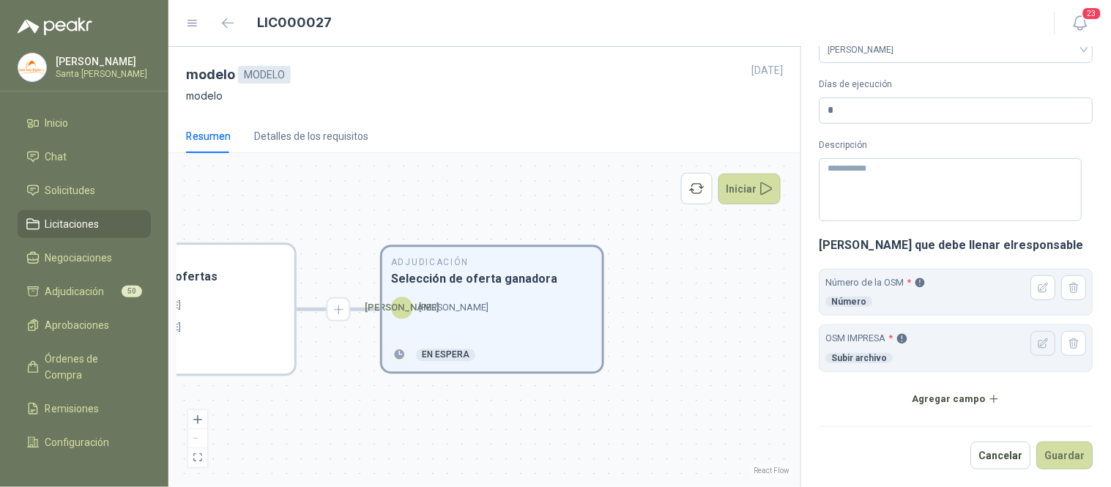
click at [1031, 346] on button "button" at bounding box center [1043, 343] width 25 height 25
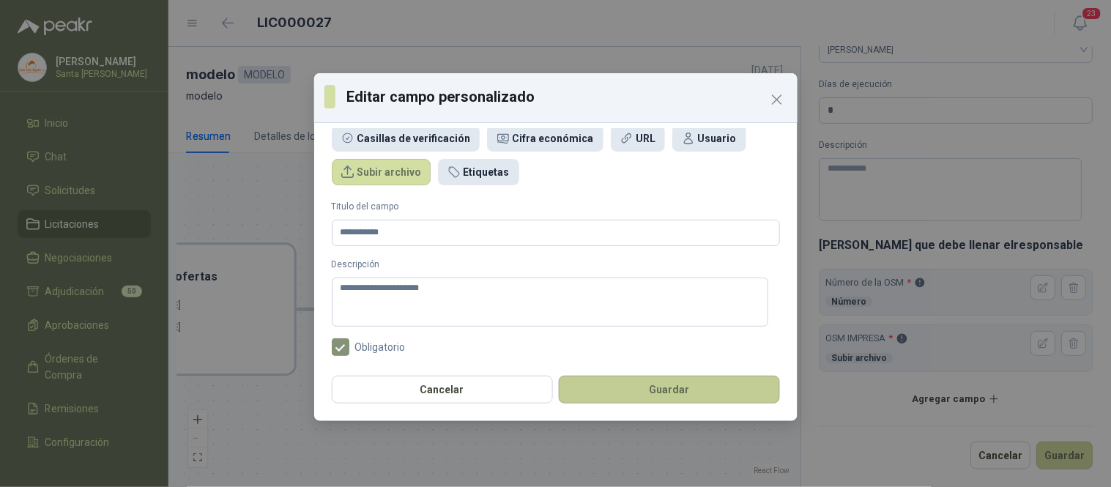
click at [683, 388] on button "Guardar" at bounding box center [669, 390] width 221 height 28
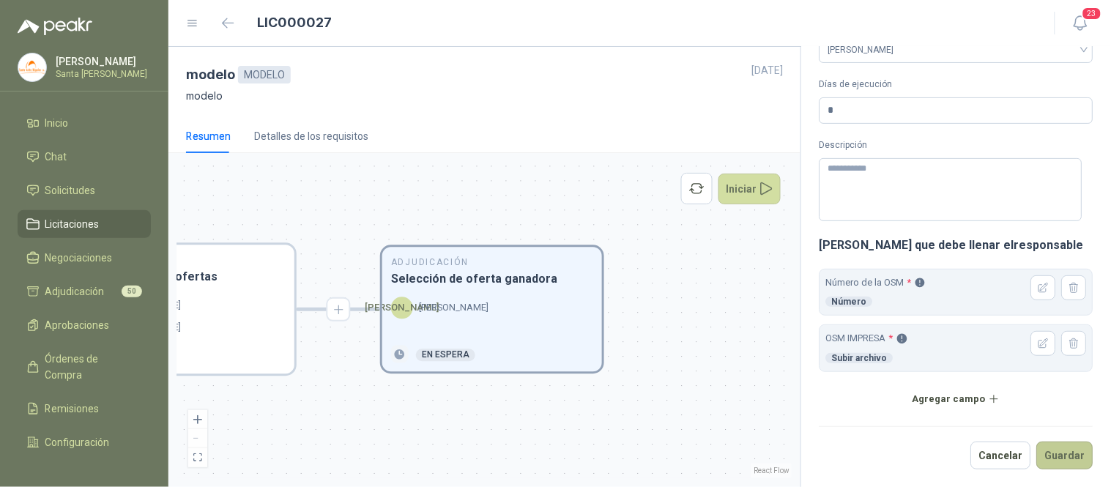
click at [1051, 457] on button "Guardar" at bounding box center [1065, 456] width 56 height 28
click at [737, 196] on button "Iniciar" at bounding box center [749, 189] width 63 height 31
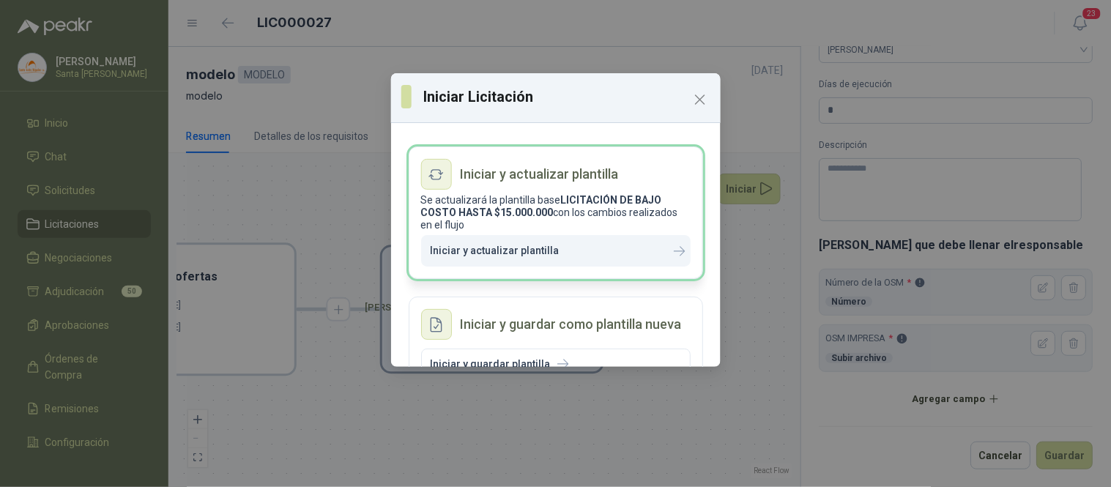
click at [533, 254] on p "Iniciar y actualizar plantilla" at bounding box center [495, 251] width 129 height 12
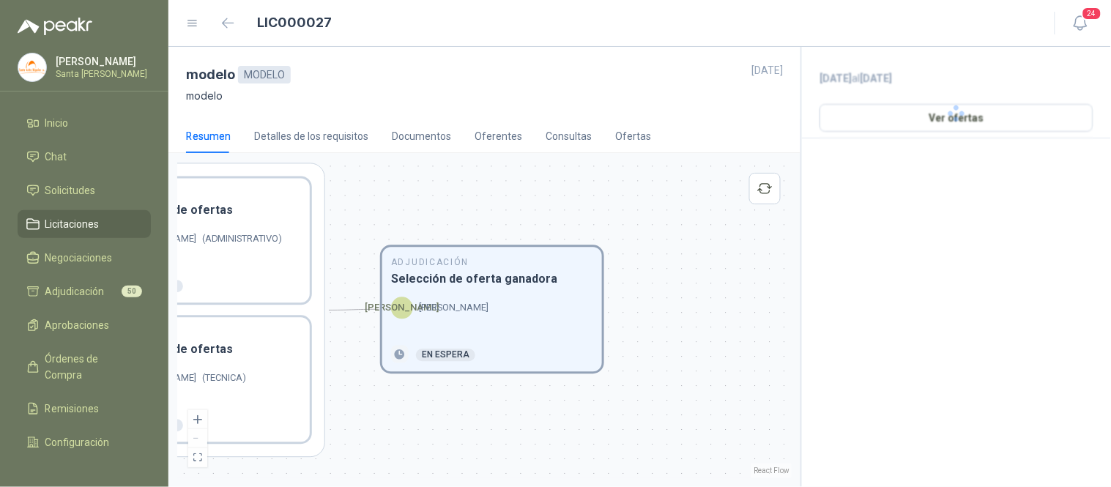
scroll to position [0, 0]
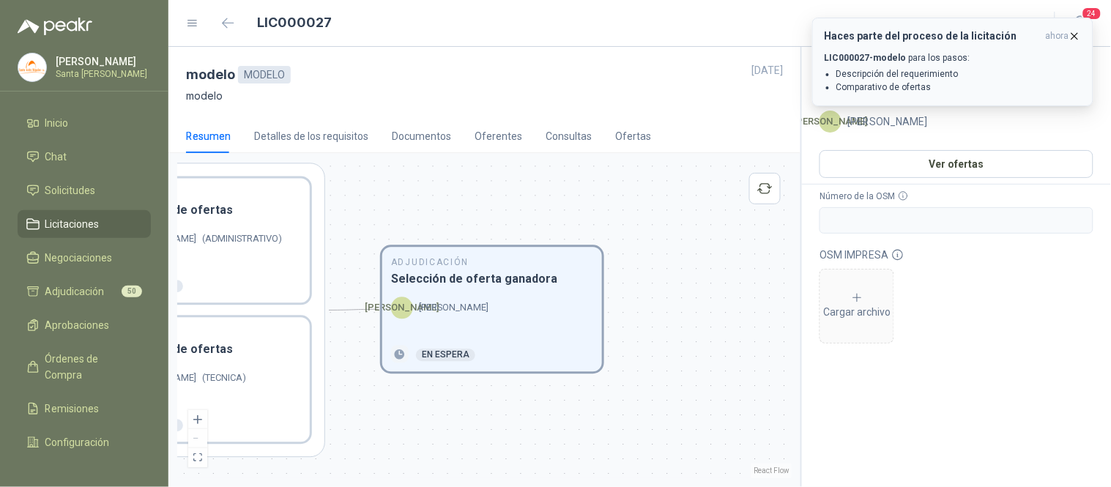
click at [1073, 34] on icon "button" at bounding box center [1075, 36] width 6 height 6
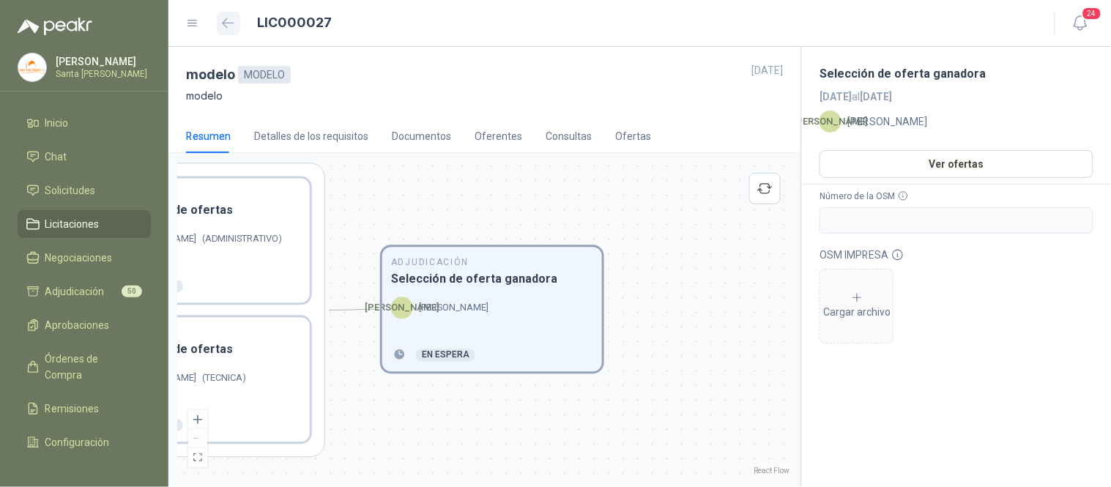
click at [223, 22] on icon "button" at bounding box center [228, 23] width 12 height 11
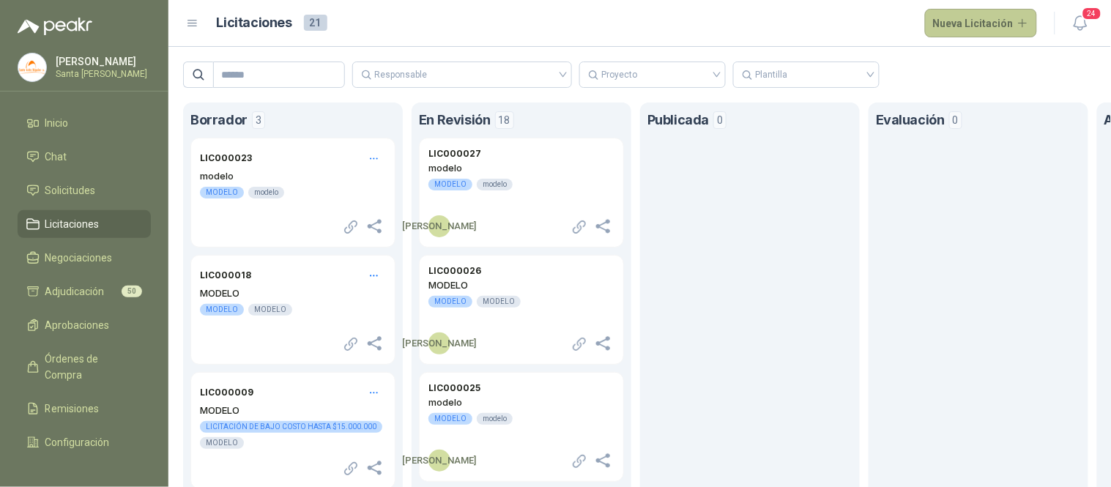
click at [970, 19] on button "Nueva Licitación" at bounding box center [981, 23] width 113 height 29
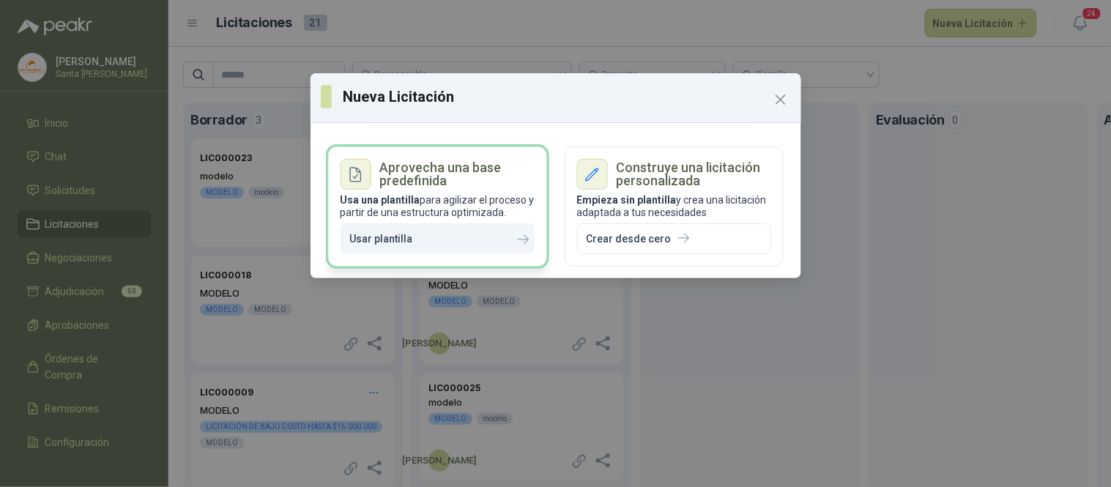
click at [397, 242] on p "Usar plantilla" at bounding box center [381, 239] width 63 height 12
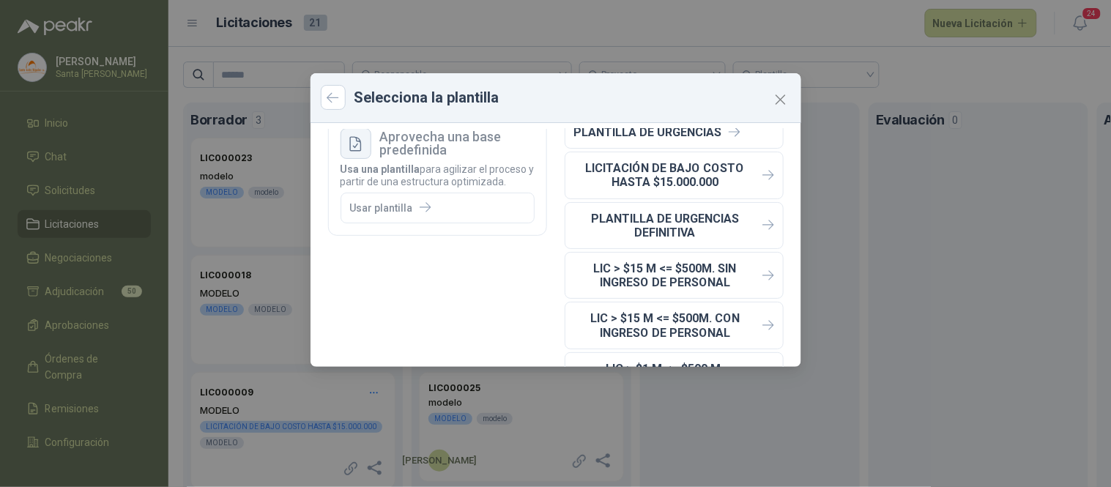
scroll to position [32, 0]
click at [781, 92] on icon "Close" at bounding box center [781, 100] width 18 height 18
